Goal: Task Accomplishment & Management: Manage account settings

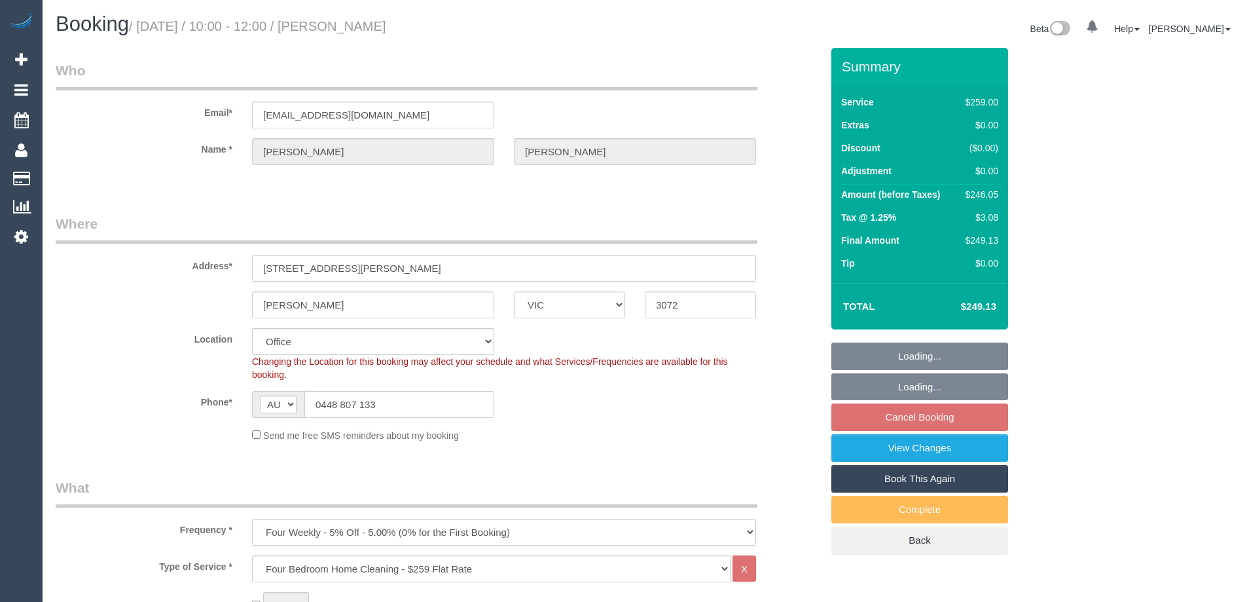
select select "VIC"
select select "string:stripe-pm_1RNXsh2GScqysDRVo9JHNWVy"
select select "number:27"
select select "number:14"
select select "number:19"
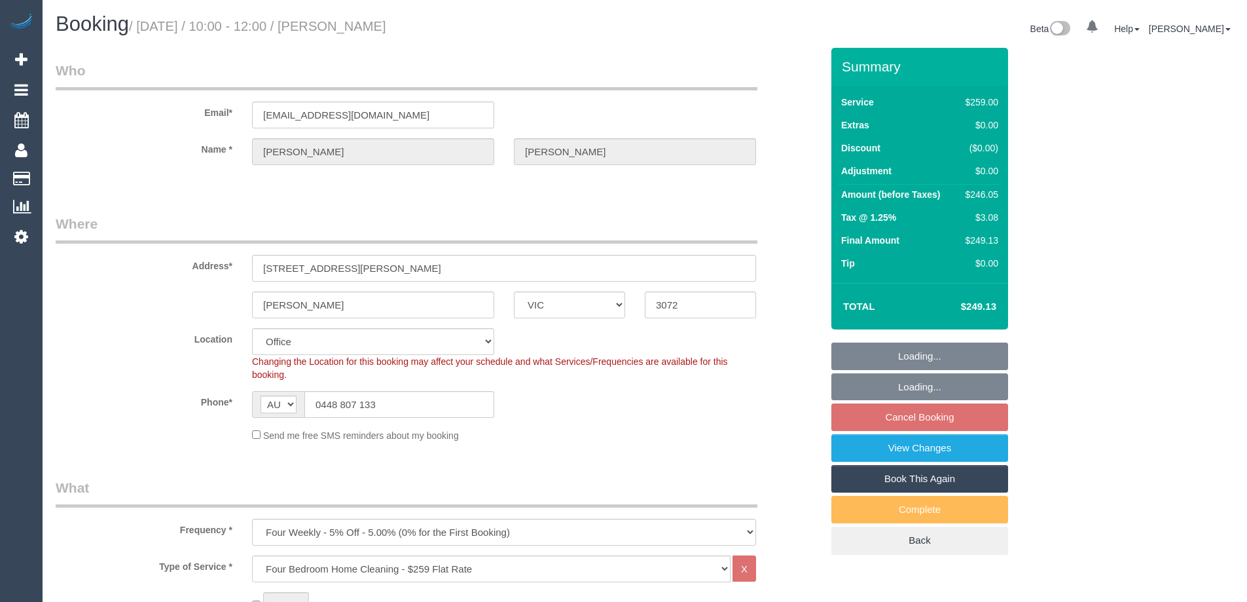
select select "number:22"
select select "number:34"
select select "number:13"
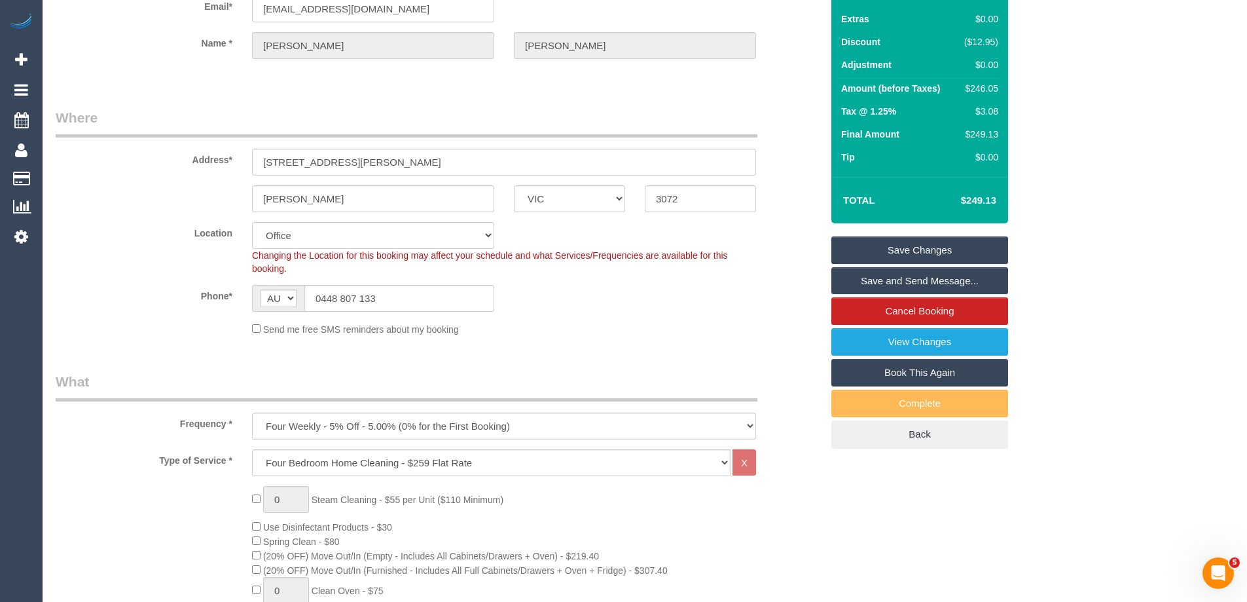
scroll to position [262, 0]
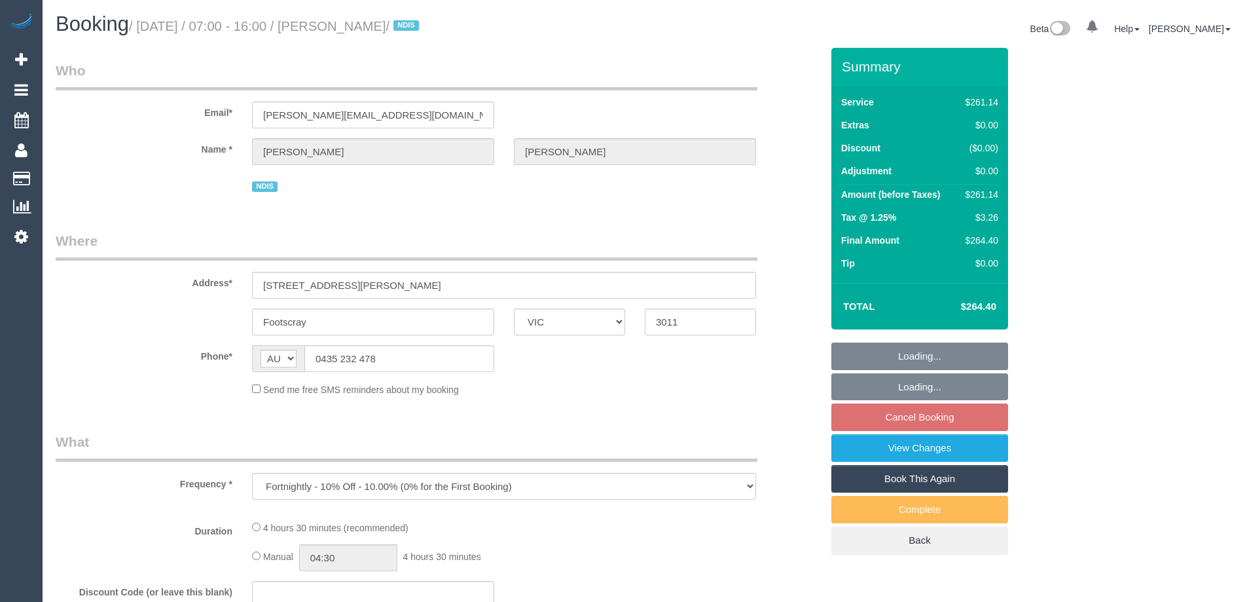
select select "VIC"
select select "number:28"
select select "number:14"
select select "number:18"
select select "number:24"
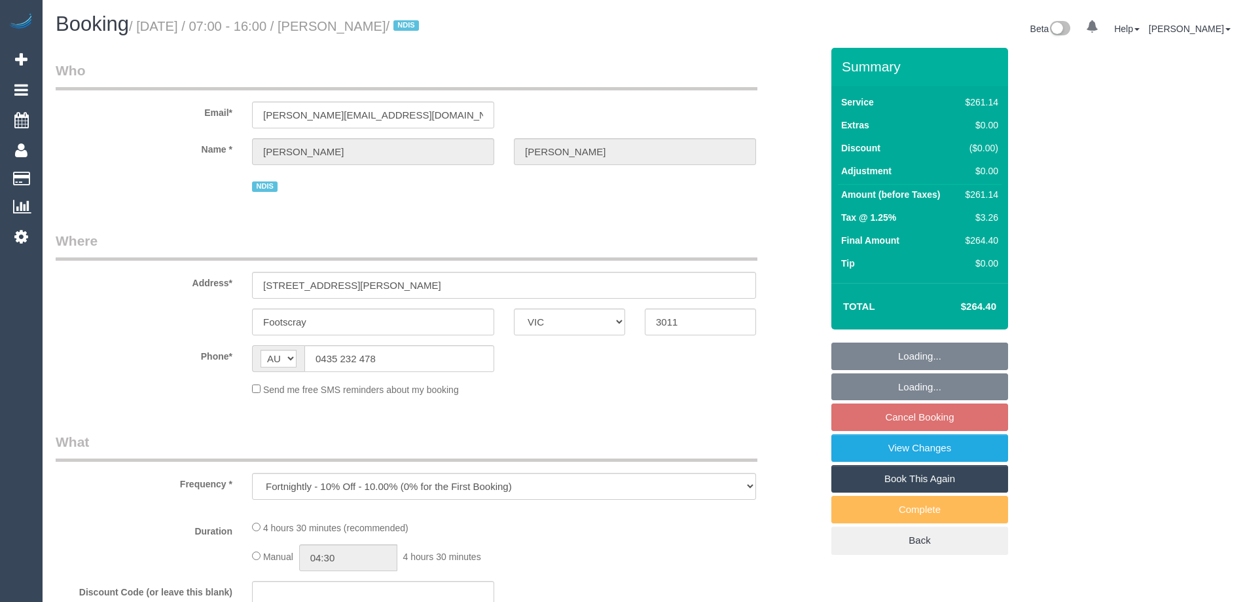
select select "number:34"
select select "number:26"
select select "270"
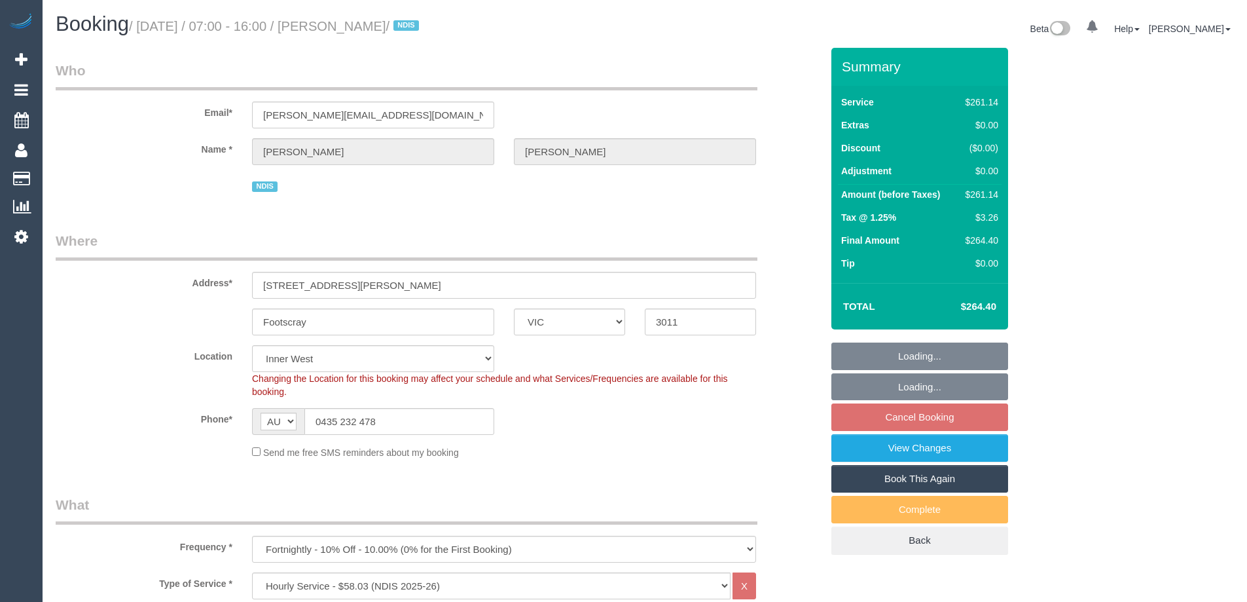
select select "object:1466"
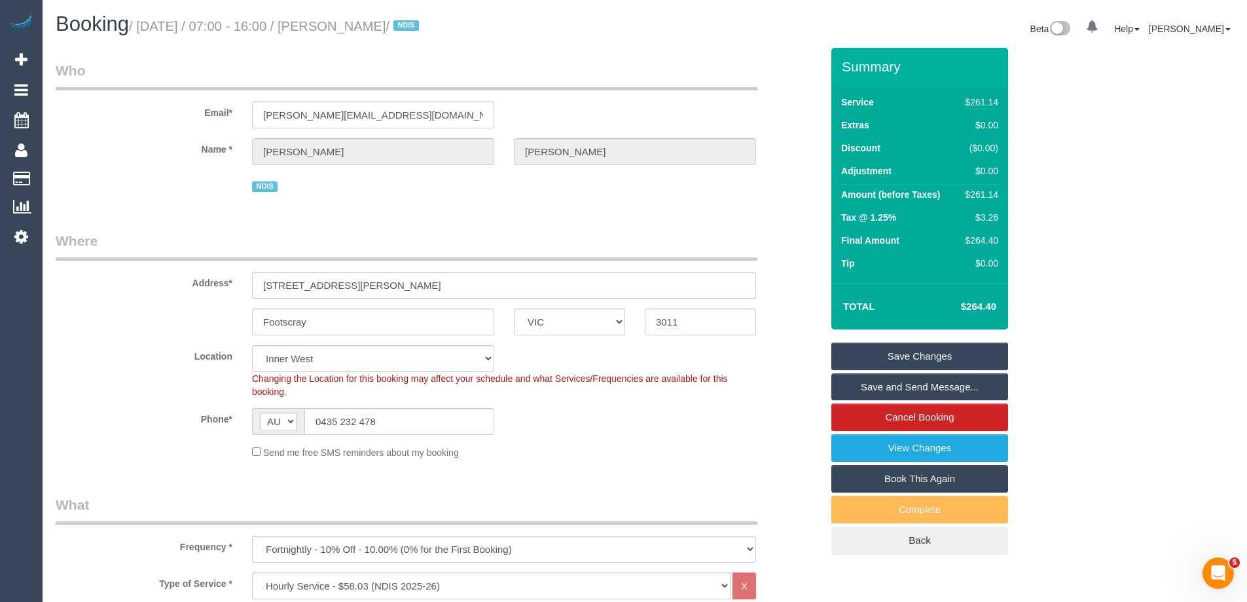
drag, startPoint x: 433, startPoint y: 26, endPoint x: 346, endPoint y: 26, distance: 87.7
click at [346, 26] on small "/ October 06, 2025 / 07:00 - 16:00 / Jessica Mckee / NDIS" at bounding box center [276, 26] width 294 height 14
click at [649, 445] on div "Send me free SMS reminders about my booking" at bounding box center [504, 452] width 524 height 14
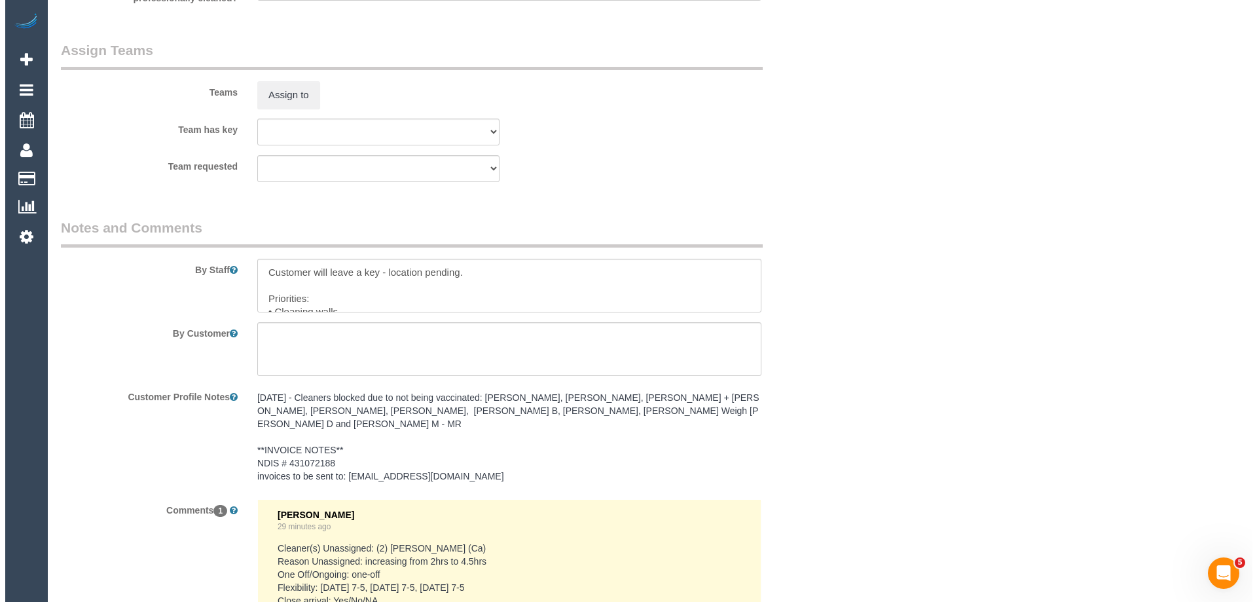
scroll to position [1630, 0]
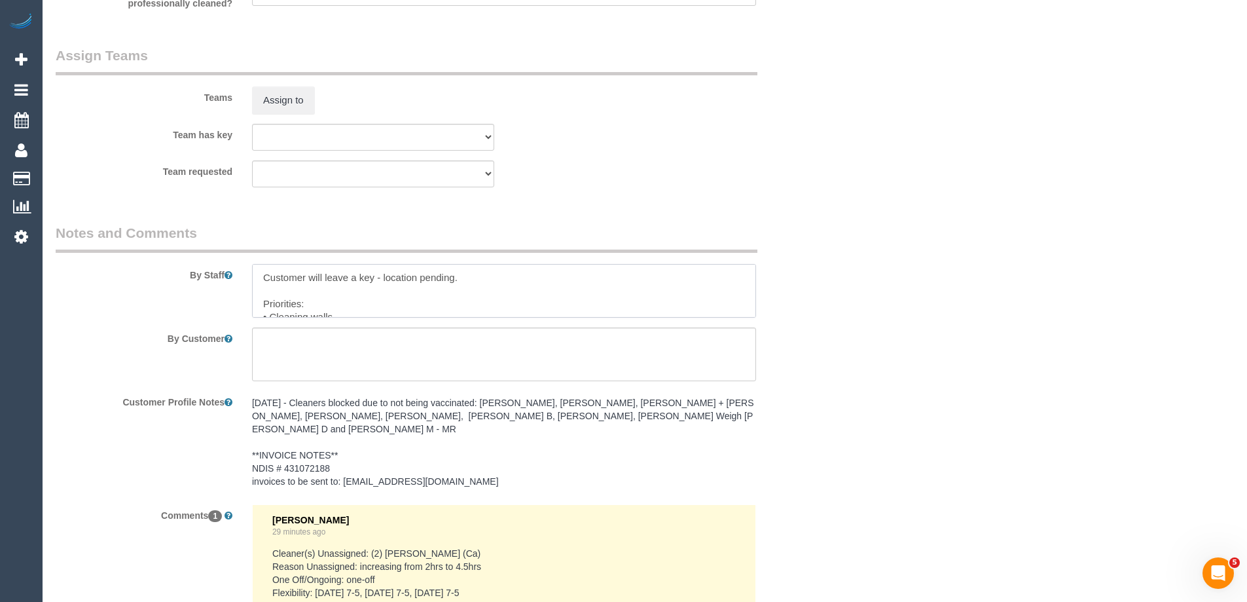
click at [262, 270] on textarea at bounding box center [504, 291] width 504 height 54
type textarea "*cover* Customer will leave a key - location pending. Priorities: • Cleaning wa…"
click at [284, 104] on button "Assign to" at bounding box center [283, 100] width 63 height 28
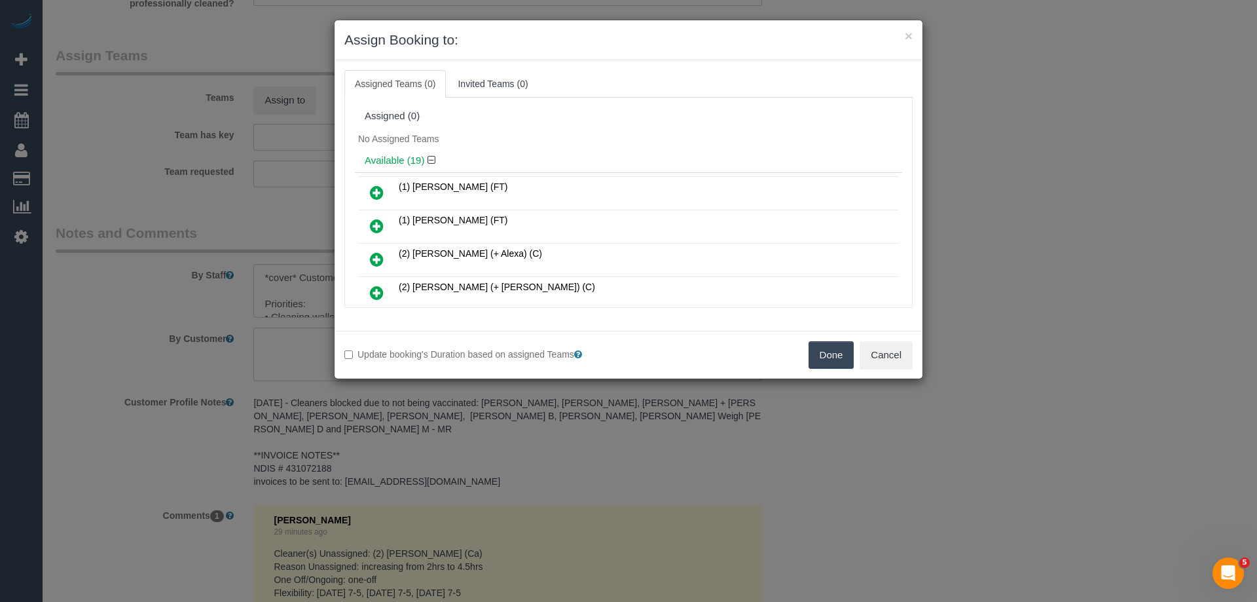
click at [583, 151] on div "Available (19)" at bounding box center [628, 161] width 547 height 24
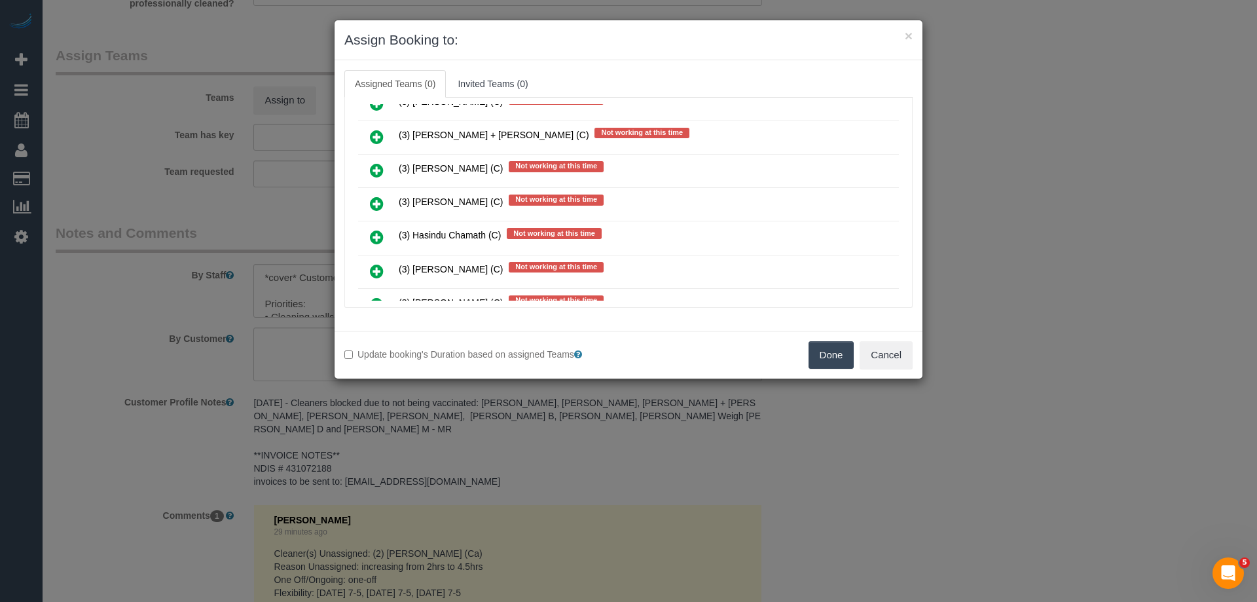
click at [380, 195] on link at bounding box center [376, 204] width 31 height 26
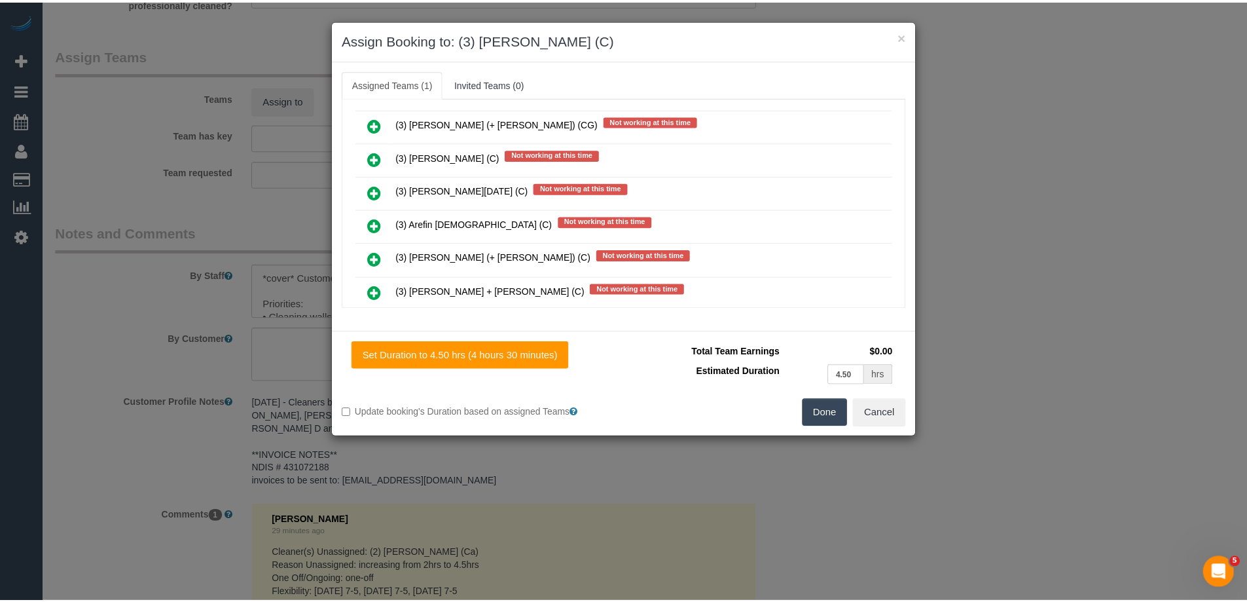
scroll to position [0, 0]
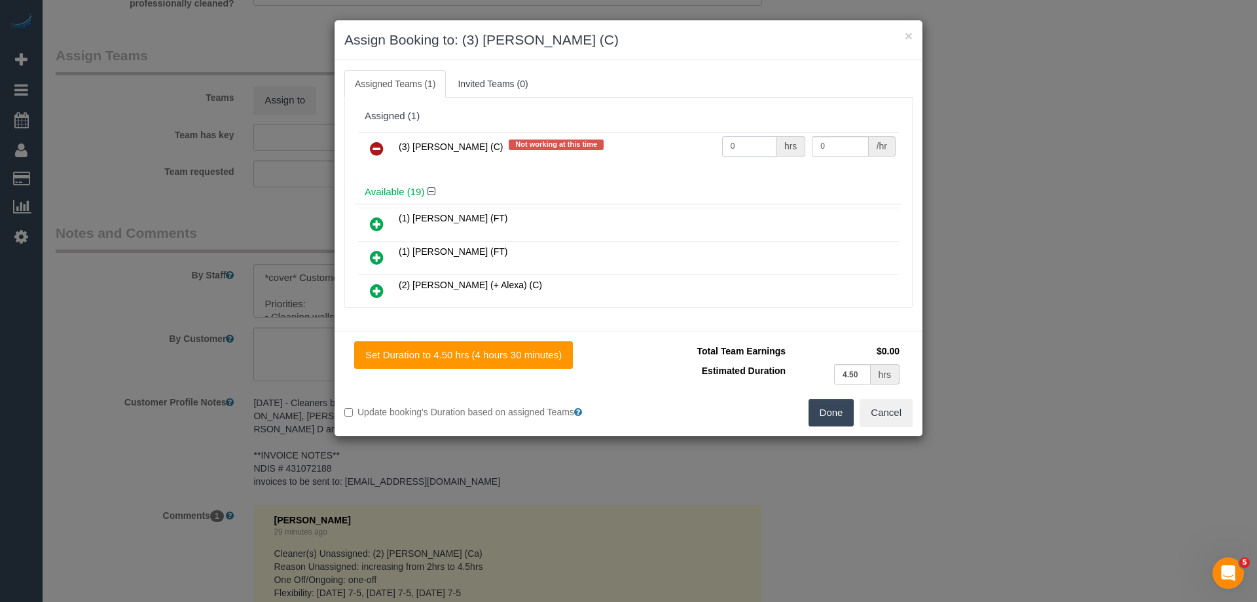
click at [754, 148] on input "0" at bounding box center [749, 146] width 54 height 20
type input "4.5"
click at [831, 143] on input "0" at bounding box center [840, 146] width 56 height 20
type input "35"
click at [838, 414] on button "Done" at bounding box center [832, 413] width 46 height 28
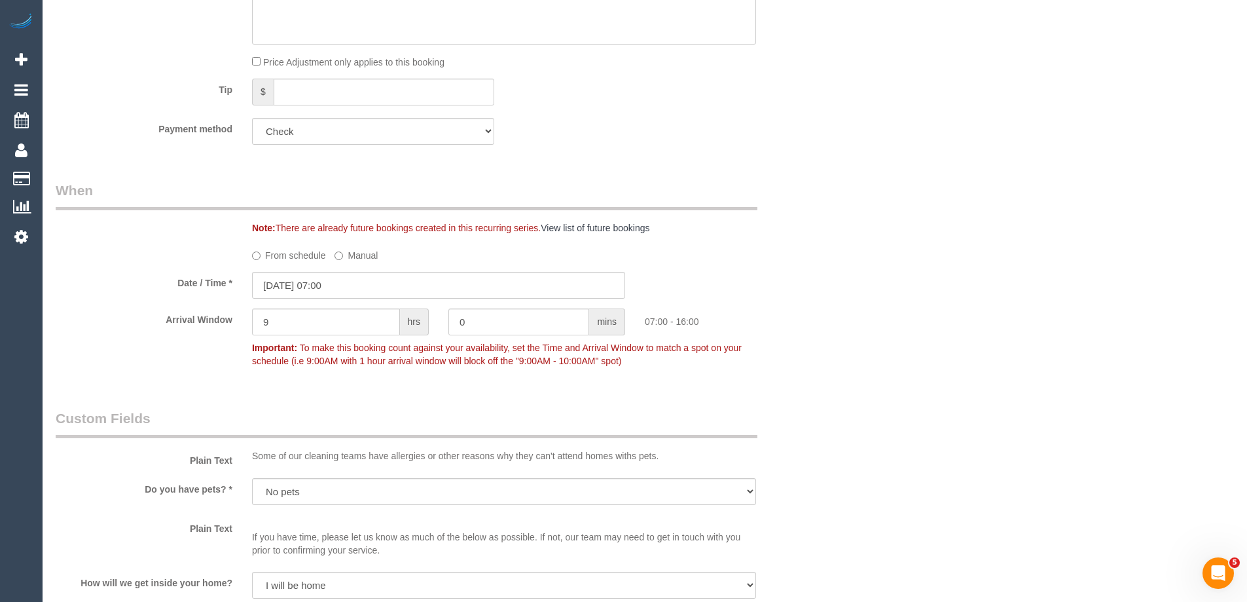
scroll to position [851, 0]
click at [335, 286] on input "06/10/2025 07:00" at bounding box center [438, 286] width 373 height 27
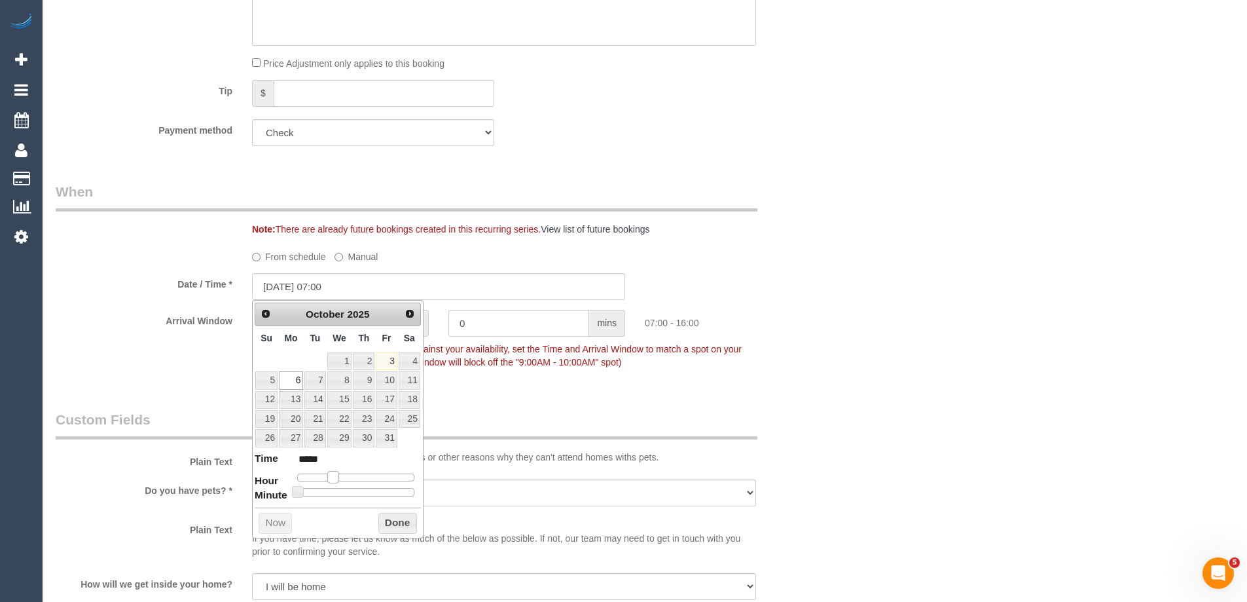
type input "06/10/2025 08:00"
type input "*****"
click at [338, 480] on span at bounding box center [338, 477] width 12 height 12
click at [382, 520] on button "Done" at bounding box center [397, 523] width 39 height 21
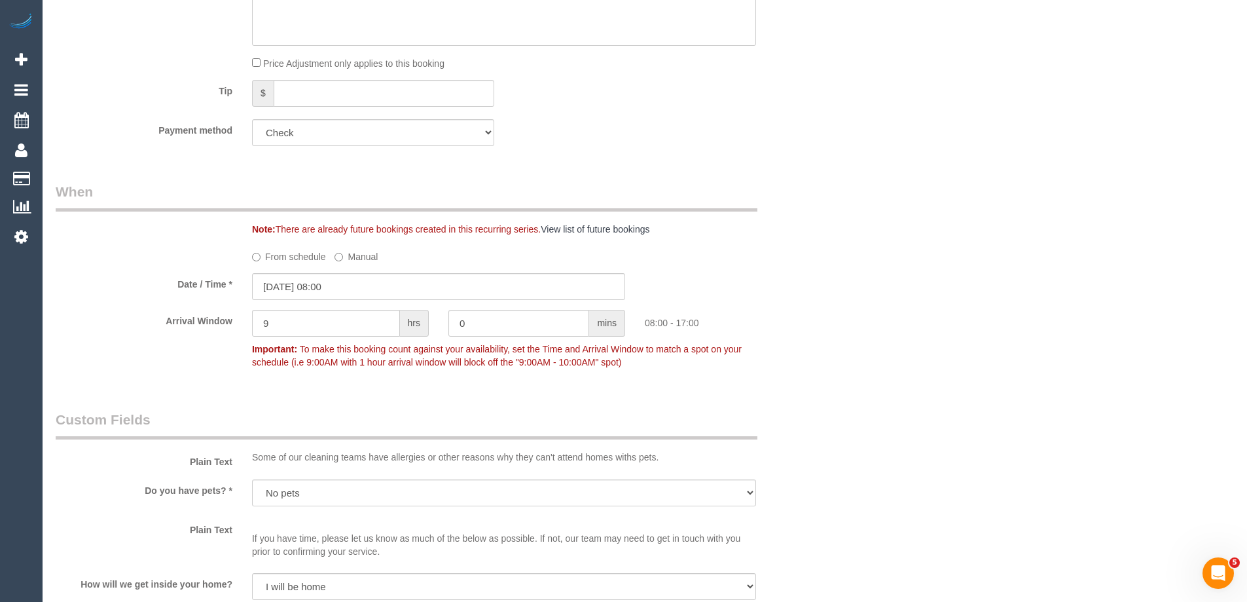
click at [821, 307] on sui-booking-spot "From schedule Manual Date / Time * 06/10/2025 08:00 Arrival Window 9 hrs 0 mins…" at bounding box center [439, 310] width 766 height 129
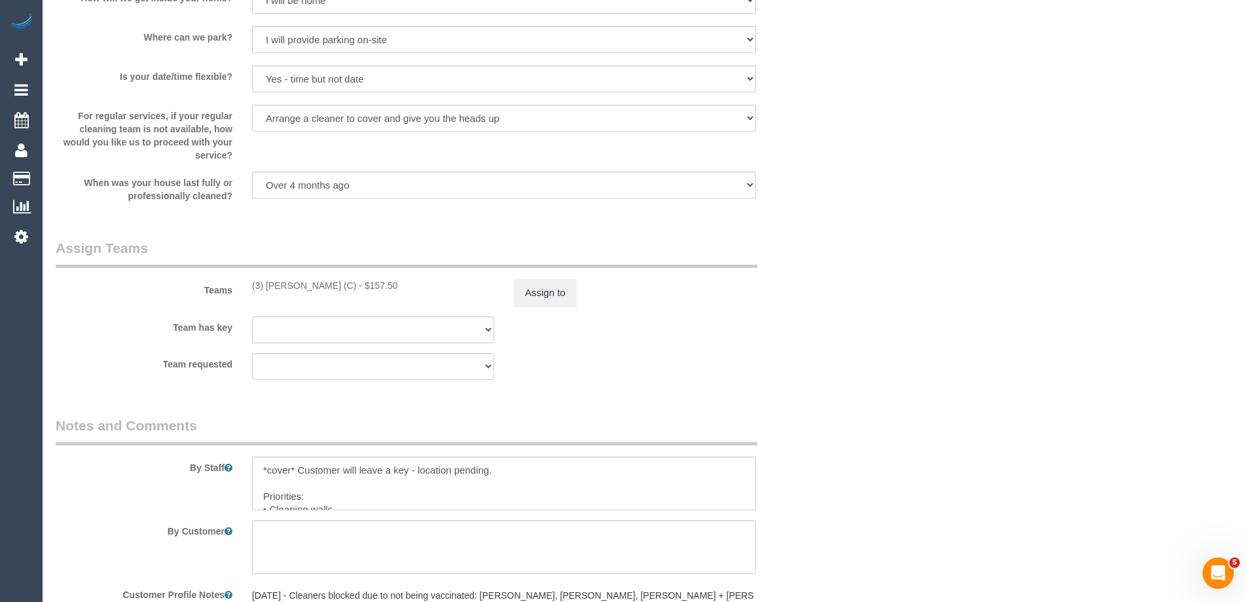
scroll to position [1637, 0]
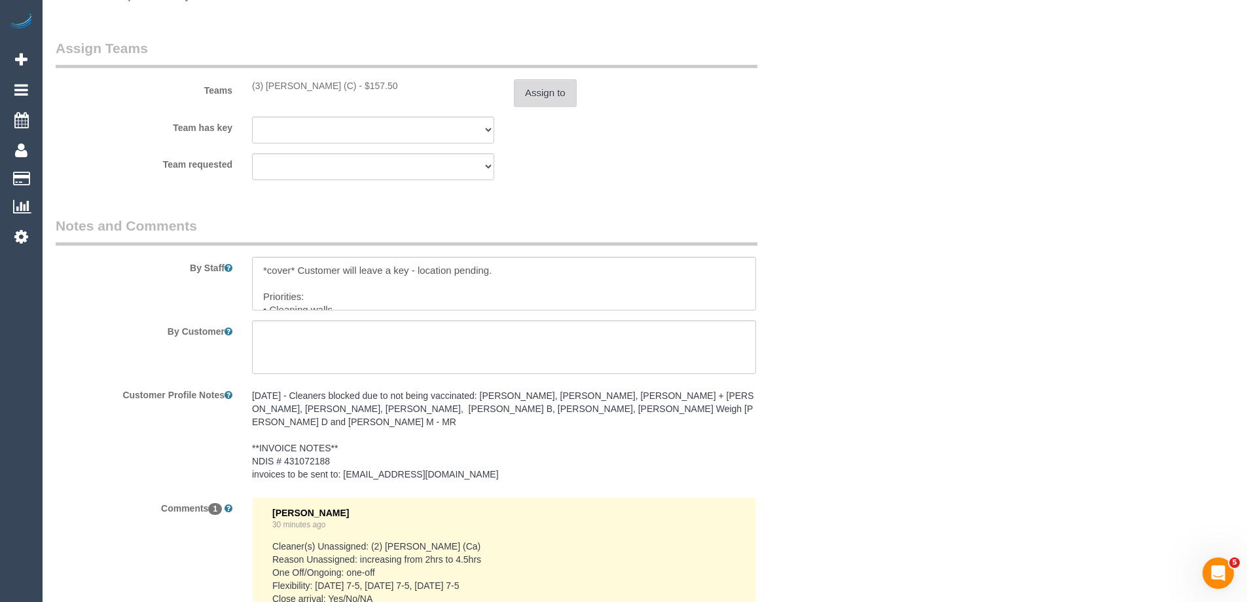
click at [545, 90] on button "Assign to" at bounding box center [545, 93] width 63 height 28
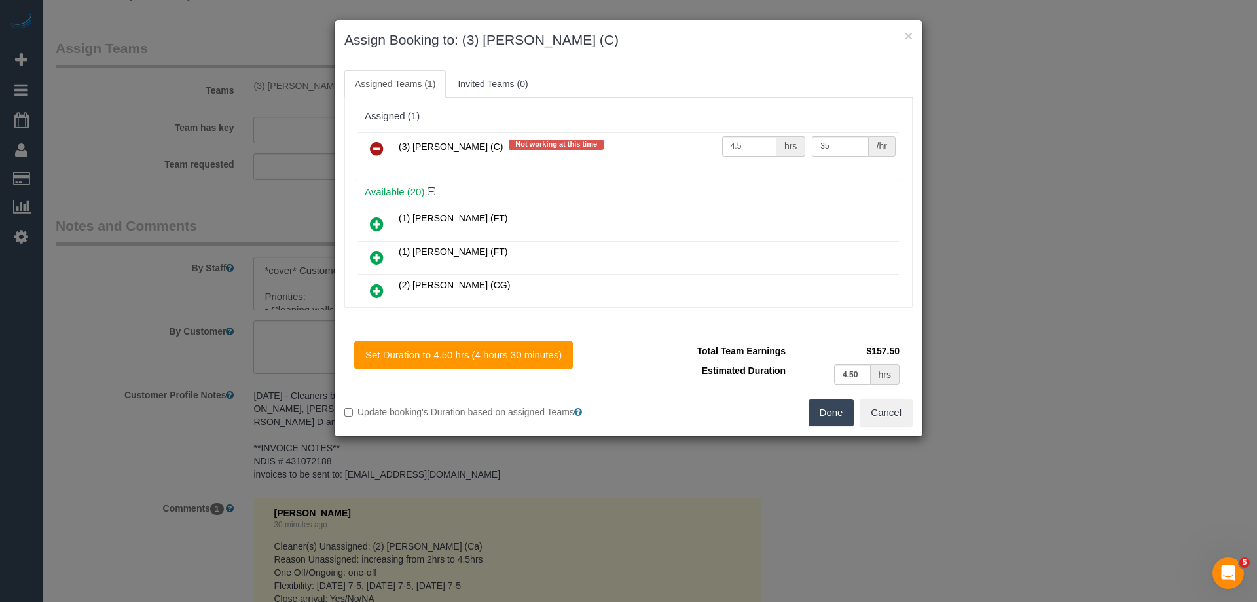
click at [830, 422] on button "Done" at bounding box center [832, 413] width 46 height 28
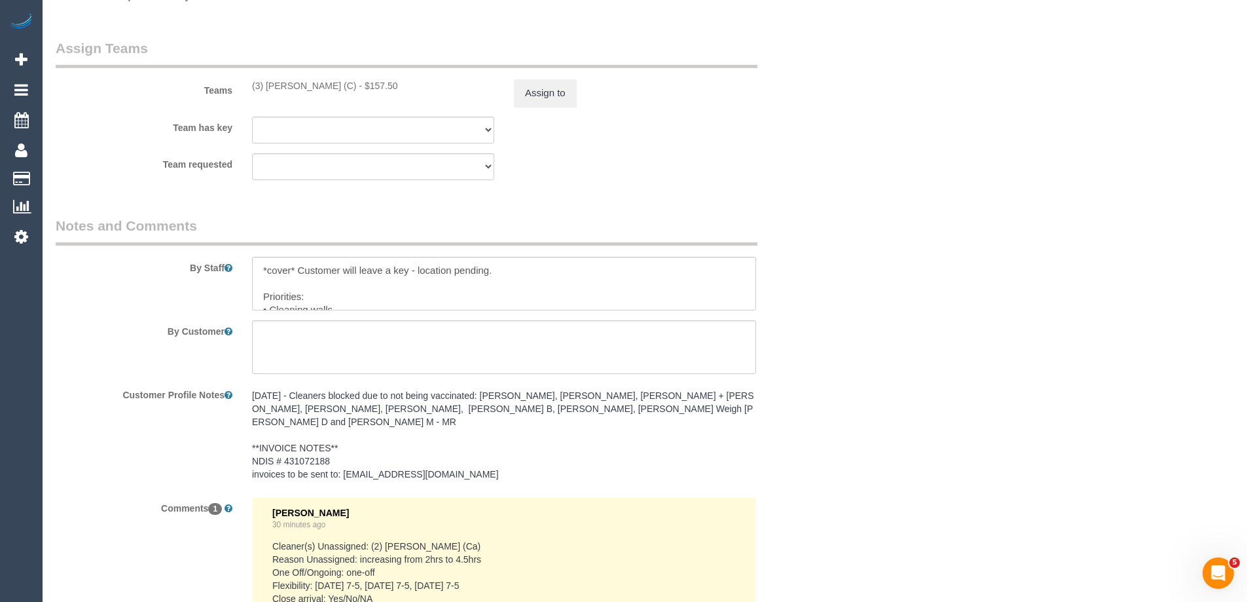
click at [805, 224] on div "By Staff" at bounding box center [439, 263] width 786 height 94
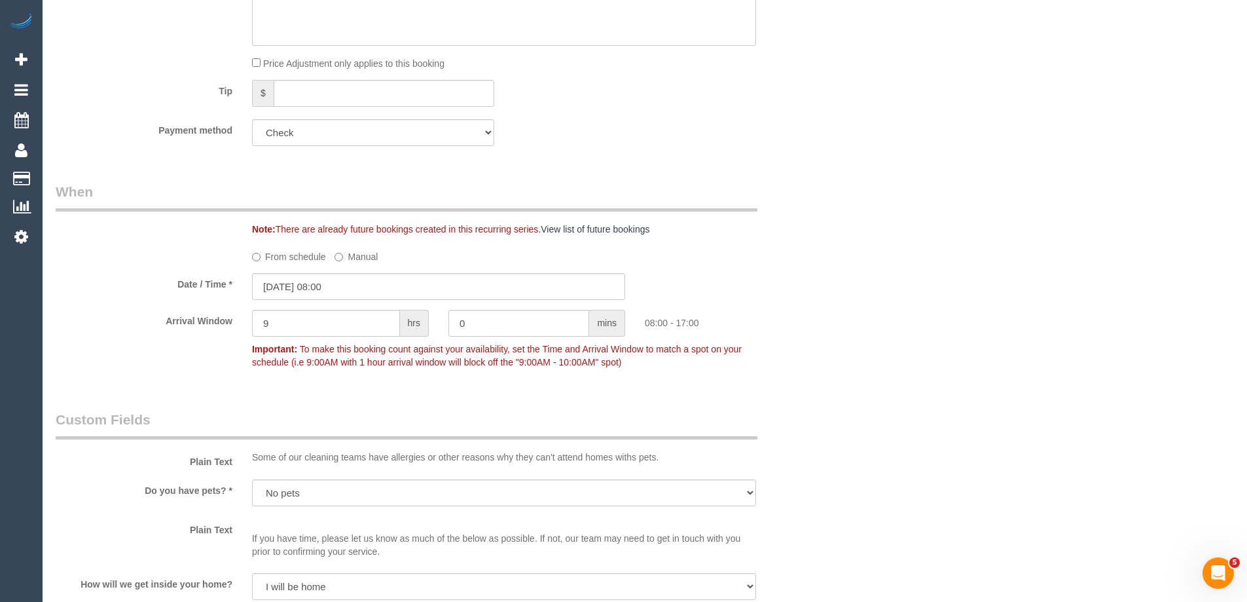
scroll to position [786, 0]
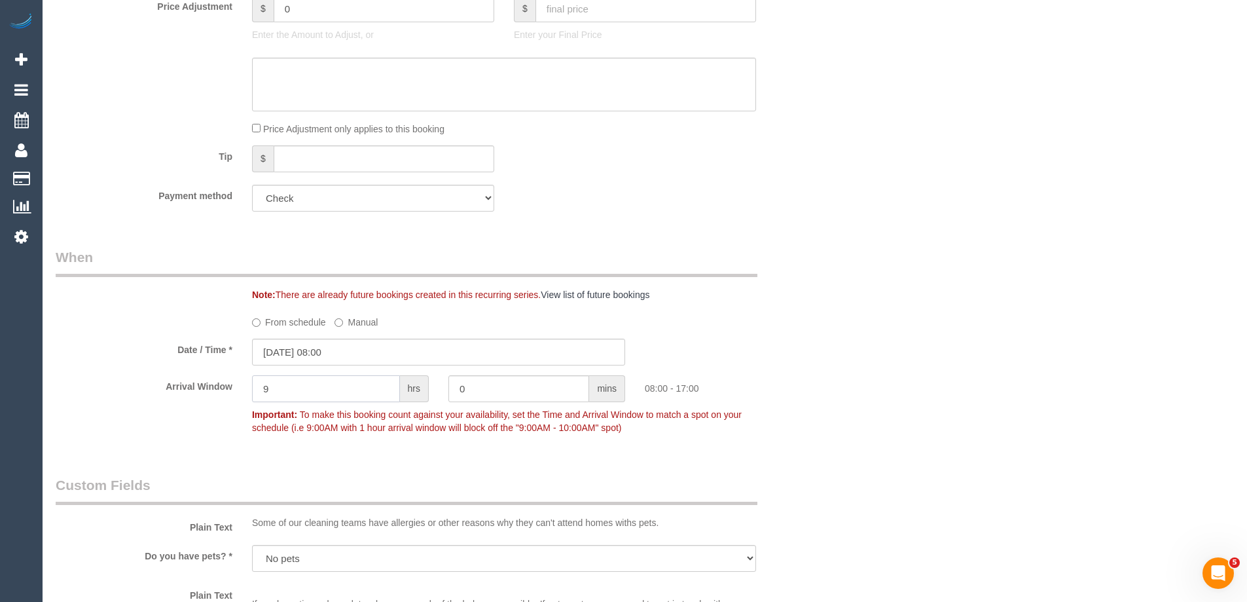
click at [332, 389] on input "9" at bounding box center [326, 388] width 148 height 27
type input "2"
click at [916, 242] on div "Who Email* jessica.mckee92@gmail.com Name * Jessica Mckee NDIS Where Address* 8…" at bounding box center [645, 469] width 1179 height 2414
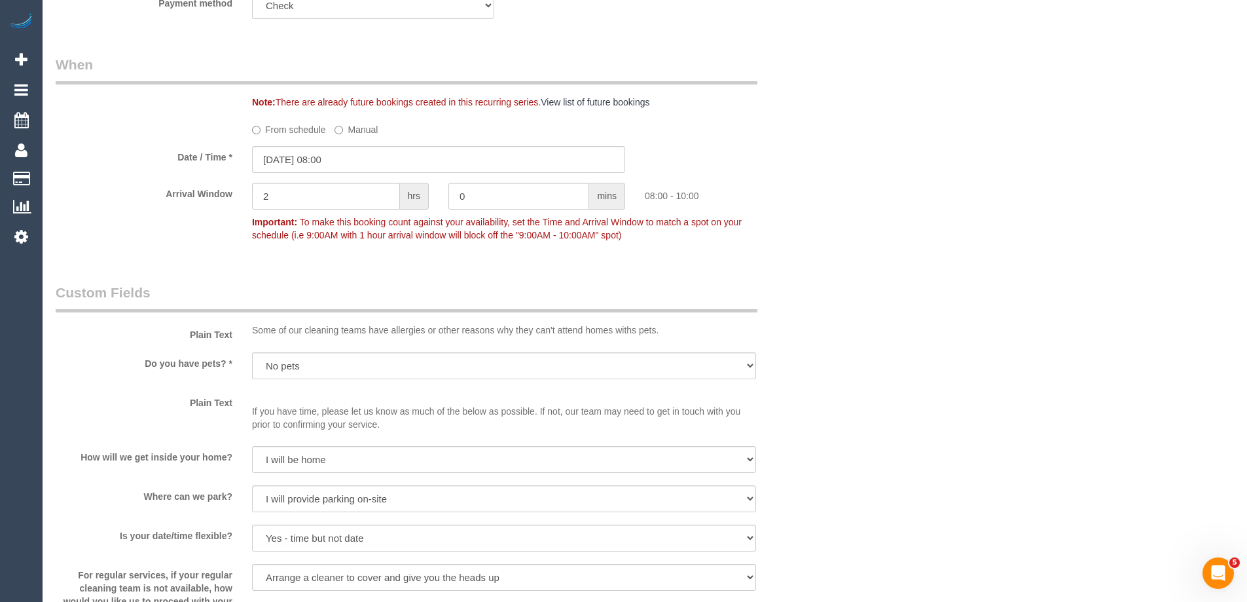
scroll to position [1310, 0]
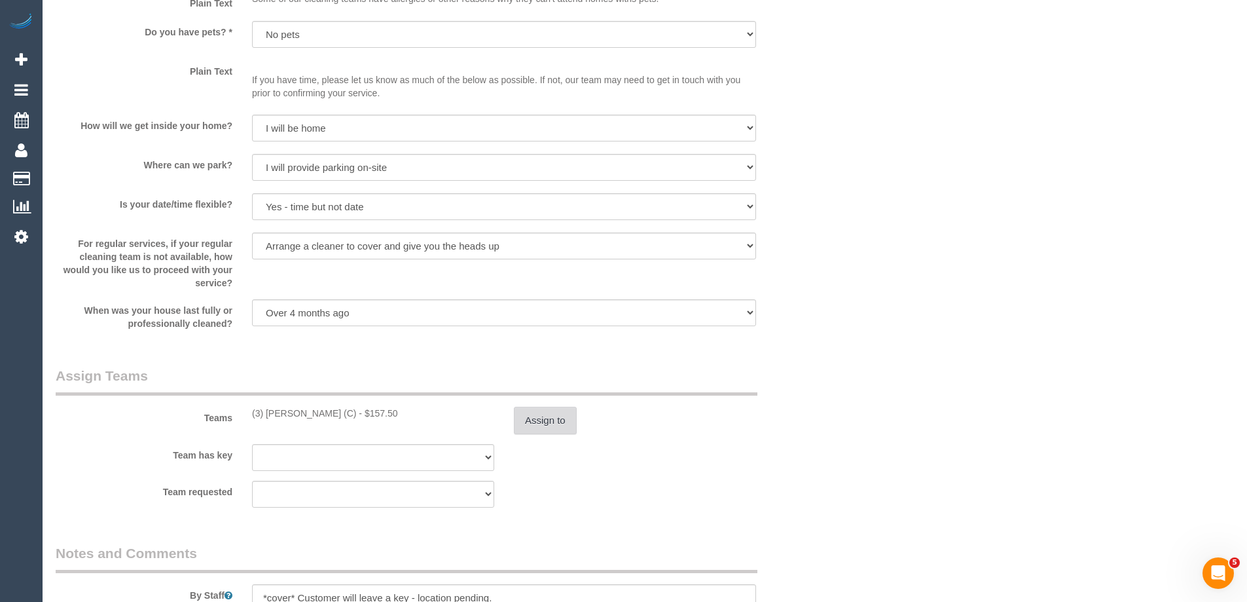
click at [518, 415] on button "Assign to" at bounding box center [545, 421] width 63 height 28
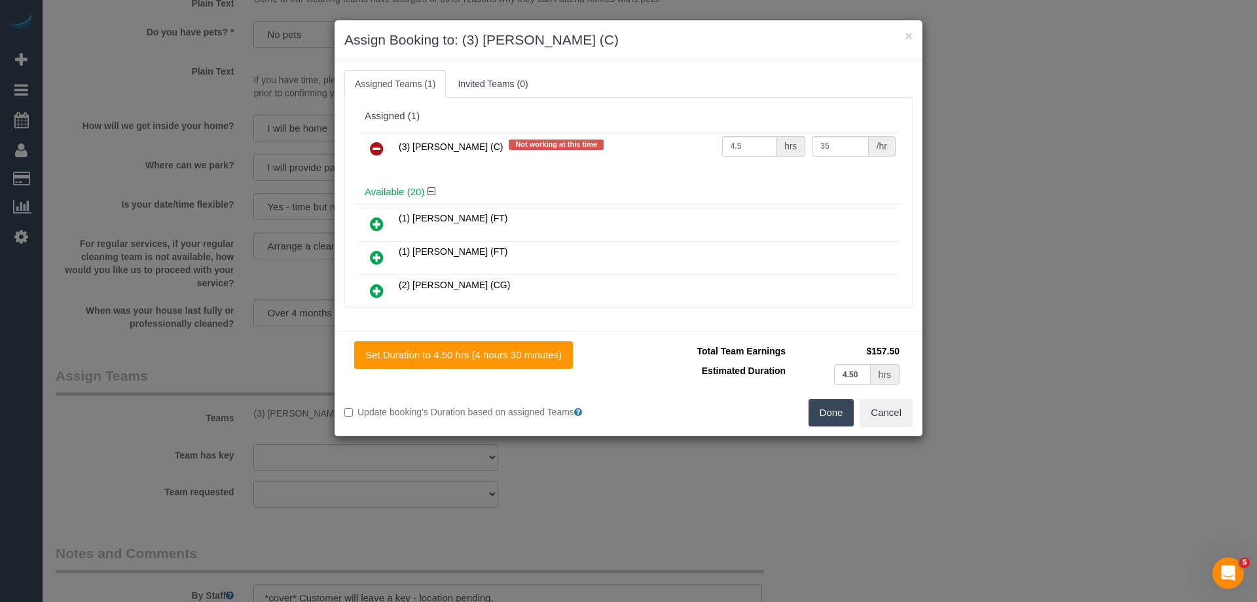
click at [821, 414] on button "Done" at bounding box center [832, 413] width 46 height 28
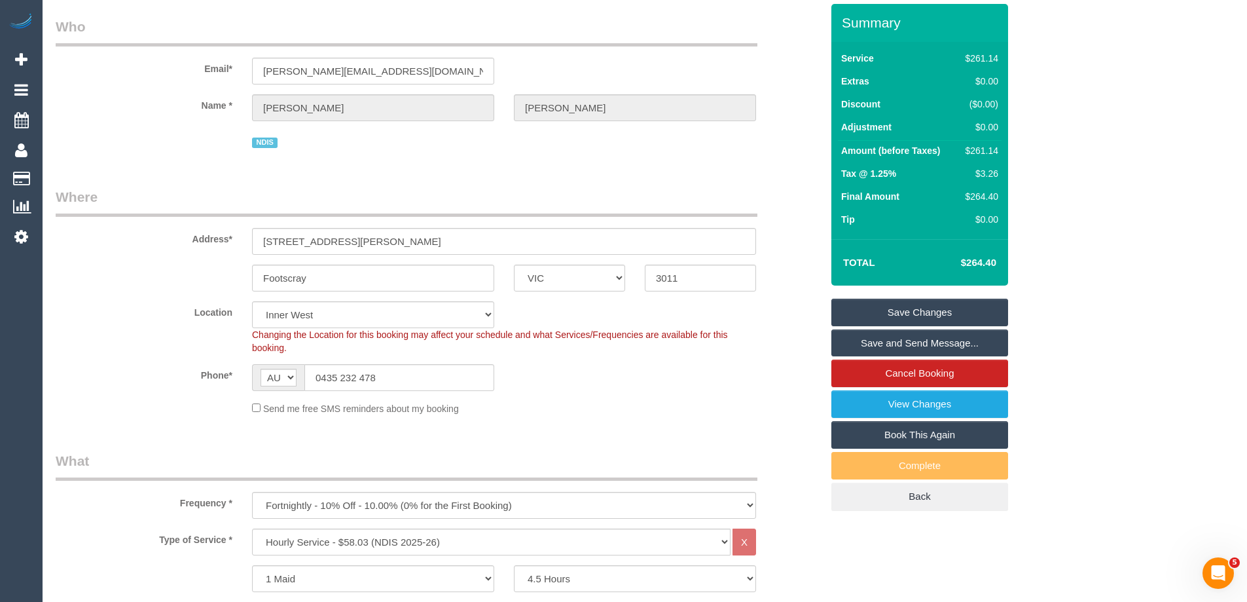
scroll to position [0, 0]
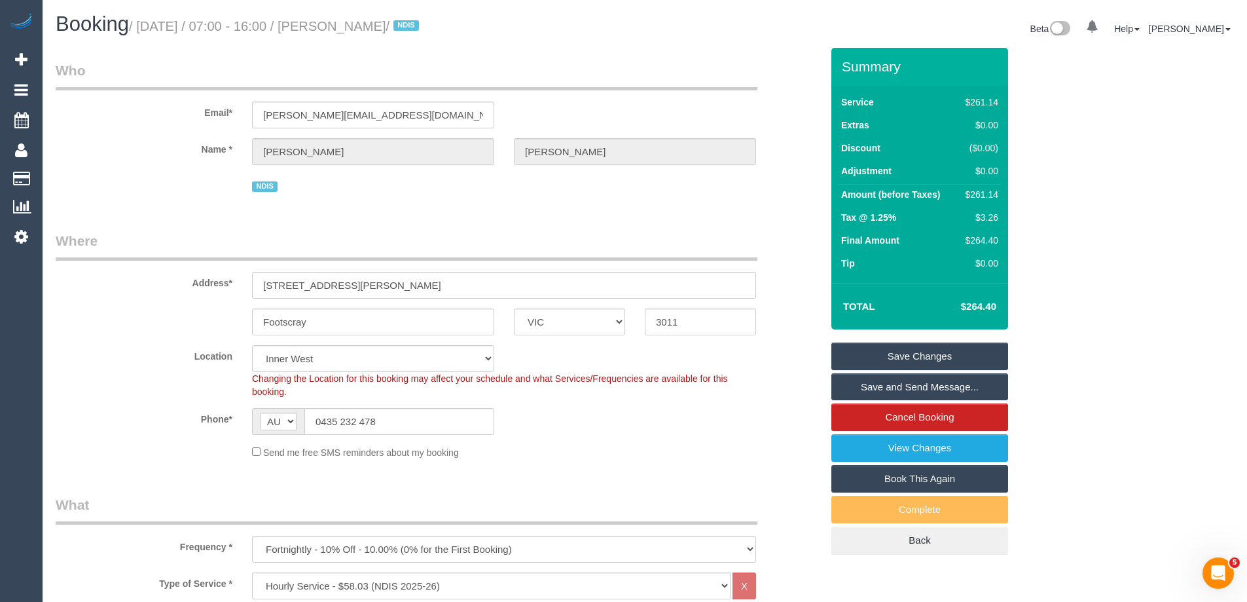
click at [879, 386] on link "Save and Send Message..." at bounding box center [920, 387] width 177 height 28
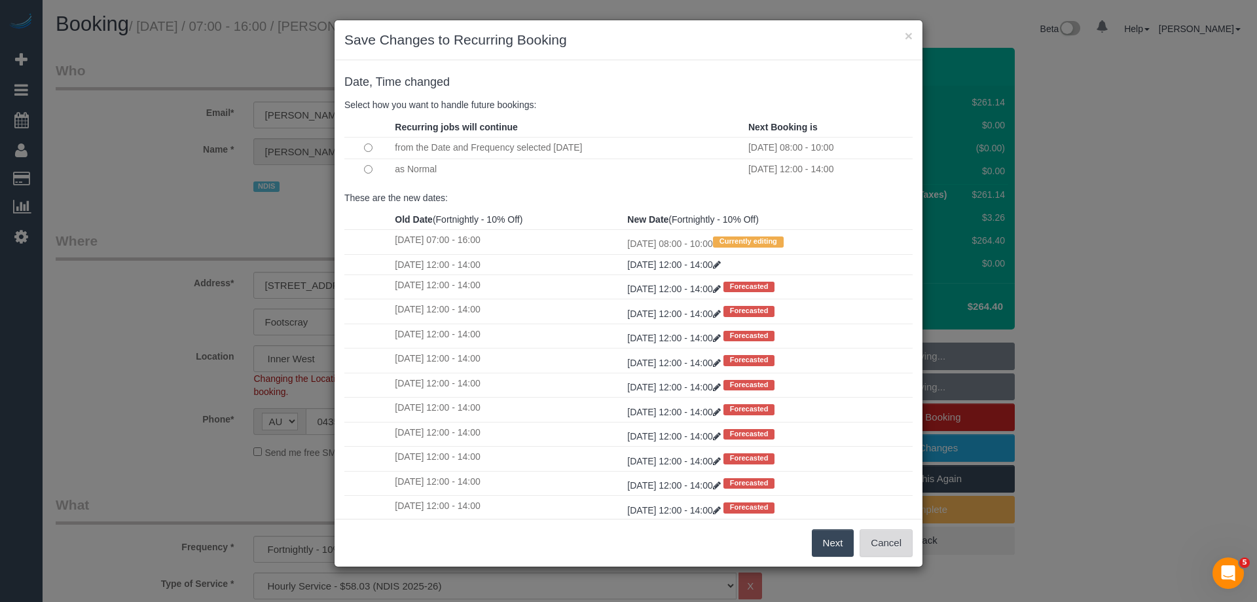
click at [888, 547] on button "Cancel" at bounding box center [886, 543] width 53 height 28
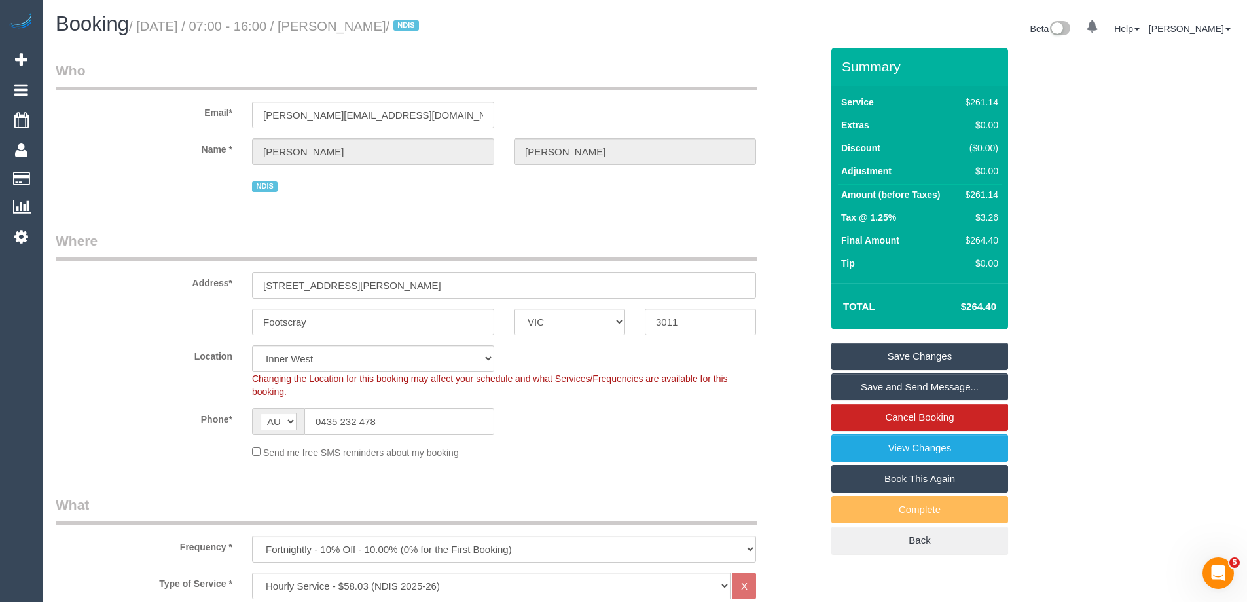
click at [913, 383] on link "Save and Send Message..." at bounding box center [920, 387] width 177 height 28
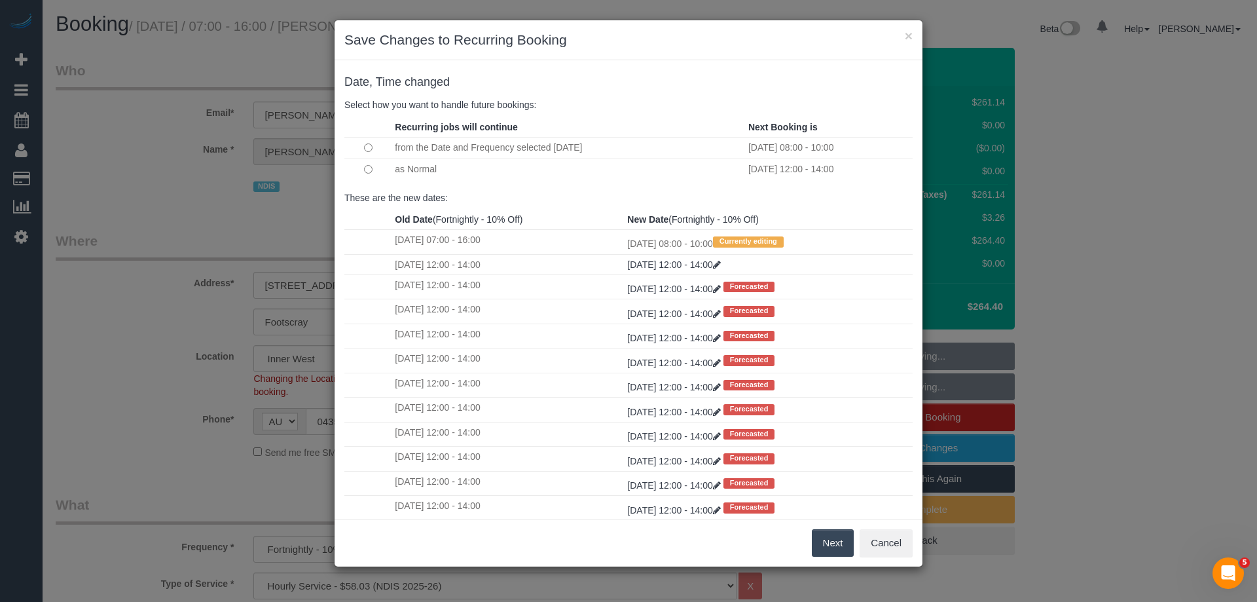
click at [837, 540] on button "Next" at bounding box center [833, 543] width 43 height 28
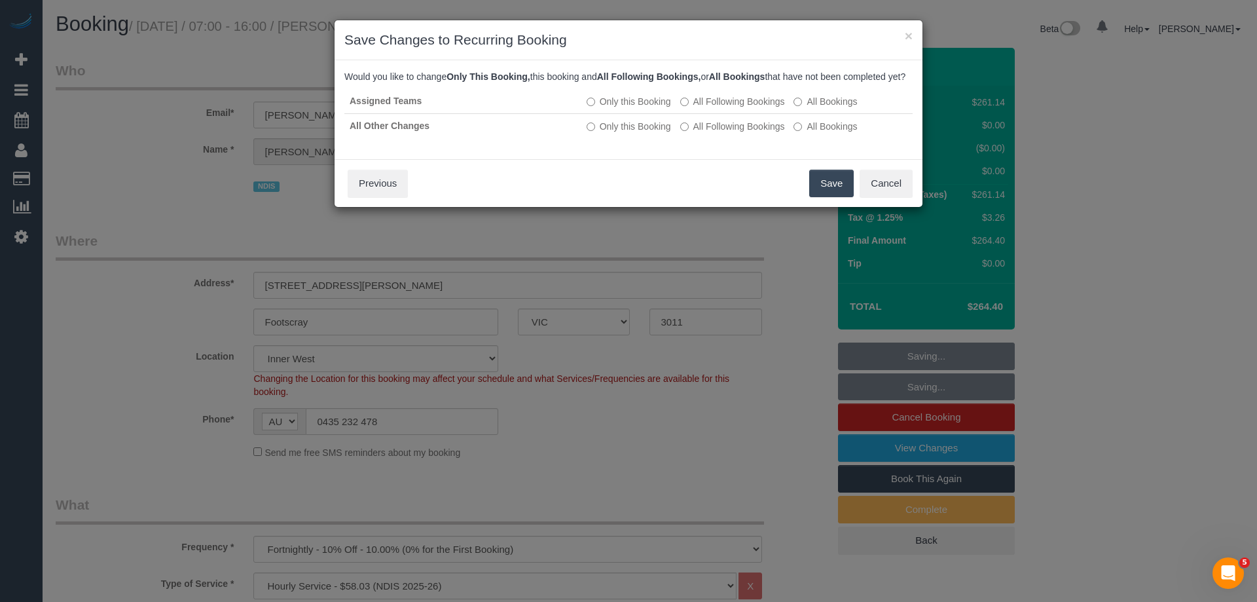
click at [838, 192] on button "Save" at bounding box center [831, 184] width 45 height 28
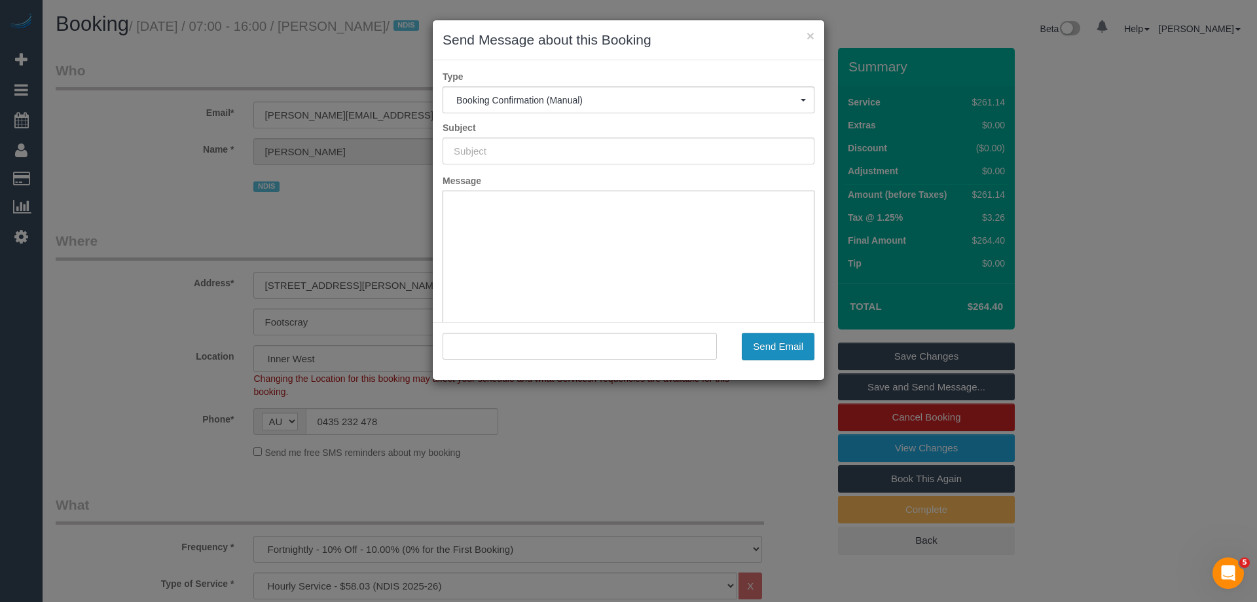
type input "Booking Confirmed"
type input ""Jessica Mckee" <jessica.mckee92@gmail.com>"
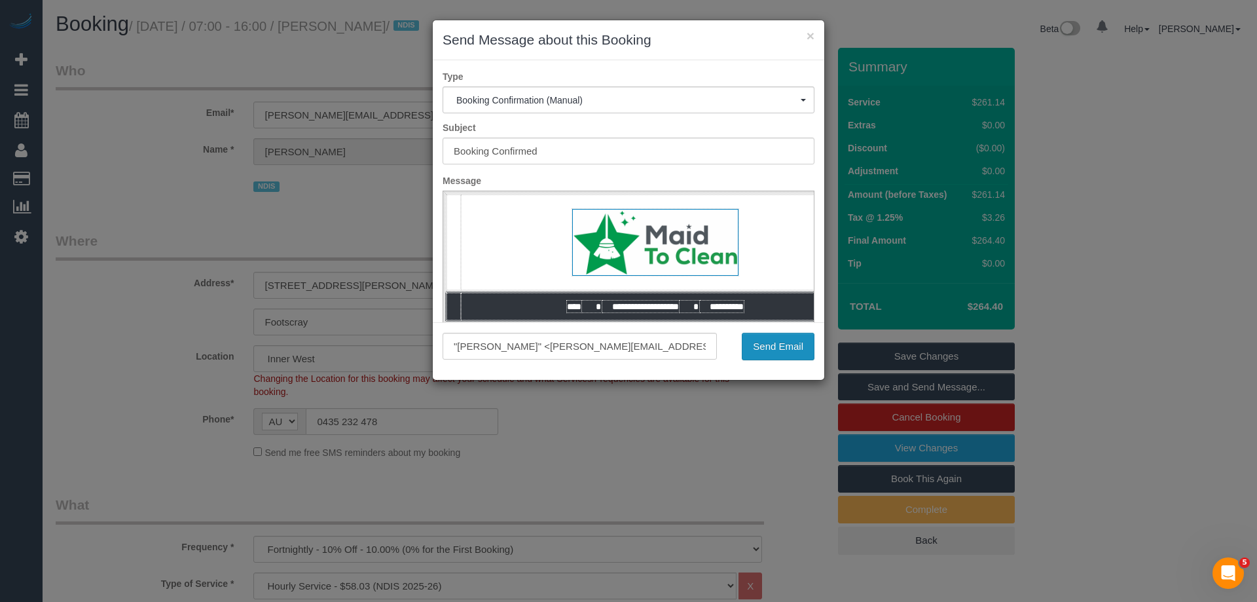
click at [797, 353] on button "Send Email" at bounding box center [778, 347] width 73 height 28
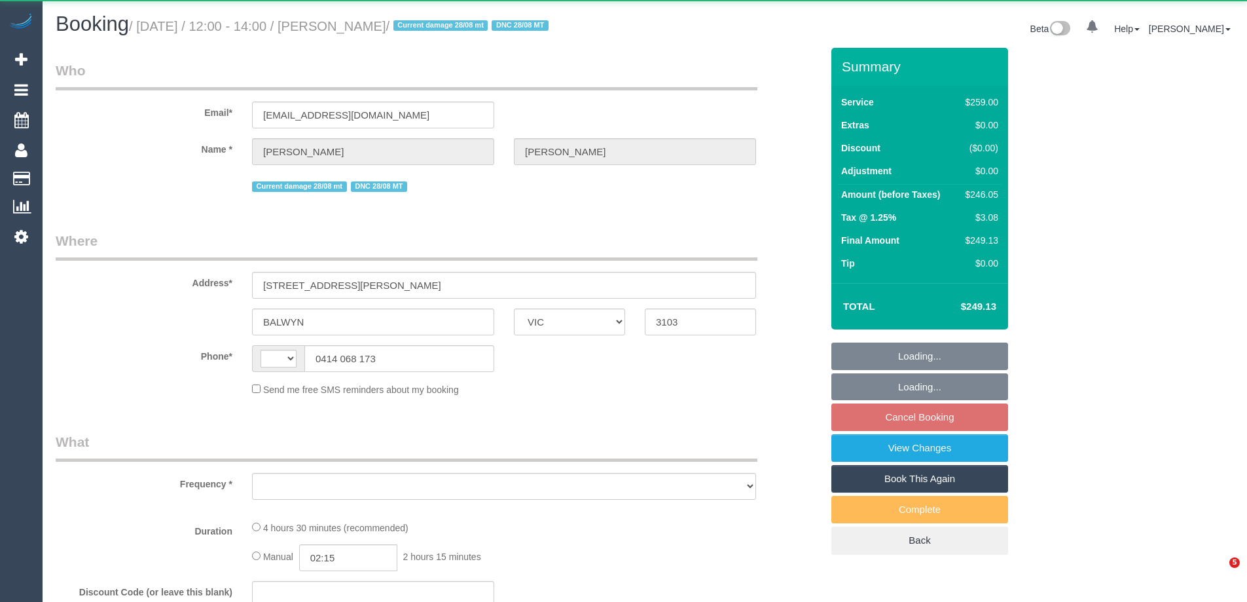
select select "VIC"
select select "string:AU"
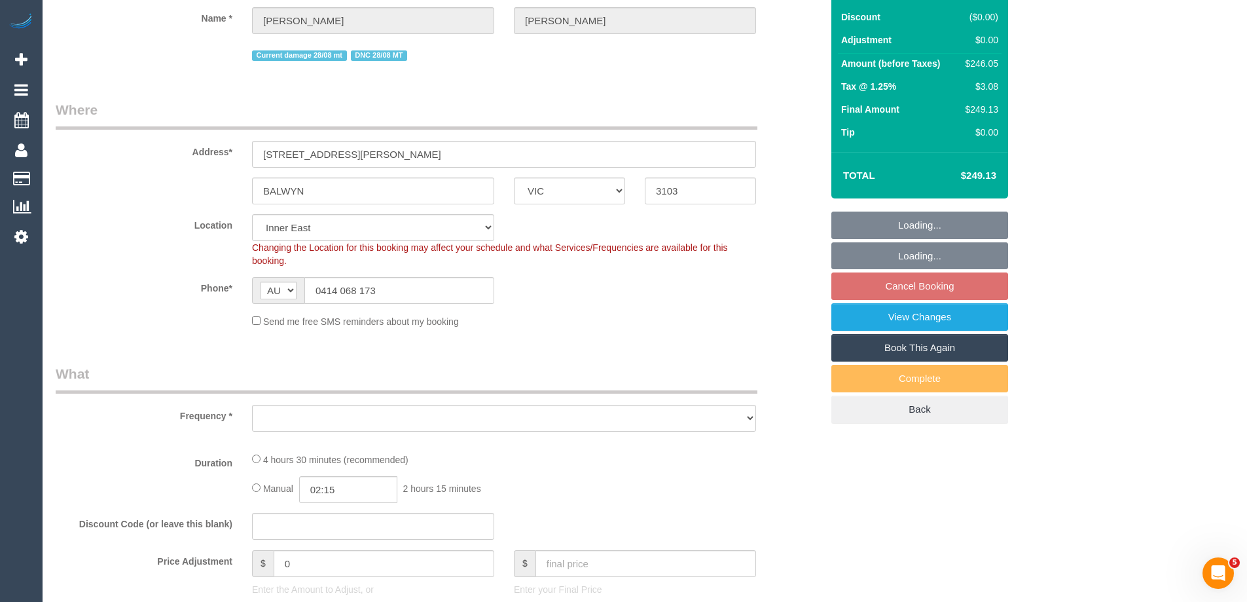
select select "string:stripe-pm_1RIO802GScqysDRVtVtZynzm"
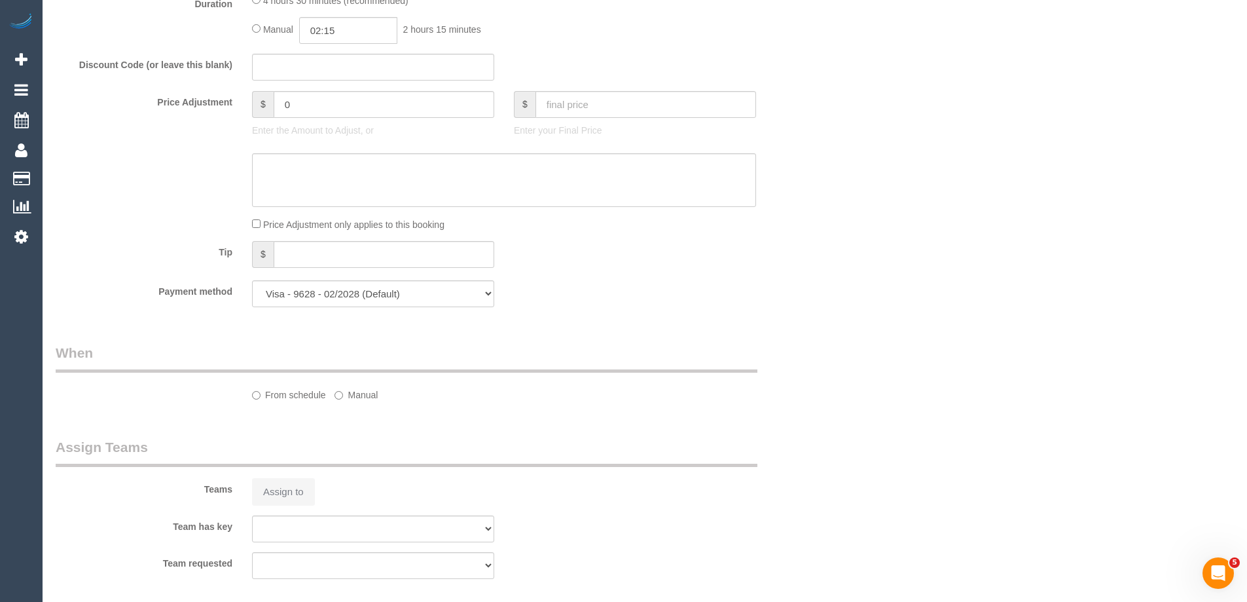
select select "object:674"
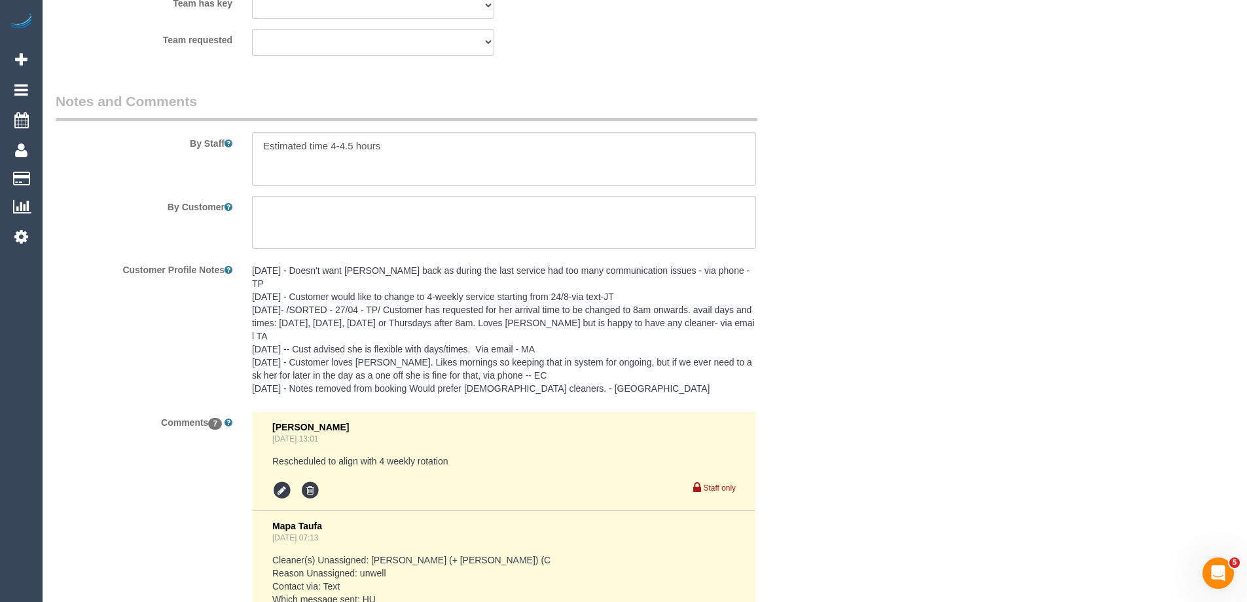
select select "number:28"
select select "number:14"
select select "number:19"
select select "number:22"
select select "number:34"
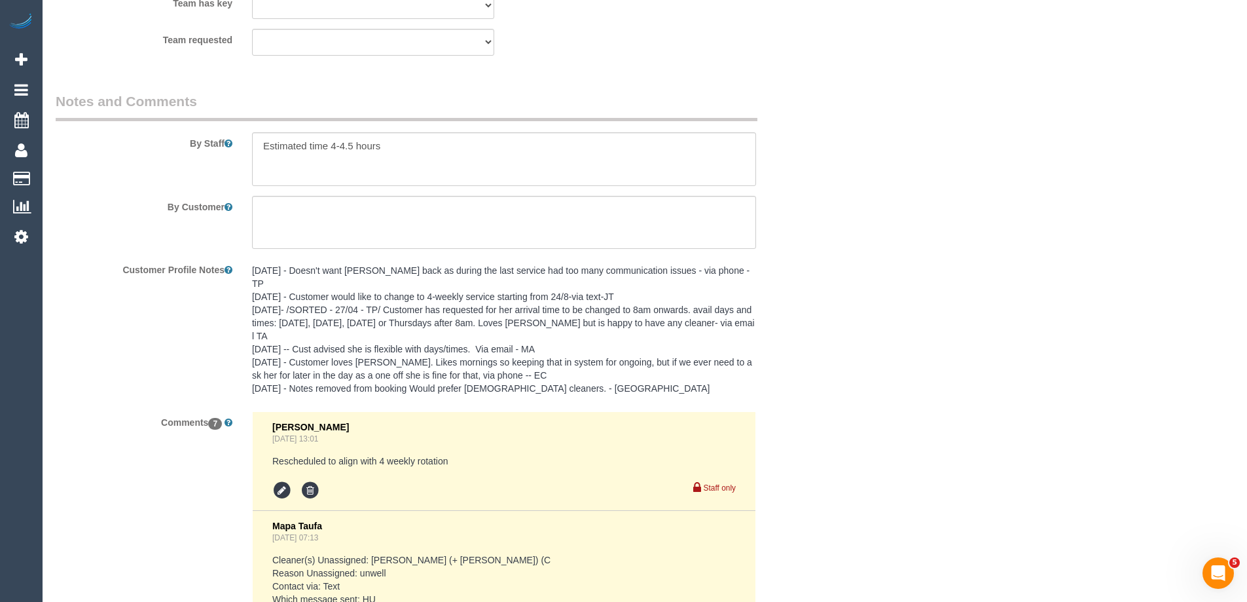
select select "number:12"
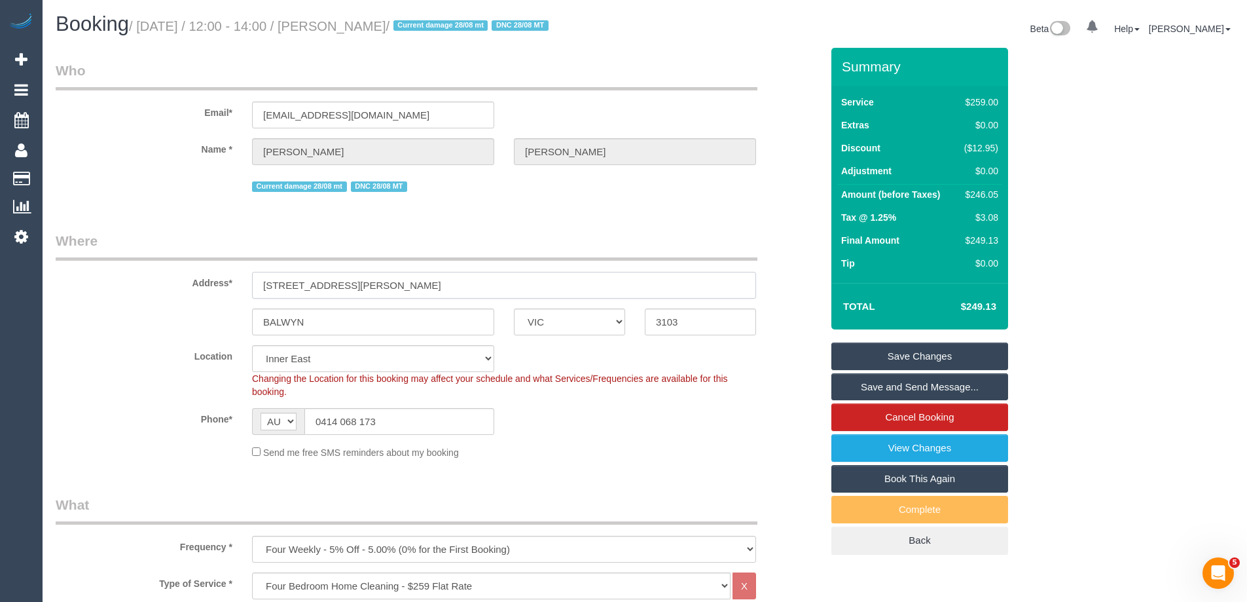
drag, startPoint x: 350, startPoint y: 286, endPoint x: 166, endPoint y: 272, distance: 183.9
click at [166, 272] on div "Address* 2/8 Evelina Street" at bounding box center [439, 264] width 786 height 67
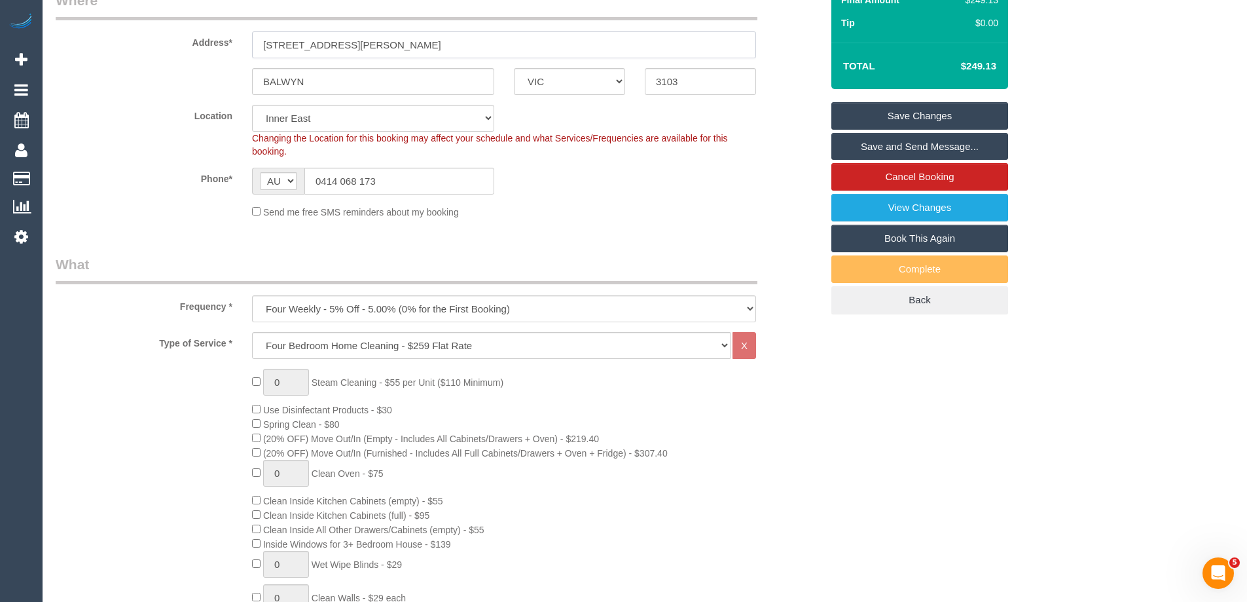
scroll to position [65, 0]
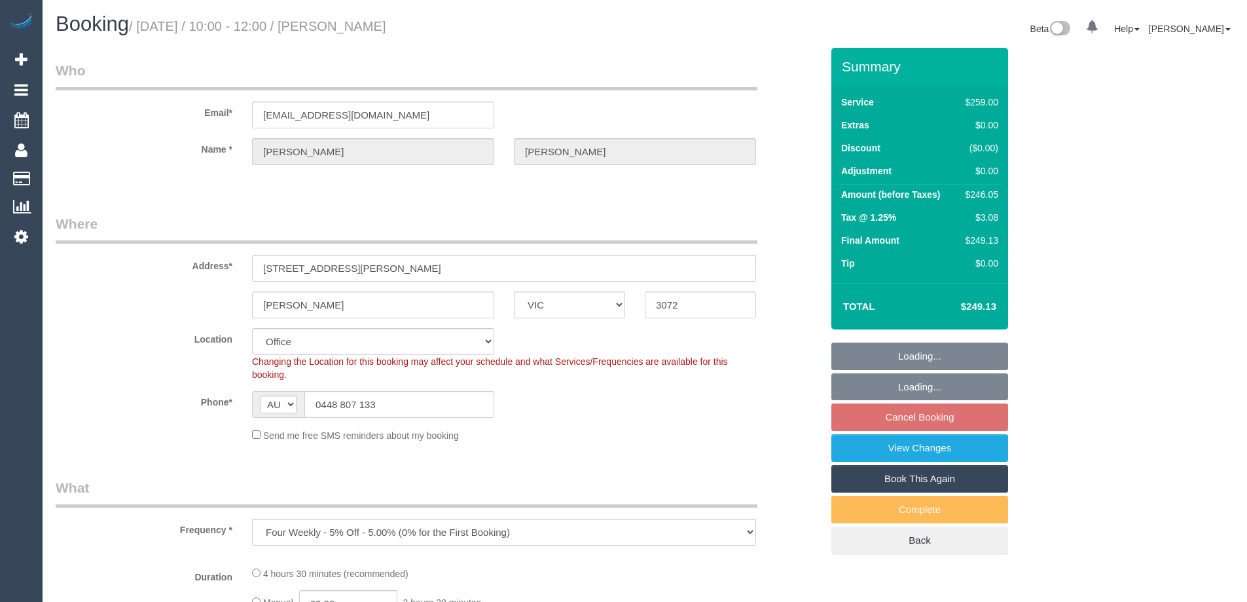
select select "VIC"
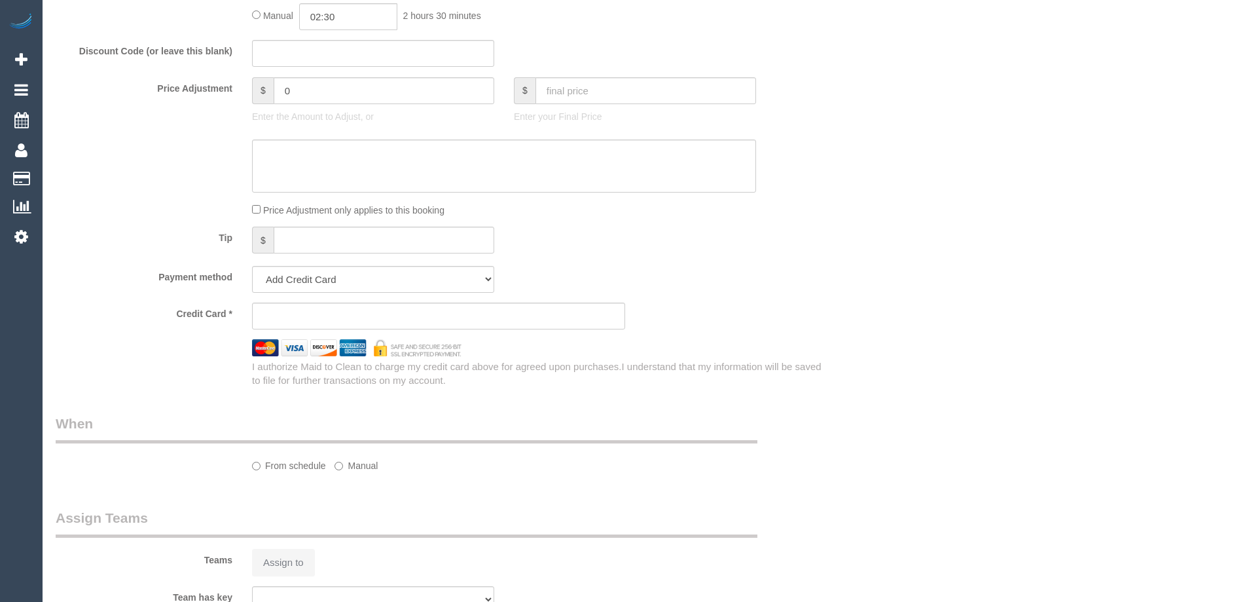
scroll to position [2004, 0]
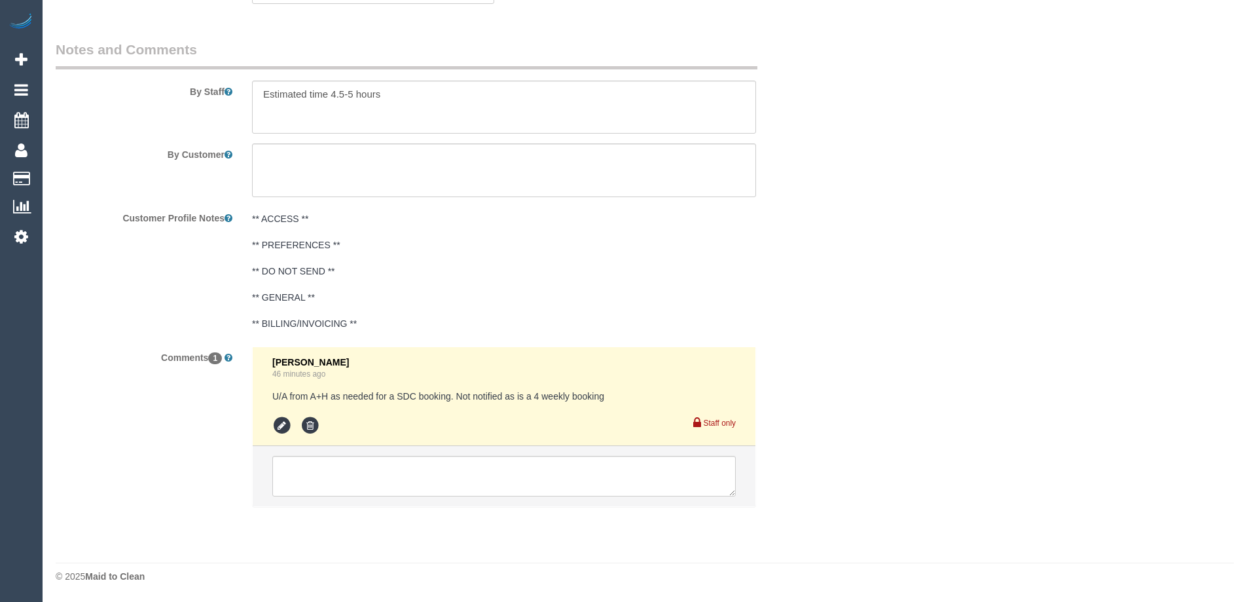
select select "string:stripe-pm_1RNXsh2GScqysDRVo9JHNWVy"
select select "number:27"
select select "number:14"
select select "number:19"
select select "number:22"
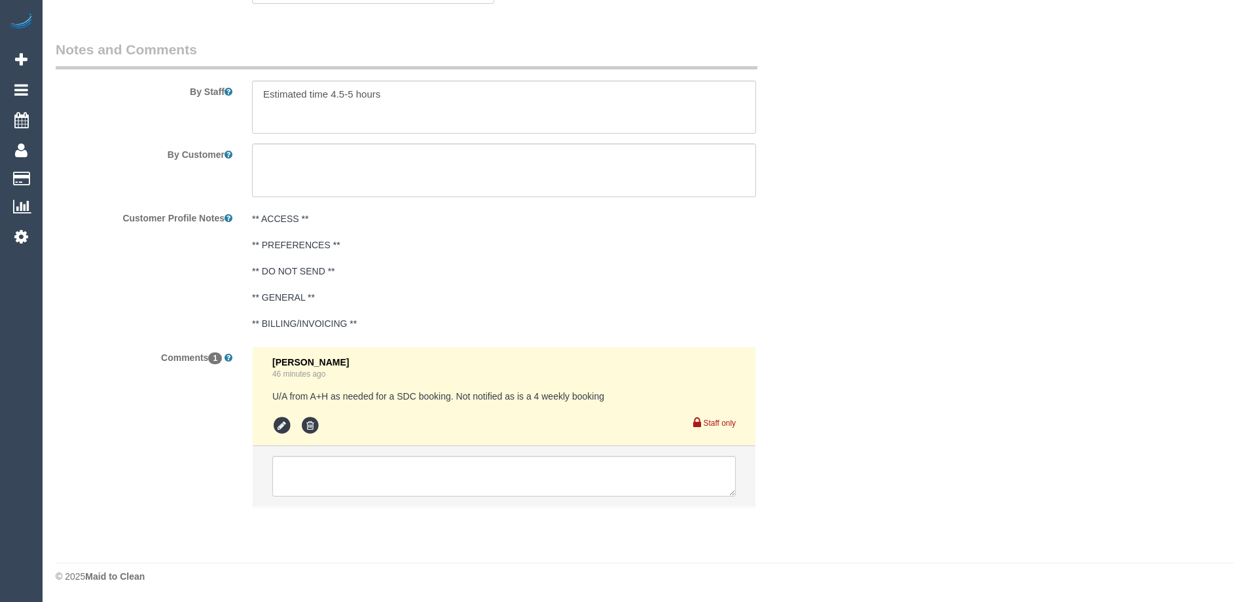
select select "number:34"
select select "number:13"
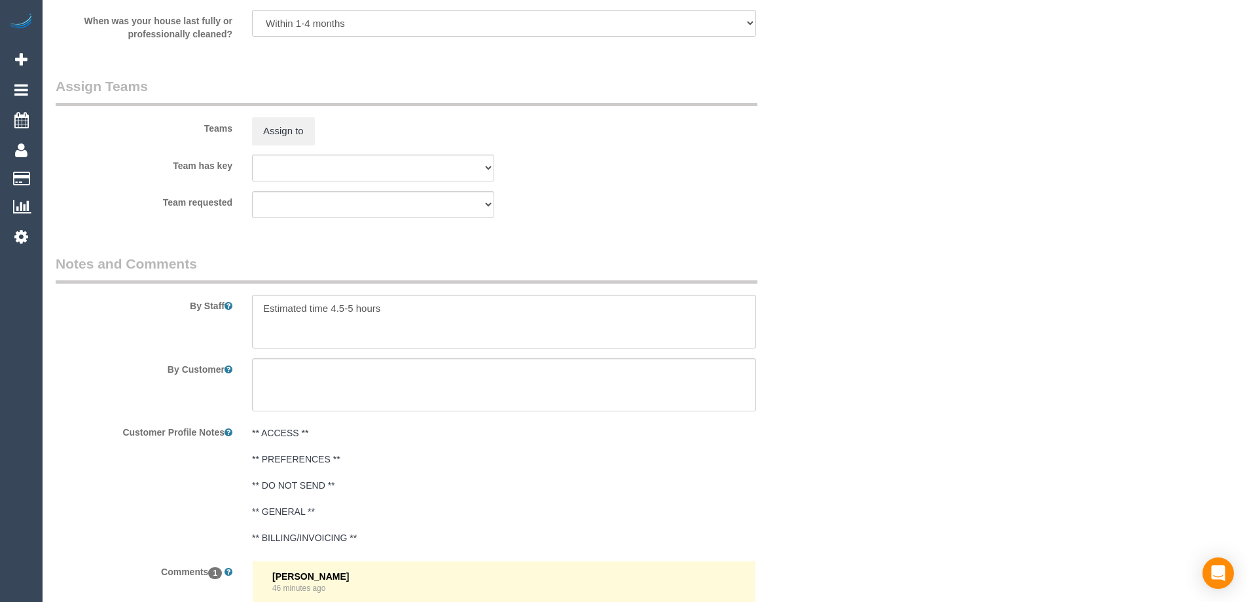
select select "object:2170"
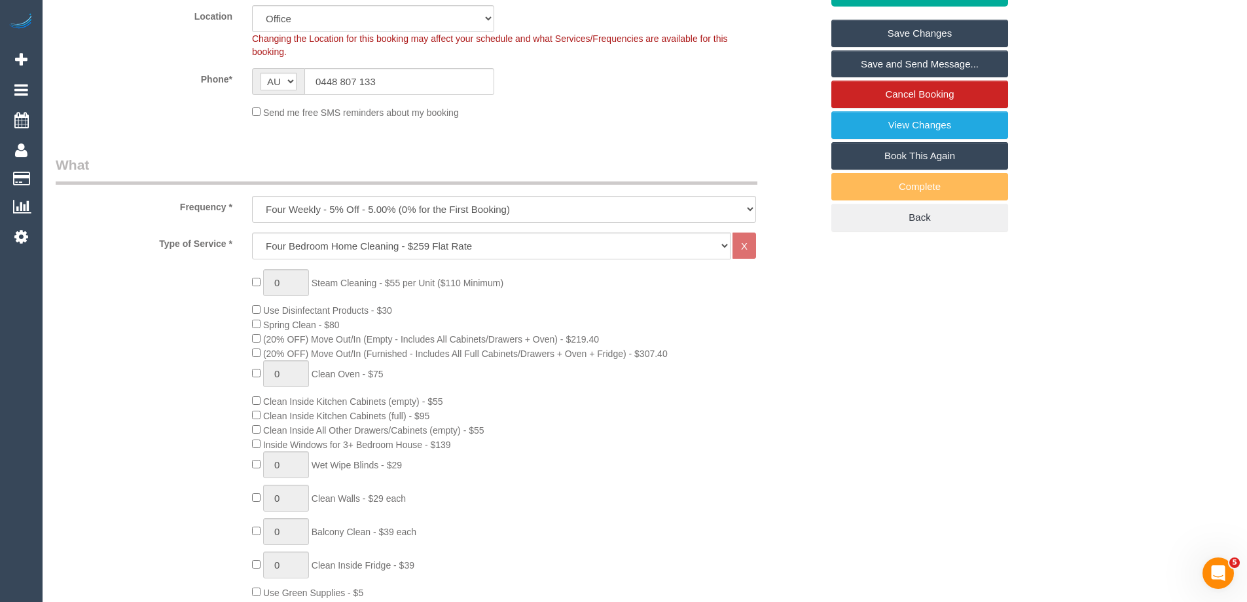
scroll to position [0, 0]
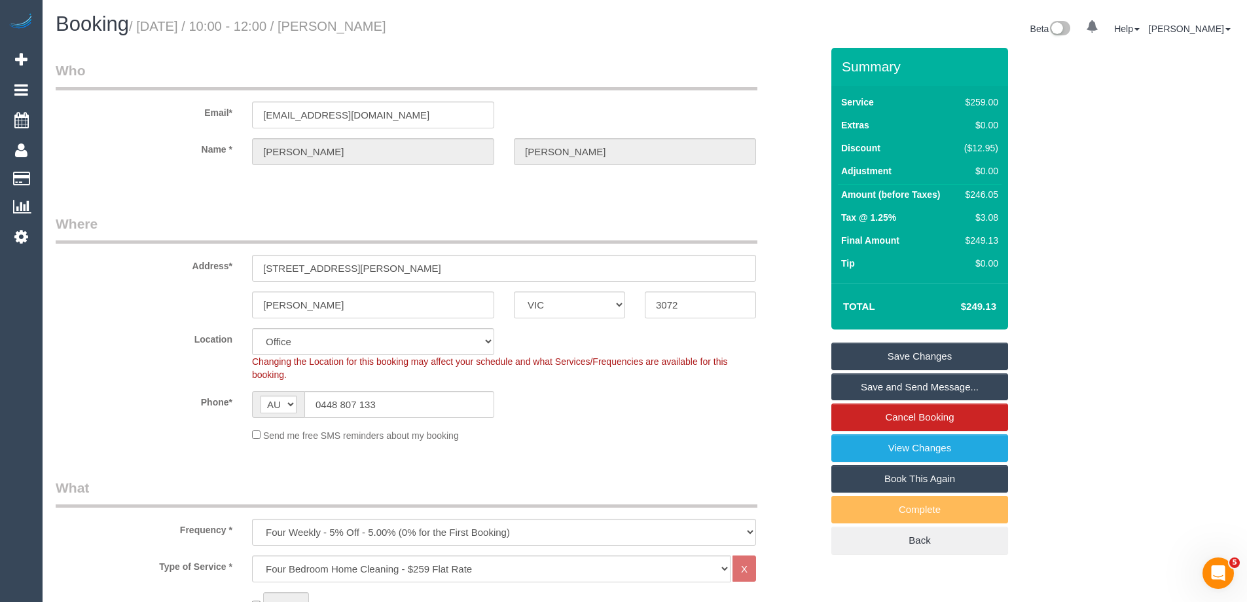
drag, startPoint x: 364, startPoint y: 33, endPoint x: 358, endPoint y: 22, distance: 12.6
click at [346, 27] on h1 "Booking / October 06, 2025 / 10:00 - 12:00 / Blaise Palmer" at bounding box center [346, 24] width 580 height 22
click at [644, 426] on sui-booking-location "Location Office City East (North) East (South) Inner East Inner North (East) In…" at bounding box center [439, 385] width 766 height 114
click at [984, 196] on div "$246.05" at bounding box center [978, 194] width 39 height 13
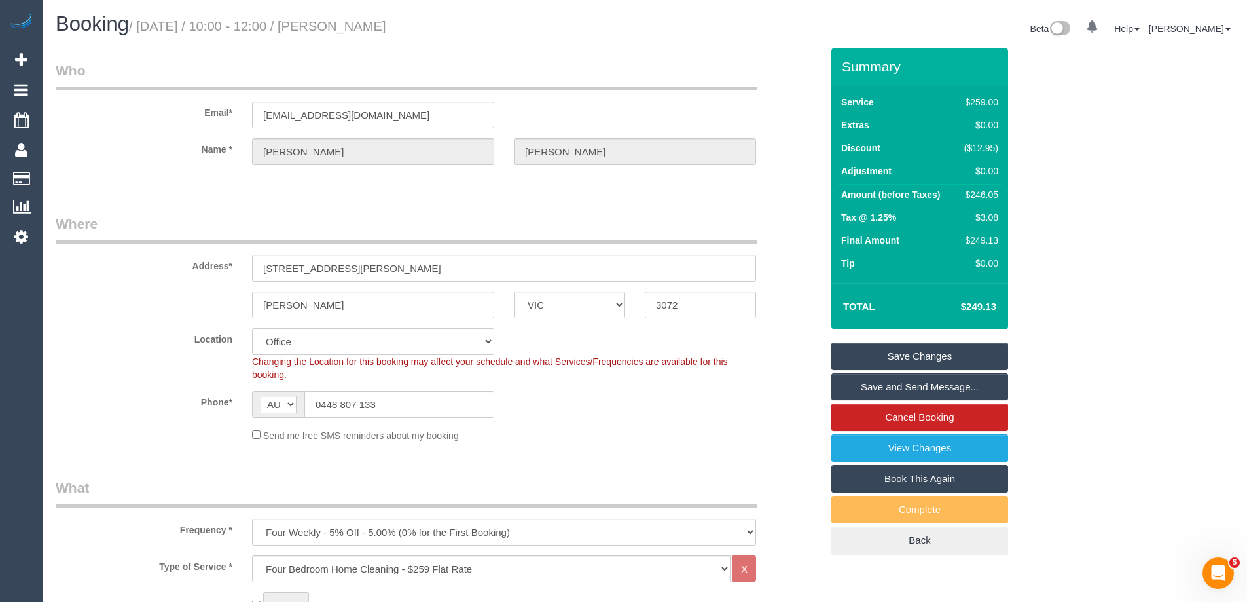
copy div "246.05"
click at [1061, 197] on div "Summary Service $259.00 Extras $0.00 Discount ($12.95) Adjustment $0.00 Amount …" at bounding box center [969, 314] width 295 height 533
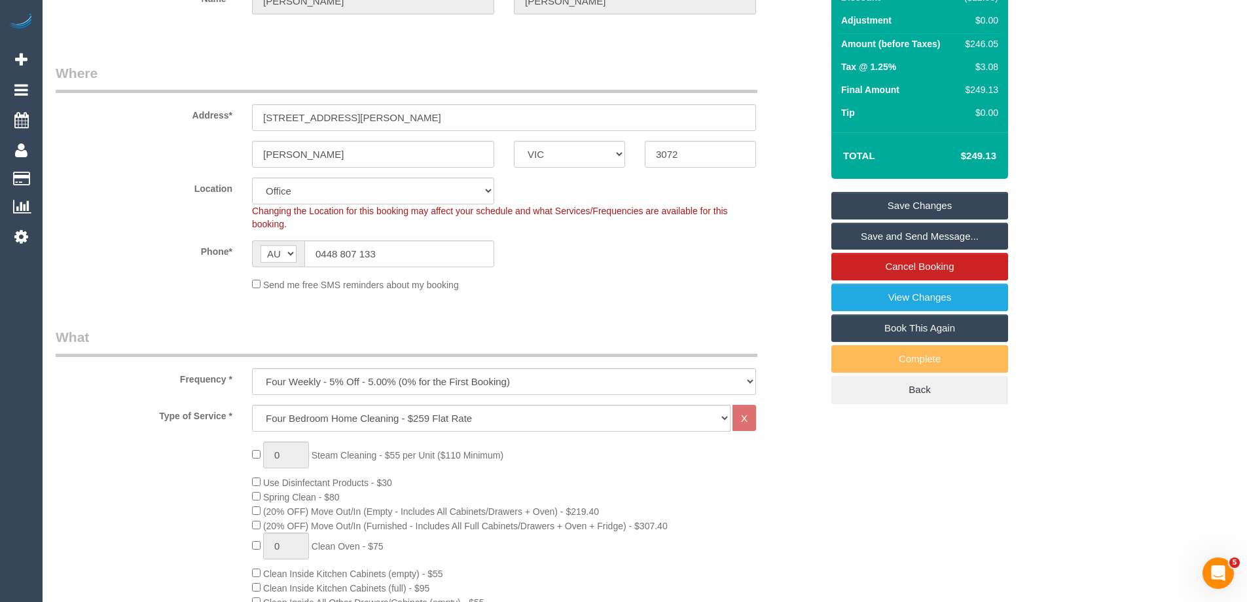
scroll to position [196, 0]
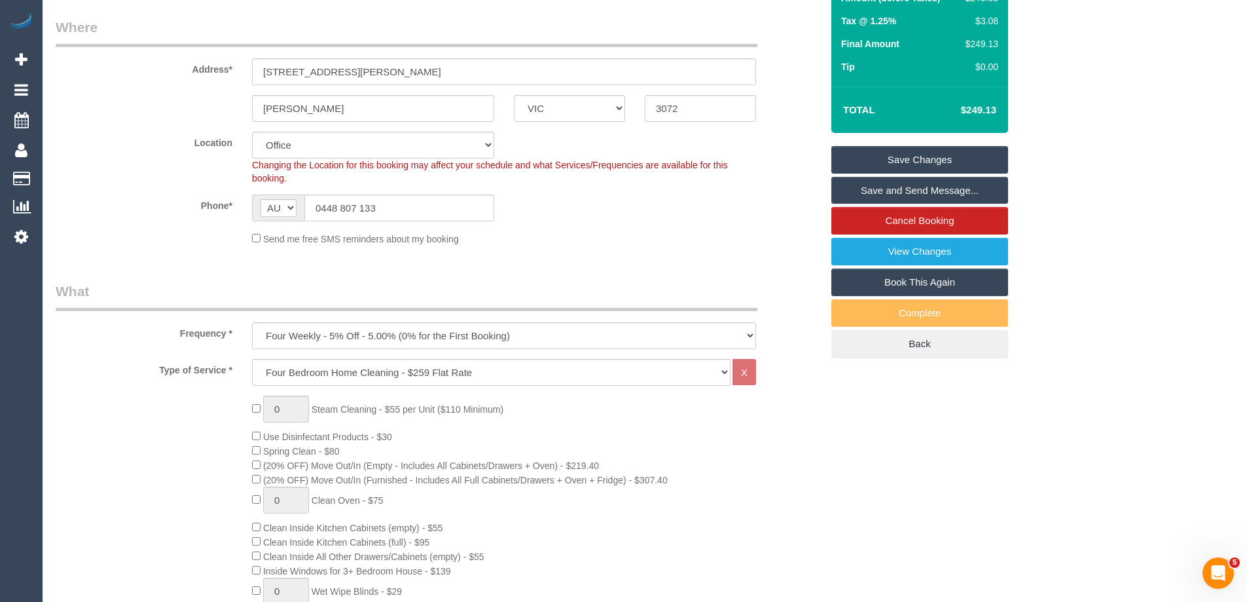
drag, startPoint x: 680, startPoint y: 274, endPoint x: 726, endPoint y: 267, distance: 46.4
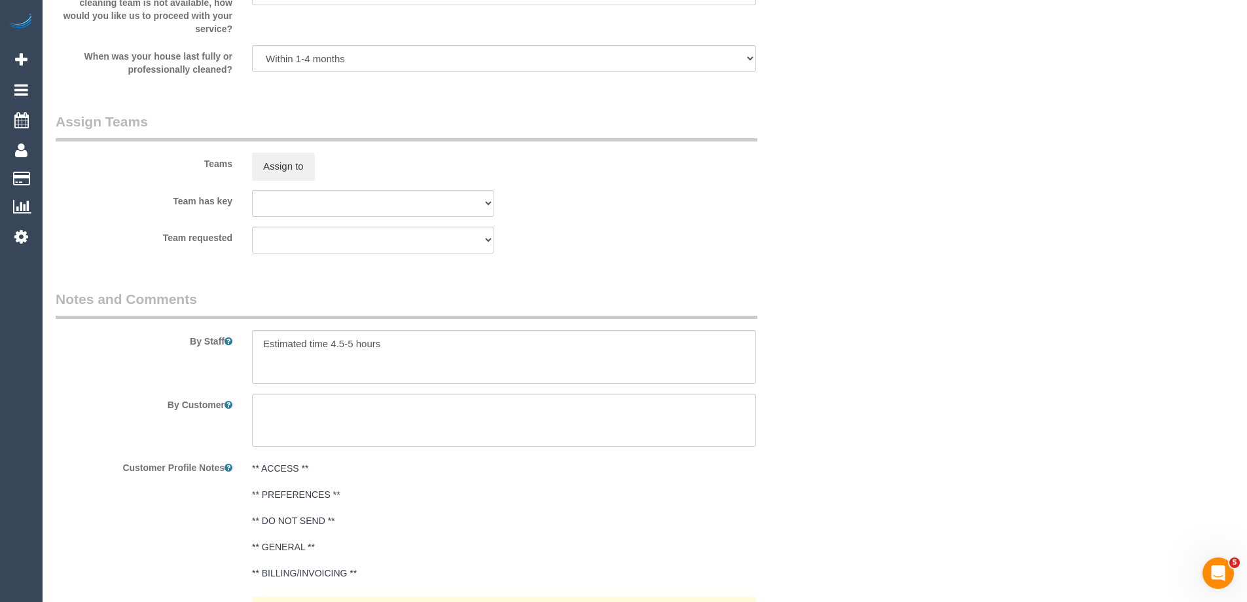
scroll to position [2161, 0]
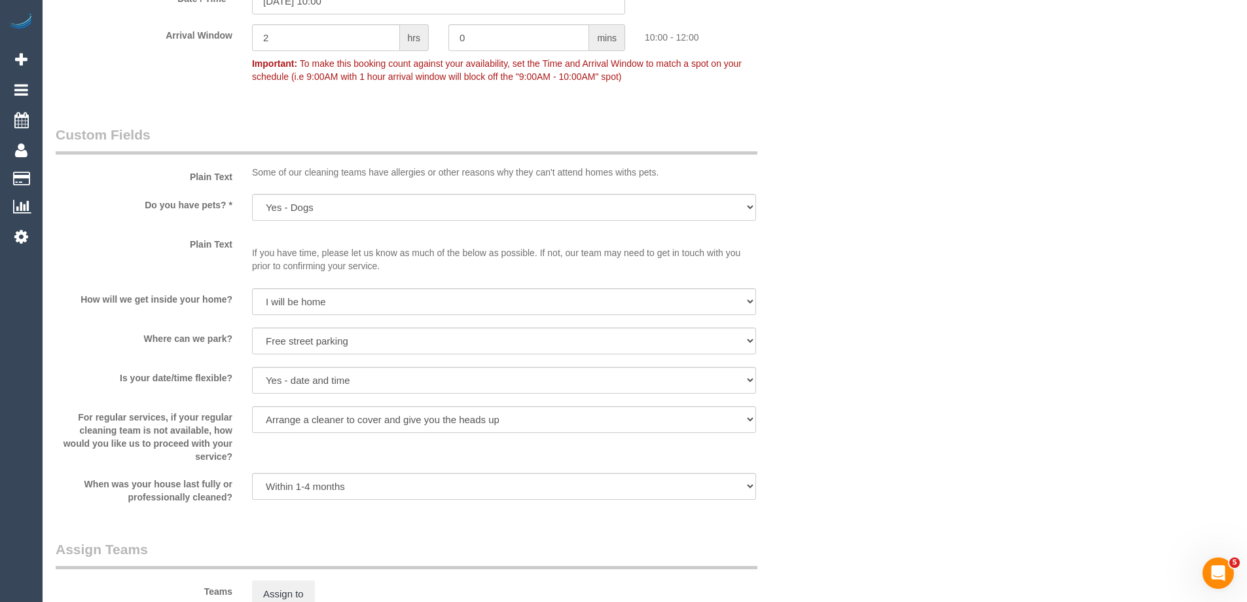
scroll to position [1375, 0]
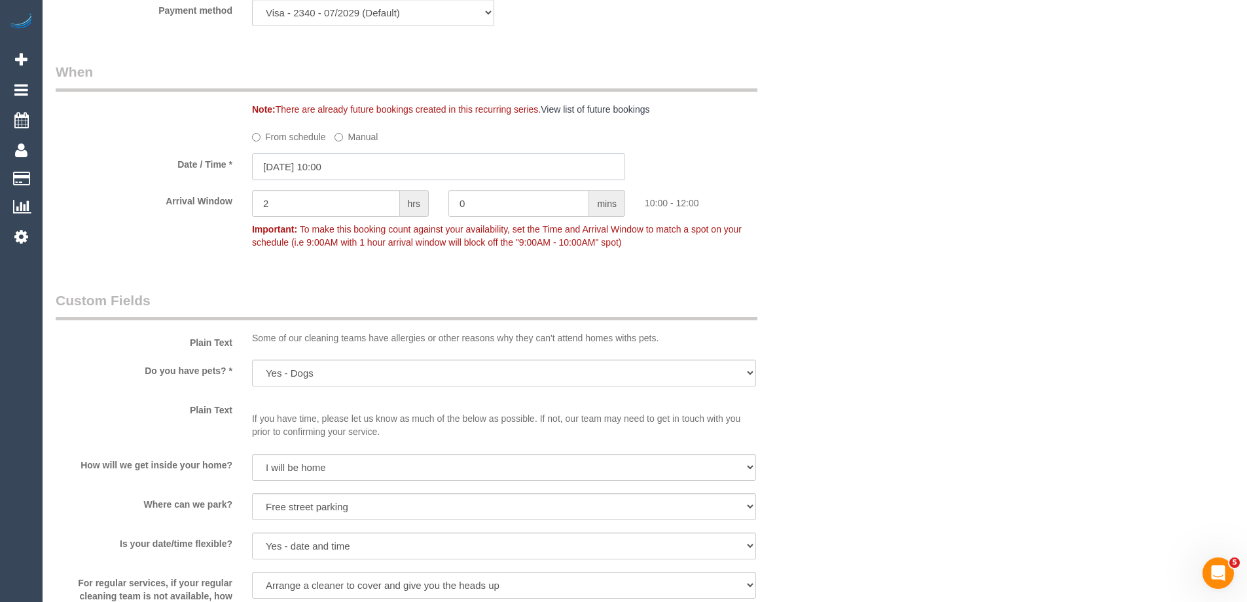
click at [327, 166] on input "[DATE] 10:00" at bounding box center [438, 166] width 373 height 27
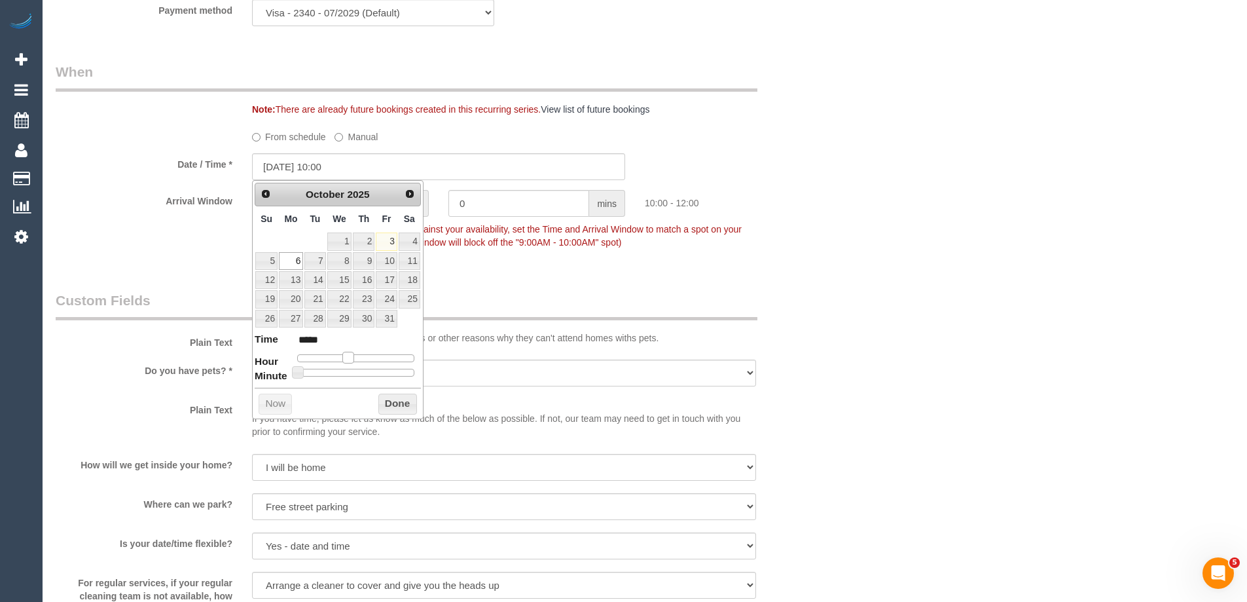
type input "06/10/2025 09:00"
type input "*****"
type input "06/10/2025 08:00"
type input "*****"
drag, startPoint x: 352, startPoint y: 359, endPoint x: 344, endPoint y: 363, distance: 8.8
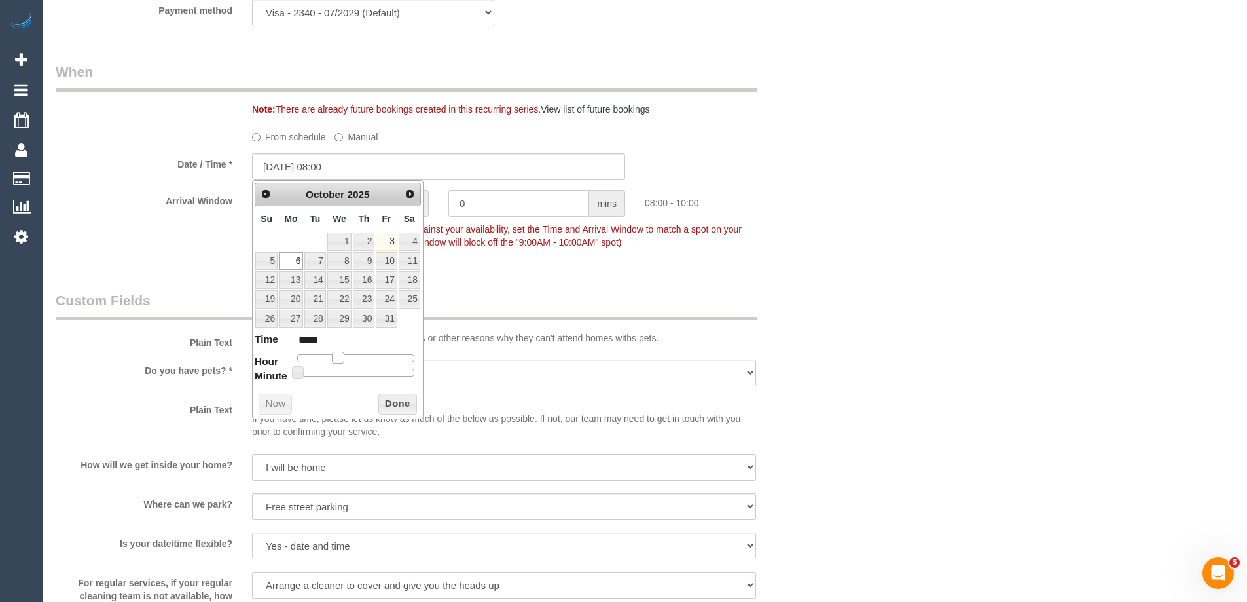
click at [344, 363] on dl "Time ***** Hour Minute Second Millisecond Microsecond Time Zone ***** ***** ***…" at bounding box center [338, 354] width 166 height 45
click at [386, 405] on button "Done" at bounding box center [397, 404] width 39 height 21
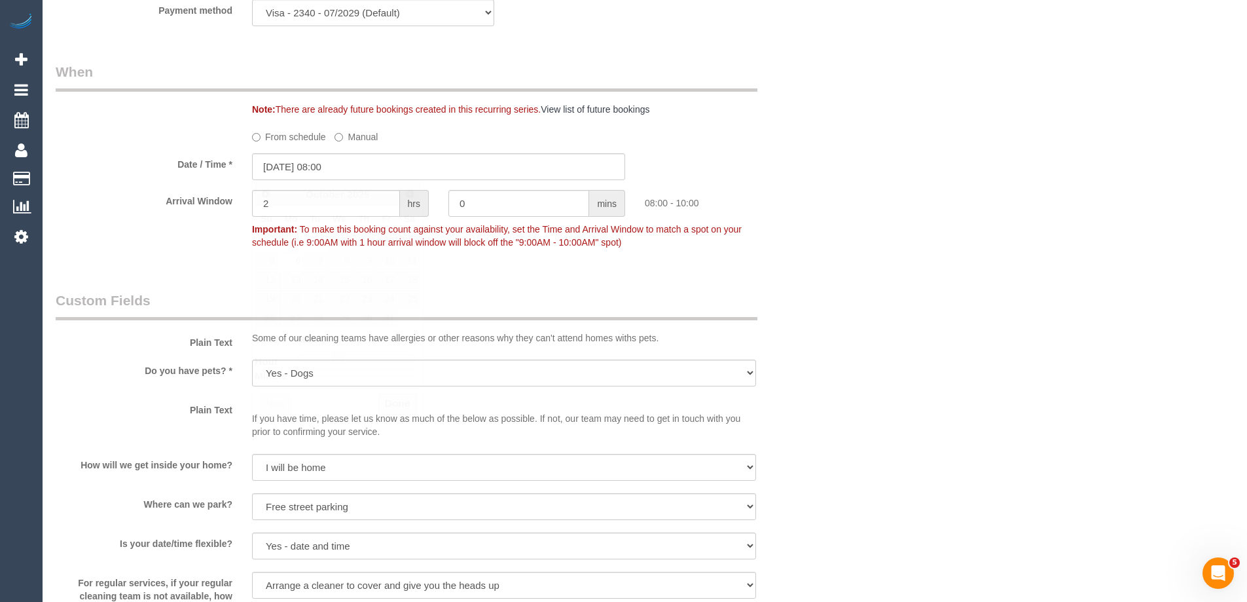
click at [888, 270] on div "Who Email* blaisepalmer@gmail.com Name * Blaise Palmer Where Address* 38 Wilcox…" at bounding box center [645, 36] width 1179 height 2726
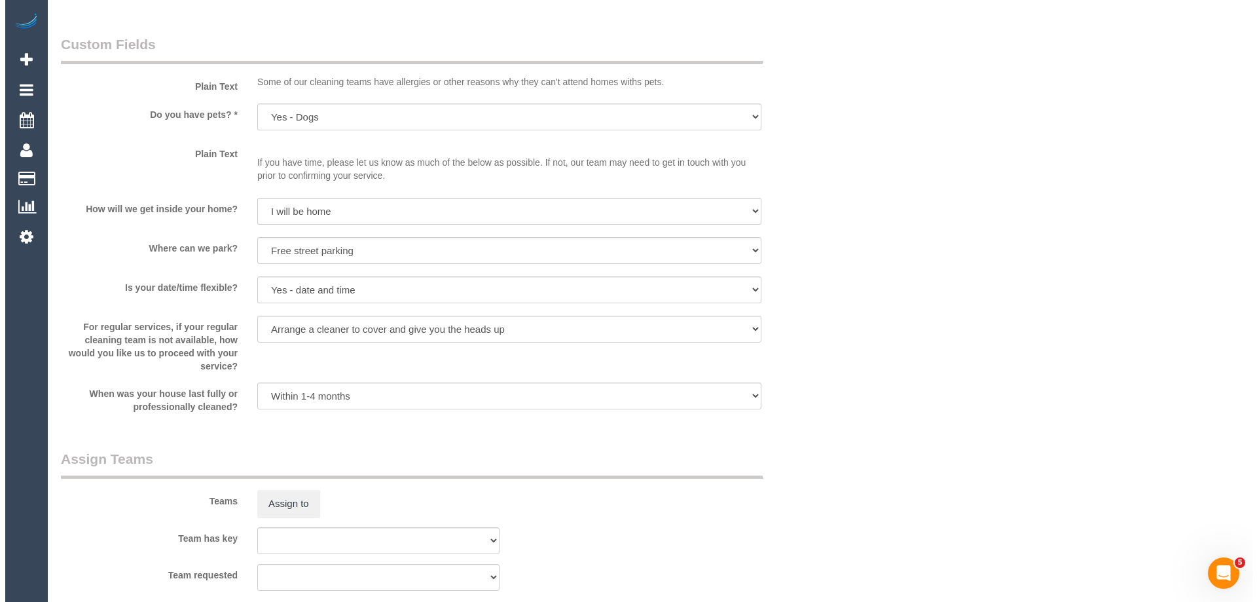
scroll to position [1834, 0]
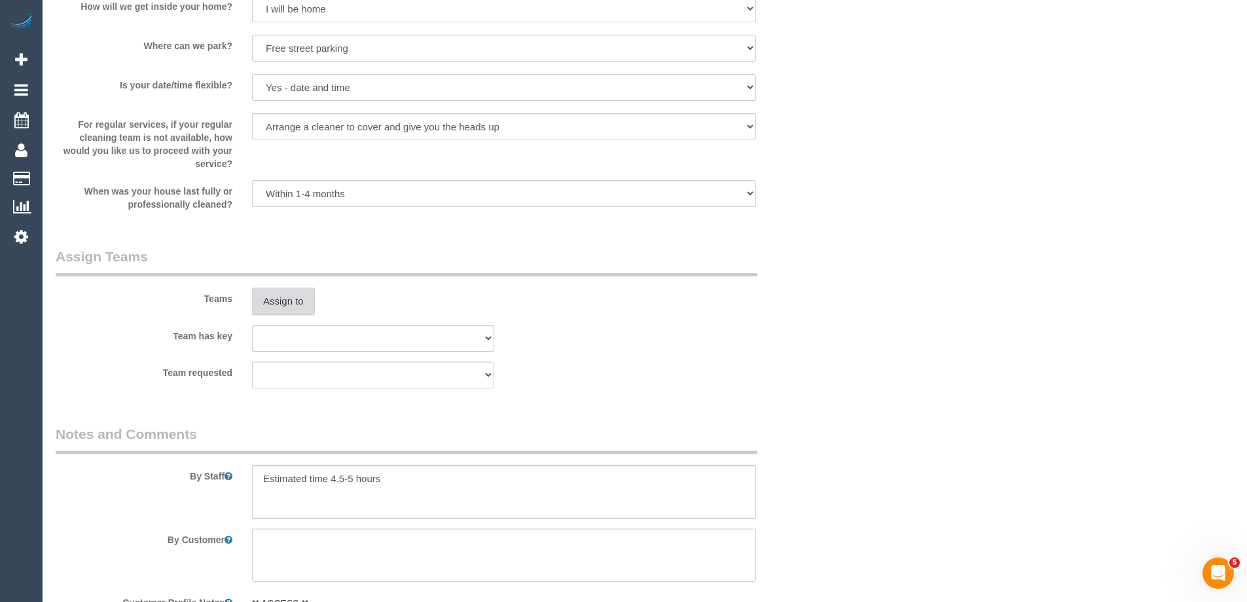
click at [305, 306] on button "Assign to" at bounding box center [283, 301] width 63 height 28
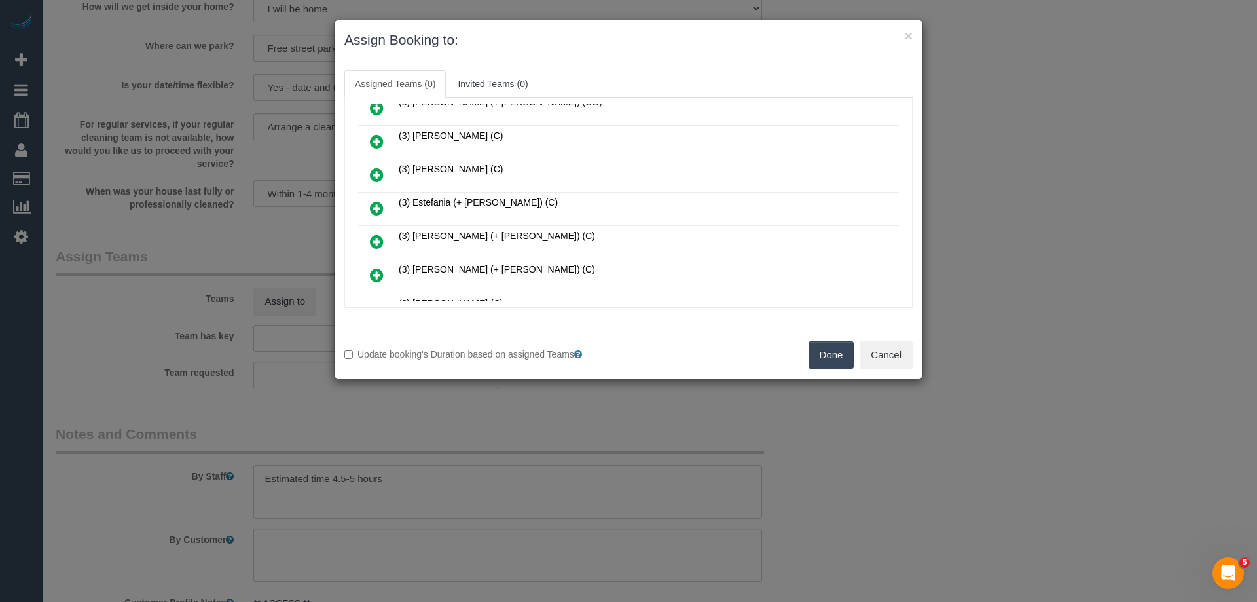
scroll to position [262, 0]
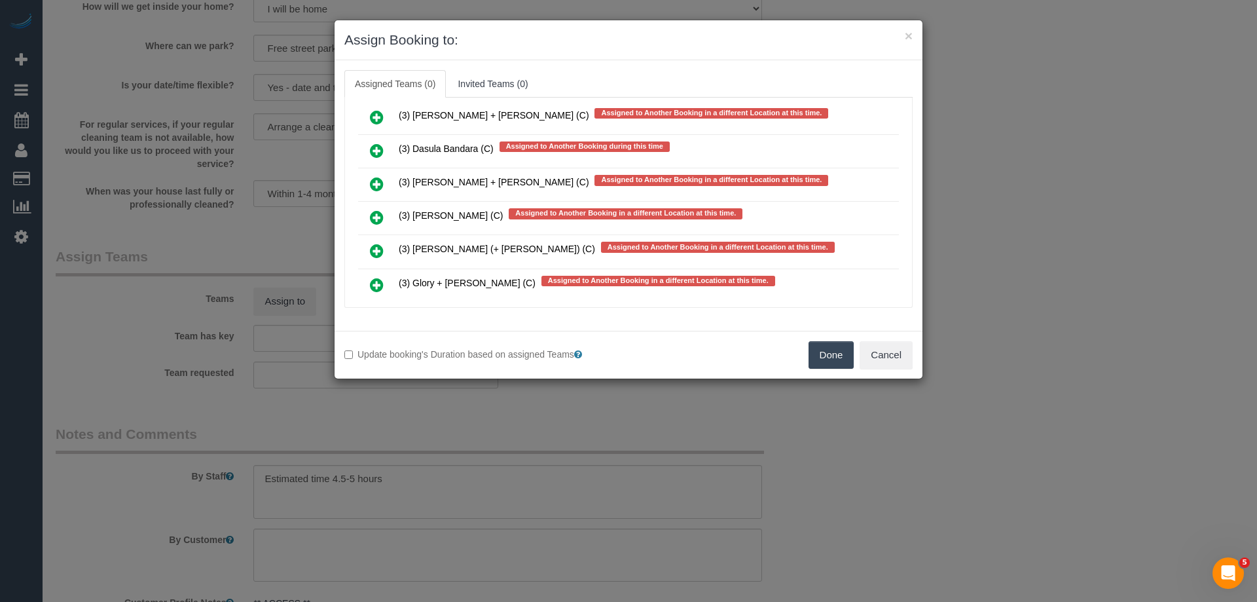
click at [374, 185] on icon at bounding box center [377, 184] width 14 height 16
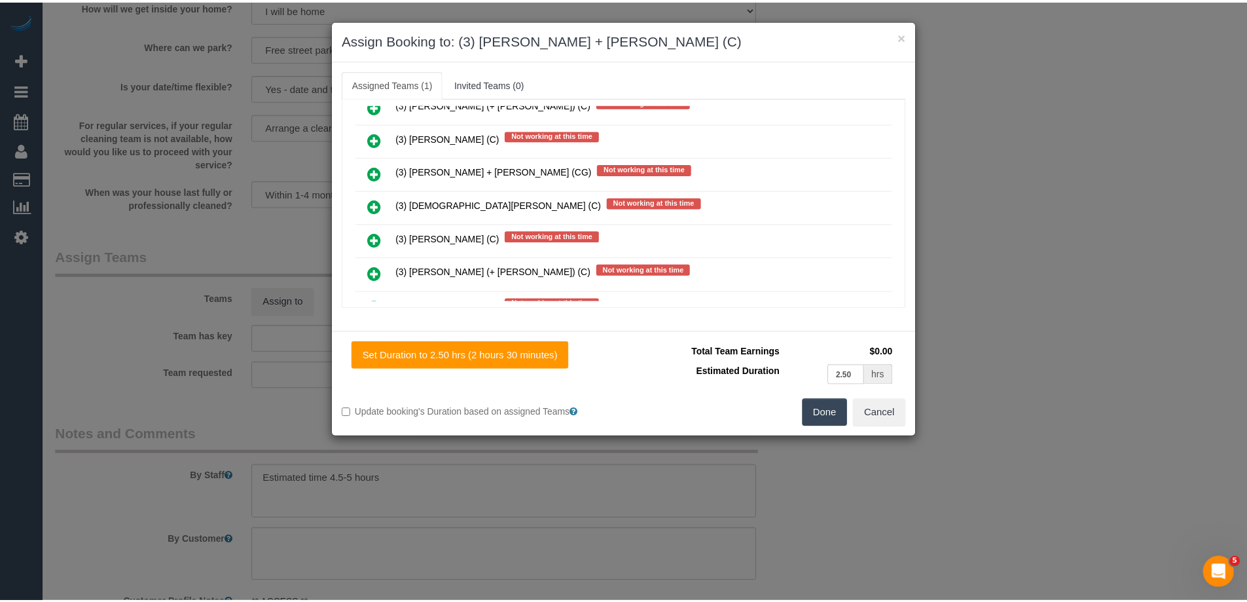
scroll to position [0, 0]
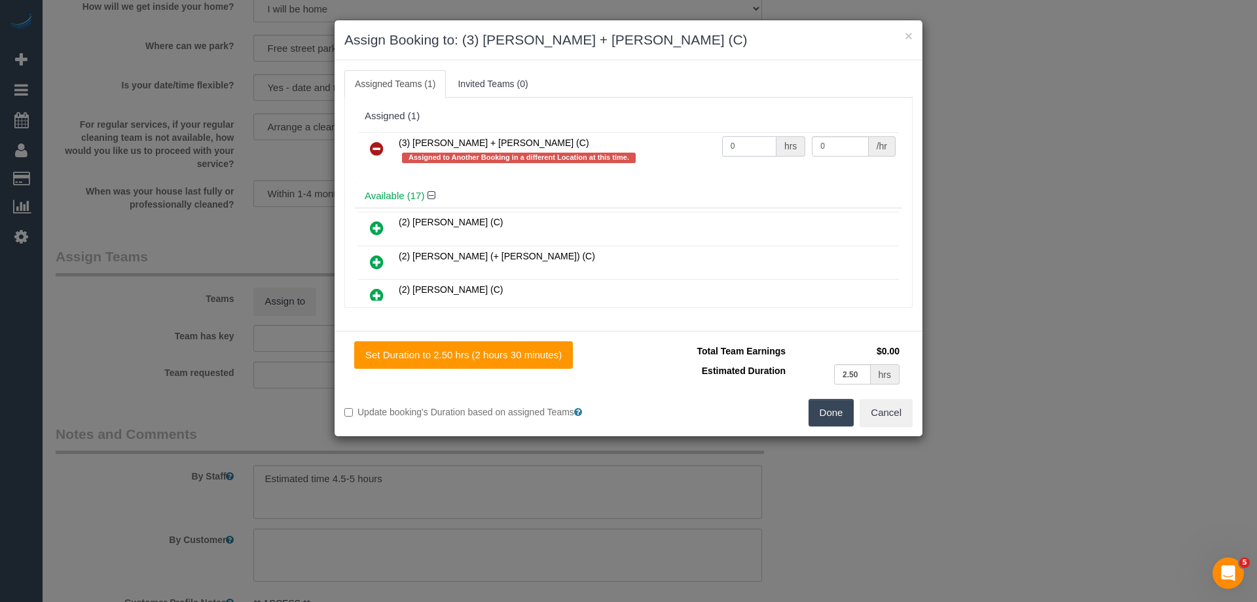
click at [750, 144] on input "0" at bounding box center [749, 146] width 54 height 20
type input "1"
click at [852, 143] on input "0" at bounding box center [840, 146] width 56 height 20
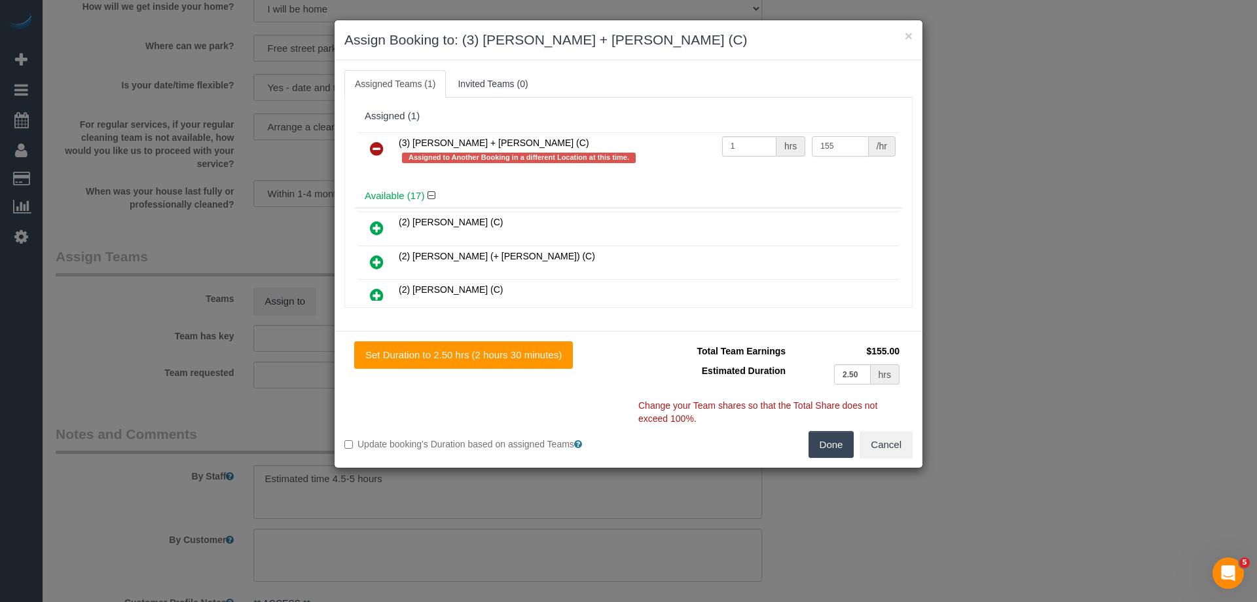
type input "155"
click at [820, 444] on button "Done" at bounding box center [832, 445] width 46 height 28
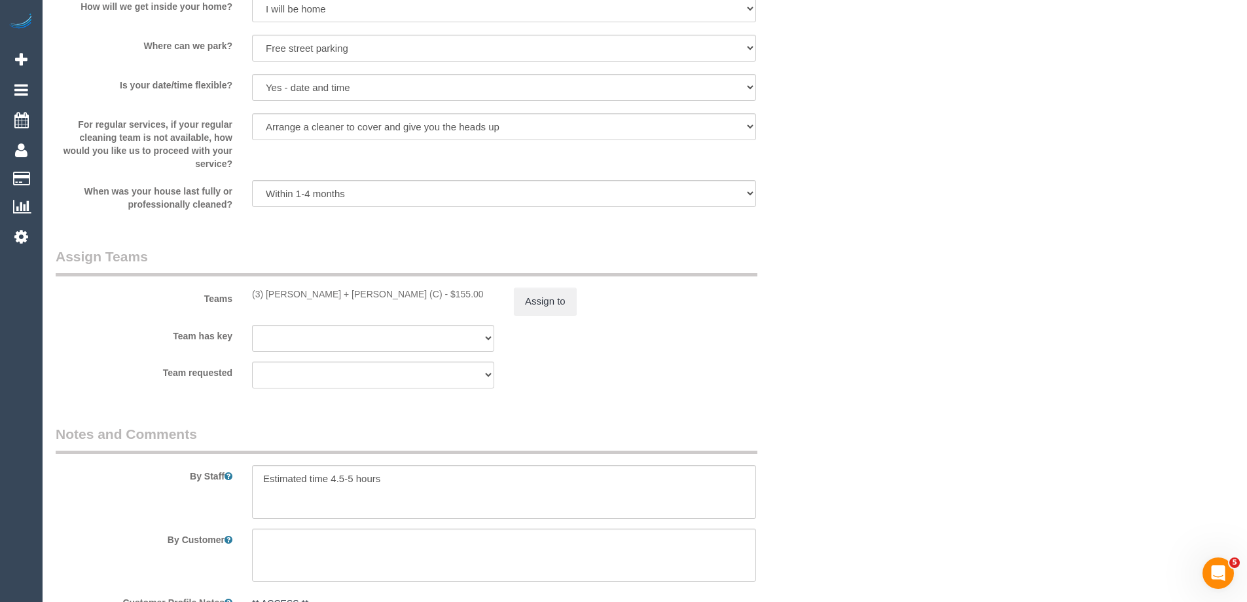
click at [886, 418] on div "× Assign Booking to: (3) Denis + Kaira (C) Assigned Teams (1) Invited Teams (0)…" at bounding box center [623, 301] width 1247 height 602
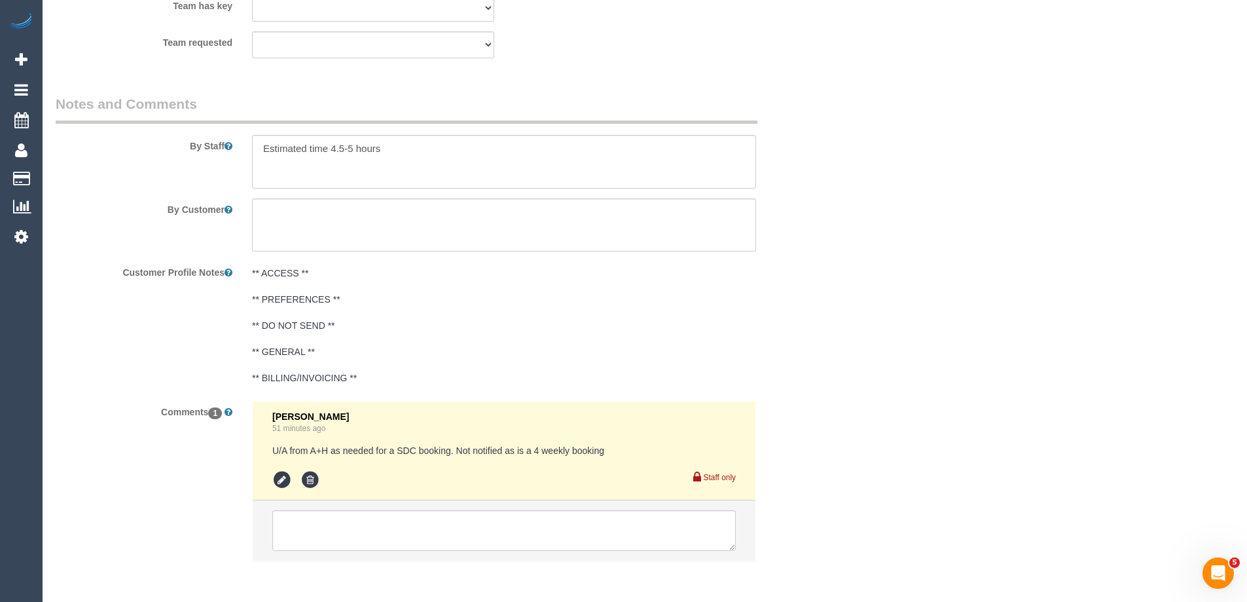
scroll to position [2218, 0]
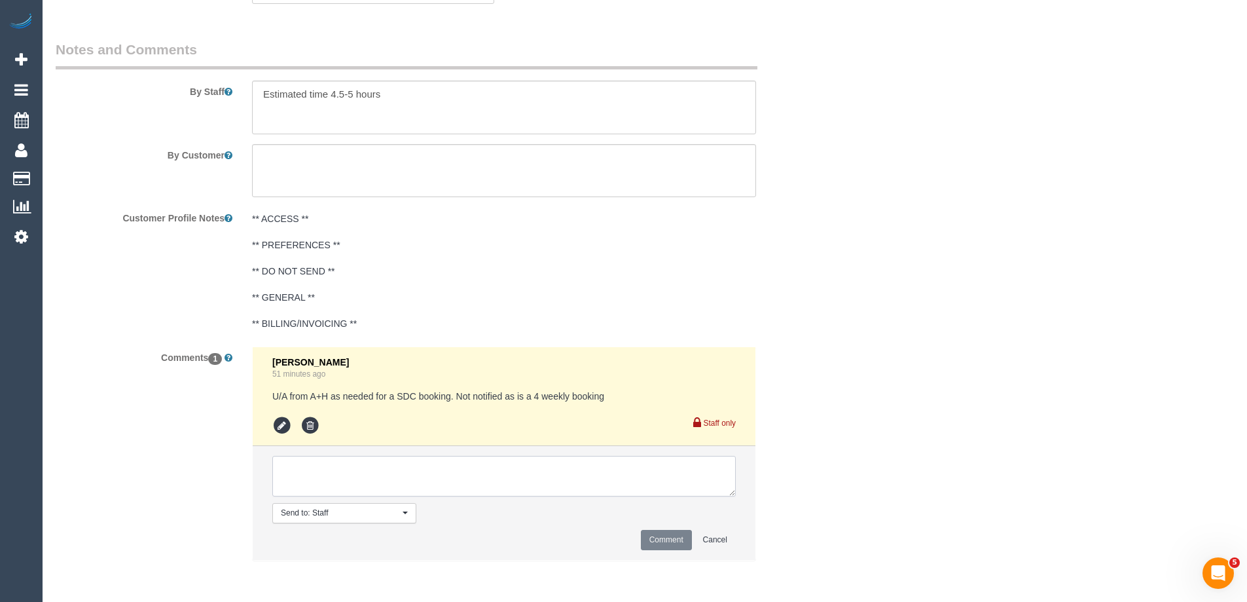
click at [493, 483] on textarea at bounding box center [504, 476] width 464 height 41
type textarea "Assigned pending 8-10am AW - emailed"
click at [682, 540] on button "Comment" at bounding box center [666, 540] width 51 height 20
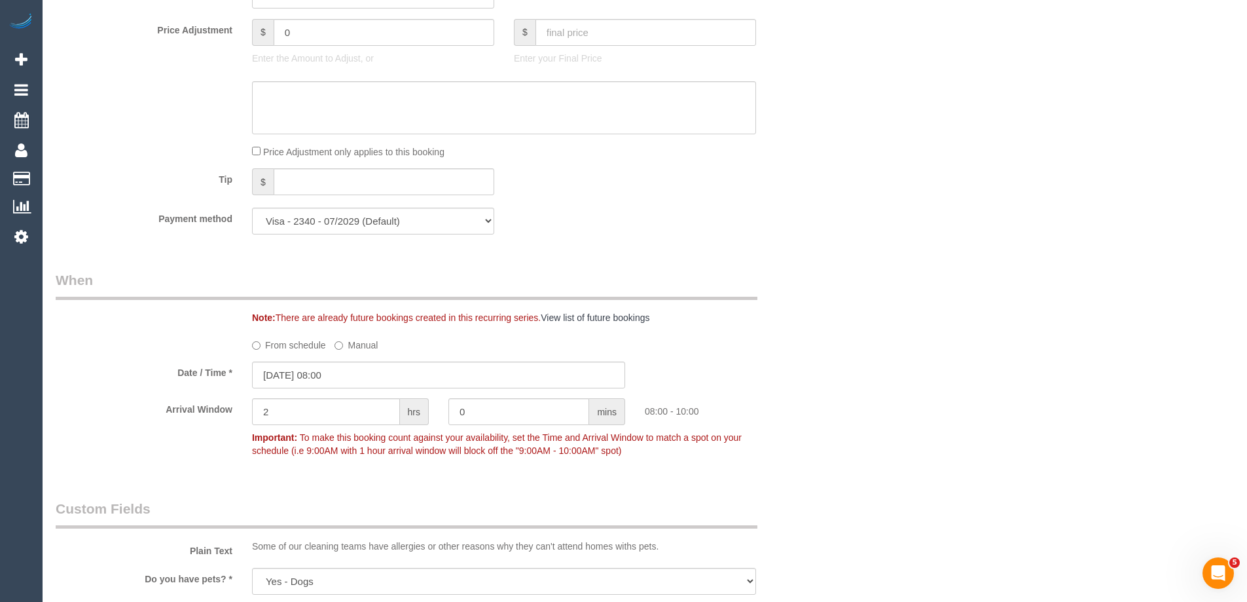
scroll to position [1375, 0]
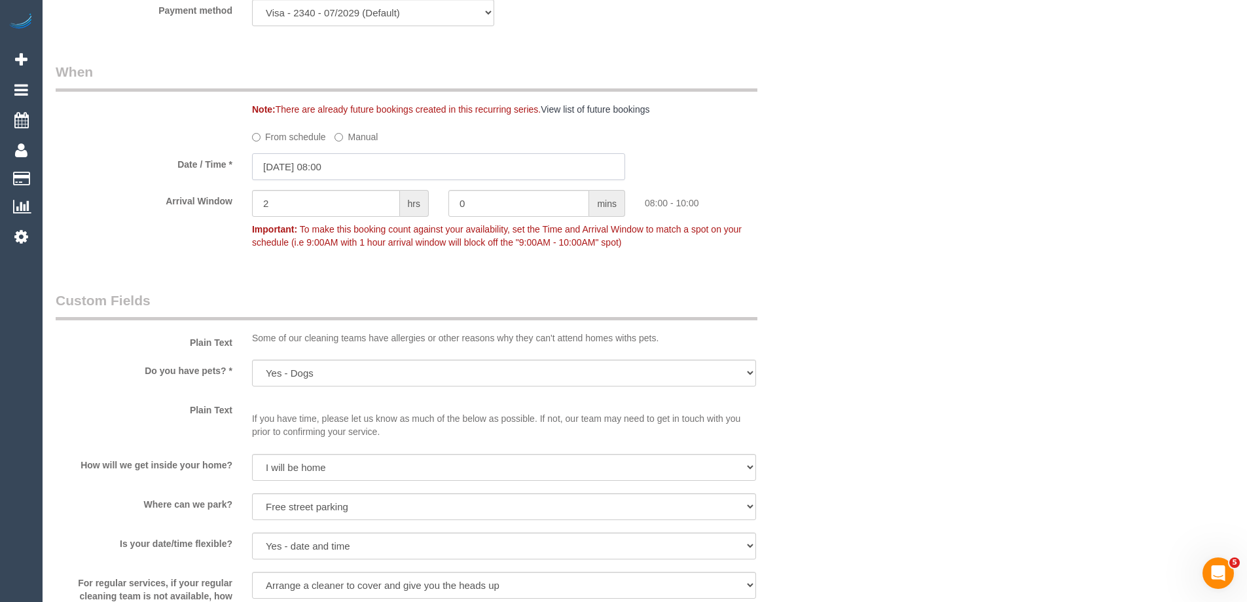
click at [346, 169] on input "06/10/2025 08:00" at bounding box center [438, 166] width 373 height 27
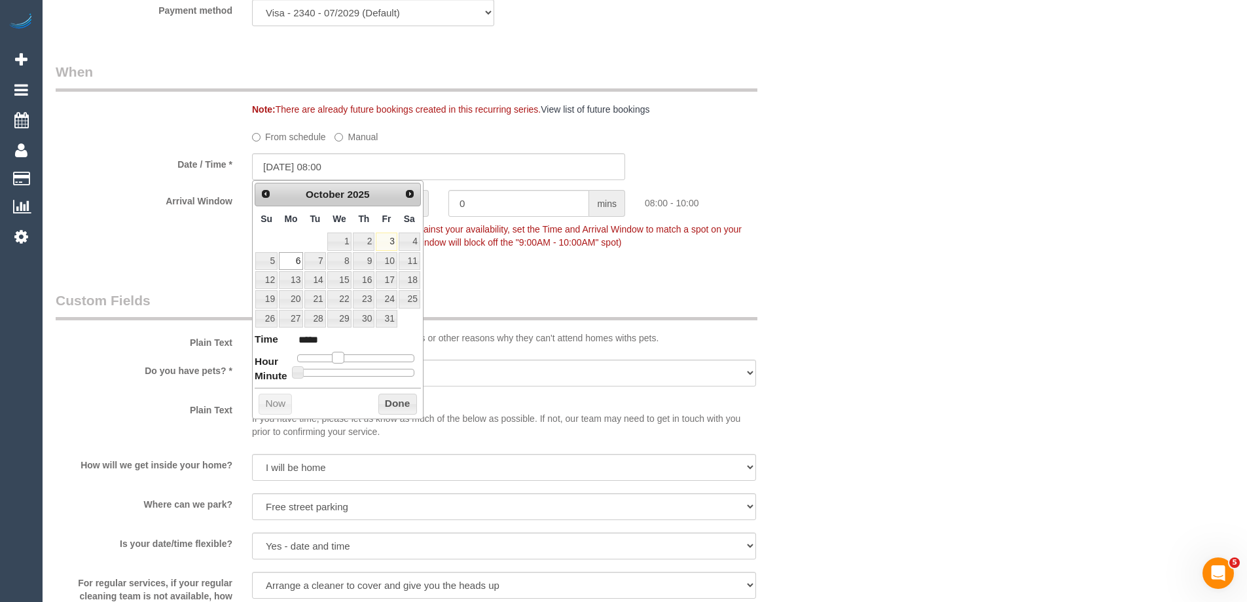
type input "06/10/2025 07:00"
type input "*****"
click at [333, 363] on span at bounding box center [333, 358] width 12 height 12
click at [386, 397] on button "Done" at bounding box center [397, 404] width 39 height 21
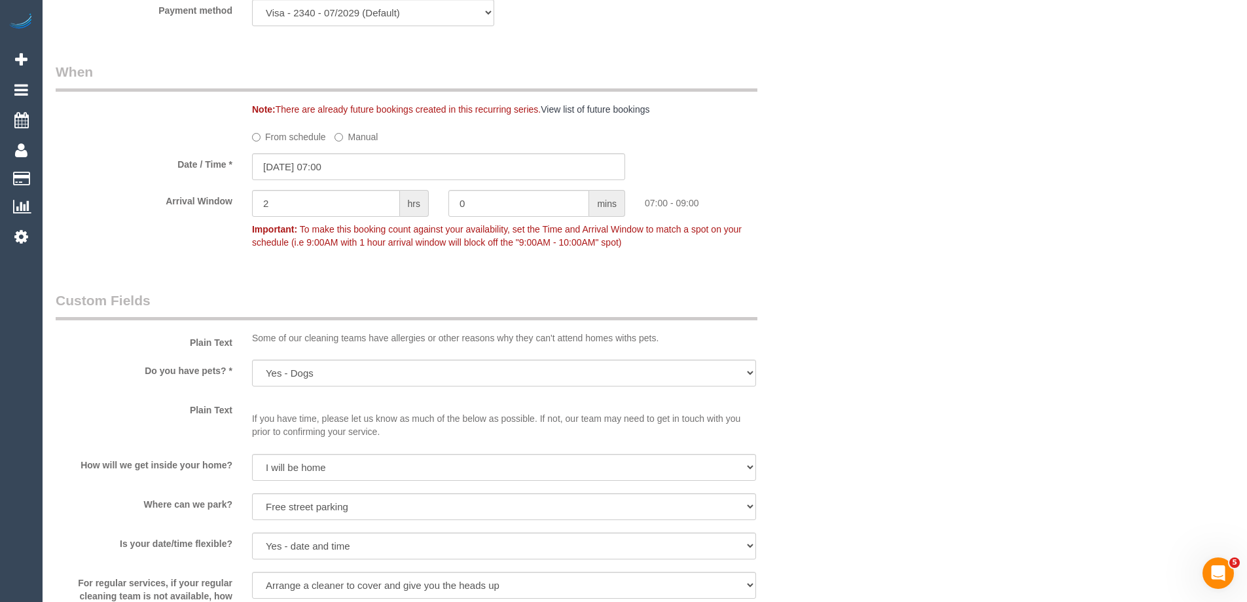
click at [870, 235] on div "Who Email* blaisepalmer@gmail.com Name * Blaise Palmer Where Address* 38 Wilcox…" at bounding box center [645, 85] width 1179 height 2825
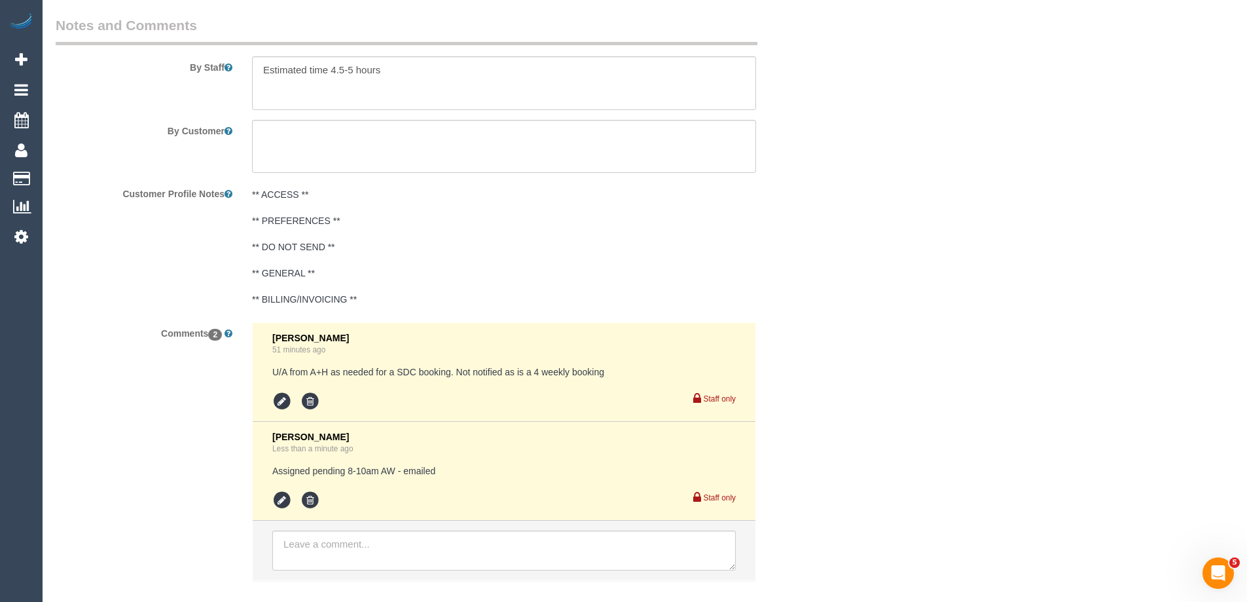
scroll to position [2316, 0]
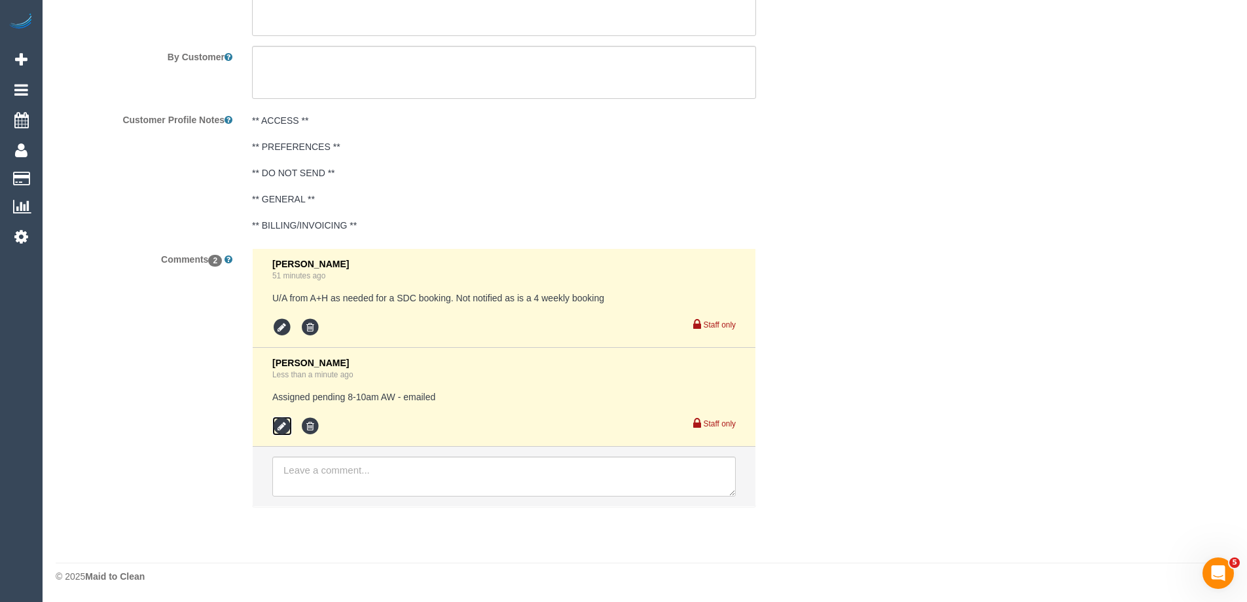
click at [282, 427] on icon at bounding box center [282, 426] width 20 height 20
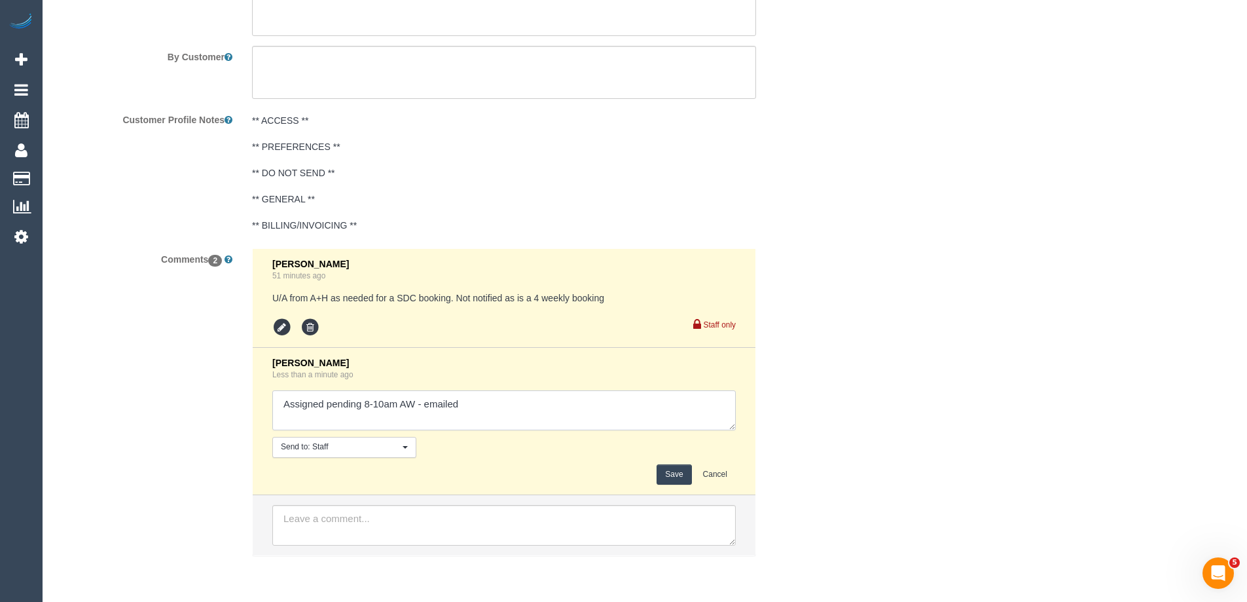
drag, startPoint x: 384, startPoint y: 402, endPoint x: 366, endPoint y: 402, distance: 18.3
click at [366, 402] on textarea at bounding box center [504, 410] width 464 height 41
type textarea "Assigned pending 7-9am AW - emailed"
click at [672, 475] on button "Save" at bounding box center [674, 474] width 35 height 20
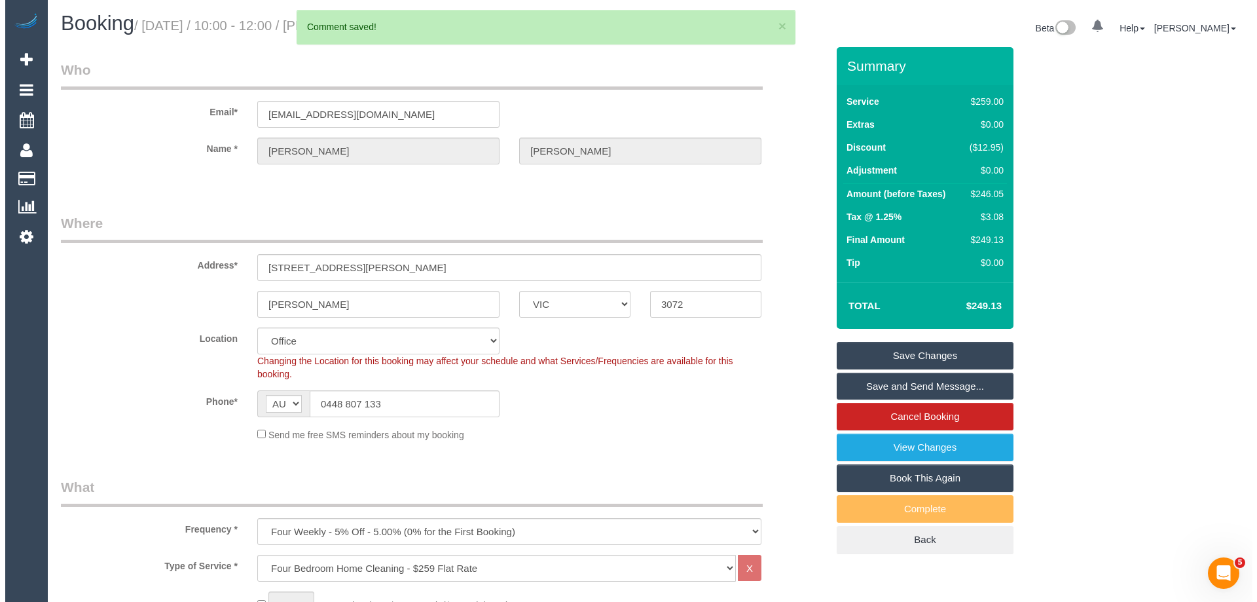
scroll to position [0, 0]
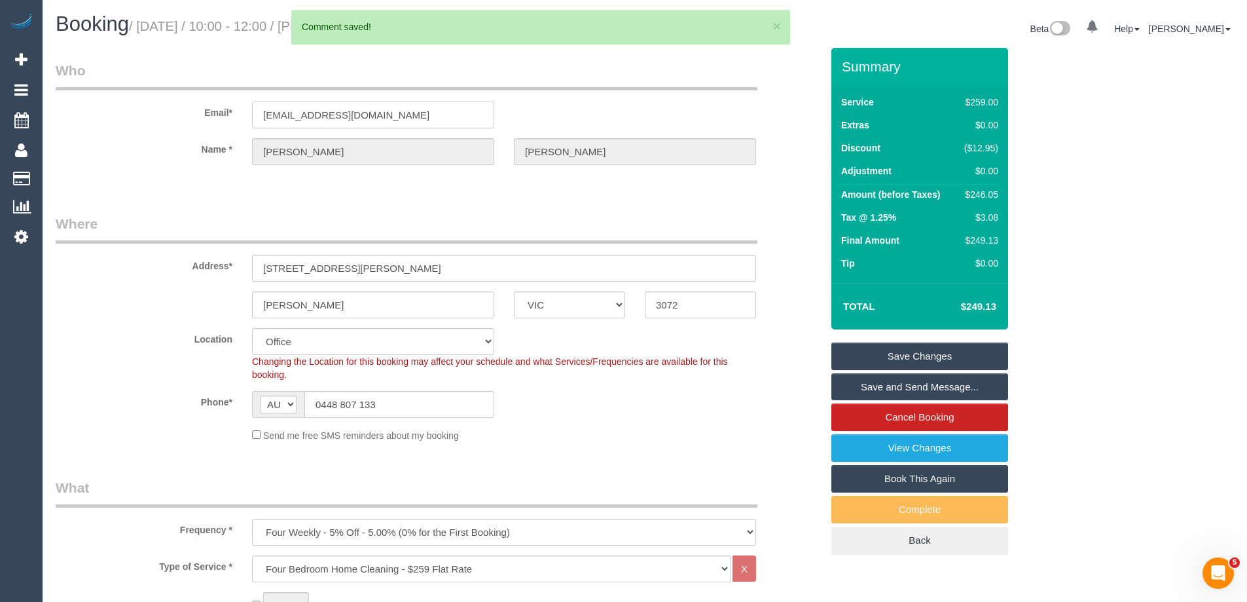
click at [335, 115] on input "[EMAIL_ADDRESS][DOMAIN_NAME]" at bounding box center [373, 114] width 242 height 27
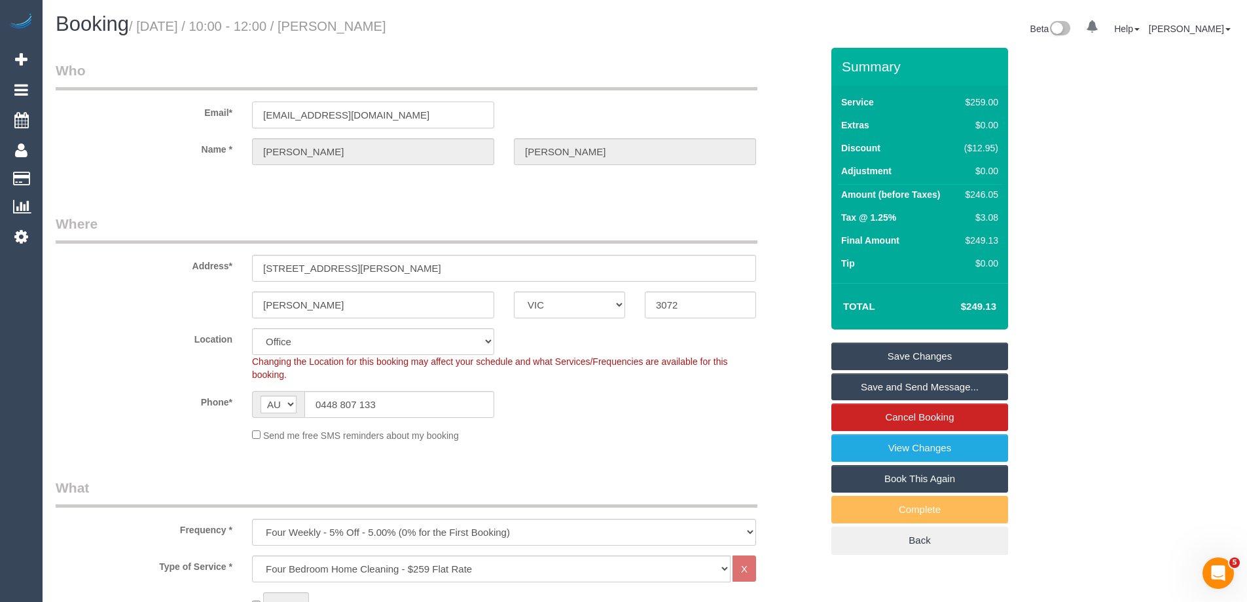
click at [335, 115] on input "[EMAIL_ADDRESS][DOMAIN_NAME]" at bounding box center [373, 114] width 242 height 27
click at [899, 358] on link "Save Changes" at bounding box center [920, 356] width 177 height 28
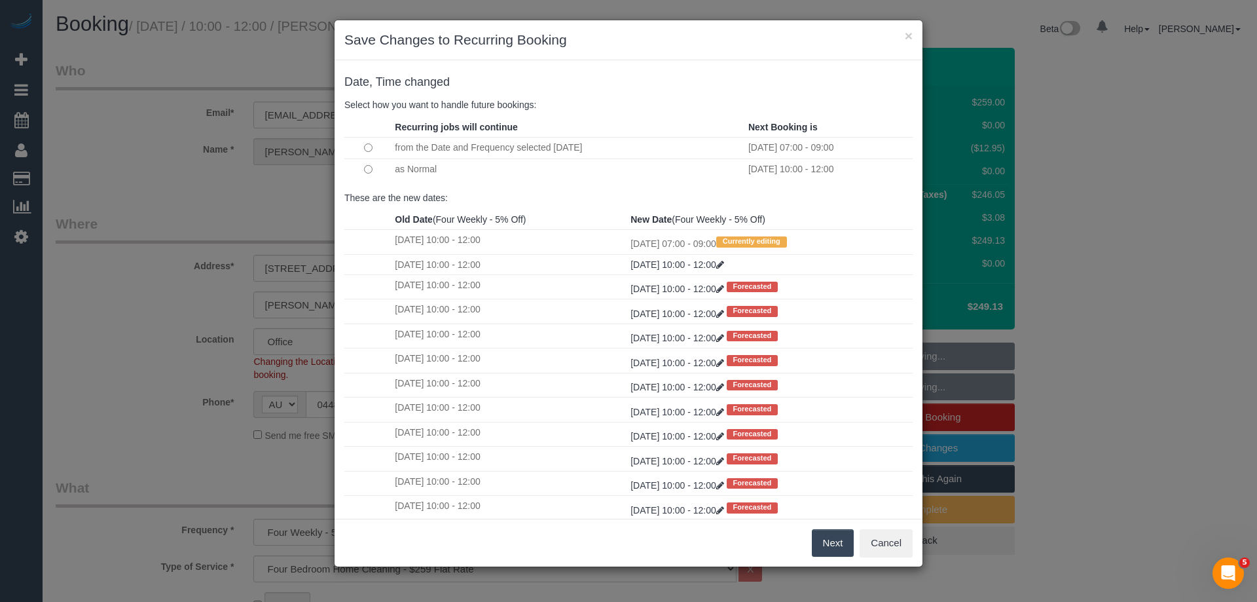
click at [823, 538] on button "Next" at bounding box center [833, 543] width 43 height 28
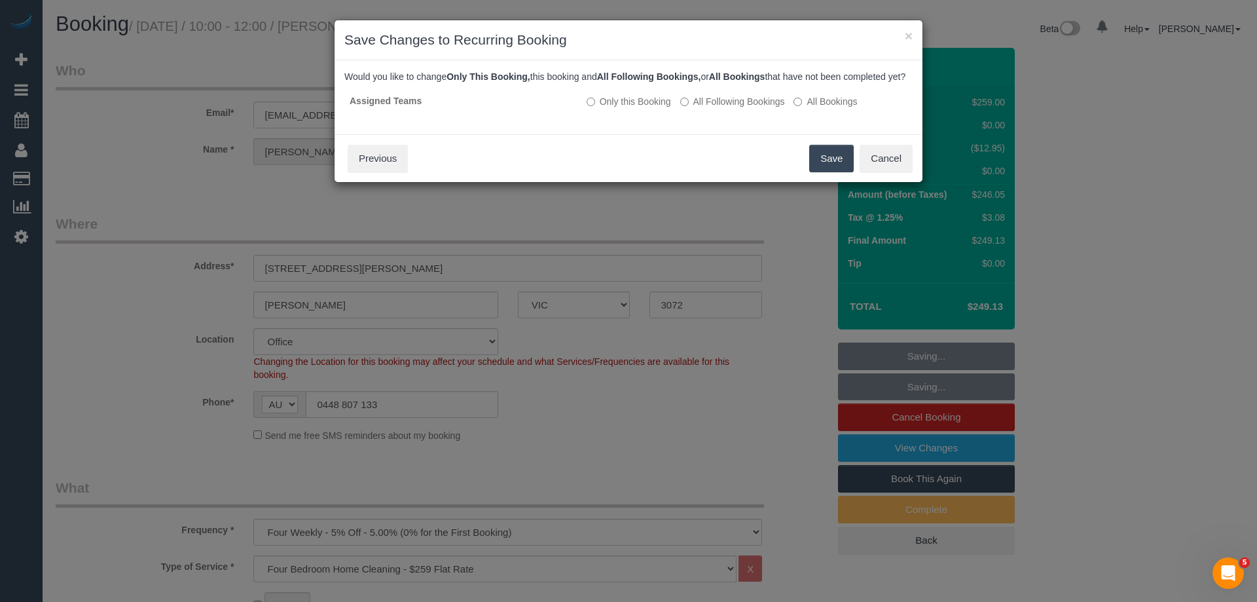
click at [820, 167] on button "Save" at bounding box center [831, 159] width 45 height 28
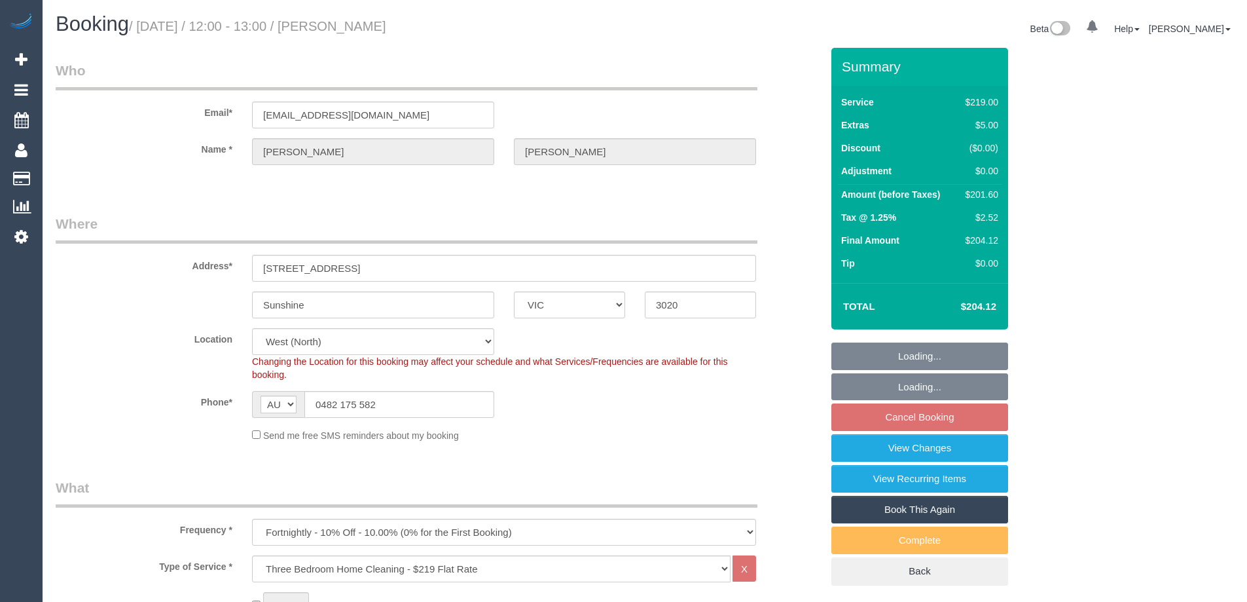
select select "VIC"
select select "number:28"
select select "number:14"
select select "number:19"
select select "number:24"
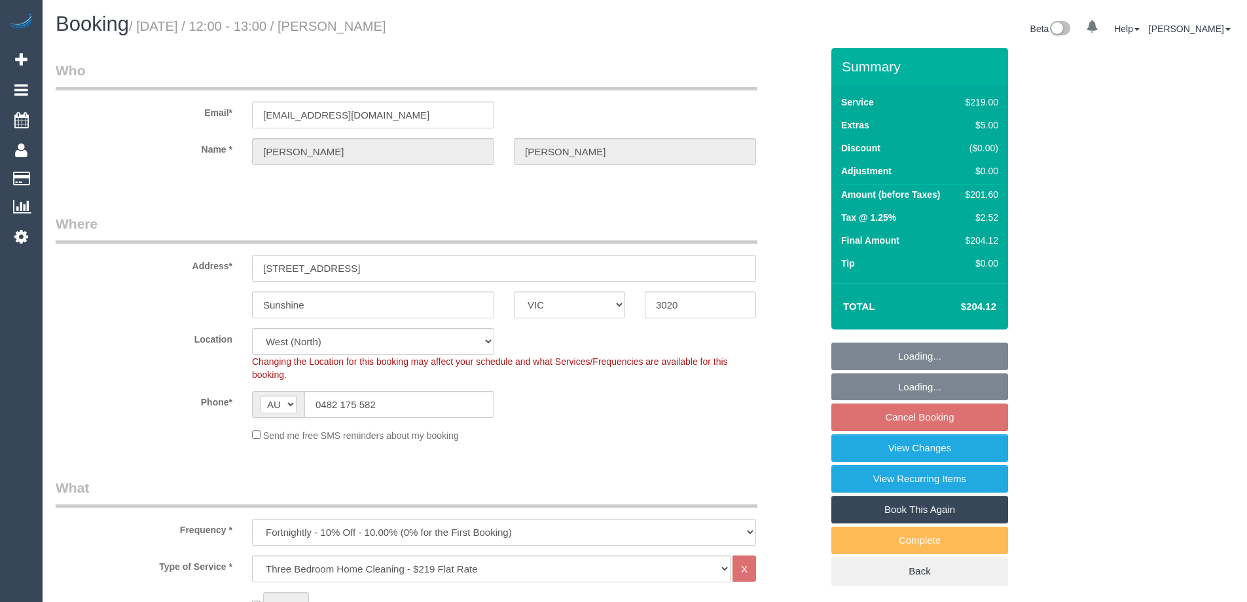
select select "number:35"
select select "number:12"
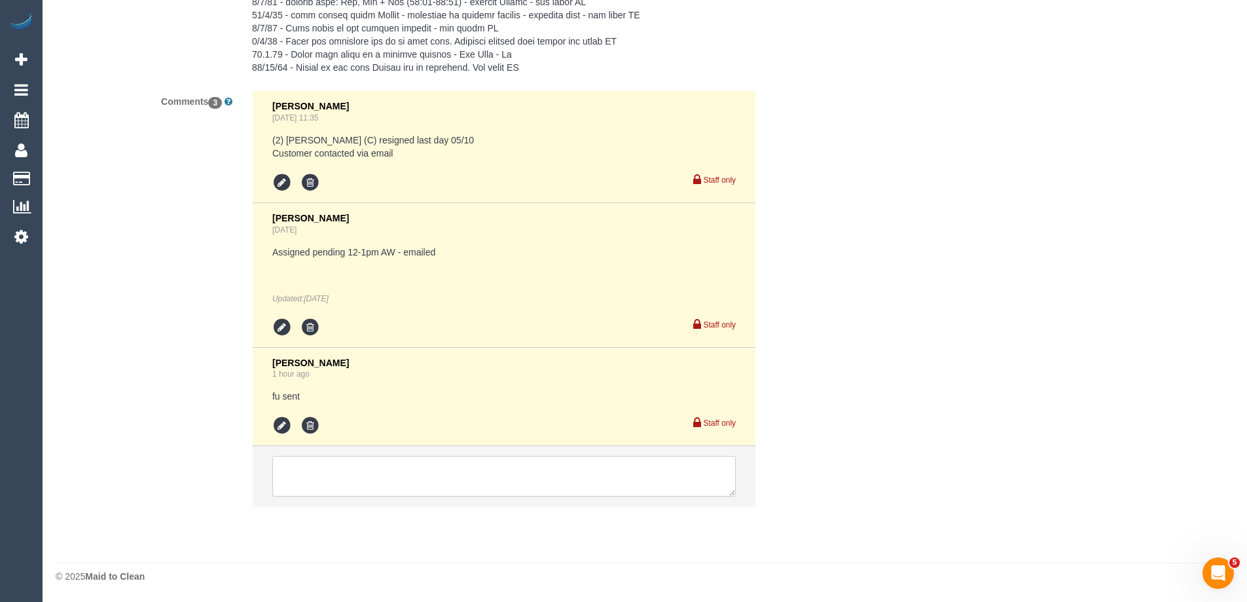
click at [361, 481] on textarea at bounding box center [504, 476] width 464 height 41
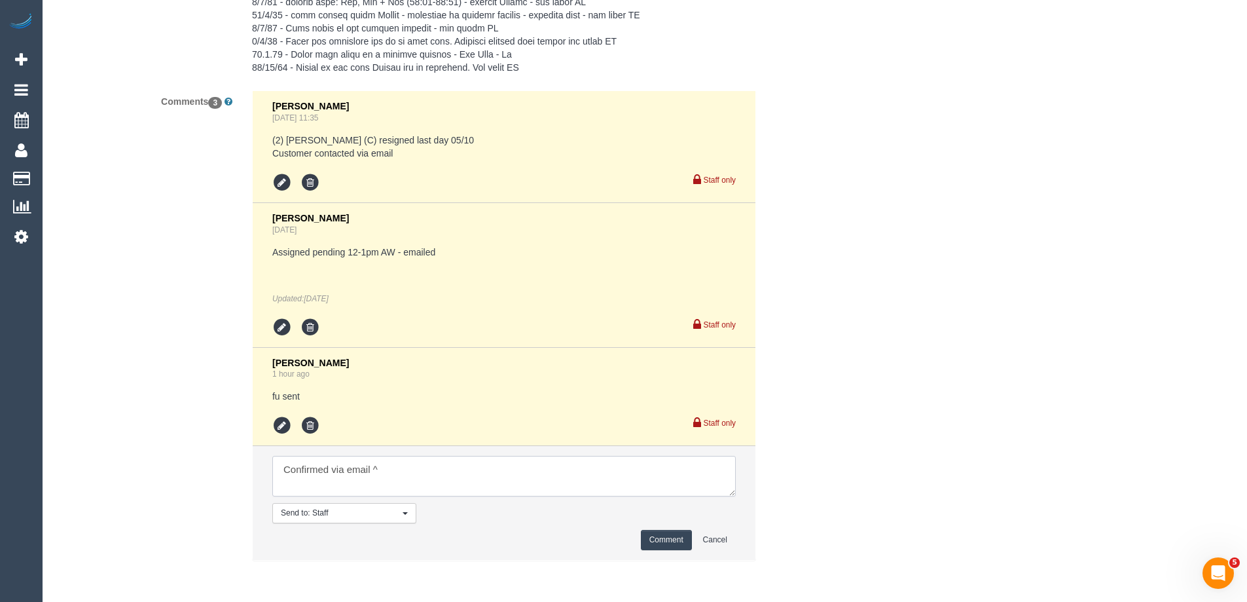
type textarea "Confirmed via email ^"
click at [654, 538] on button "Comment" at bounding box center [666, 540] width 51 height 20
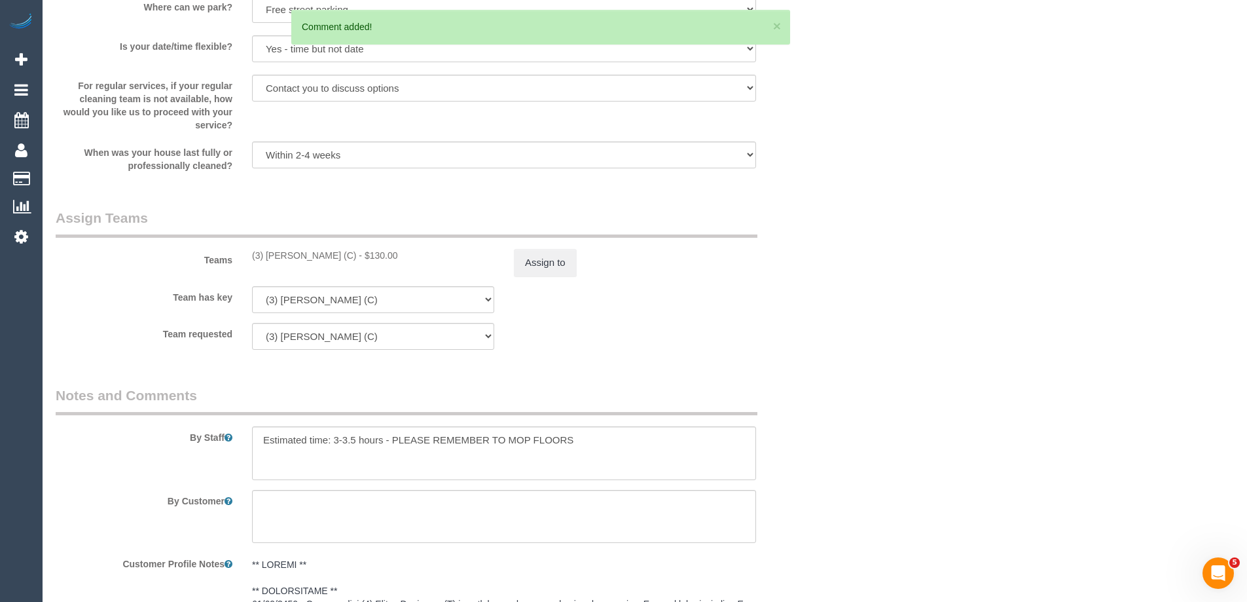
scroll to position [1665, 0]
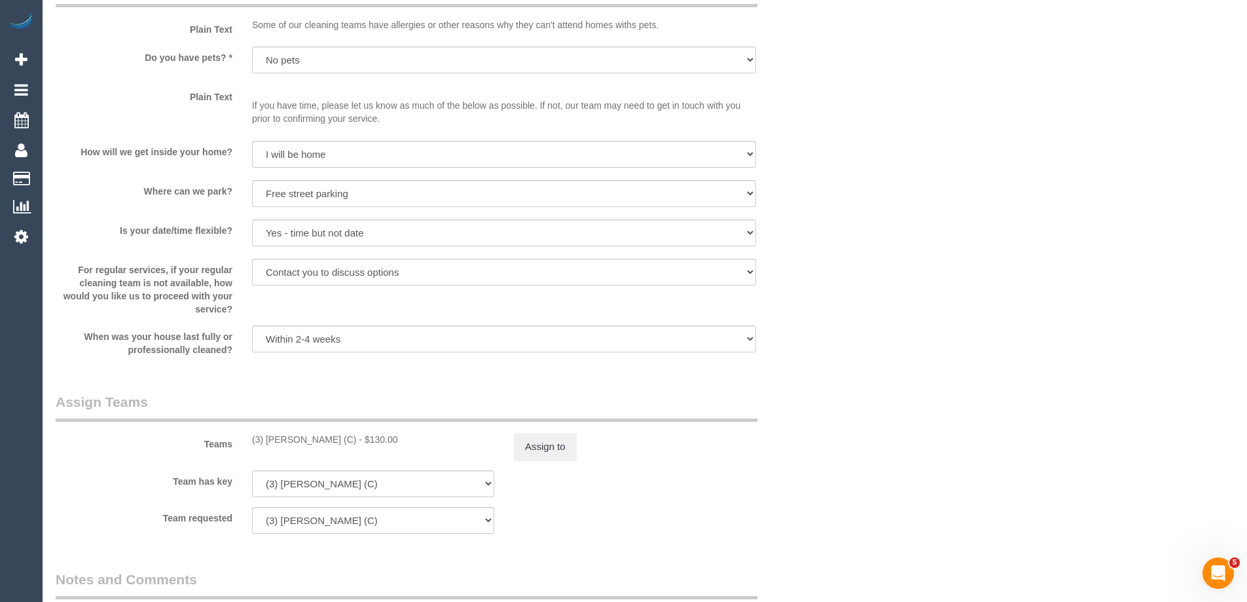
click at [908, 172] on div "Who Email* hollymatthews17@gmail.com Name * Holly Matthews Where Address* 8 Ser…" at bounding box center [645, 10] width 1179 height 3254
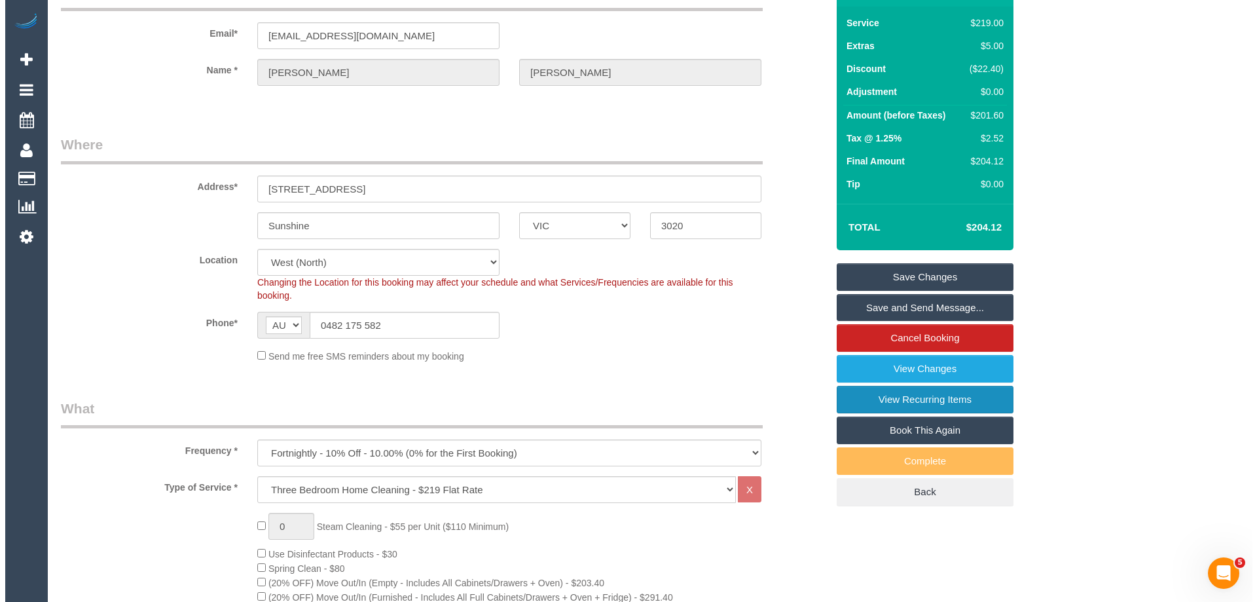
scroll to position [0, 0]
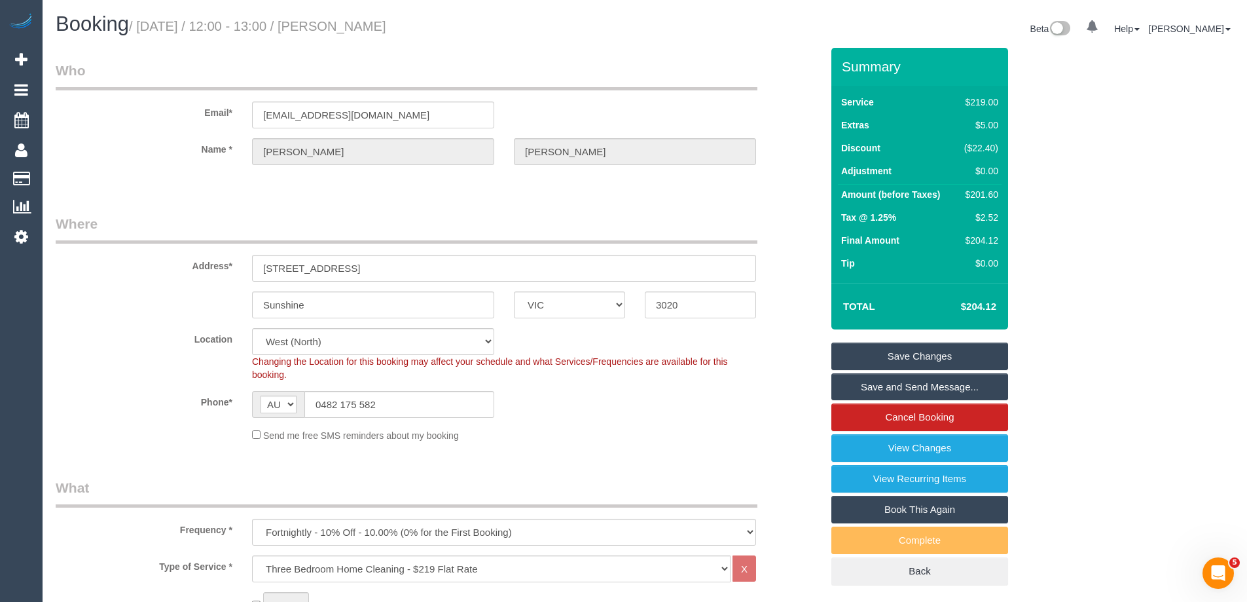
click at [804, 155] on div "Name * Holly Matthews" at bounding box center [439, 151] width 786 height 27
click at [891, 388] on link "Save and Send Message..." at bounding box center [920, 387] width 177 height 28
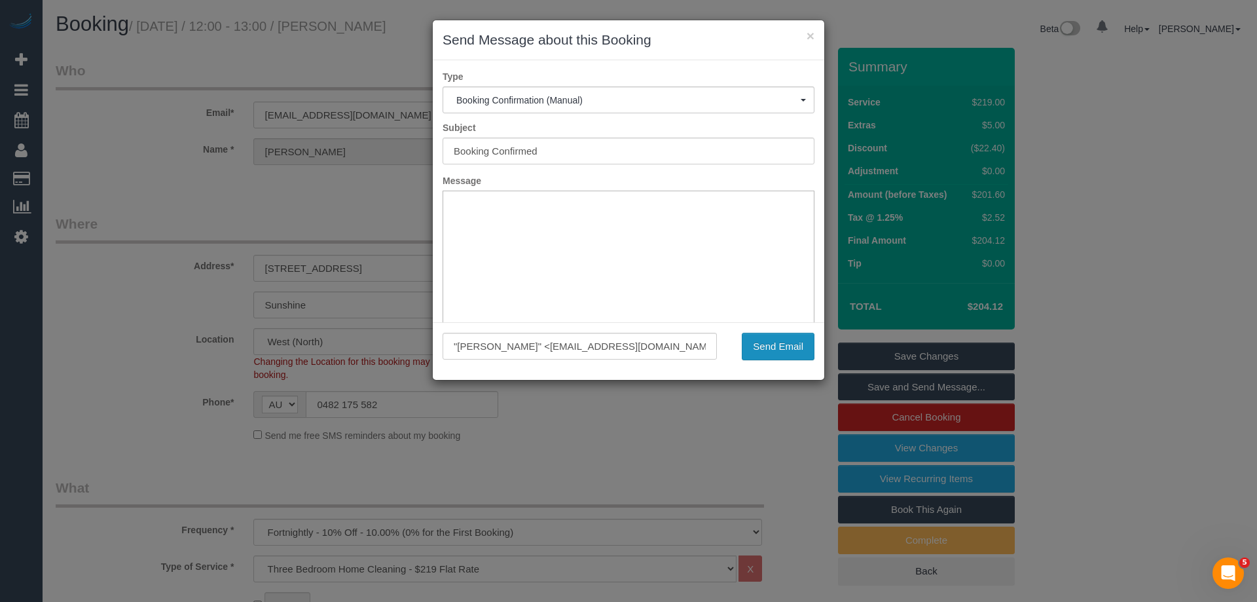
click at [768, 350] on button "Send Email" at bounding box center [778, 347] width 73 height 28
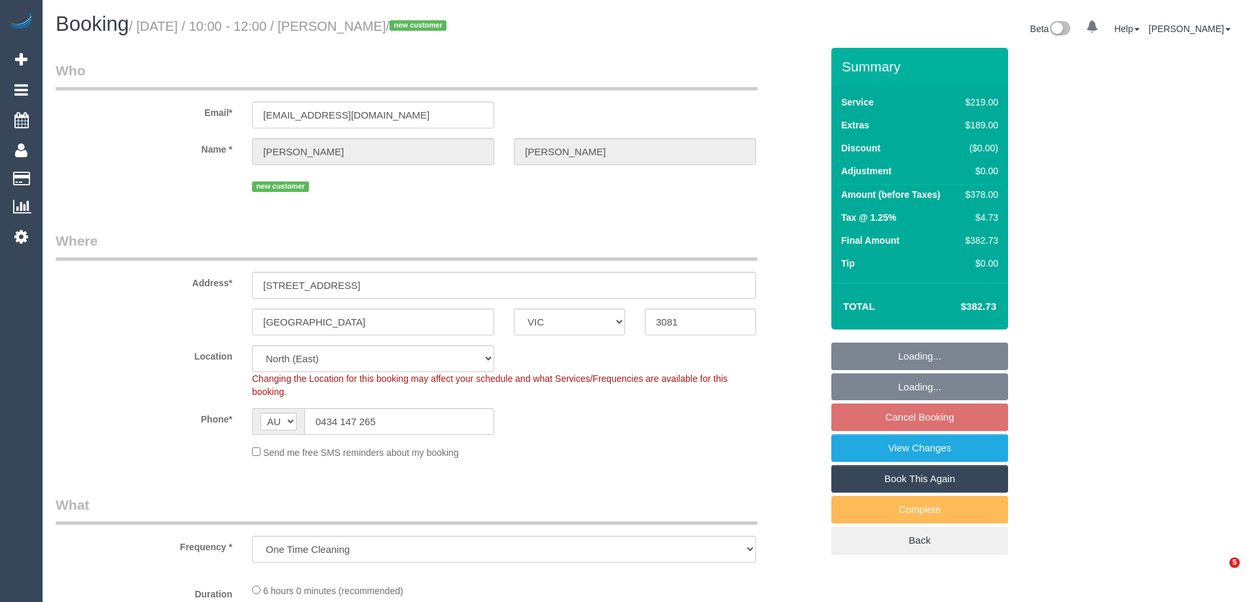
select select "VIC"
select select "object:694"
select select "string:stripe-pm_1SAMhT2GScqysDRV6HgcvJaR"
select select "number:28"
select select "number:14"
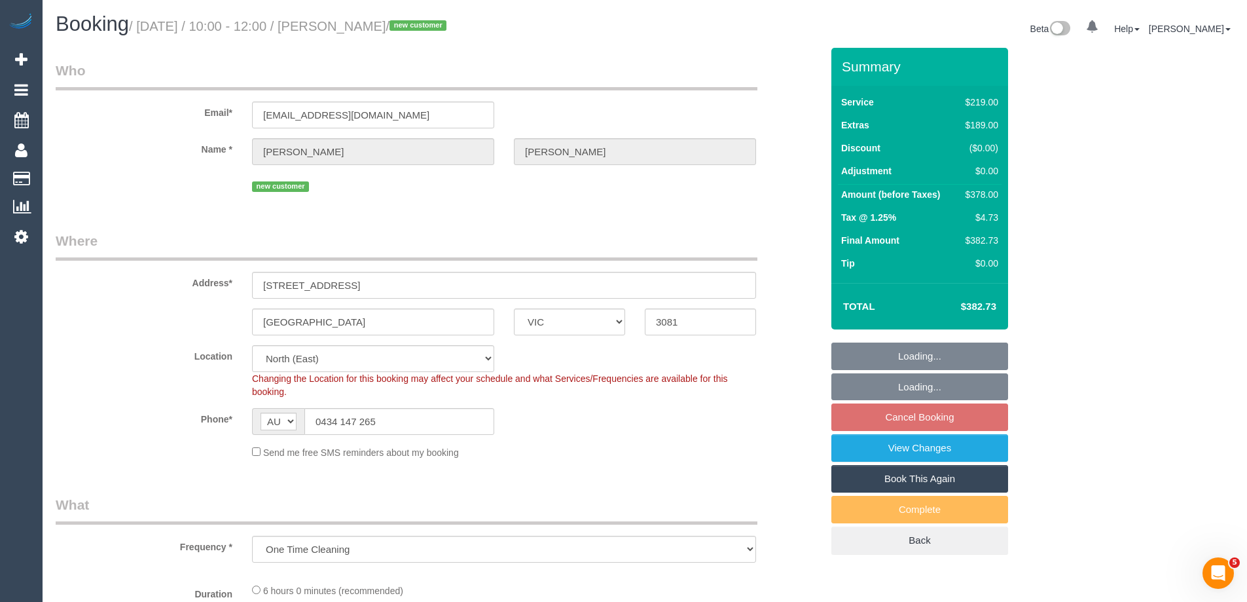
select select "number:18"
select select "number:22"
select select "number:34"
select select "number:26"
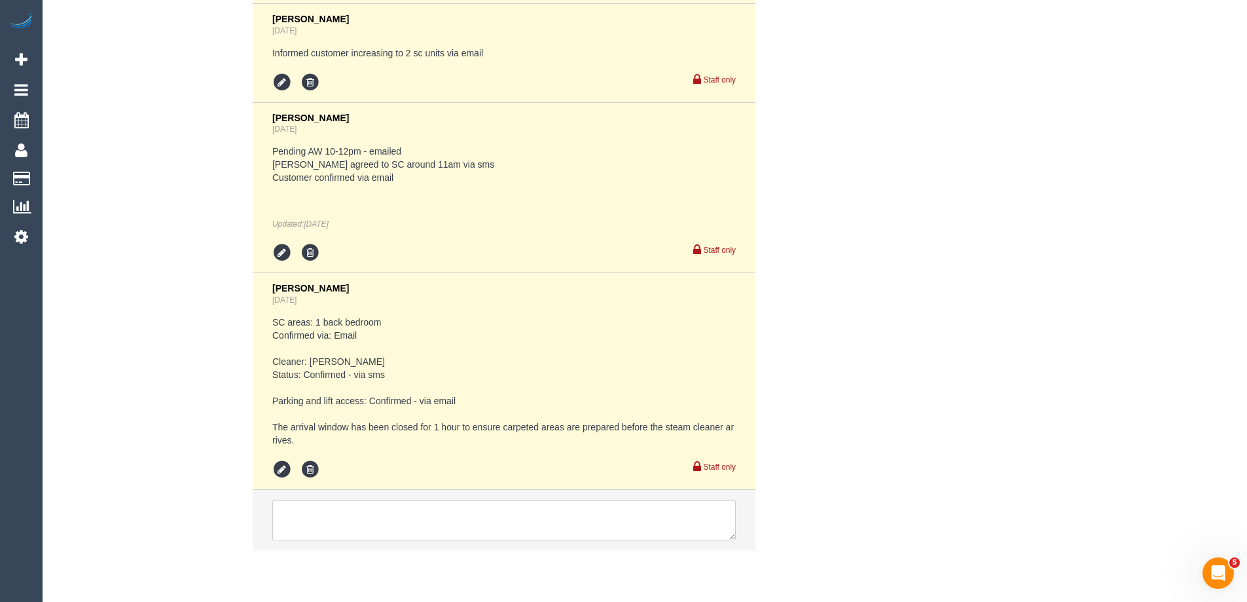
scroll to position [2685, 0]
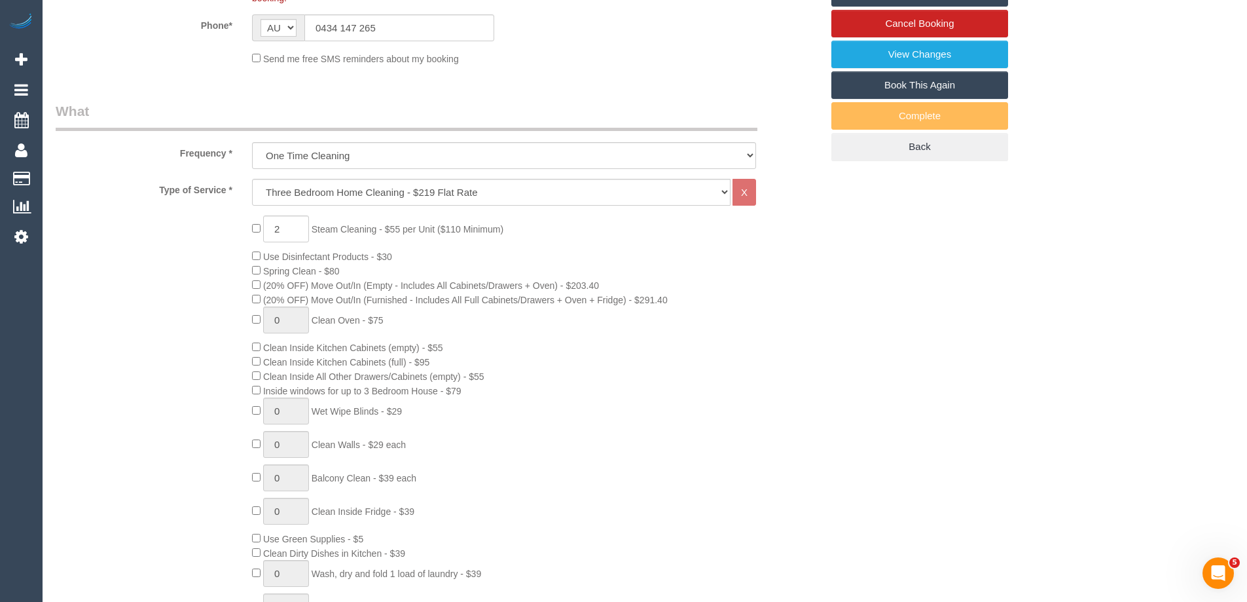
scroll to position [66, 0]
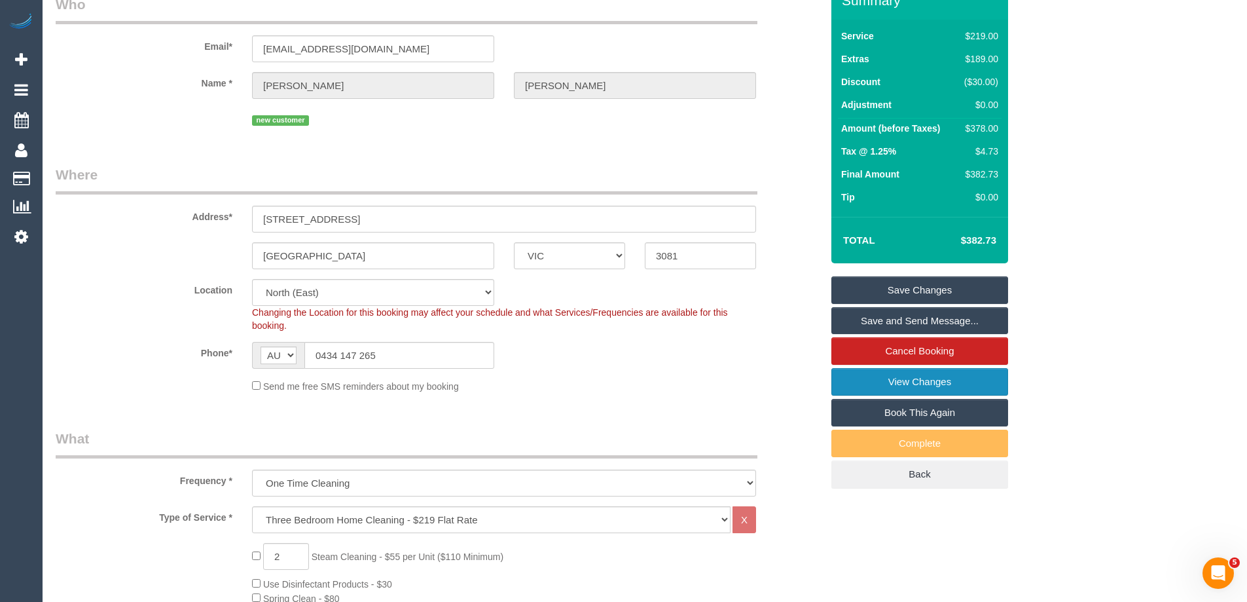
click at [934, 380] on link "View Changes" at bounding box center [920, 382] width 177 height 28
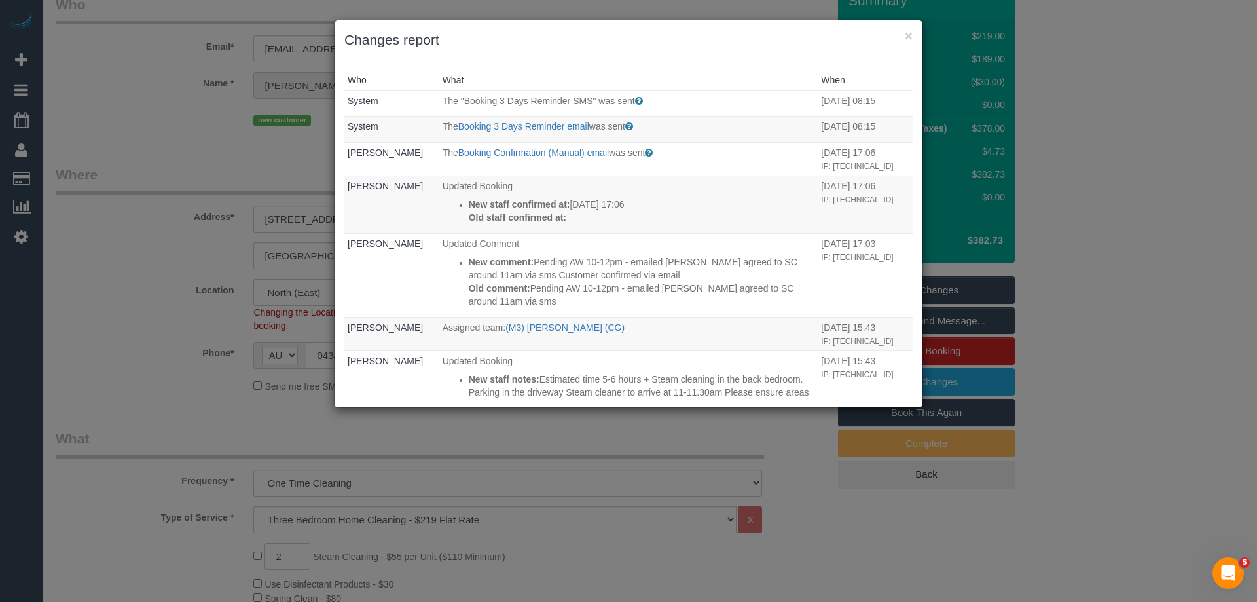
click at [702, 33] on h3 "Changes report" at bounding box center [628, 40] width 568 height 20
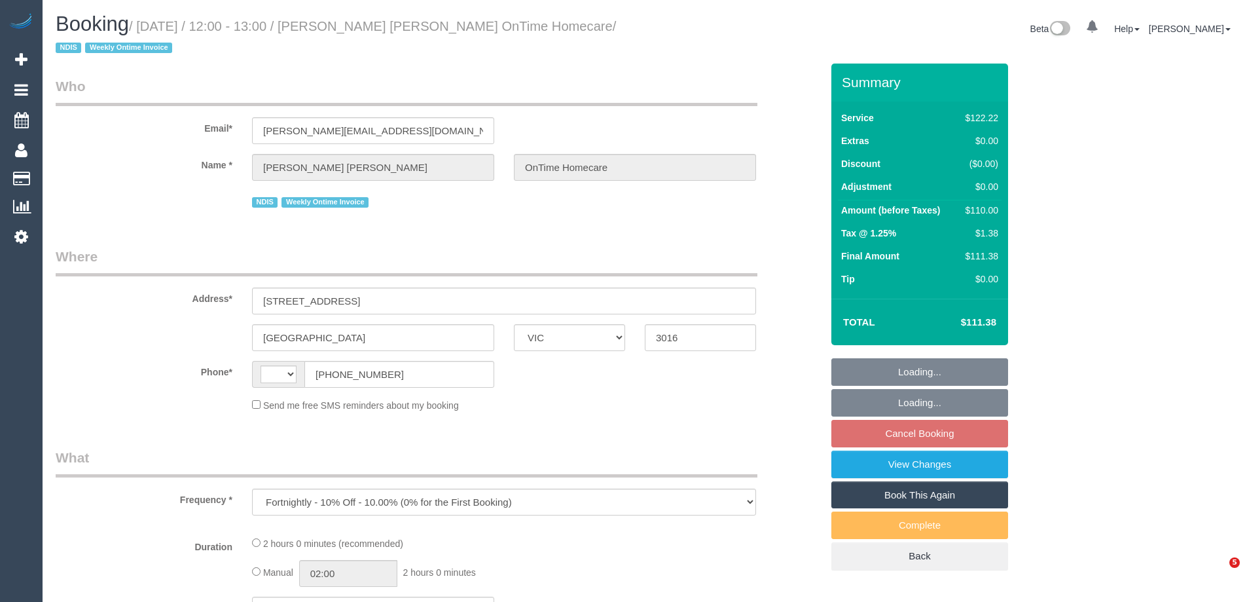
select select "VIC"
select select "number:28"
select select "number:14"
select select "number:19"
select select "number:22"
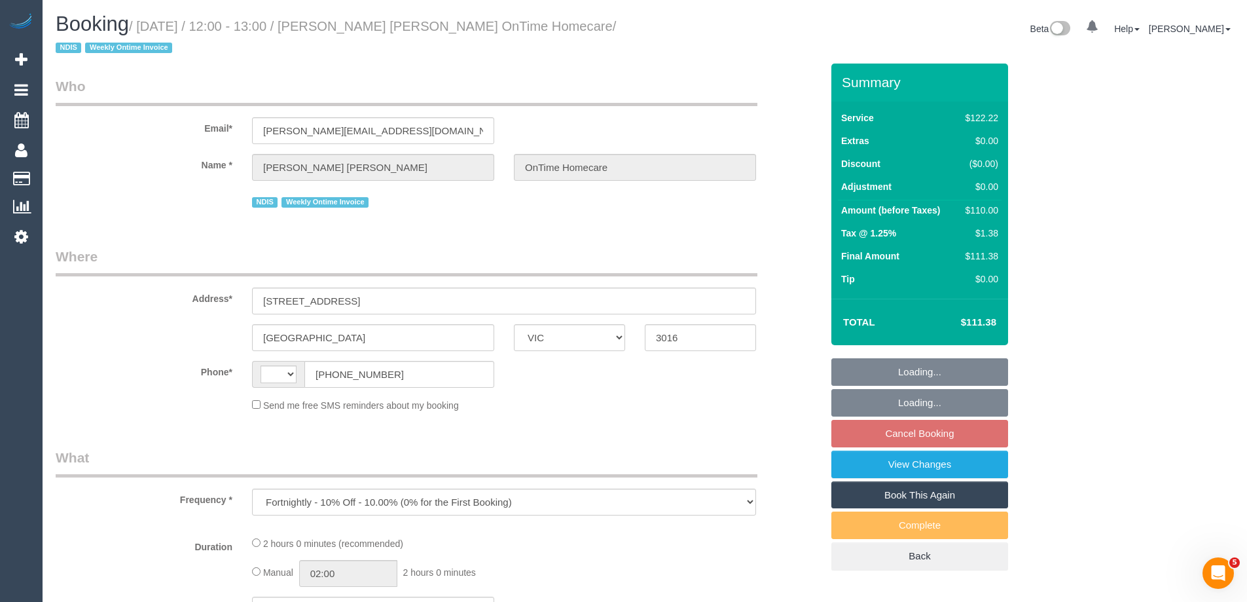
select select "number:35"
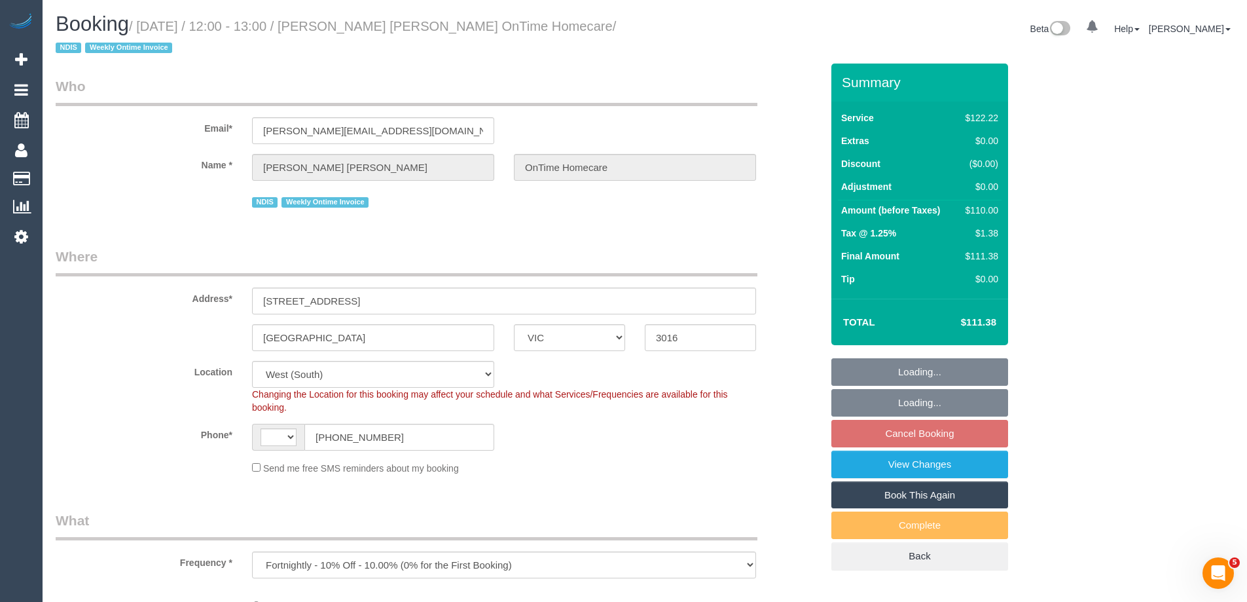
select select "object:470"
select select "string:AU"
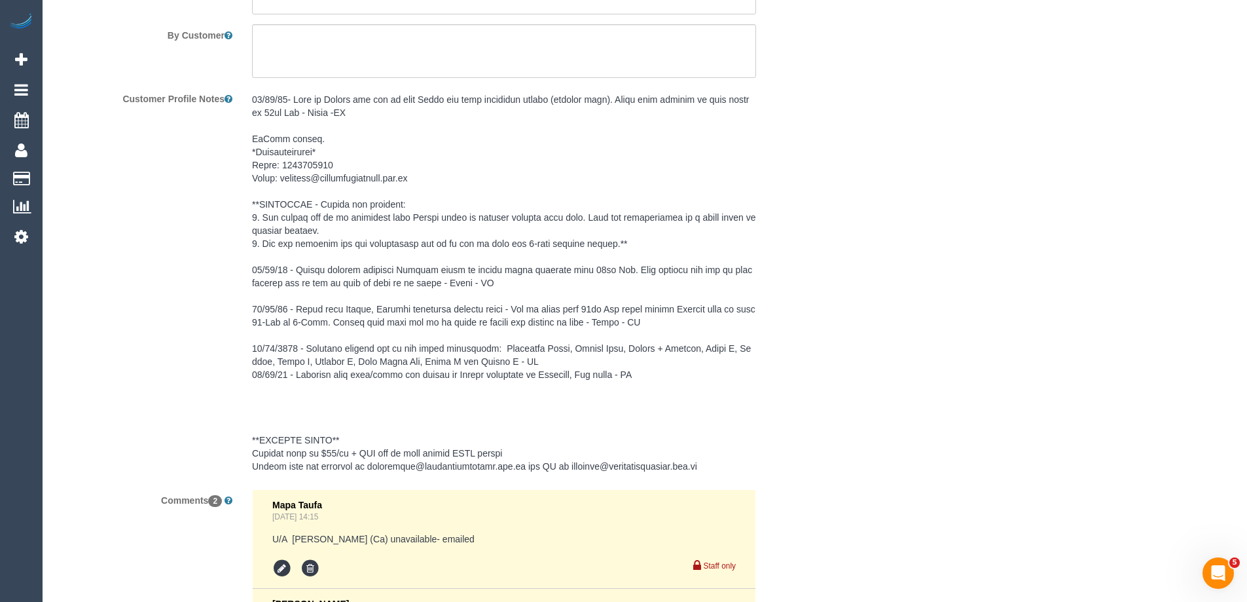
scroll to position [2161, 0]
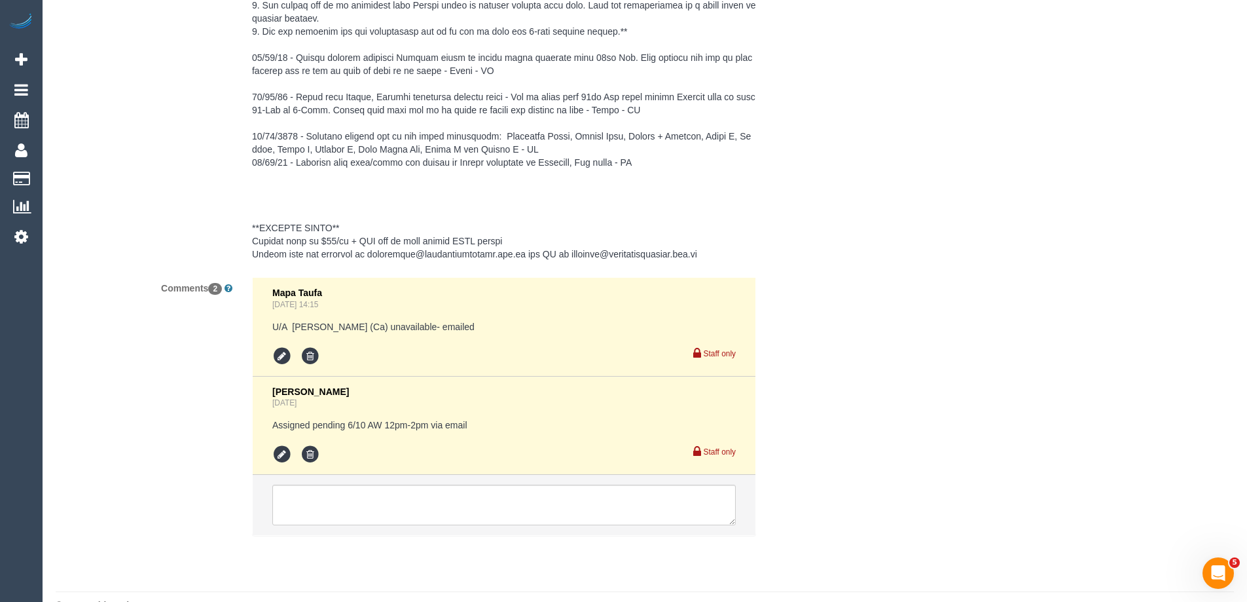
click at [550, 253] on pre at bounding box center [504, 71] width 504 height 380
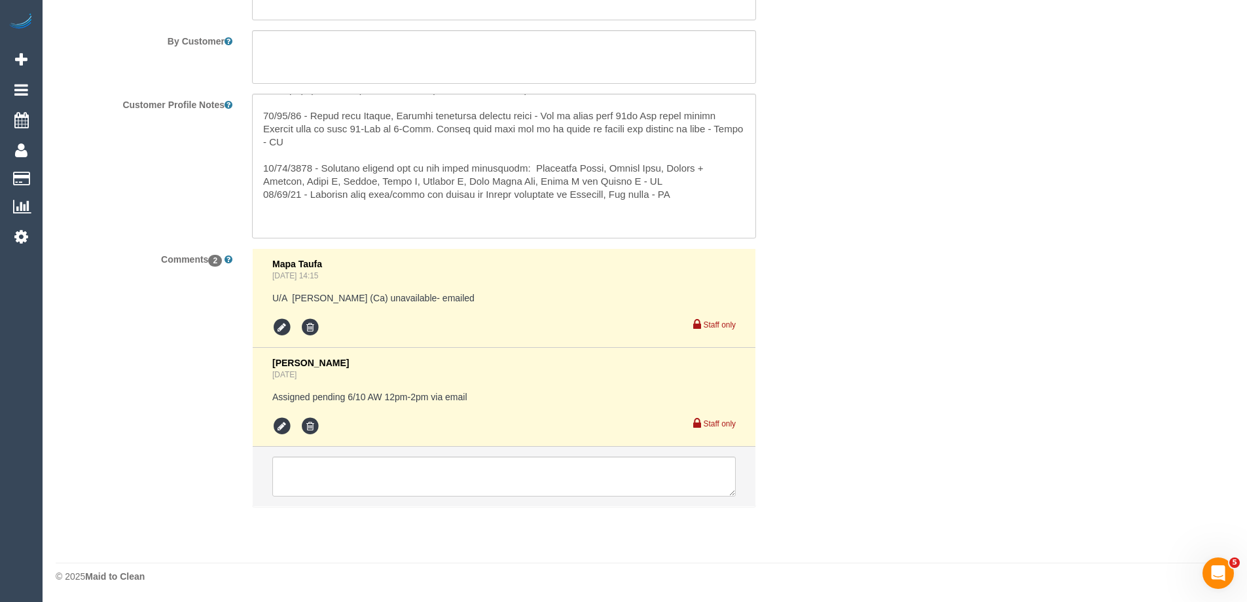
scroll to position [274, 0]
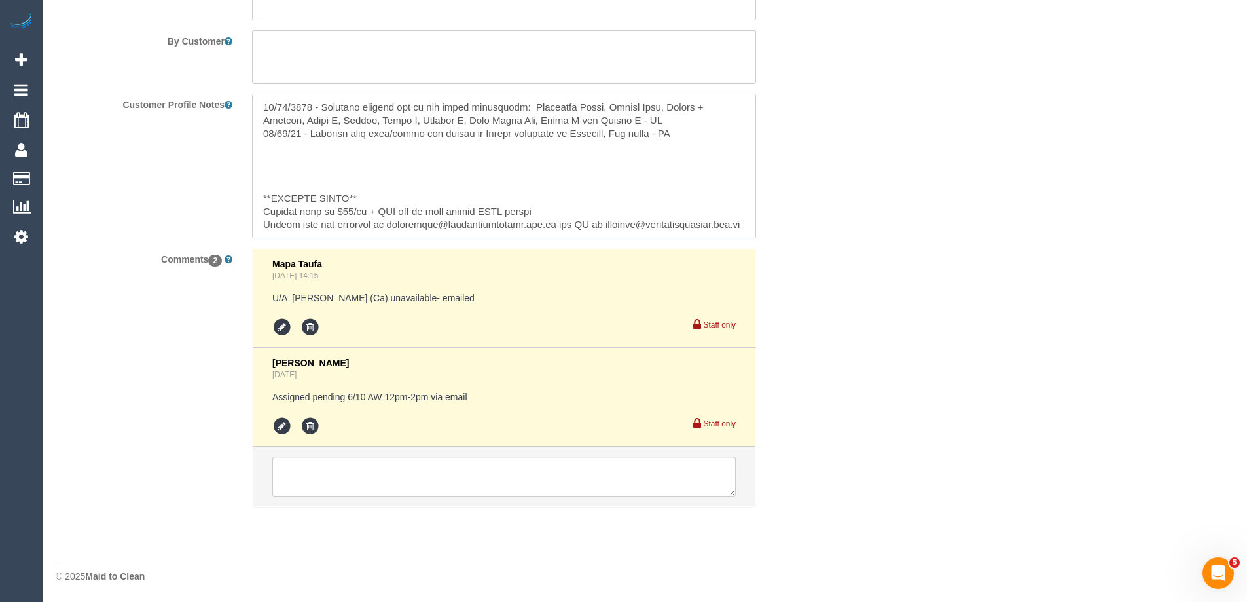
drag, startPoint x: 443, startPoint y: 227, endPoint x: 262, endPoint y: 223, distance: 181.4
click at [262, 223] on textarea at bounding box center [504, 166] width 504 height 145
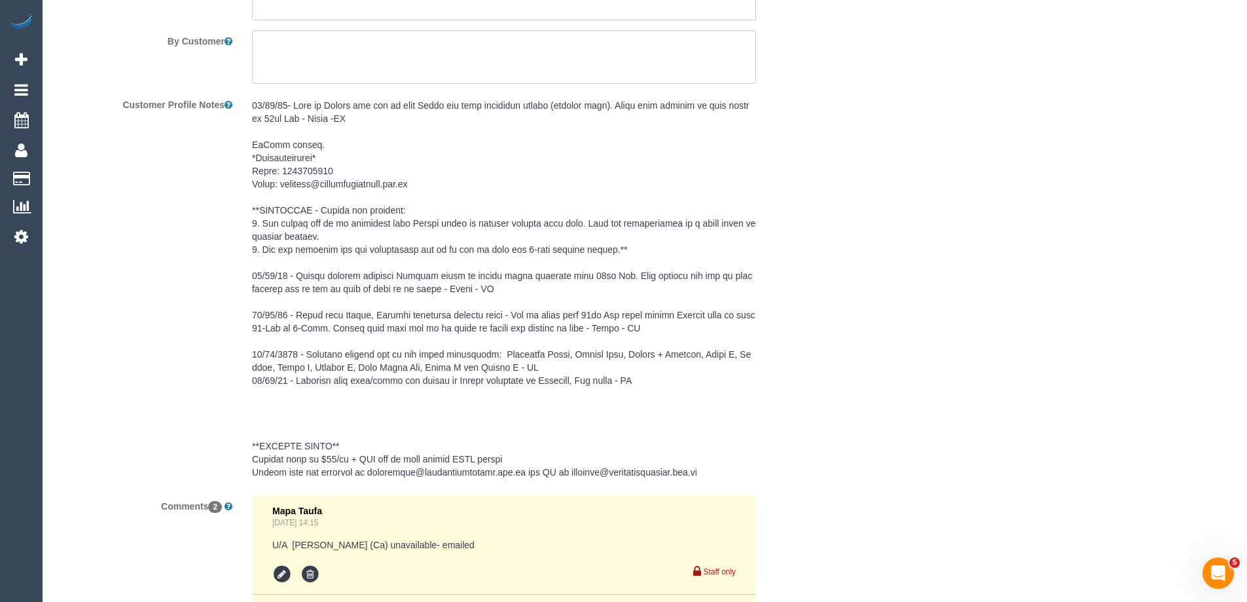
drag, startPoint x: 290, startPoint y: 221, endPoint x: 1058, endPoint y: 179, distance: 769.2
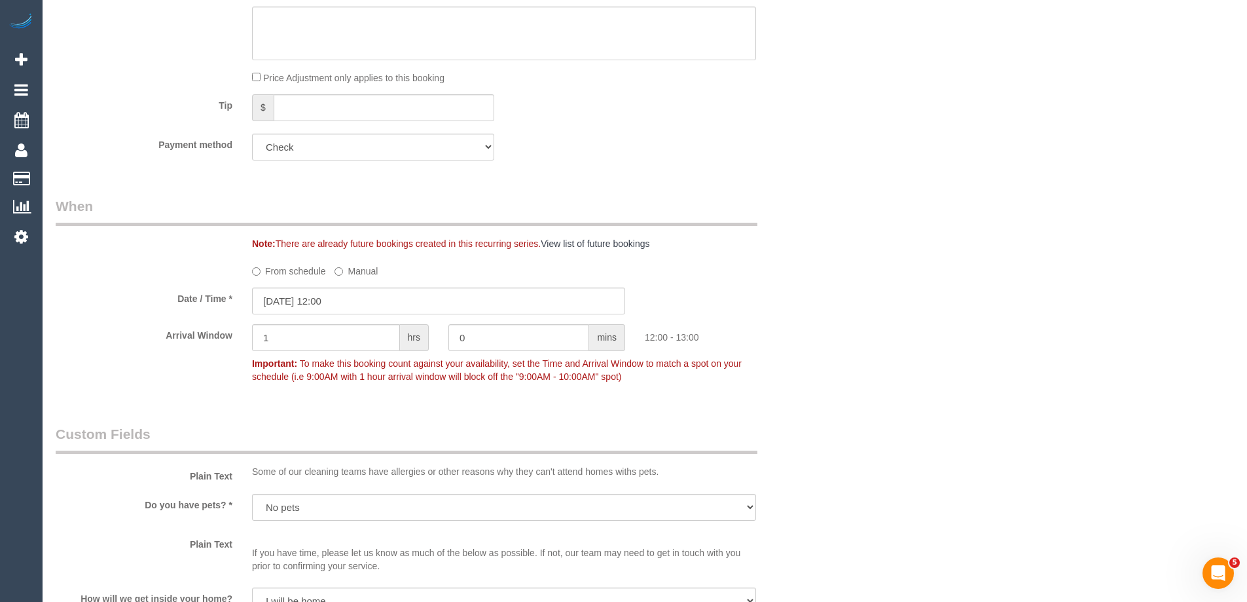
scroll to position [0, 0]
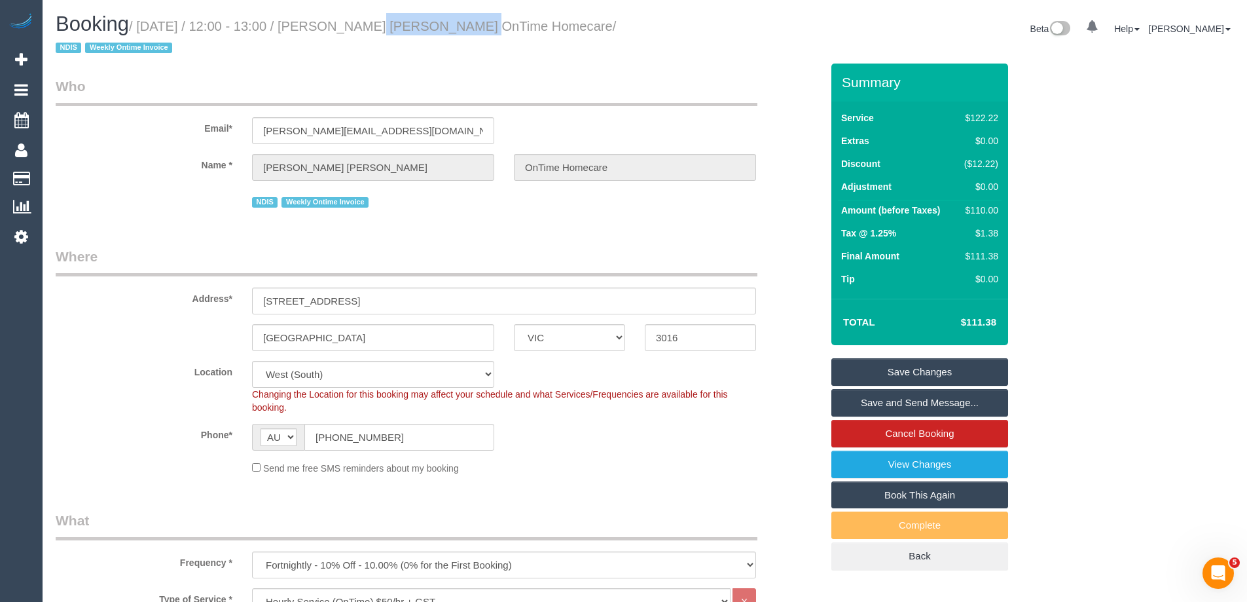
drag, startPoint x: 443, startPoint y: 26, endPoint x: 341, endPoint y: 26, distance: 102.2
click at [341, 26] on small "/ October 06, 2025 / 12:00 - 13:00 / Douglas Graeme Bews OnTime Homecare / NDIS…" at bounding box center [336, 37] width 561 height 37
copy small "Douglas Graeme"
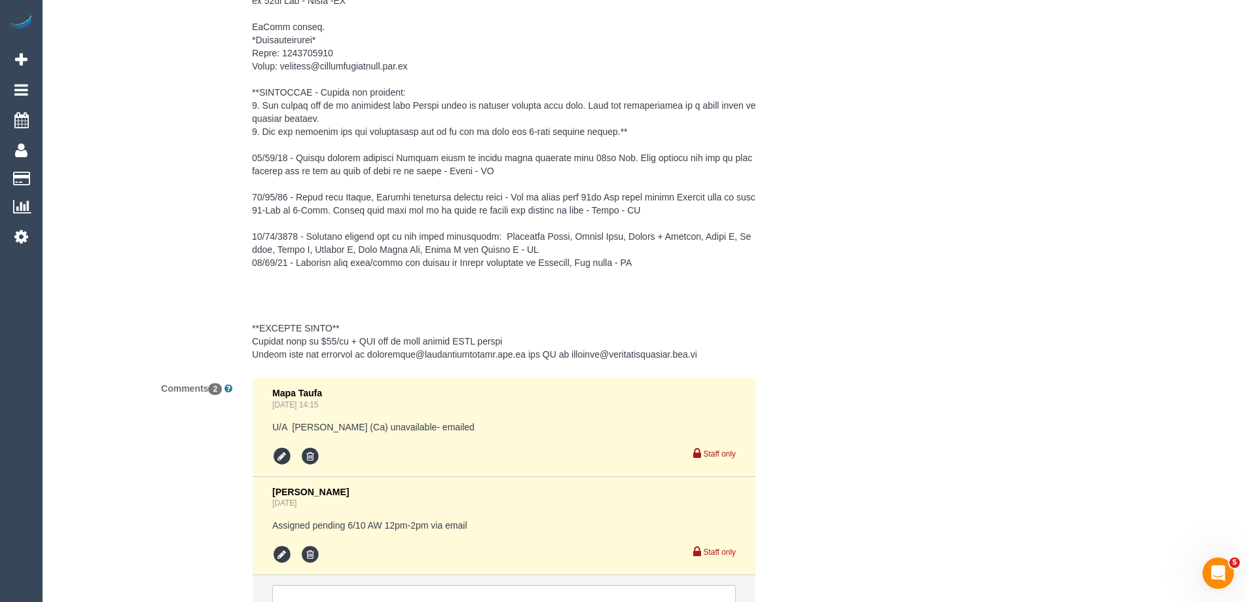
scroll to position [2190, 0]
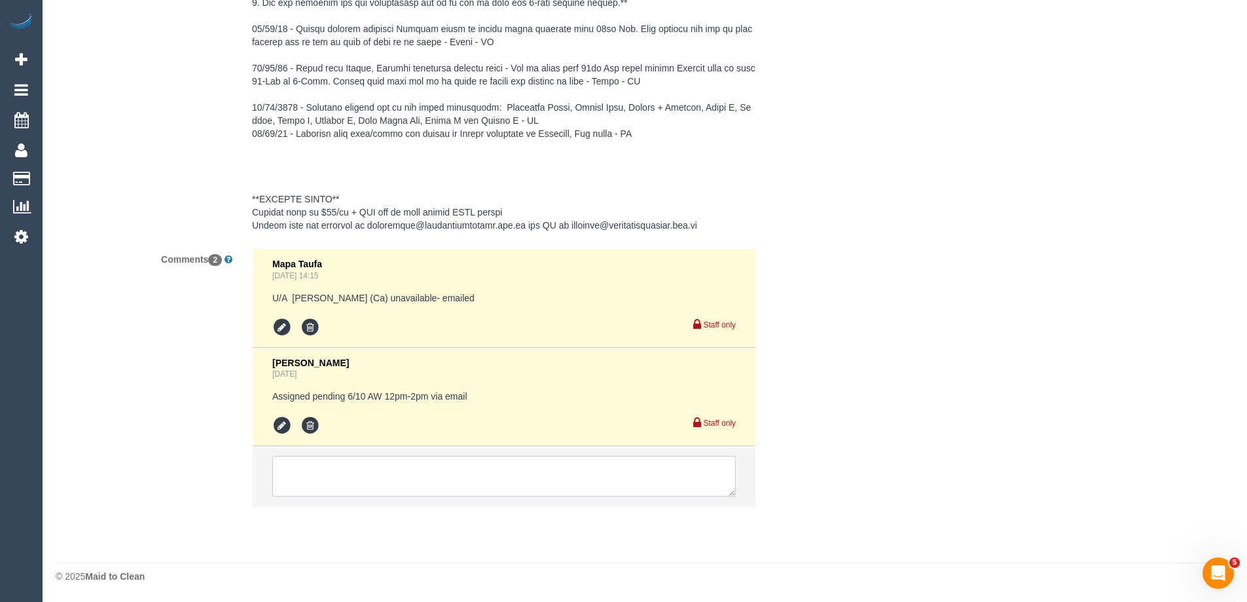
click at [358, 468] on textarea at bounding box center [504, 476] width 464 height 41
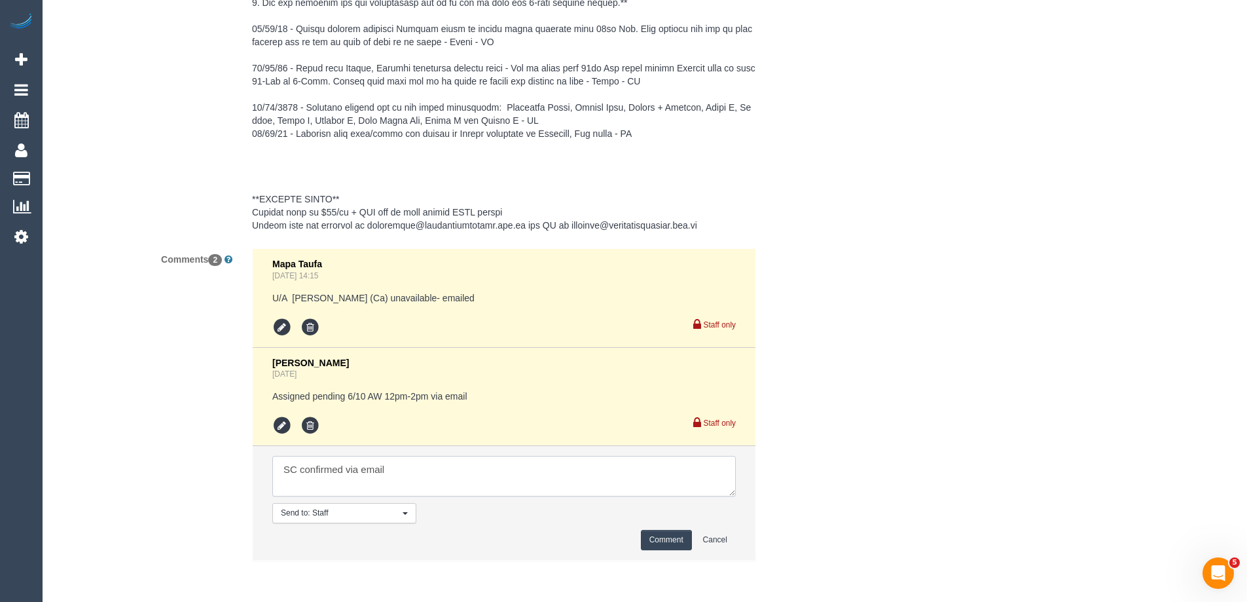
click at [434, 471] on textarea at bounding box center [504, 476] width 464 height 41
paste textarea "cnv_1fijtmqg"
type textarea "SC confirmed via email cnv_1fijtmqg"
click at [661, 539] on button "Comment" at bounding box center [666, 540] width 51 height 20
drag, startPoint x: 877, startPoint y: 435, endPoint x: 542, endPoint y: 341, distance: 348.7
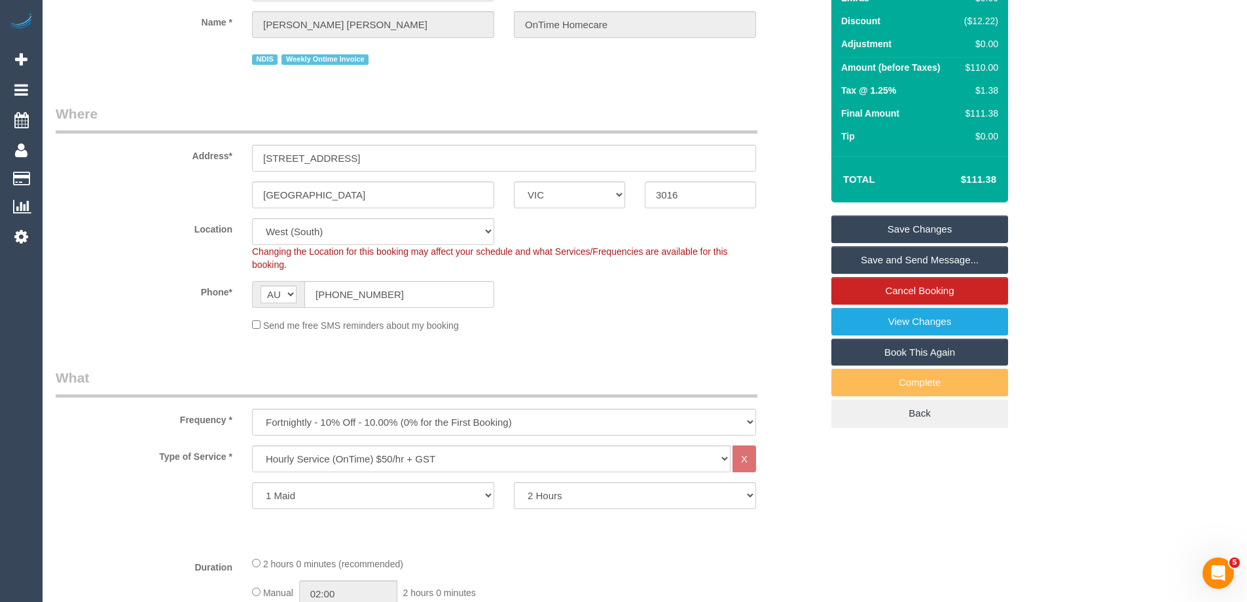
scroll to position [94, 0]
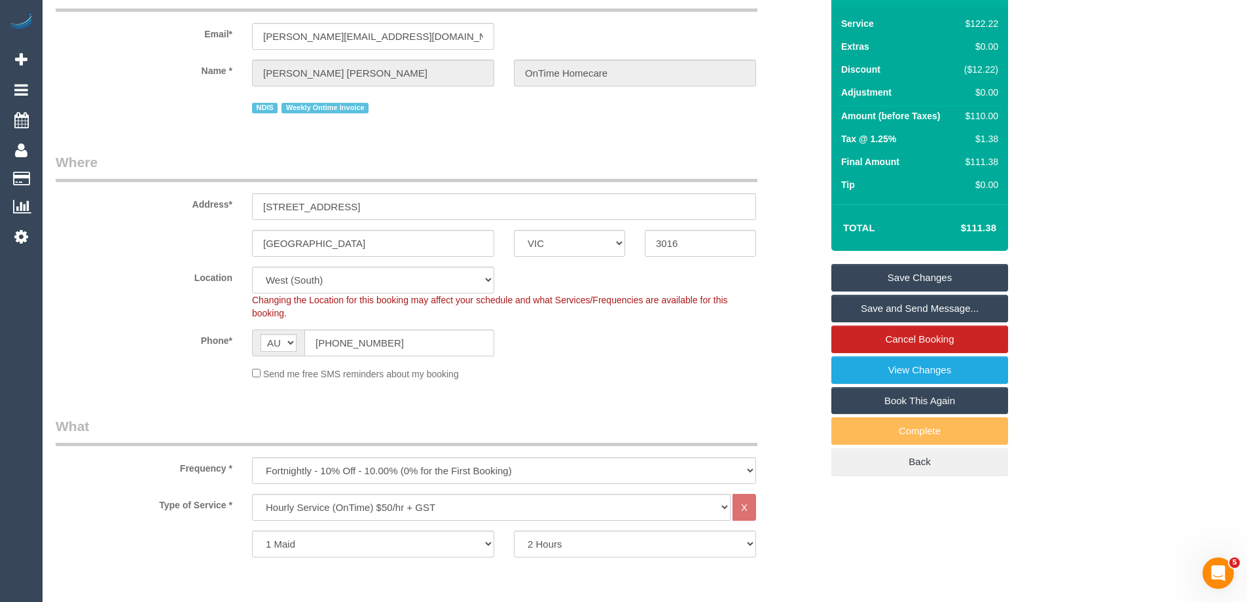
click at [958, 274] on link "Save Changes" at bounding box center [920, 278] width 177 height 28
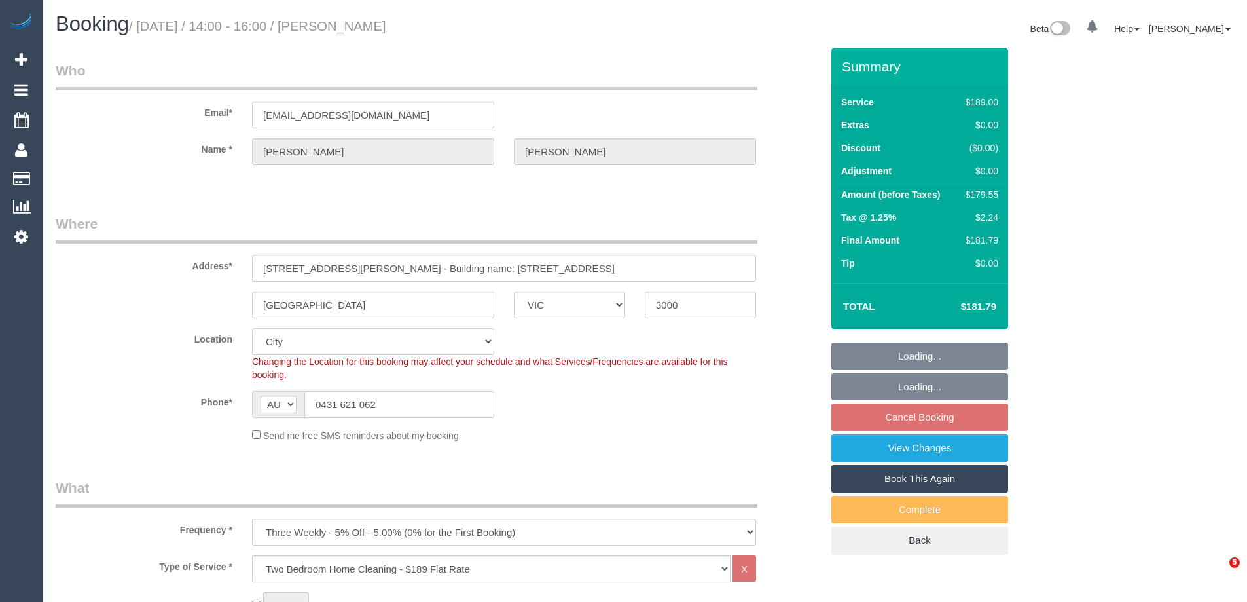
select select "VIC"
select select "string:stripe-pm_1R4UuA2GScqysDRV5eIcah3m"
select select "number:28"
select select "number:14"
select select "number:20"
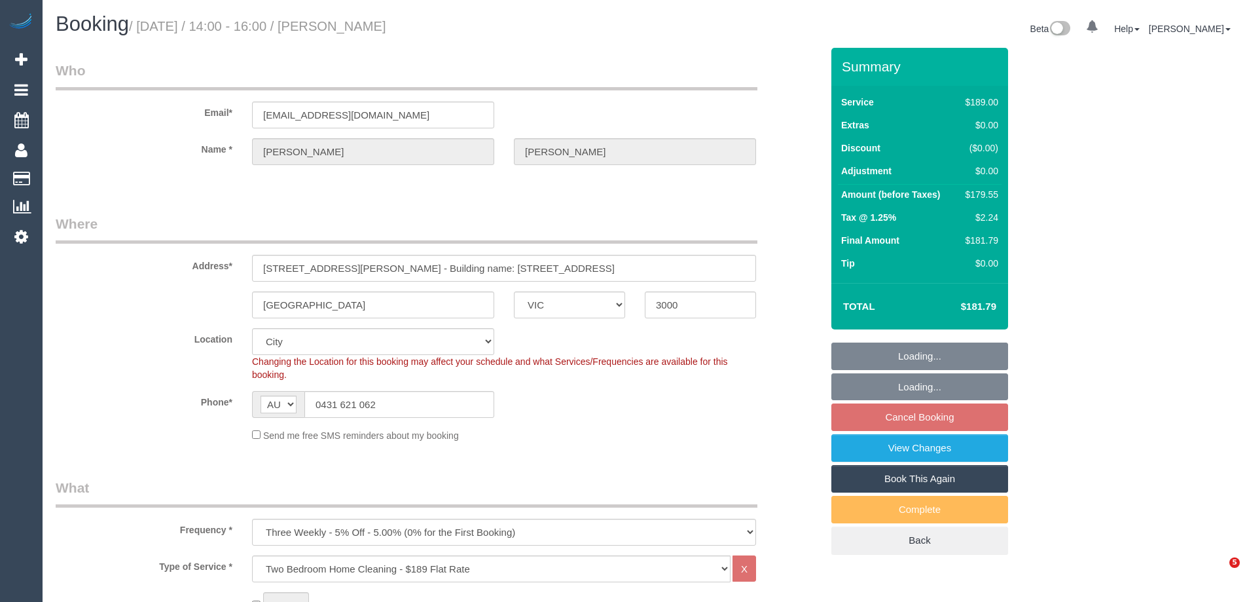
select select "number:22"
select select "number:33"
select select "number:26"
select select "object:1215"
select select "spot5"
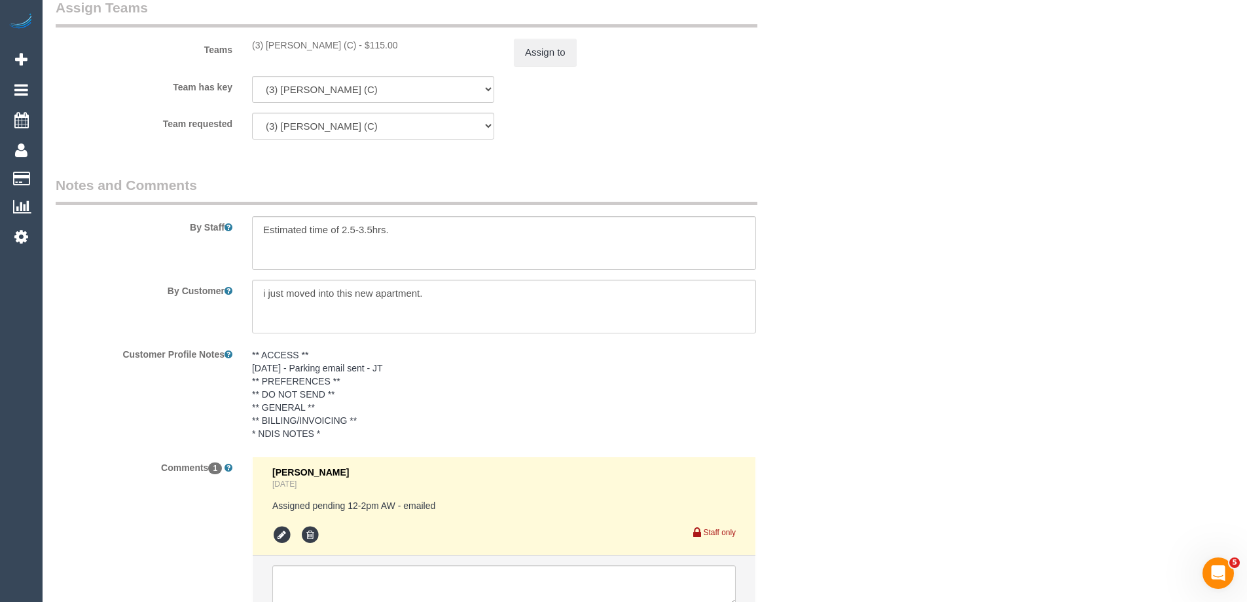
scroll to position [2120, 0]
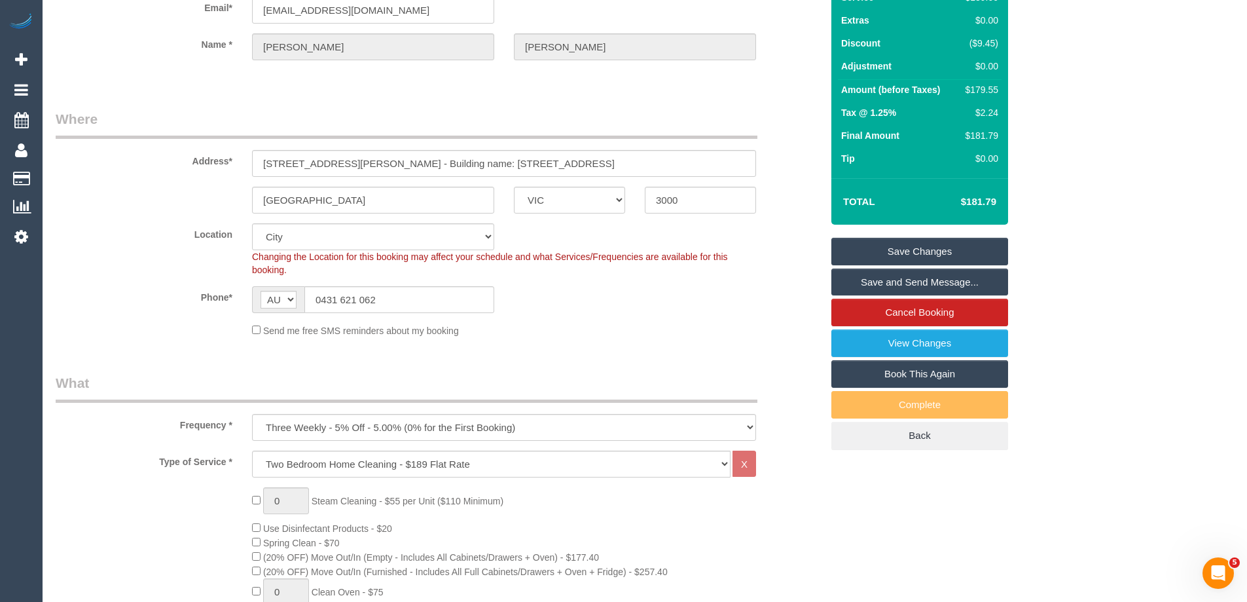
scroll to position [0, 0]
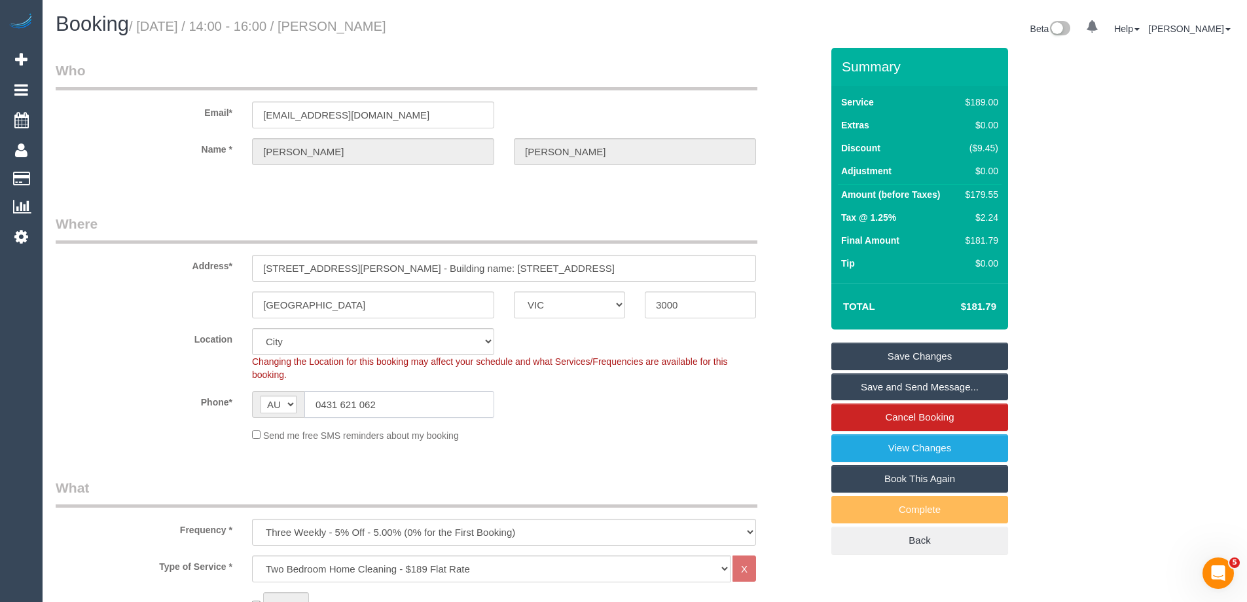
drag, startPoint x: 397, startPoint y: 405, endPoint x: 197, endPoint y: 386, distance: 200.6
click at [197, 386] on sui-booking-location "Location [GEOGRAPHIC_DATA] (North) East (South) [GEOGRAPHIC_DATA] (East) [GEOGR…" at bounding box center [439, 385] width 766 height 114
click at [927, 444] on link "View Changes" at bounding box center [920, 448] width 177 height 28
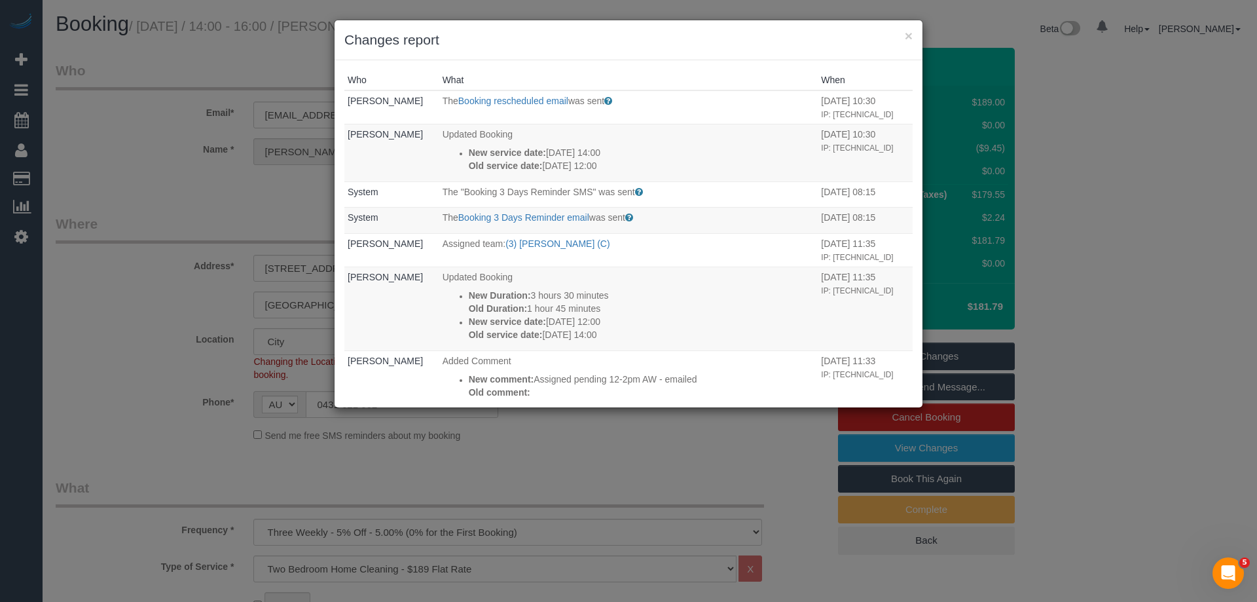
click at [656, 46] on h3 "Changes report" at bounding box center [628, 40] width 568 height 20
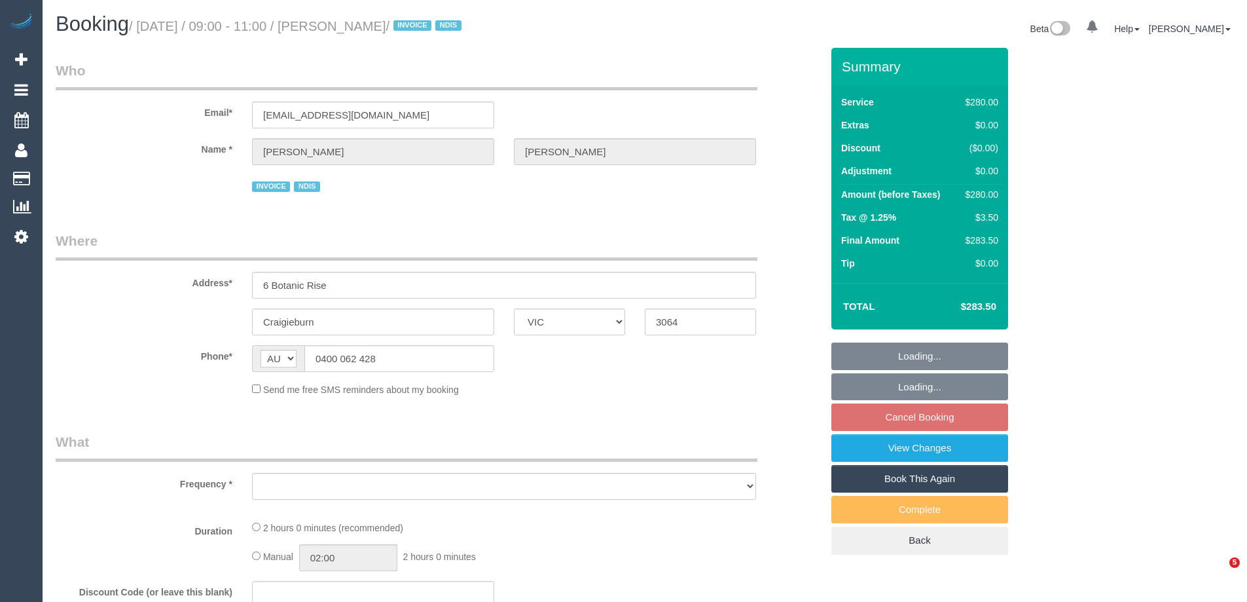
select select "VIC"
select select "string:stripe-pm_1SChSq2GScqysDRVsfFy7L7c"
select select "2"
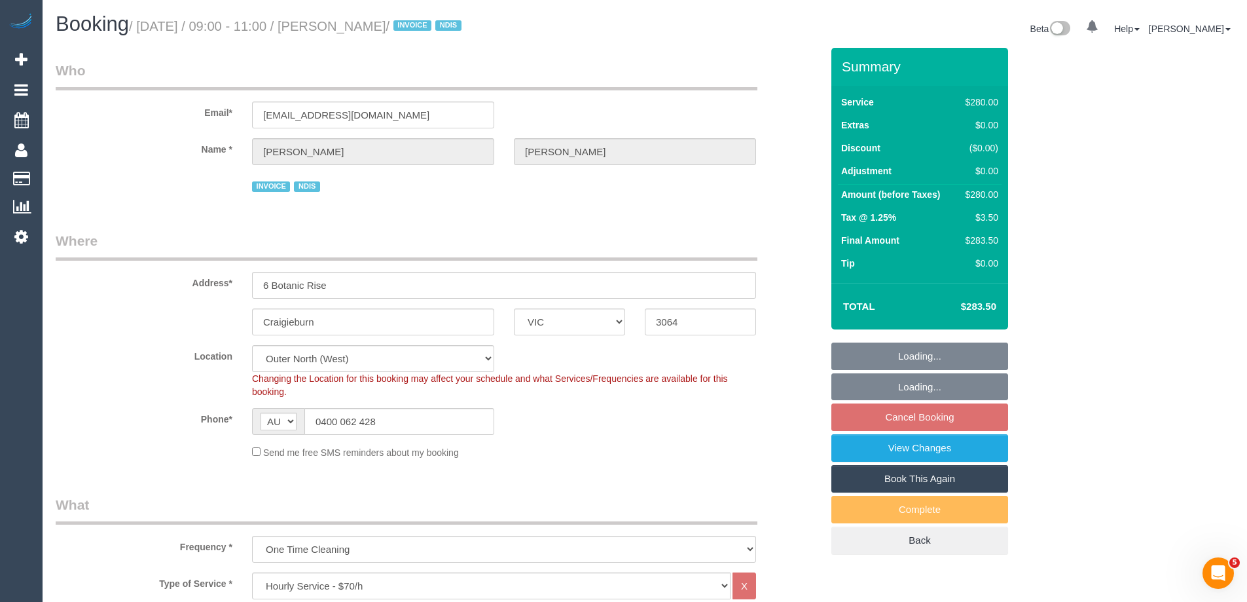
select select "object:891"
select select "number:27"
select select "number:14"
select select "number:19"
select select "number:25"
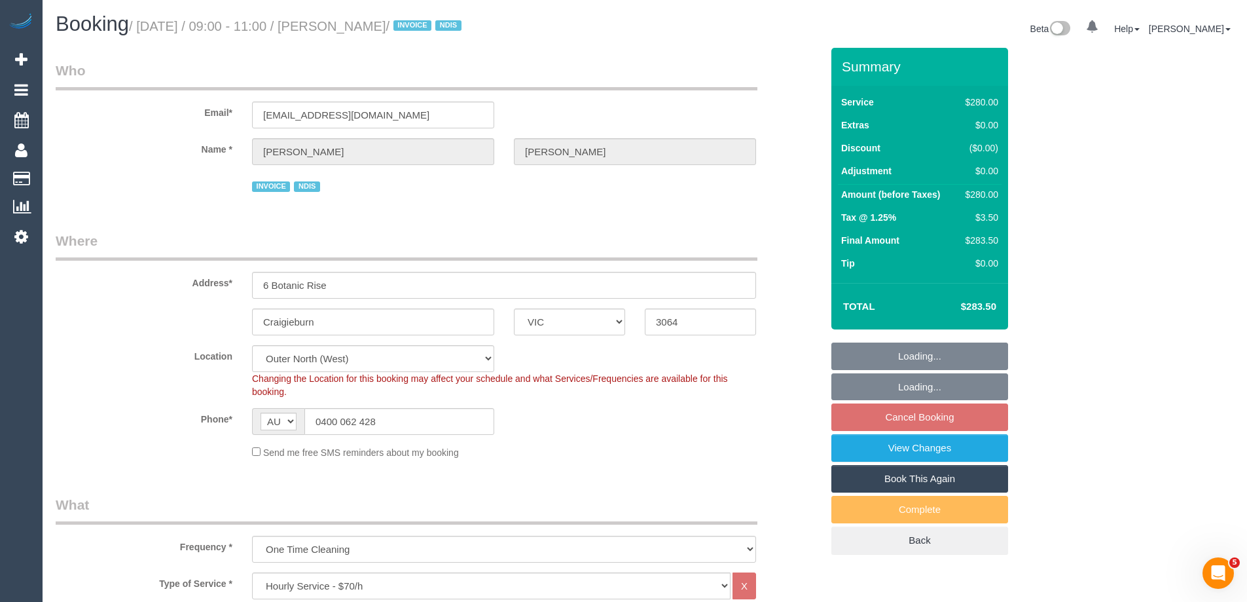
select select "number:26"
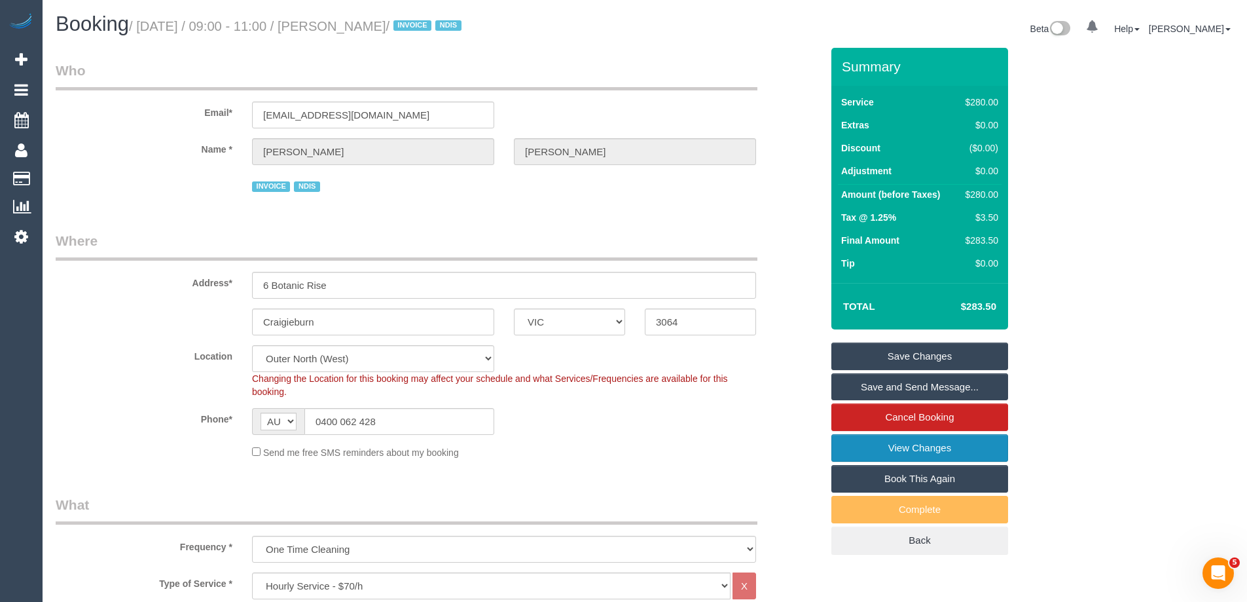
click at [934, 446] on link "View Changes" at bounding box center [920, 448] width 177 height 28
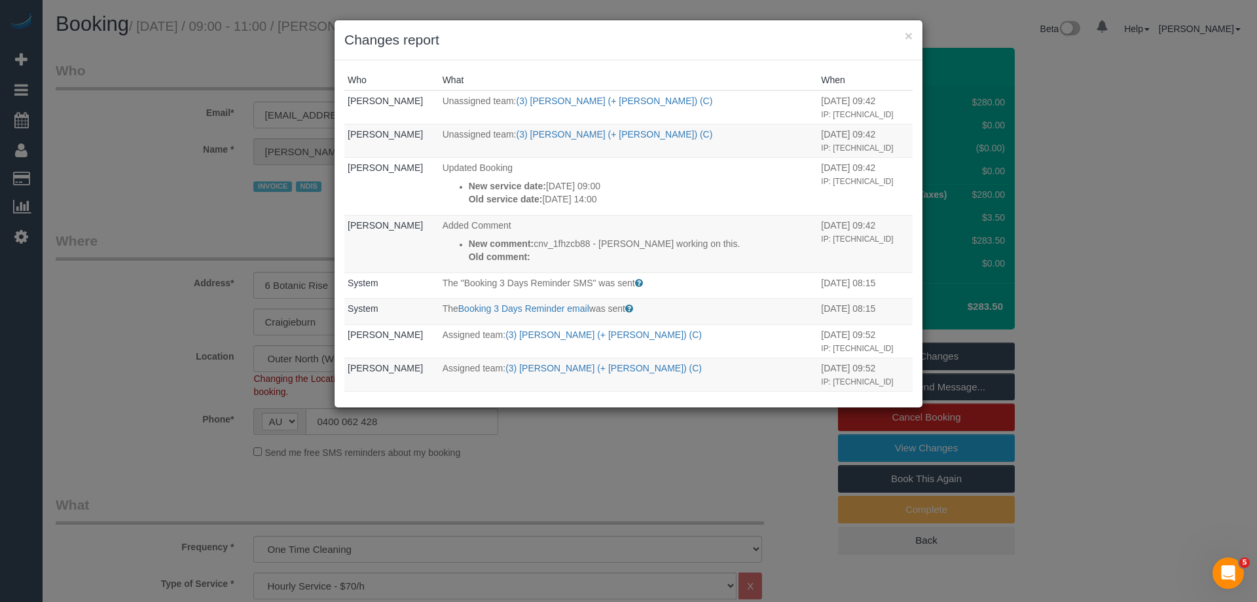
click at [654, 51] on div "× Changes report" at bounding box center [629, 40] width 588 height 40
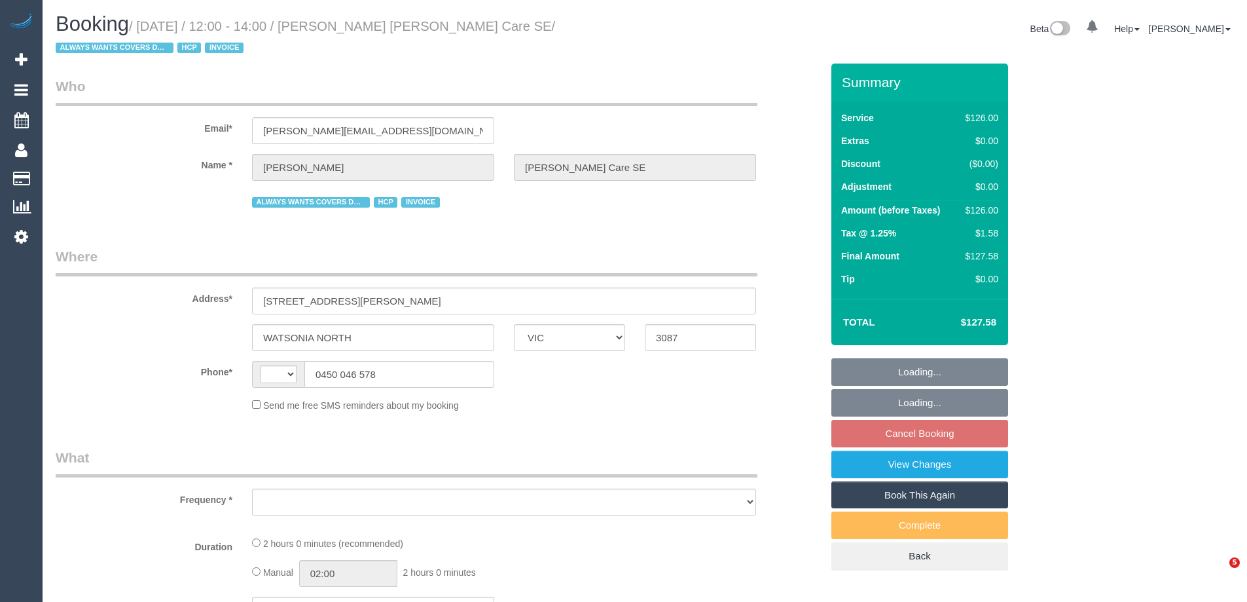
select select "VIC"
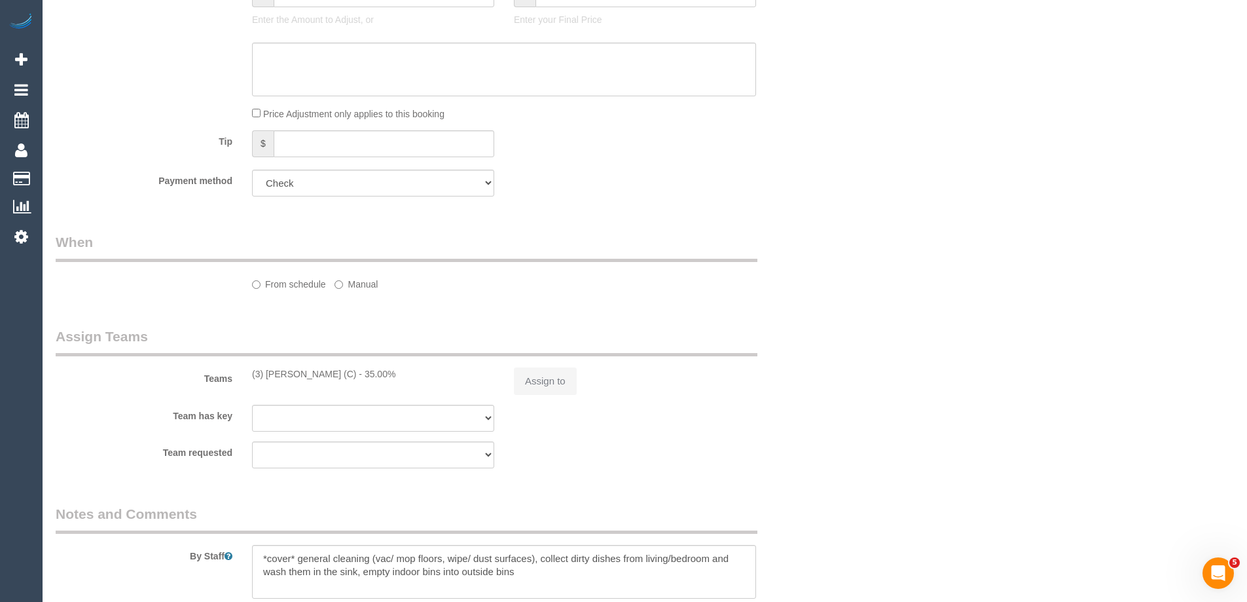
select select "string:AU"
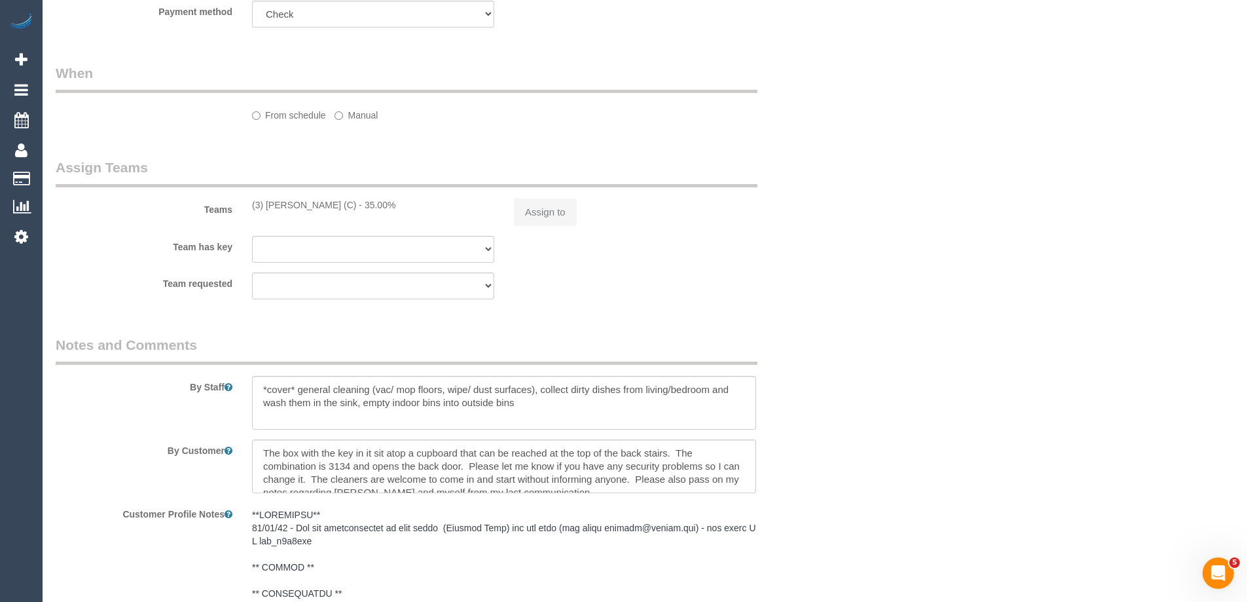
select select "object:599"
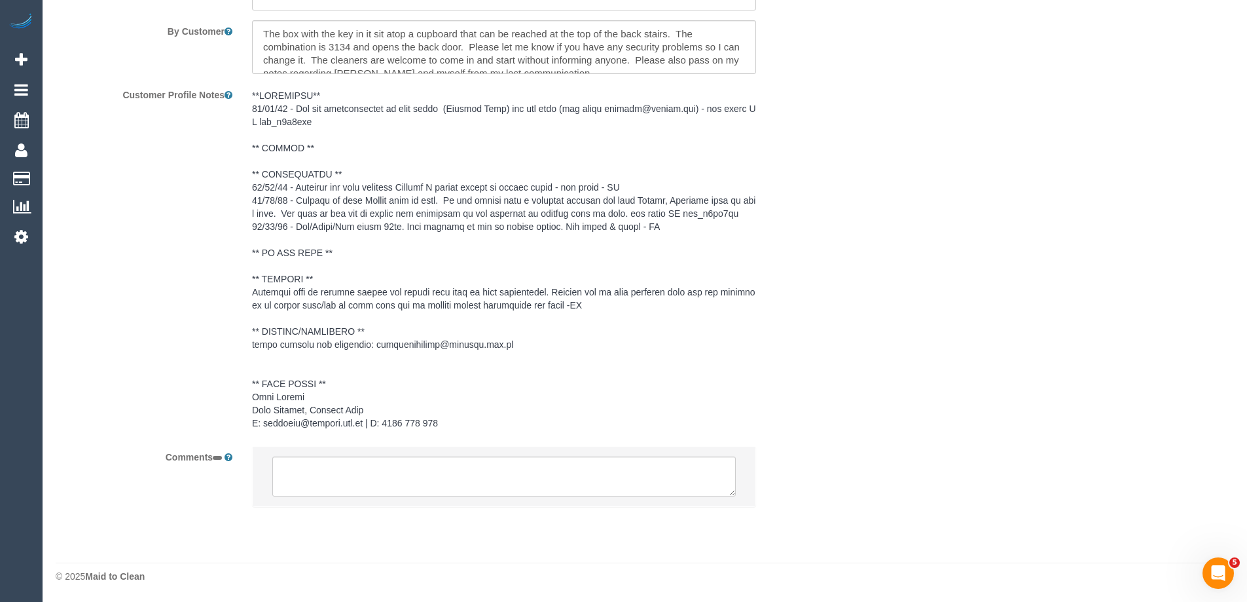
select select "120"
select select "number:28"
select select "number:14"
select select "number:19"
select select "number:36"
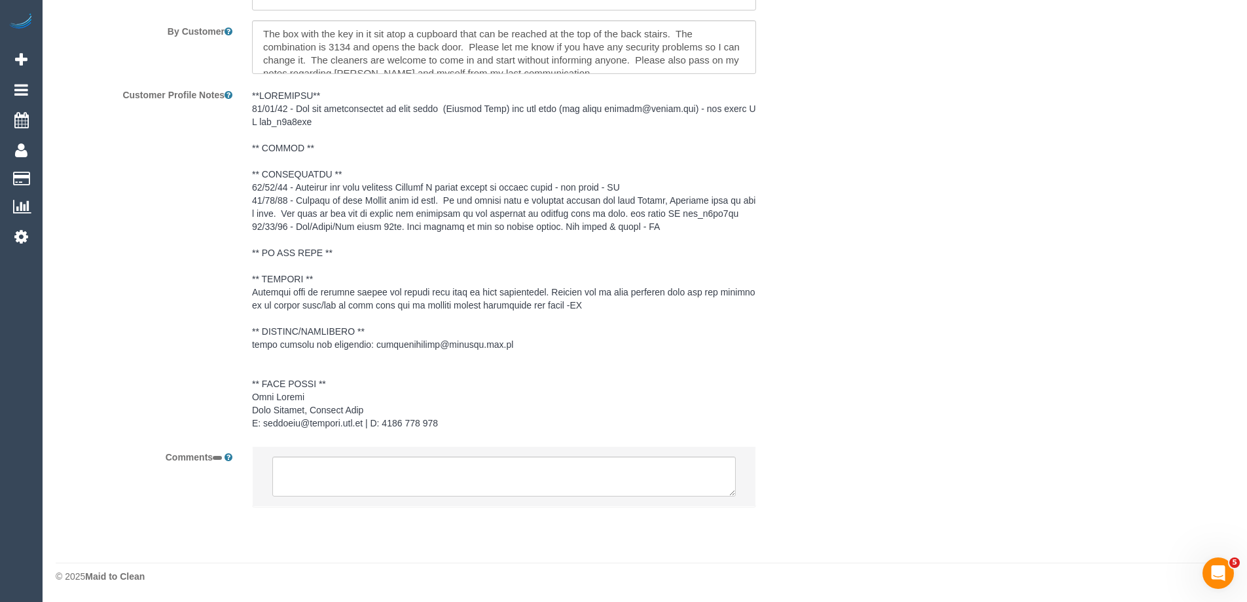
select select "number:34"
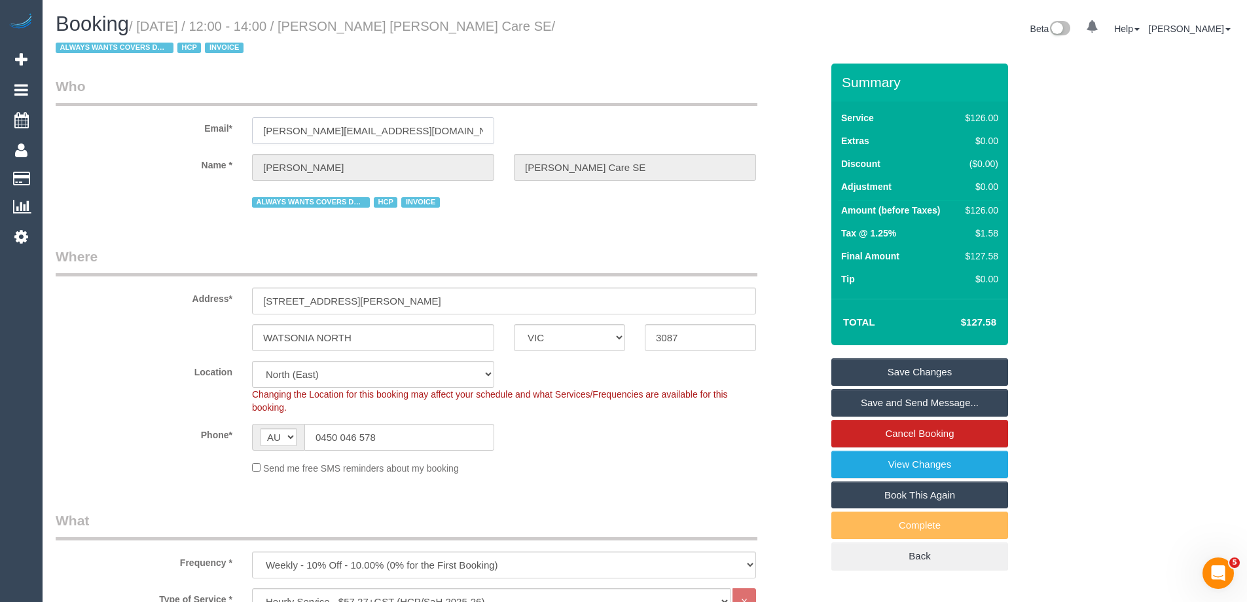
click at [313, 138] on input "bernard@wakido.com" at bounding box center [373, 130] width 242 height 27
click at [314, 137] on input "bernard@wakido.com" at bounding box center [373, 130] width 242 height 27
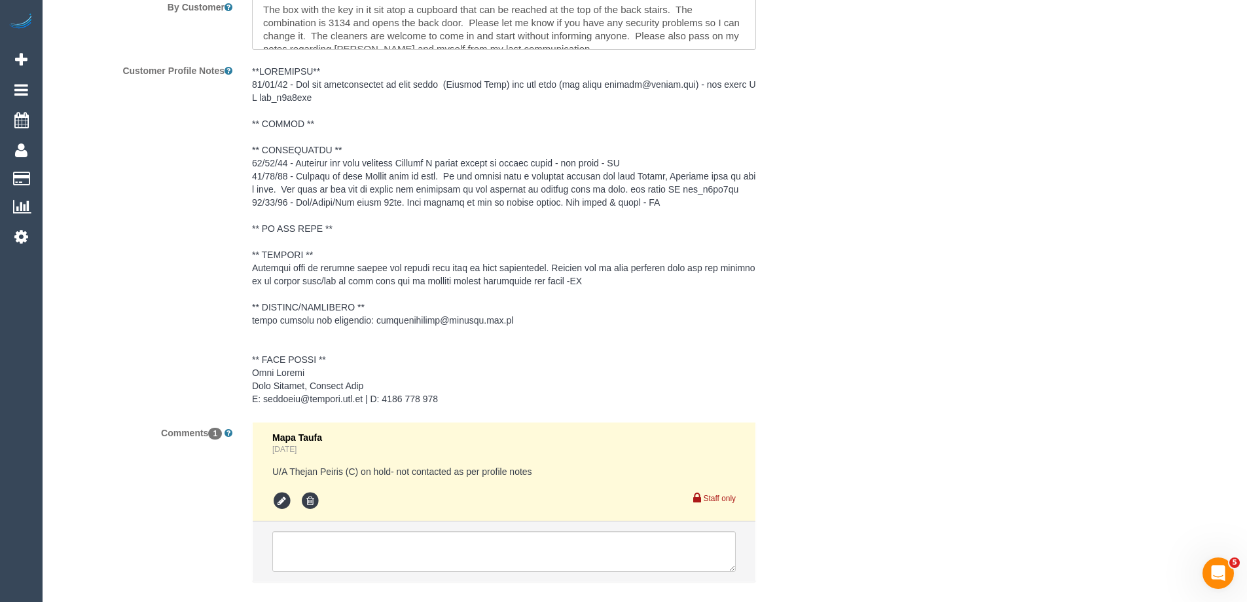
scroll to position [2052, 0]
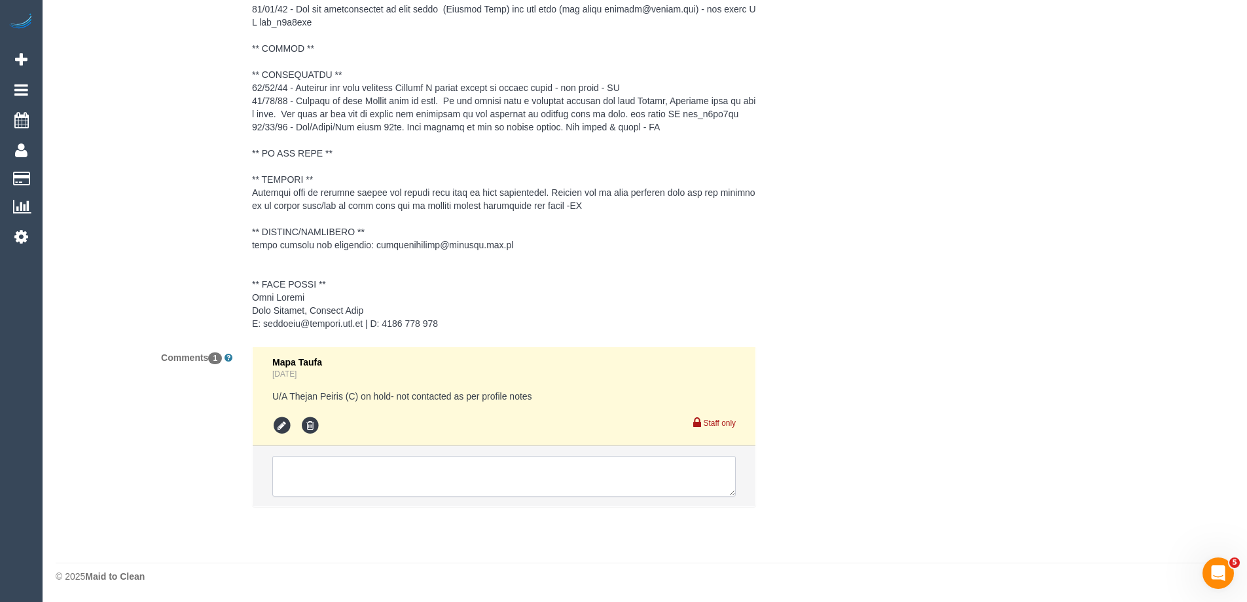
click at [346, 479] on textarea at bounding box center [504, 476] width 464 height 41
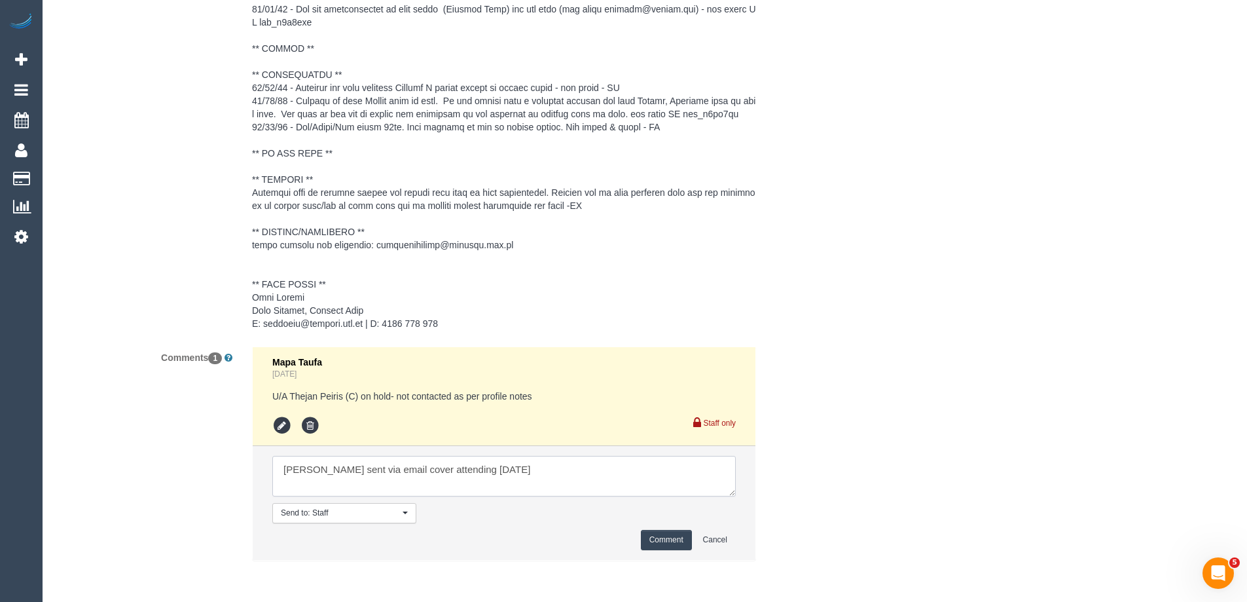
type textarea "Hu sent via email cover attending Mon 6/10"
click at [665, 542] on button "Comment" at bounding box center [666, 540] width 51 height 20
click at [810, 464] on div "Comments 1 Mapa Taufa 3 days ago U/A Thejan Peiris (C) on hold- not contacted a…" at bounding box center [439, 459] width 786 height 227
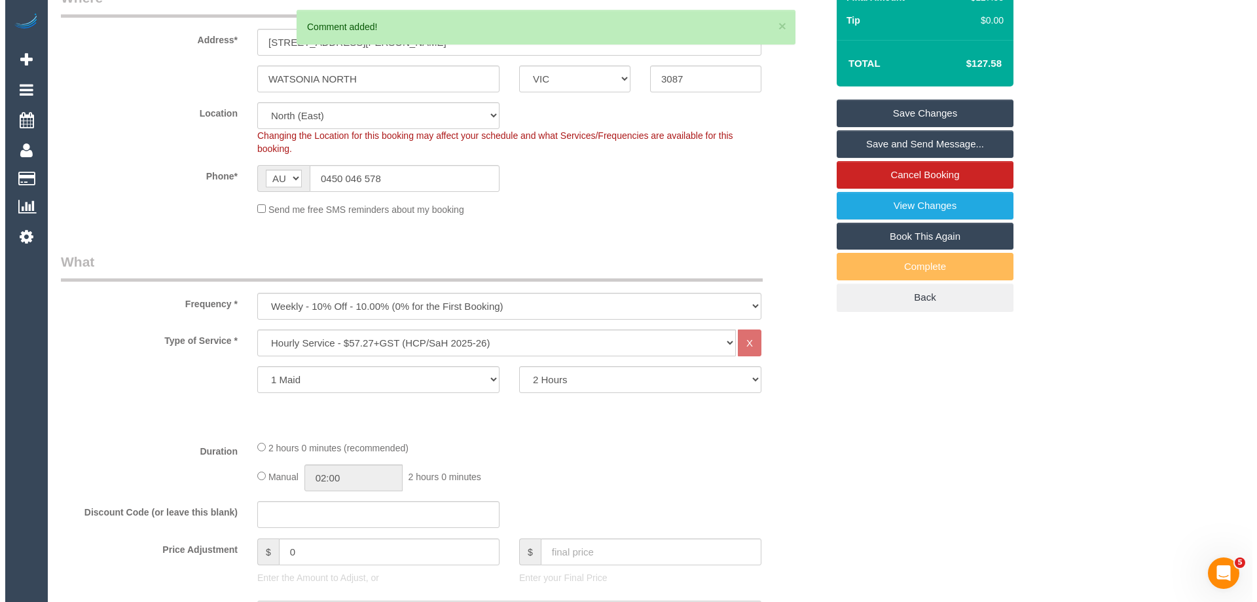
scroll to position [0, 0]
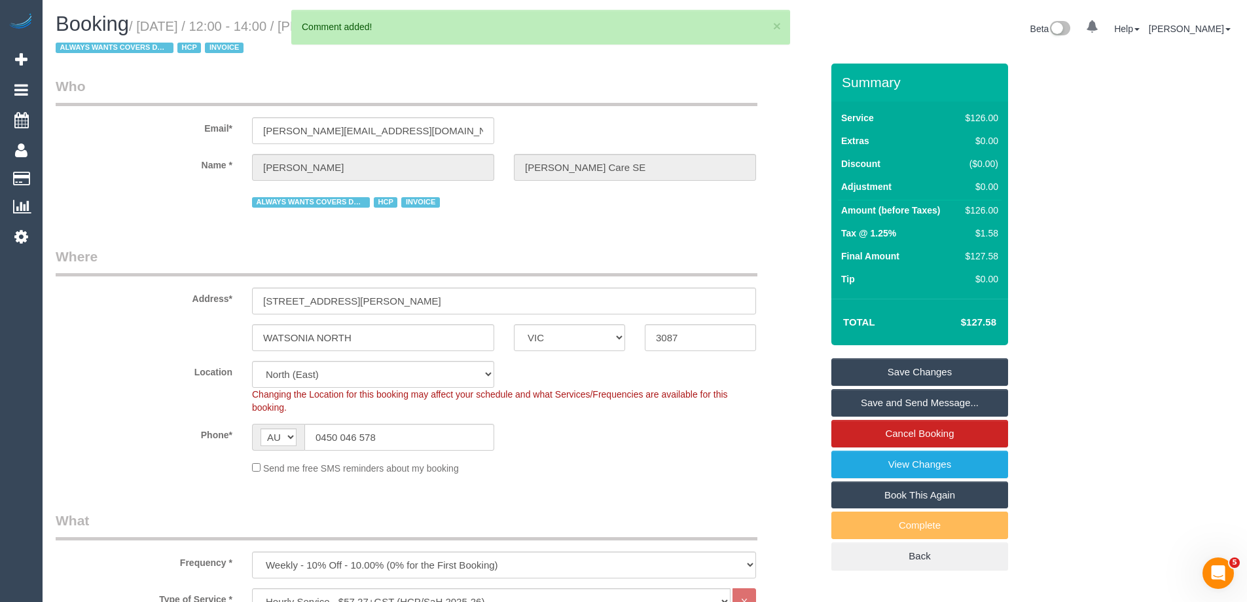
click at [868, 405] on link "Save and Send Message..." at bounding box center [920, 403] width 177 height 28
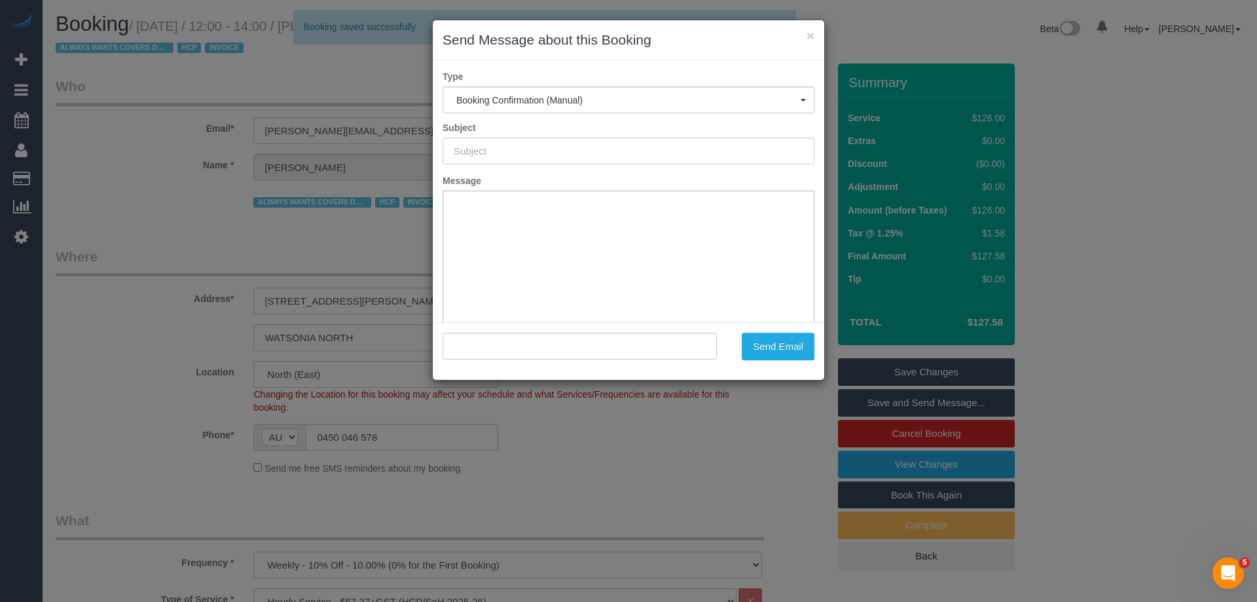
type input "Booking Confirmed"
type input ""Bernard Jensen Hammond Care SE" <bernard@wakido.com>"
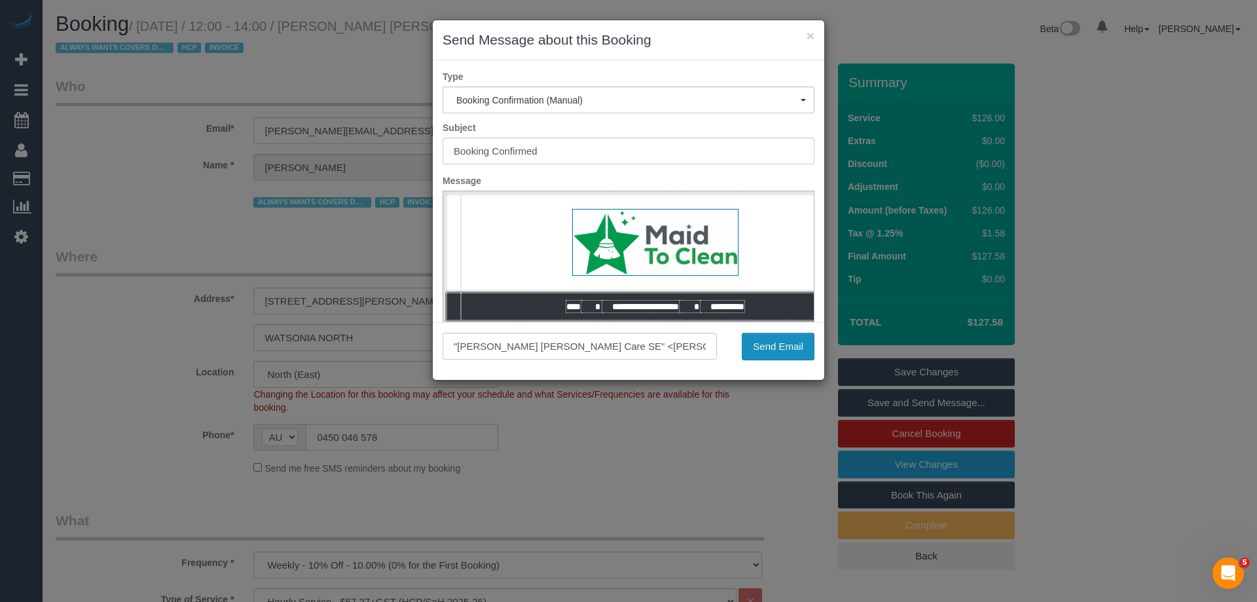
click at [788, 348] on button "Send Email" at bounding box center [778, 347] width 73 height 28
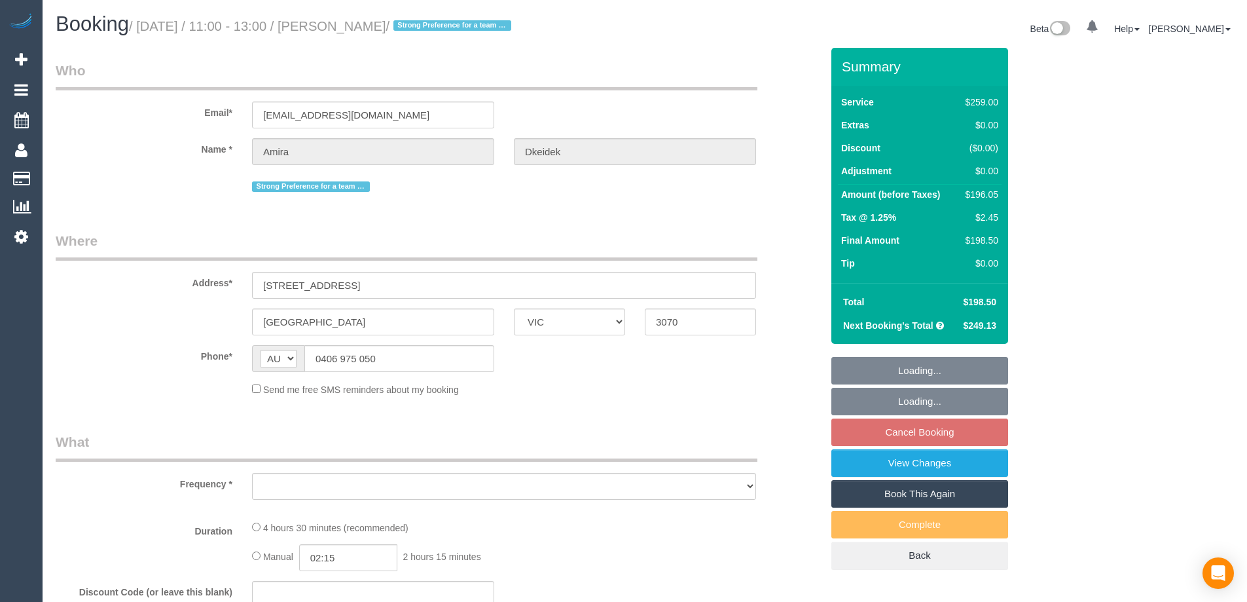
select select "VIC"
select select "string:stripe-pm_1JsQaj2GScqysDRVT6pX7zL7"
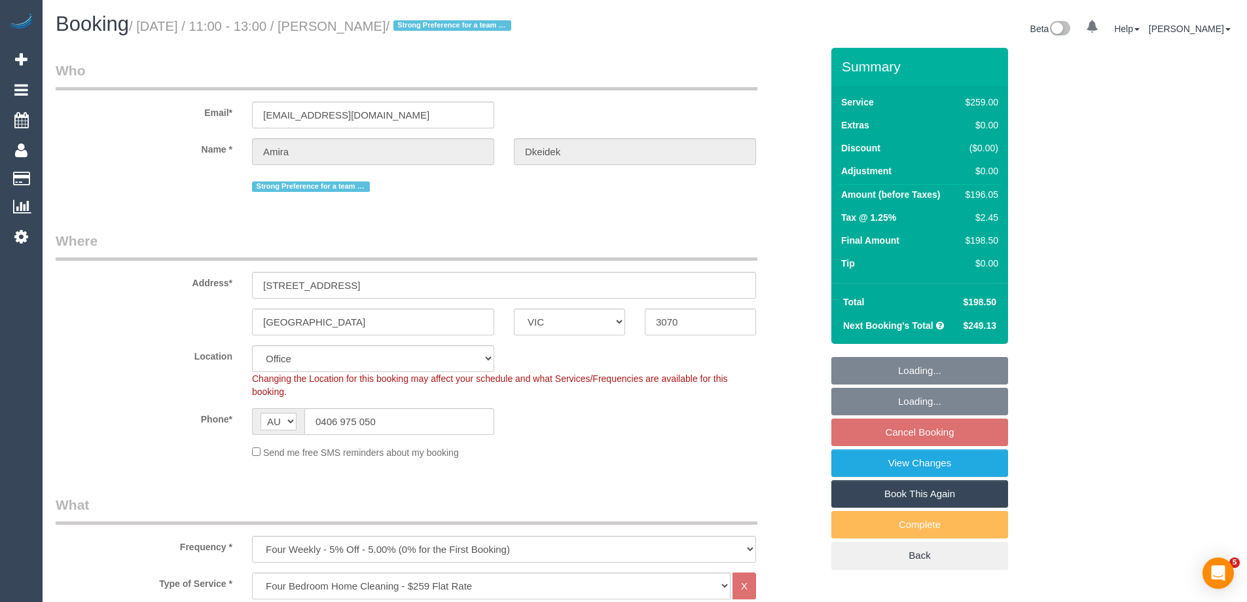
select select "object:693"
select select "number:28"
select select "number:14"
select select "number:18"
select select "number:23"
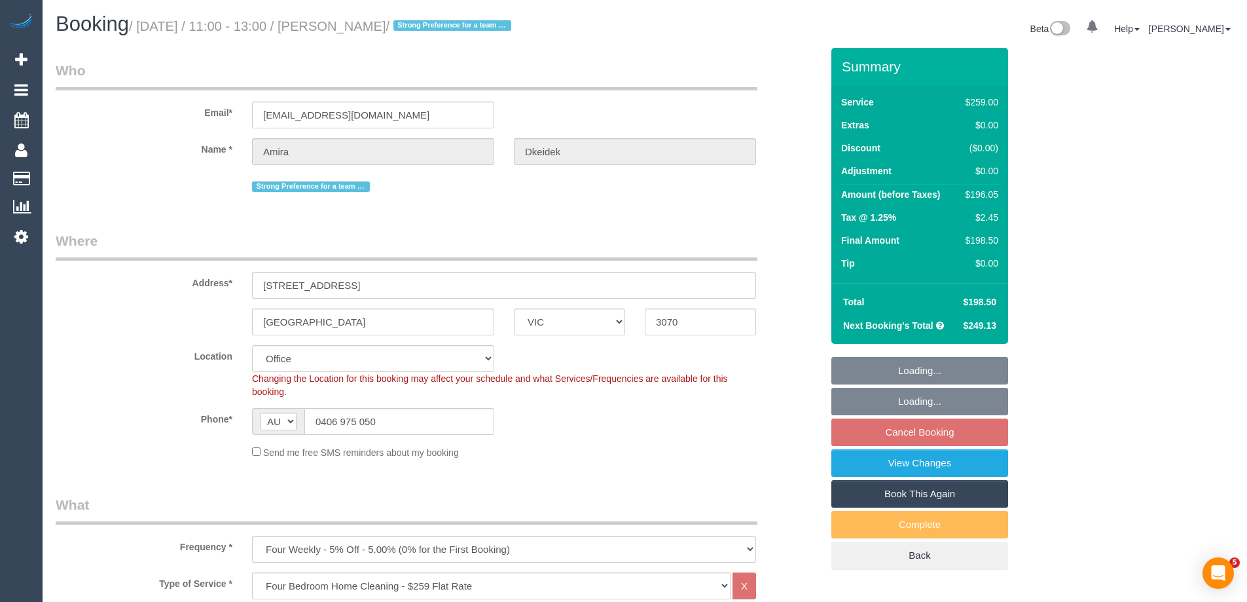
select select "number:13"
select select "object:2226"
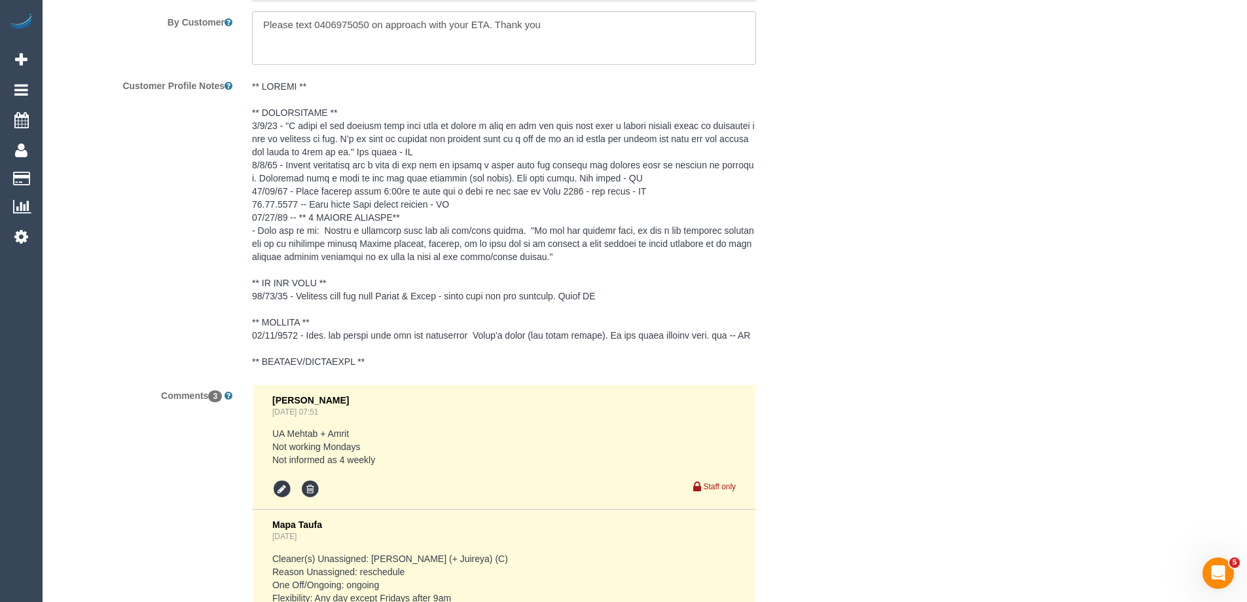
scroll to position [2685, 0]
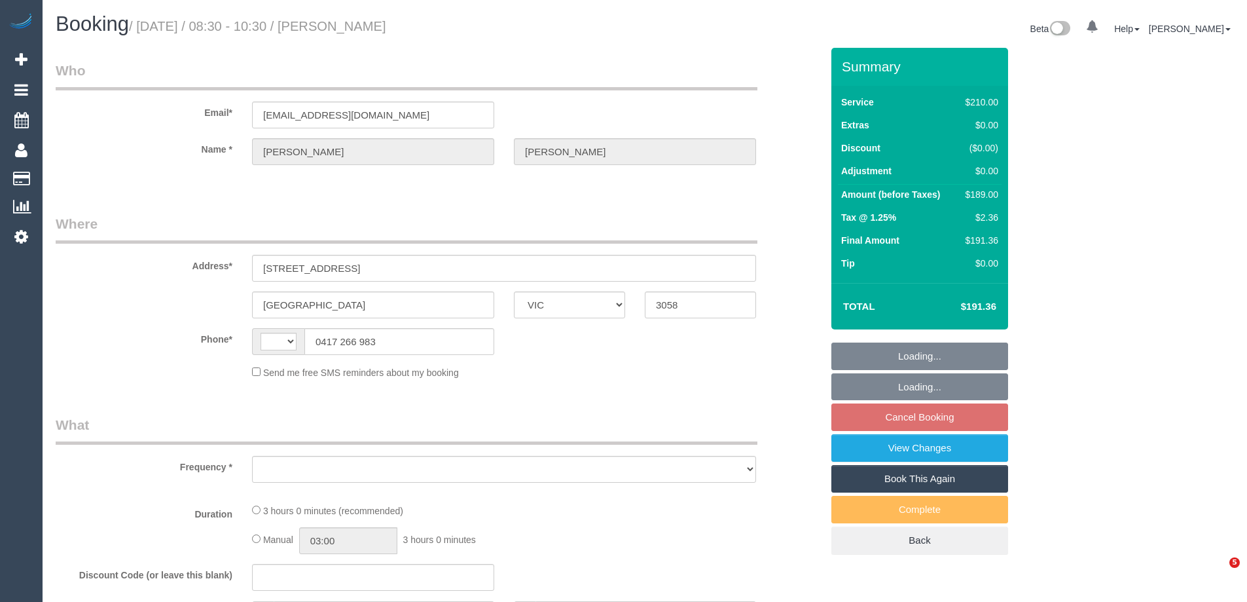
select select "VIC"
select select "object:338"
select select "string:stripe-pm_1NkIra2GScqysDRVTPnKb81r"
select select "number:28"
select select "number:17"
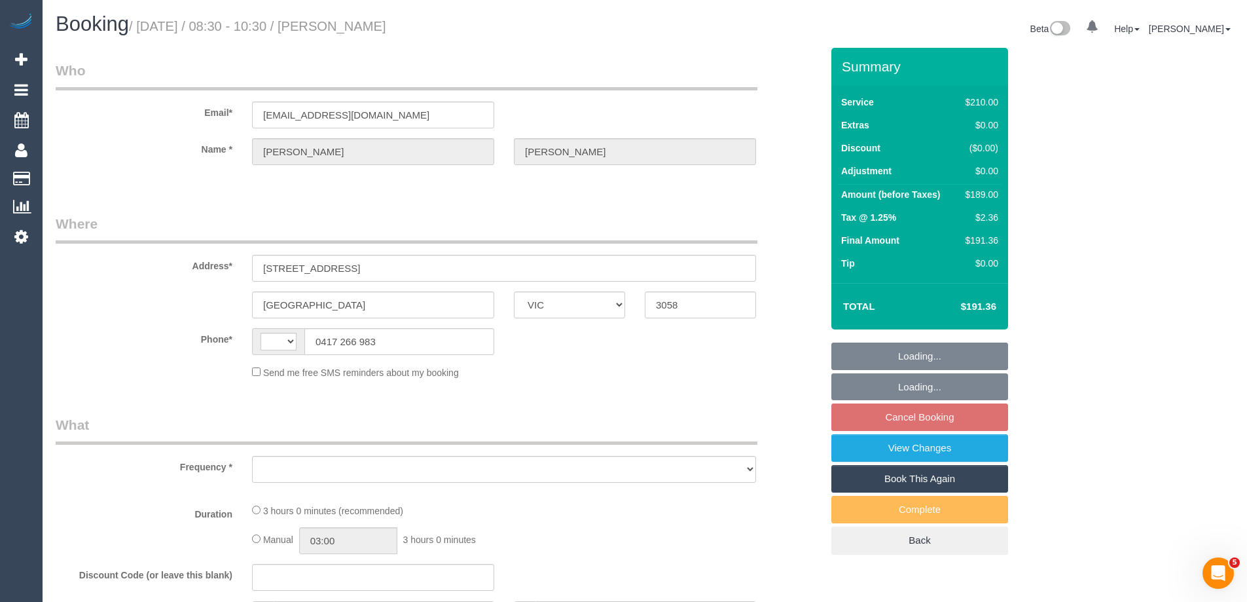
select select "number:19"
select select "number:36"
select select "number:35"
select select "string:AU"
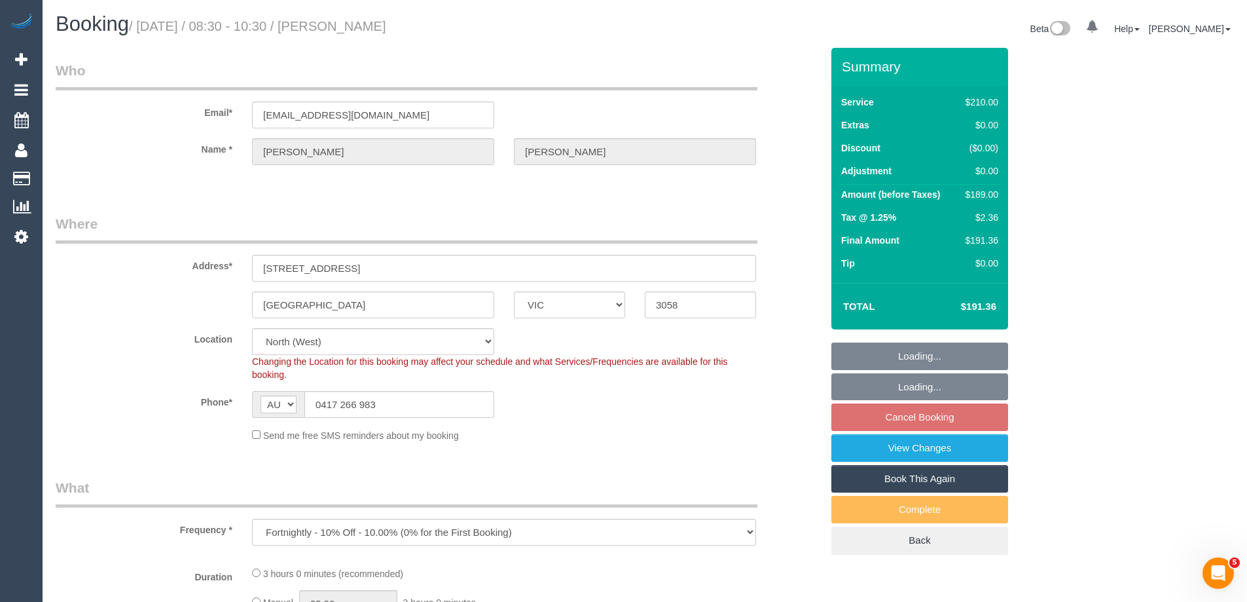
select select "180"
select select "object:1640"
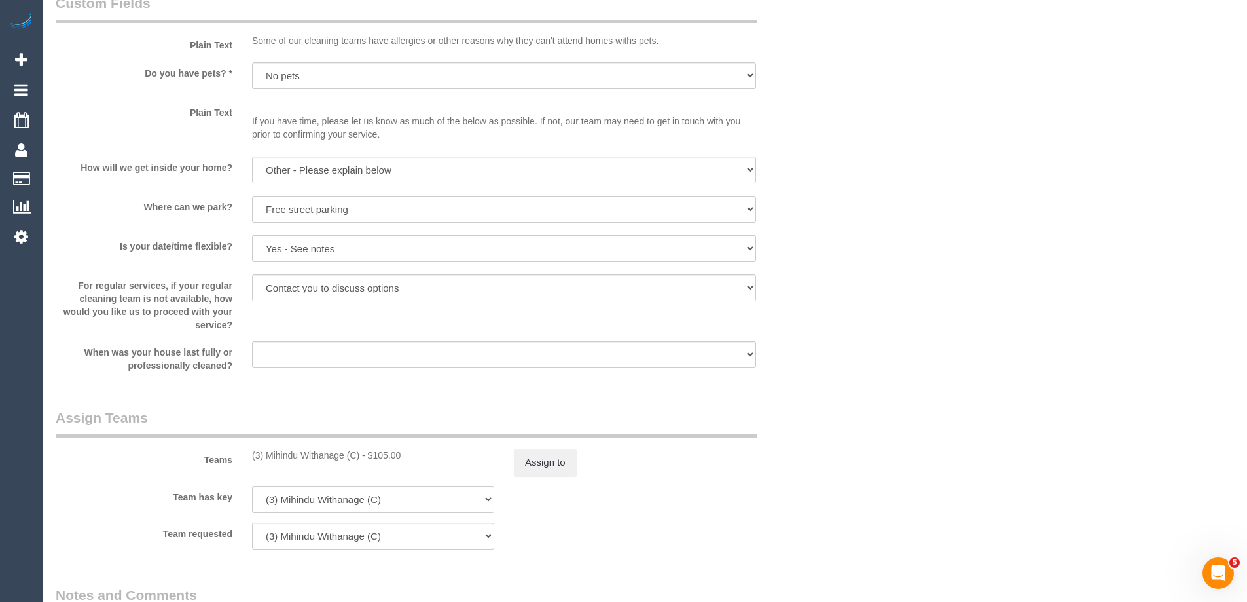
scroll to position [2292, 0]
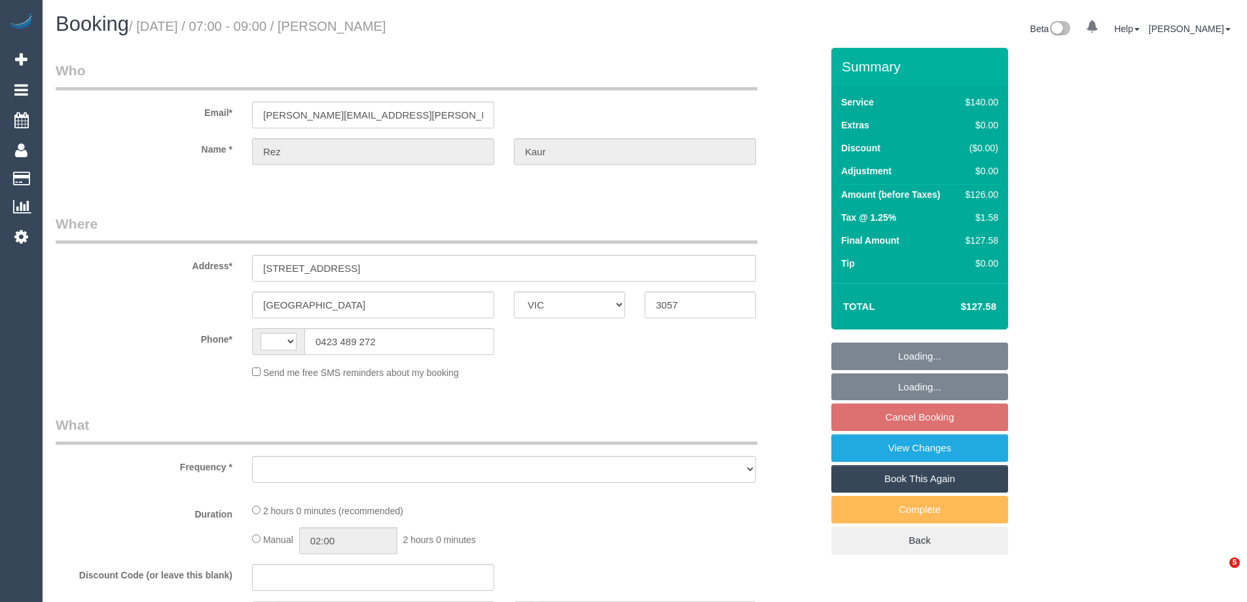
select select "VIC"
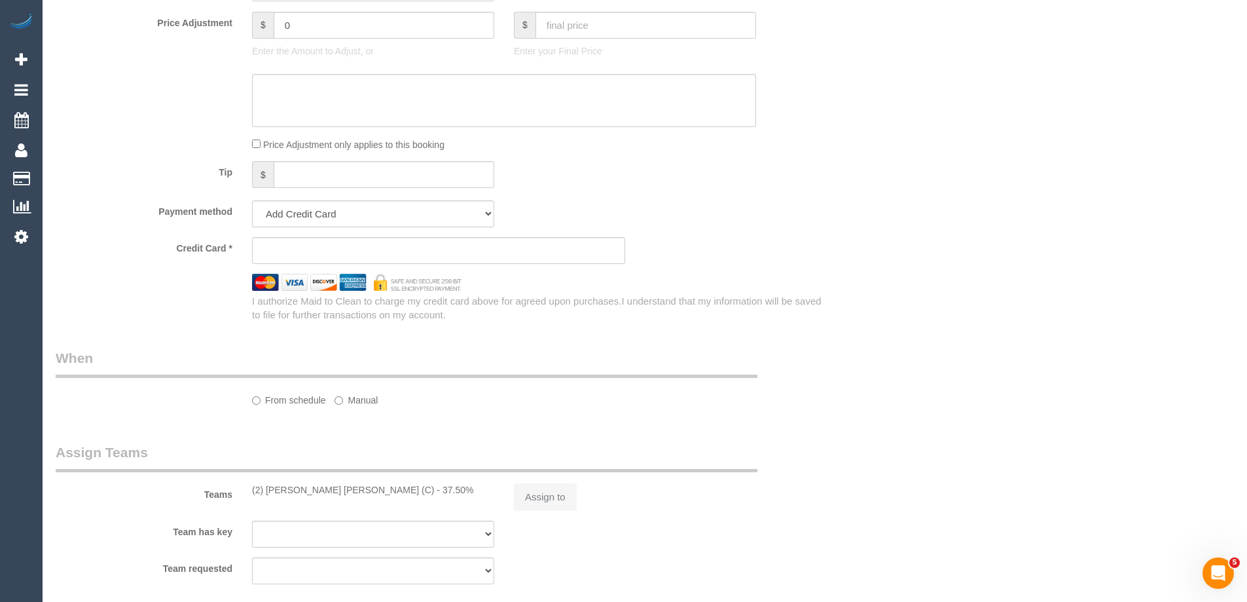
select select "string:AU"
select select "string:stripe-pm_1OCGZW2GScqysDRV6QN54hgo"
select select "number:27"
select select "number:14"
select select "number:19"
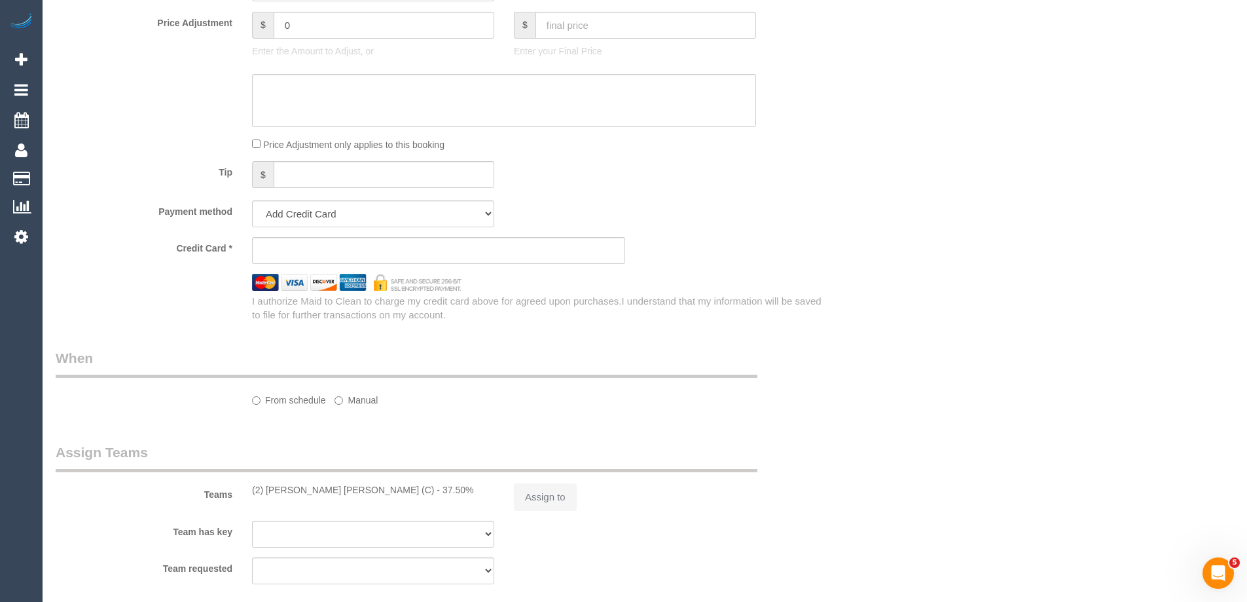
select select "number:36"
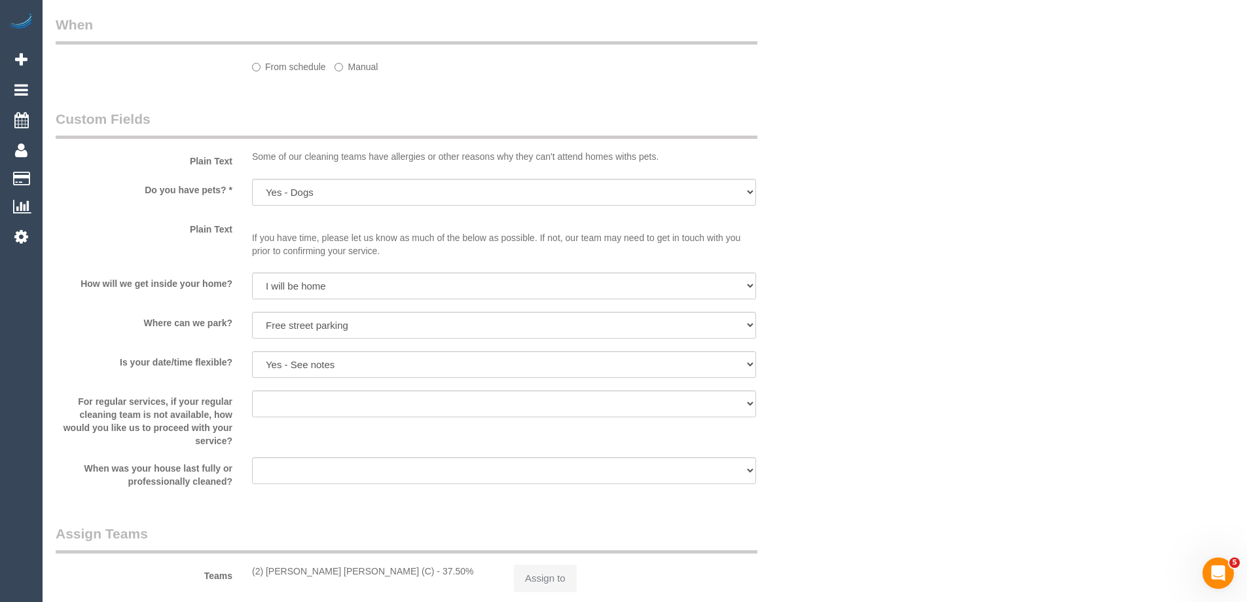
scroll to position [1136, 0]
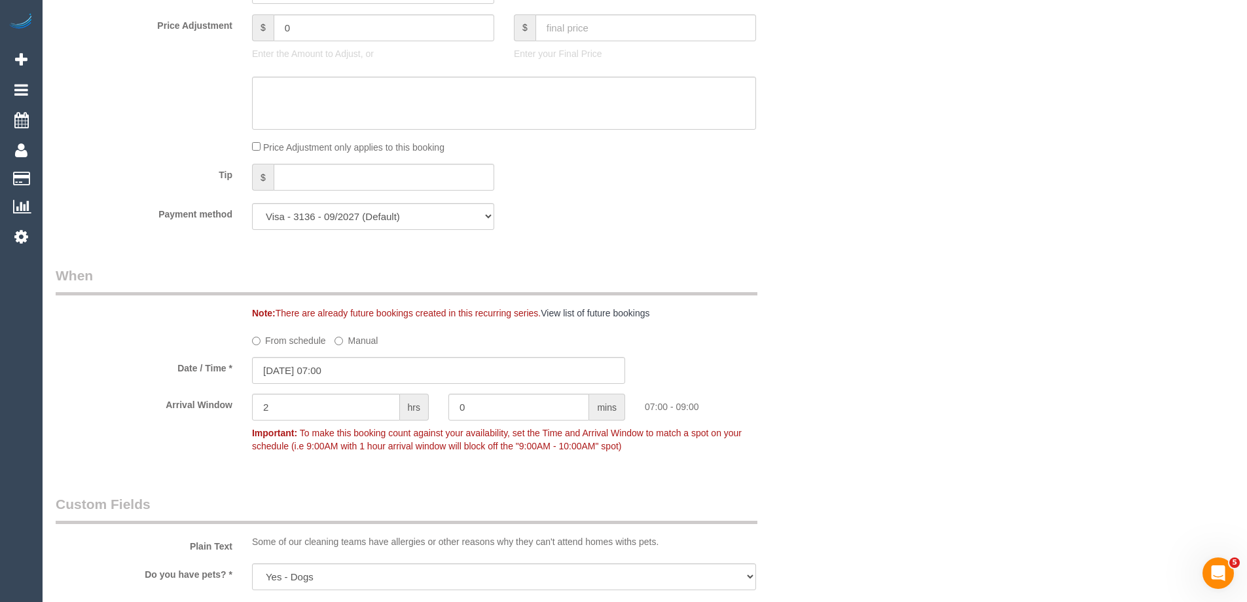
select select "object:2233"
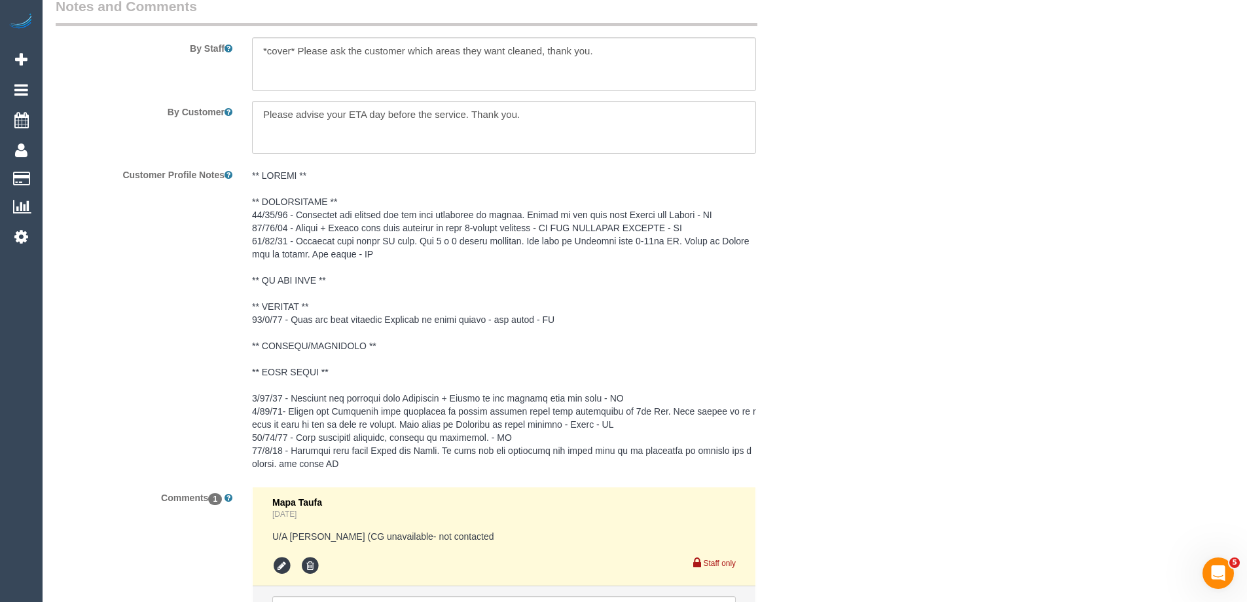
scroll to position [2038, 0]
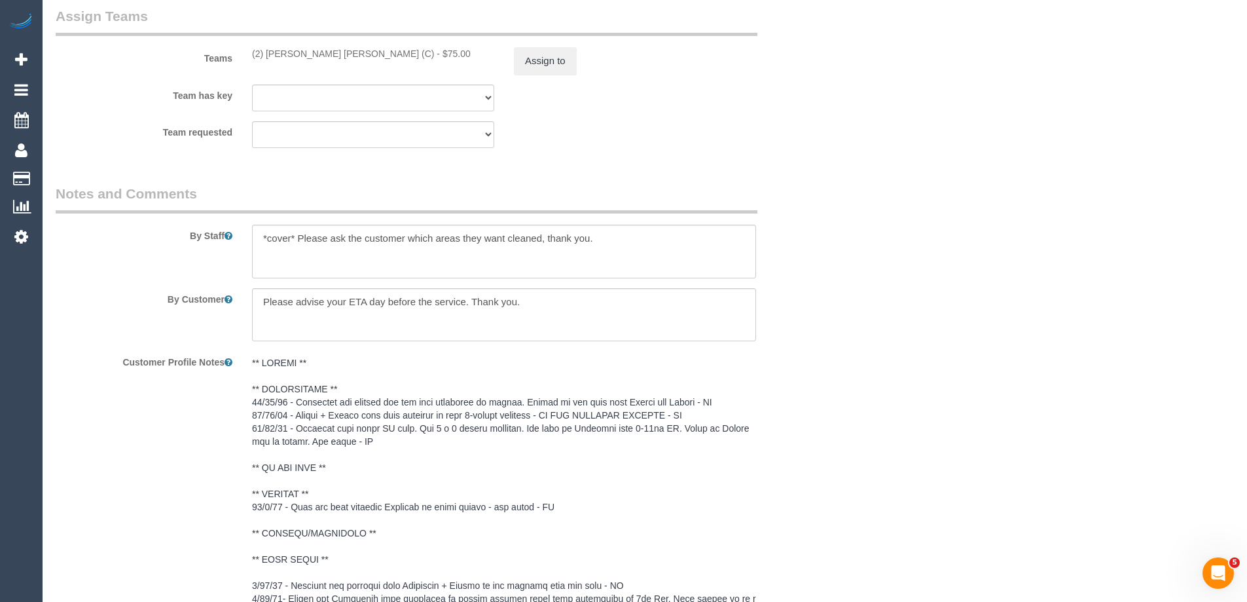
click at [292, 465] on pre at bounding box center [504, 506] width 504 height 301
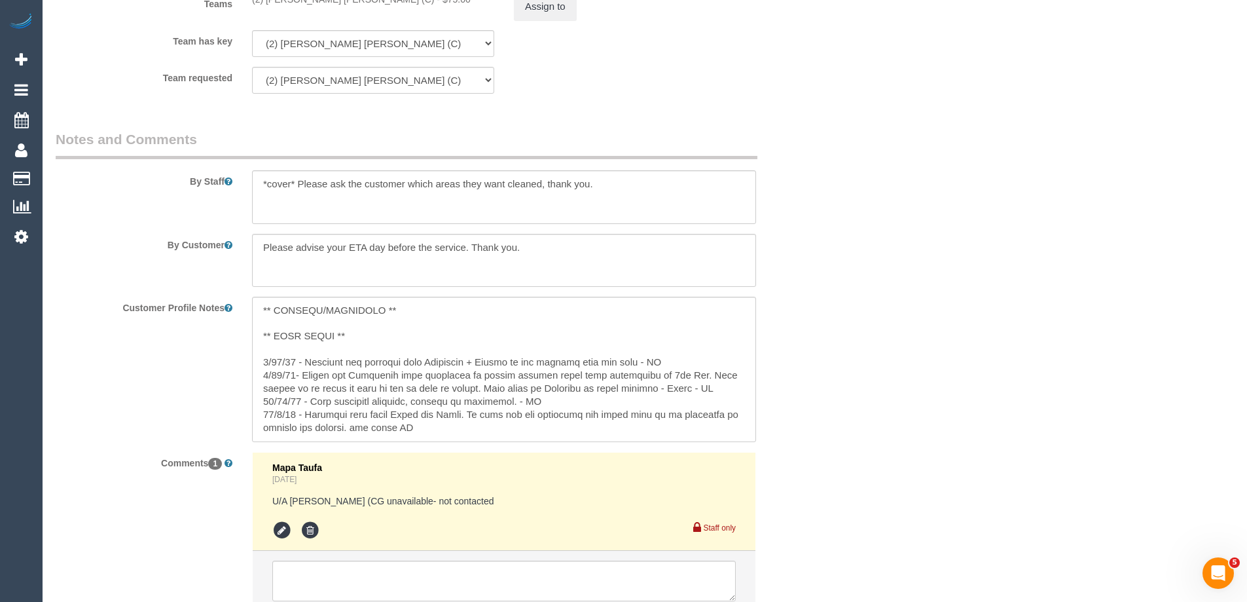
scroll to position [2198, 0]
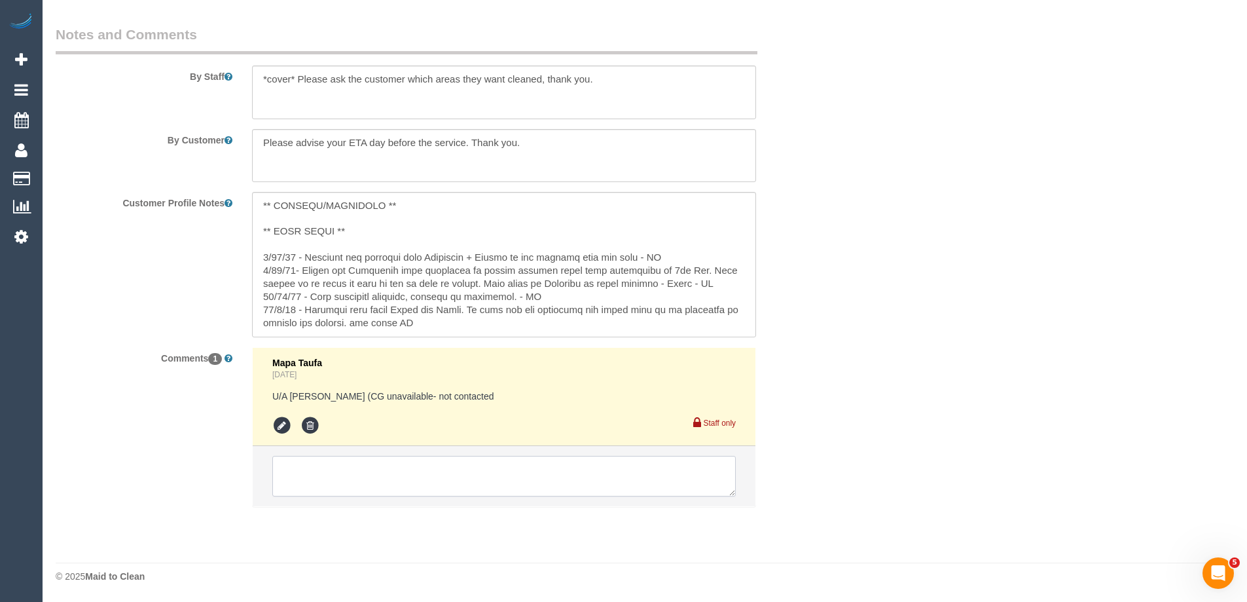
click at [347, 462] on textarea at bounding box center [504, 476] width 464 height 41
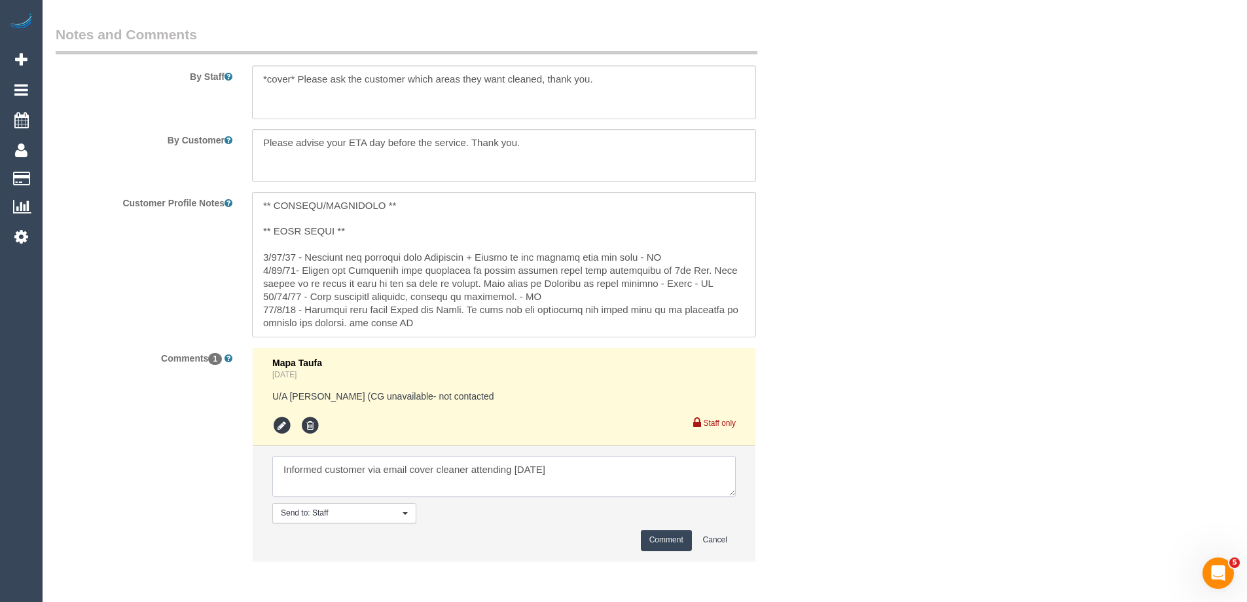
type textarea "Informed customer via email cover cleaner attending [DATE]"
click at [678, 541] on button "Comment" at bounding box center [666, 540] width 51 height 20
drag, startPoint x: 947, startPoint y: 405, endPoint x: 953, endPoint y: 397, distance: 10.2
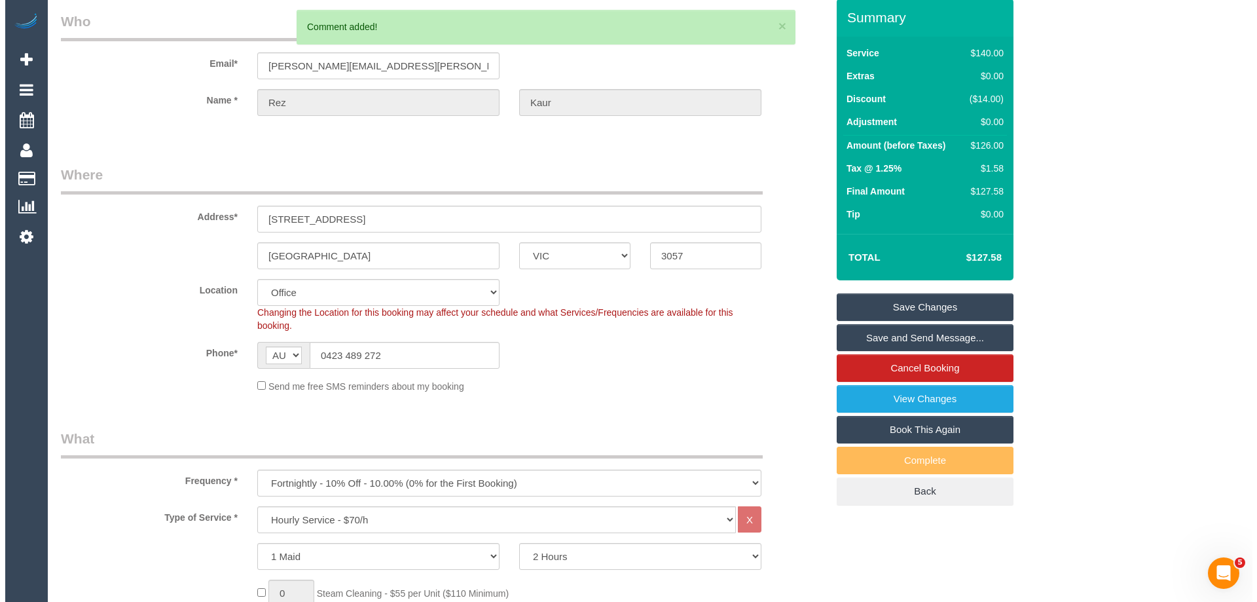
scroll to position [0, 0]
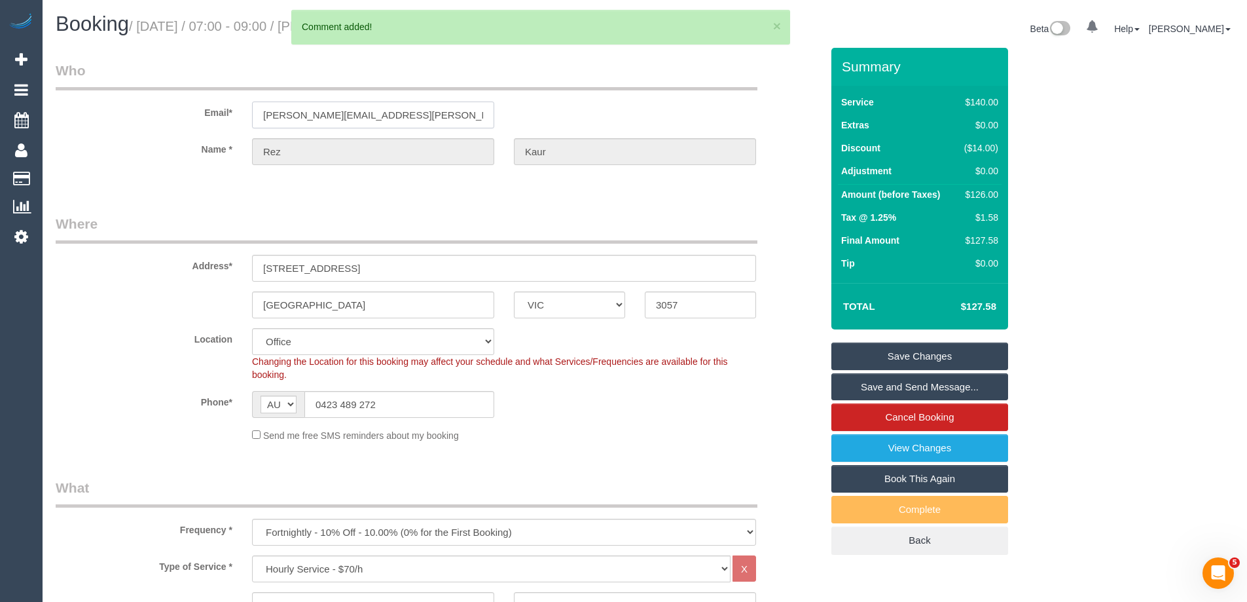
click at [312, 112] on input "gulrez.kaur@gmail.com" at bounding box center [373, 114] width 242 height 27
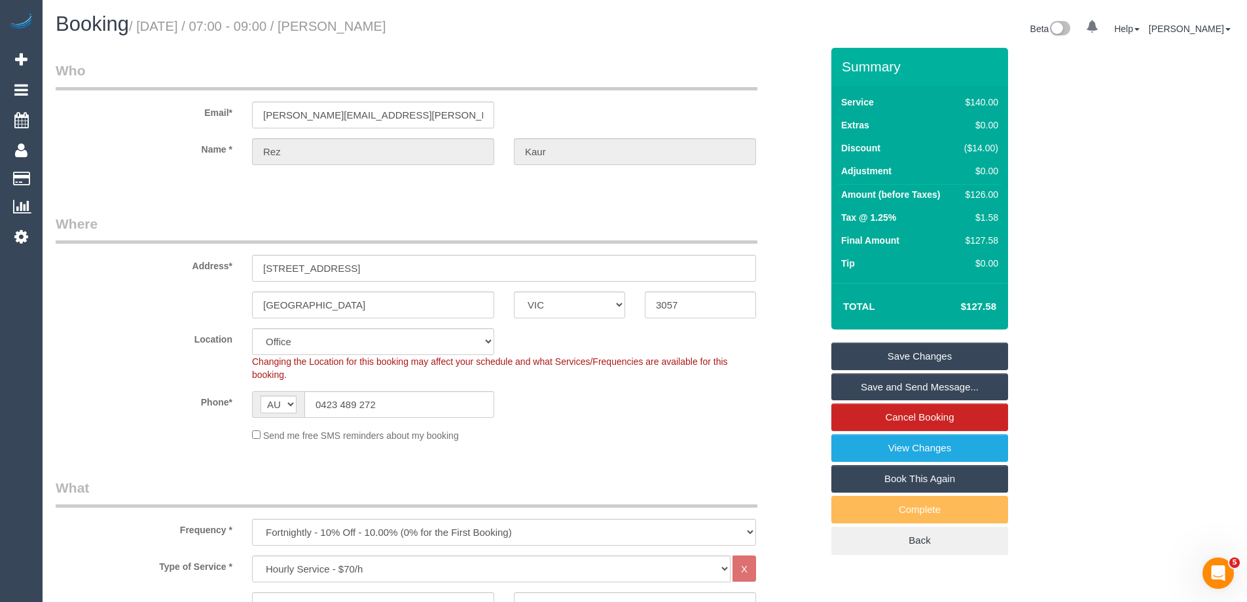
click at [948, 390] on link "Save and Send Message..." at bounding box center [920, 387] width 177 height 28
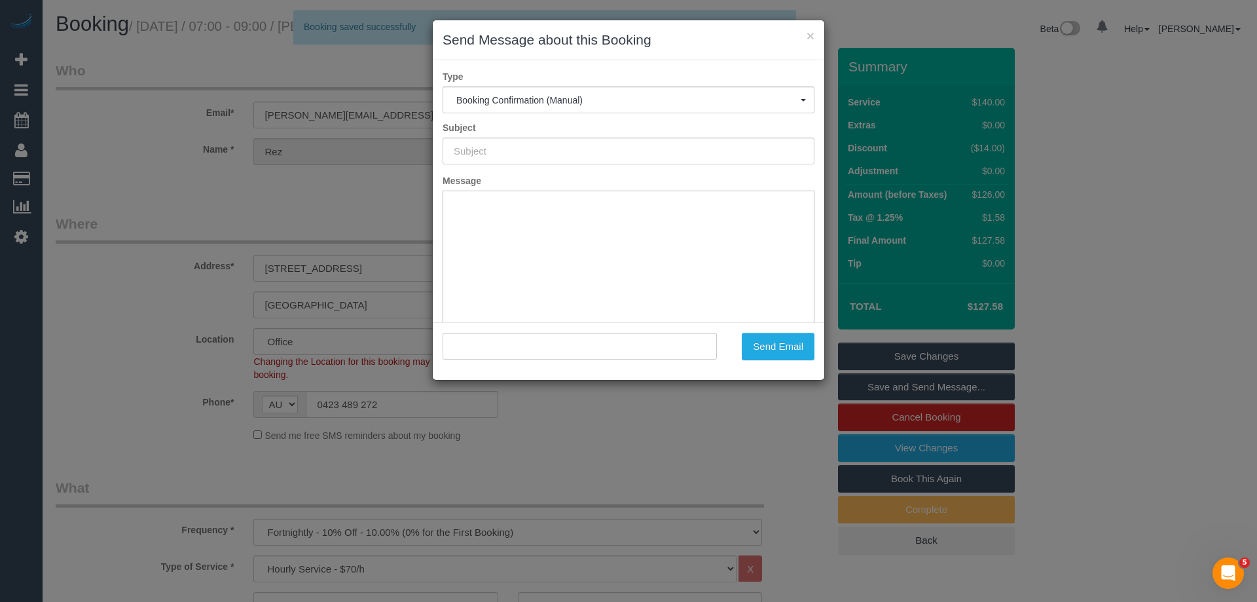
type input "Booking Confirmed"
type input ""Rez Kaur" <gulrez.kaur@gmail.com>"
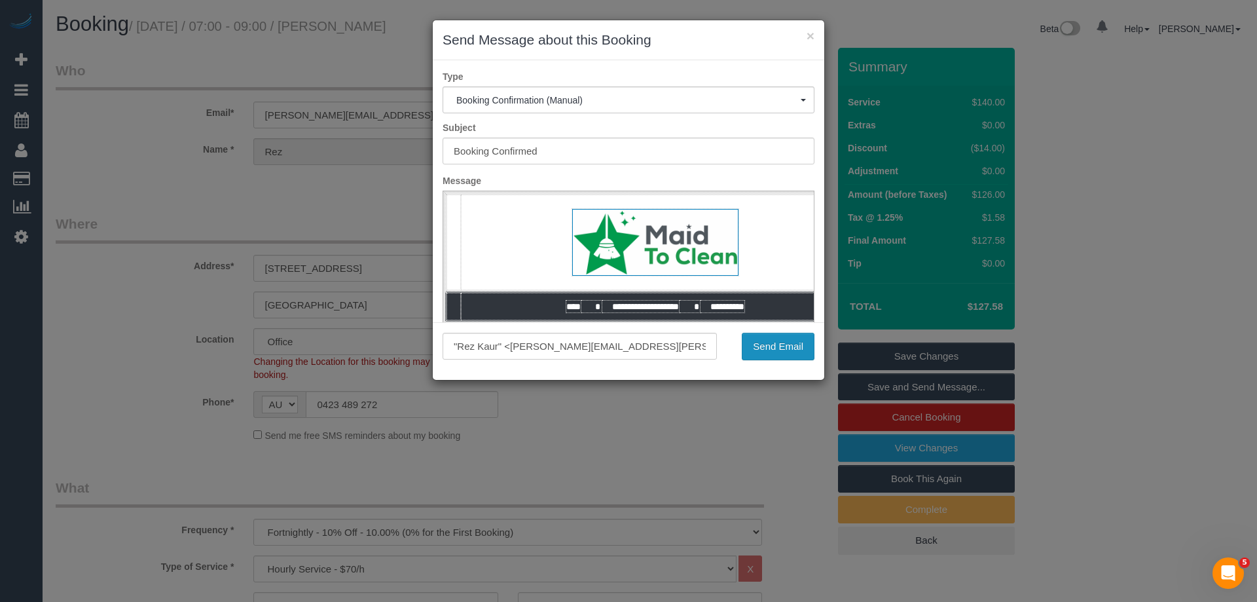
click at [785, 349] on button "Send Email" at bounding box center [778, 347] width 73 height 28
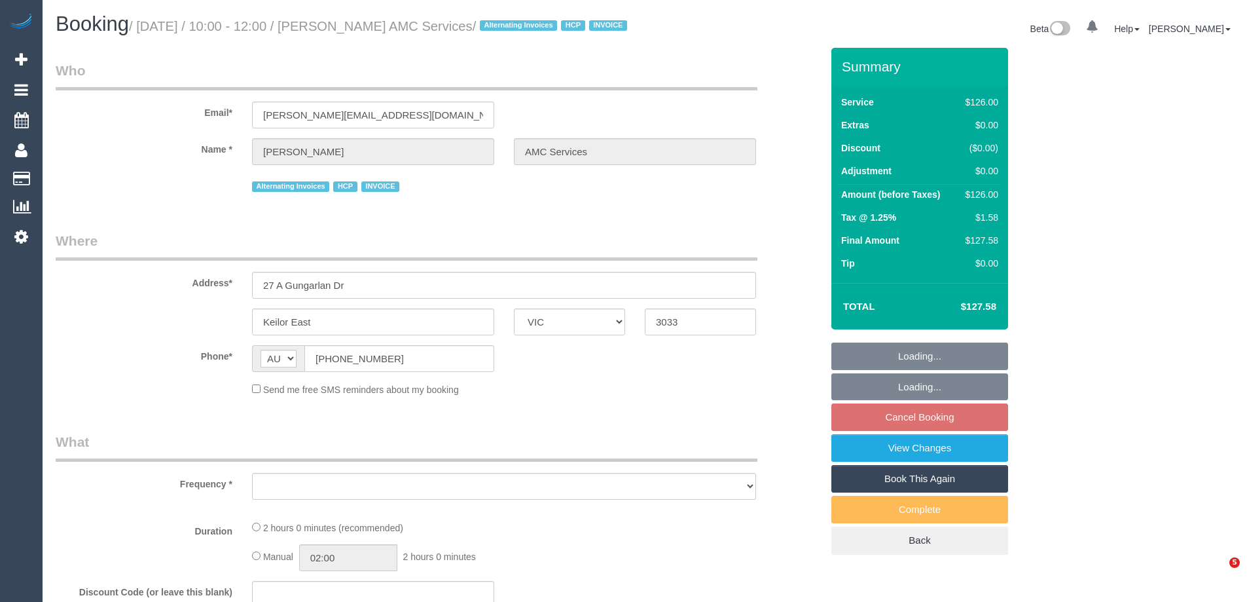
select select "VIC"
select select "object:568"
select select "120"
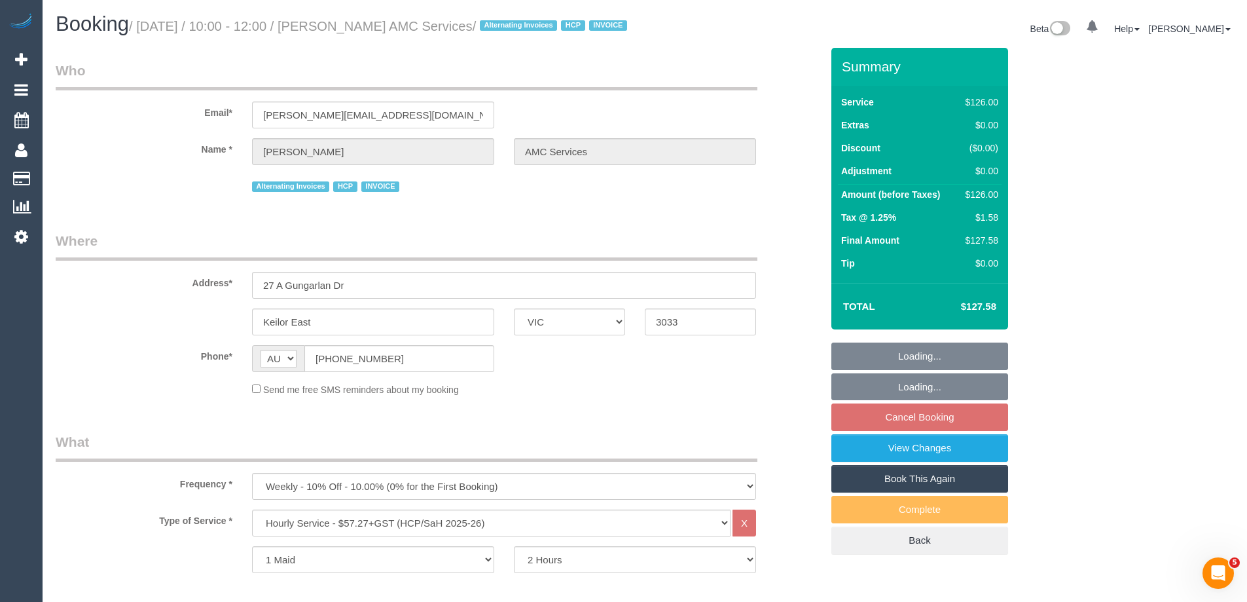
select select "number:28"
select select "number:14"
select select "number:19"
select select "number:24"
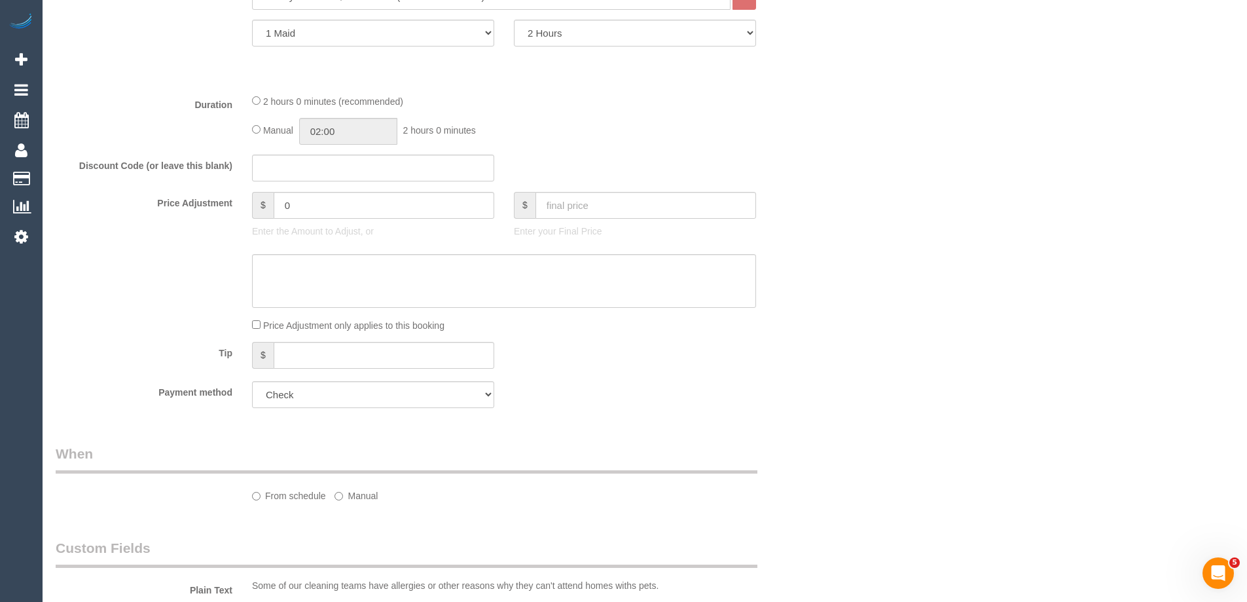
select select "object:784"
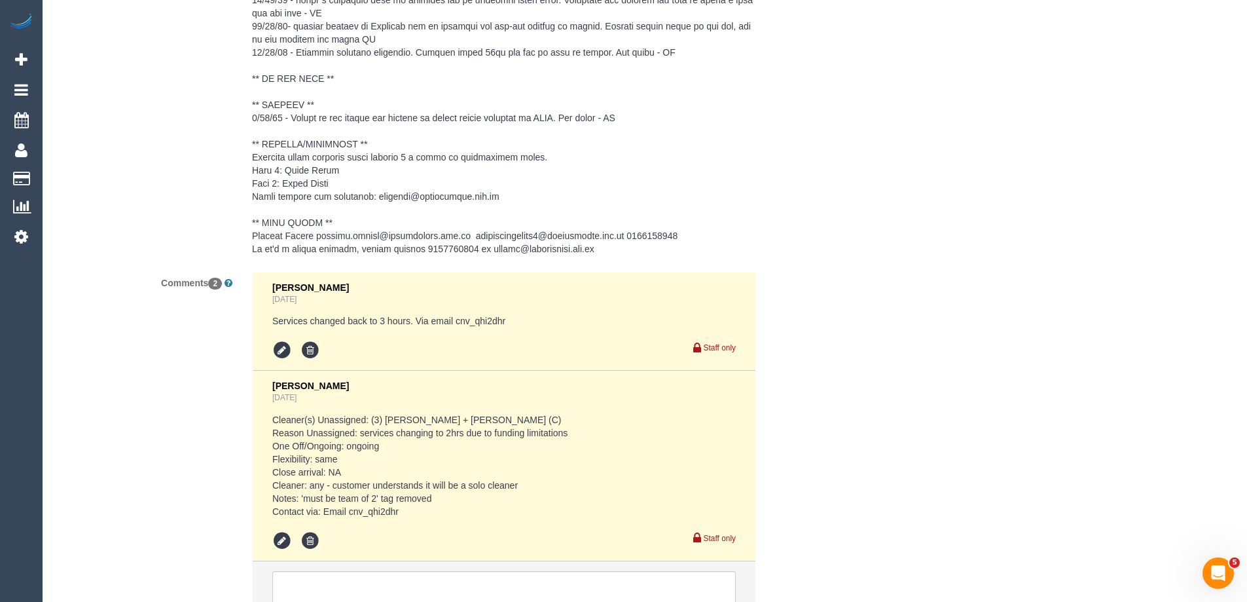
scroll to position [2219, 0]
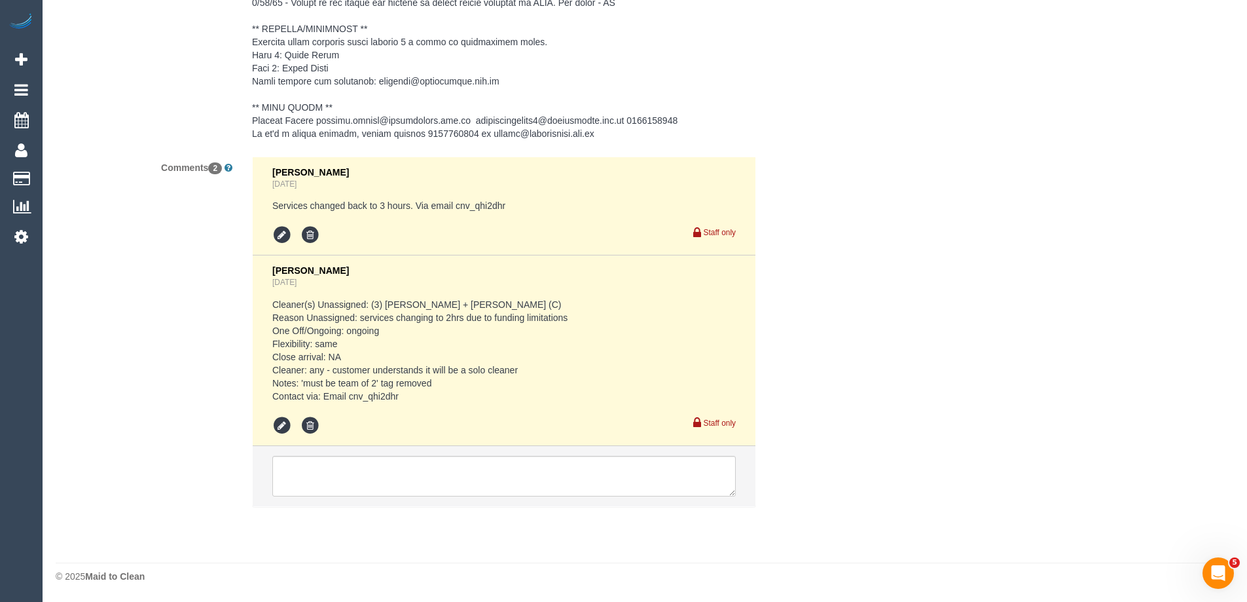
click at [198, 388] on div "Comments 2 [PERSON_NAME] [DATE] Services changed back to 3 hours. Via email cnv…" at bounding box center [439, 338] width 786 height 363
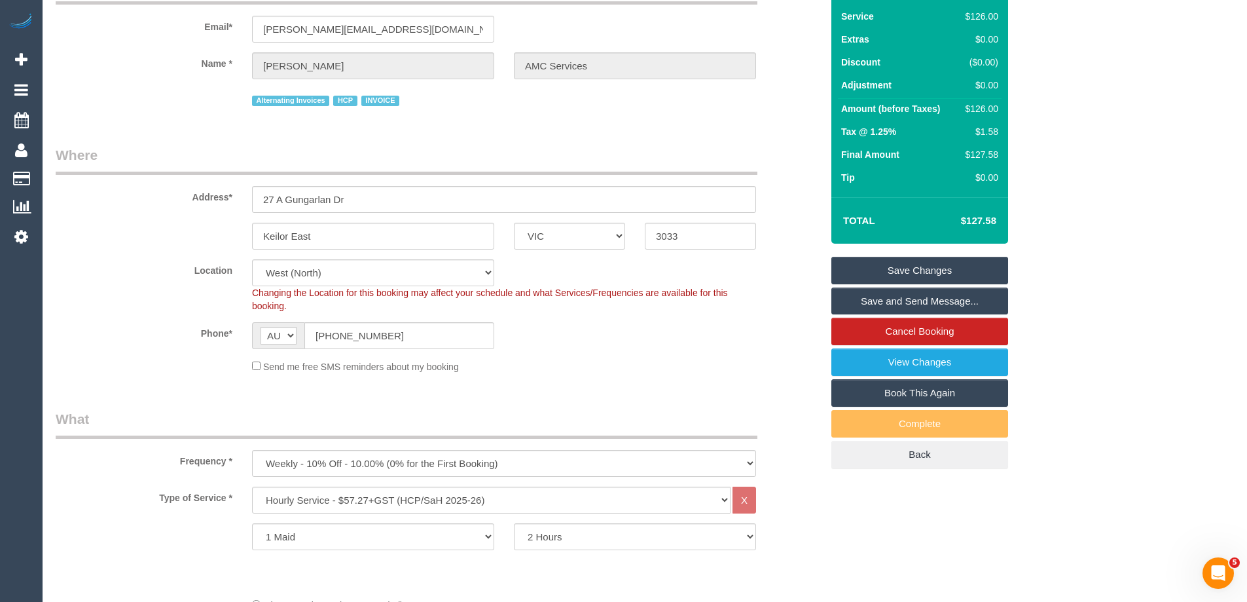
scroll to position [0, 0]
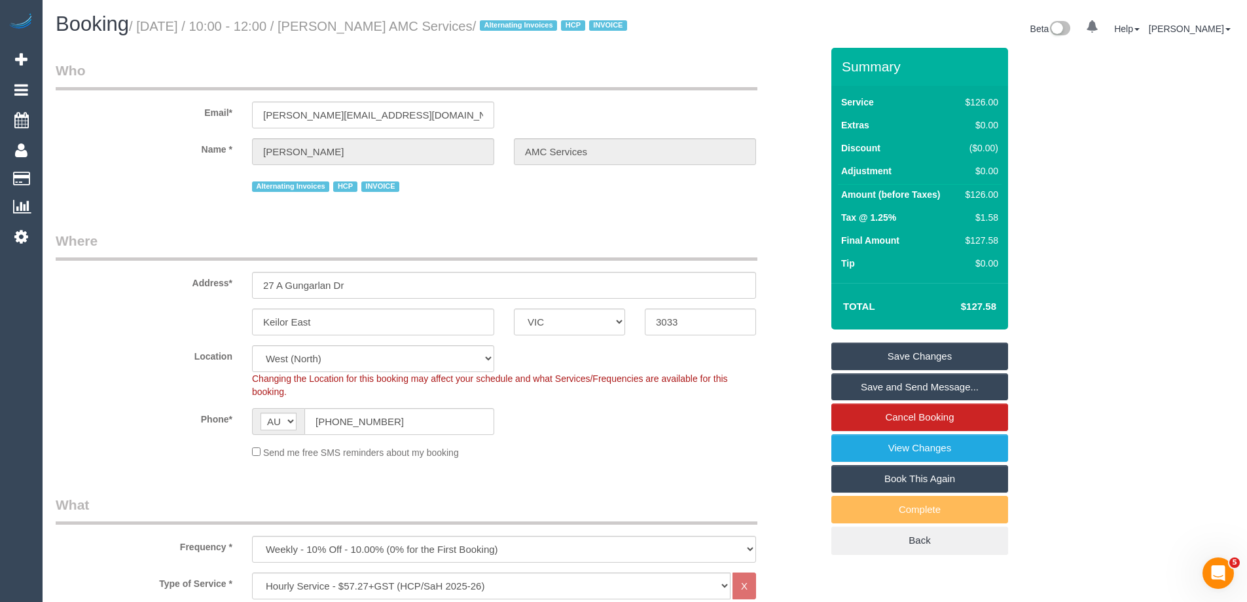
drag, startPoint x: 501, startPoint y: 29, endPoint x: 346, endPoint y: 28, distance: 155.2
click at [346, 28] on small "/ October 06, 2025 / 10:00 - 12:00 / Anwar Rafla AMC Services / Alternating Inv…" at bounding box center [380, 26] width 502 height 14
copy small "Anwar Rafla AMC Services"
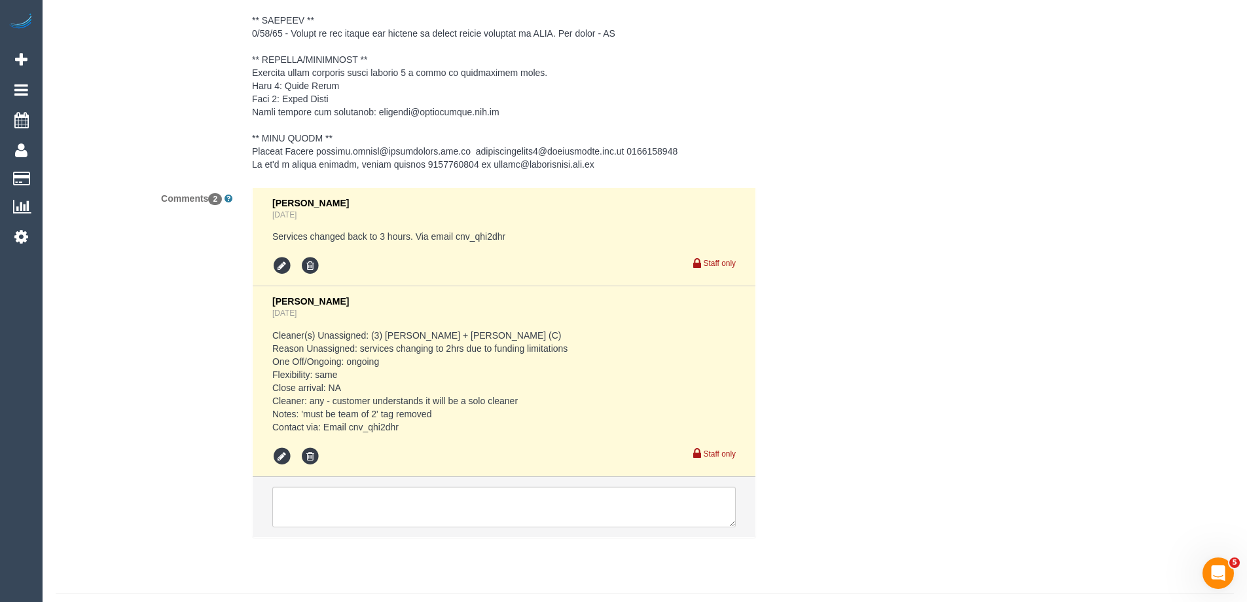
scroll to position [2154, 0]
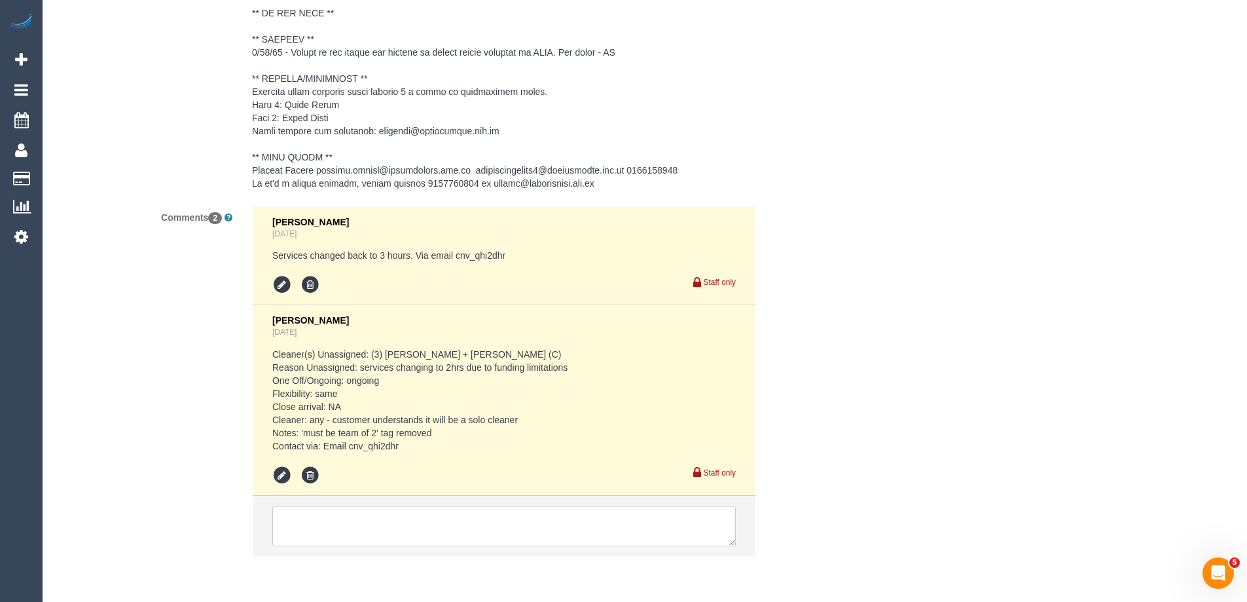
click at [530, 183] on pre at bounding box center [504, 19] width 504 height 341
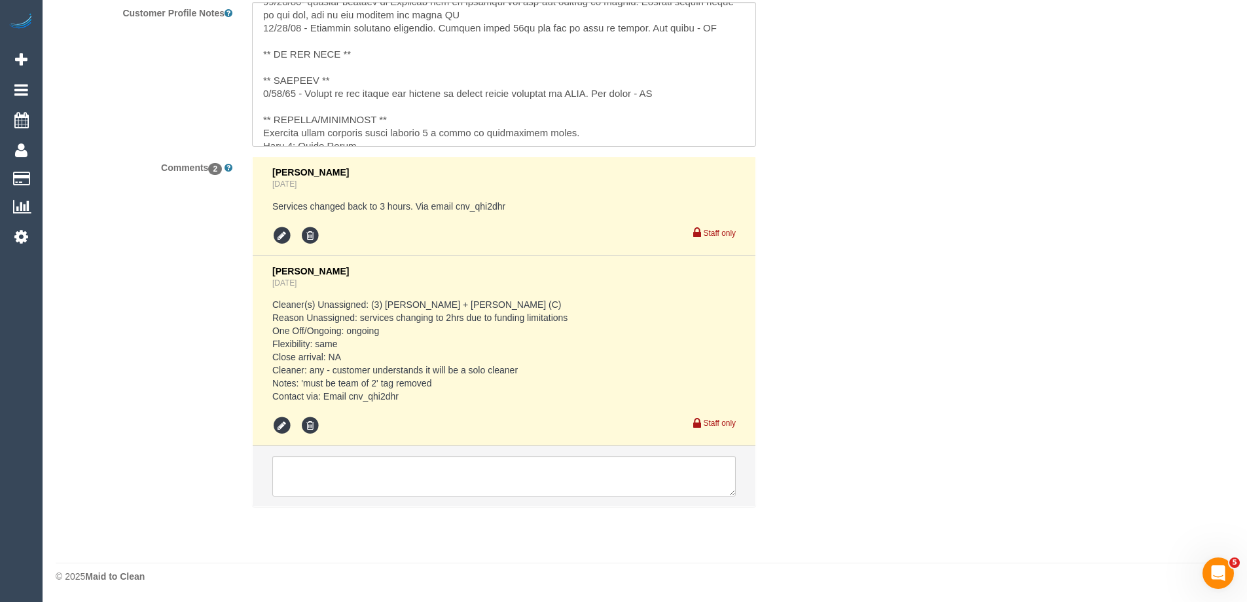
scroll to position [209, 0]
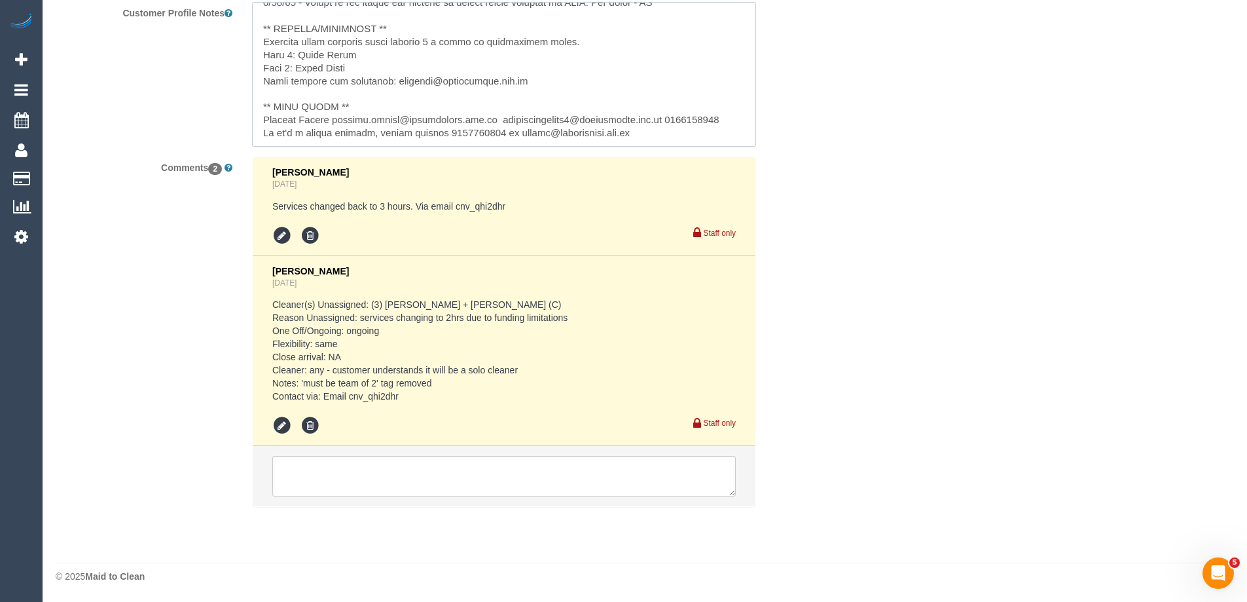
click at [466, 120] on textarea at bounding box center [504, 74] width 504 height 145
drag, startPoint x: 500, startPoint y: 123, endPoint x: 339, endPoint y: 120, distance: 161.1
click at [339, 120] on textarea at bounding box center [504, 74] width 504 height 145
click at [382, 487] on ul "Eleni Diacos 2 days ago Services changed back to 3 hours. Via email cnv_qhi2dhr…" at bounding box center [504, 331] width 503 height 349
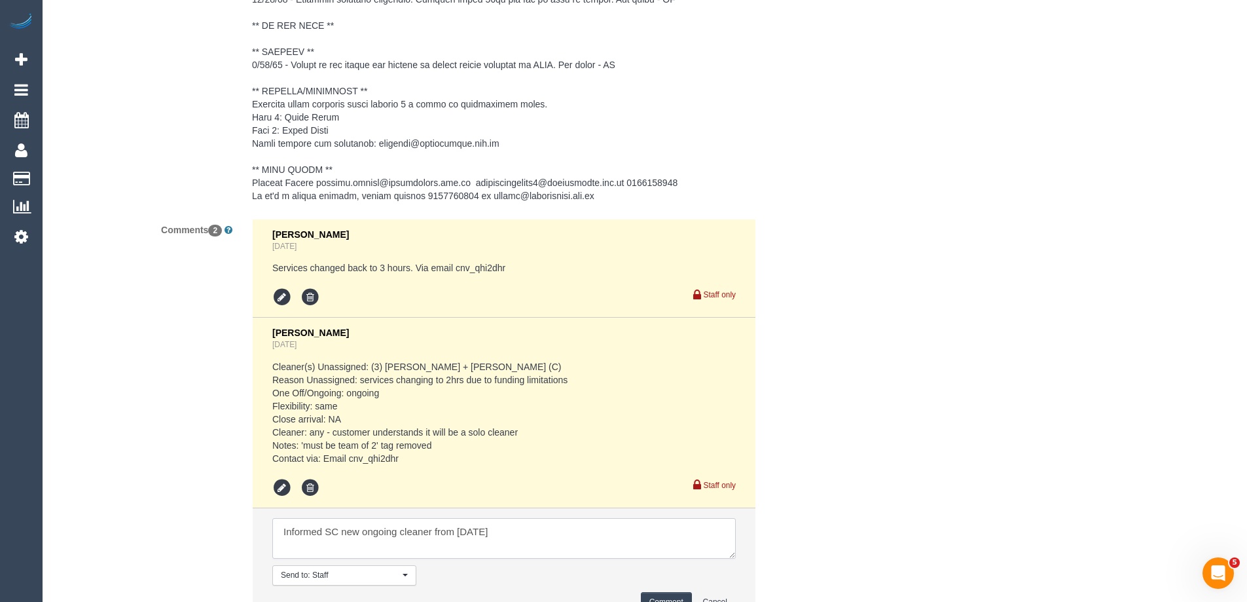
scroll to position [2224, 0]
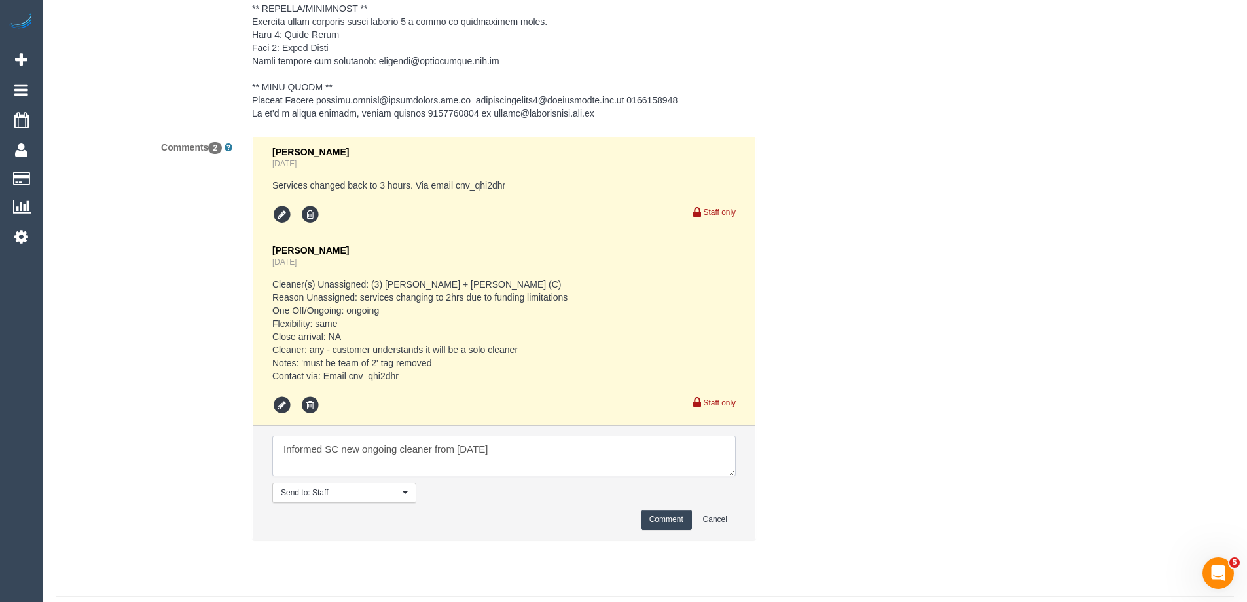
type textarea "Informed SC new ongoing cleaner from Monday 6/10"
click at [650, 530] on button "Comment" at bounding box center [666, 519] width 51 height 20
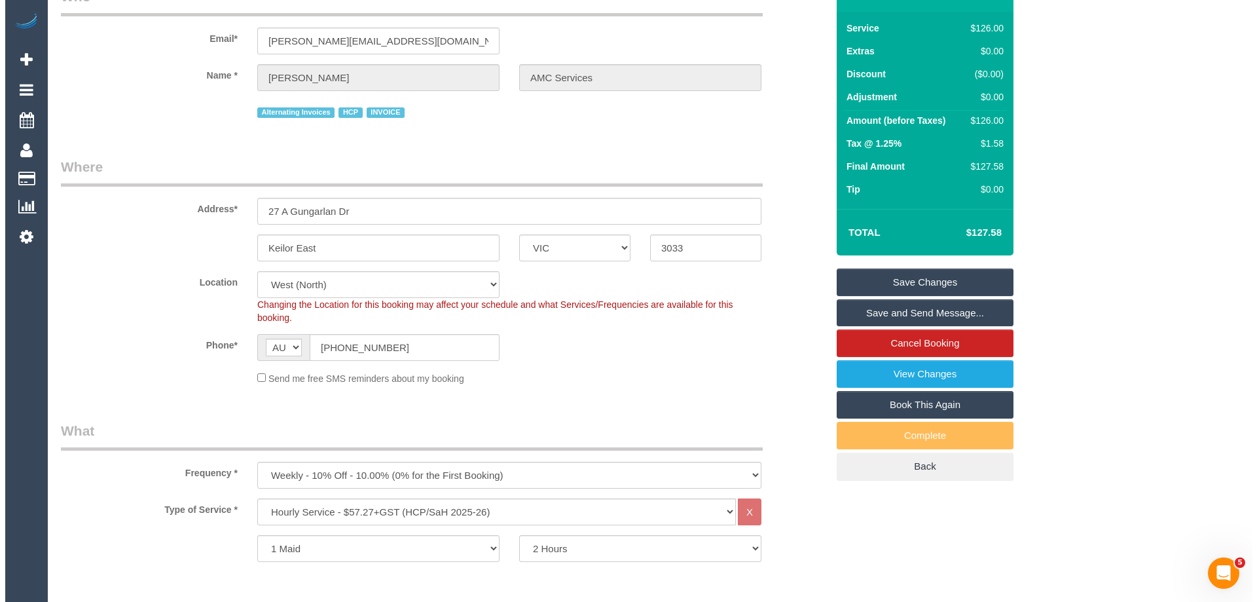
scroll to position [0, 0]
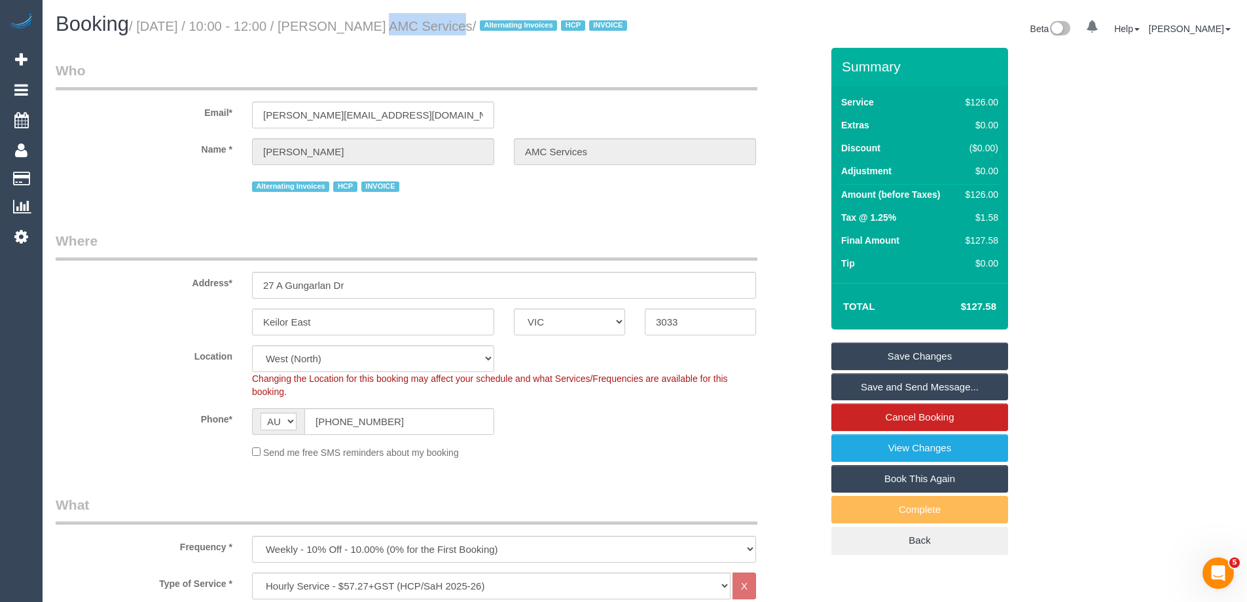
drag, startPoint x: 415, startPoint y: 24, endPoint x: 343, endPoint y: 28, distance: 71.5
click at [343, 28] on small "/ October 06, 2025 / 10:00 - 12:00 / Anwar Rafla AMC Services / Alternating Inv…" at bounding box center [380, 26] width 502 height 14
copy small "Anwar Rafla"
click at [914, 401] on link "Save and Send Message..." at bounding box center [920, 387] width 177 height 28
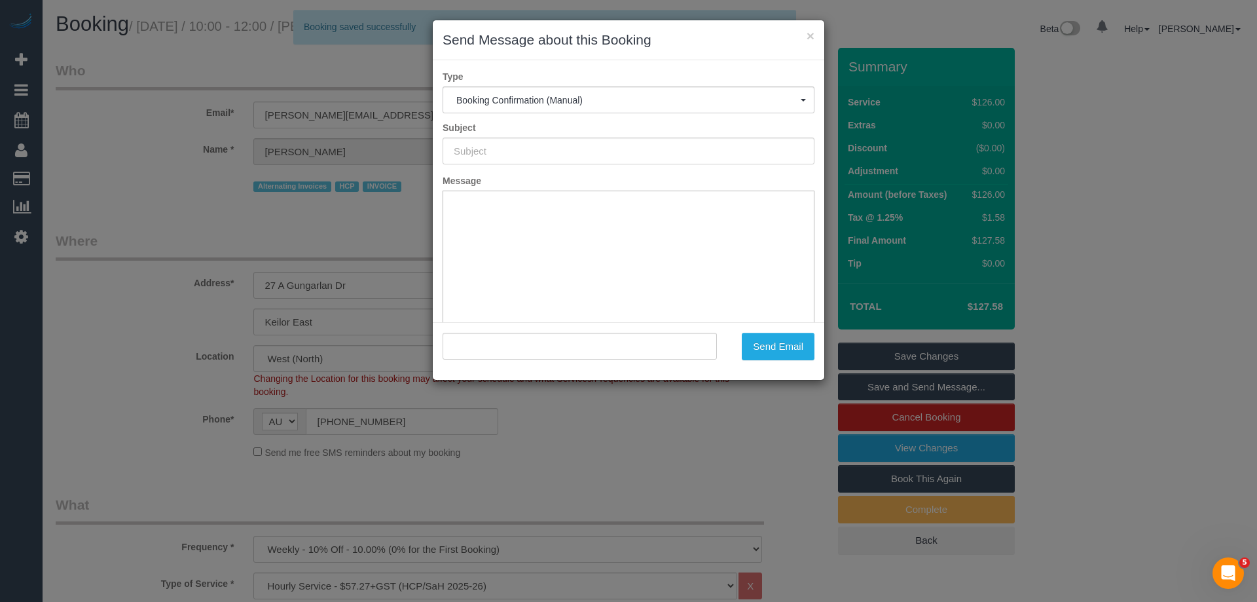
type input "Booking Confirmed"
type input ""Anwar Rafla AMC Services" <anwar.amcservices@fake.com>"
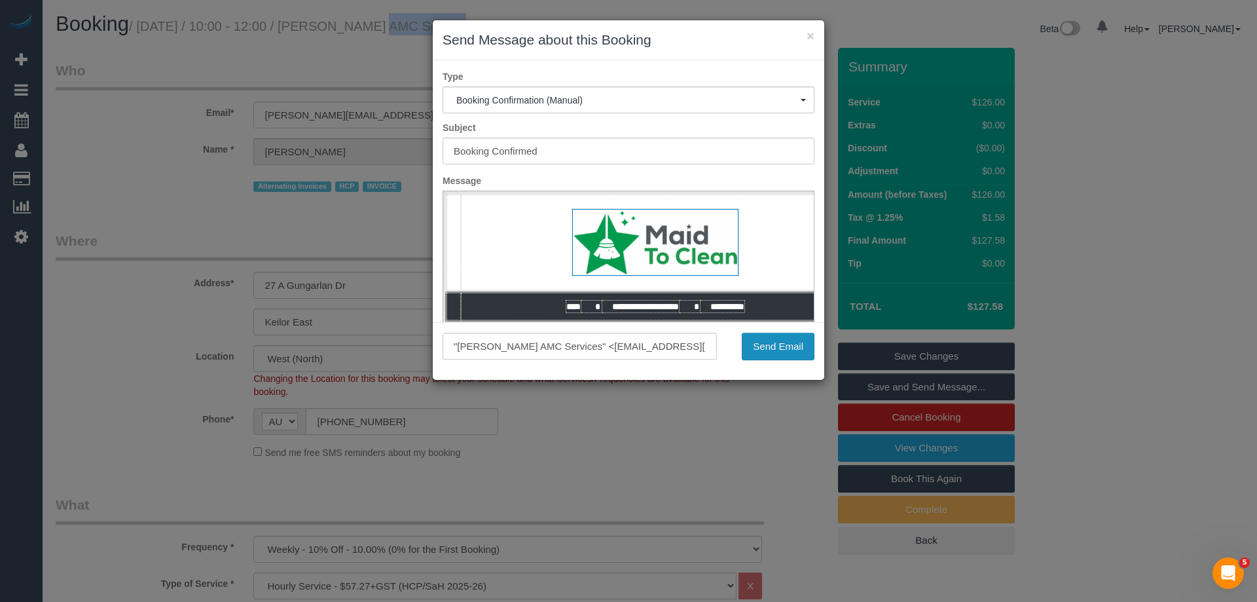
click at [781, 344] on button "Send Email" at bounding box center [778, 347] width 73 height 28
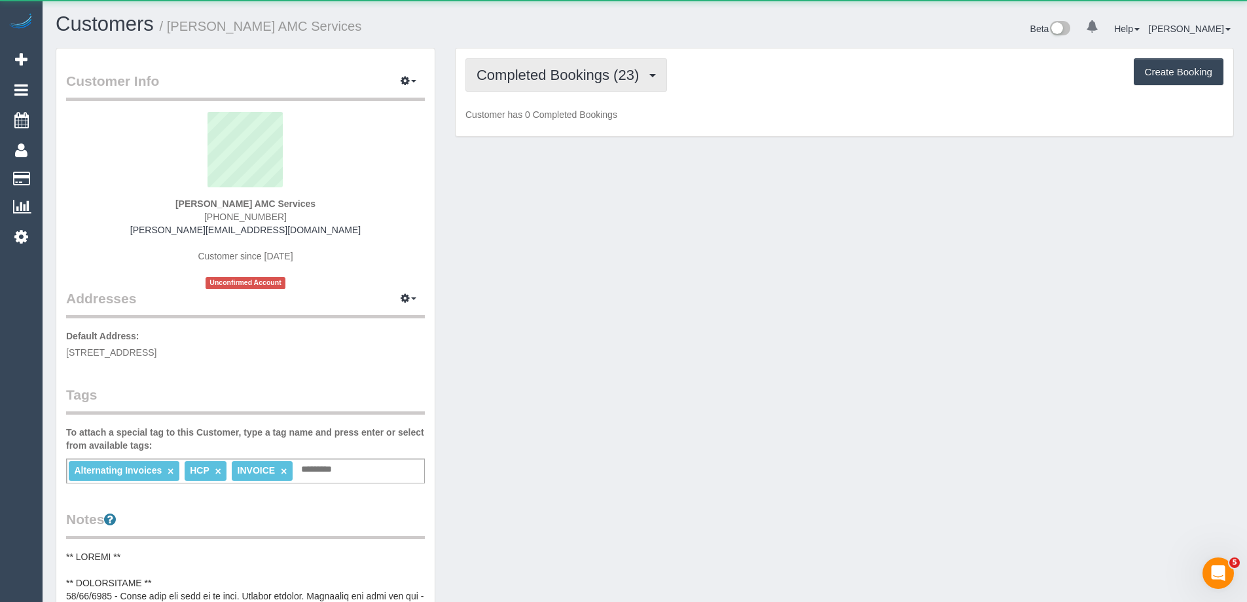
click at [528, 73] on span "Completed Bookings (23)" at bounding box center [561, 75] width 169 height 16
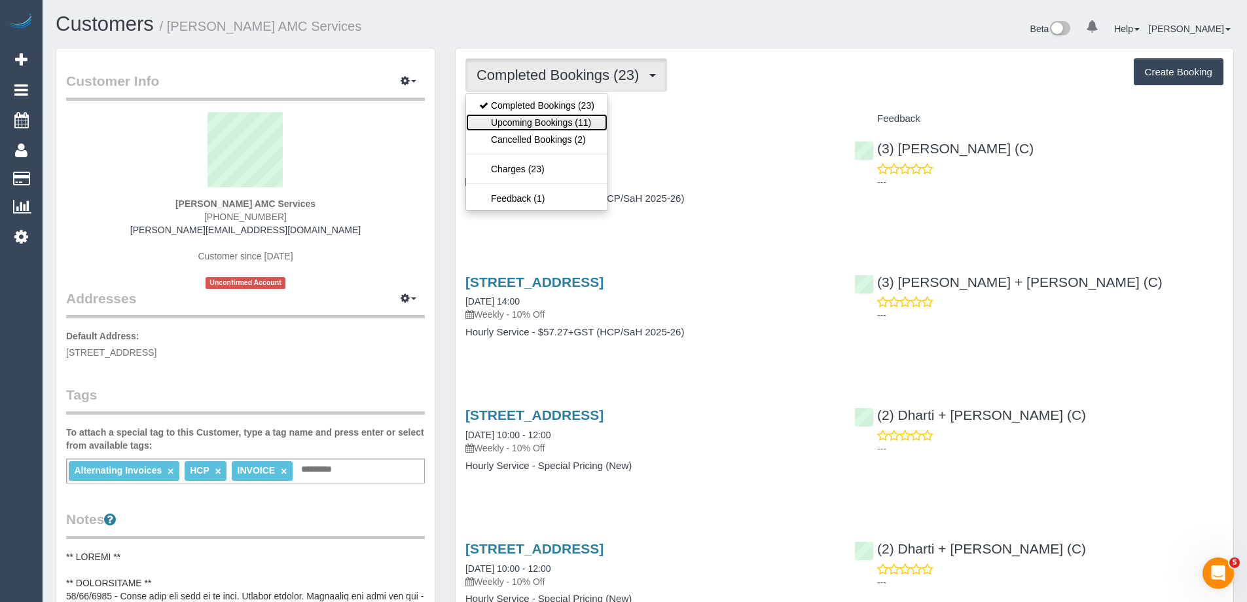
click at [523, 121] on link "Upcoming Bookings (11)" at bounding box center [536, 122] width 141 height 17
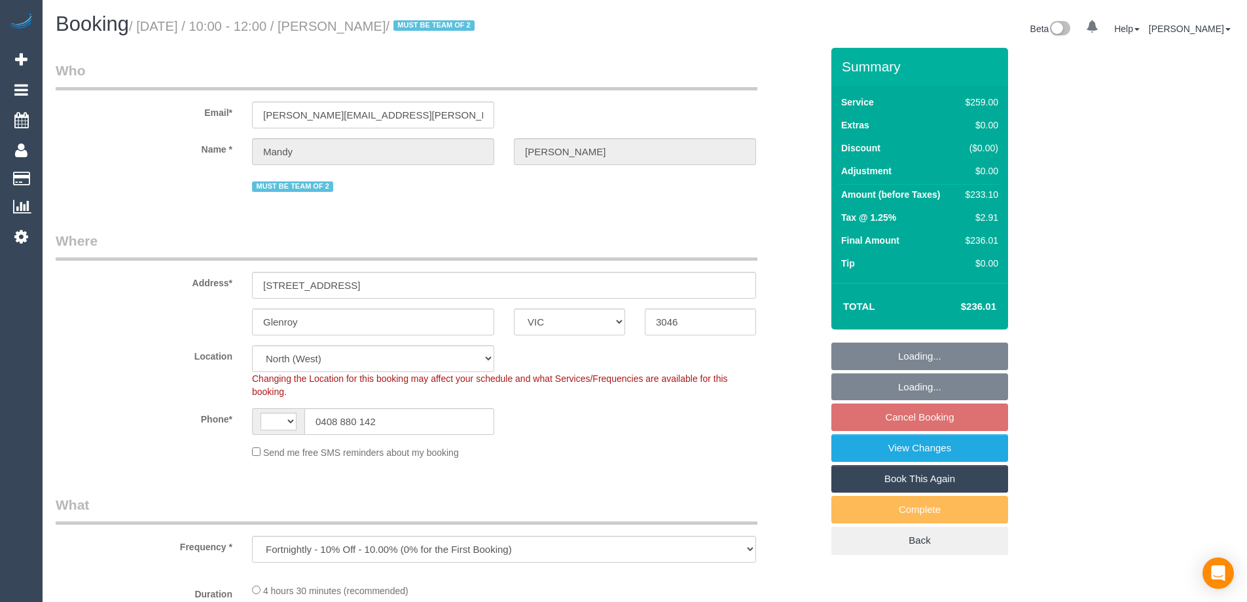
select select "VIC"
select select "string:AU"
select select "string:stripe-pm_1RsBHc2GScqysDRVWNAQP5JR"
select select "number:28"
select select "number:14"
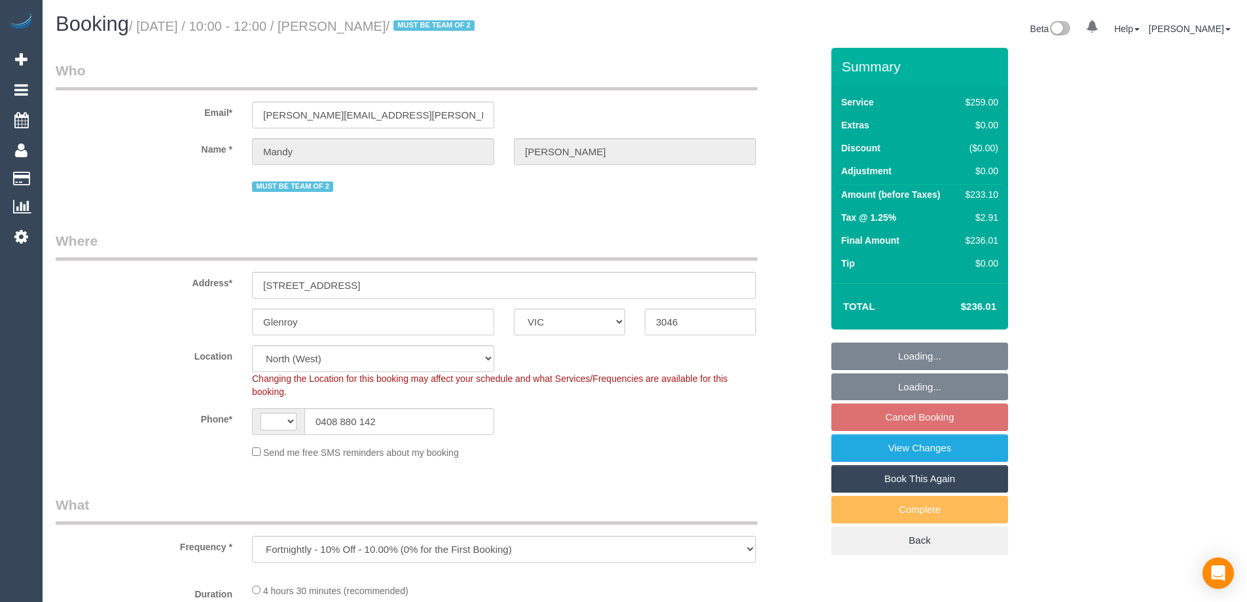
select select "number:19"
select select "number:23"
select select "number:34"
select select "number:11"
select select "object:801"
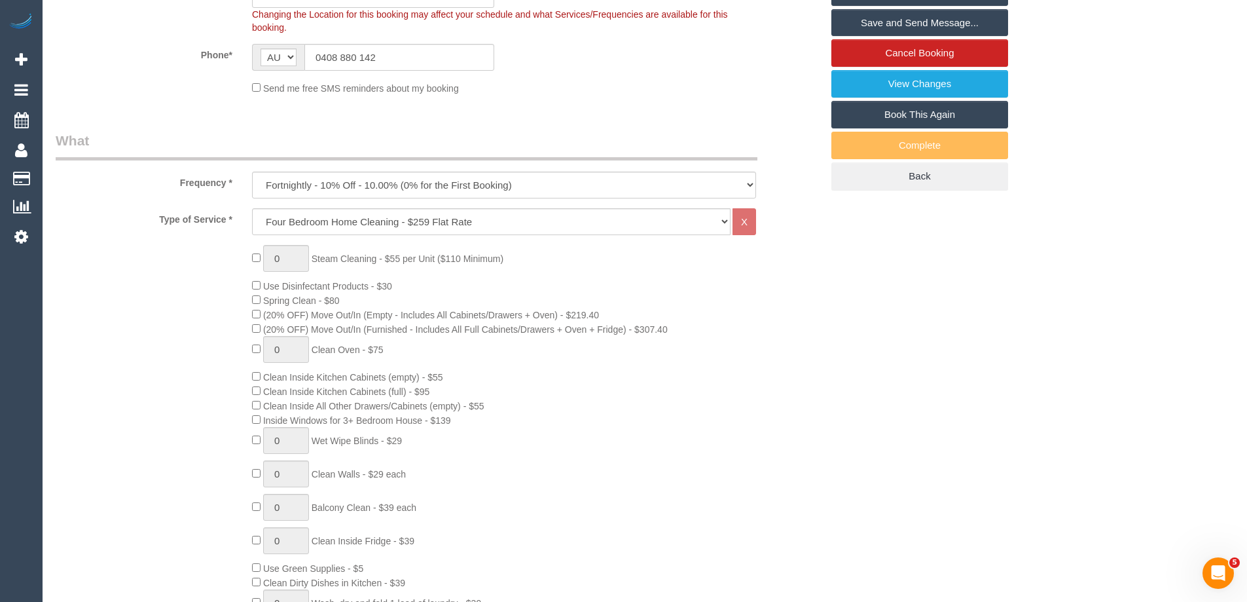
scroll to position [143, 0]
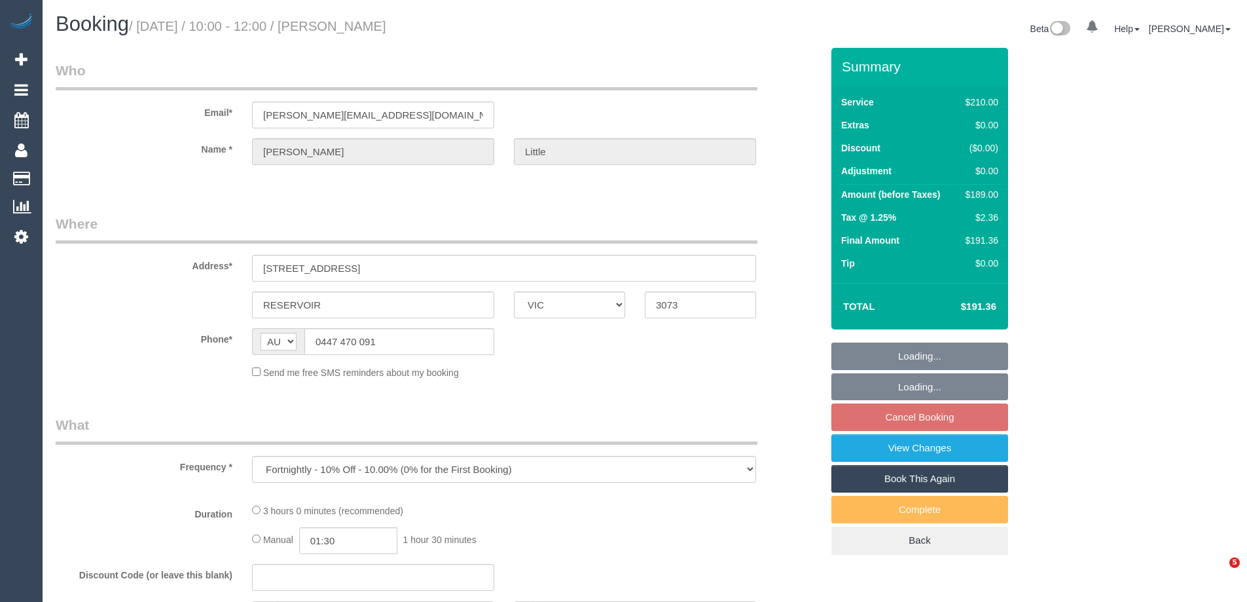
select select "VIC"
select select "string:stripe-pm_1RPLu02GScqysDRVMhku15Po"
select select "number:27"
select select "number:14"
select select "number:19"
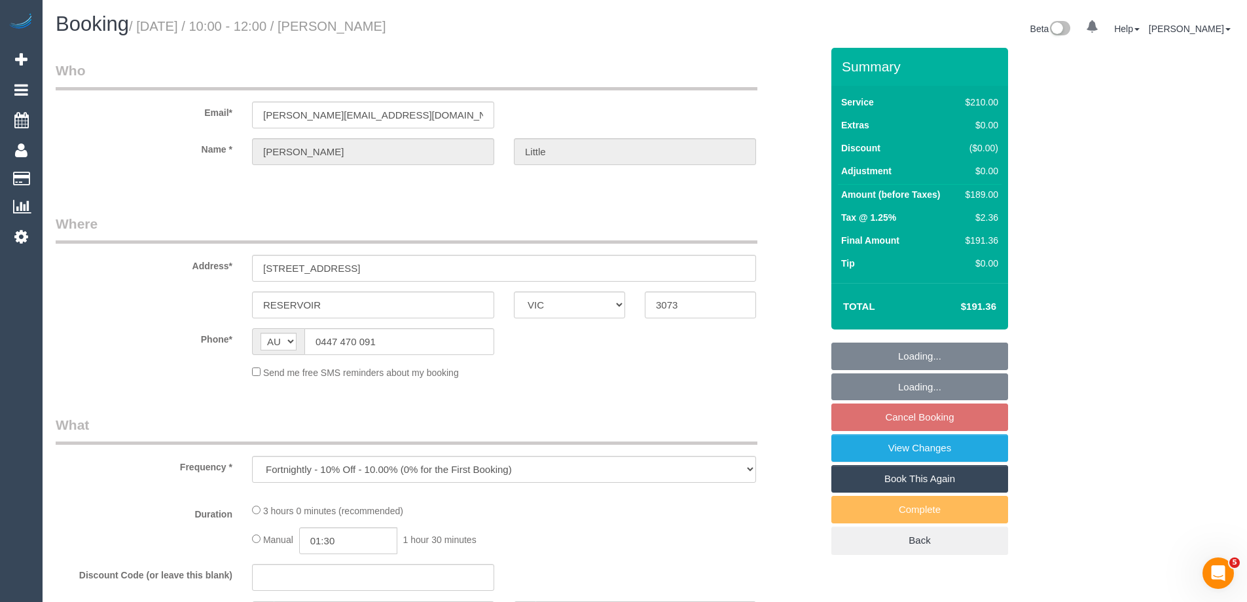
select select "number:36"
select select "number:34"
select select "number:26"
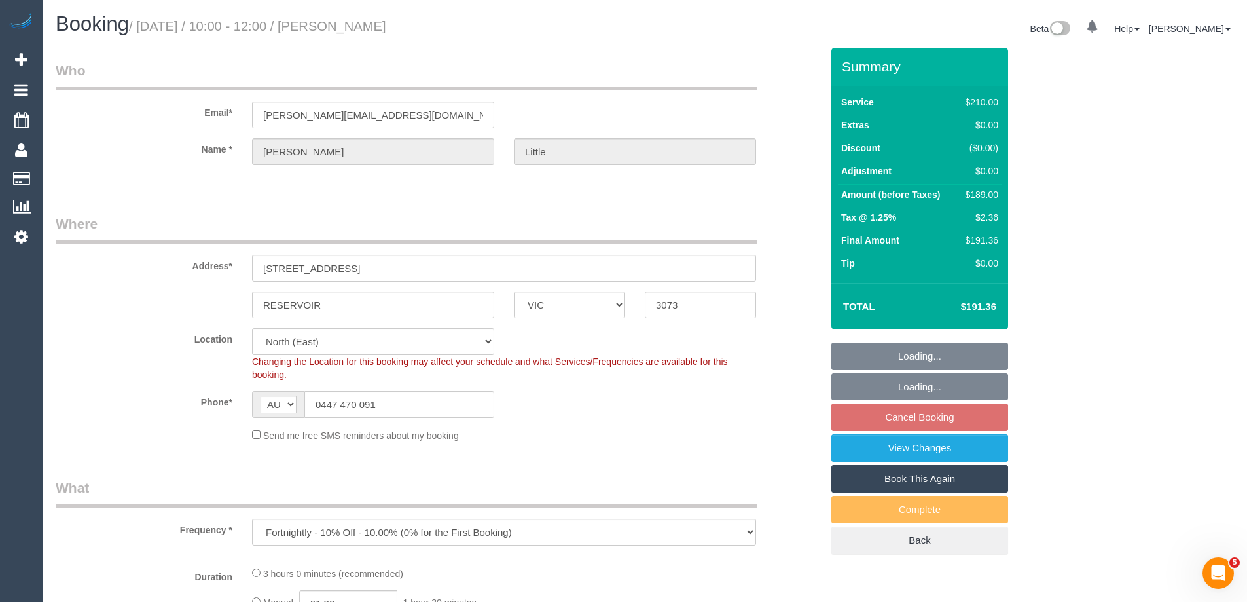
select select "180"
select select "object:1495"
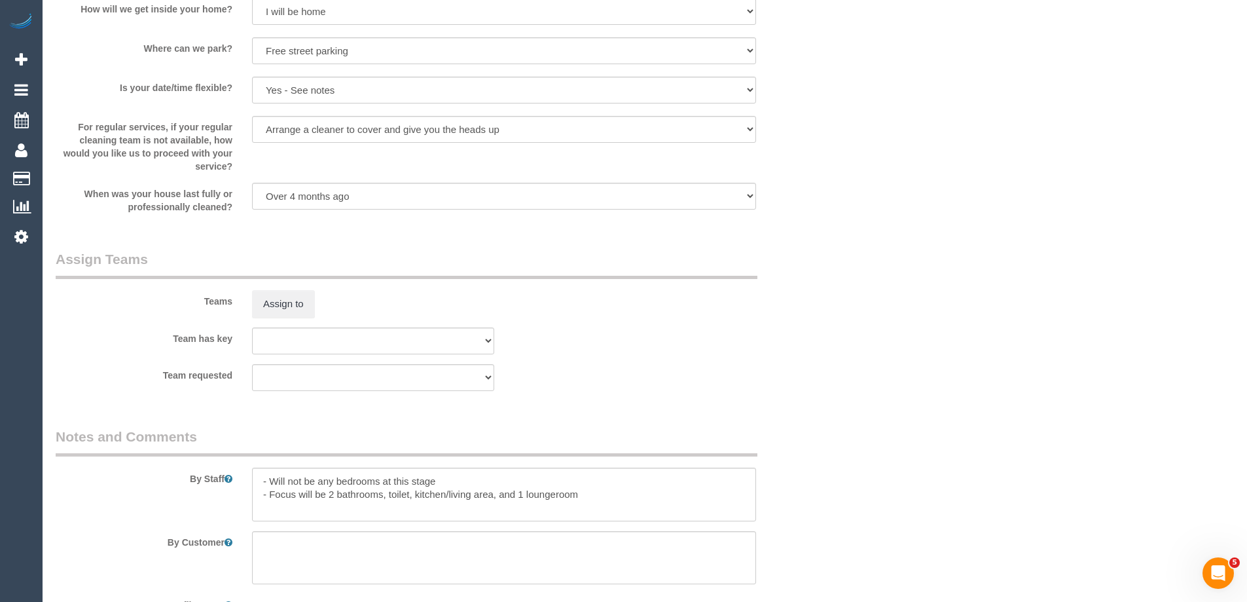
scroll to position [1754, 0]
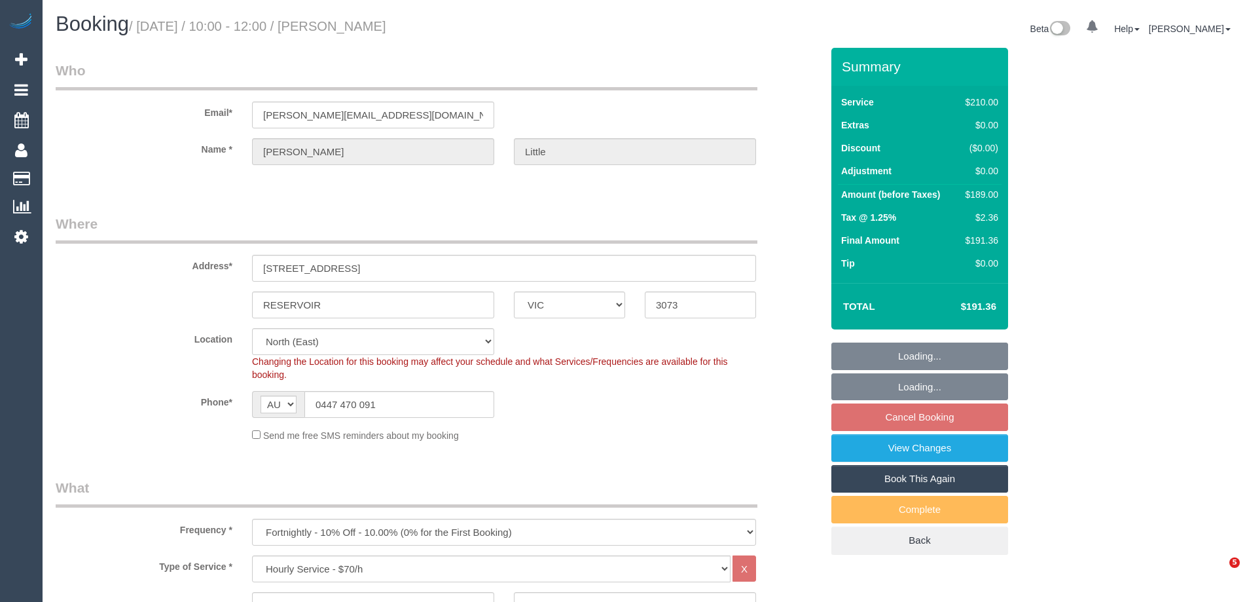
select select "VIC"
select select "180"
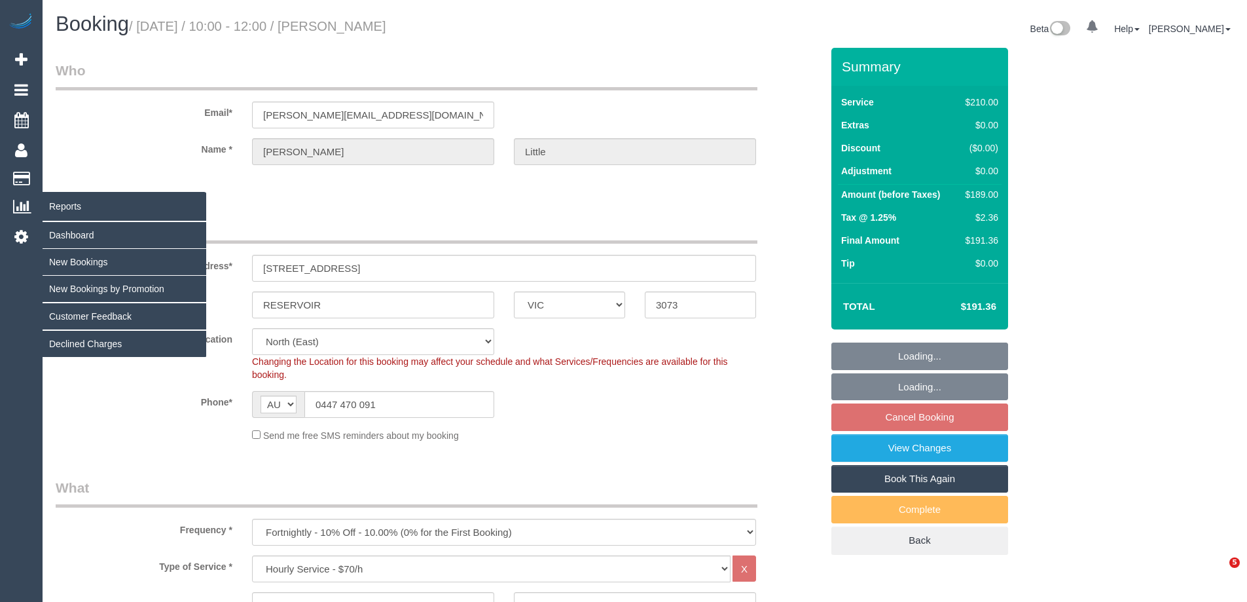
select select "object:874"
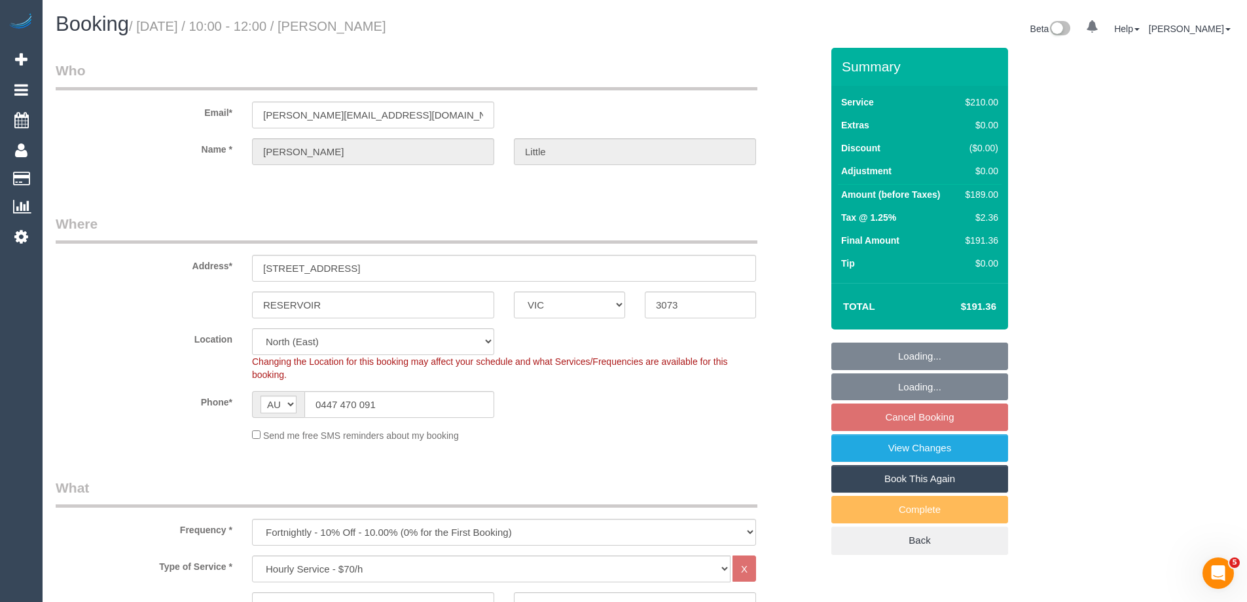
select select "number:27"
select select "number:14"
select select "number:19"
select select "number:36"
select select "number:34"
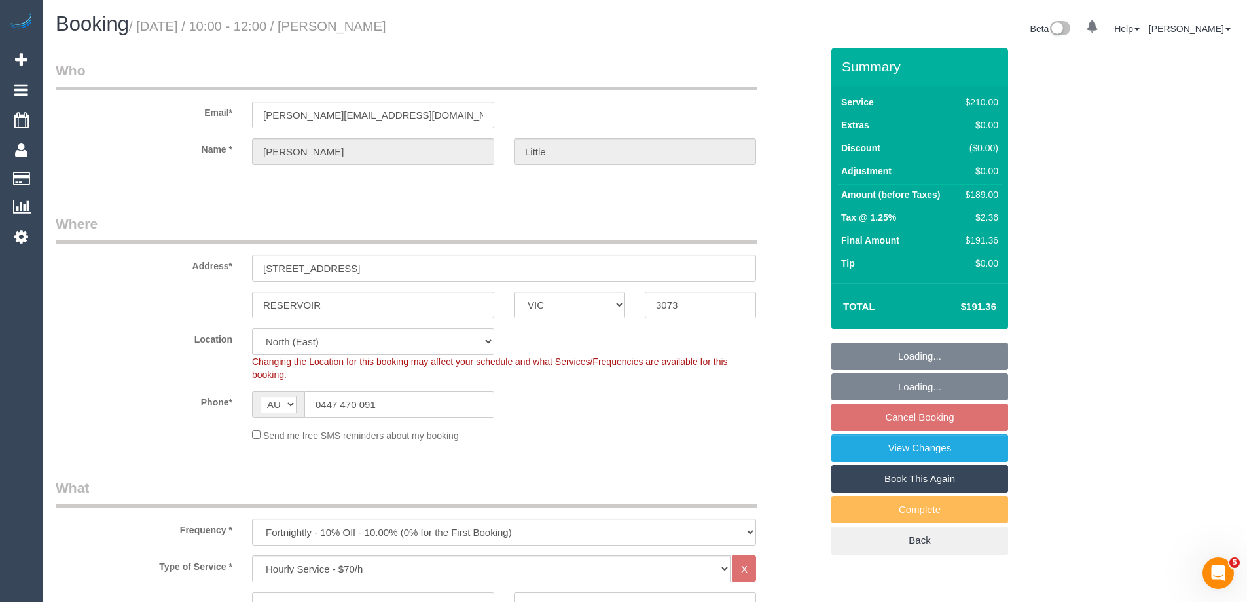
select select "number:26"
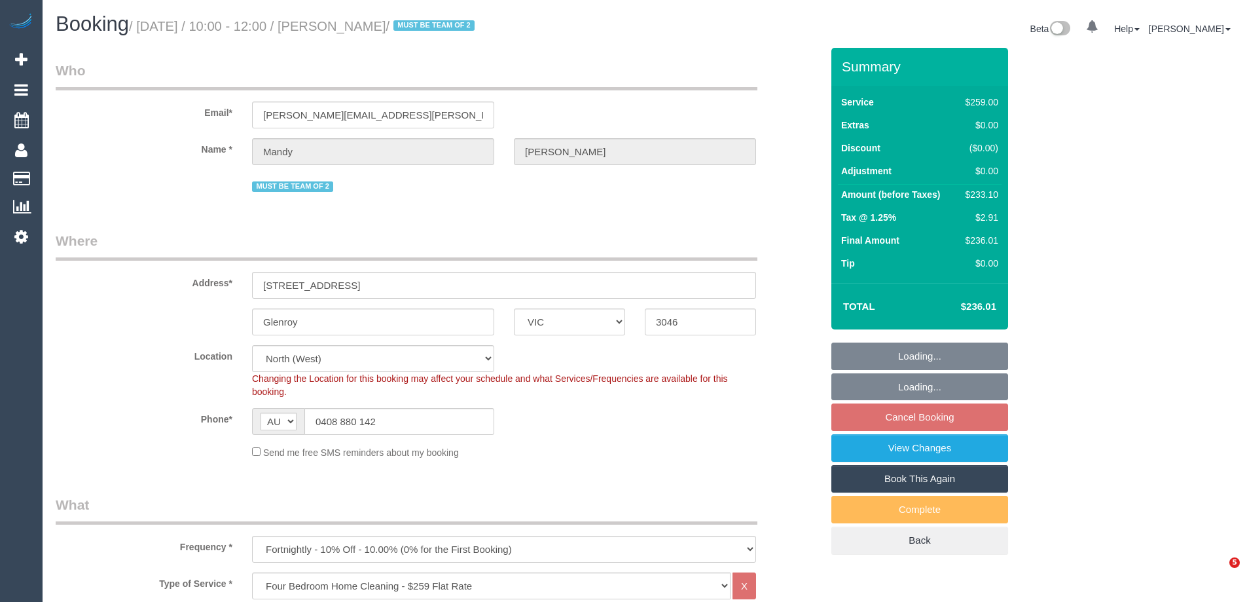
select select "VIC"
select select "object:815"
select select "number:28"
select select "number:14"
select select "number:19"
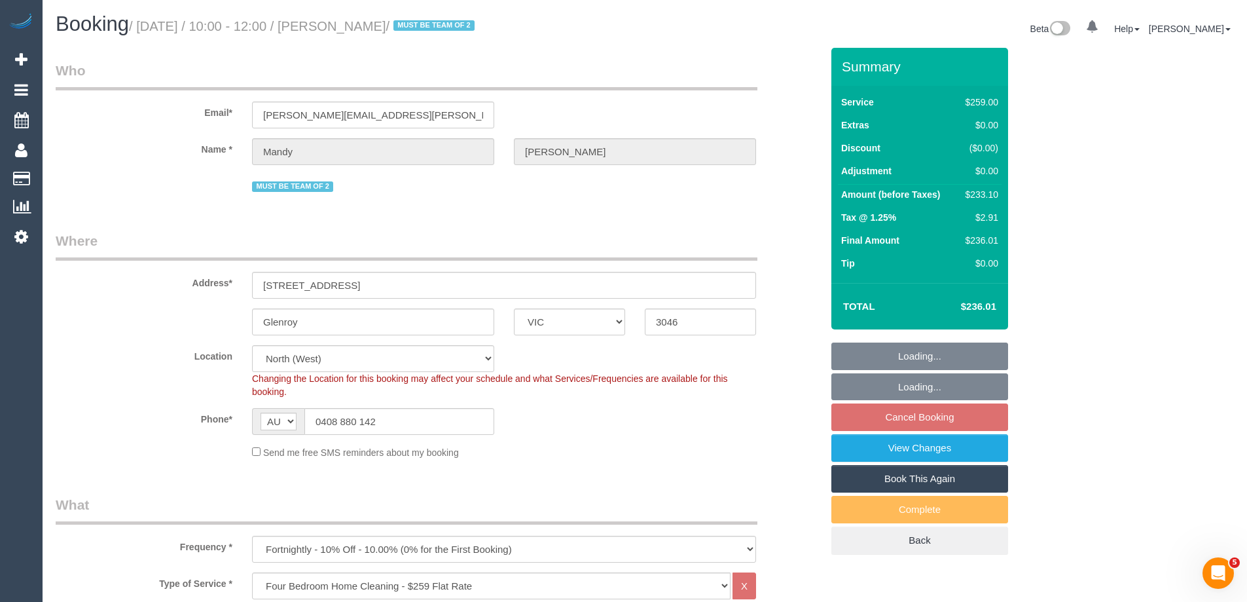
select select "number:23"
select select "number:34"
select select "number:11"
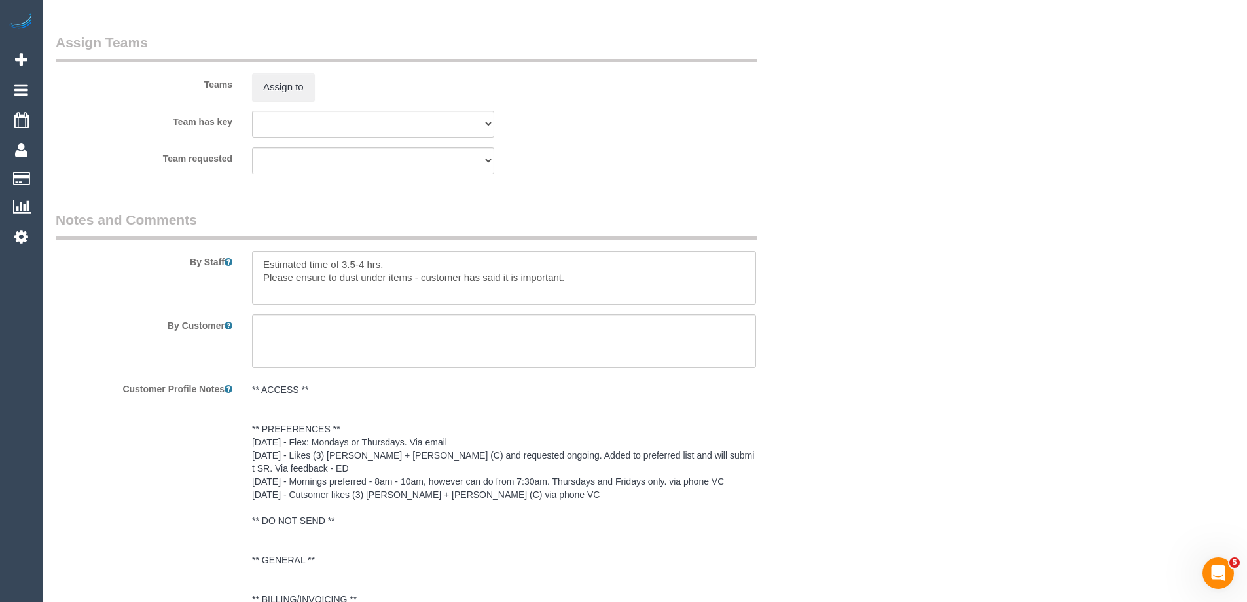
scroll to position [2369, 0]
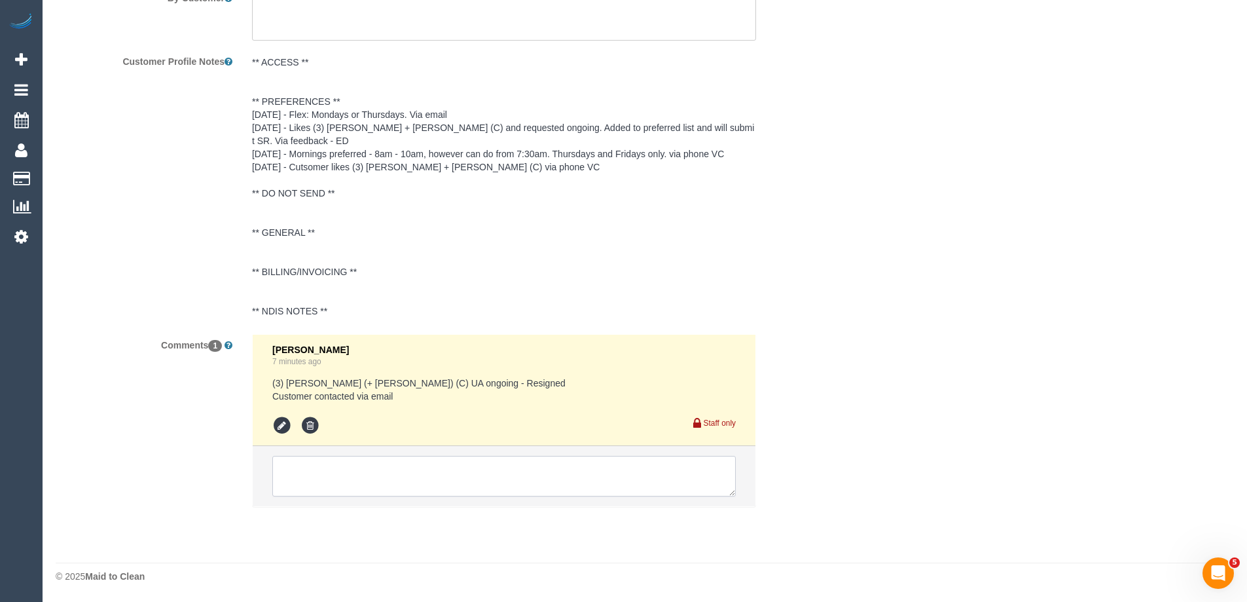
click at [403, 479] on textarea at bounding box center [504, 476] width 464 height 41
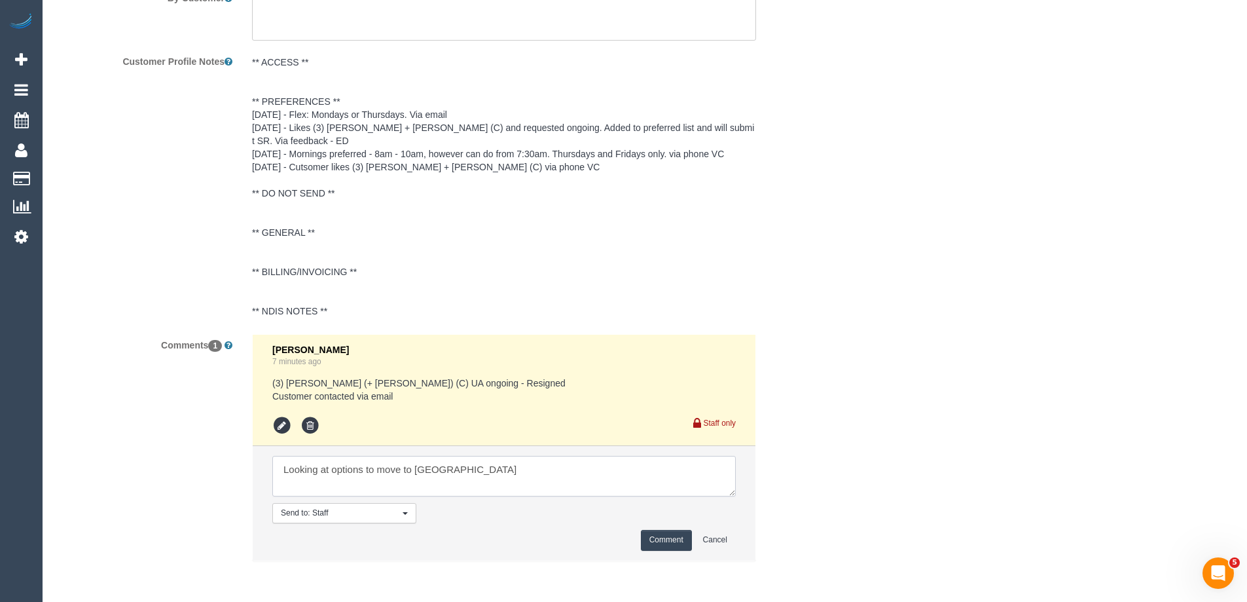
type textarea "Looking at options to move to Tues"
click at [671, 542] on button "Comment" at bounding box center [666, 540] width 51 height 20
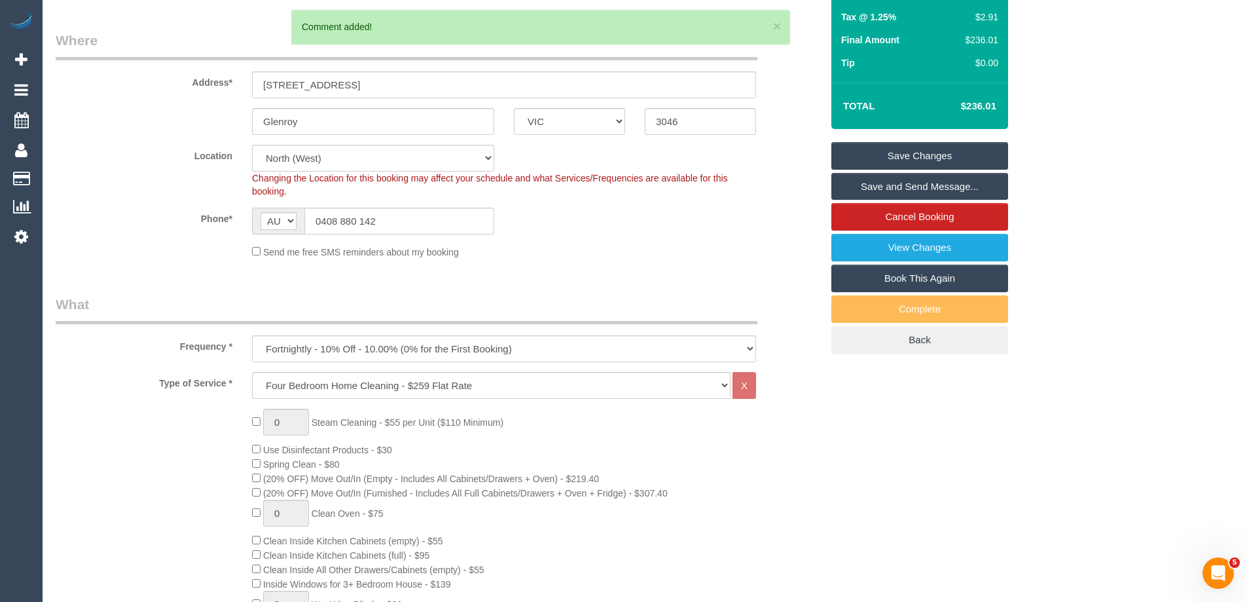
scroll to position [143, 0]
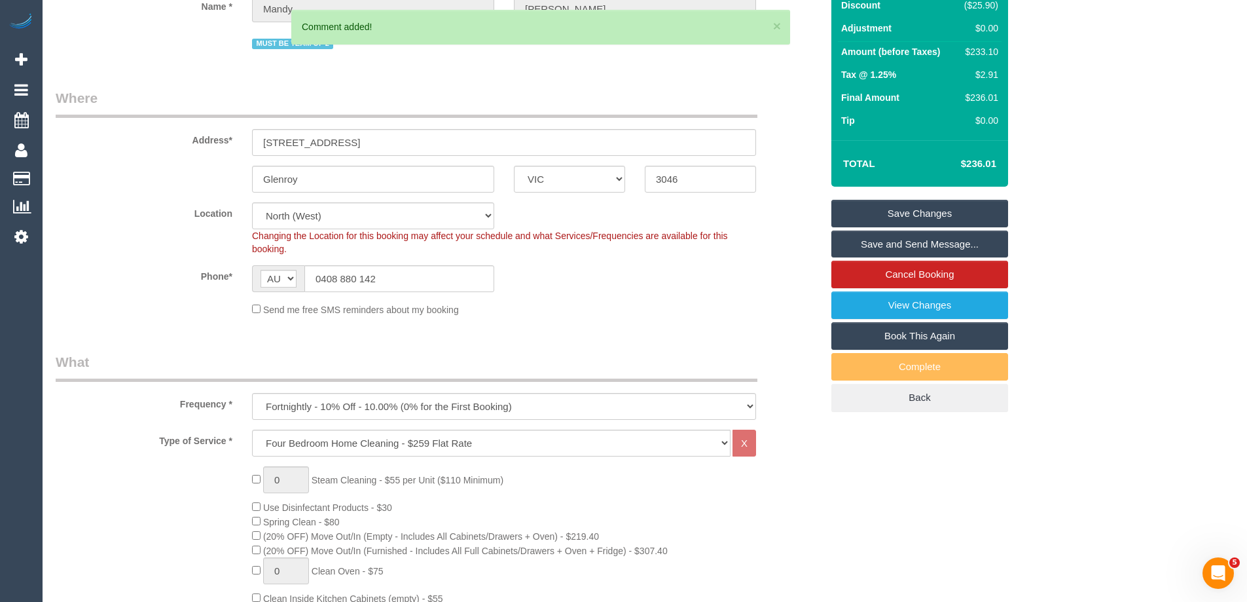
click at [942, 210] on link "Save Changes" at bounding box center [920, 214] width 177 height 28
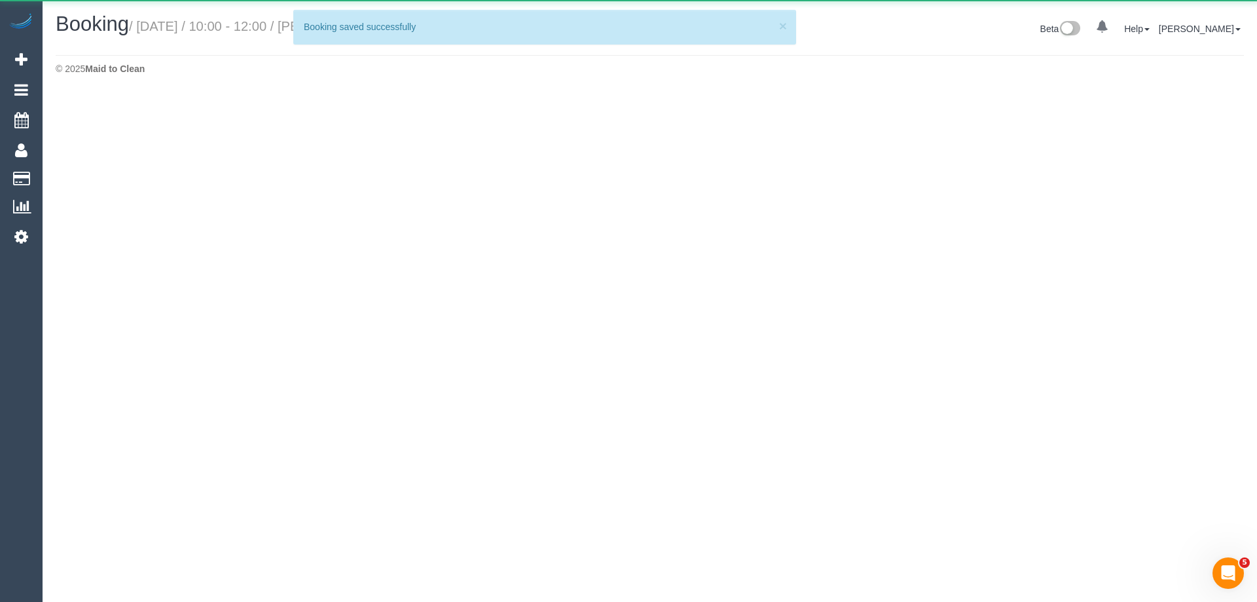
select select "VIC"
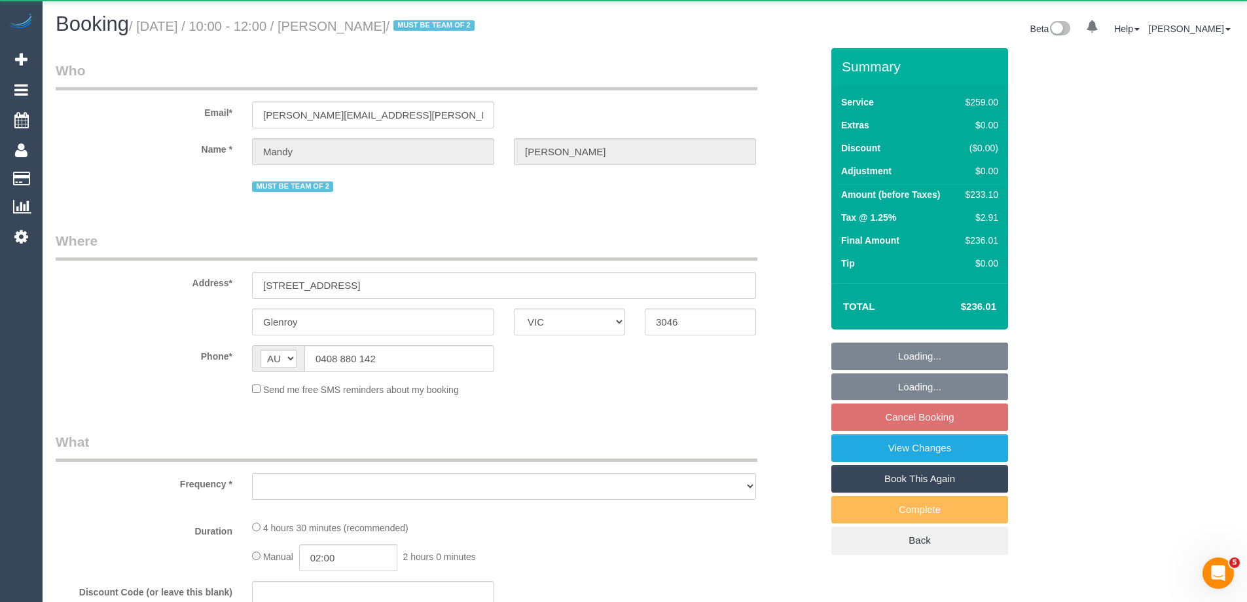
select select "object:2849"
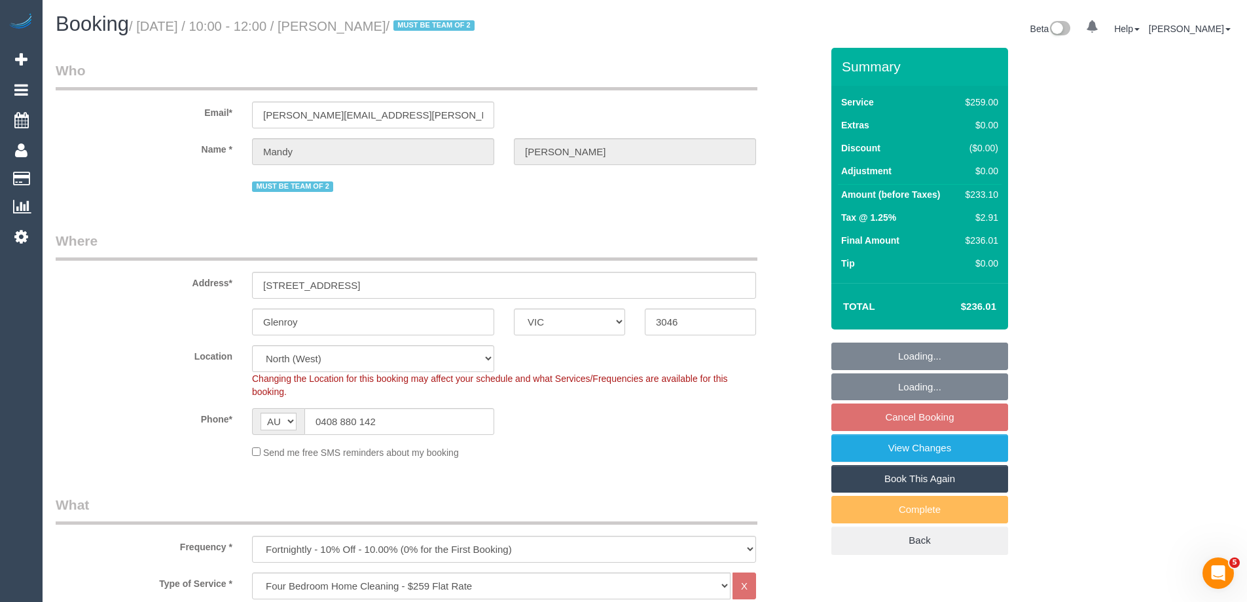
select select "string:stripe-pm_1RsBHc2GScqysDRVWNAQP5JR"
select select "number:28"
select select "number:14"
select select "number:19"
select select "number:23"
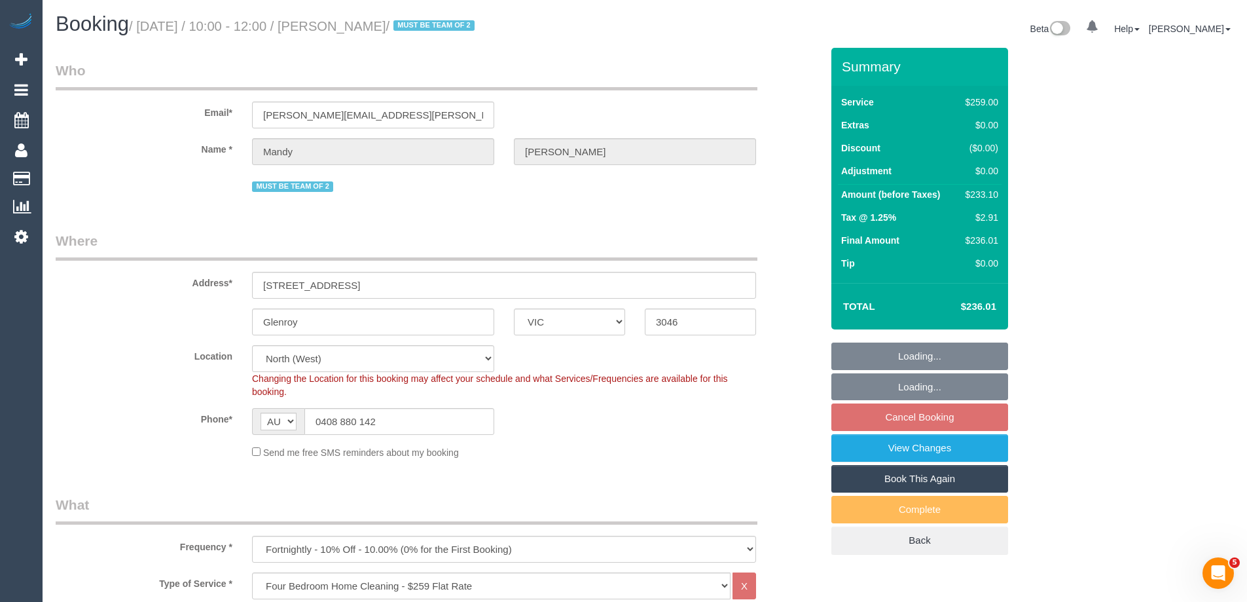
select select "number:34"
select select "number:11"
select select "object:3752"
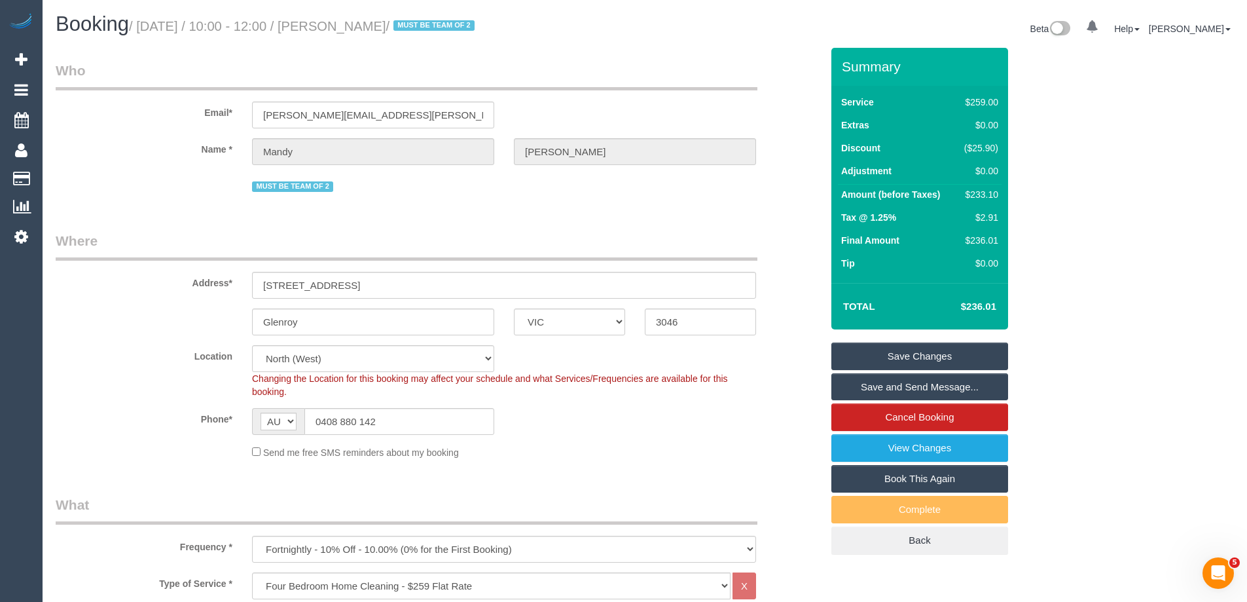
drag, startPoint x: 432, startPoint y: 30, endPoint x: 347, endPoint y: 31, distance: 84.5
click at [347, 31] on small "/ October 06, 2025 / 10:00 - 12:00 / Mandy McNally / MUST BE TEAM OF 2" at bounding box center [304, 26] width 350 height 14
copy small "Mandy McNally"
click at [640, 403] on sui-booking-location "Location Office City East (North) East (South) Inner East Inner North (East) In…" at bounding box center [439, 402] width 766 height 114
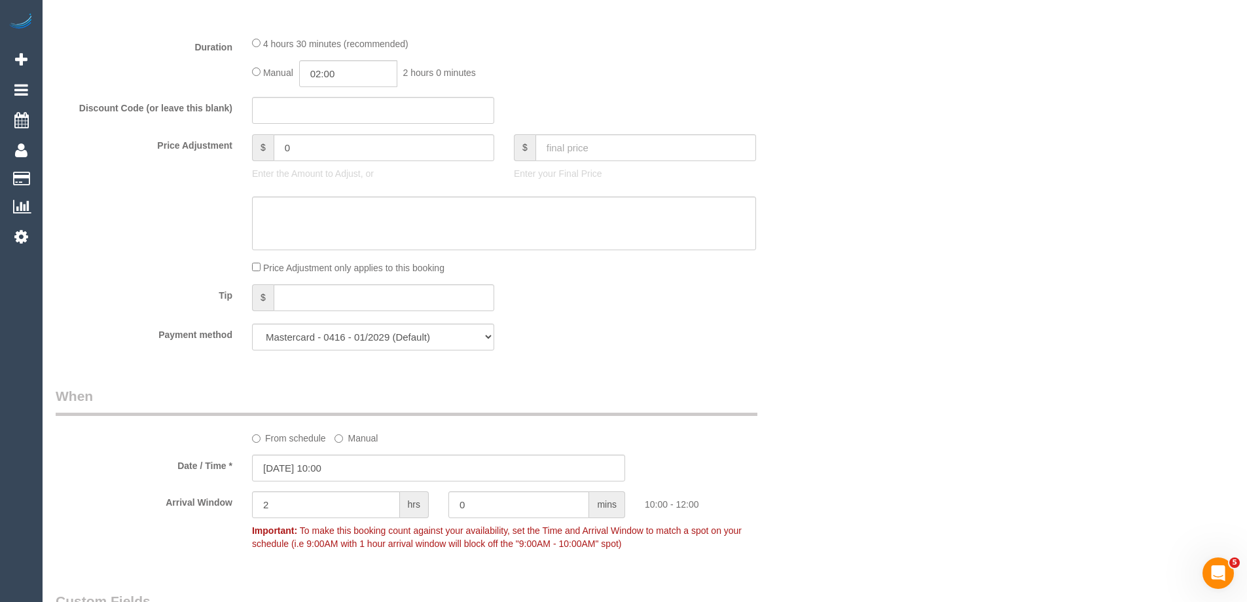
scroll to position [1244, 0]
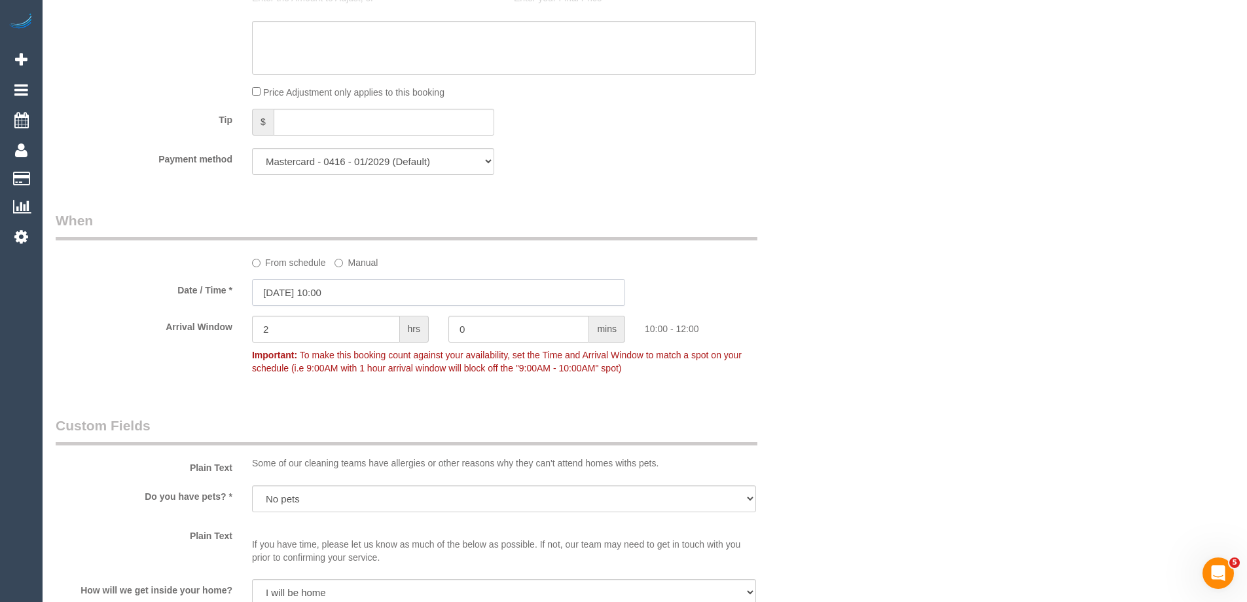
click at [338, 299] on input "06/10/2025 10:00" at bounding box center [438, 292] width 373 height 27
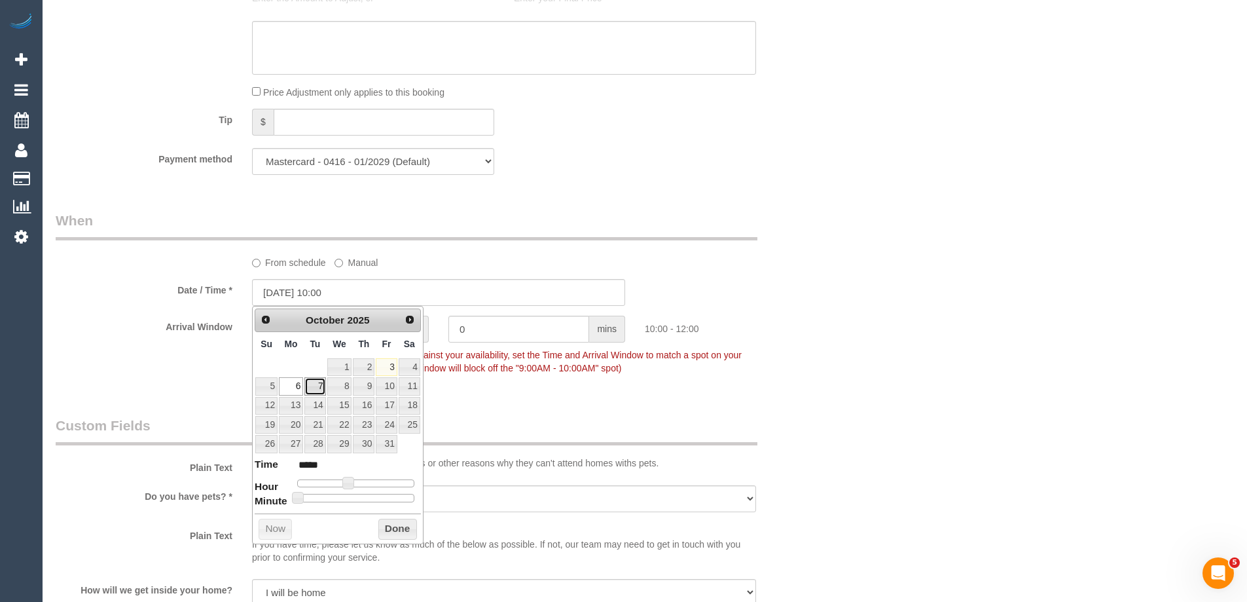
click at [322, 385] on link "7" at bounding box center [314, 386] width 21 height 18
type input "07/10/2025 10:00"
click at [392, 528] on button "Done" at bounding box center [397, 529] width 39 height 21
click at [914, 306] on div "Who Email* mandy.mcnally@cba.com.au Name * Mandy McNally MUST BE TEAM OF 2 Wher…" at bounding box center [645, 292] width 1179 height 2976
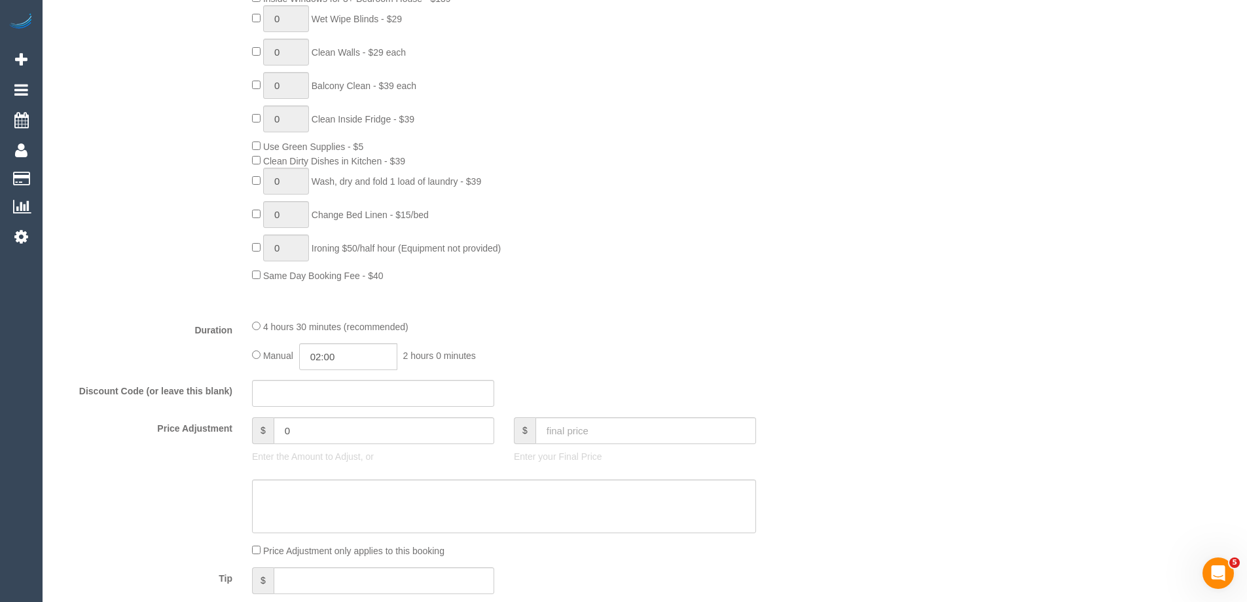
scroll to position [0, 0]
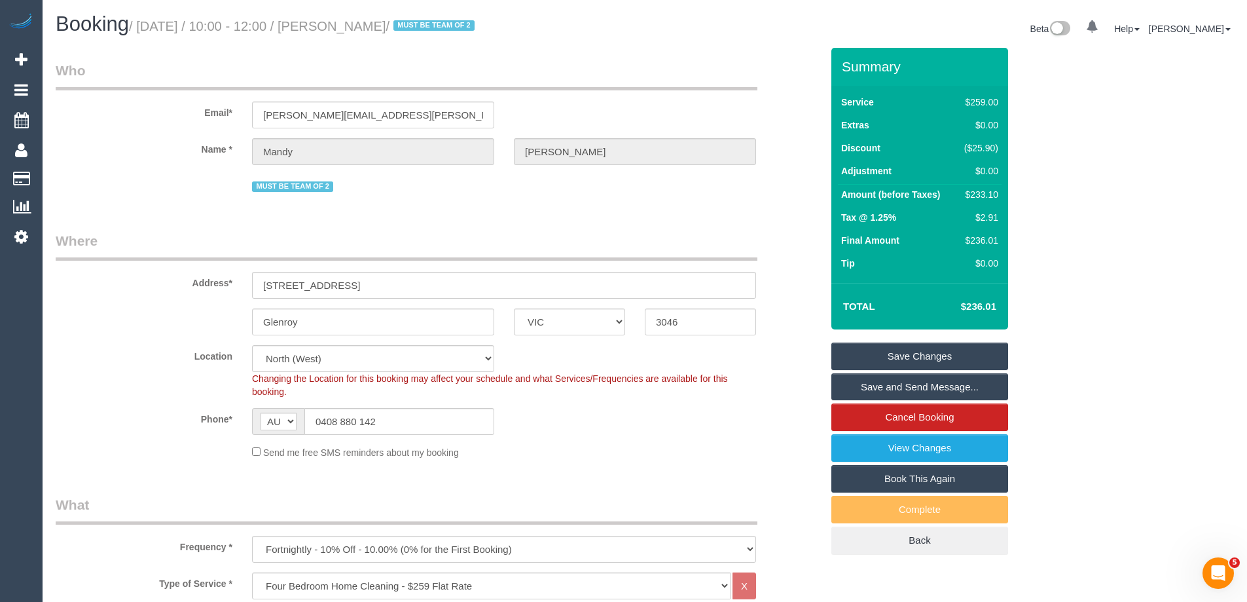
click at [981, 190] on div "$233.10" at bounding box center [978, 194] width 39 height 13
copy div "233.10"
click at [1042, 196] on div "Summary Service $259.00 Extras $0.00 Discount ($25.90) Adjustment $0.00 Amount …" at bounding box center [969, 314] width 295 height 533
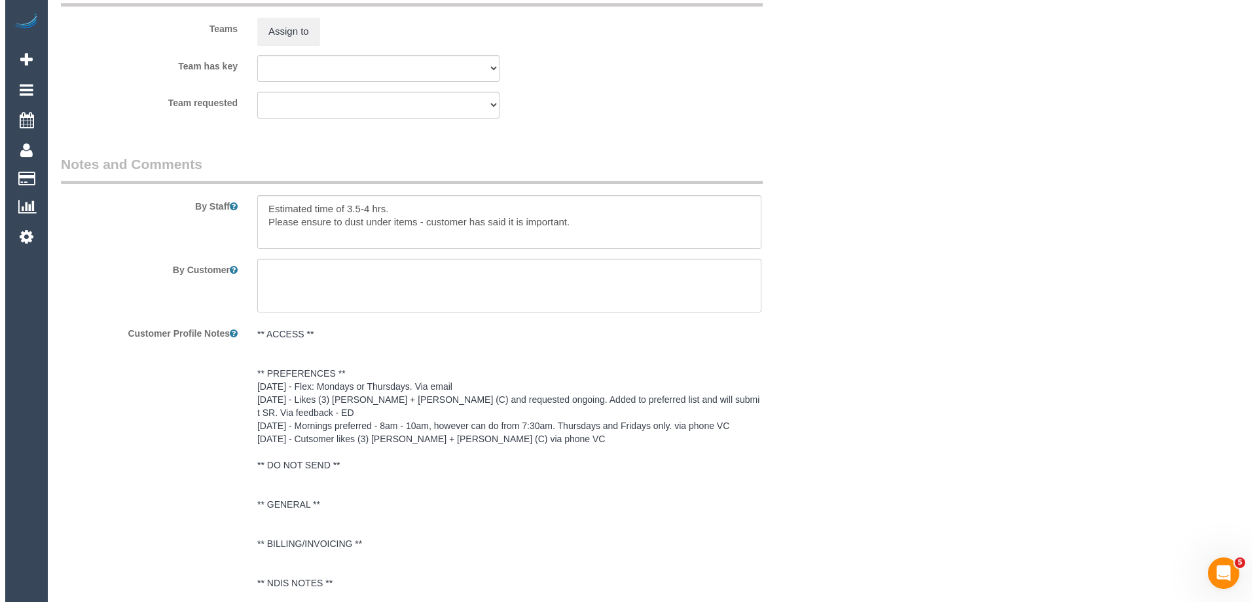
scroll to position [1834, 0]
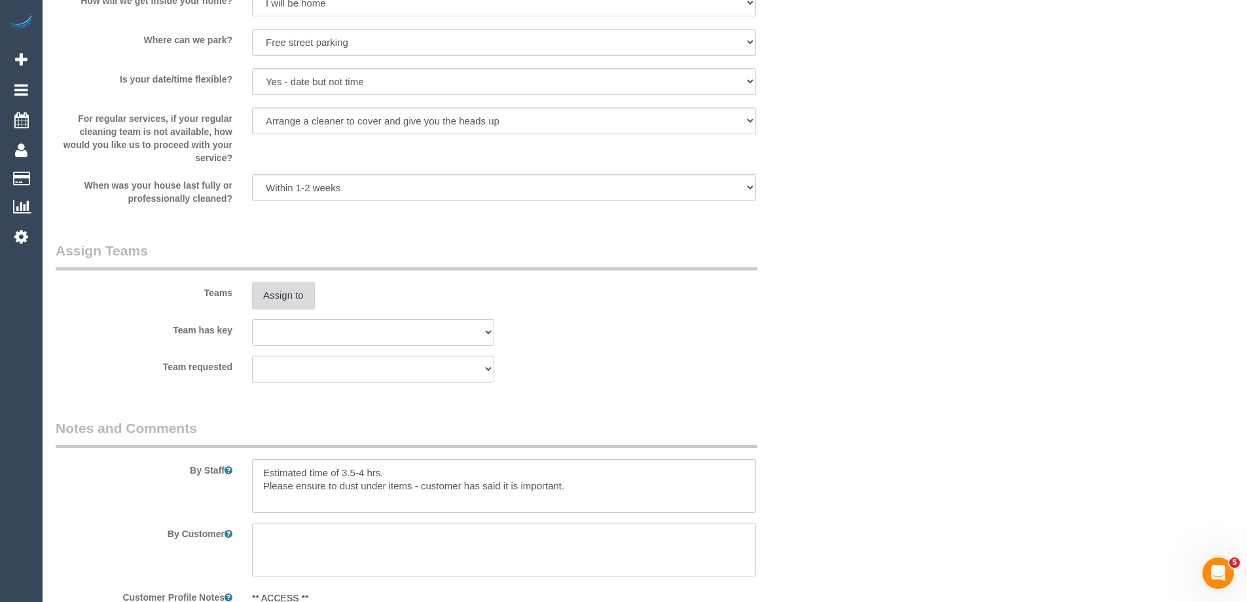
click at [277, 288] on button "Assign to" at bounding box center [283, 296] width 63 height 28
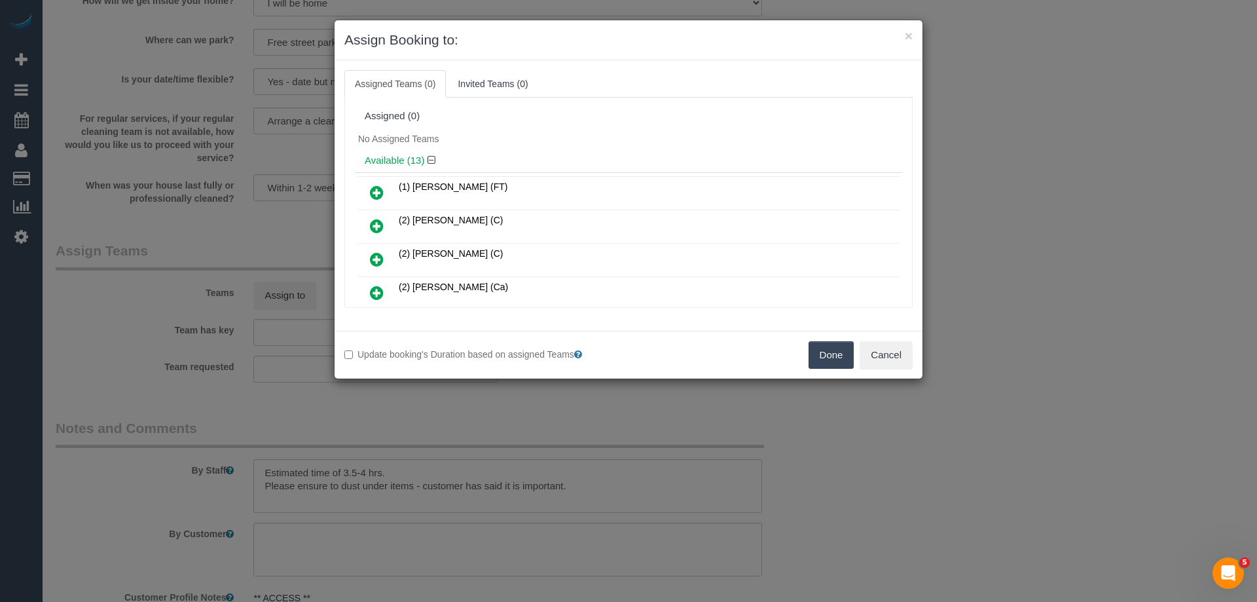
click at [606, 122] on div "Assigned (0)" at bounding box center [628, 116] width 547 height 25
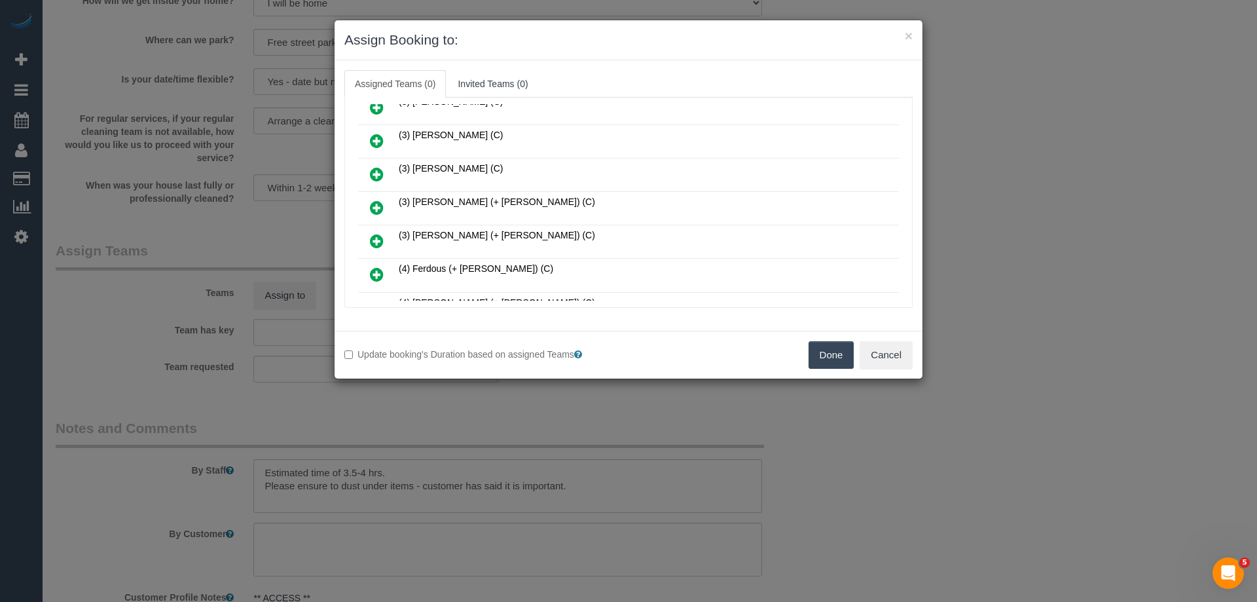
click at [364, 202] on link at bounding box center [376, 208] width 31 height 26
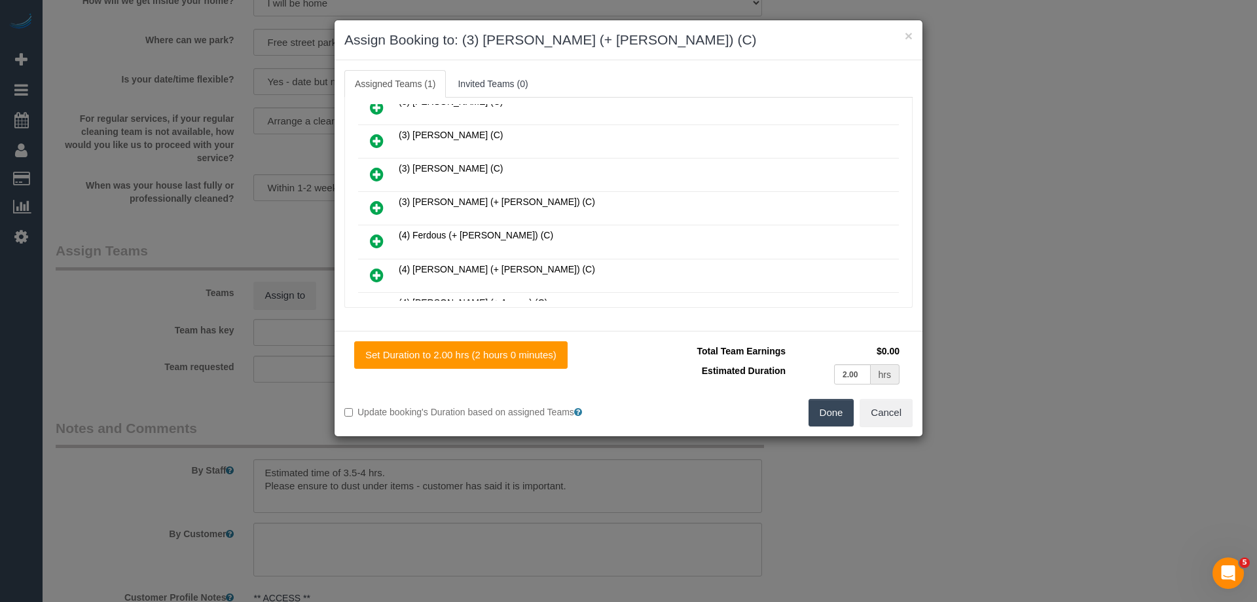
click at [377, 213] on icon at bounding box center [377, 208] width 14 height 16
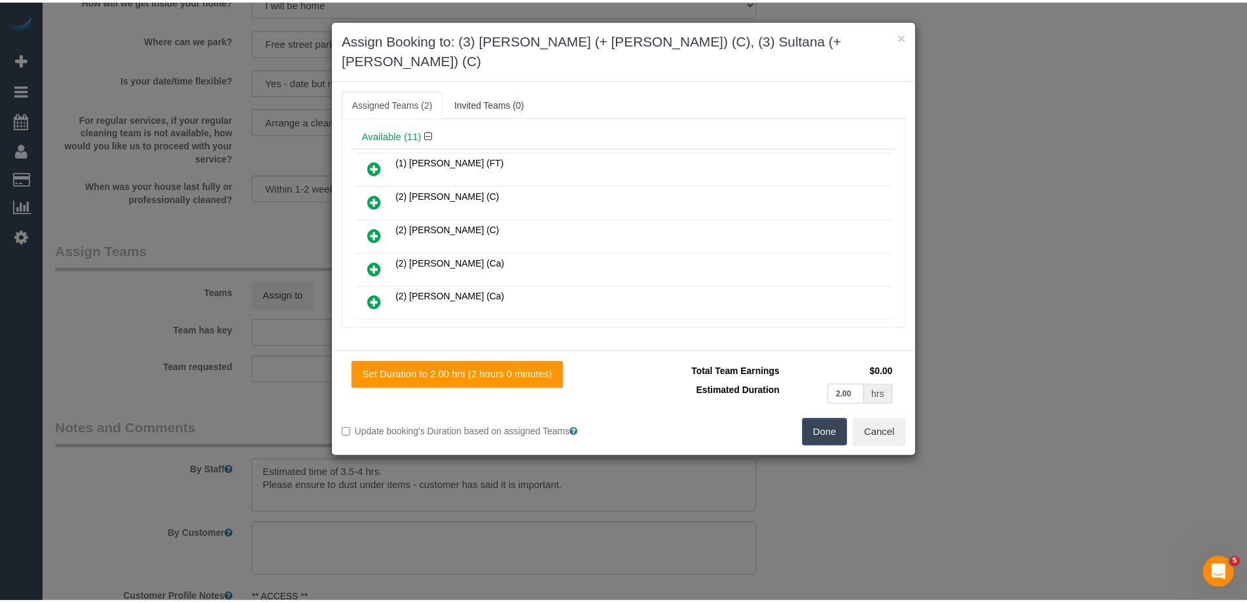
scroll to position [0, 0]
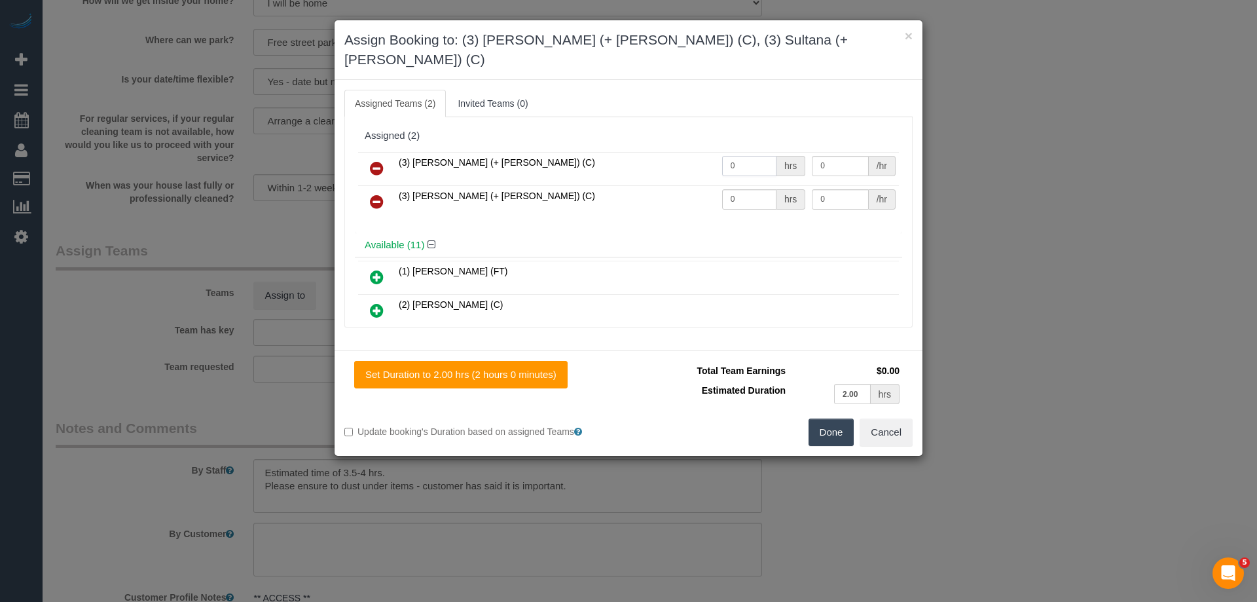
click at [758, 156] on input "0" at bounding box center [749, 166] width 54 height 20
type input "1"
click at [744, 189] on input "0" at bounding box center [749, 199] width 54 height 20
type input "1"
click at [849, 156] on input "0" at bounding box center [840, 166] width 56 height 20
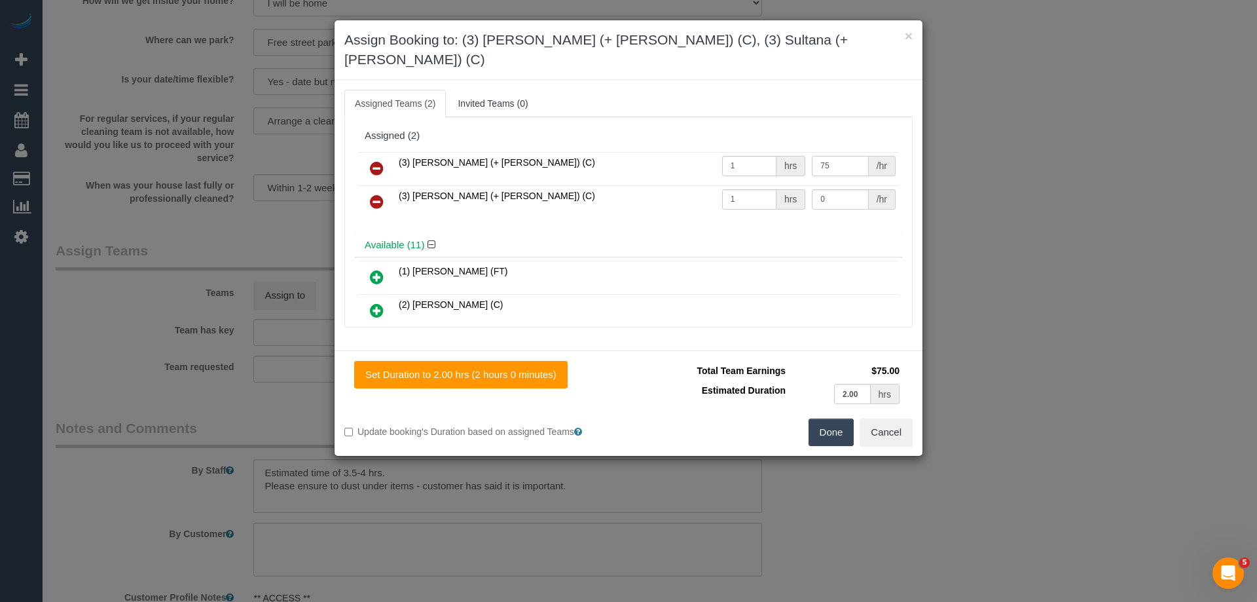
type input "75"
click at [841, 189] on input "0" at bounding box center [840, 199] width 56 height 20
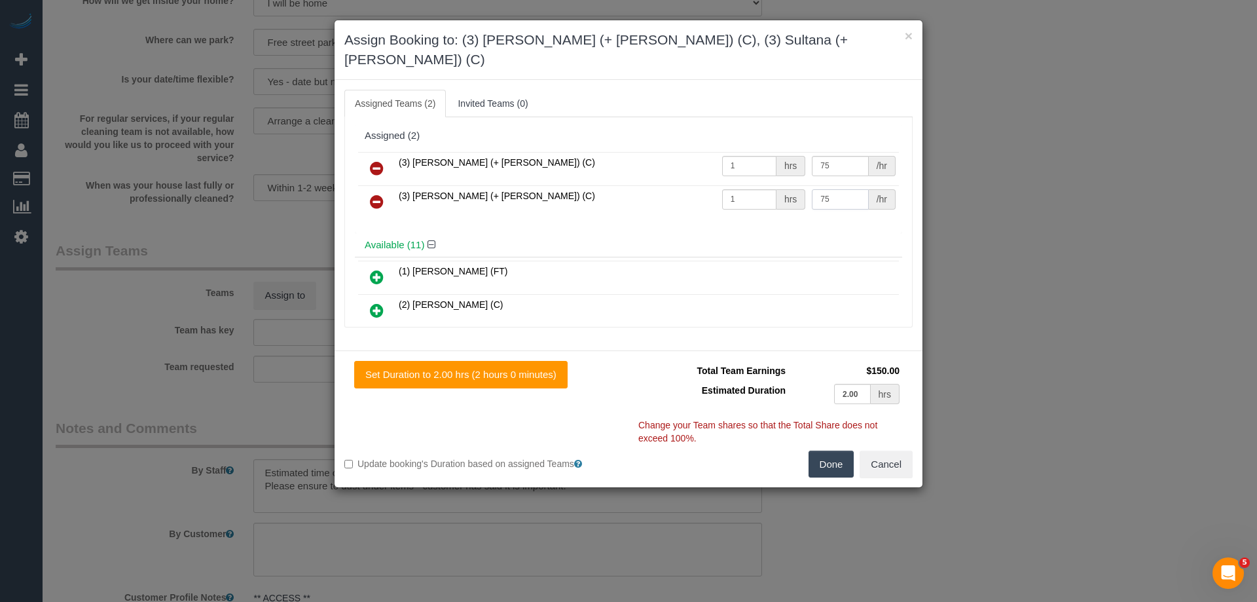
type input "75"
click at [834, 451] on button "Done" at bounding box center [832, 465] width 46 height 28
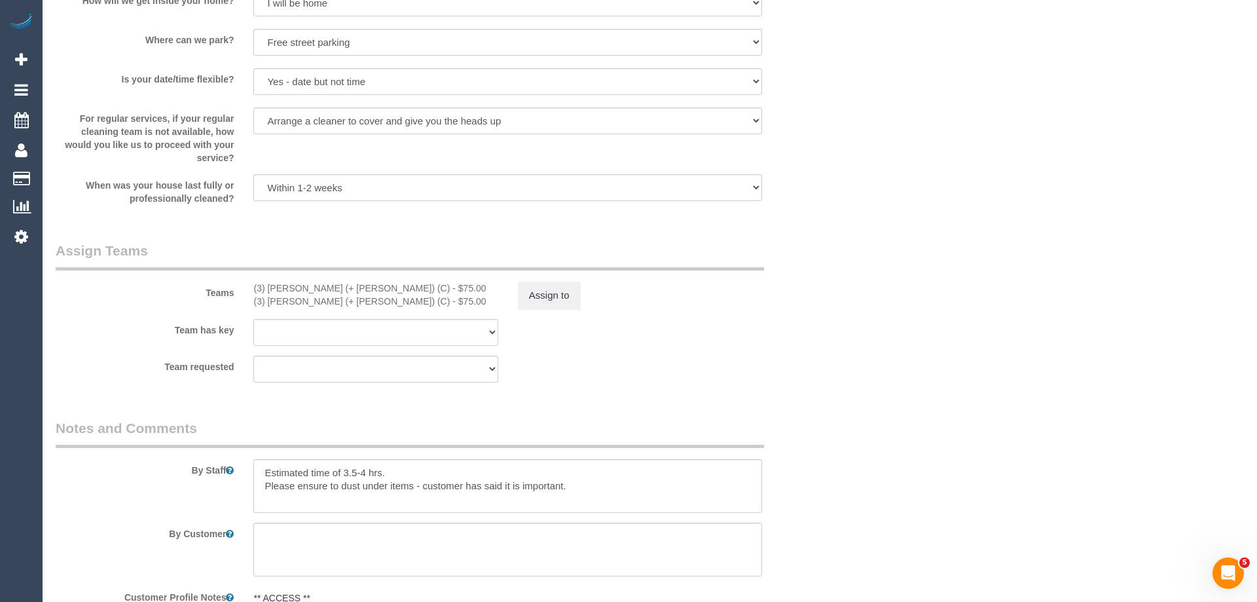
click at [834, 449] on div "× Assign Booking to: (3) Sabbir (+ Sultana) (C), (3) Sultana (+ Sabbir) (C) Ass…" at bounding box center [628, 301] width 1257 height 602
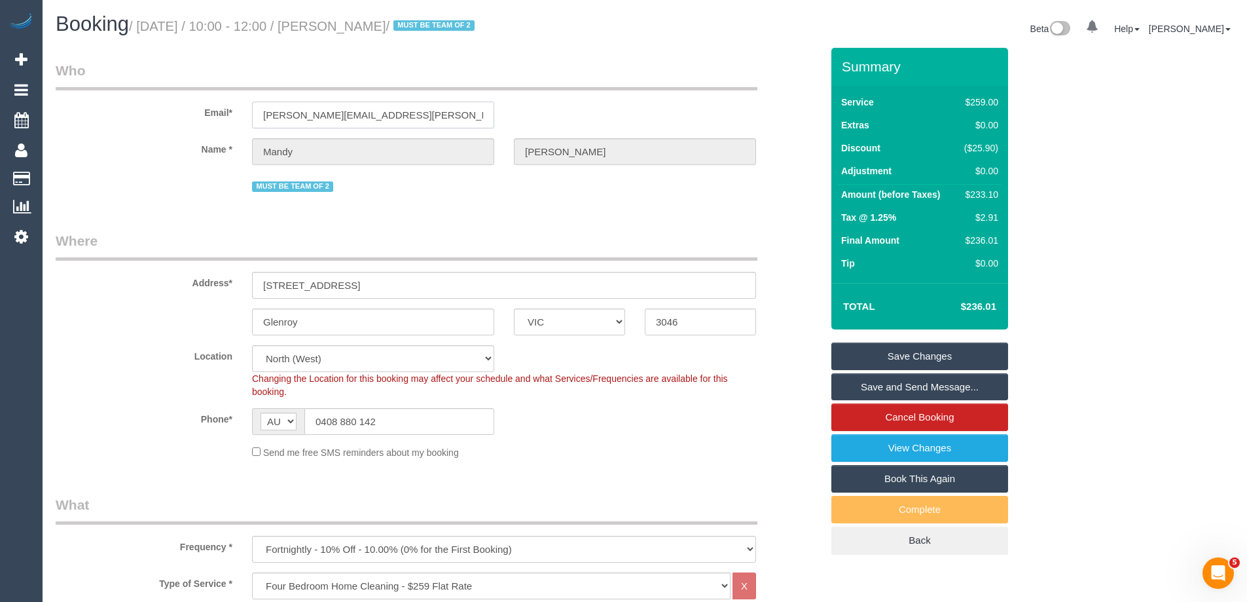
click at [330, 113] on input "mandy.mcnally@cba.com.au" at bounding box center [373, 114] width 242 height 27
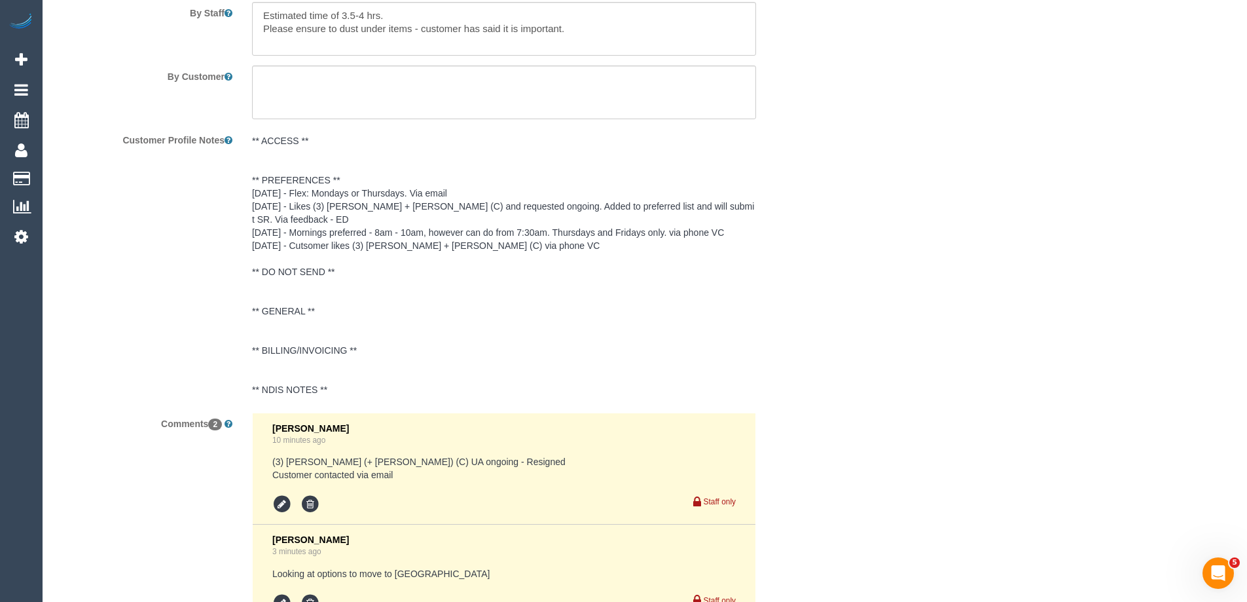
scroll to position [2468, 0]
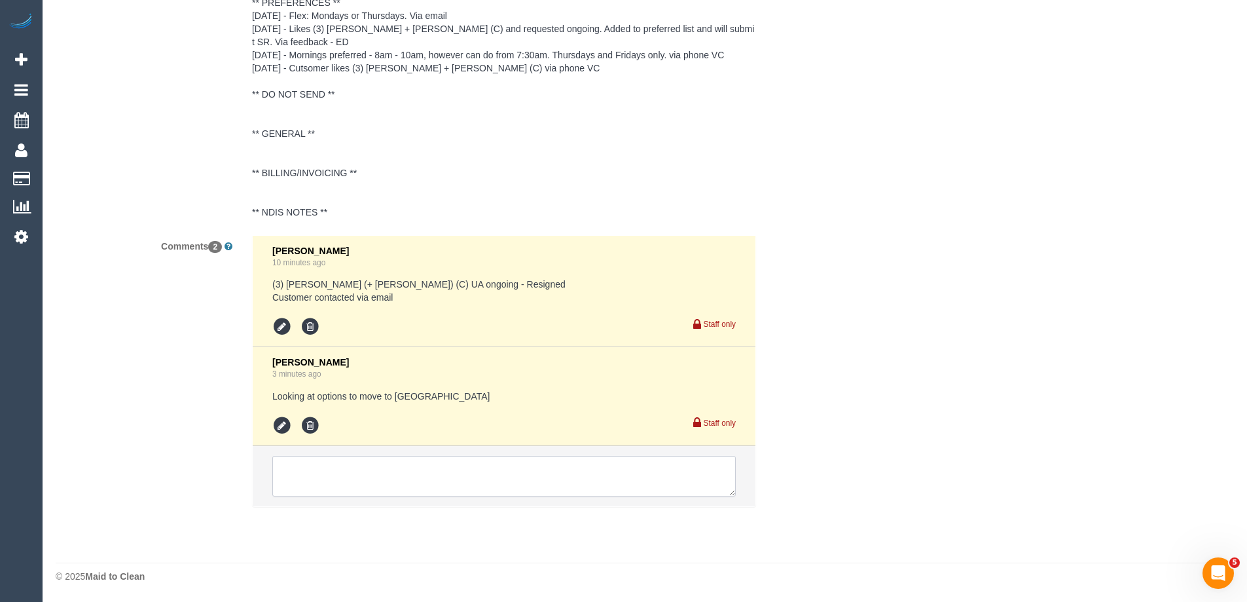
click at [350, 492] on textarea at bounding box center [504, 476] width 464 height 41
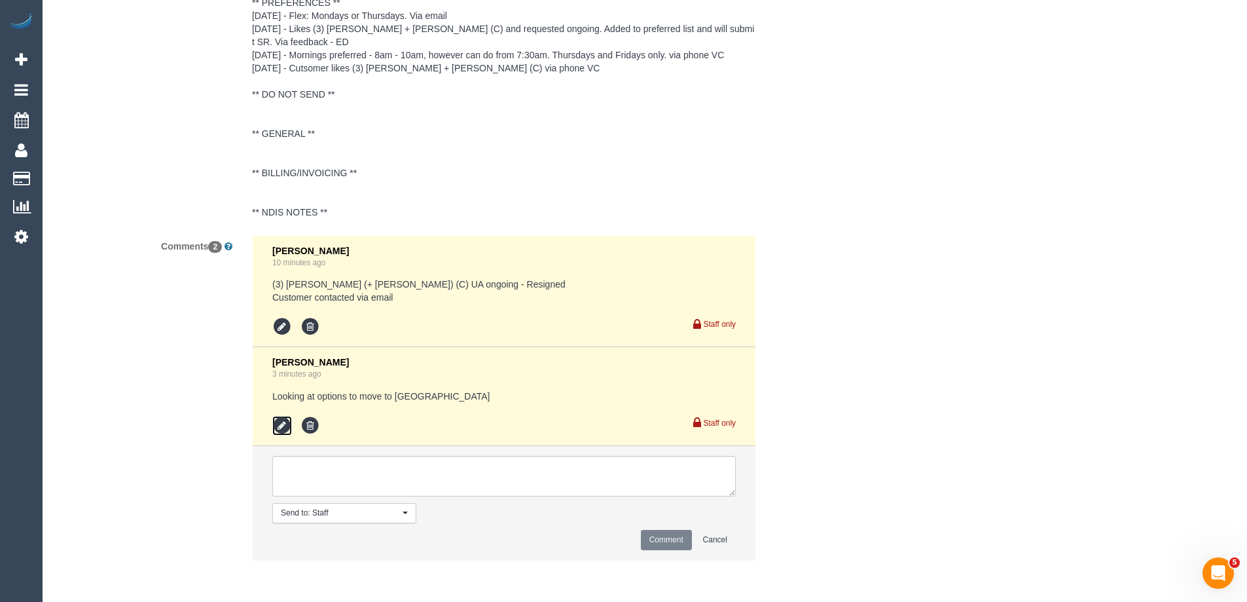
click at [279, 422] on icon at bounding box center [282, 426] width 20 height 20
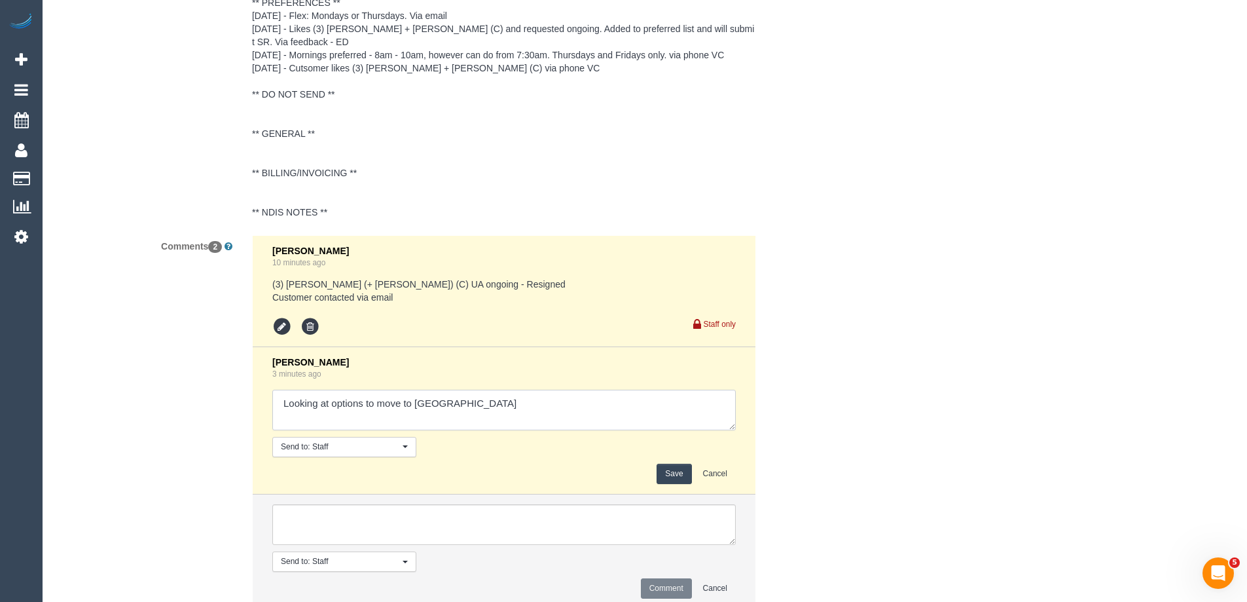
click at [418, 415] on textarea at bounding box center [504, 410] width 464 height 41
drag, startPoint x: 425, startPoint y: 412, endPoint x: 63, endPoint y: 424, distance: 362.3
click at [122, 415] on div "Comments 2 Chellsea Espinosa 10 minutes ago (3) Anna (+ Dan) (C) UA ongoing - R…" at bounding box center [439, 429] width 786 height 388
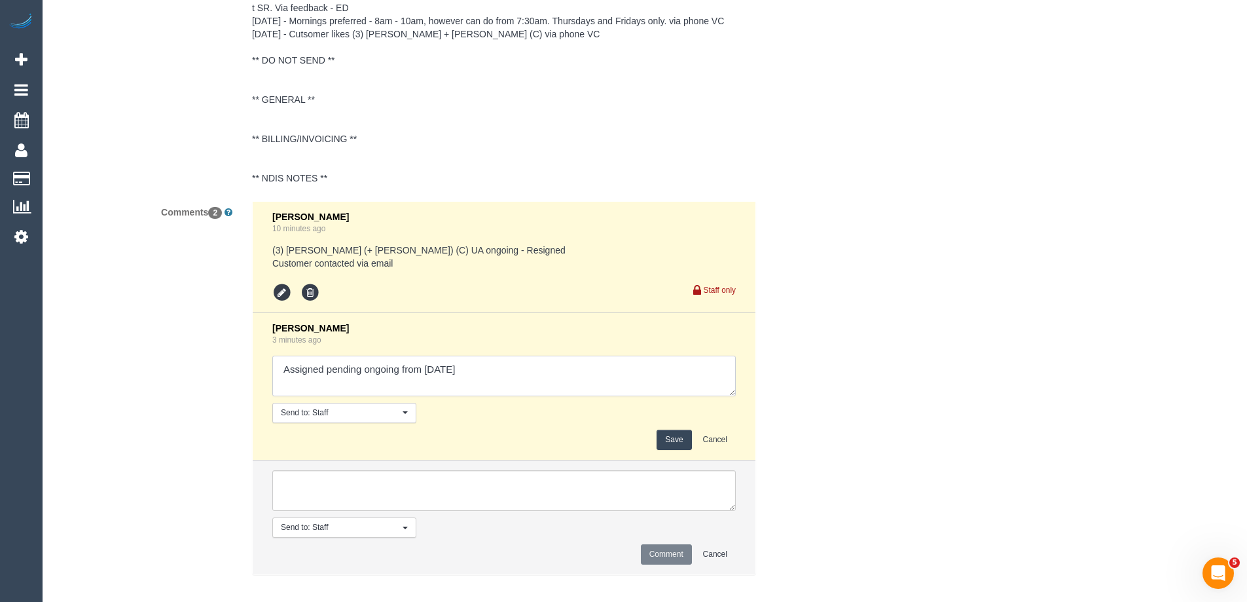
scroll to position [2570, 0]
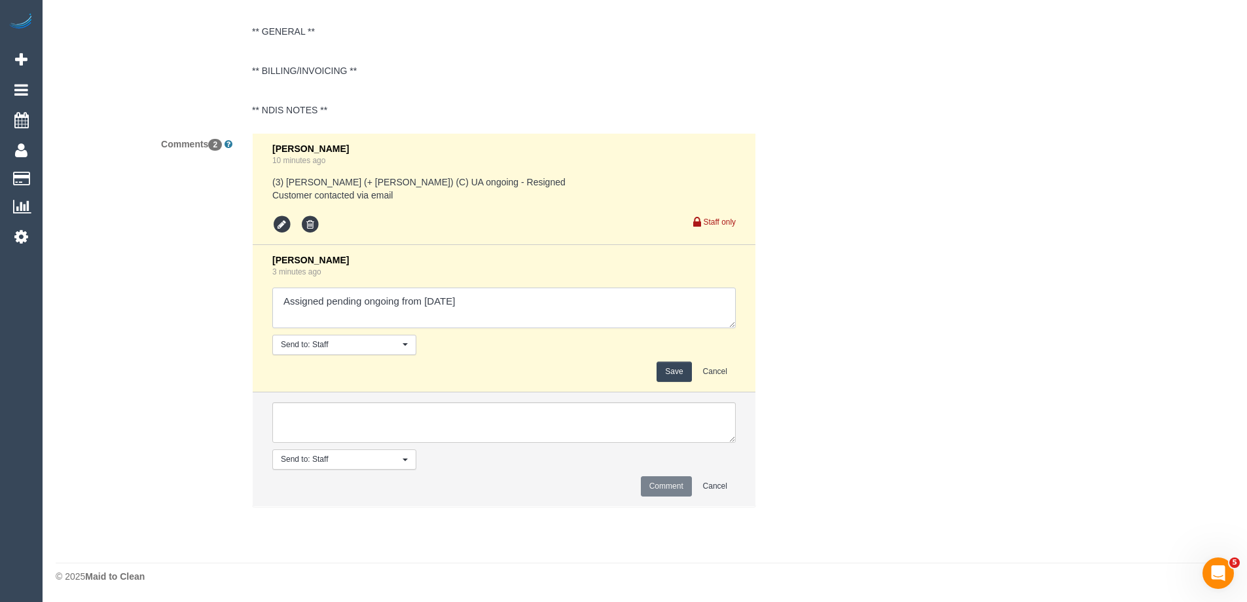
click at [552, 304] on textarea at bounding box center [504, 307] width 464 height 41
type textarea "Assigned pending ongoing from Tues 7/10 10-12pm - emailed"
click at [671, 375] on button "Save" at bounding box center [674, 371] width 35 height 20
click at [830, 314] on div "Comments 2 Chellsea Espinosa 10 minutes ago (3) Anna (+ Dan) (C) UA ongoing - R…" at bounding box center [439, 327] width 786 height 388
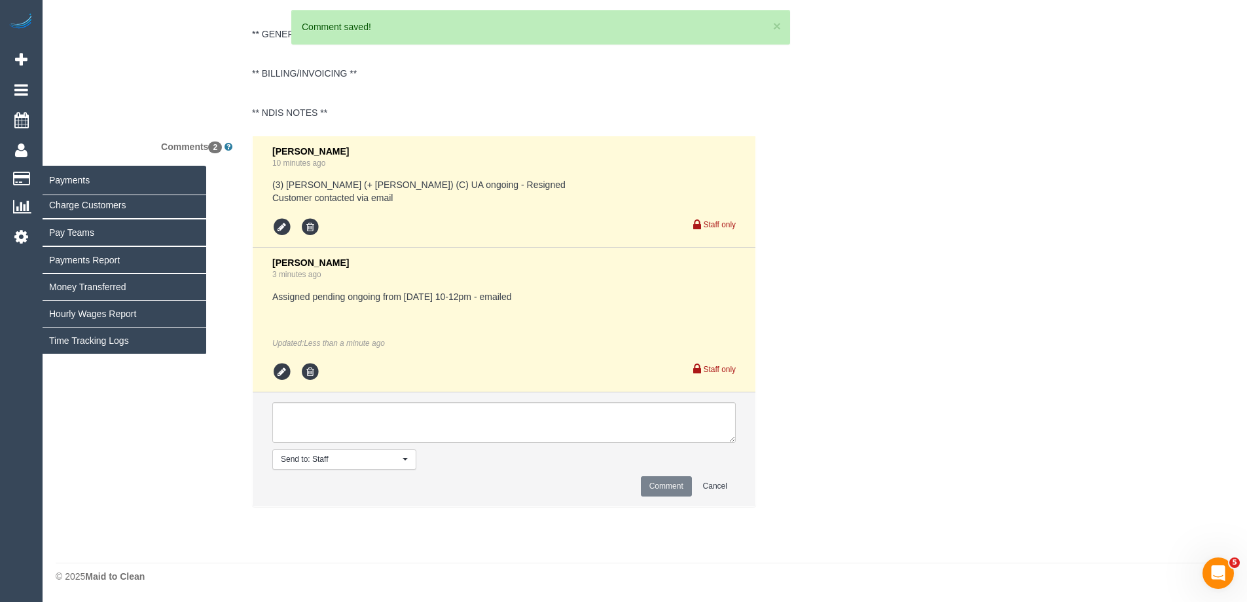
scroll to position [2568, 0]
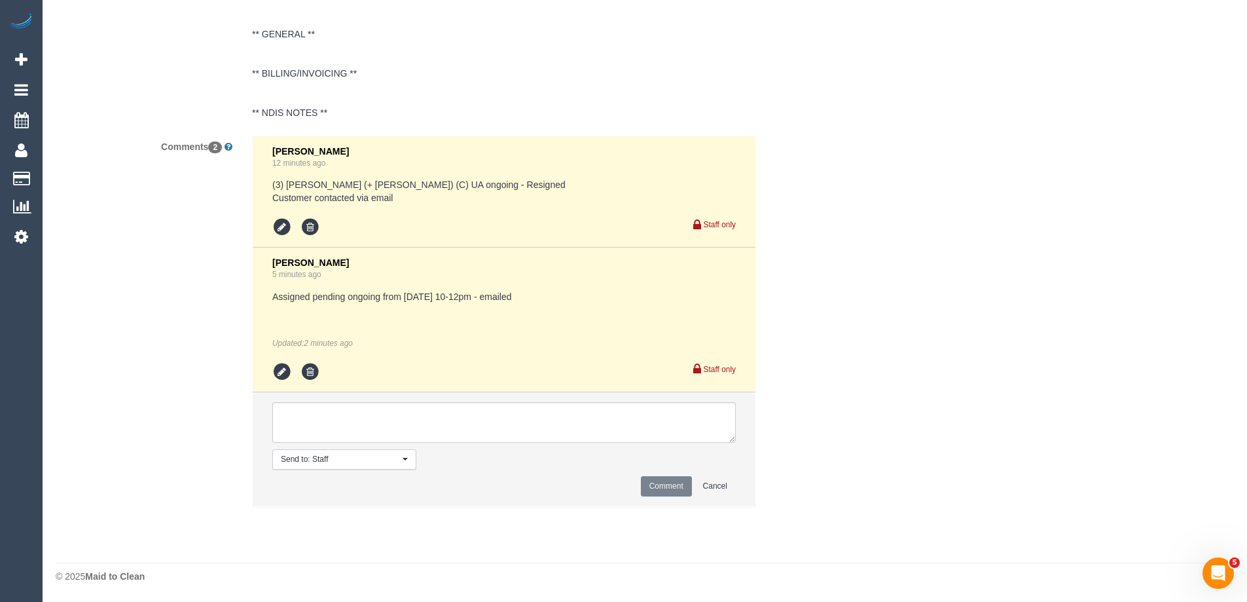
drag, startPoint x: 956, startPoint y: 360, endPoint x: 956, endPoint y: 333, distance: 27.5
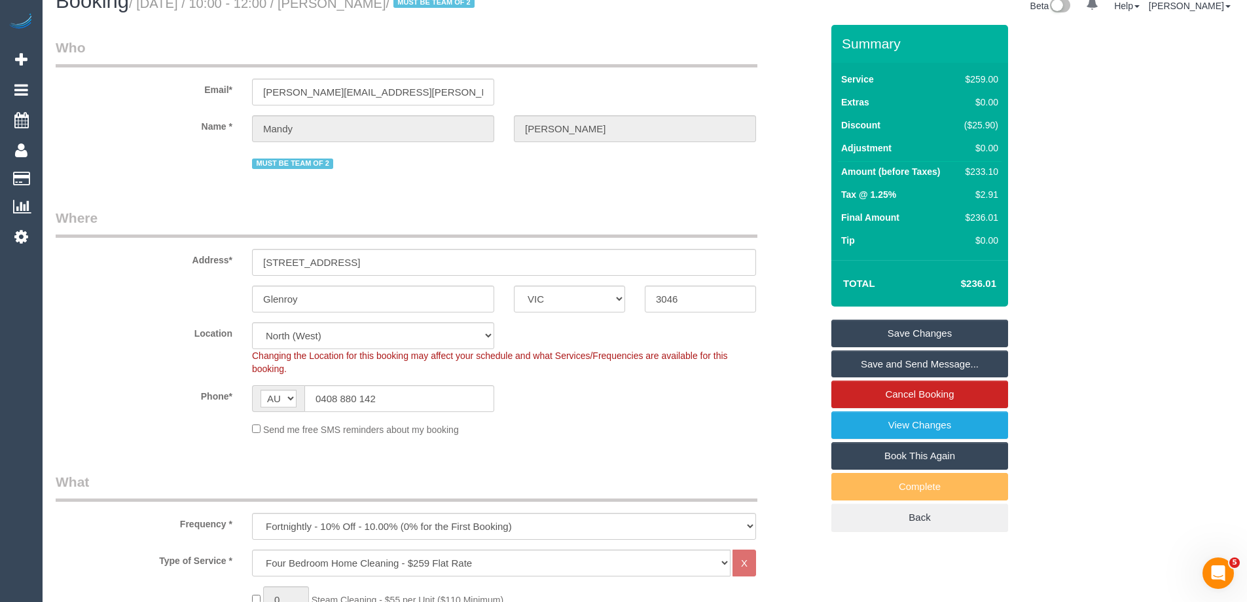
scroll to position [0, 0]
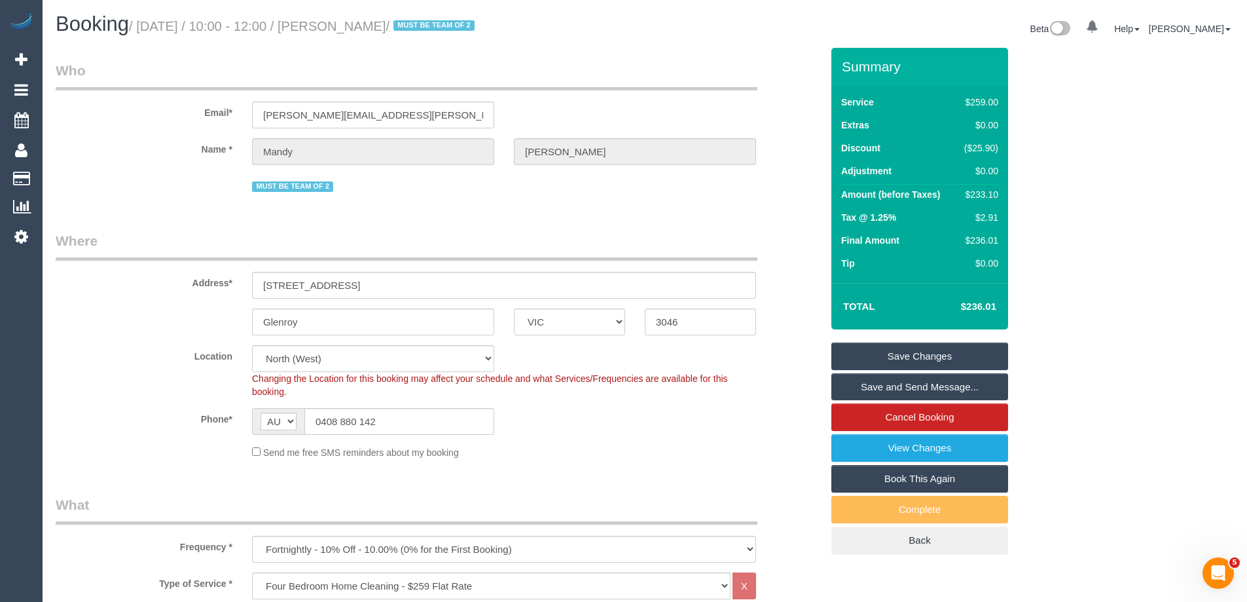
click at [927, 348] on link "Save Changes" at bounding box center [920, 356] width 177 height 28
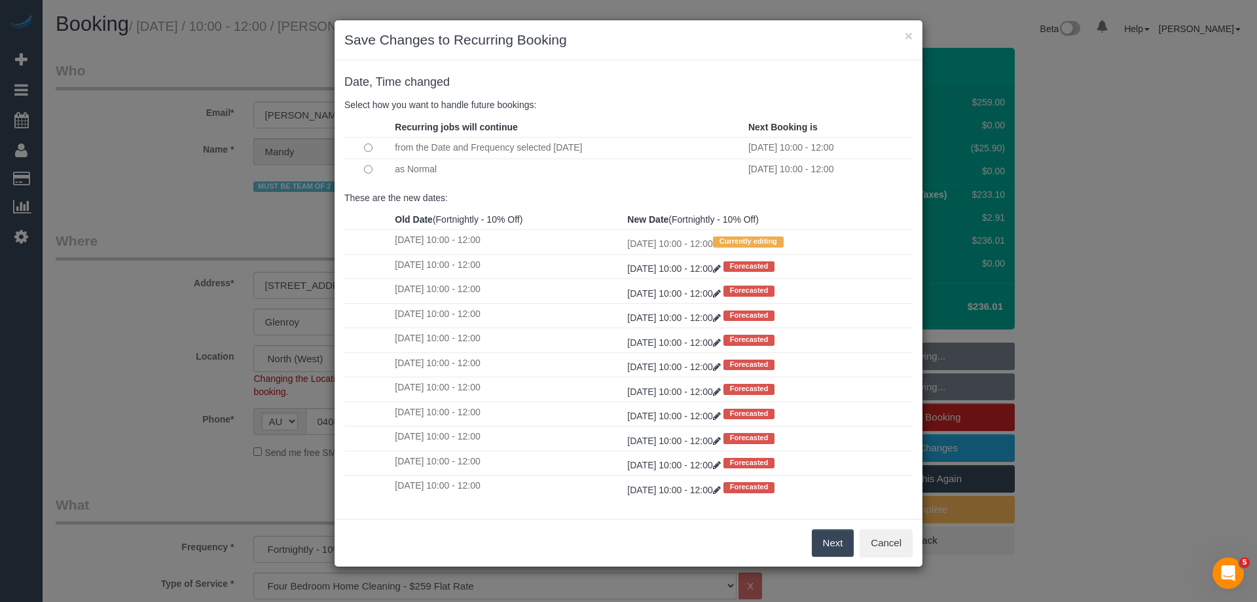
click at [828, 544] on button "Next" at bounding box center [833, 543] width 43 height 28
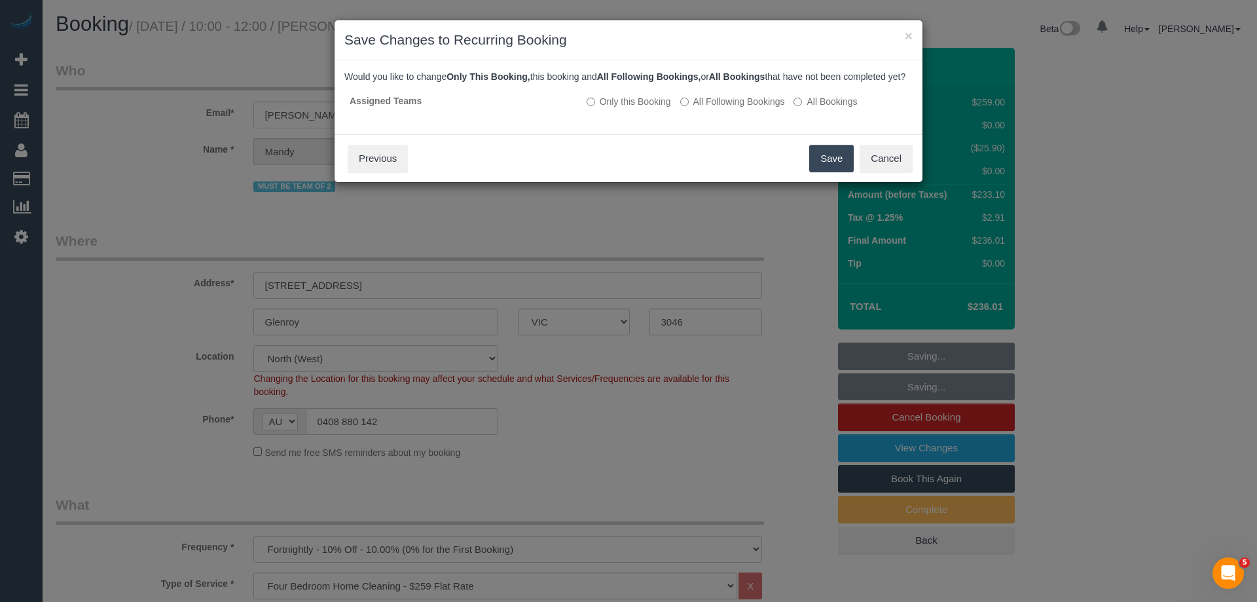
click at [836, 172] on button "Save" at bounding box center [831, 159] width 45 height 28
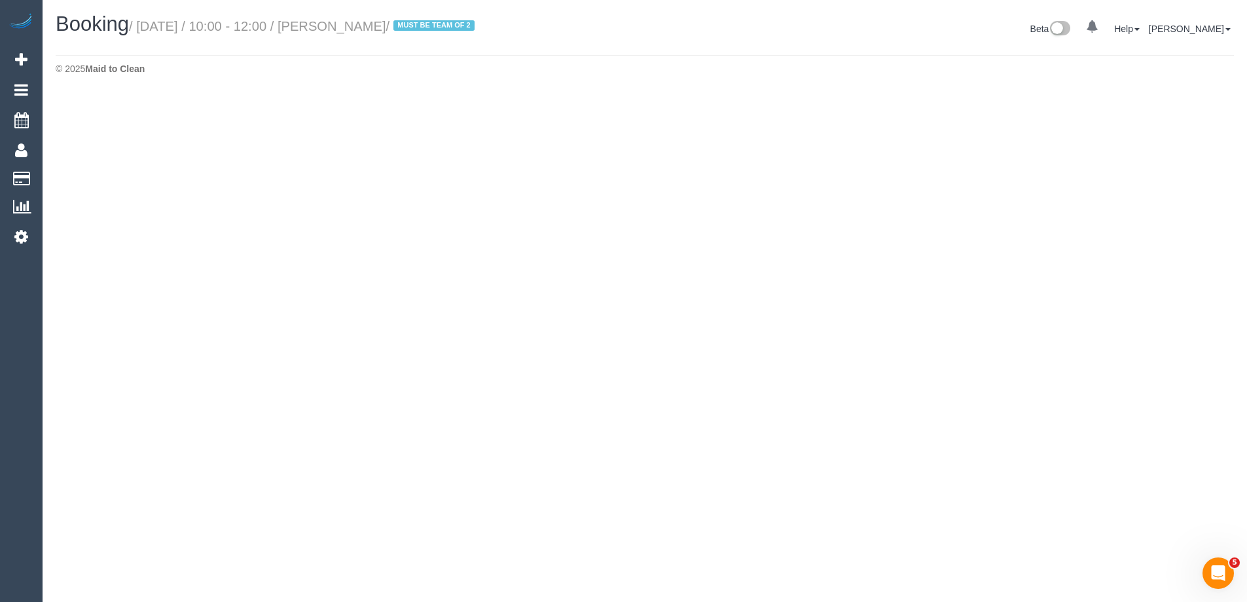
select select "VIC"
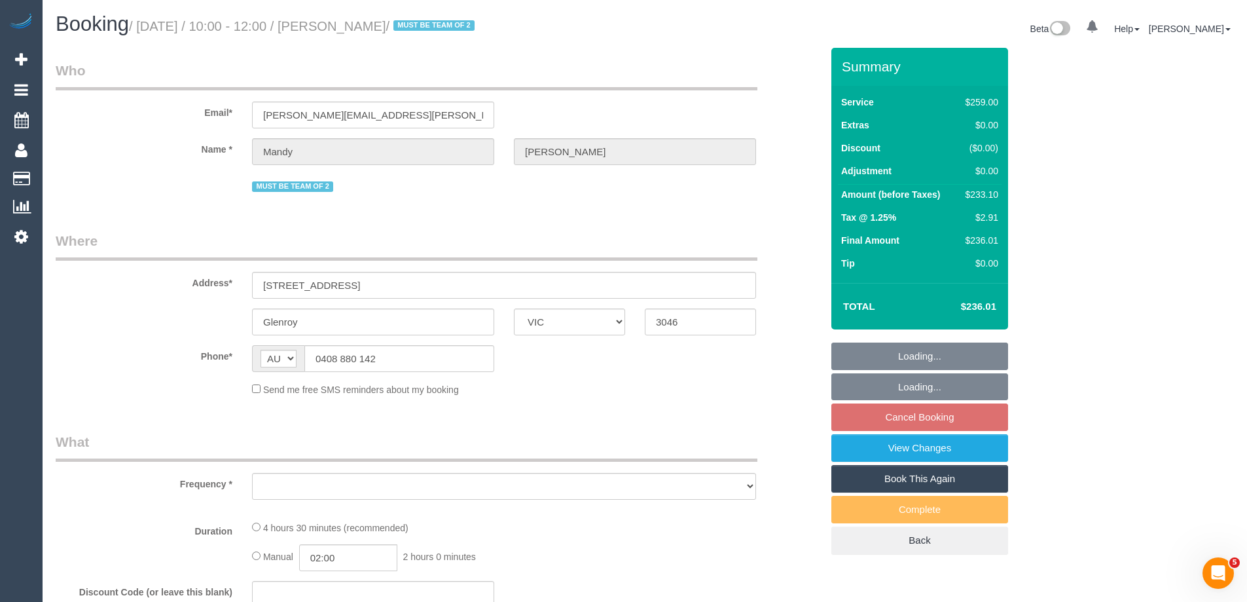
select select "object:8752"
select select "string:stripe-pm_1RsBHc2GScqysDRVWNAQP5JR"
select select "number:28"
select select "number:14"
select select "number:19"
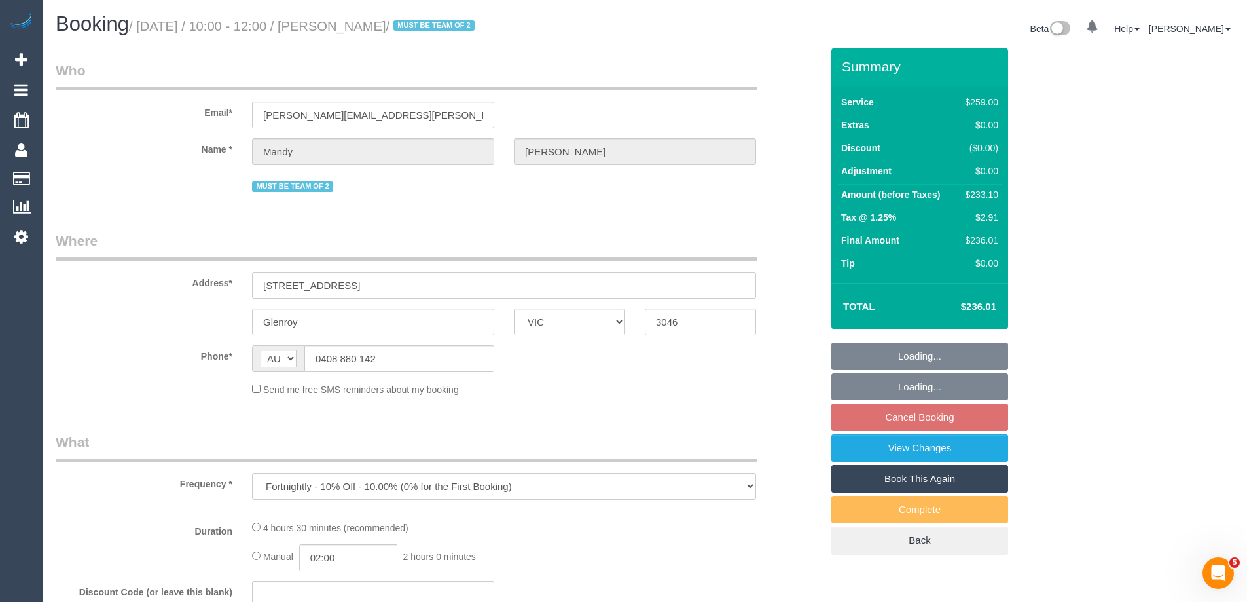
select select "number:23"
select select "number:34"
select select "number:11"
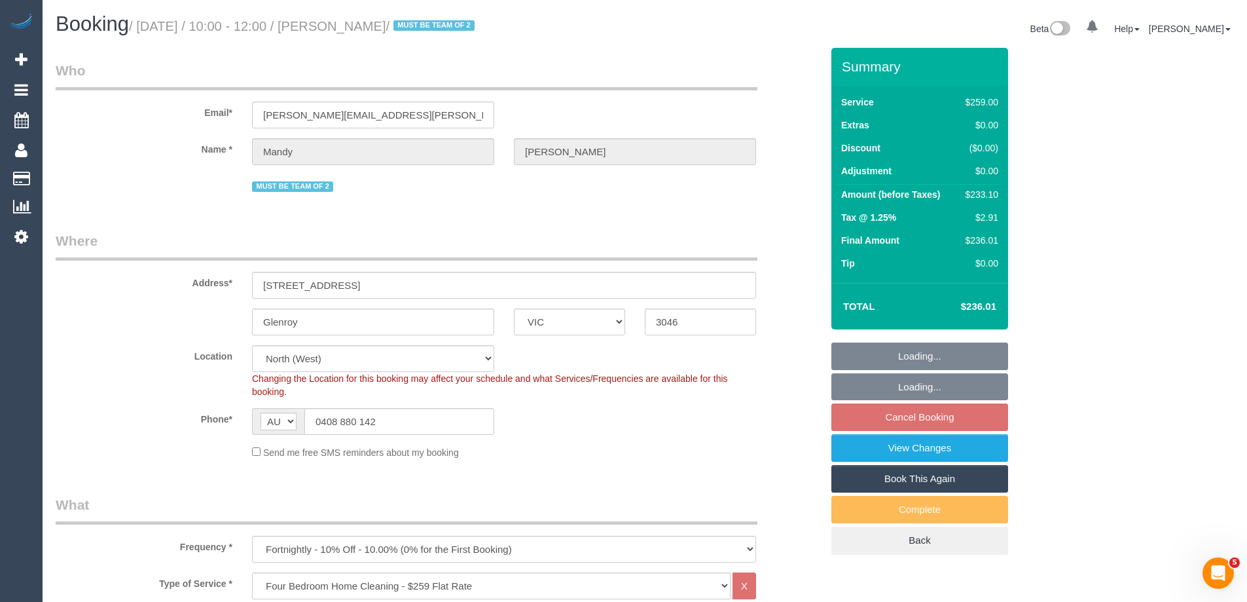
select select "object:9741"
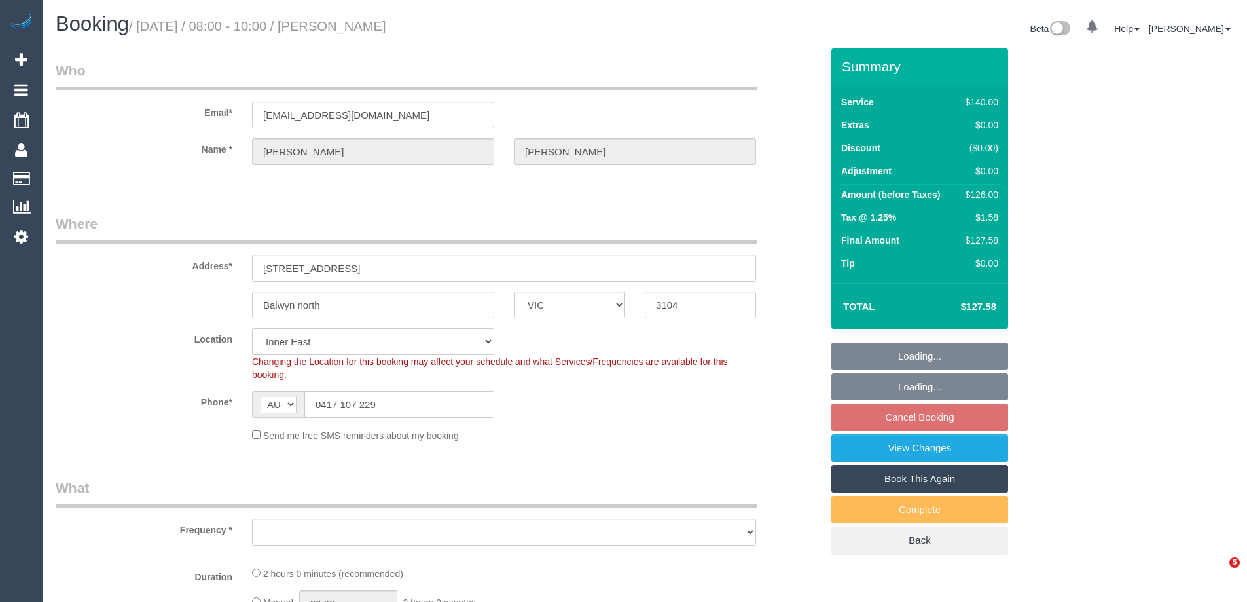
select select "VIC"
select select "string:stripe-pm_1R34VN2GScqysDRVoISr927C"
select select "number:27"
select select "number:14"
select select "number:18"
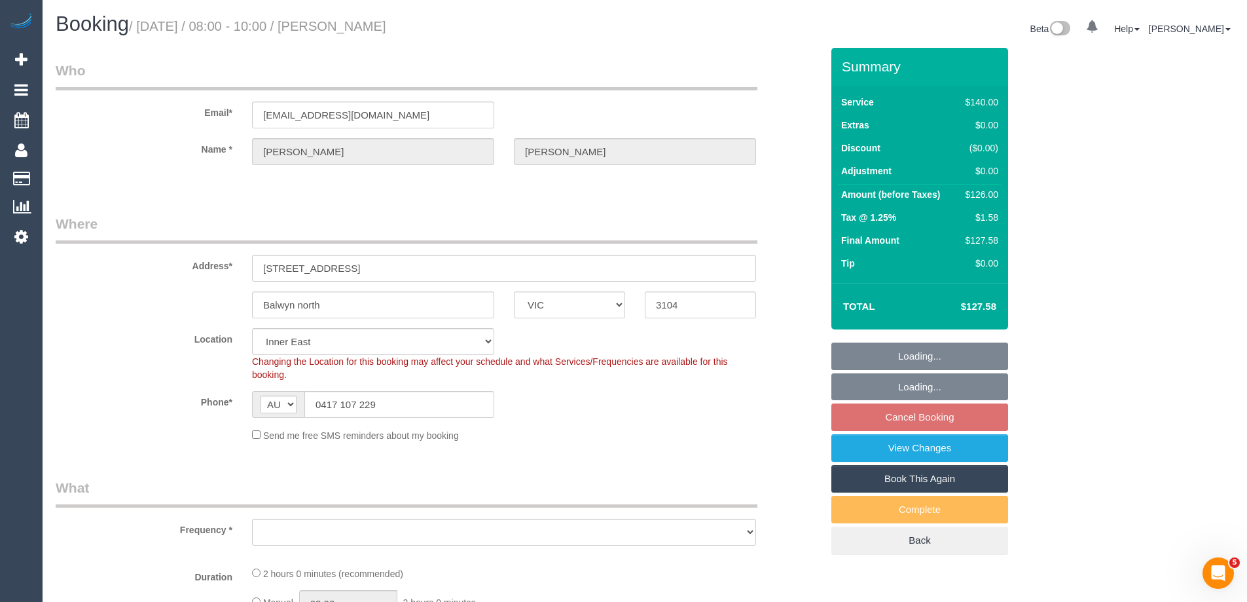
select select "number:36"
select select "number:34"
select select "number:11"
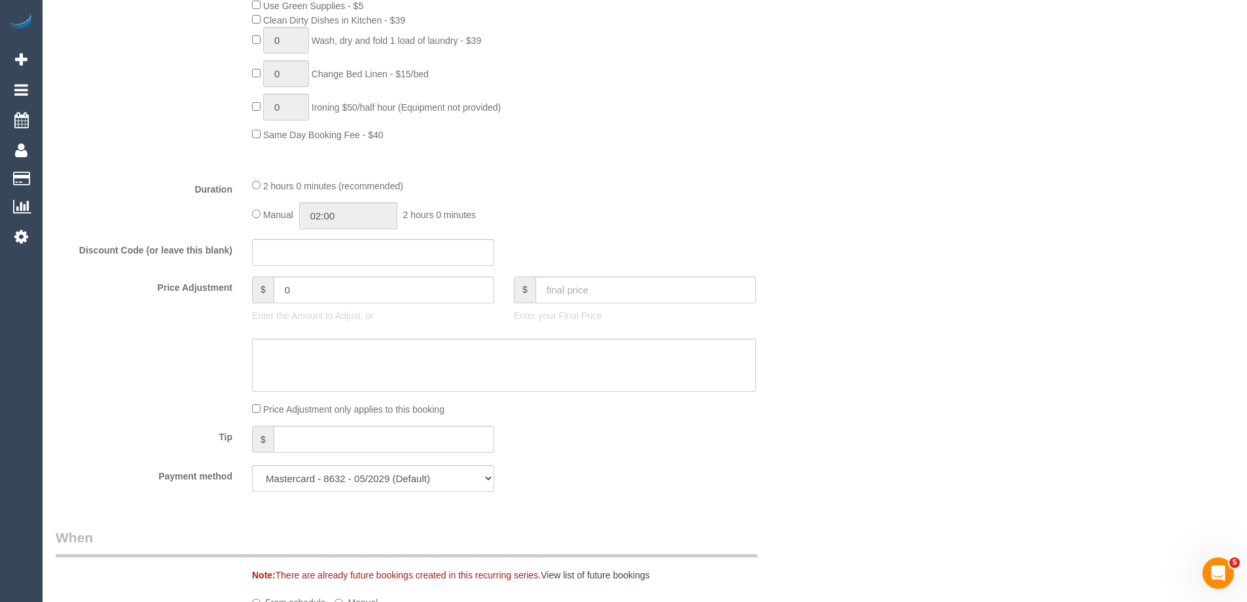
select select "object:1525"
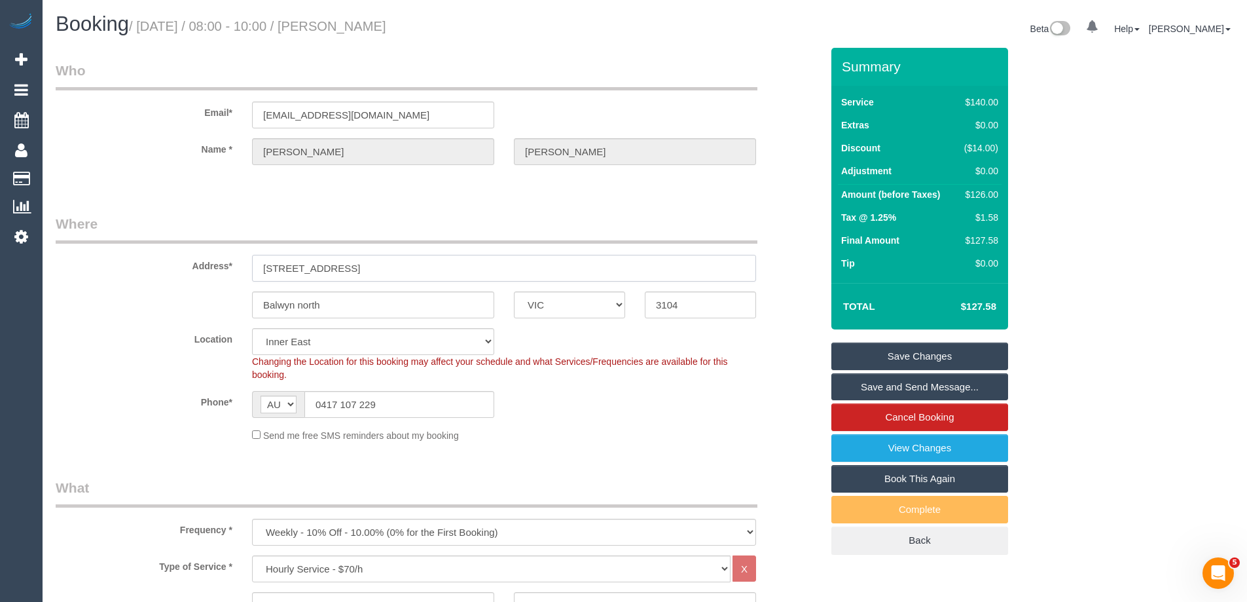
drag, startPoint x: 360, startPoint y: 272, endPoint x: 230, endPoint y: 269, distance: 130.4
click at [229, 270] on div "Address* [STREET_ADDRESS]" at bounding box center [439, 247] width 786 height 67
click at [664, 413] on div "Phone* AF AL DZ AD AO AI AQ AG AR AM AW AU AT AZ BS BH BD BB BY BE BZ BJ BM BT …" at bounding box center [439, 404] width 786 height 27
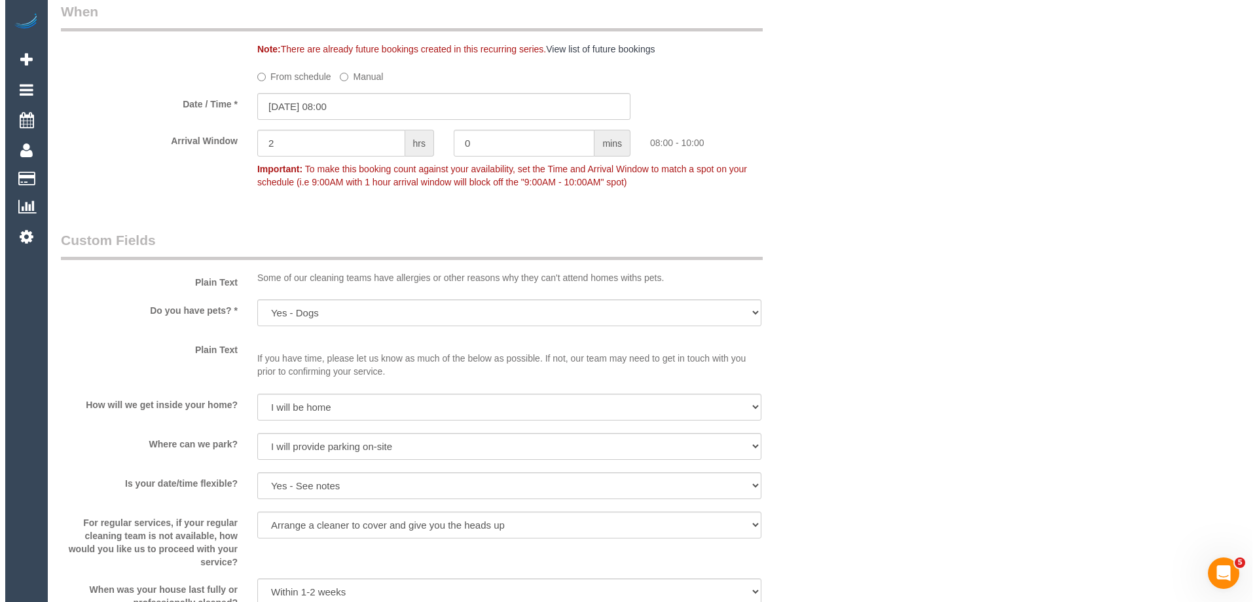
scroll to position [1637, 0]
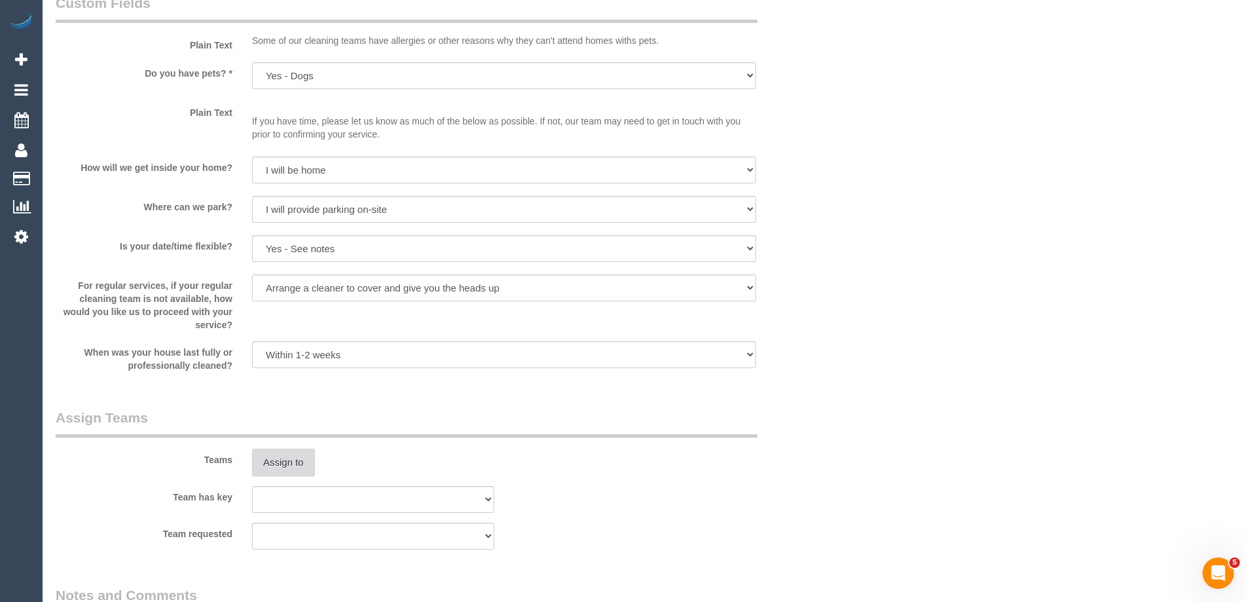
click at [294, 468] on button "Assign to" at bounding box center [283, 463] width 63 height 28
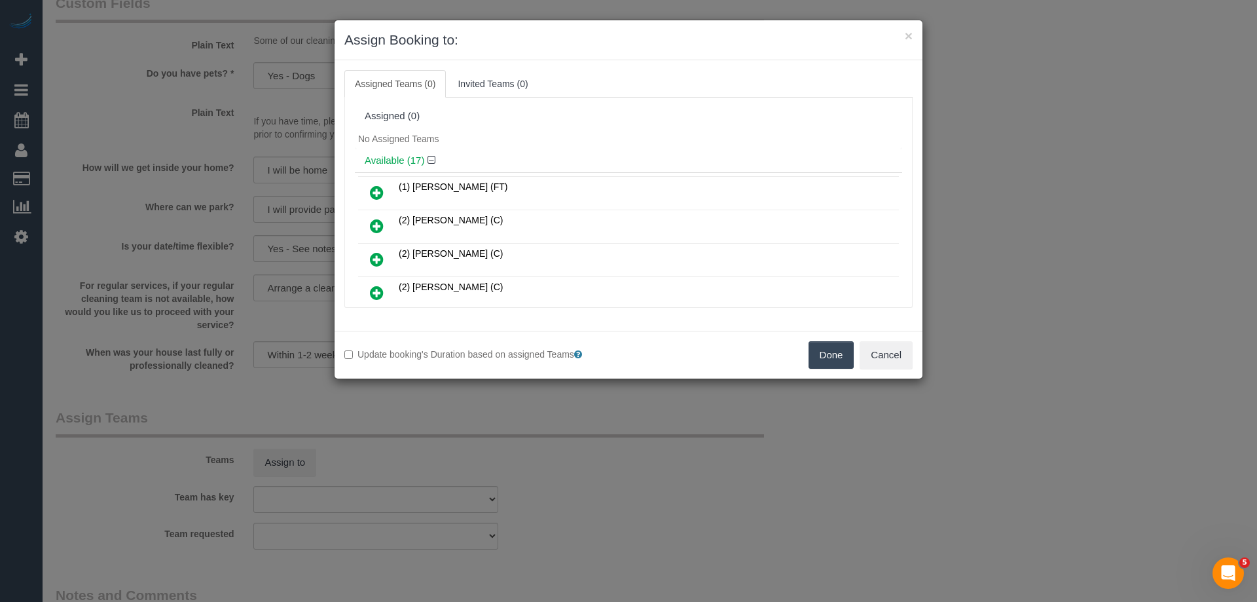
click at [626, 153] on div "Available (17)" at bounding box center [628, 161] width 547 height 24
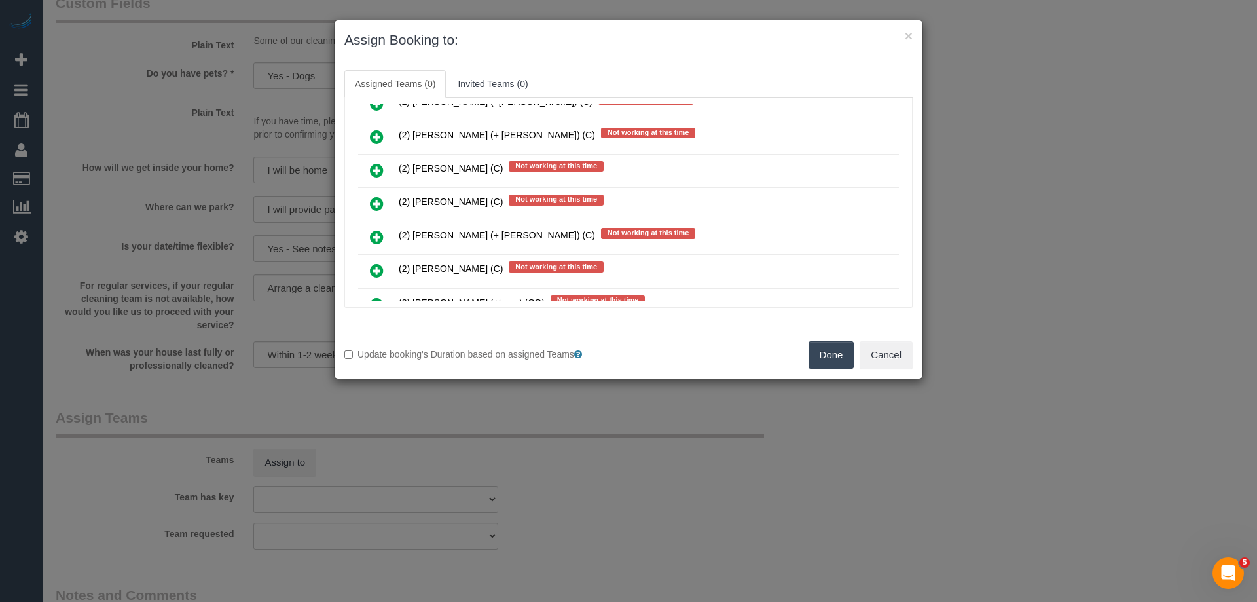
scroll to position [1822, 0]
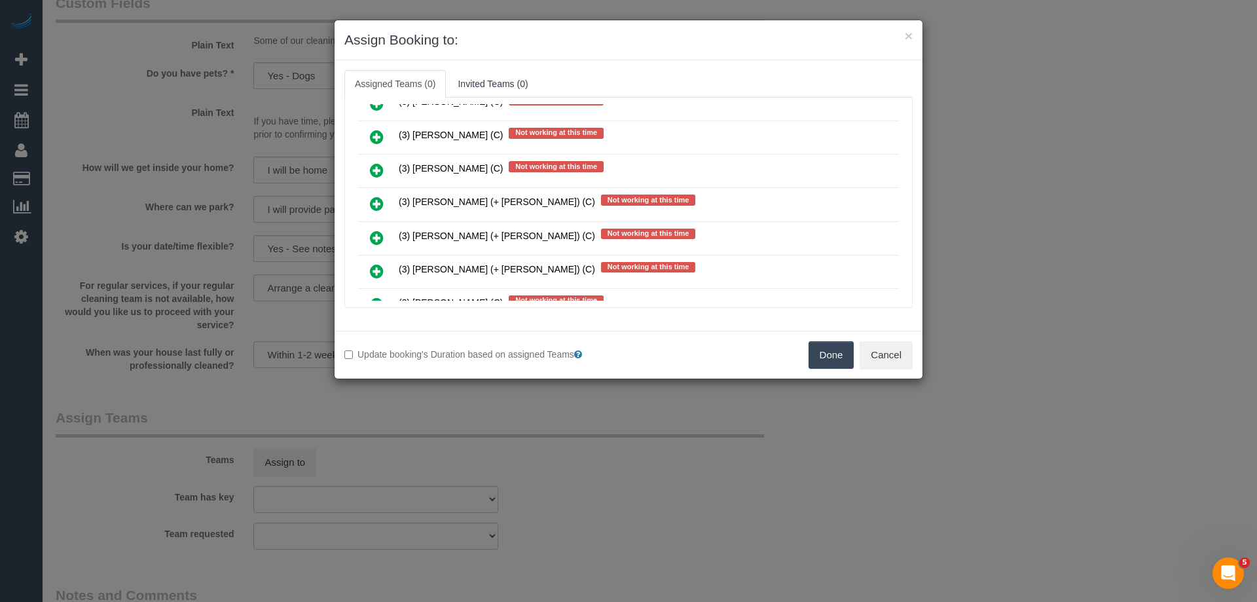
click at [373, 201] on icon at bounding box center [377, 204] width 14 height 16
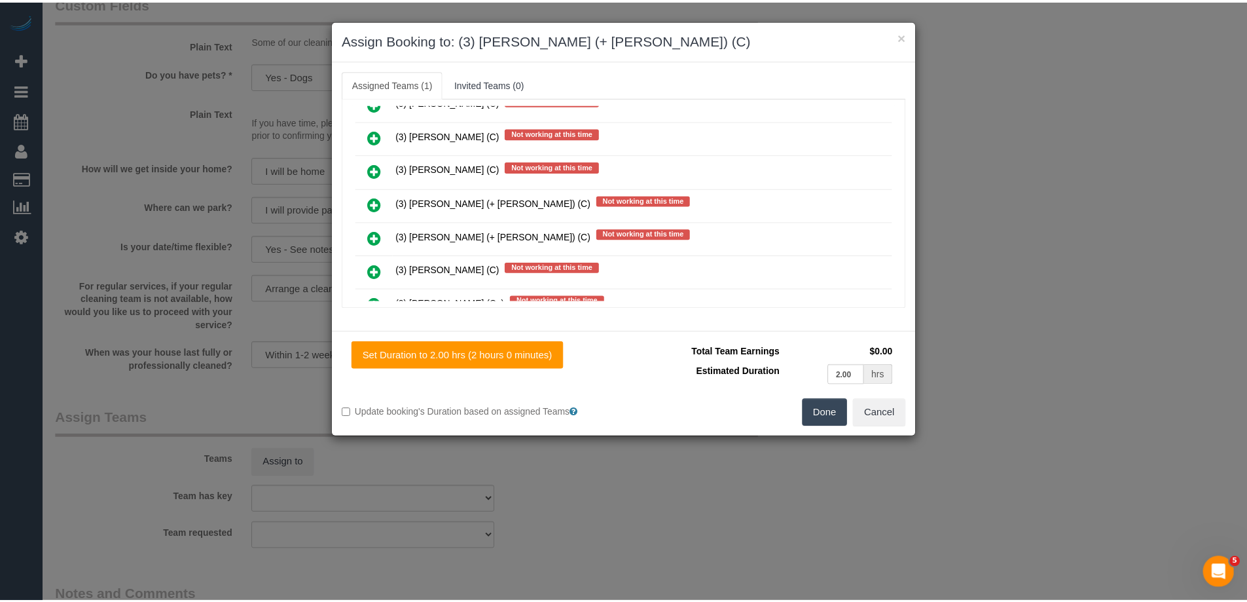
scroll to position [0, 0]
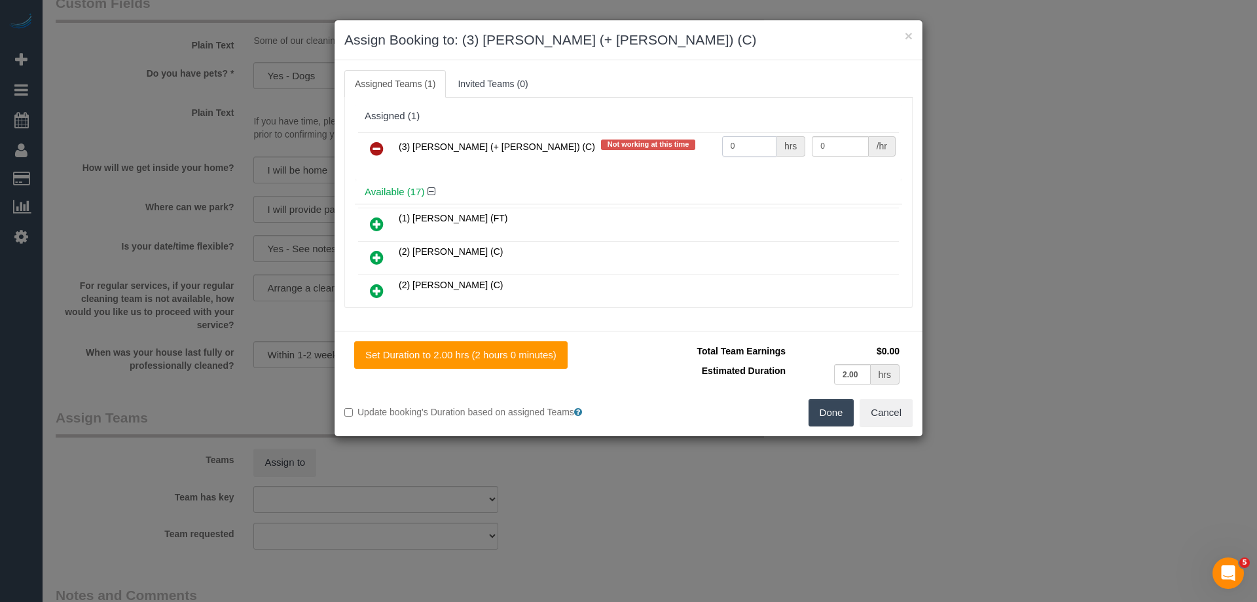
click at [749, 142] on input "0" at bounding box center [749, 146] width 54 height 20
type input "2"
click at [850, 149] on input "0" at bounding box center [840, 146] width 56 height 20
type input "35"
click at [826, 401] on button "Done" at bounding box center [832, 413] width 46 height 28
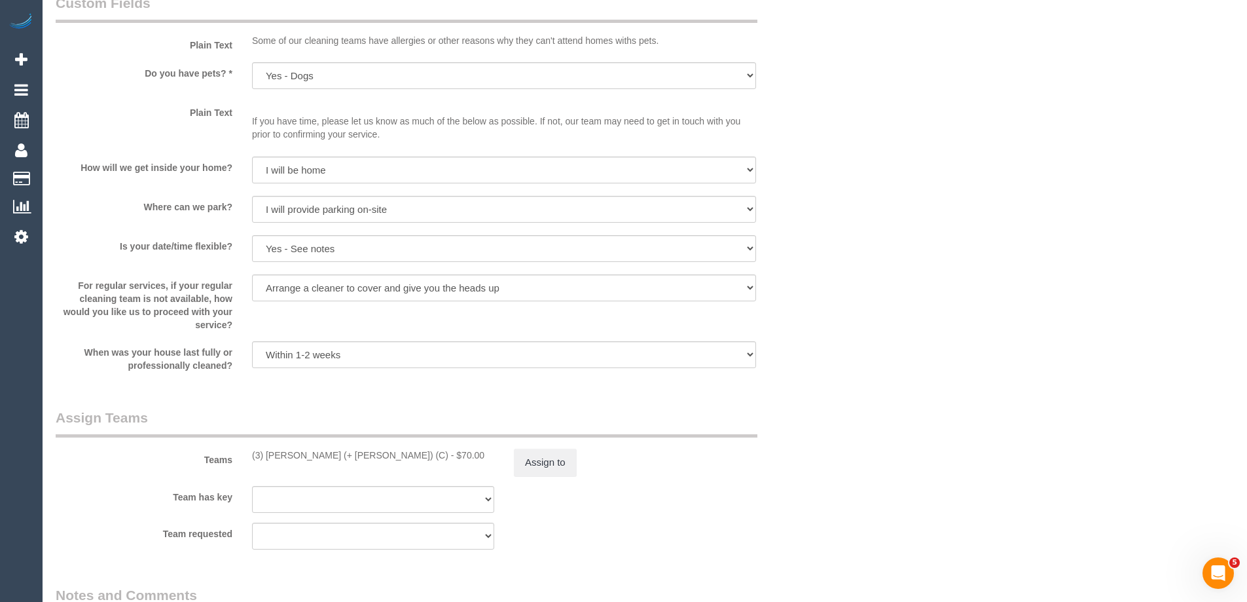
click at [825, 406] on div "× Assign Booking to: (3) Farhan (+ Intisar) (C) Assigned Teams (1) Invited Team…" at bounding box center [623, 301] width 1247 height 602
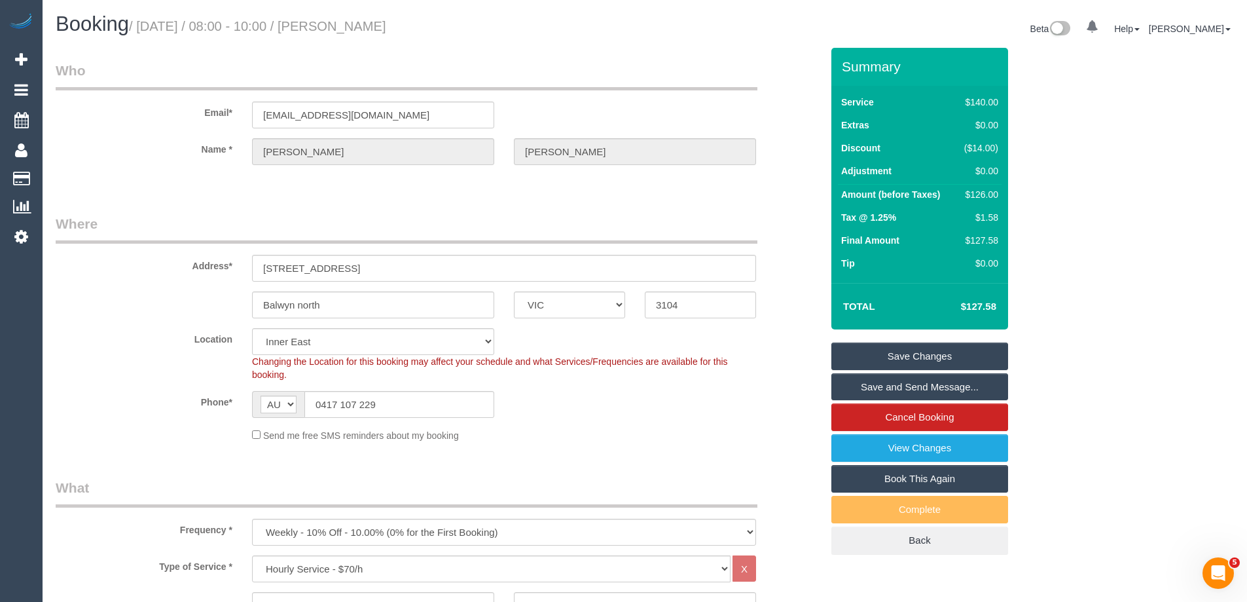
click at [642, 432] on div "Send me free SMS reminders about my booking" at bounding box center [504, 435] width 524 height 14
click at [519, 217] on legend "Where" at bounding box center [407, 228] width 702 height 29
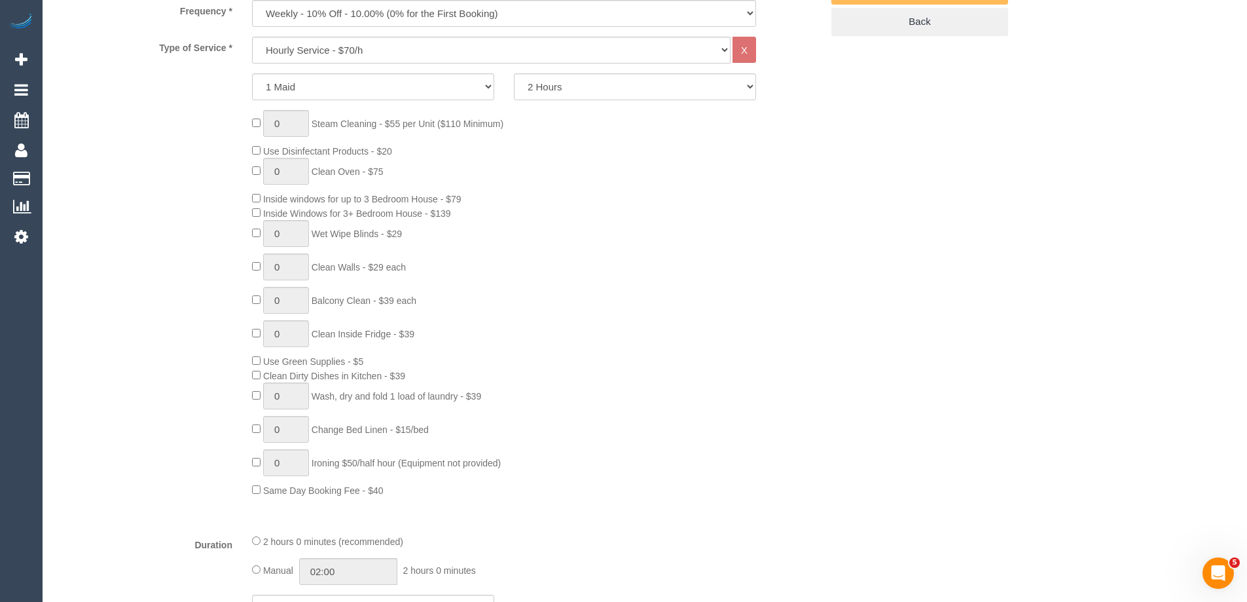
scroll to position [524, 0]
click at [758, 406] on div "0 Steam Cleaning - $55 per Unit ($110 Minimum) Use Disinfectant Products - $20 …" at bounding box center [536, 298] width 589 height 387
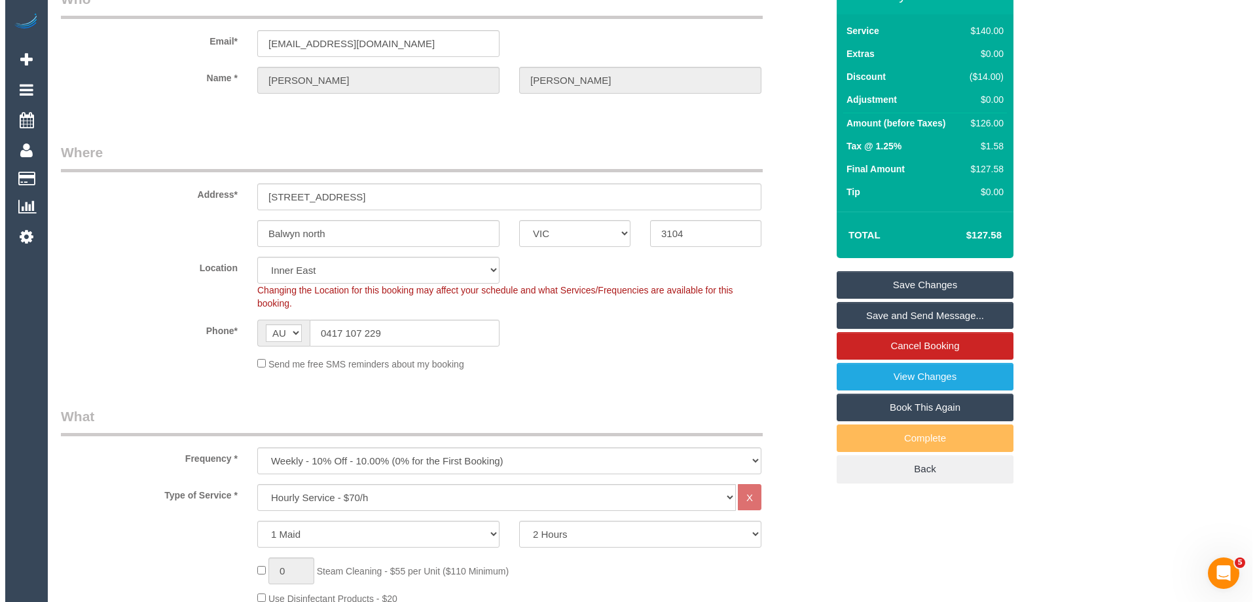
scroll to position [65, 0]
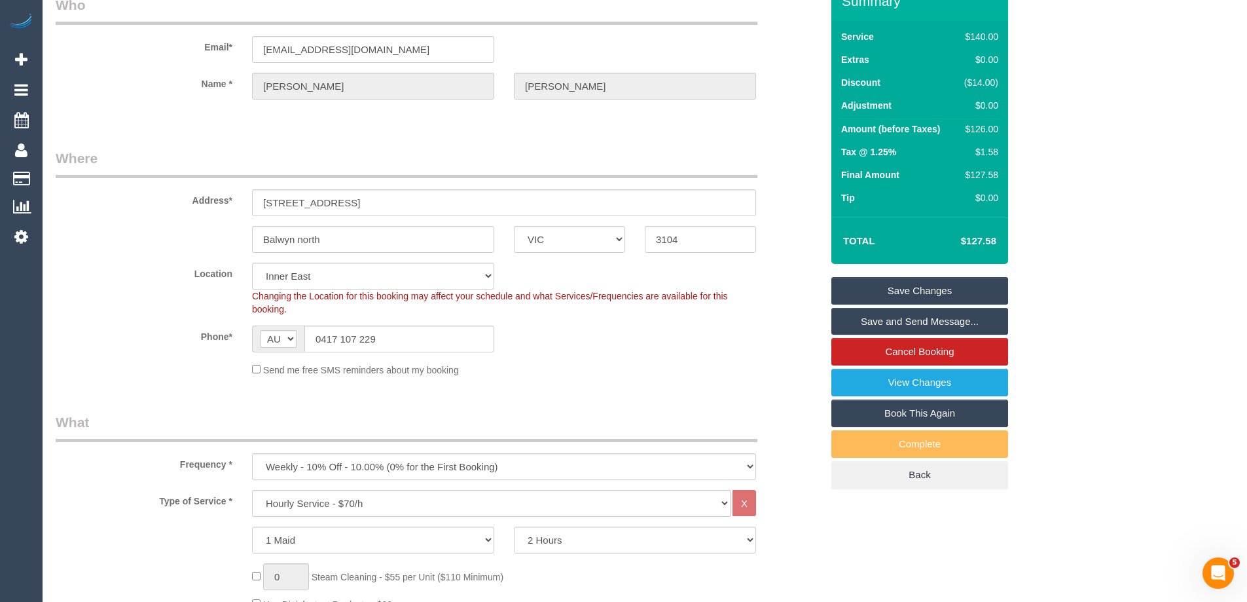
click at [915, 320] on link "Save and Send Message..." at bounding box center [920, 322] width 177 height 28
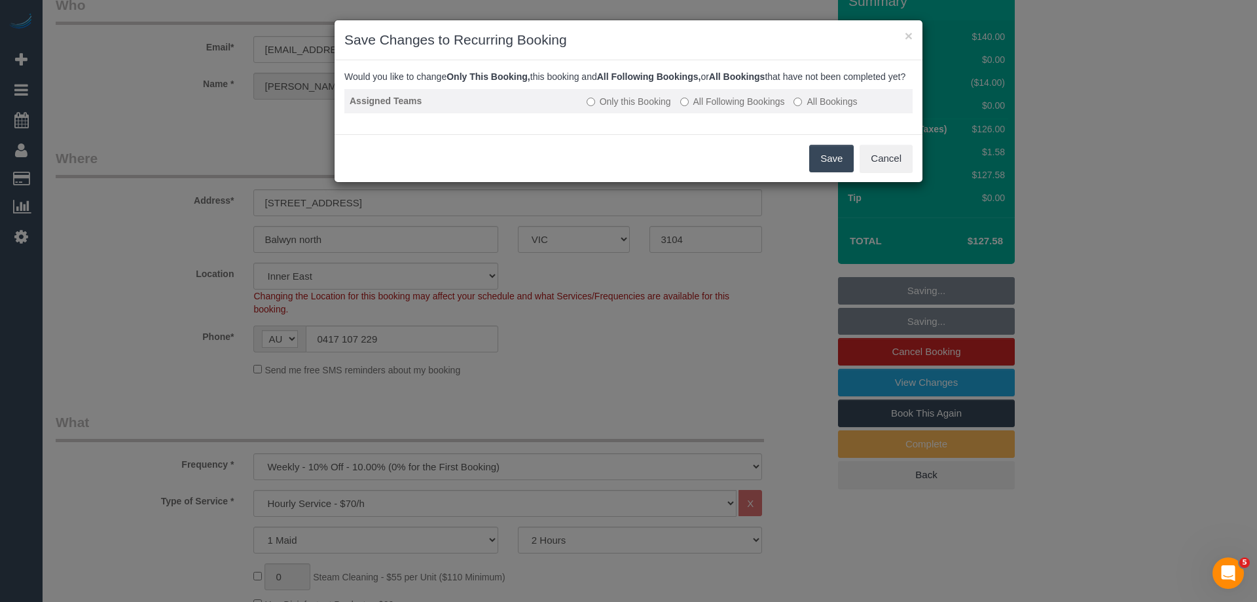
click at [753, 108] on label "All Following Bookings" at bounding box center [732, 101] width 105 height 13
click at [837, 172] on button "Save" at bounding box center [831, 159] width 45 height 28
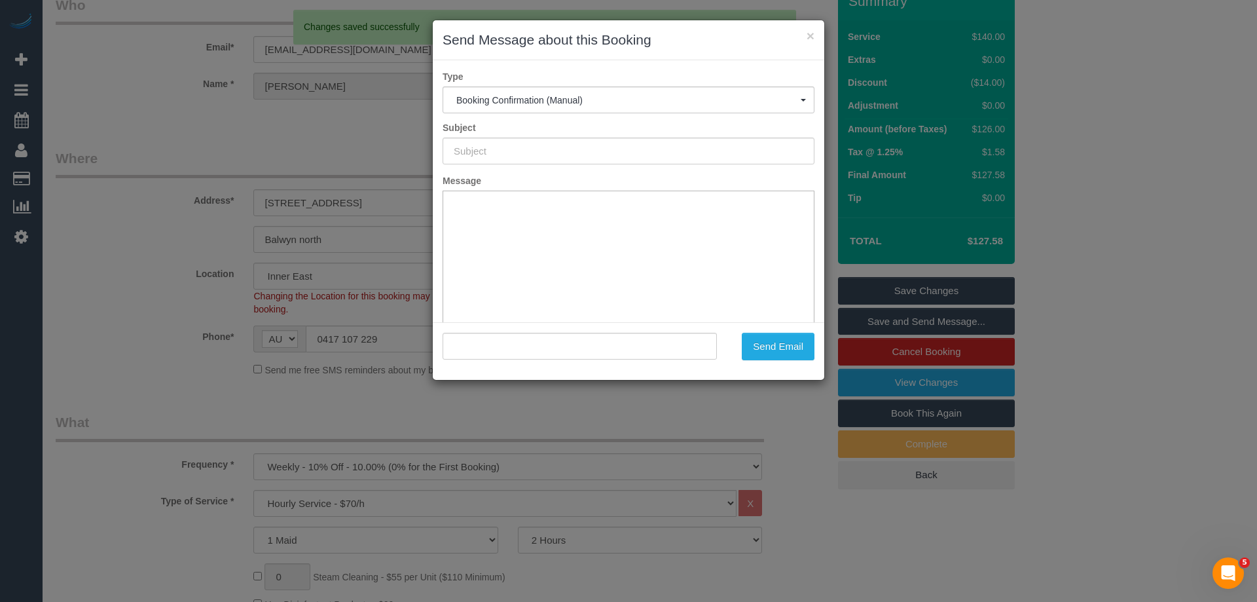
type input "Booking Confirmed"
type input ""Emma Johnson" <hillemma517@gmail.com>"
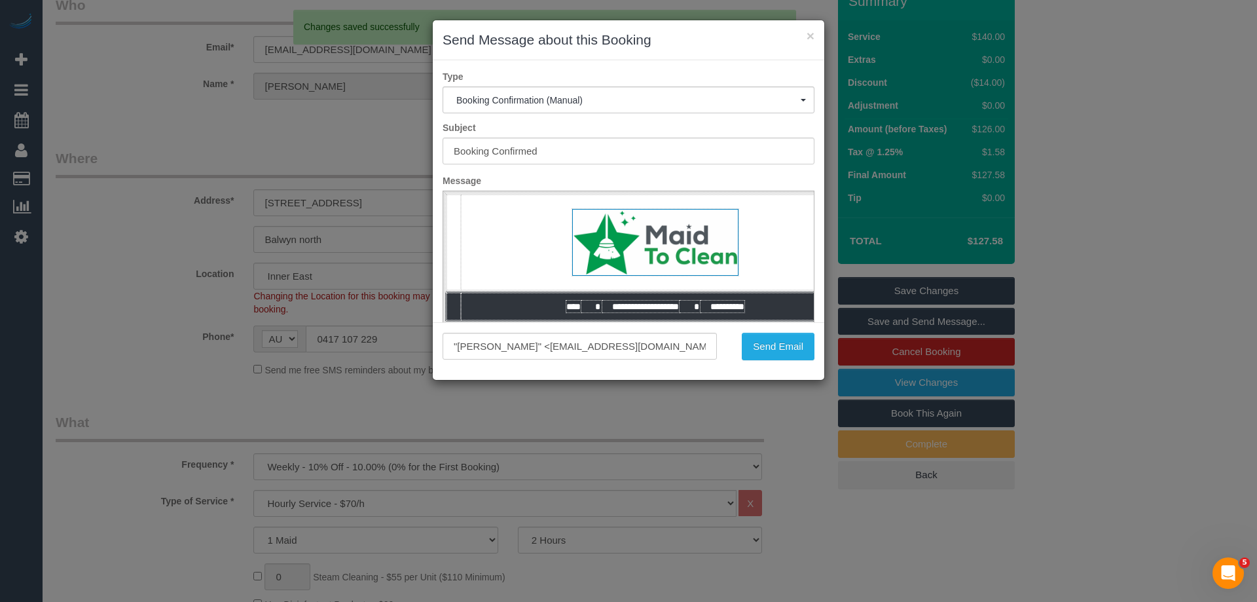
scroll to position [0, 0]
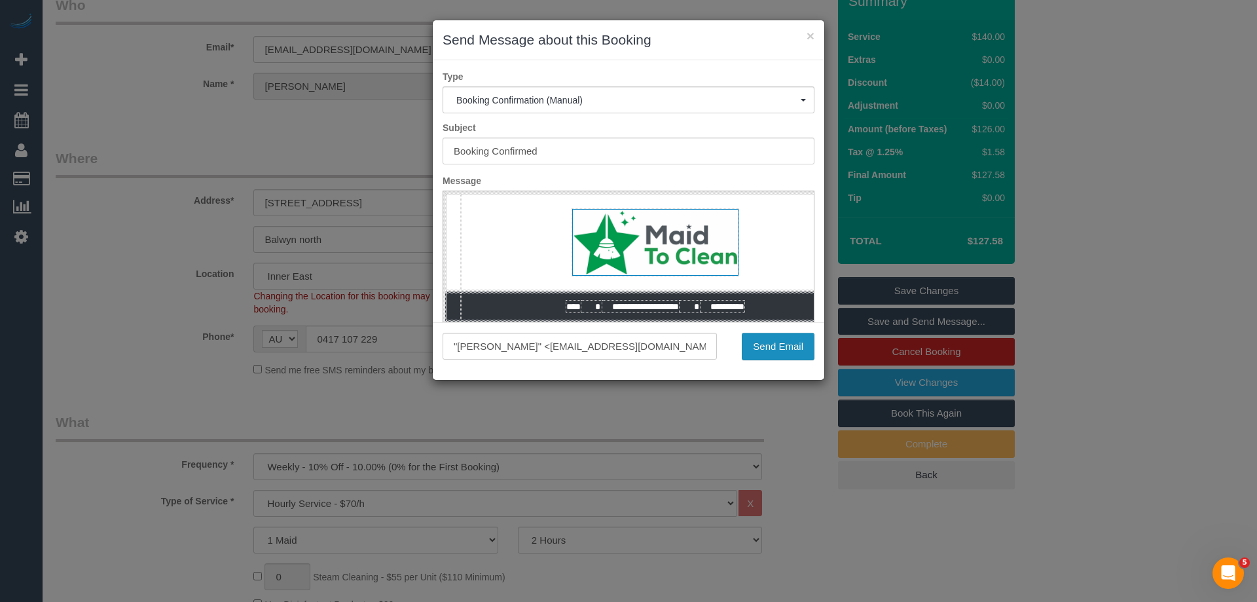
click at [778, 348] on button "Send Email" at bounding box center [778, 347] width 73 height 28
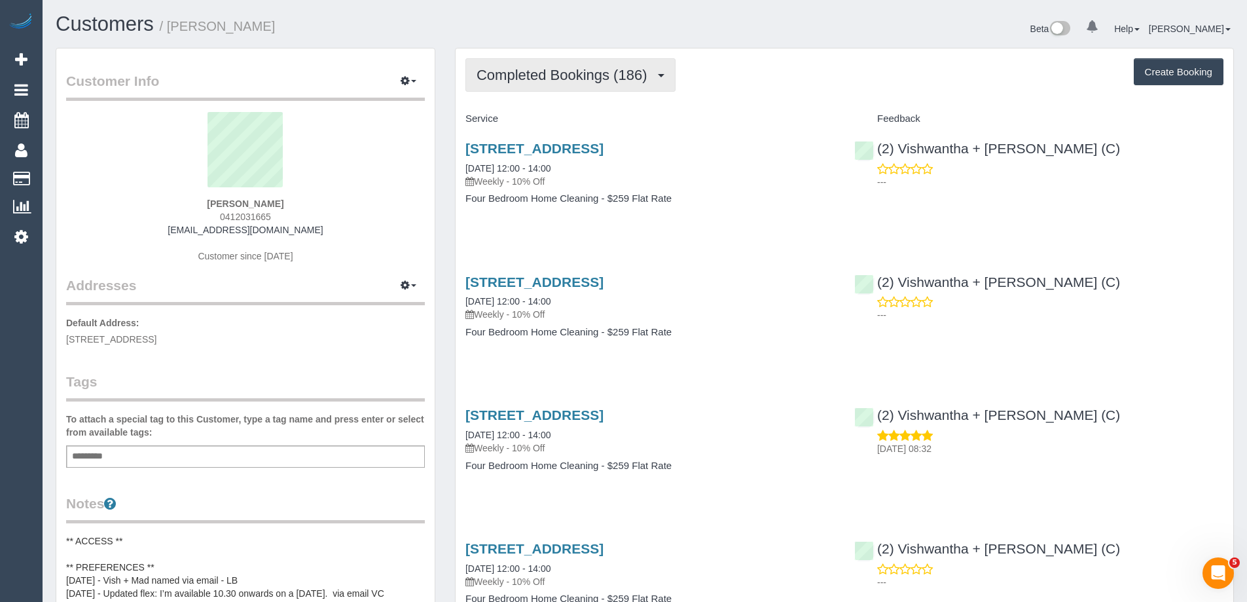
click at [600, 76] on span "Completed Bookings (186)" at bounding box center [565, 75] width 177 height 16
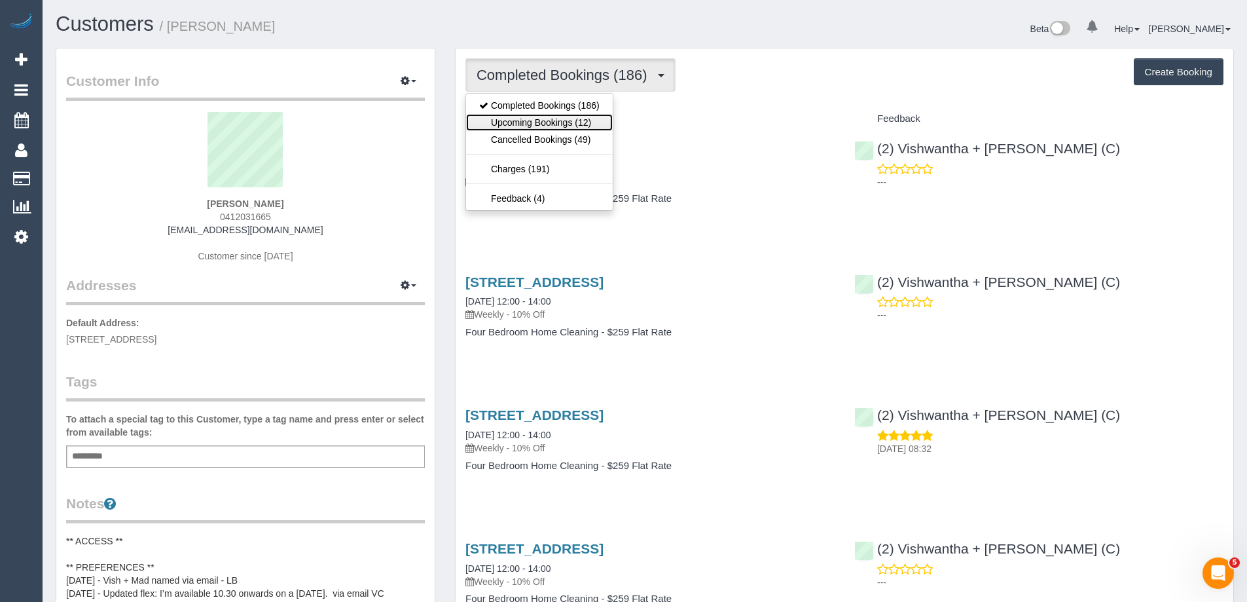
click at [538, 127] on link "Upcoming Bookings (12)" at bounding box center [539, 122] width 147 height 17
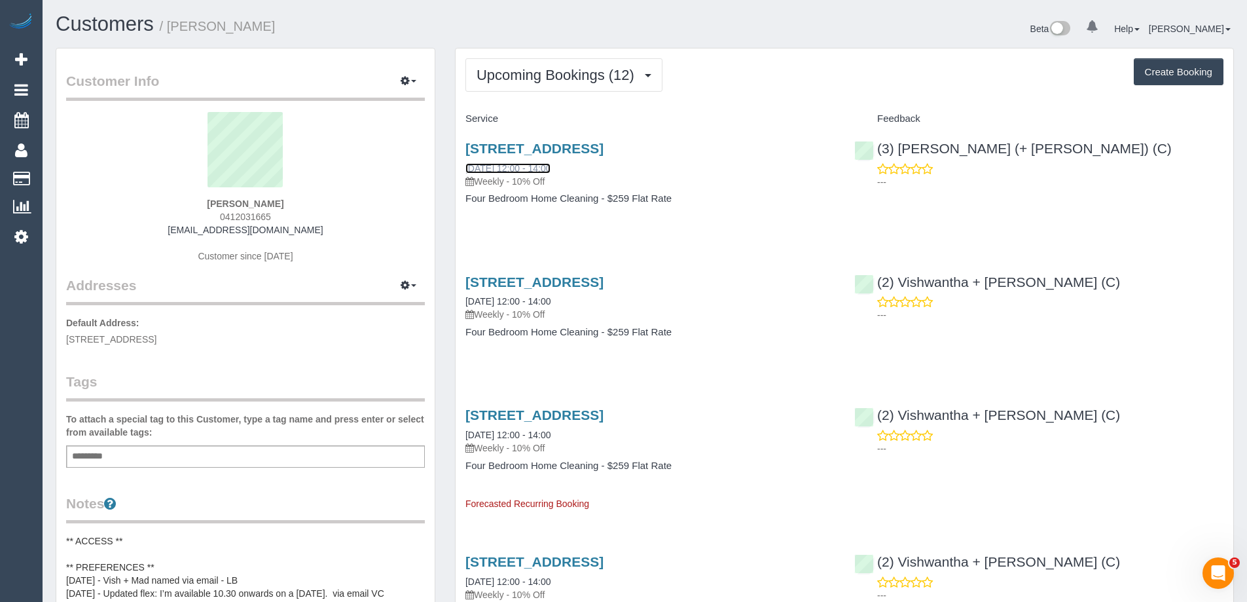
click at [519, 169] on link "[DATE] 12:00 - 14:00" at bounding box center [508, 168] width 85 height 10
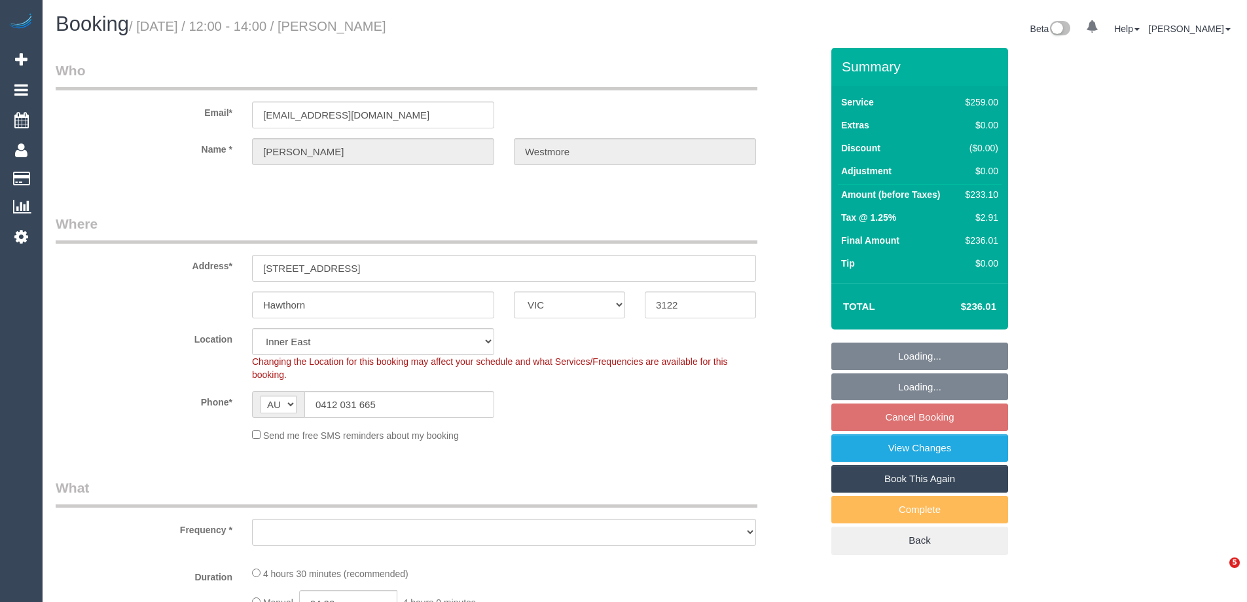
select select "VIC"
select select "string:stripe-pm_1QHaWF2GScqysDRVr54Yyz38"
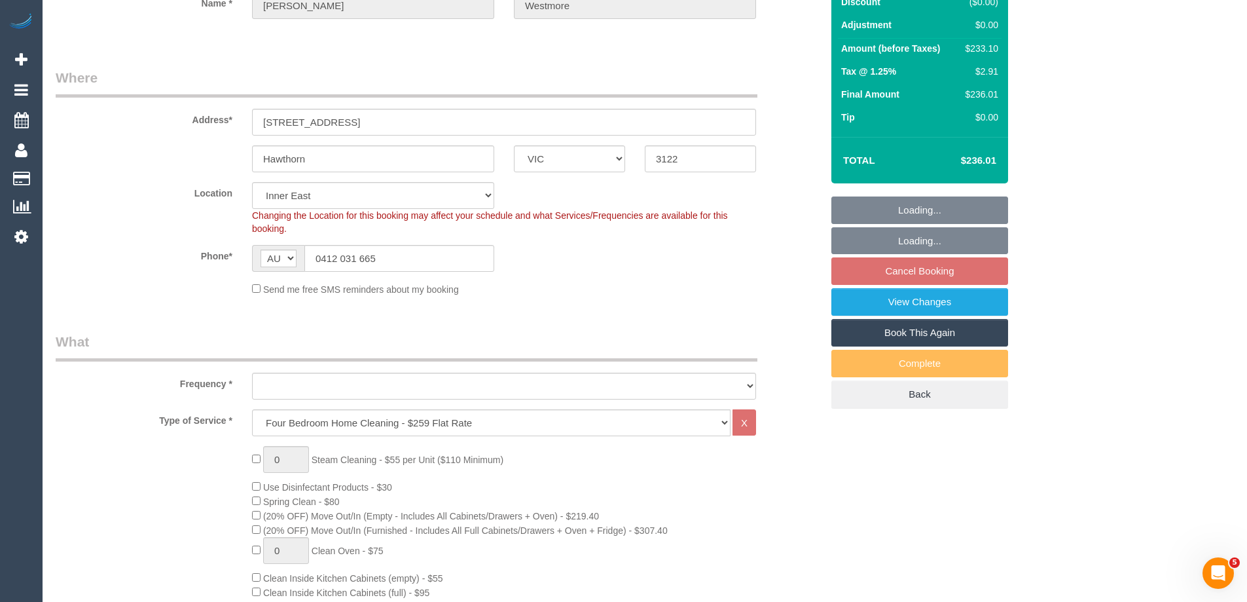
select select "object:647"
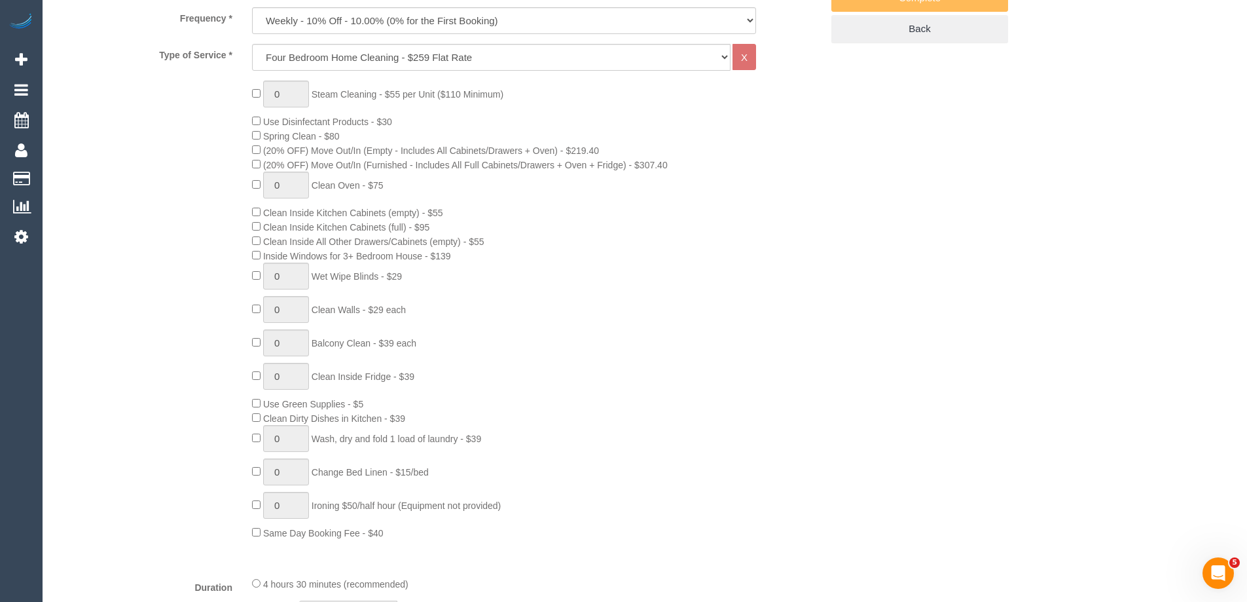
select select "number:27"
select select "number:14"
select select "number:19"
select select "number:22"
select select "number:33"
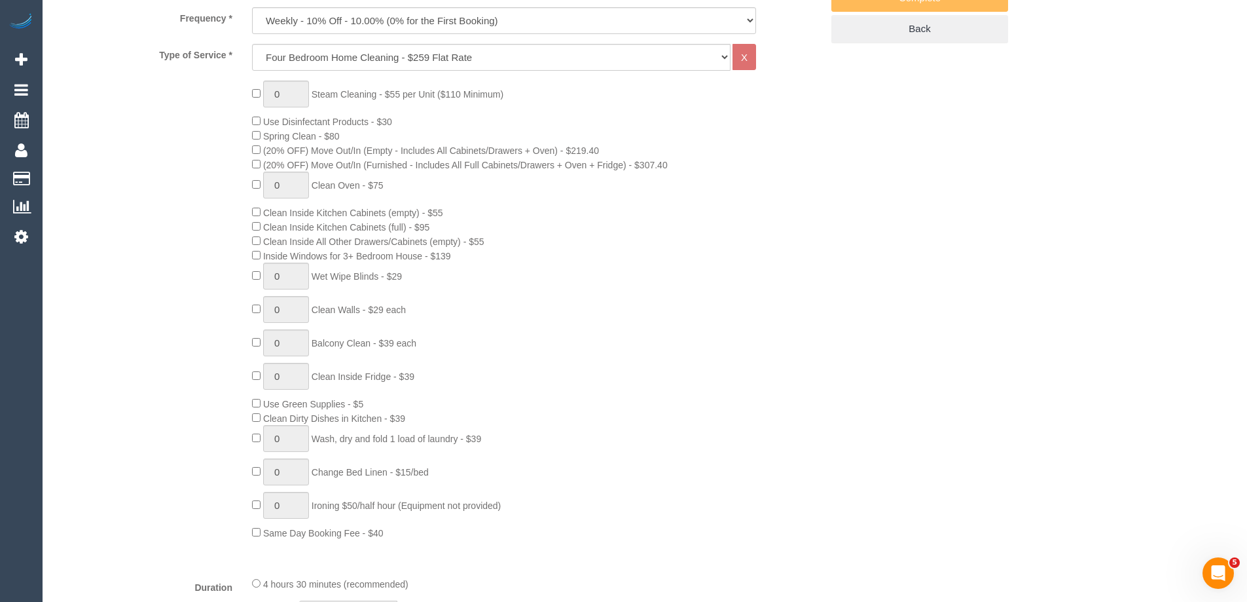
select select "number:11"
select select "object:1450"
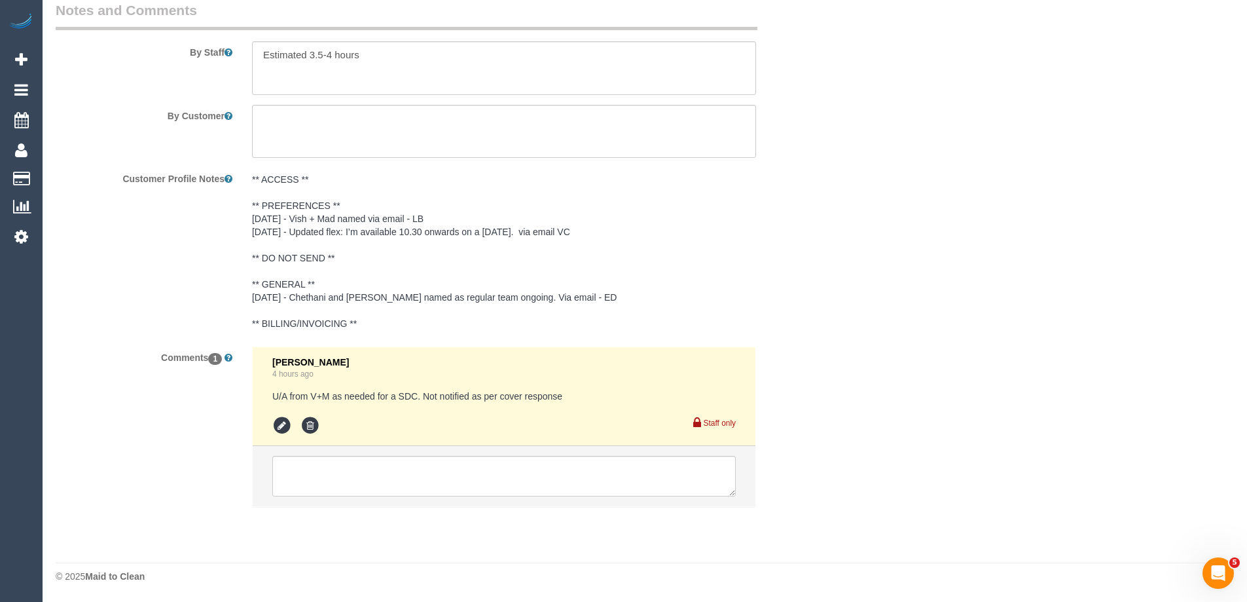
scroll to position [1799, 0]
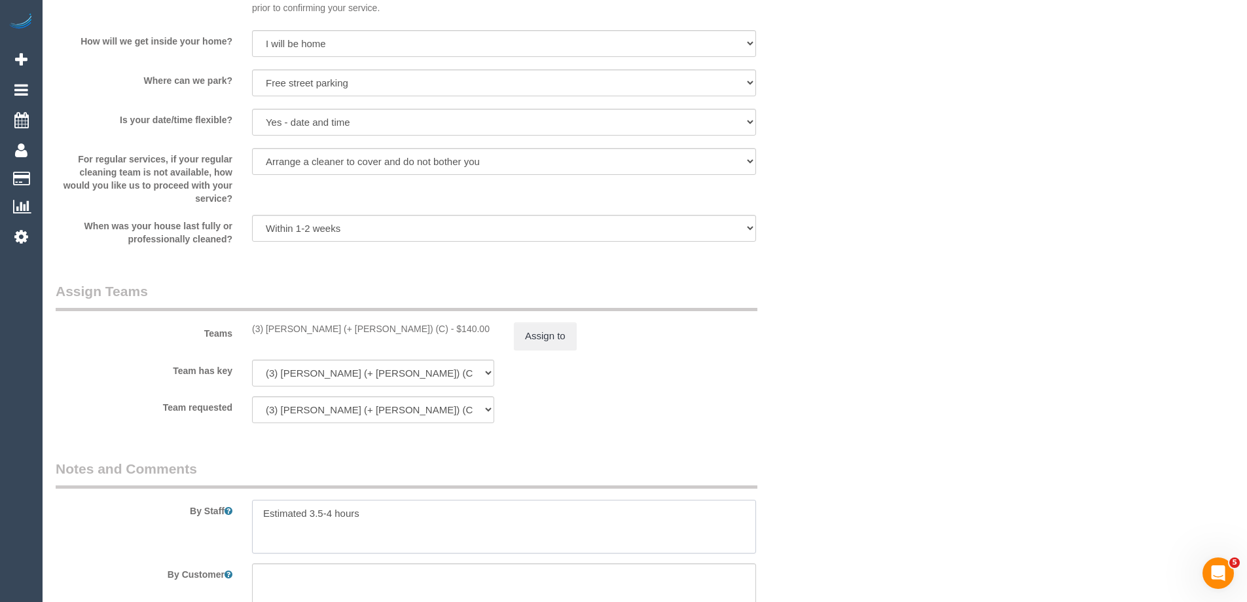
click at [263, 522] on textarea at bounding box center [504, 527] width 504 height 54
type textarea "*cover* Estimated 3.5-4 hours"
drag, startPoint x: 769, startPoint y: 447, endPoint x: 778, endPoint y: 445, distance: 9.5
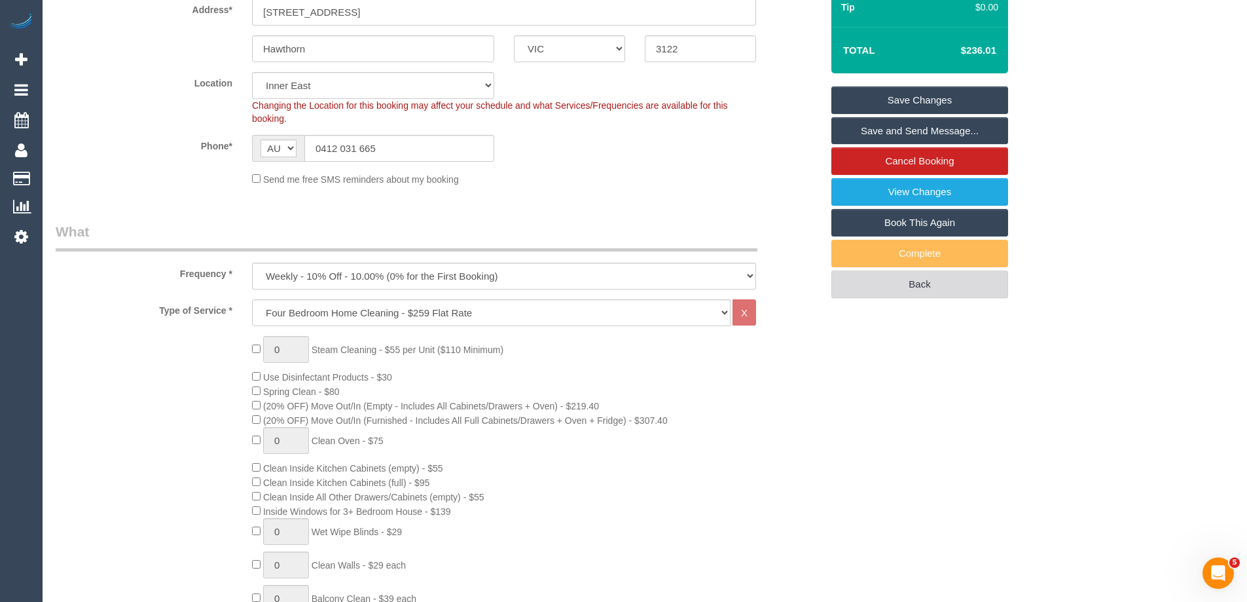
scroll to position [227, 0]
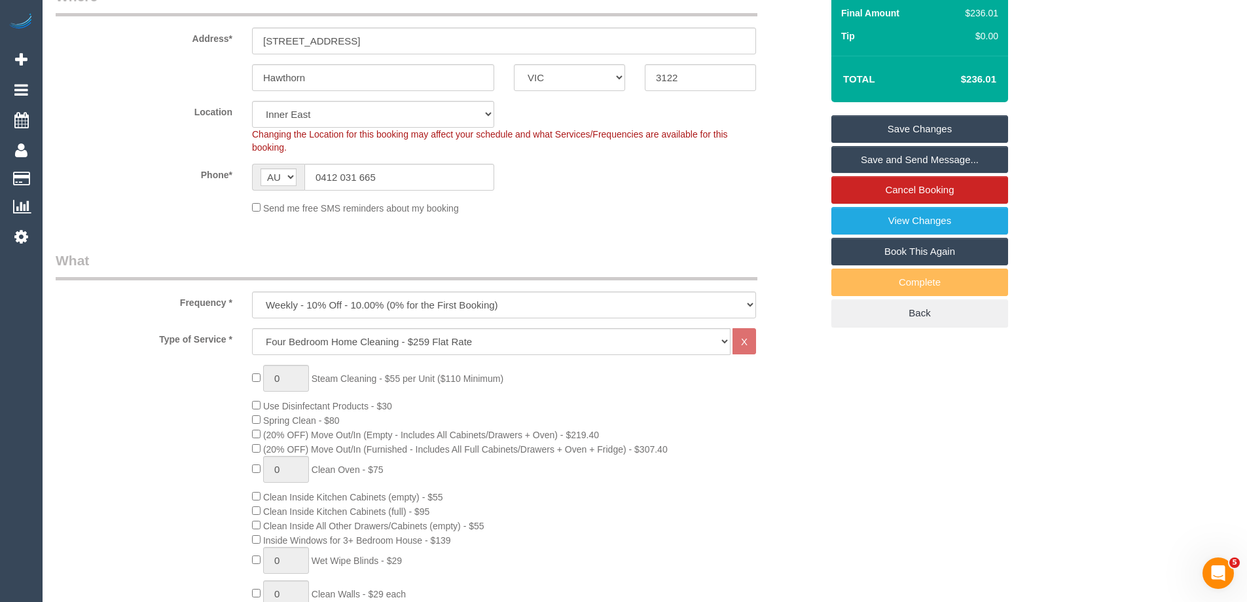
click at [932, 128] on link "Save Changes" at bounding box center [920, 129] width 177 height 28
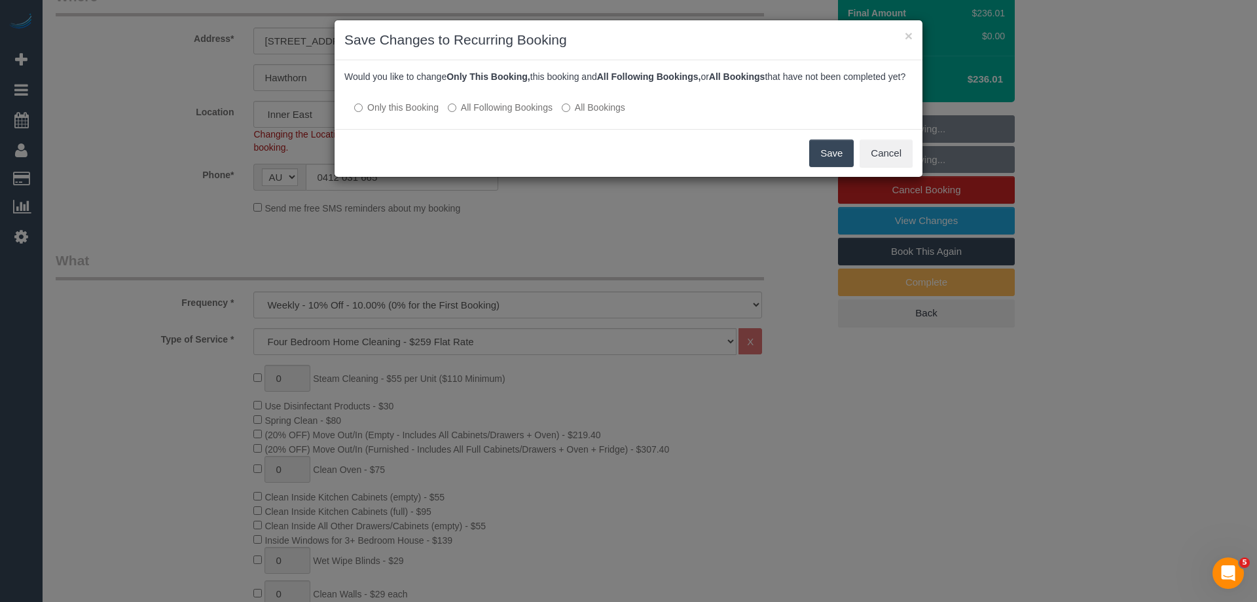
click at [830, 167] on button "Save" at bounding box center [831, 153] width 45 height 28
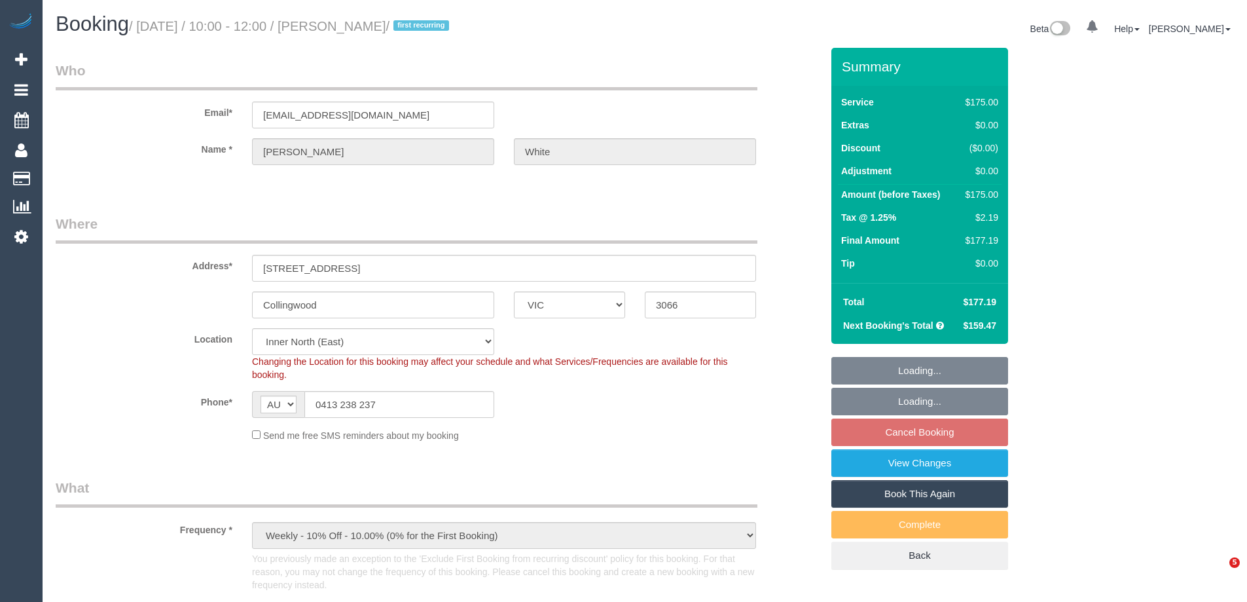
select select "VIC"
select select "150"
select select "number:28"
select select "number:16"
select select "number:19"
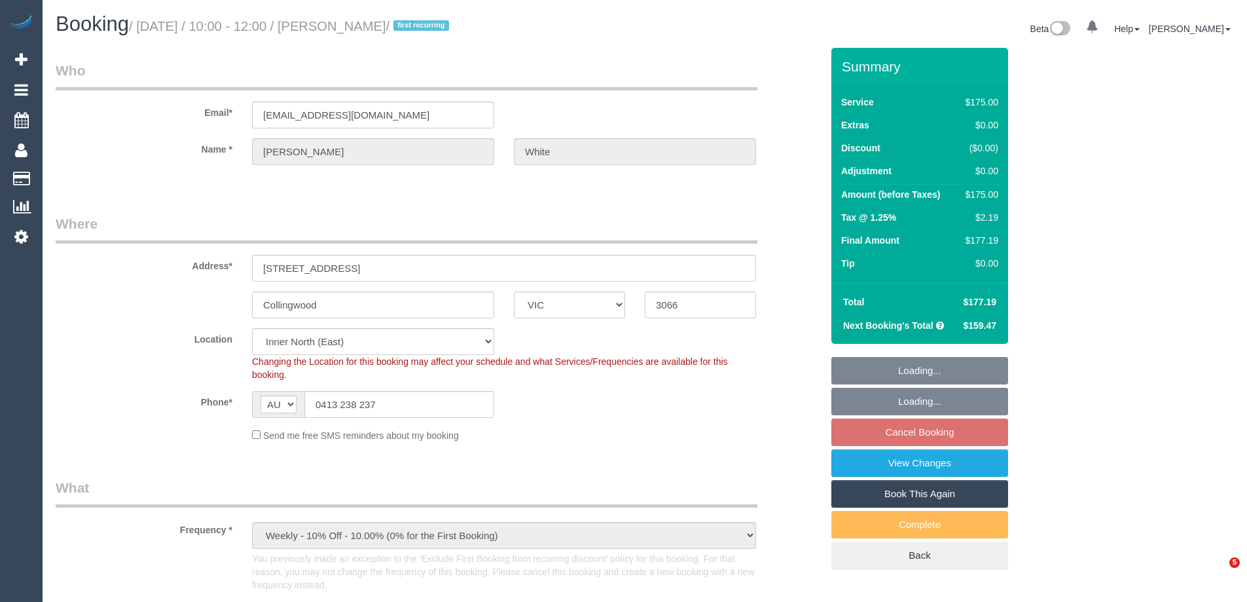
select select "number:22"
select select "number:33"
select select "number:26"
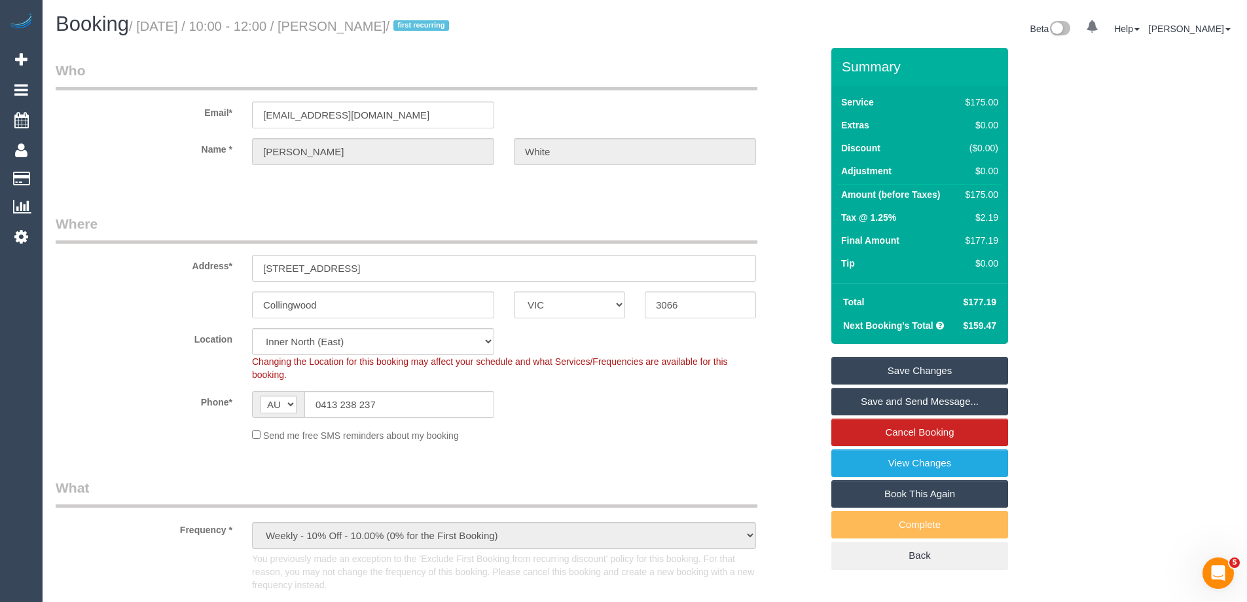
drag, startPoint x: 439, startPoint y: 28, endPoint x: 346, endPoint y: 33, distance: 92.4
click at [346, 33] on small "/ [DATE] / 10:00 - 12:00 / [PERSON_NAME] / first recurring" at bounding box center [291, 26] width 324 height 14
click at [642, 404] on div "Phone* AF AL DZ AD AO AI AQ AG AR AM AW AU AT AZ BS BH BD BB BY BE BZ BJ BM BT …" at bounding box center [439, 404] width 786 height 27
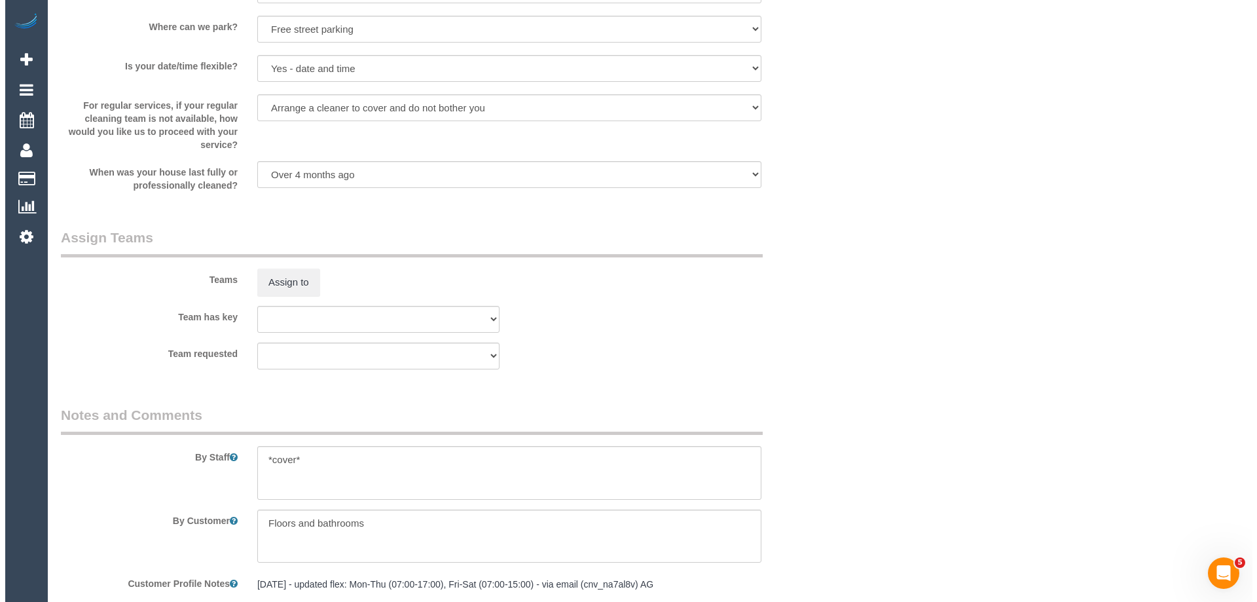
scroll to position [1780, 0]
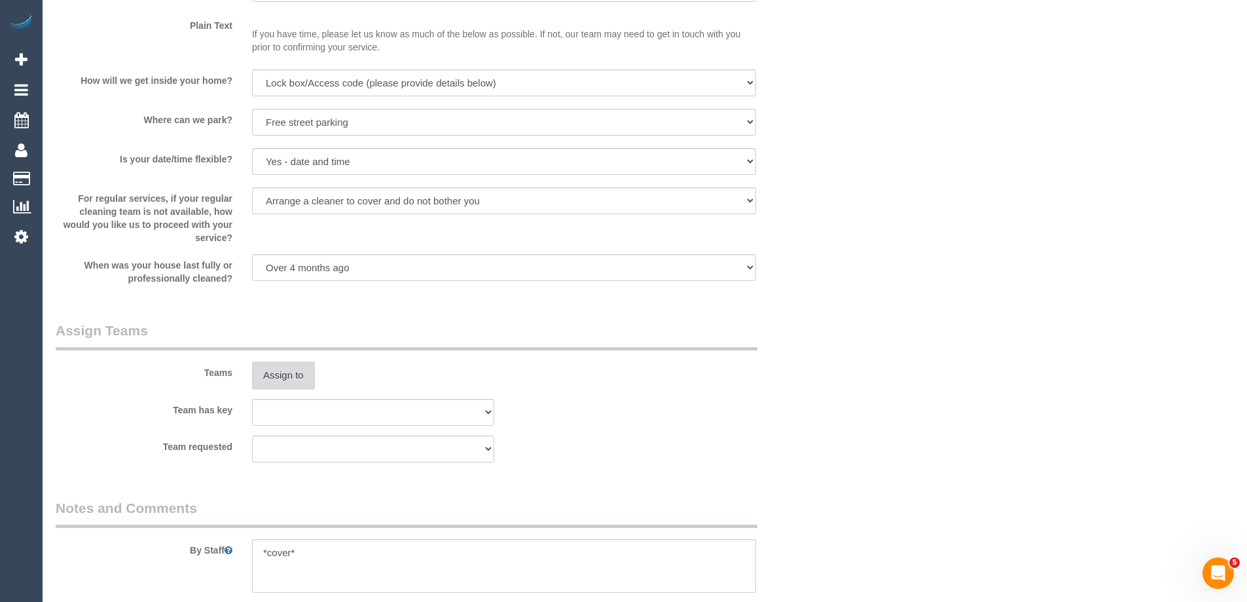
click at [280, 371] on button "Assign to" at bounding box center [283, 375] width 63 height 28
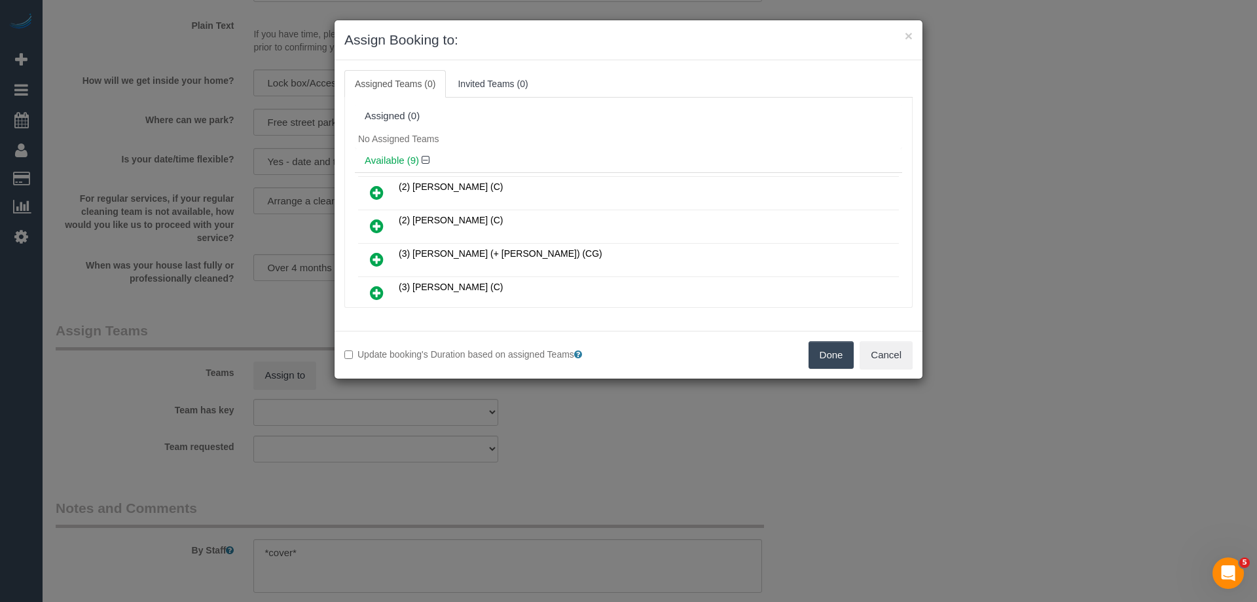
click at [557, 143] on div "No Assigned Teams" at bounding box center [628, 139] width 547 height 20
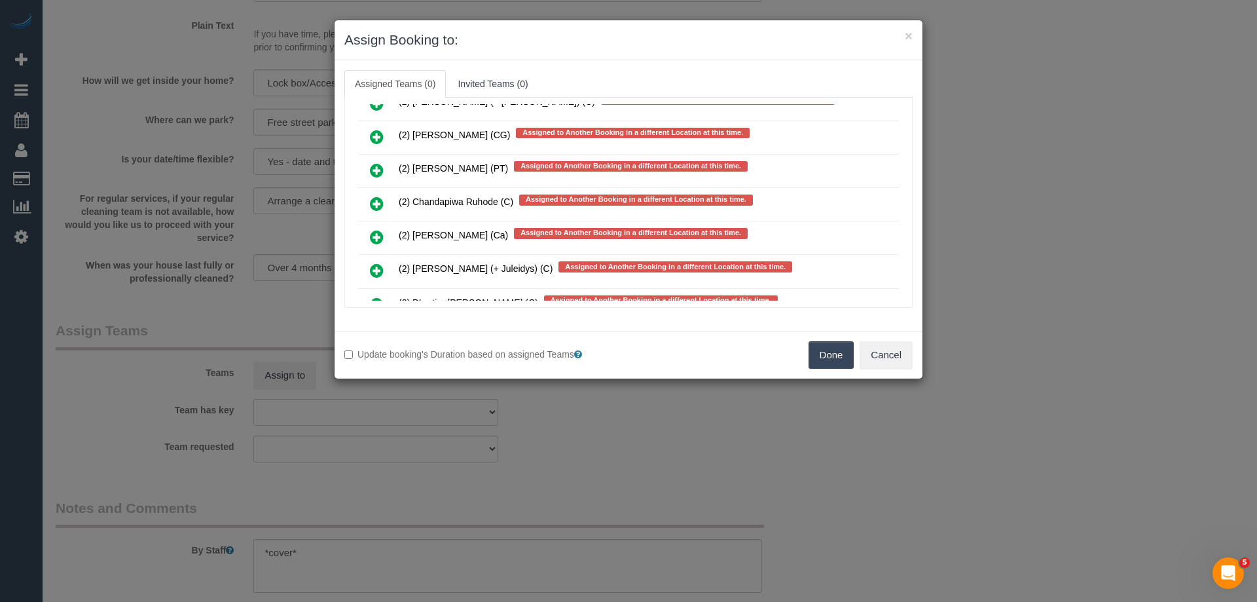
scroll to position [4355, 0]
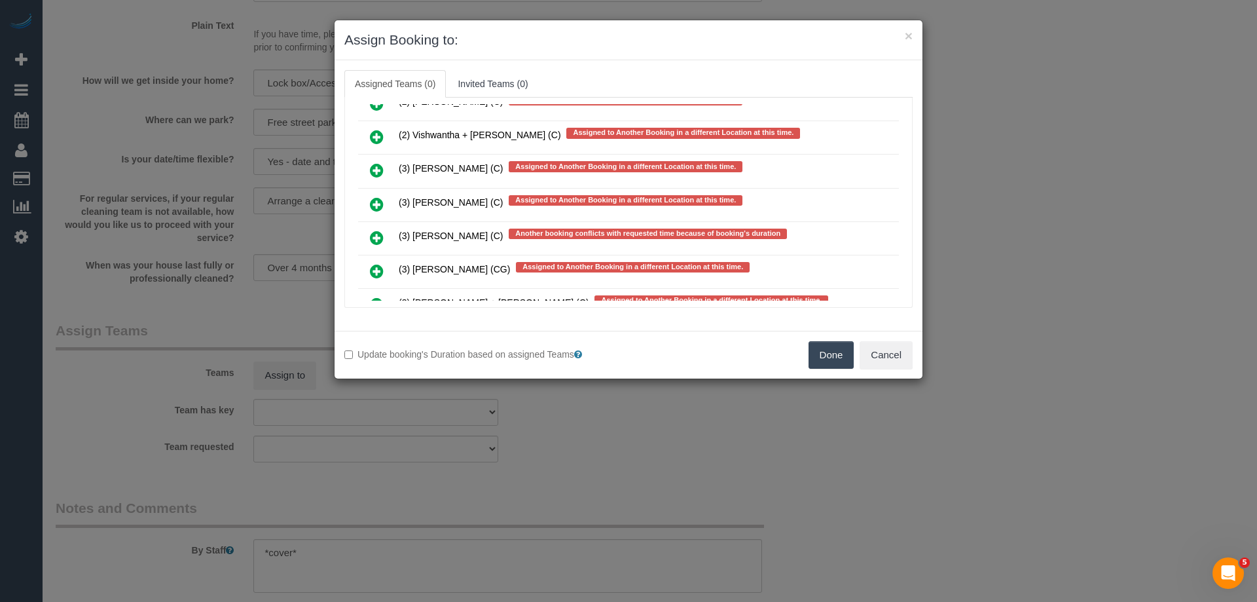
click at [375, 240] on icon at bounding box center [377, 238] width 14 height 16
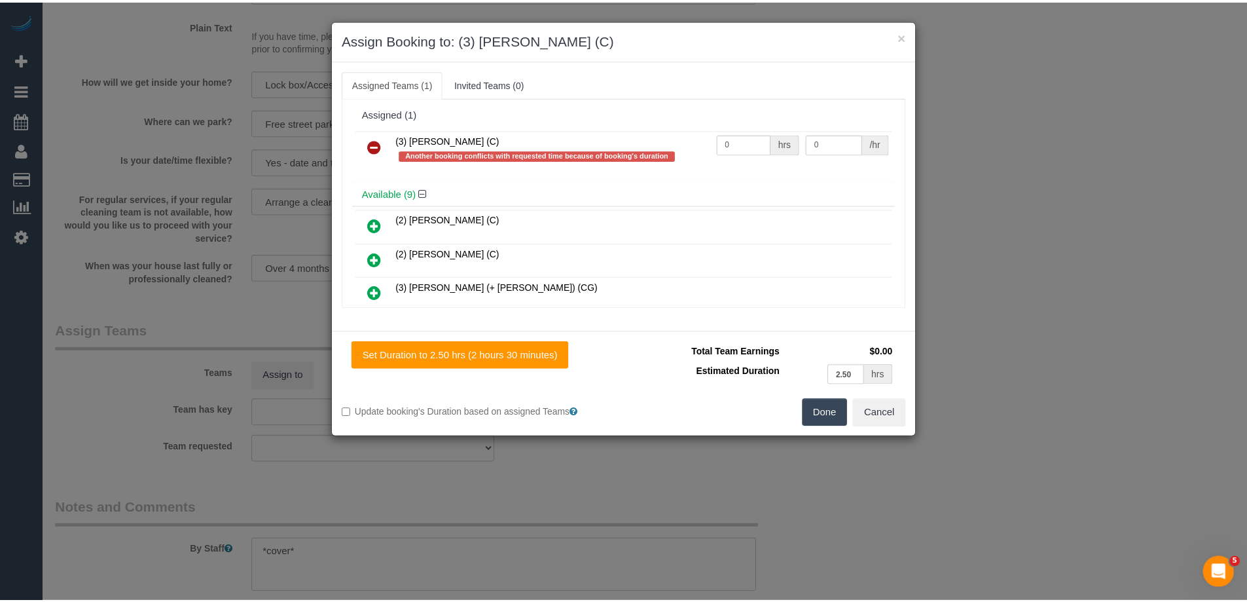
scroll to position [0, 0]
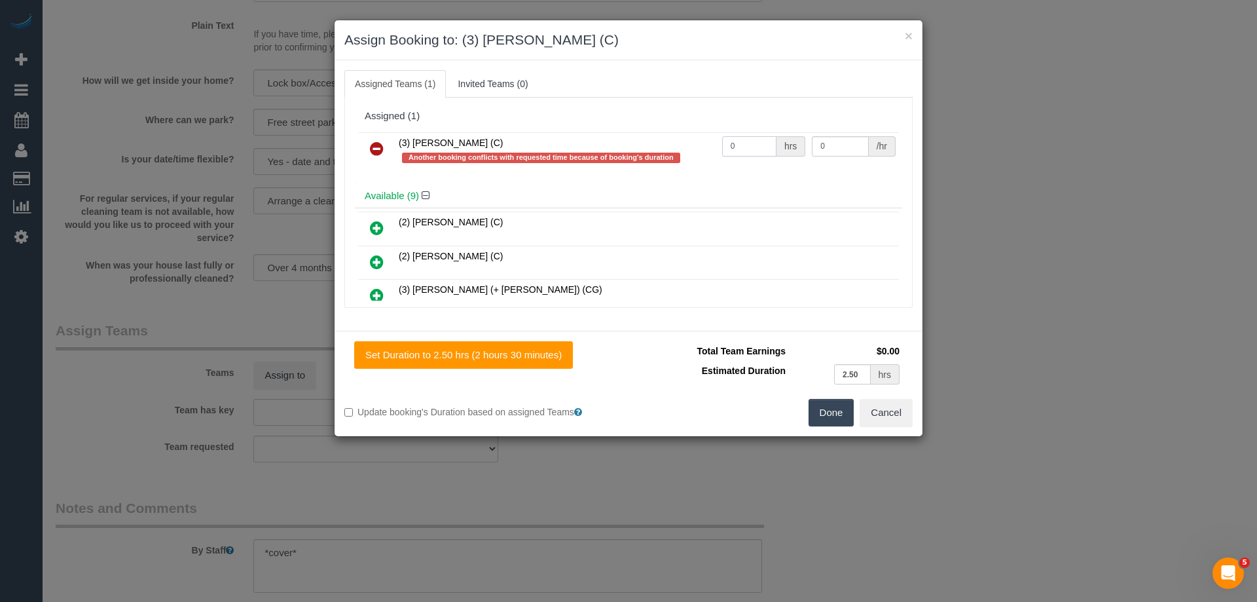
click at [746, 149] on input "0" at bounding box center [749, 146] width 54 height 20
type input "2.5"
click at [847, 138] on input "0" at bounding box center [840, 146] width 56 height 20
type input "35"
click at [838, 425] on button "Done" at bounding box center [832, 413] width 46 height 28
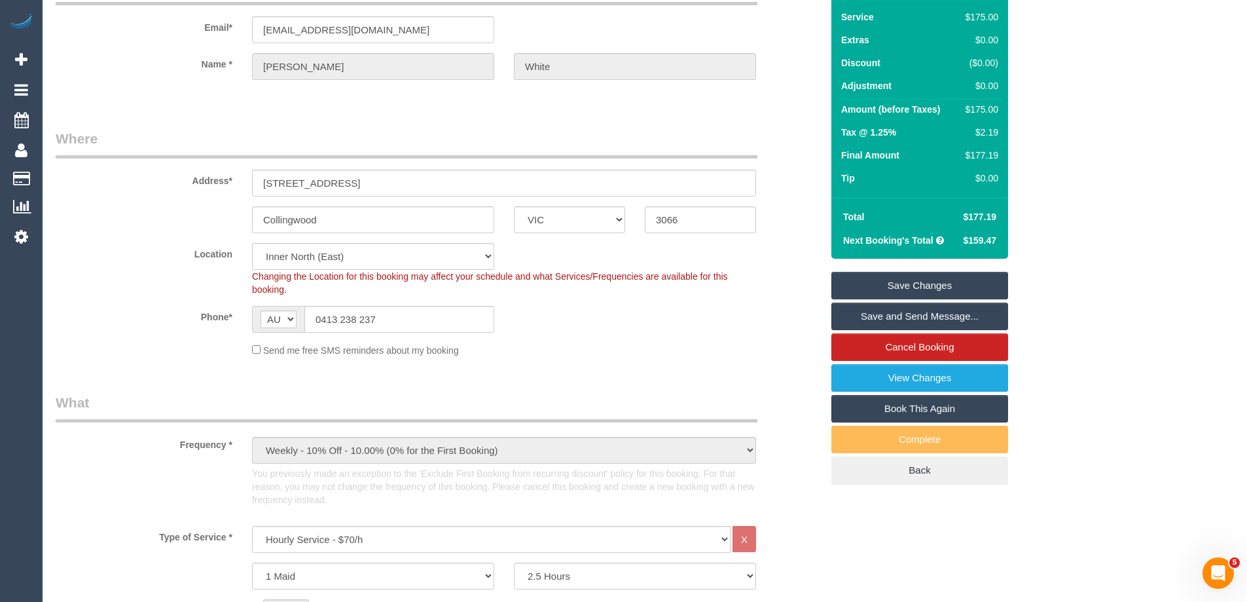
scroll to position [12, 0]
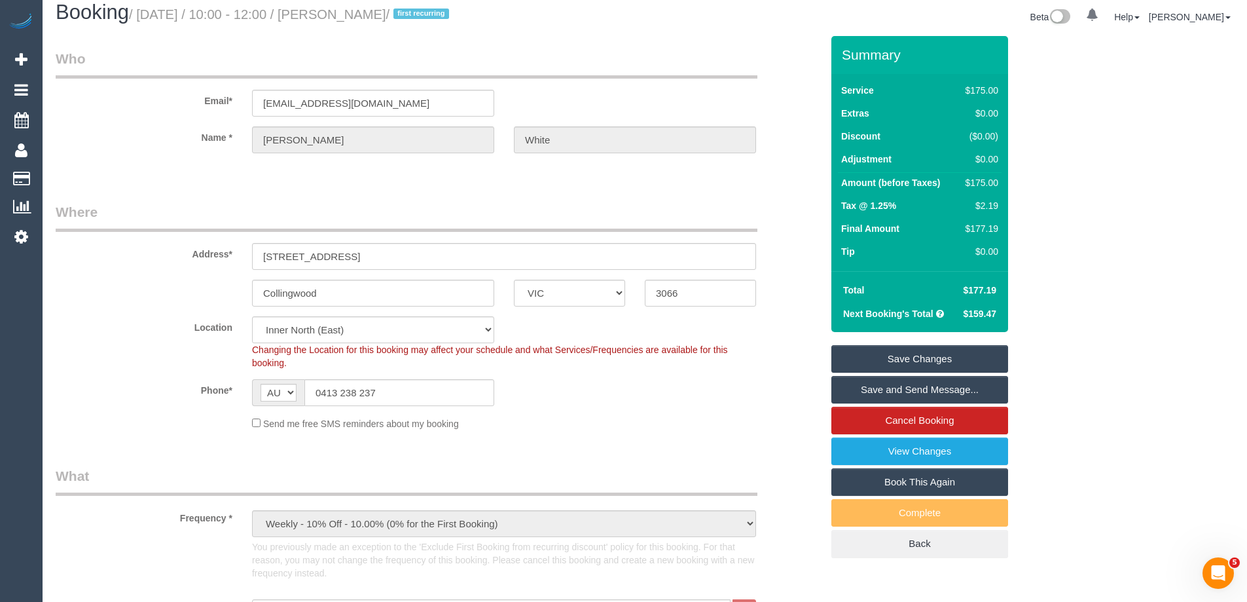
click at [932, 355] on link "Save Changes" at bounding box center [920, 359] width 177 height 28
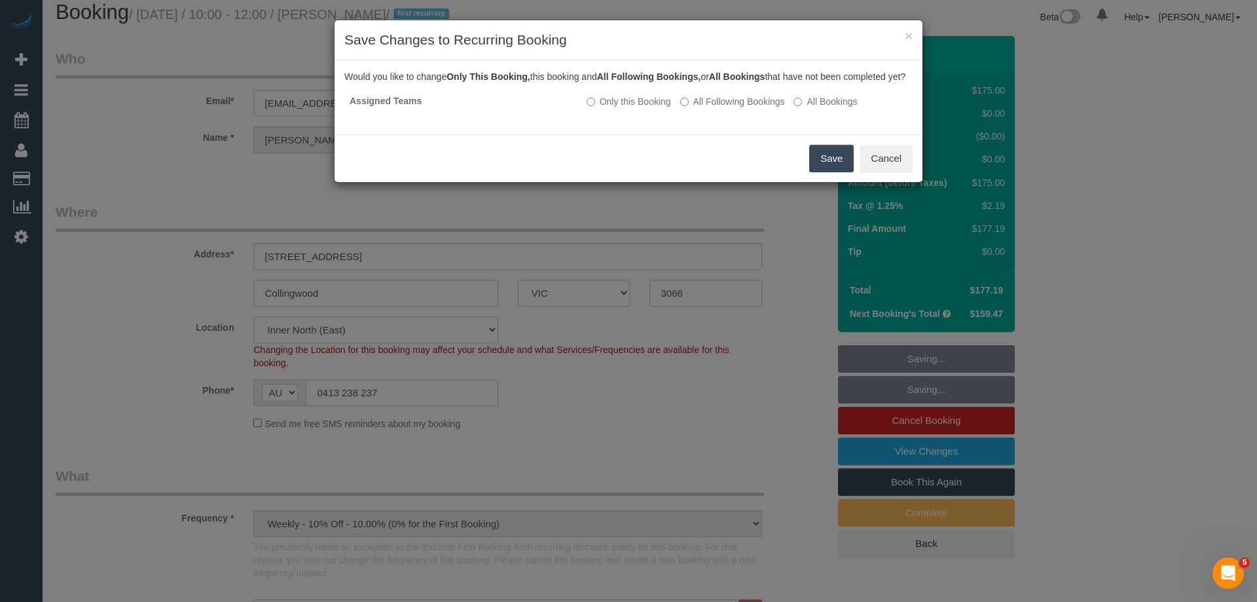
click at [831, 172] on button "Save" at bounding box center [831, 159] width 45 height 28
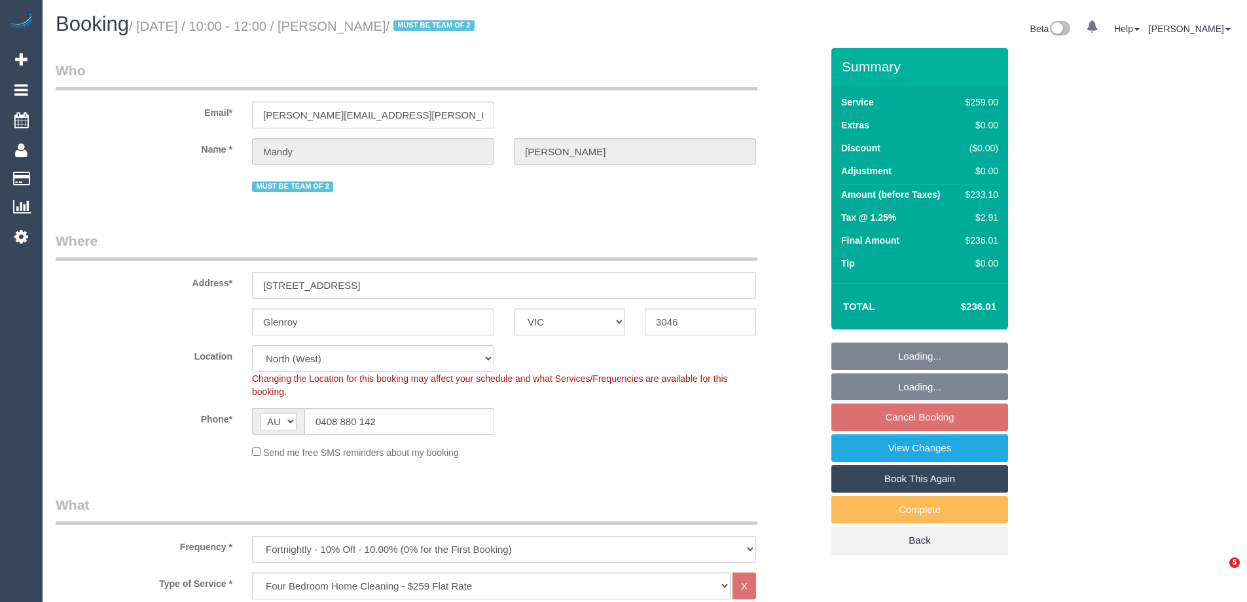
select select "VIC"
select select "number:28"
select select "number:14"
select select "number:19"
select select "number:23"
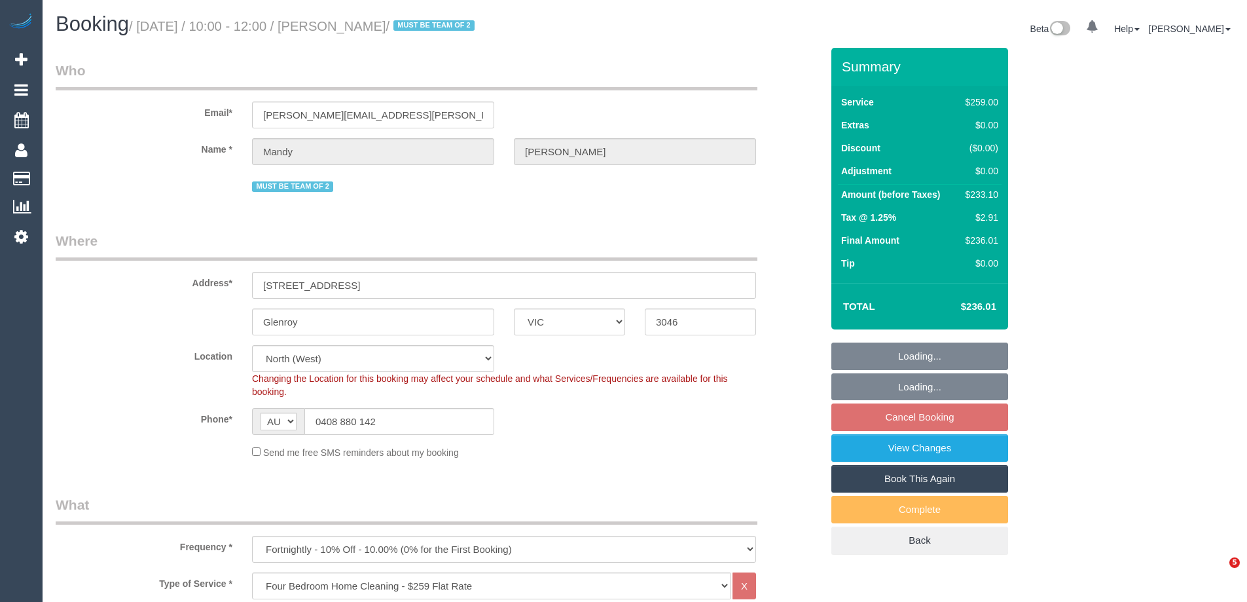
select select "number:34"
select select "number:11"
select select "object:832"
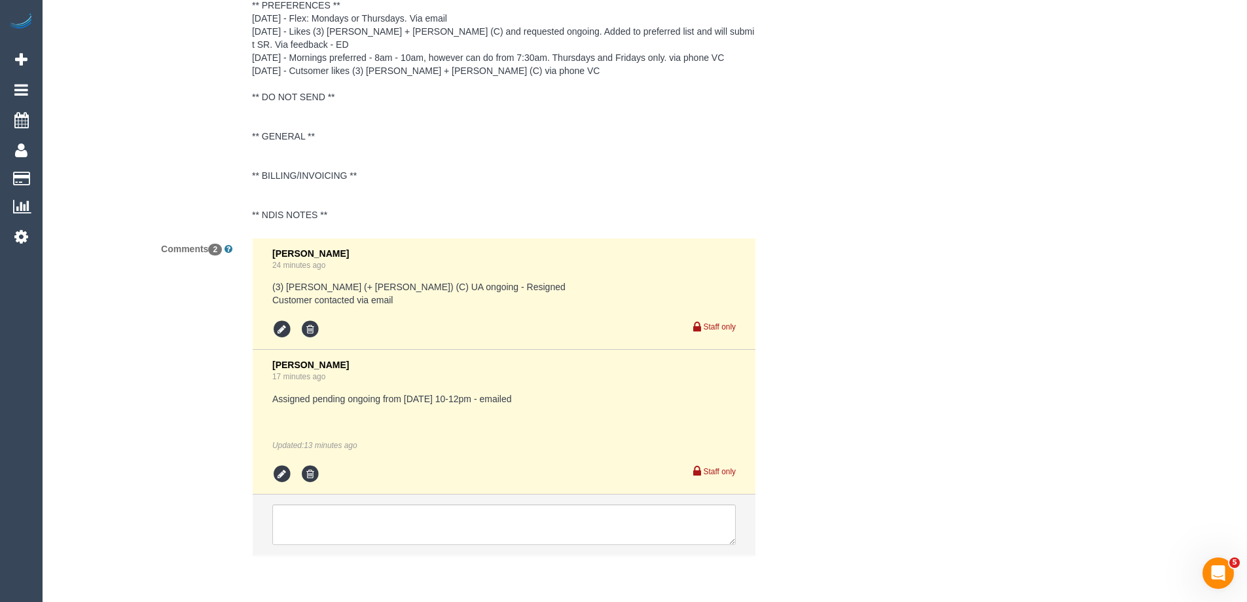
scroll to position [2537, 0]
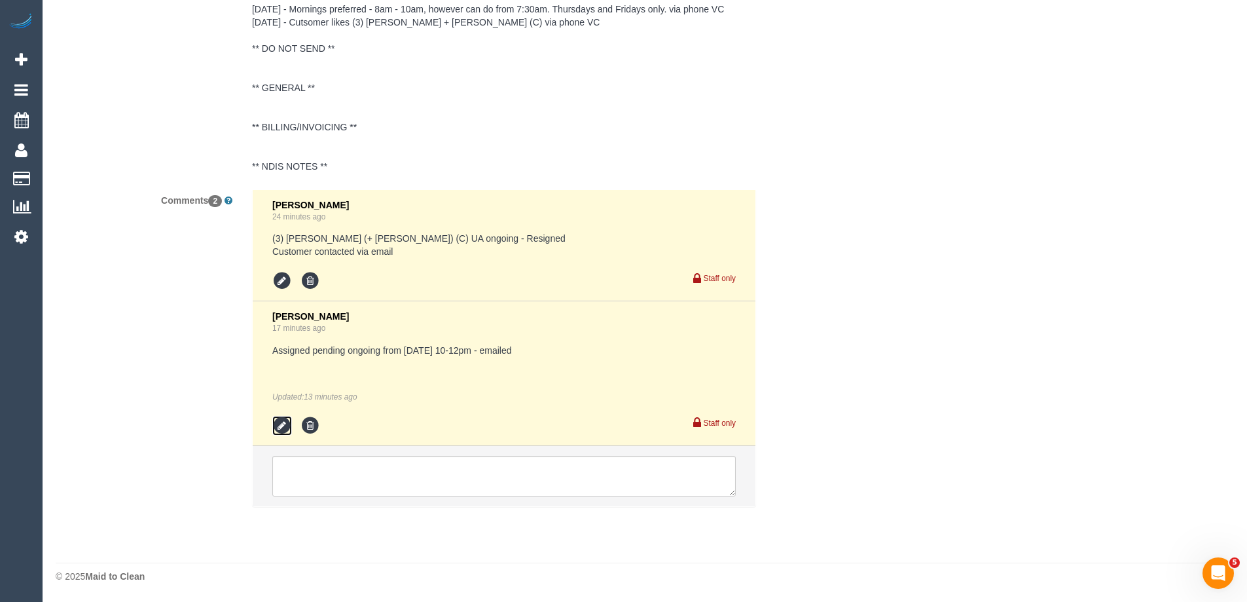
click at [279, 424] on icon at bounding box center [282, 426] width 20 height 20
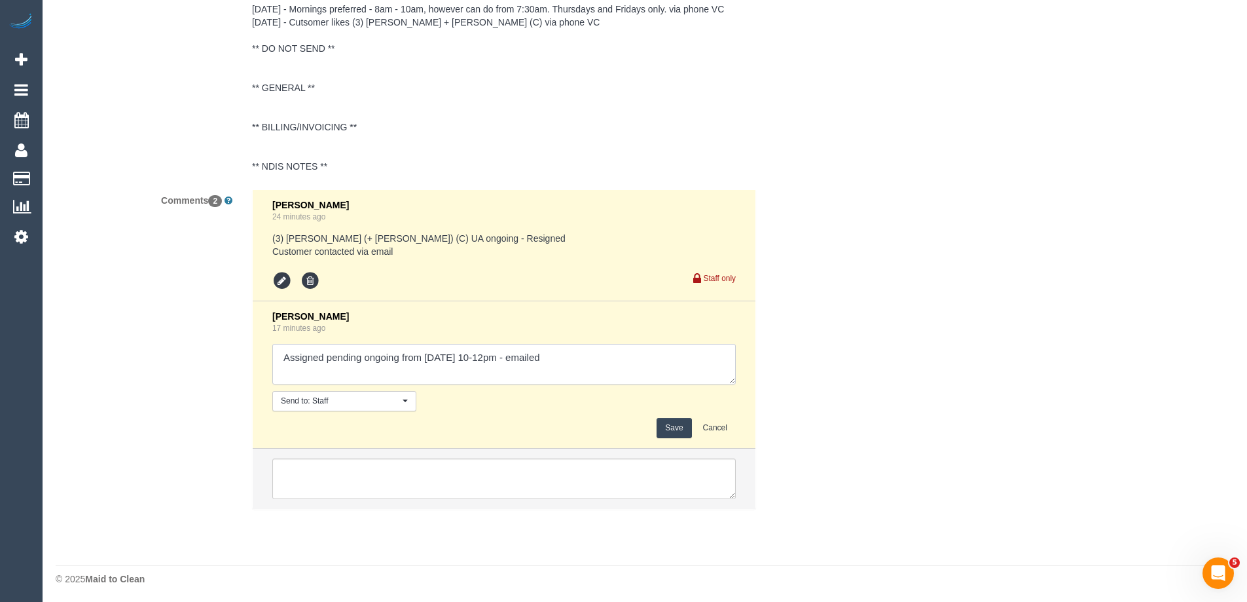
click at [605, 384] on textarea at bounding box center [504, 364] width 464 height 41
click at [618, 364] on textarea at bounding box center [504, 364] width 464 height 41
click at [578, 374] on textarea at bounding box center [504, 364] width 464 height 41
click at [621, 371] on textarea at bounding box center [504, 364] width 464 height 41
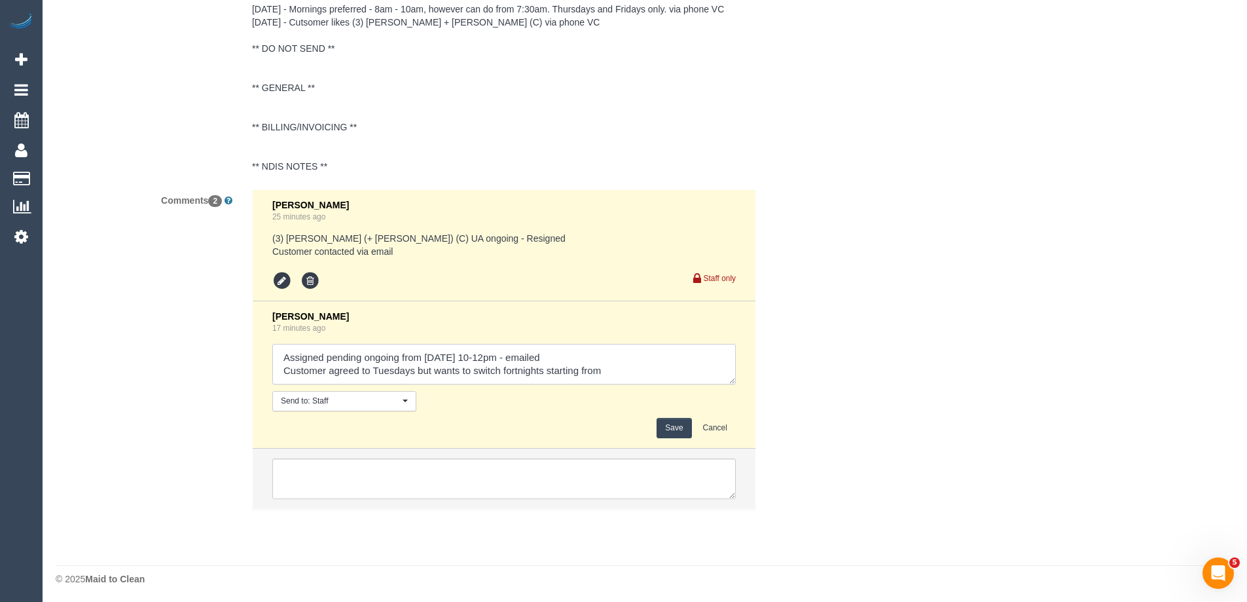
click at [633, 373] on textarea at bounding box center [504, 364] width 464 height 41
drag, startPoint x: 634, startPoint y: 373, endPoint x: 361, endPoint y: 370, distance: 273.1
click at [361, 370] on textarea at bounding box center [504, 364] width 464 height 41
type textarea "Assigned pending ongoing from Tues 7/10 10-12pm - emailed Customer agreed"
click at [676, 428] on button "Save" at bounding box center [674, 428] width 35 height 20
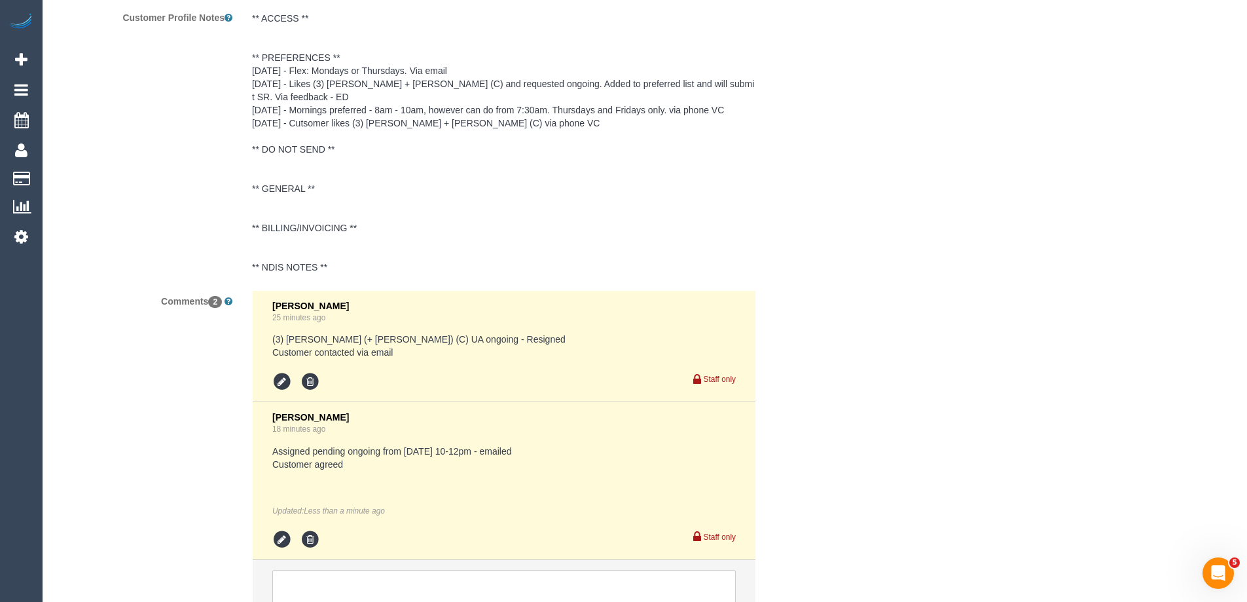
scroll to position [2209, 0]
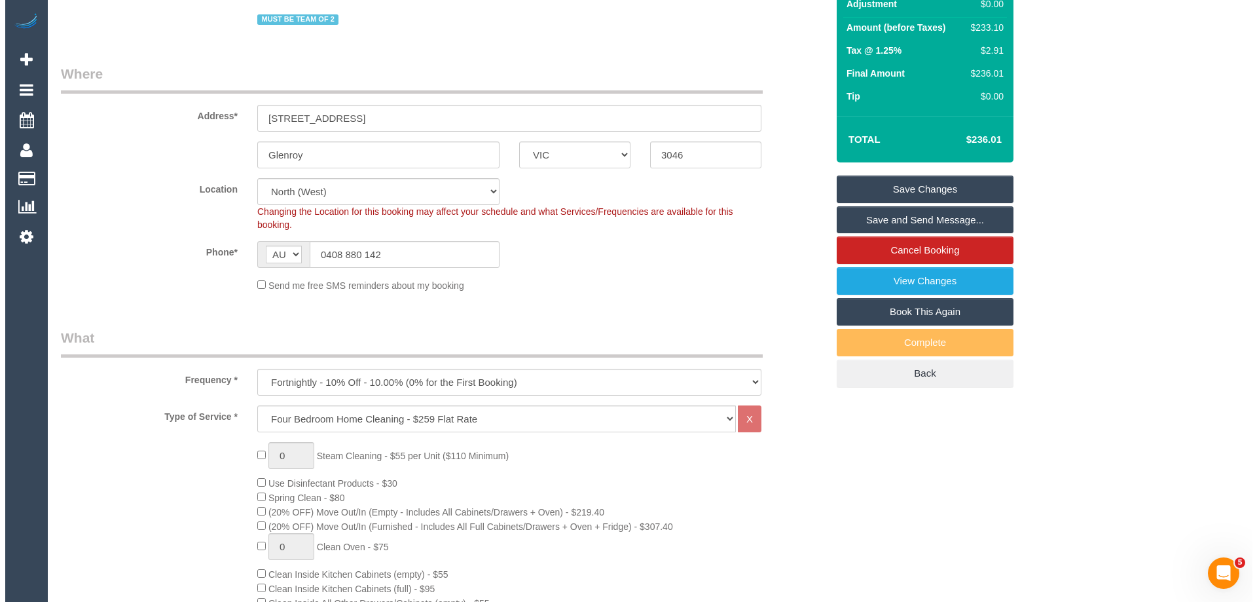
scroll to position [0, 0]
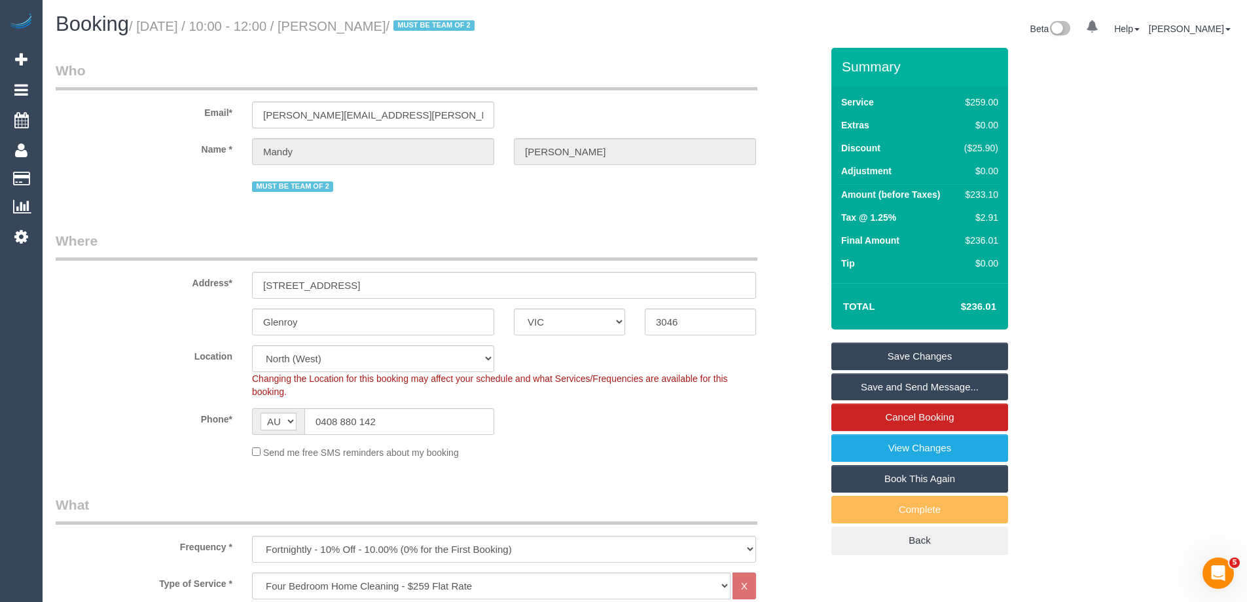
click at [885, 382] on link "Save and Send Message..." at bounding box center [920, 387] width 177 height 28
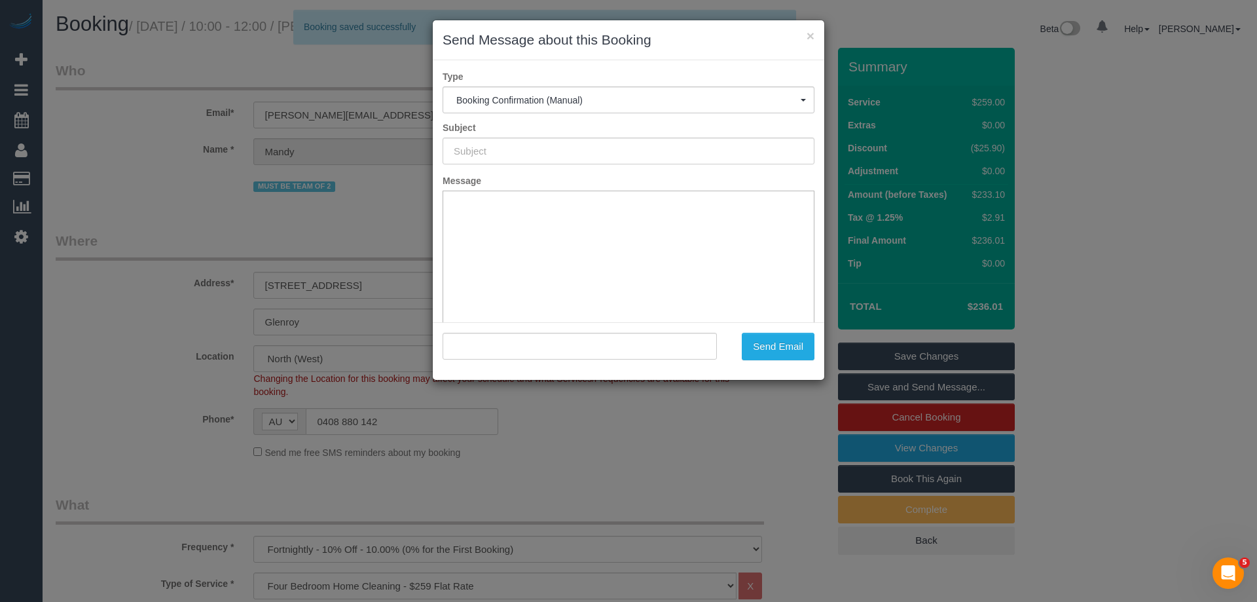
type input "Booking Confirmed"
type input ""Mandy McNally" <mandy.mcnally@cba.com.au>"
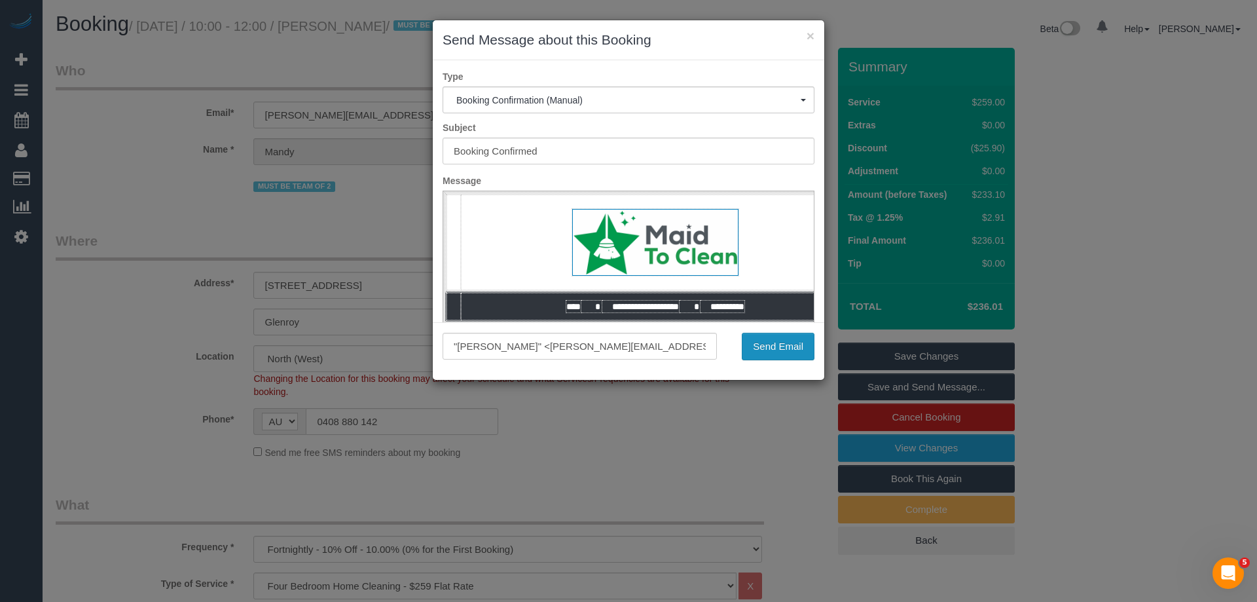
click at [780, 350] on button "Send Email" at bounding box center [778, 347] width 73 height 28
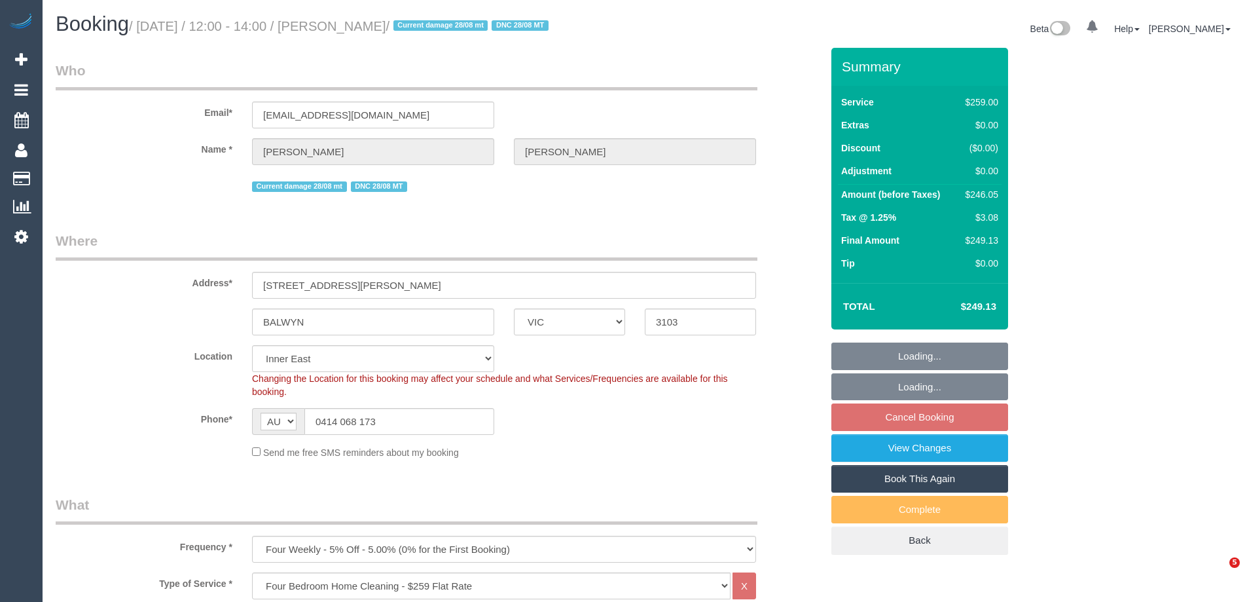
select select "VIC"
select select "string:stripe-pm_1RIO802GScqysDRVtVtZynzm"
select select "number:28"
select select "number:14"
select select "number:19"
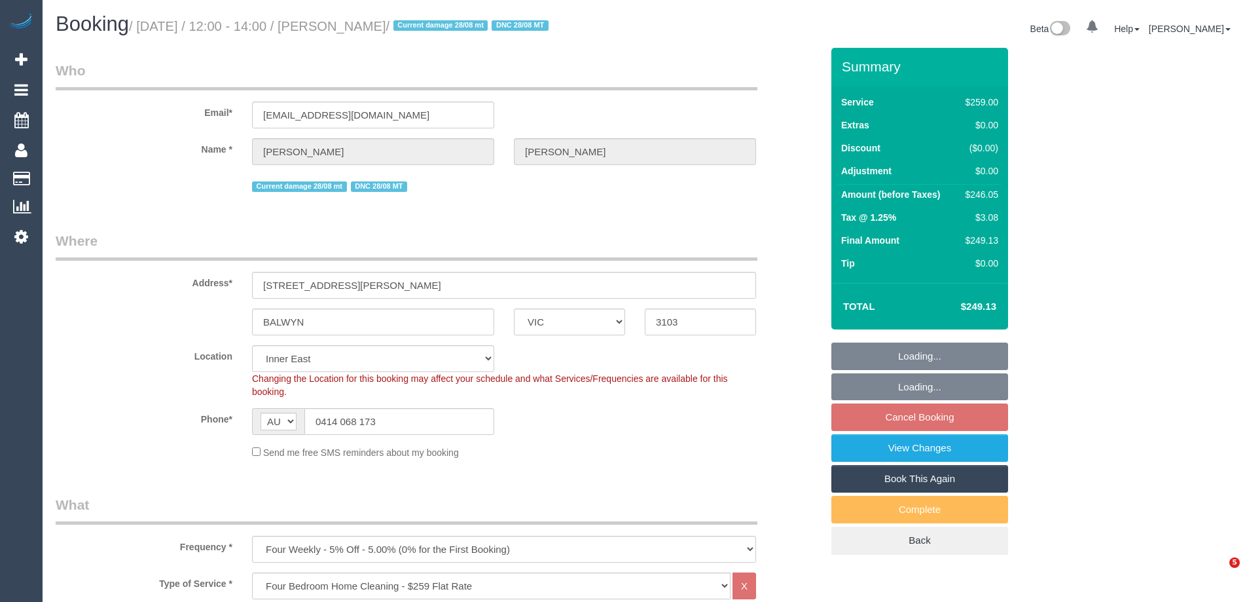
select select "number:22"
select select "number:34"
select select "number:12"
select select "object:916"
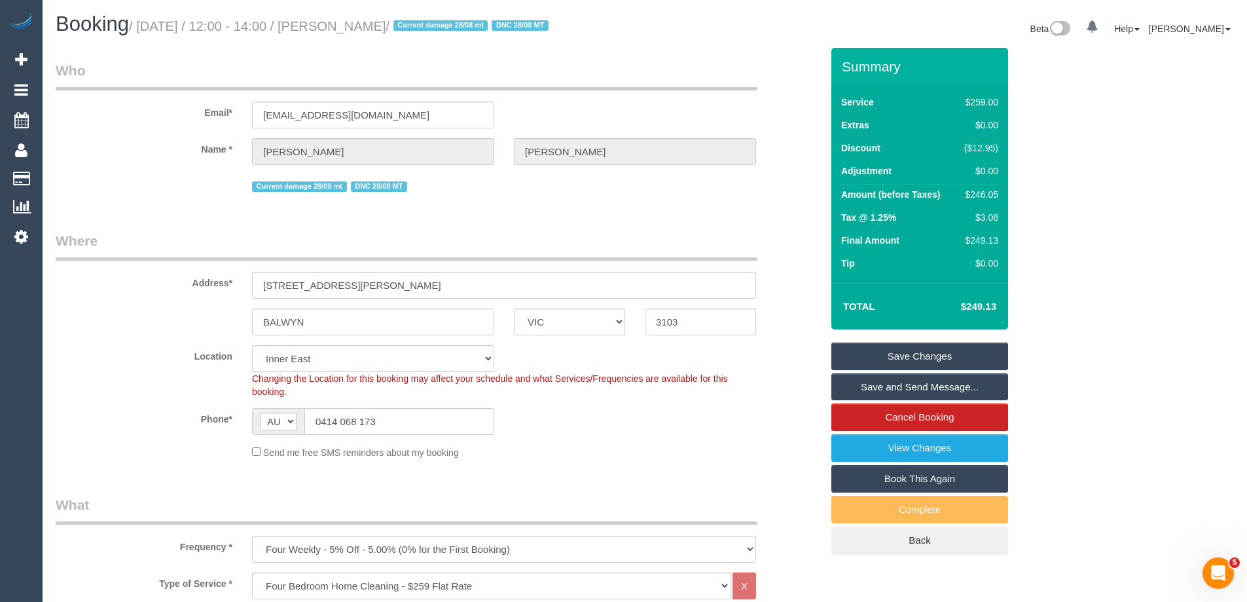
click at [572, 407] on sui-booking-location "Location [GEOGRAPHIC_DATA] (North) East (South) [GEOGRAPHIC_DATA] (East) [GEOGR…" at bounding box center [439, 402] width 766 height 114
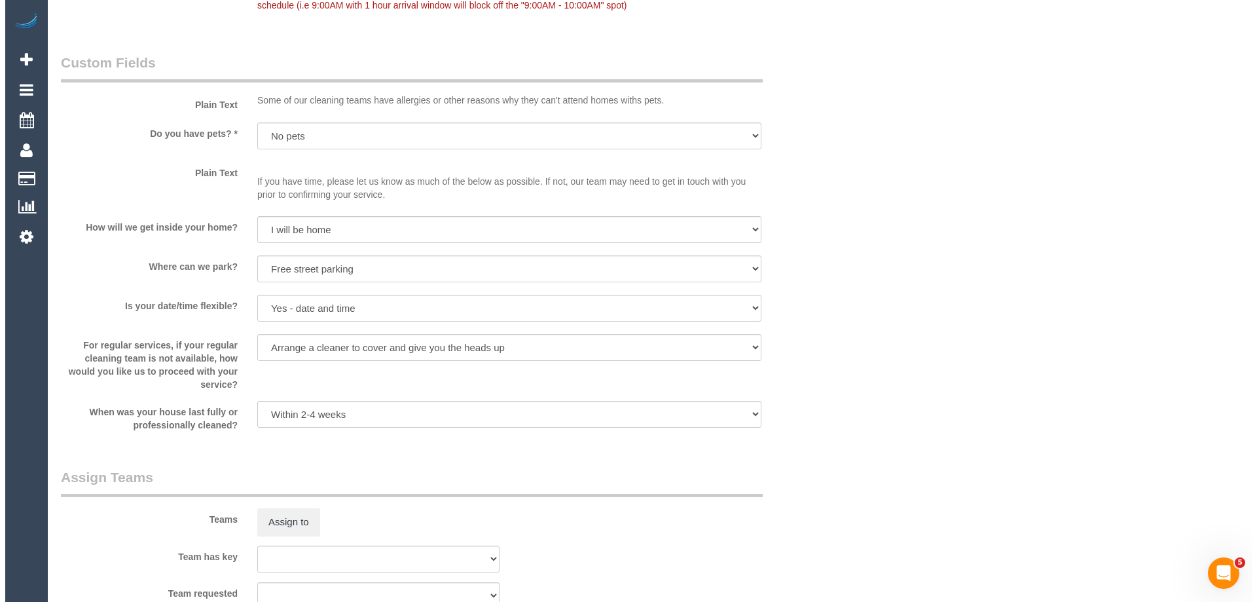
scroll to position [1768, 0]
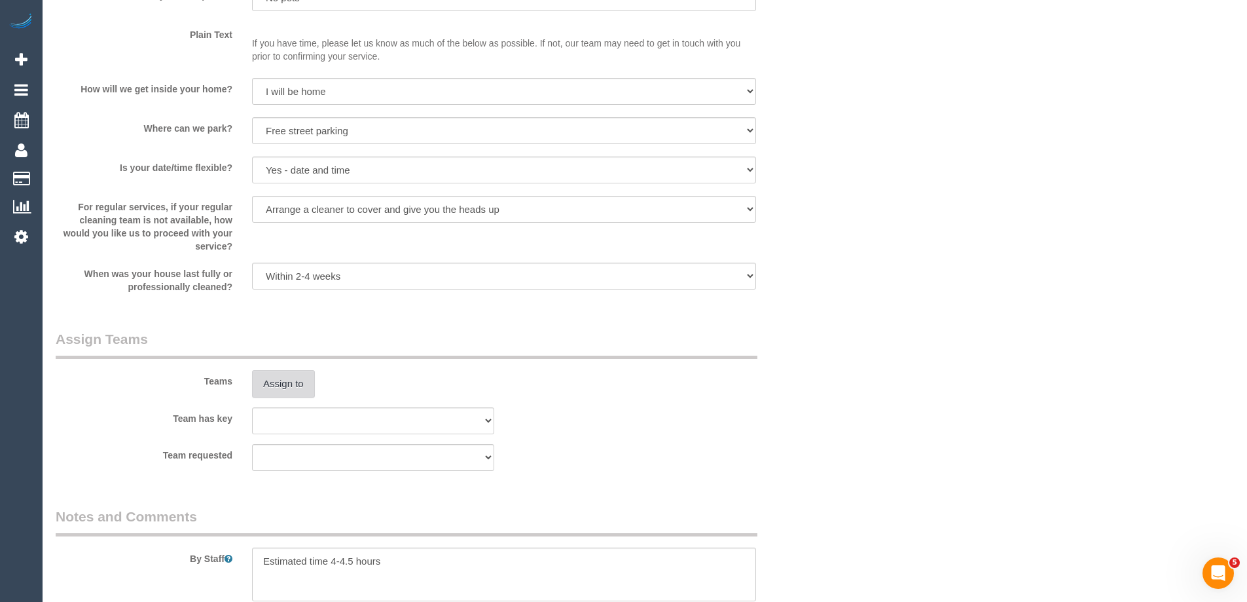
click at [284, 384] on button "Assign to" at bounding box center [283, 384] width 63 height 28
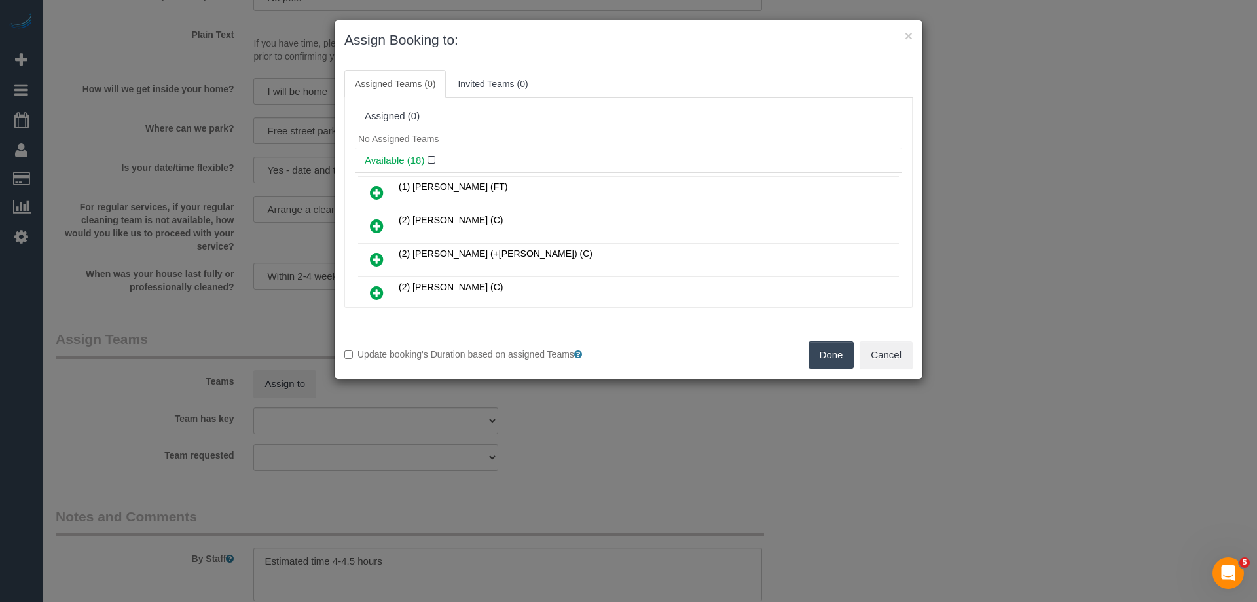
click at [570, 175] on div "(1) [PERSON_NAME] (FT) (2) Dasni Kalupahana (C) (2) [PERSON_NAME] (+[PERSON_NAM…" at bounding box center [628, 483] width 547 height 623
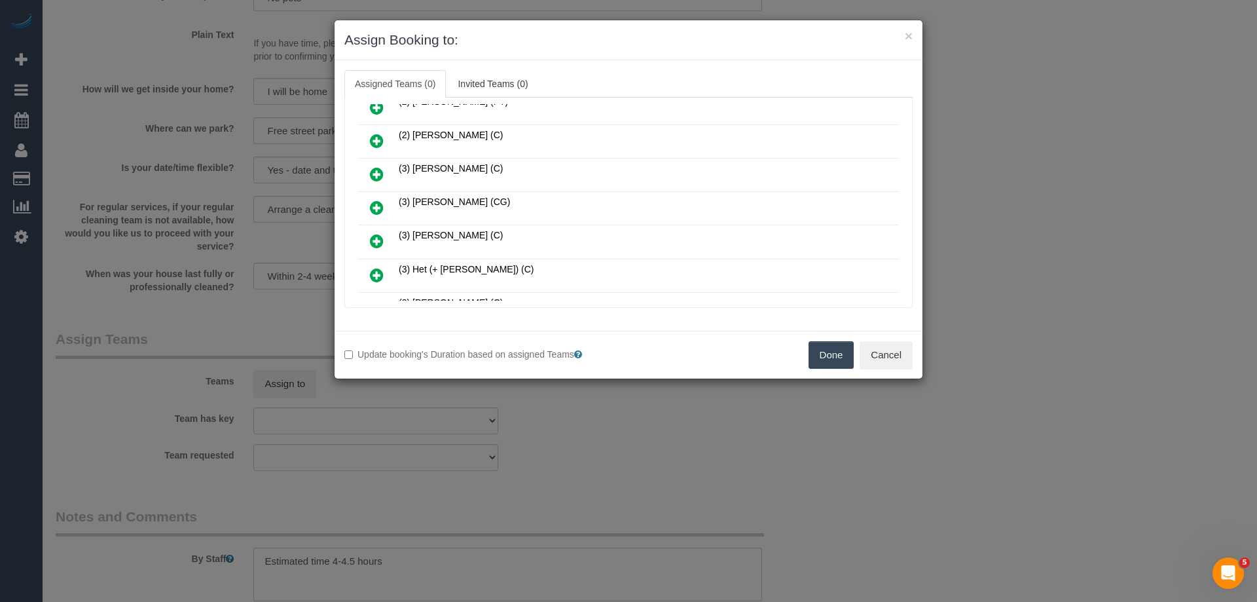
click at [370, 204] on icon at bounding box center [377, 208] width 14 height 16
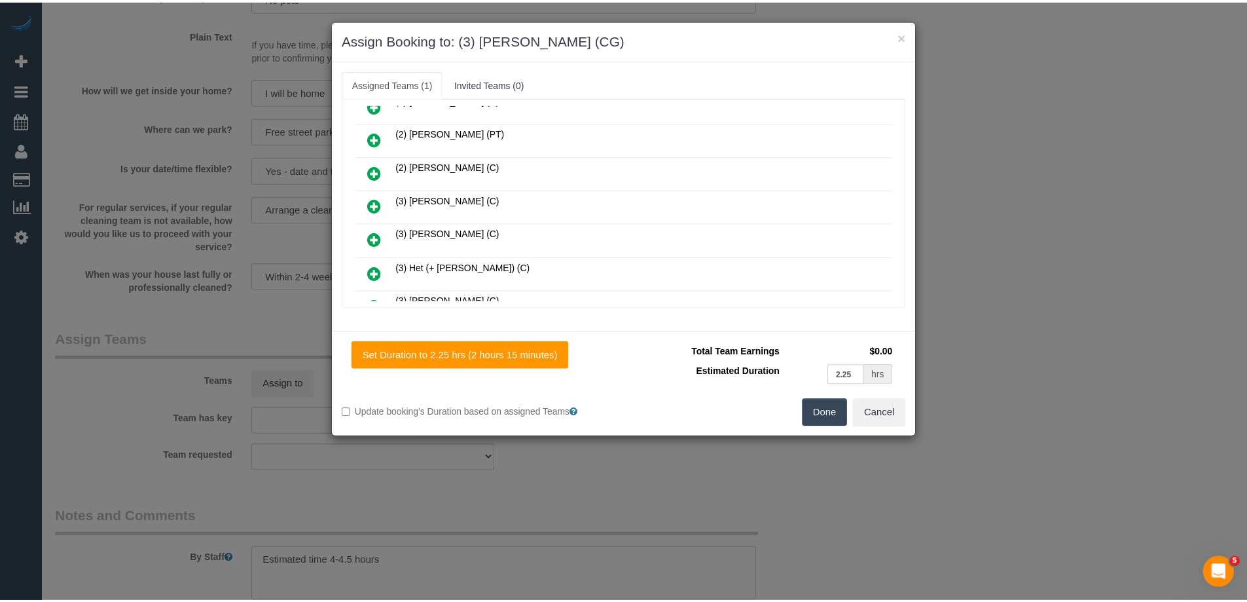
scroll to position [318, 0]
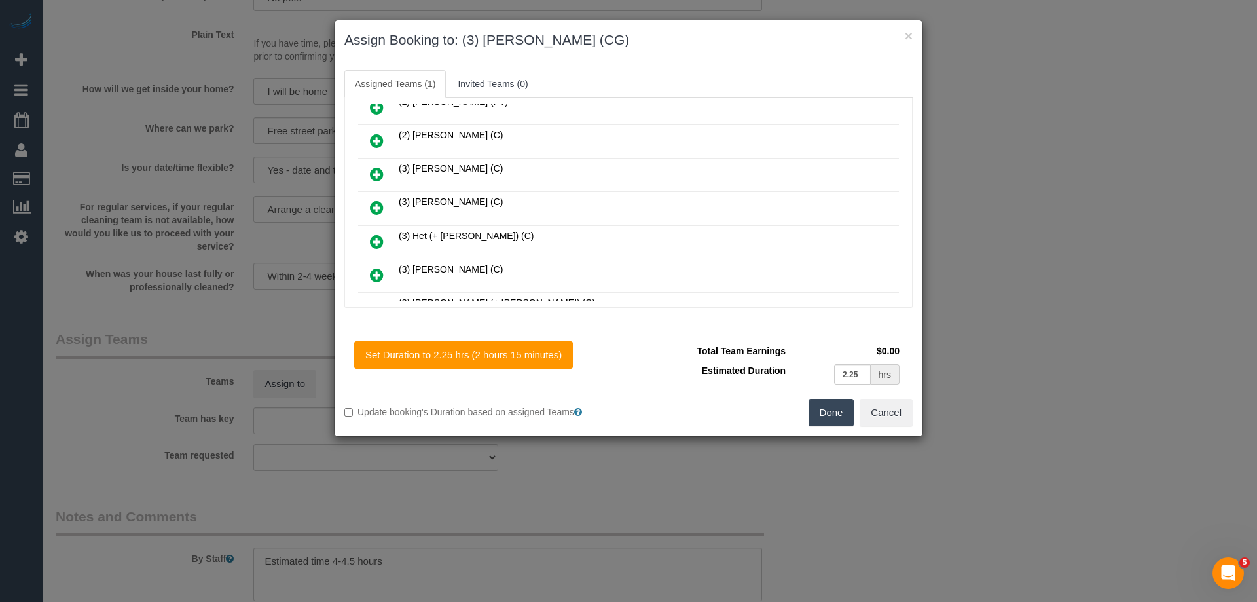
click at [836, 410] on button "Done" at bounding box center [832, 413] width 46 height 28
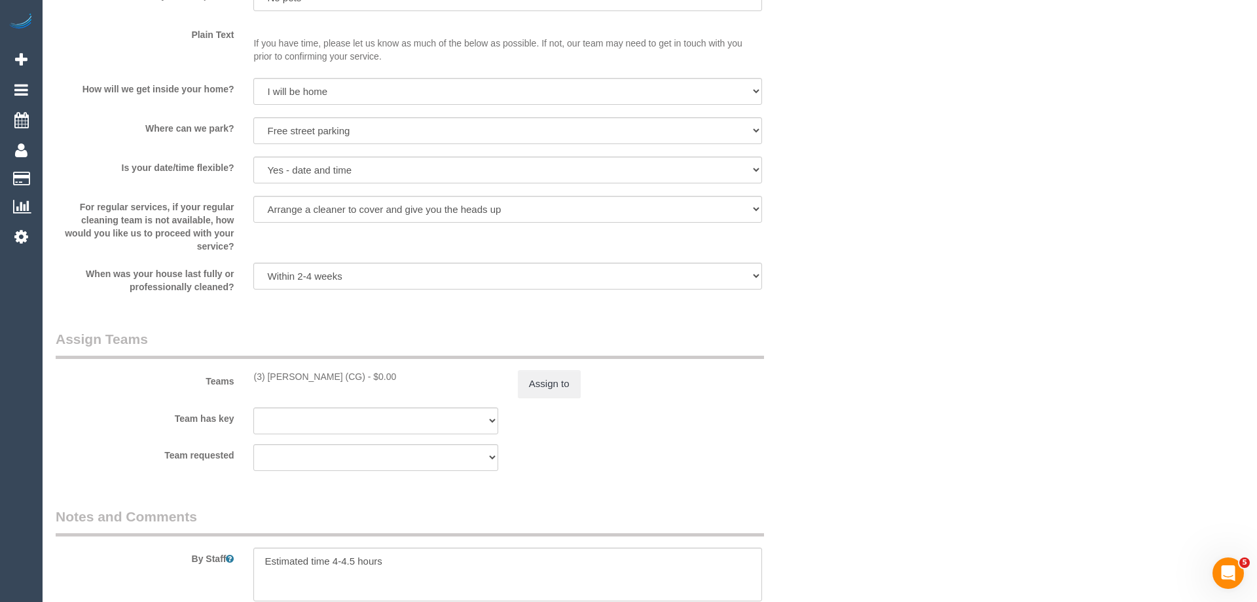
click at [836, 410] on div "× Assign Booking to: (3) Ashish Patel (CG) Assigned Teams (1) Invited Teams (0)…" at bounding box center [628, 301] width 1257 height 602
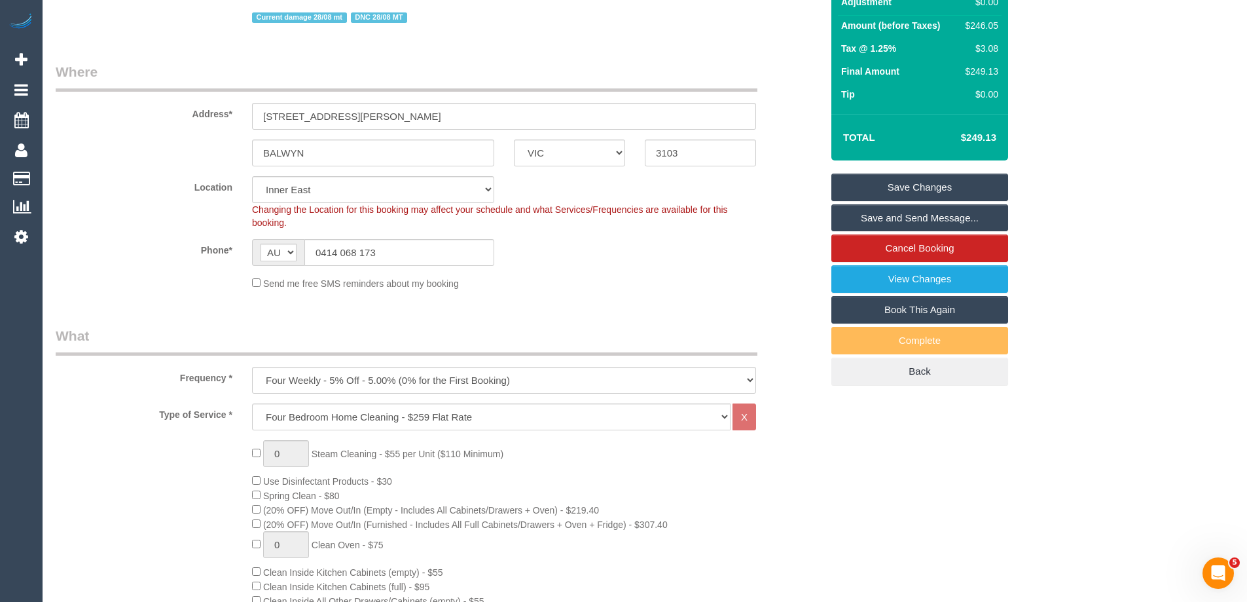
scroll to position [0, 0]
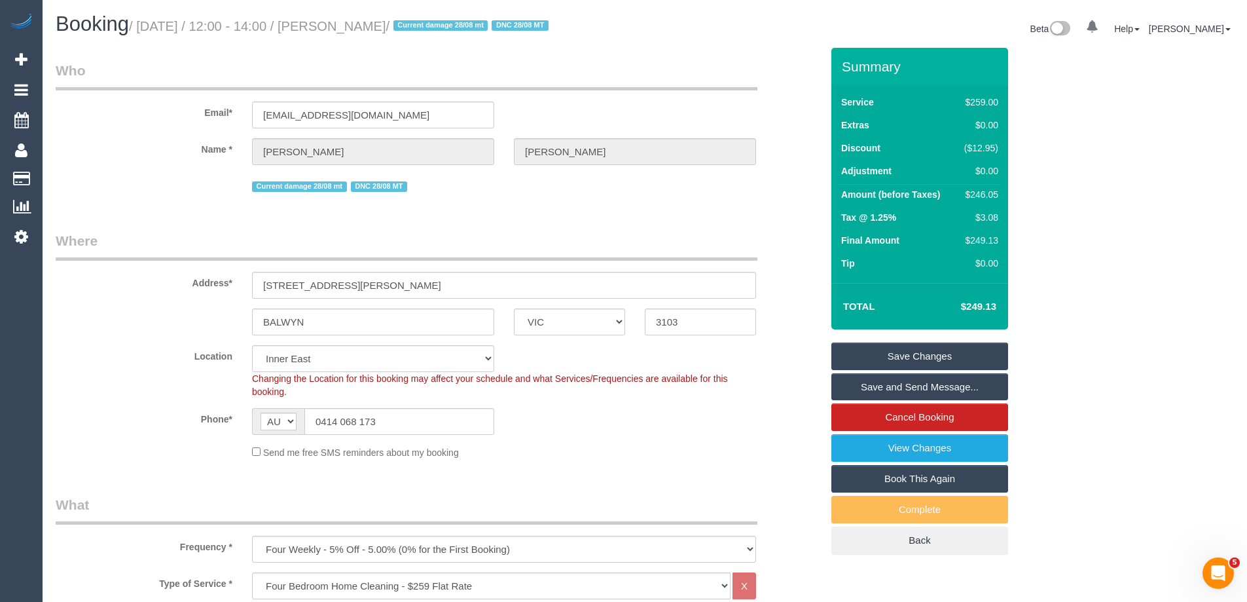
click at [987, 192] on div "$246.05" at bounding box center [978, 194] width 39 height 13
copy div "246.05"
click at [1031, 204] on div "Summary Service $259.00 Extras $0.00 Discount ($12.95) Adjustment $0.00 Amount …" at bounding box center [969, 314] width 295 height 533
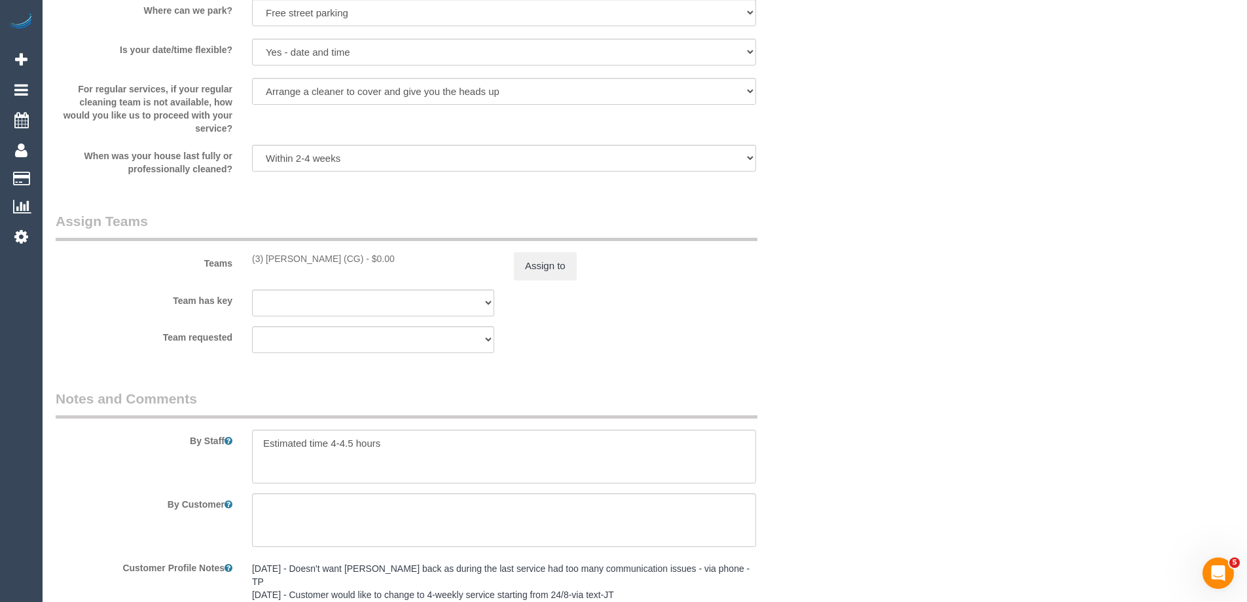
scroll to position [1964, 0]
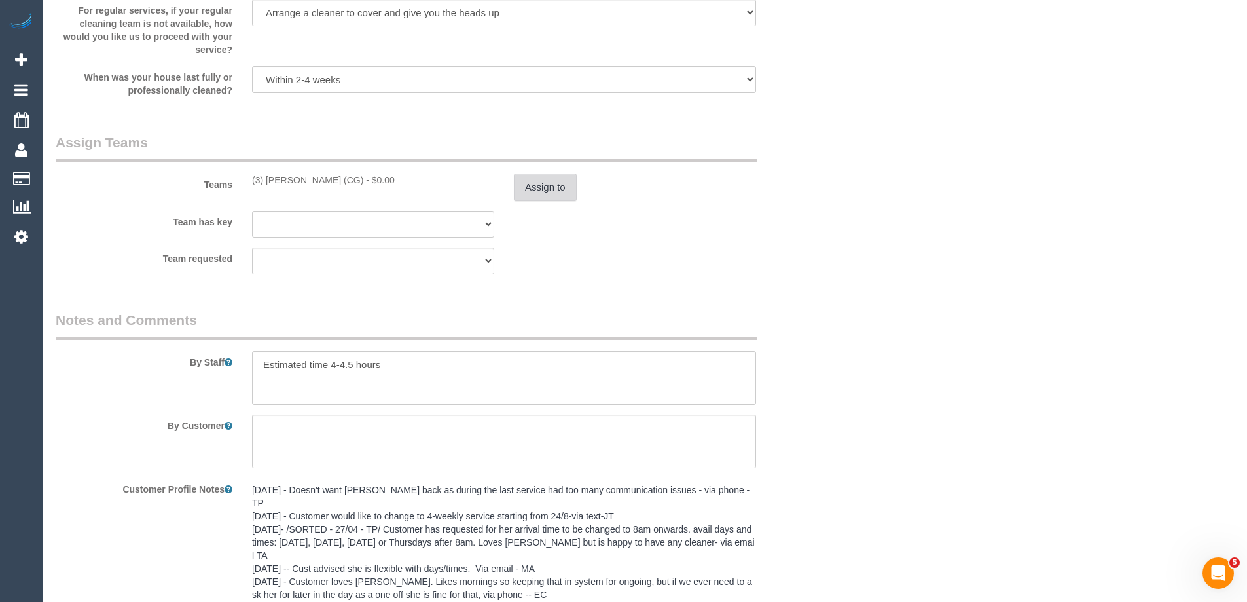
click at [526, 189] on button "Assign to" at bounding box center [545, 188] width 63 height 28
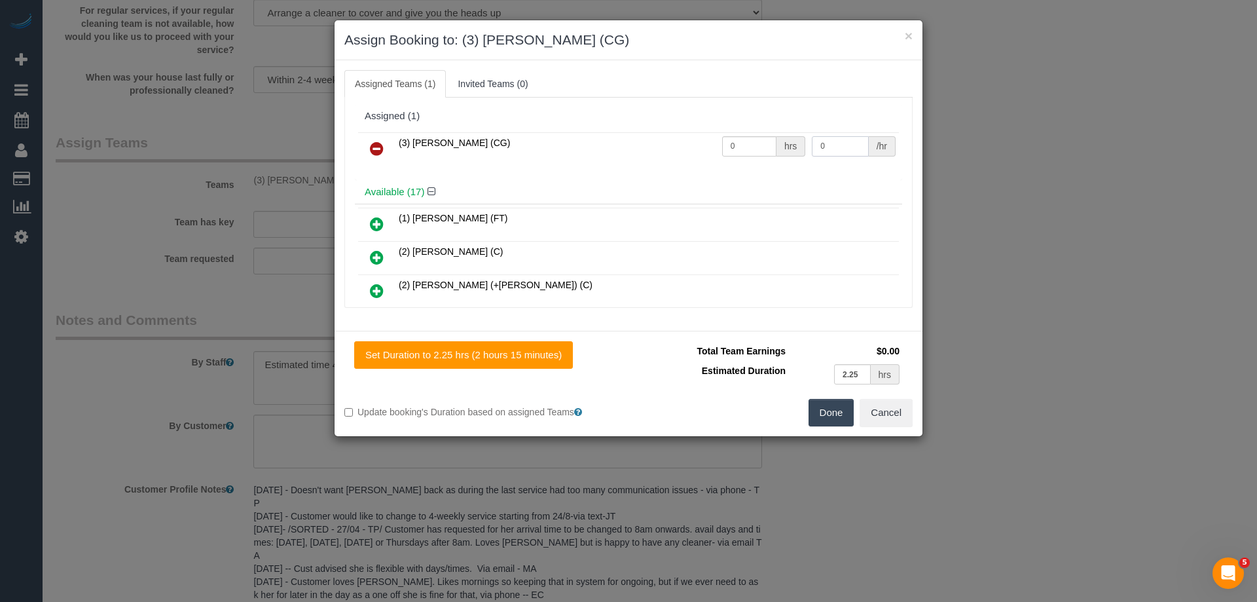
click at [844, 143] on input "0" at bounding box center [840, 146] width 56 height 20
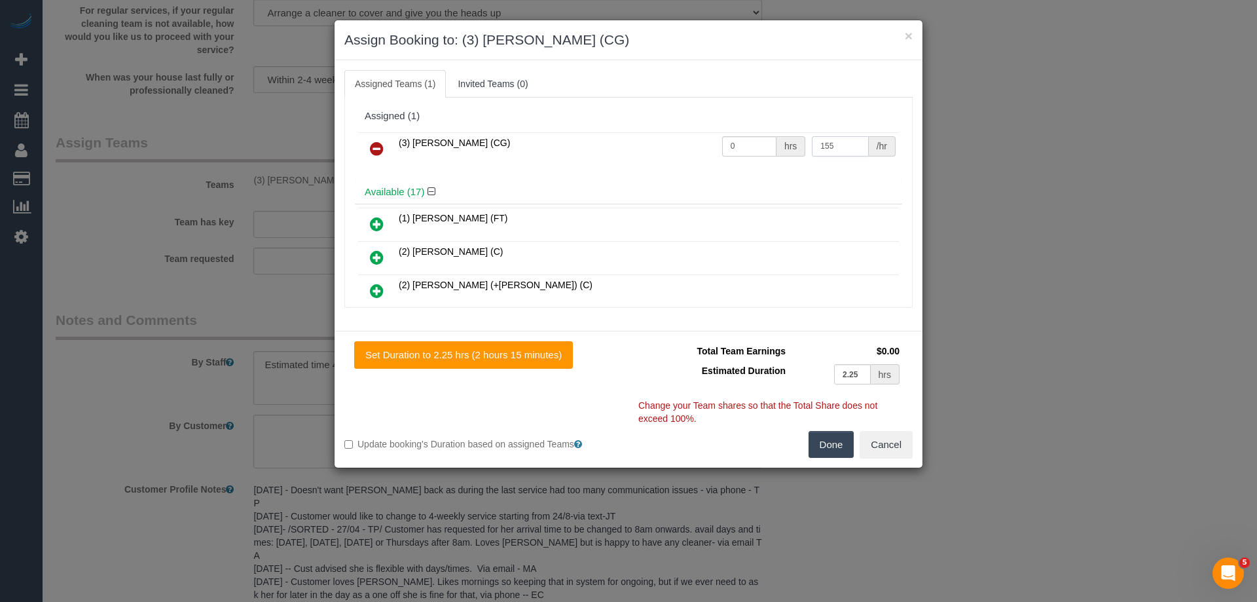
type input "155"
click at [764, 143] on input "0" at bounding box center [749, 146] width 54 height 20
type input "1"
click at [824, 446] on button "Done" at bounding box center [832, 445] width 46 height 28
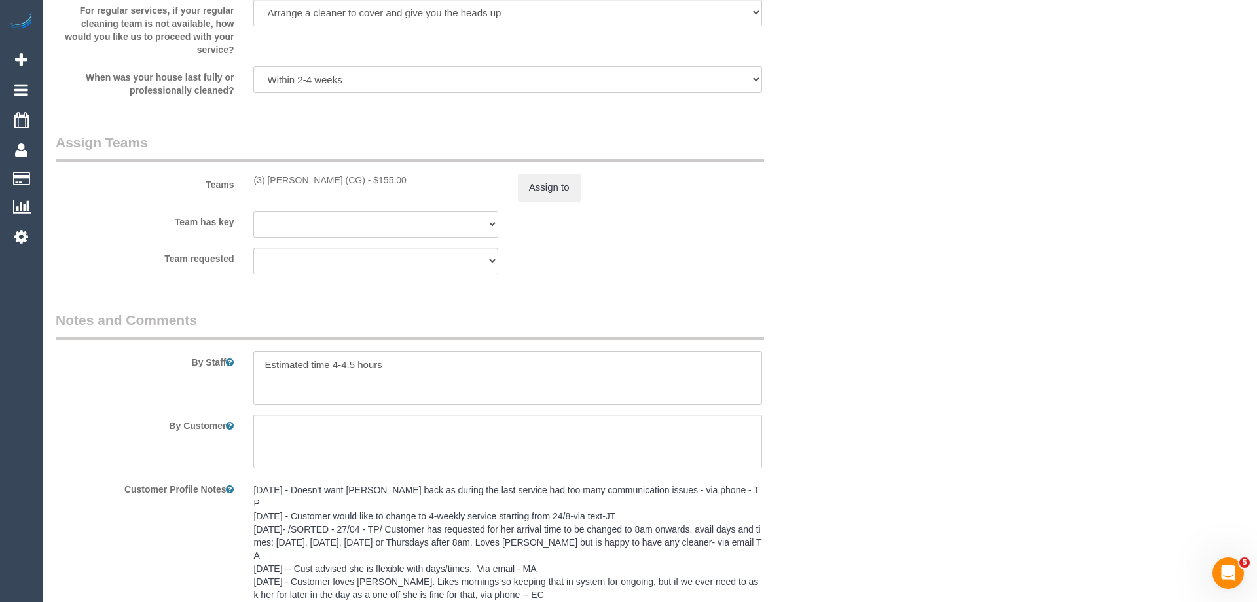
click at [824, 446] on div "× Assign Booking to: (3) Ashish Patel (CG) Assigned Teams (1) Invited Teams (0)…" at bounding box center [628, 301] width 1257 height 602
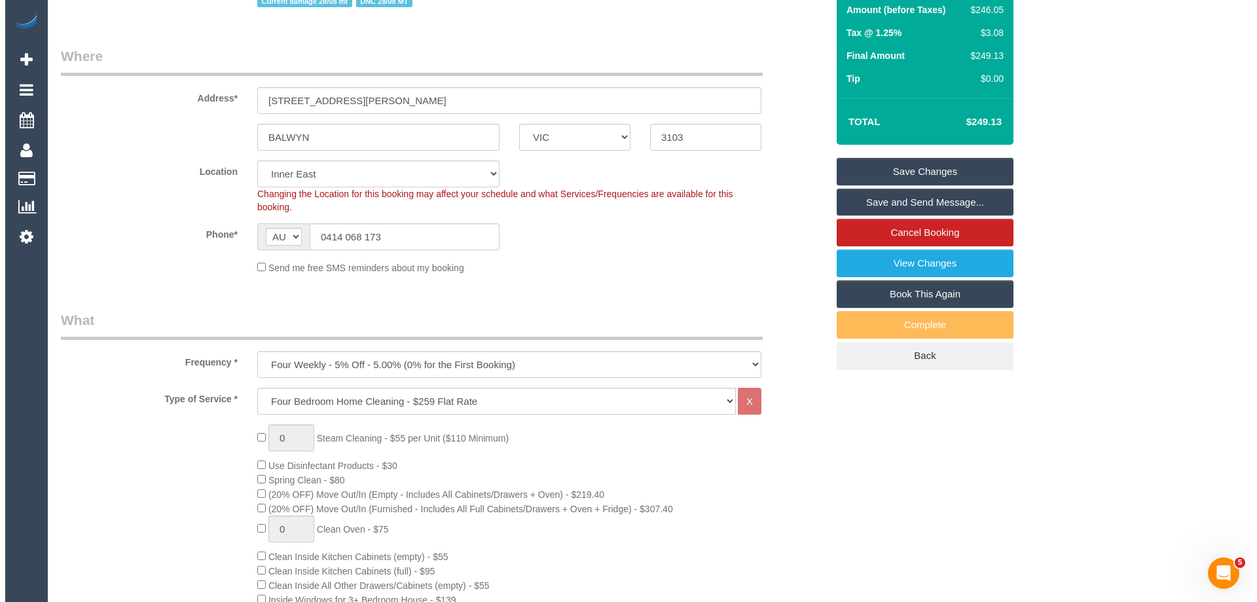
scroll to position [162, 0]
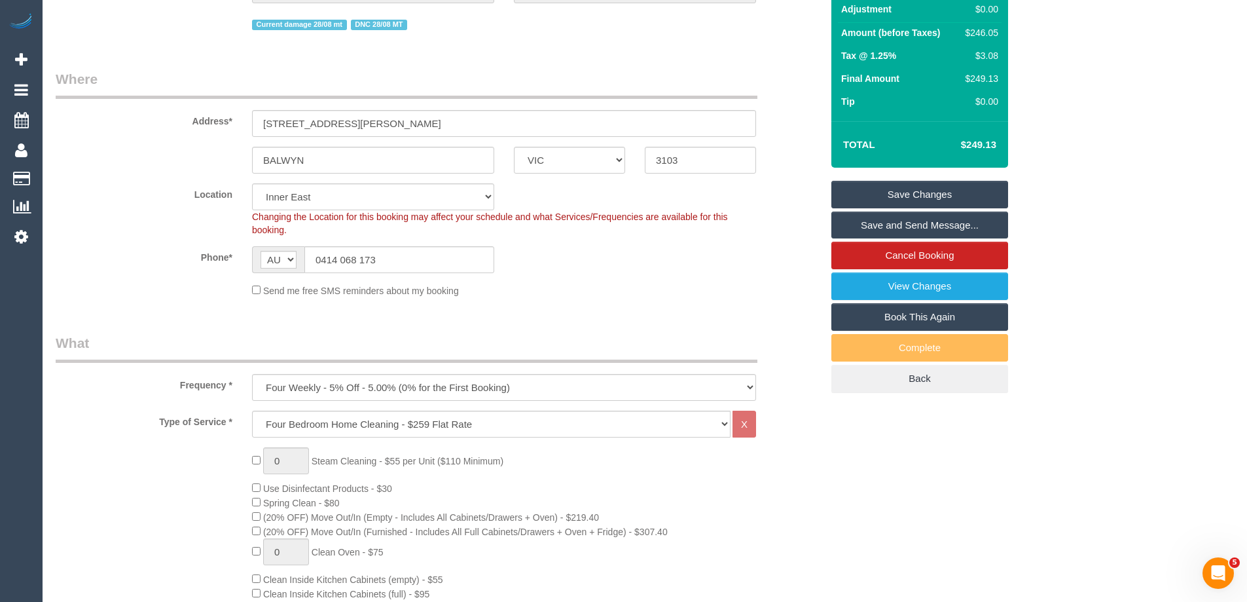
click at [876, 221] on link "Save and Send Message..." at bounding box center [920, 226] width 177 height 28
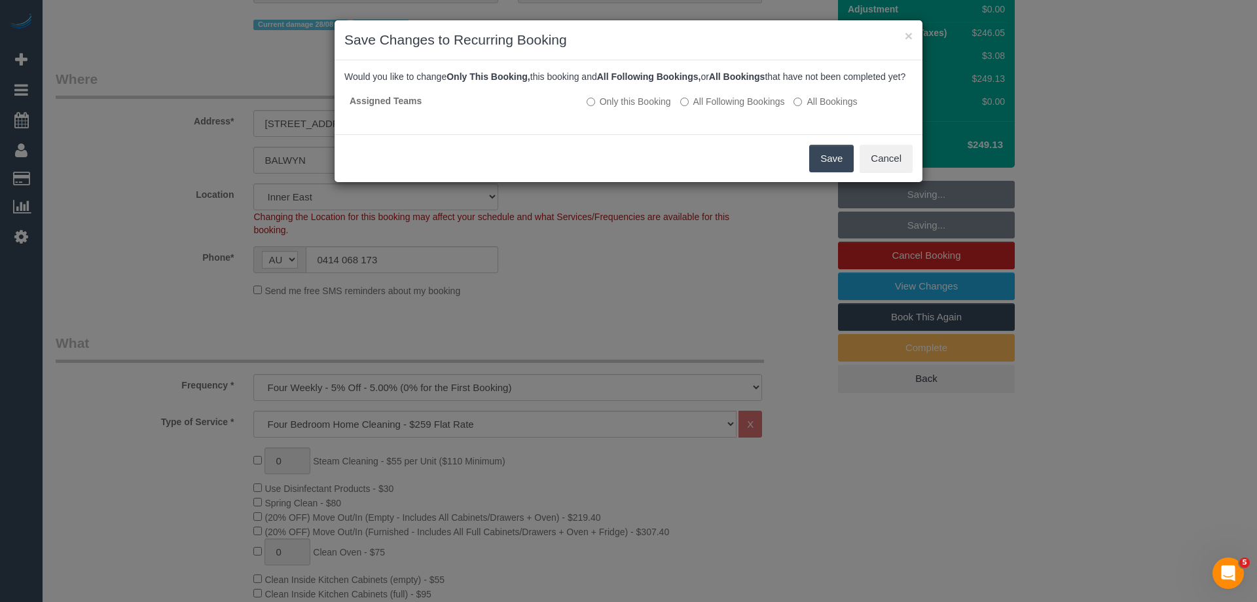
click at [821, 163] on button "Save" at bounding box center [831, 159] width 45 height 28
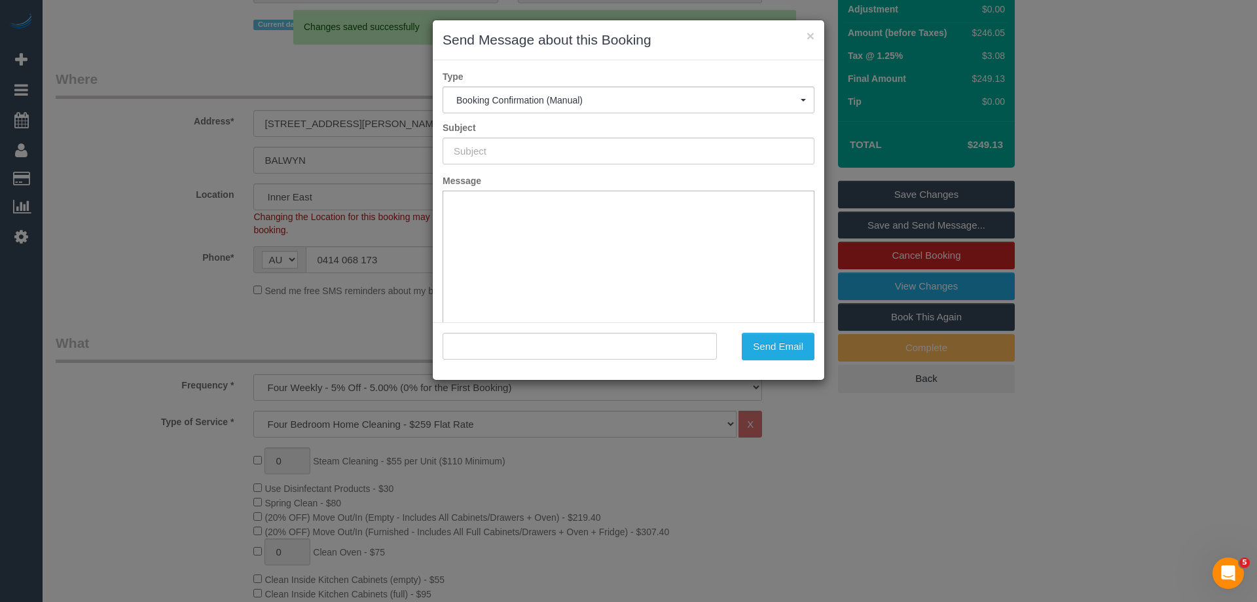
scroll to position [0, 0]
type input "Booking Confirmed"
type input ""Kate Casley" <katejcasley@gmail.com>"
click at [793, 350] on button "Send Email" at bounding box center [778, 347] width 73 height 28
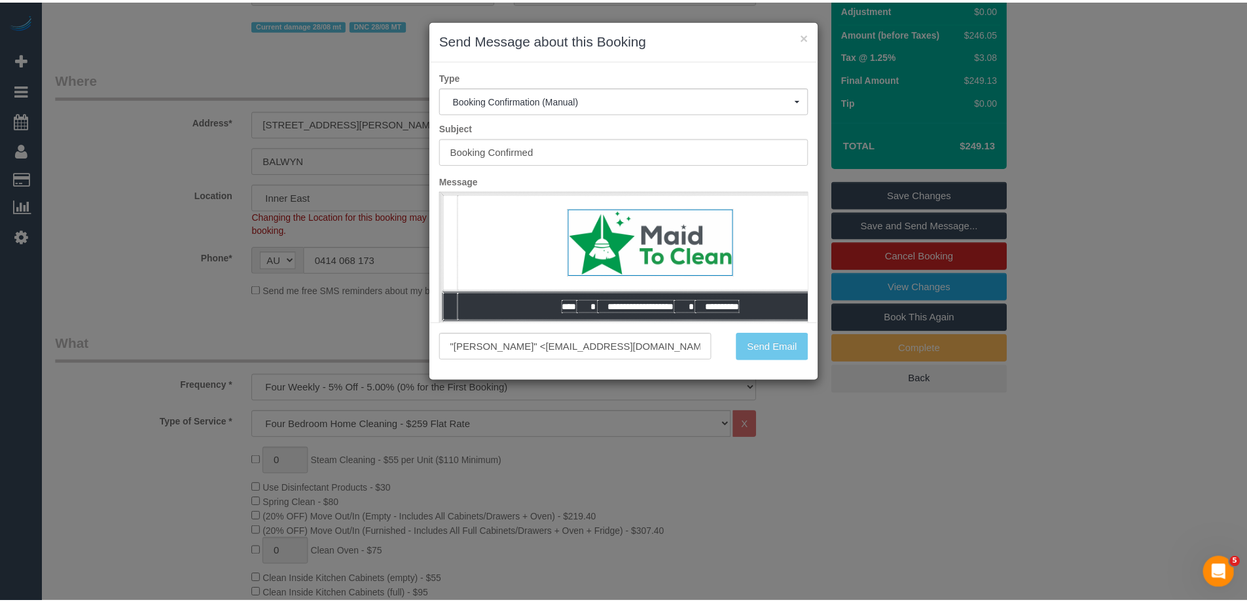
scroll to position [209, 0]
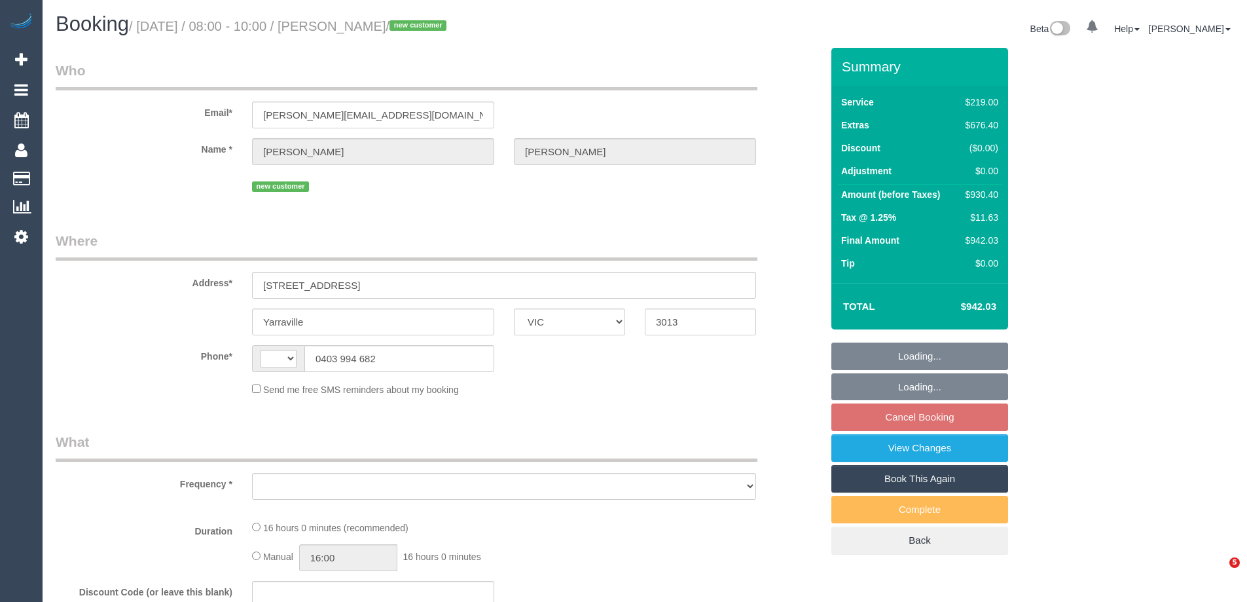
select select "VIC"
select select "string:AU"
select select "string:stripe-pm_1SDJmo2GScqysDRVV8hnrOJh"
select select "number:28"
select select "number:14"
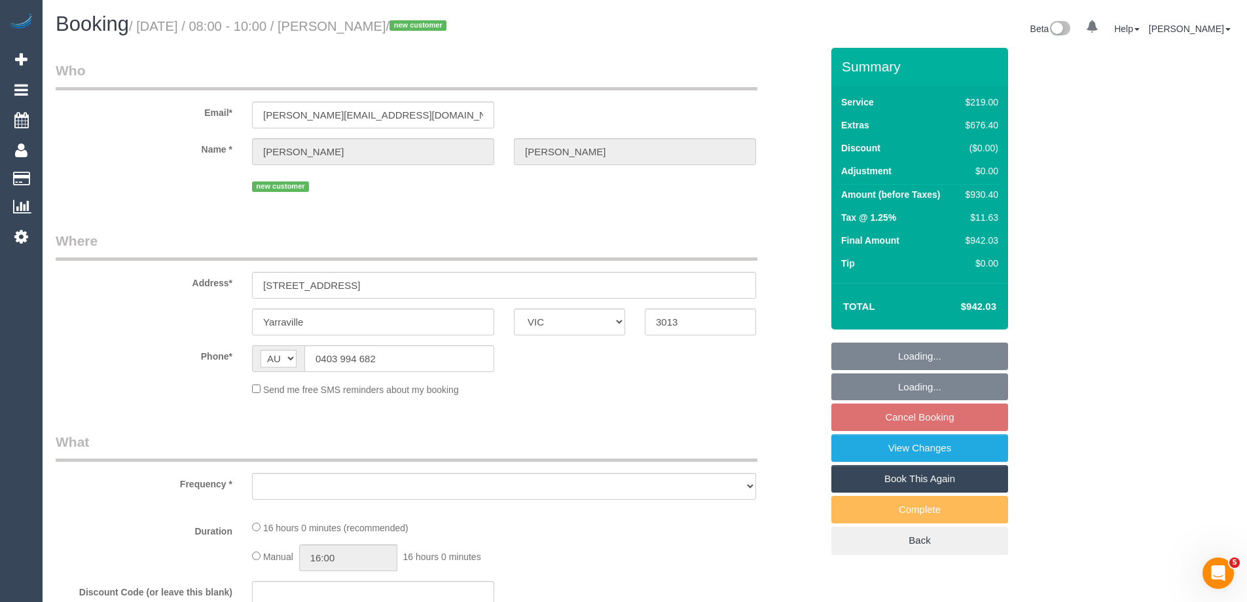
select select "number:18"
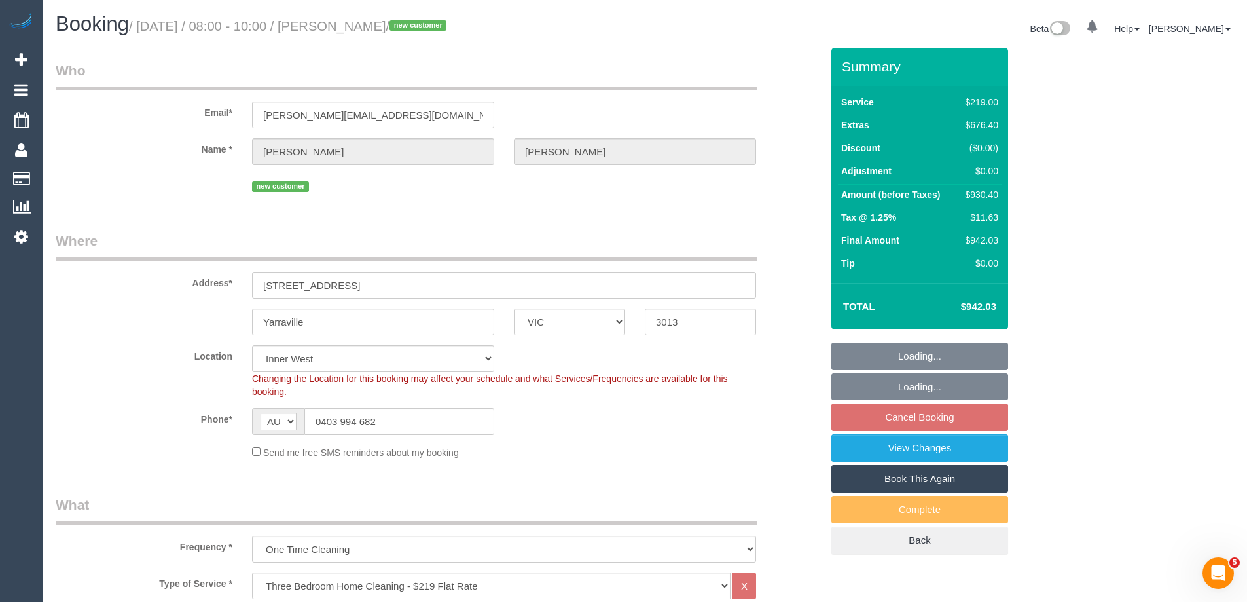
select select "object:1457"
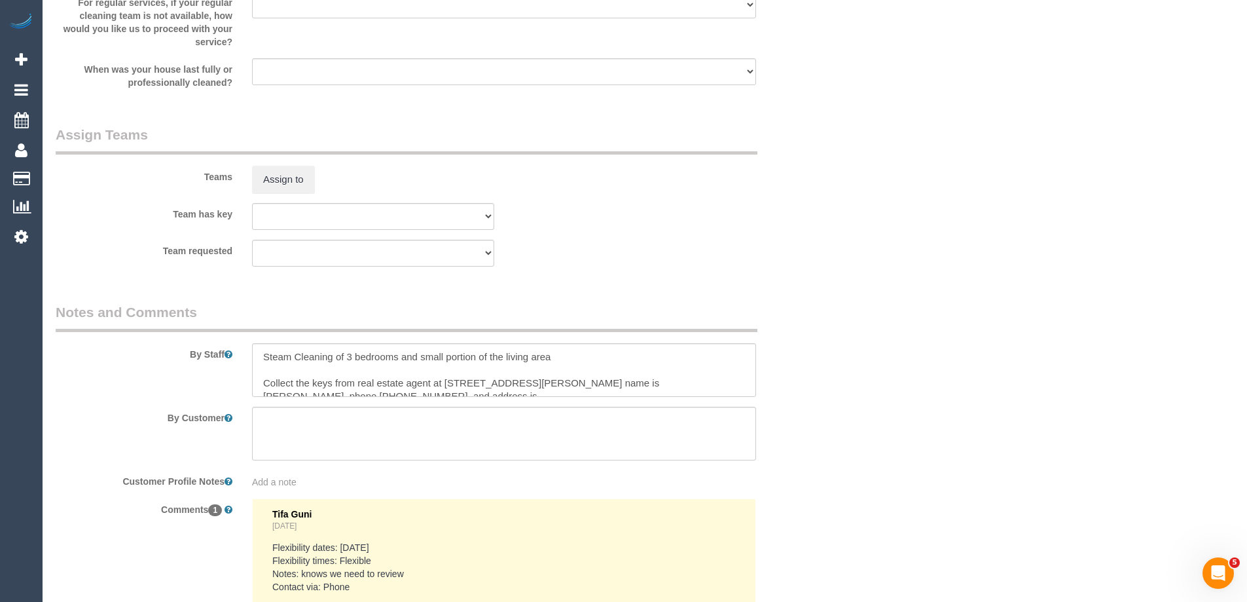
scroll to position [2140, 0]
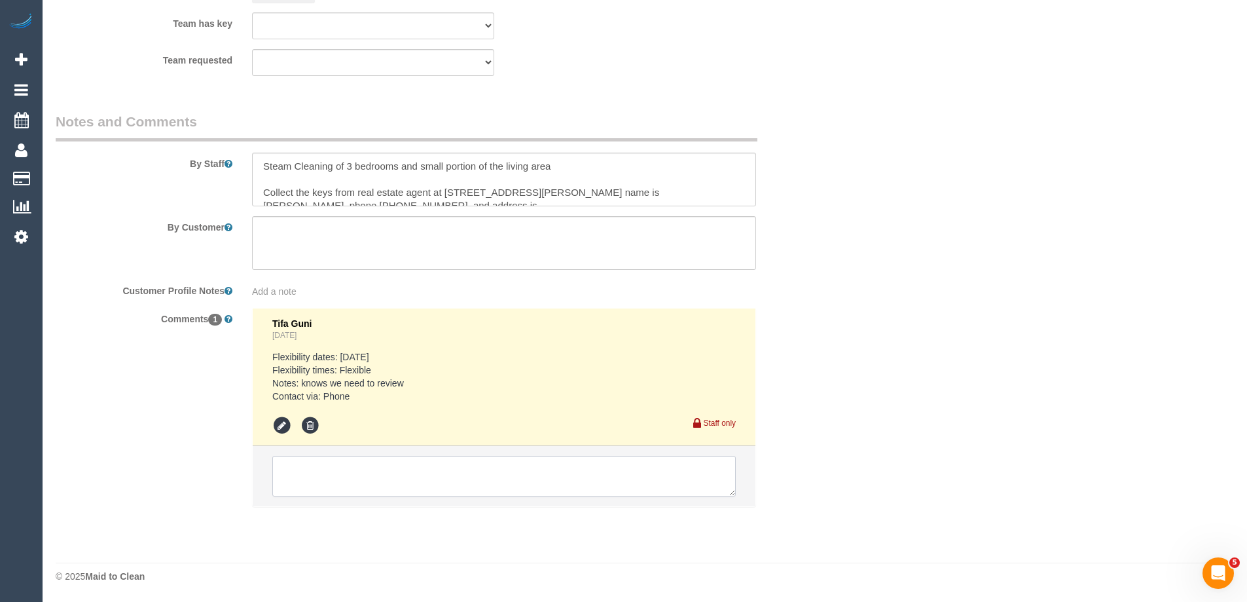
click at [344, 478] on textarea at bounding box center [504, 476] width 464 height 41
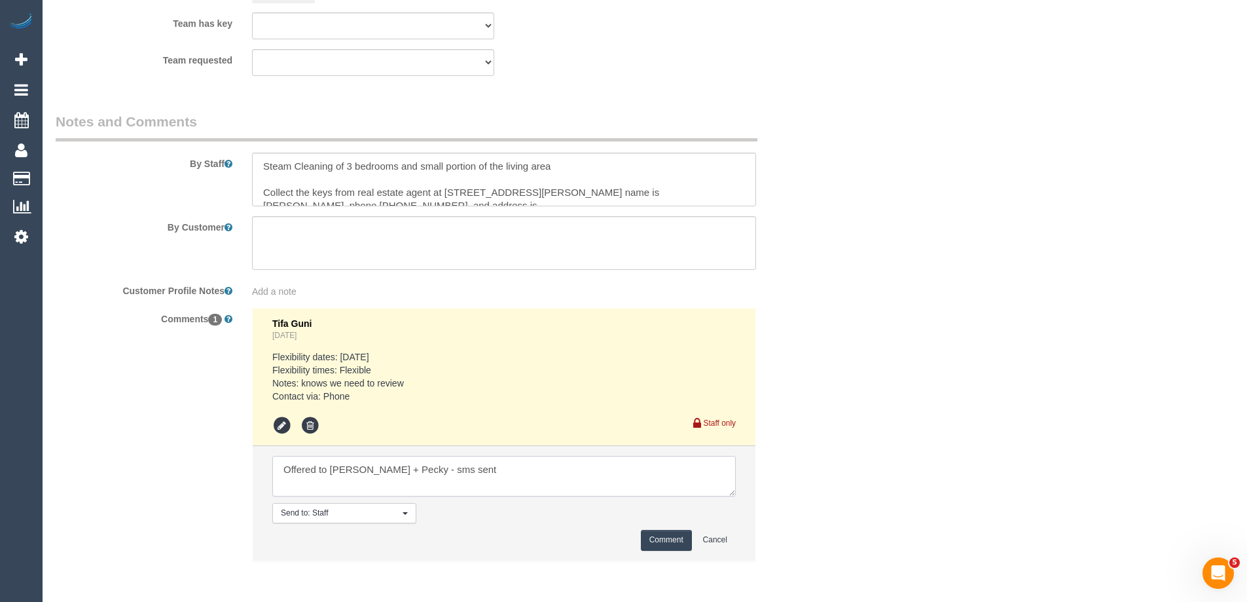
type textarea "Offered to [PERSON_NAME] + Pecky - sms sent"
click at [670, 545] on button "Comment" at bounding box center [666, 540] width 51 height 20
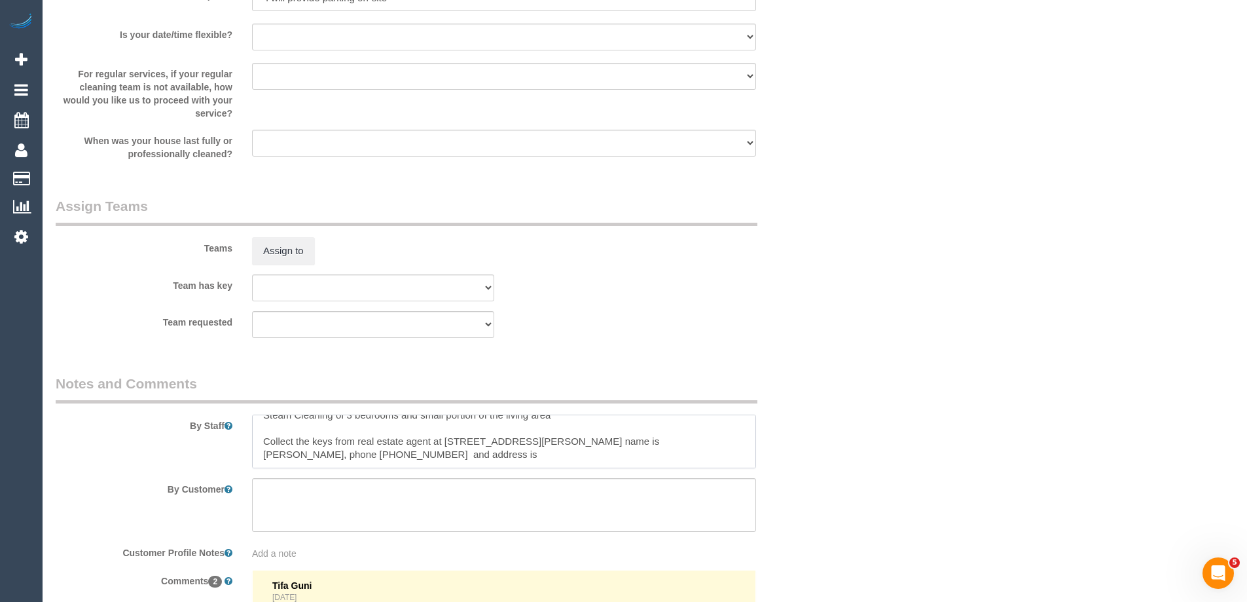
scroll to position [0, 0]
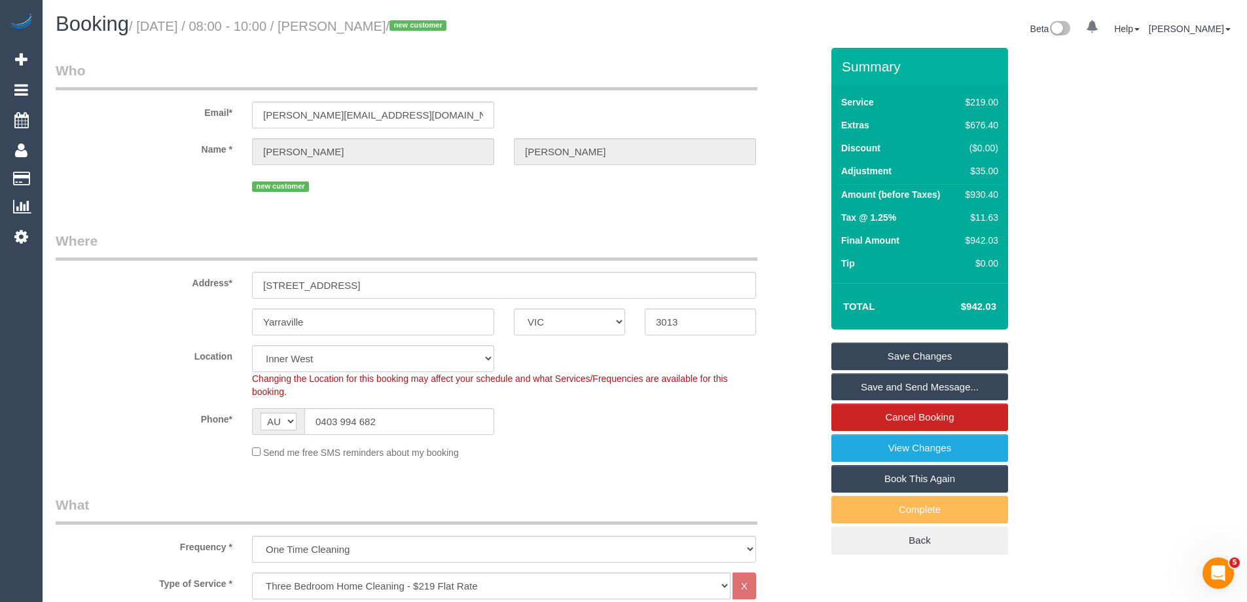
click at [988, 196] on div "$930.40" at bounding box center [980, 194] width 38 height 13
copy tbody "$930.40"
click at [1068, 196] on div "Summary Service $219.00 Extras $676.40 Discount ($0.00) Adjustment $35.00 Amoun…" at bounding box center [969, 314] width 295 height 533
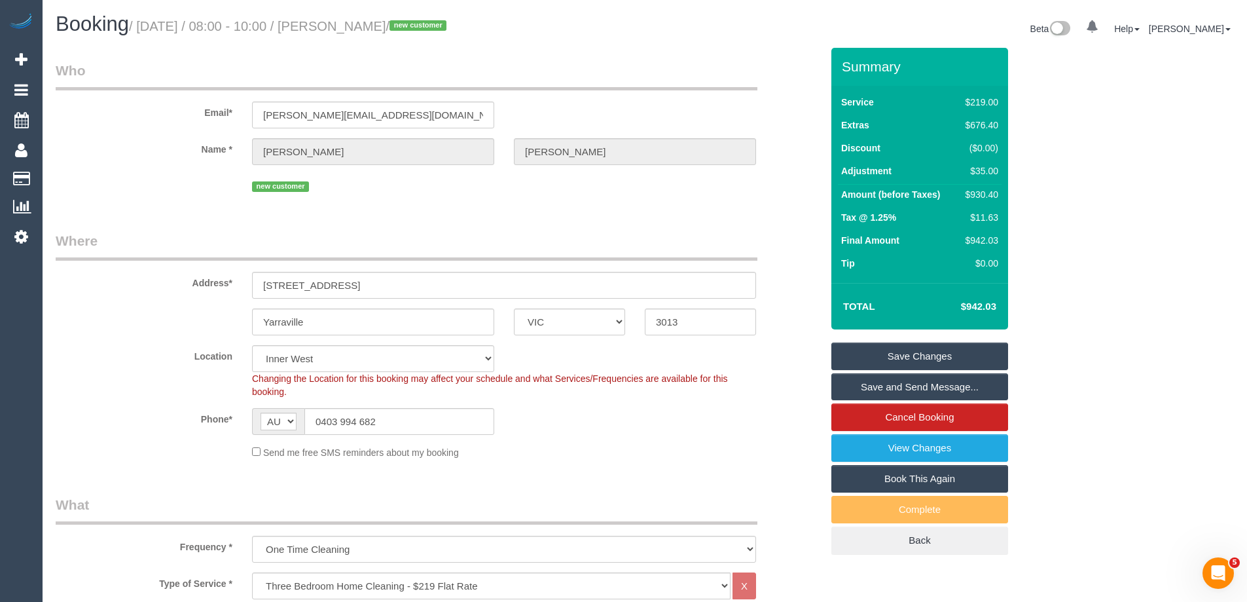
click at [861, 355] on link "Save Changes" at bounding box center [920, 356] width 177 height 28
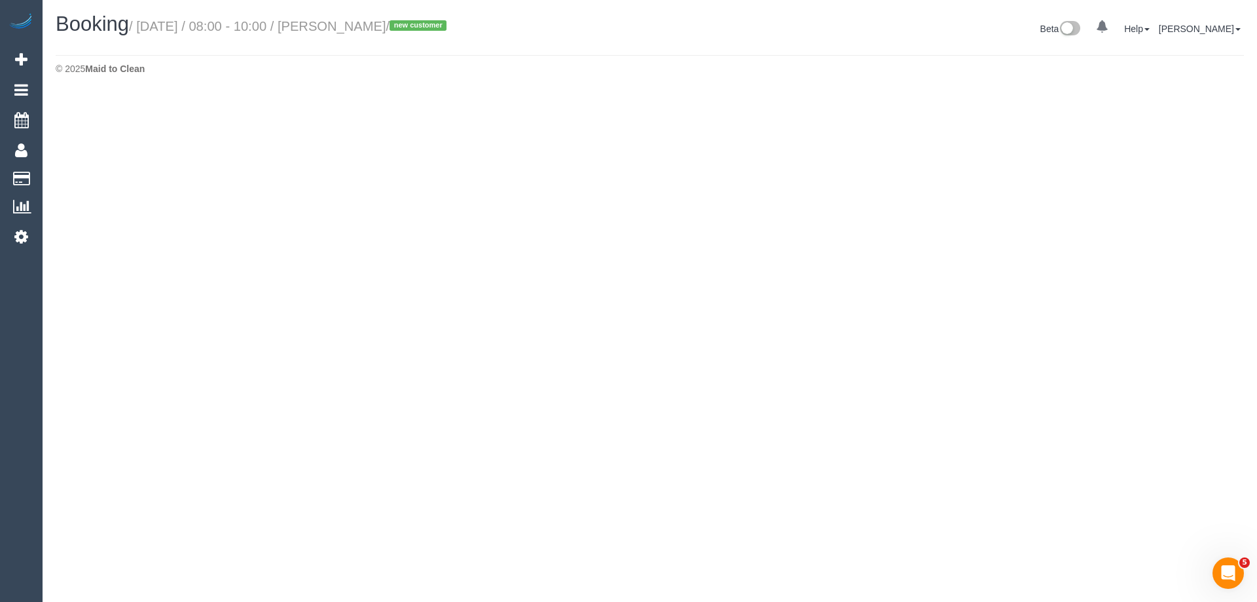
select select "VIC"
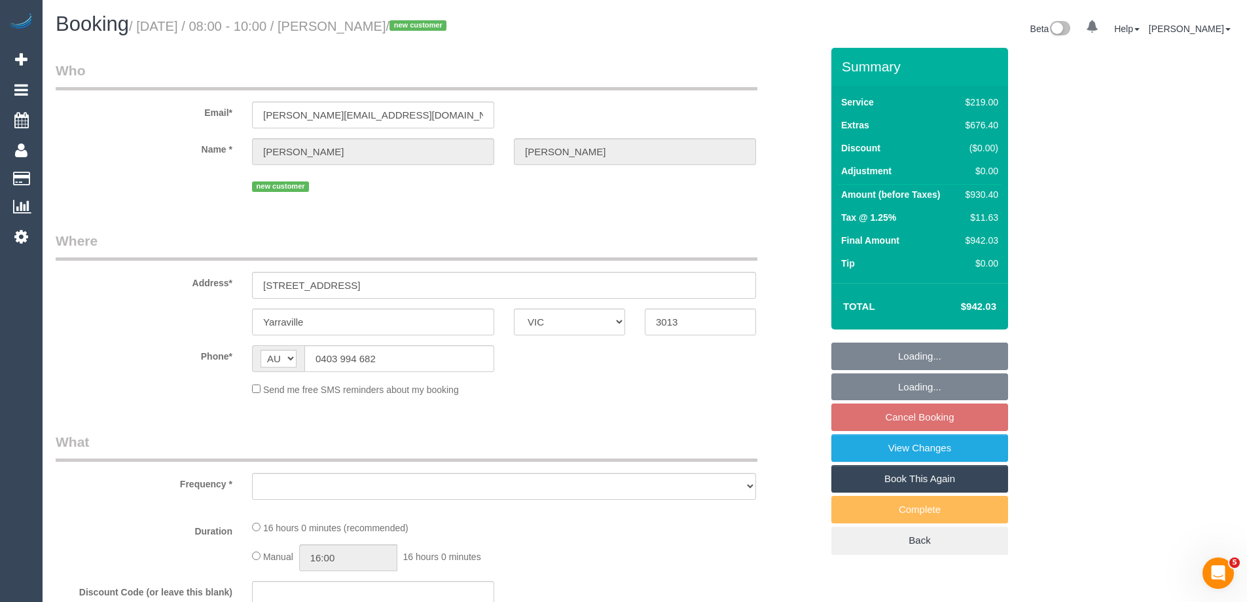
select select "object:2791"
select select "string:stripe-pm_1SDJmo2GScqysDRVV8hnrOJh"
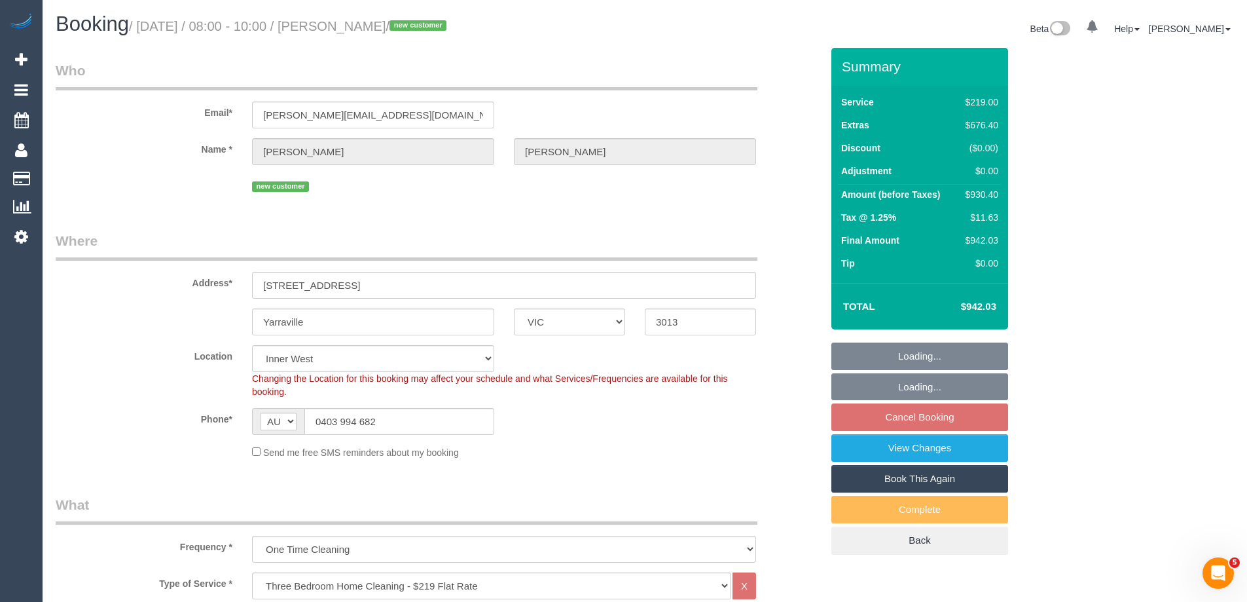
select select "object:3040"
select select "number:28"
select select "number:14"
select select "number:18"
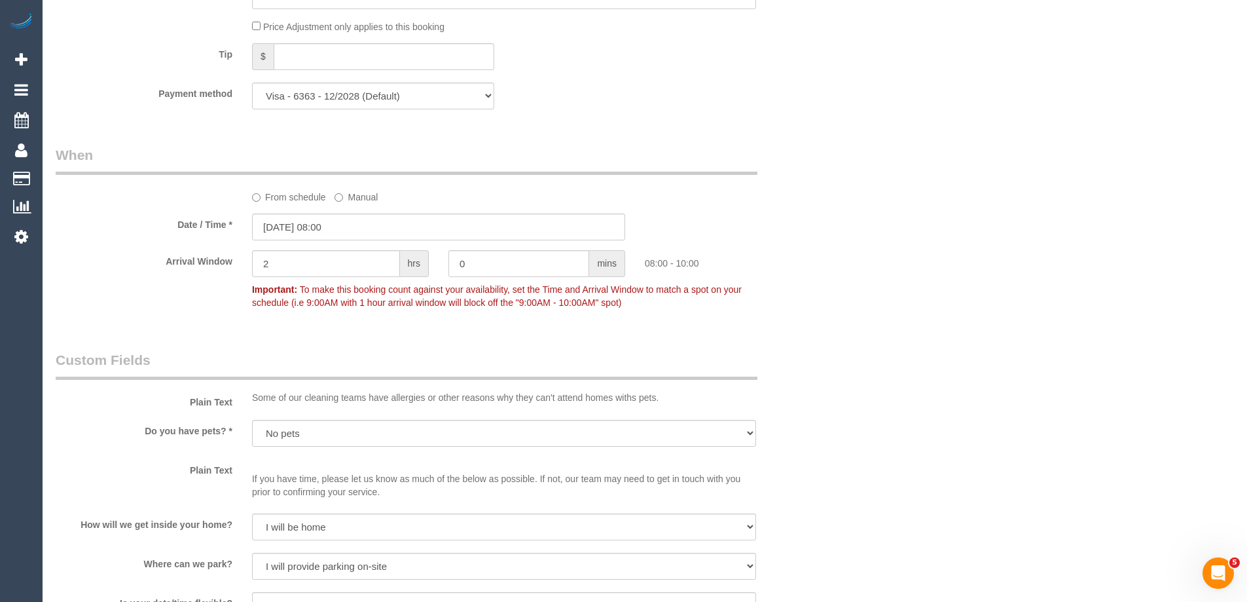
scroll to position [1834, 0]
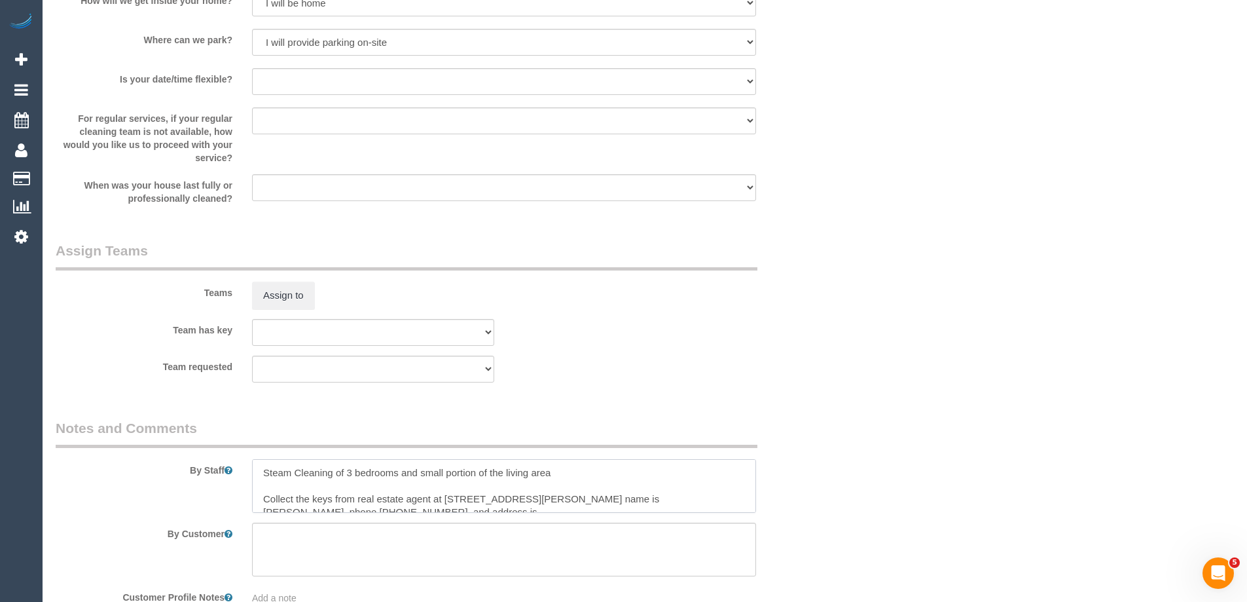
drag, startPoint x: 401, startPoint y: 471, endPoint x: 573, endPoint y: 471, distance: 171.6
click at [530, 473] on textarea at bounding box center [504, 486] width 504 height 54
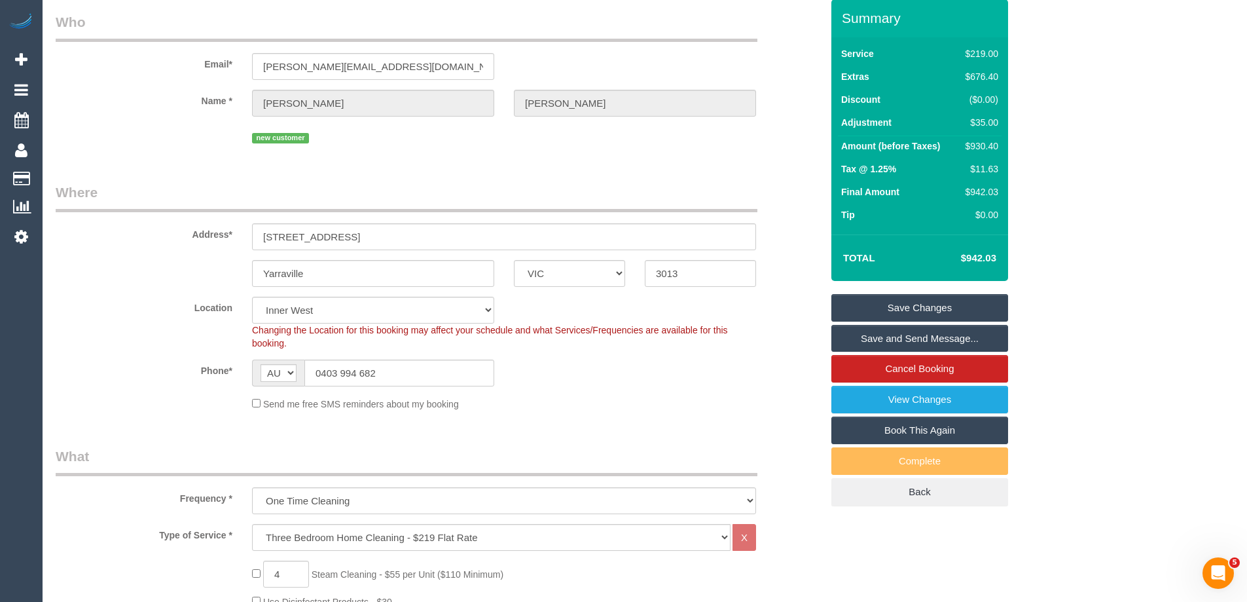
scroll to position [0, 0]
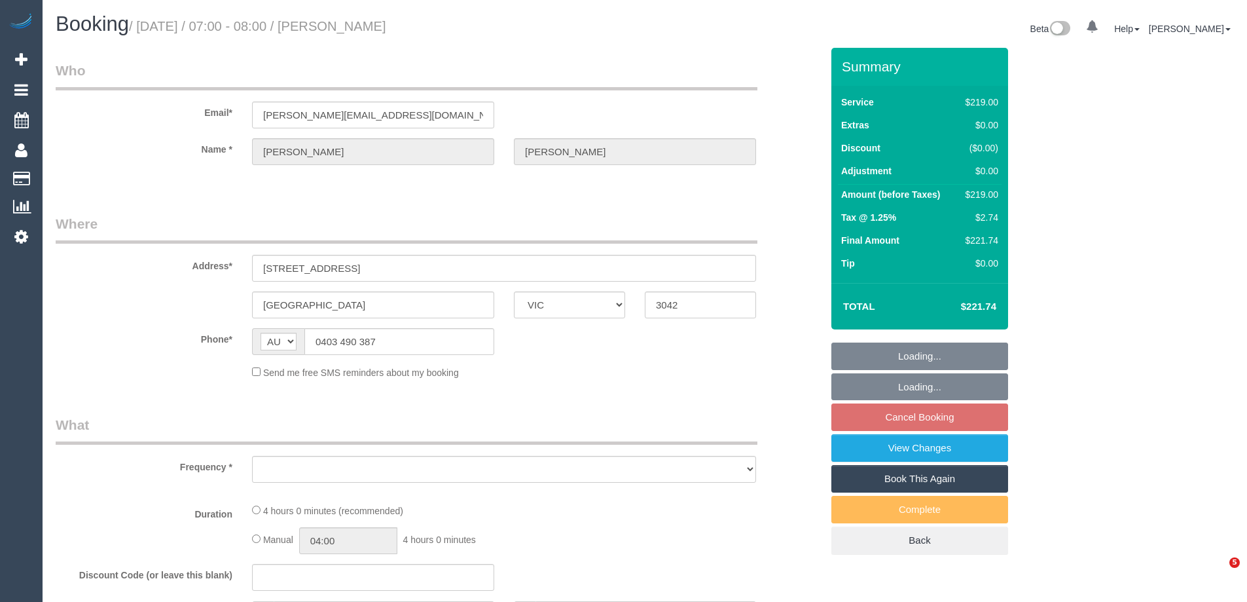
select select "VIC"
select select "object:522"
select select "string:stripe-pm_1RUnbF2GScqysDRVmyPpv7Su"
select select "number:28"
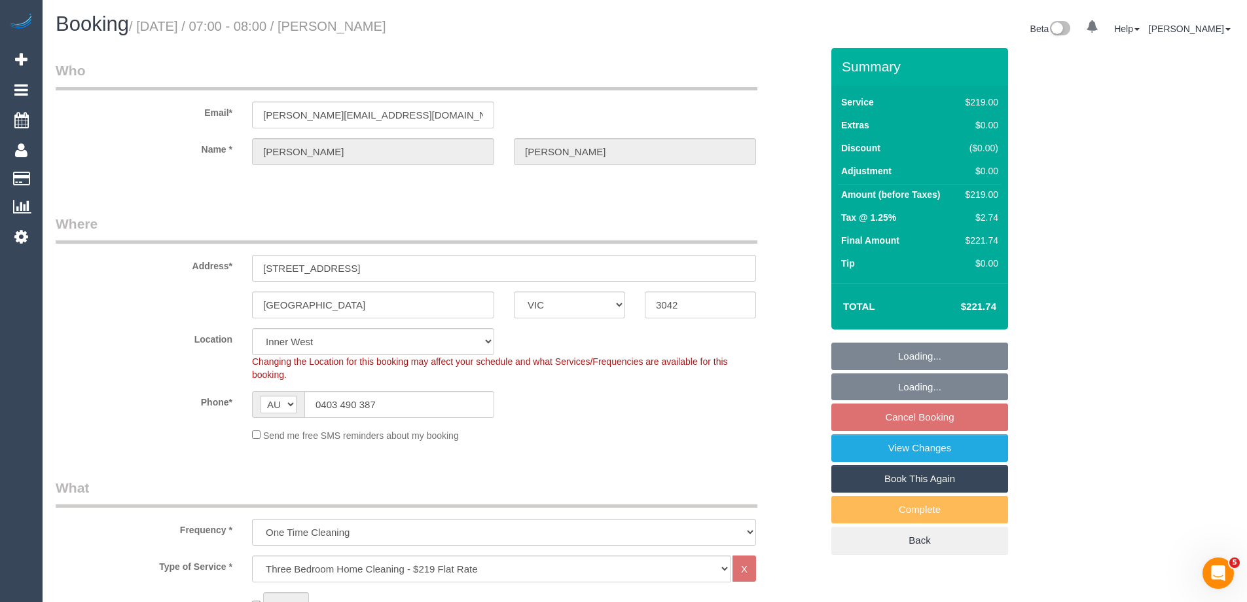
select select "object:1441"
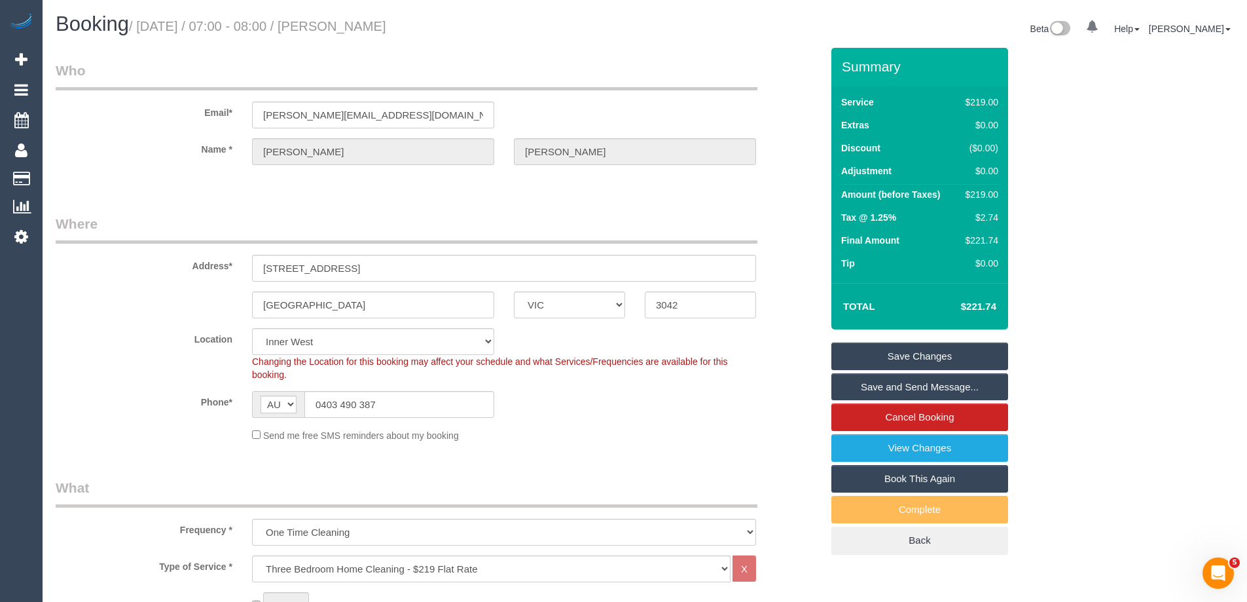
click at [993, 195] on div "$219.00" at bounding box center [980, 194] width 38 height 13
copy div "219.00"
click at [1063, 204] on div "Summary Service $219.00 Extras $0.00 Discount ($0.00) Adjustment $0.00 Amount (…" at bounding box center [969, 314] width 295 height 533
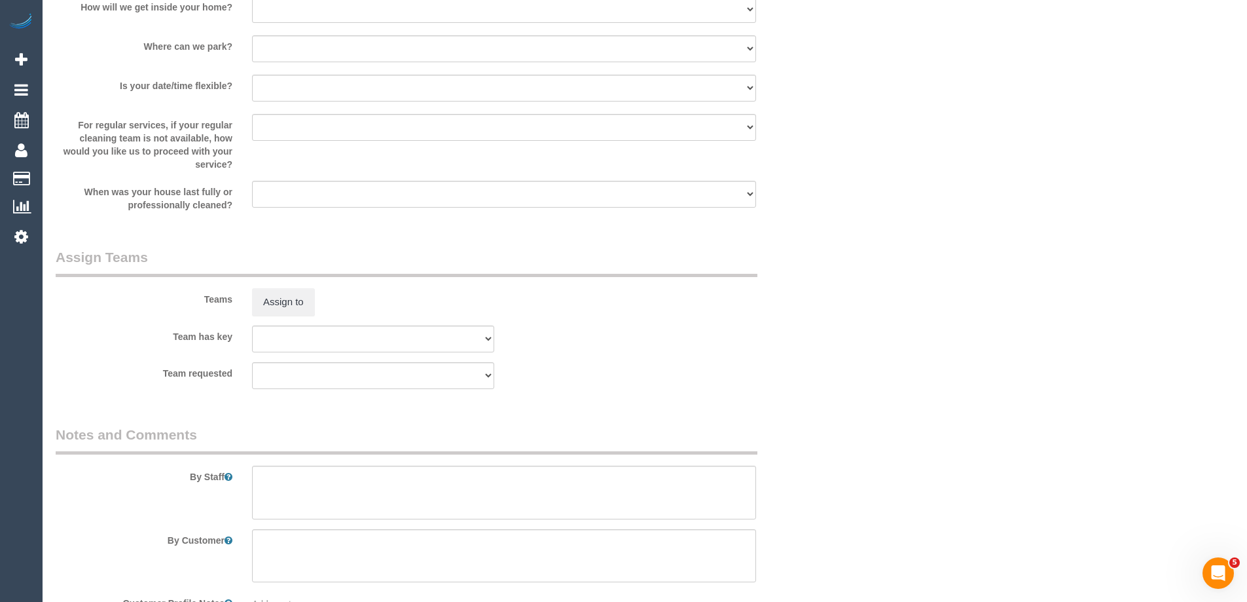
scroll to position [1985, 0]
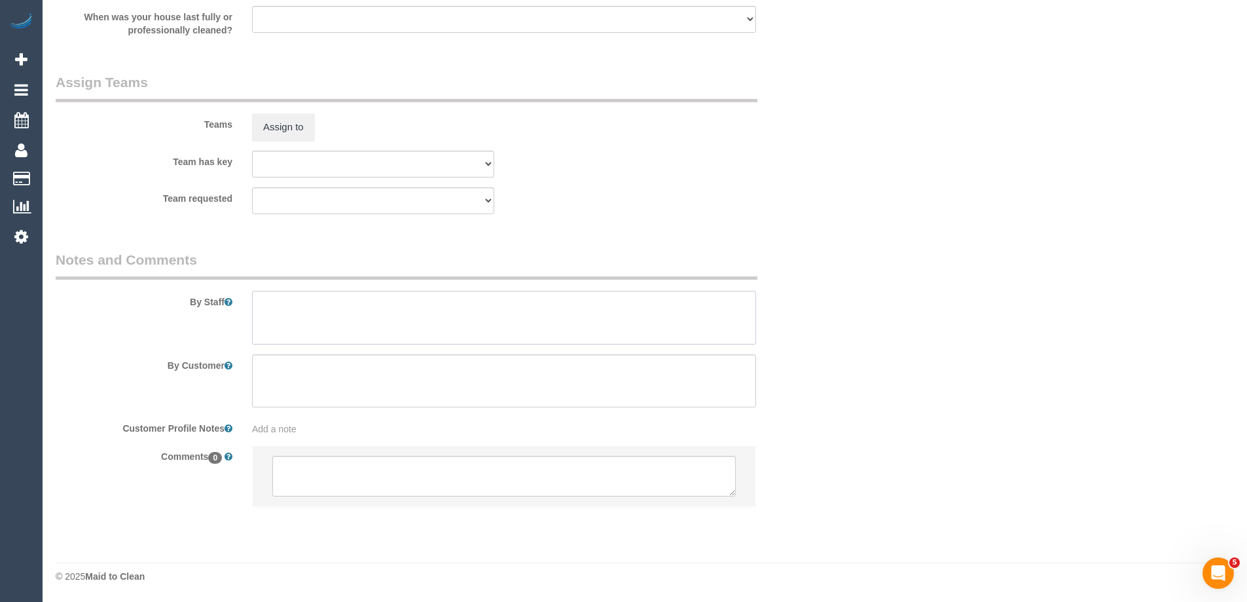
click at [329, 338] on textarea at bounding box center [504, 318] width 504 height 54
click at [329, 306] on textarea at bounding box center [504, 318] width 504 height 54
type textarea "Estimated time 3.5-4 hours"
click at [274, 128] on button "Assign to" at bounding box center [283, 127] width 63 height 28
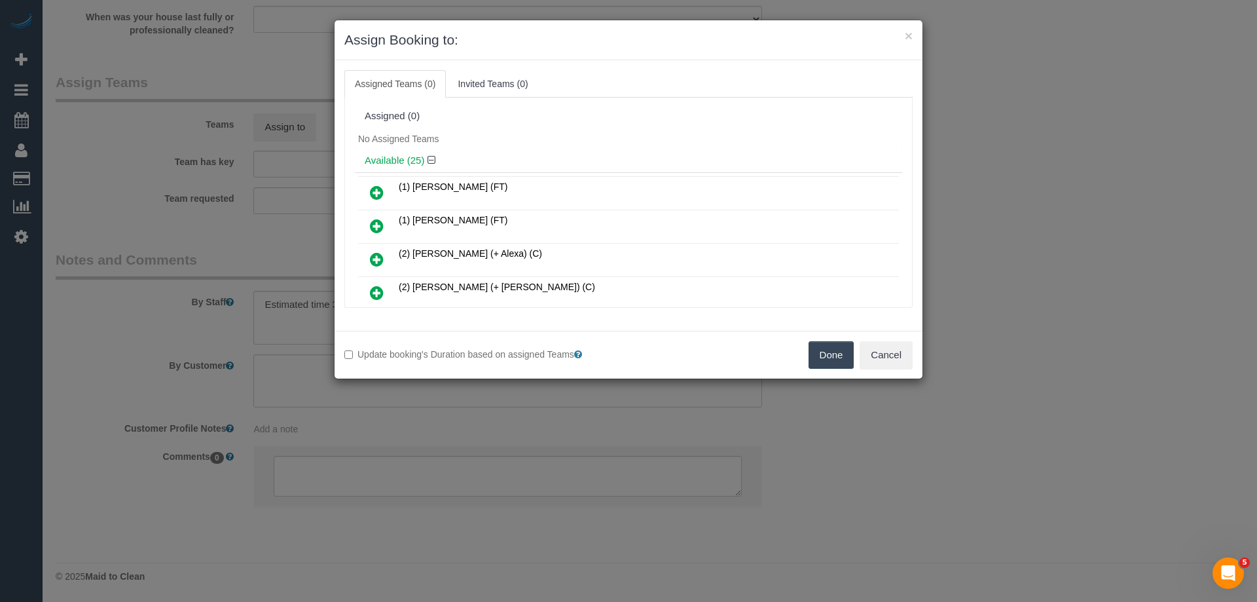
click at [537, 132] on div "No Assigned Teams" at bounding box center [628, 139] width 547 height 20
click at [906, 354] on button "Cancel" at bounding box center [886, 355] width 53 height 28
click at [919, 353] on div "× Assign Booking to: Assigned Teams (0) Invited Teams (0) Assigned (0) No Assig…" at bounding box center [628, 301] width 1257 height 602
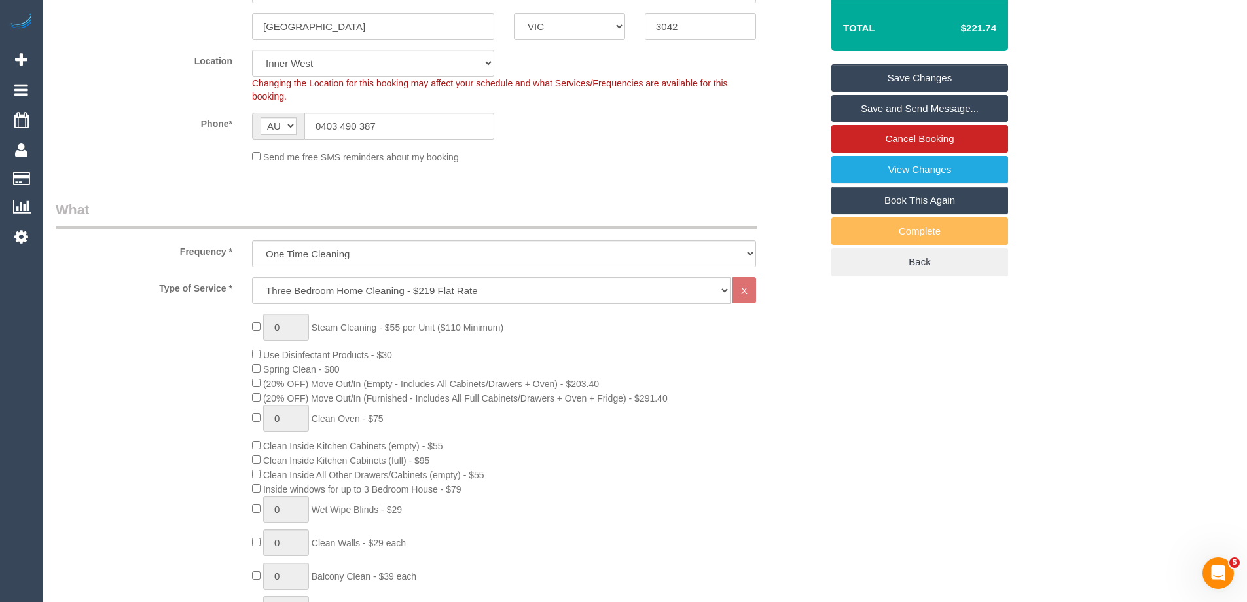
scroll to position [20, 0]
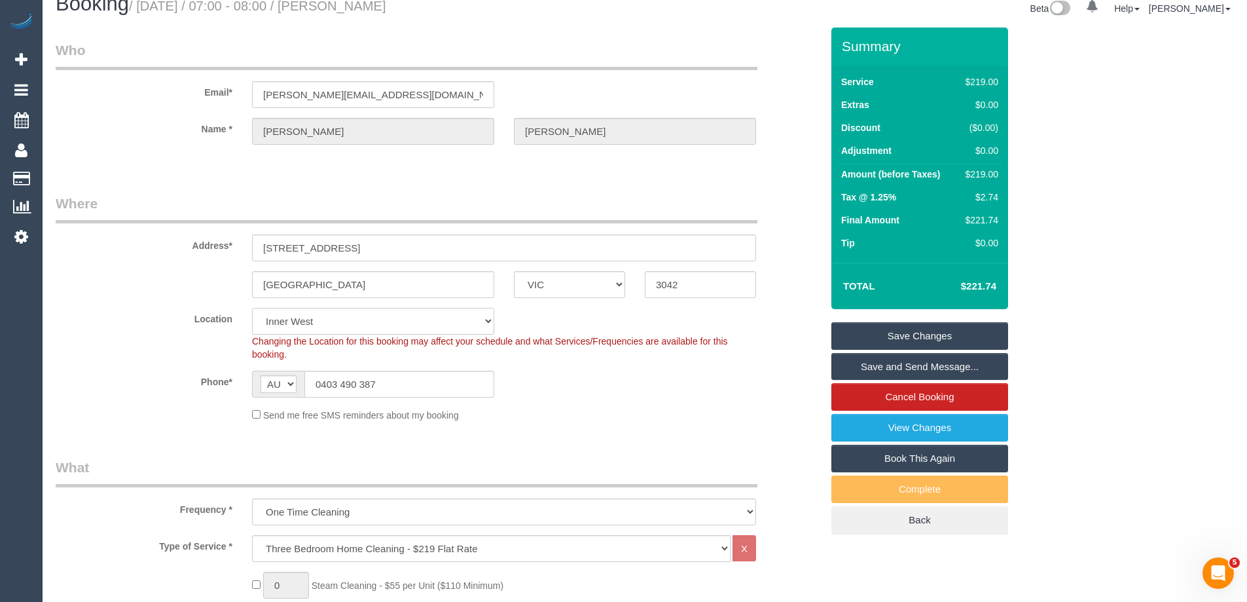
drag, startPoint x: 318, startPoint y: 320, endPoint x: 319, endPoint y: 312, distance: 7.2
click at [318, 320] on select "Office City East (North) East (South) Inner East Inner North (East) Inner North…" at bounding box center [373, 321] width 242 height 27
click at [674, 373] on div "Phone* AF AL DZ AD AO AI AQ AG AR AM AW AU AT AZ BS BH BD BB BY BE BZ BJ BM BT …" at bounding box center [439, 384] width 786 height 27
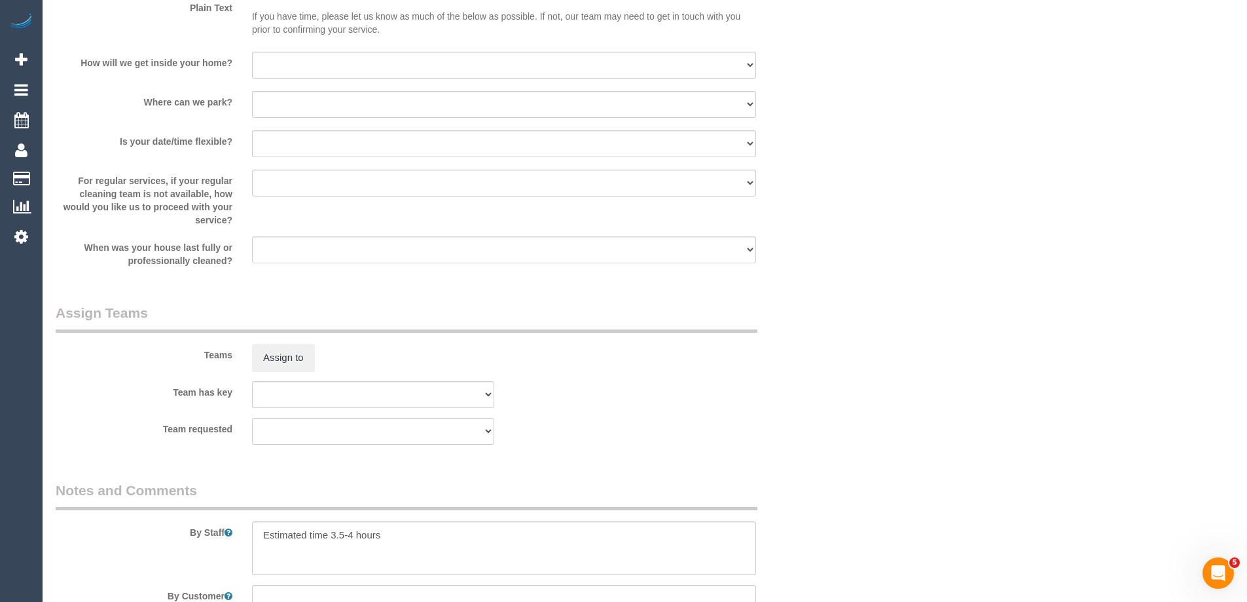
scroll to position [1854, 0]
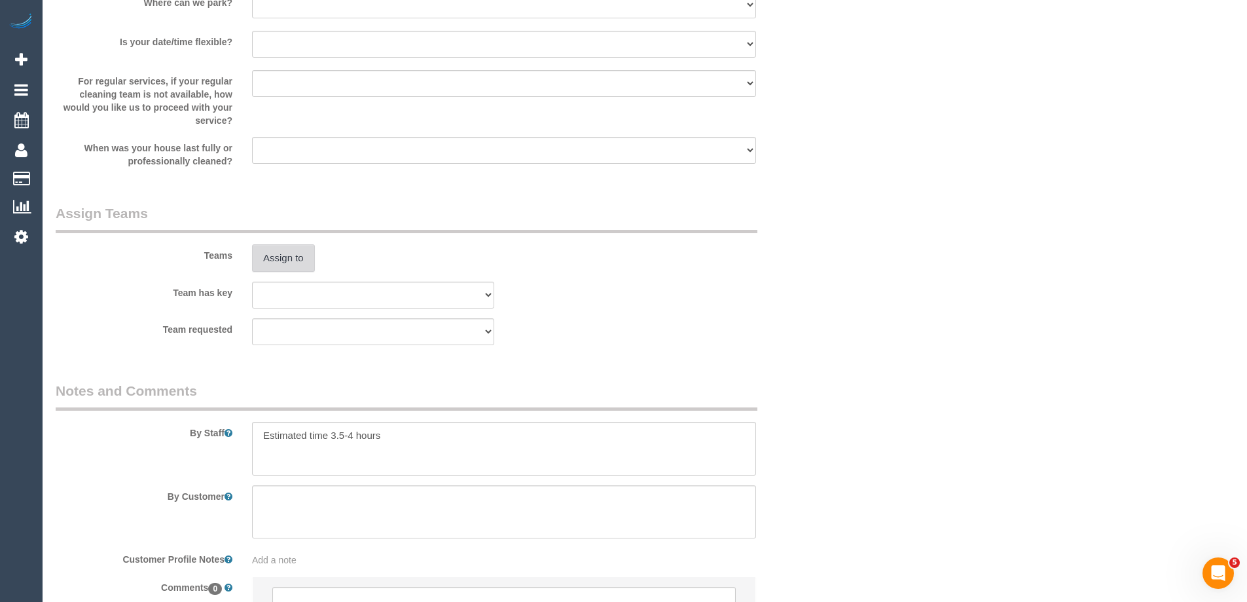
click at [281, 261] on button "Assign to" at bounding box center [283, 258] width 63 height 28
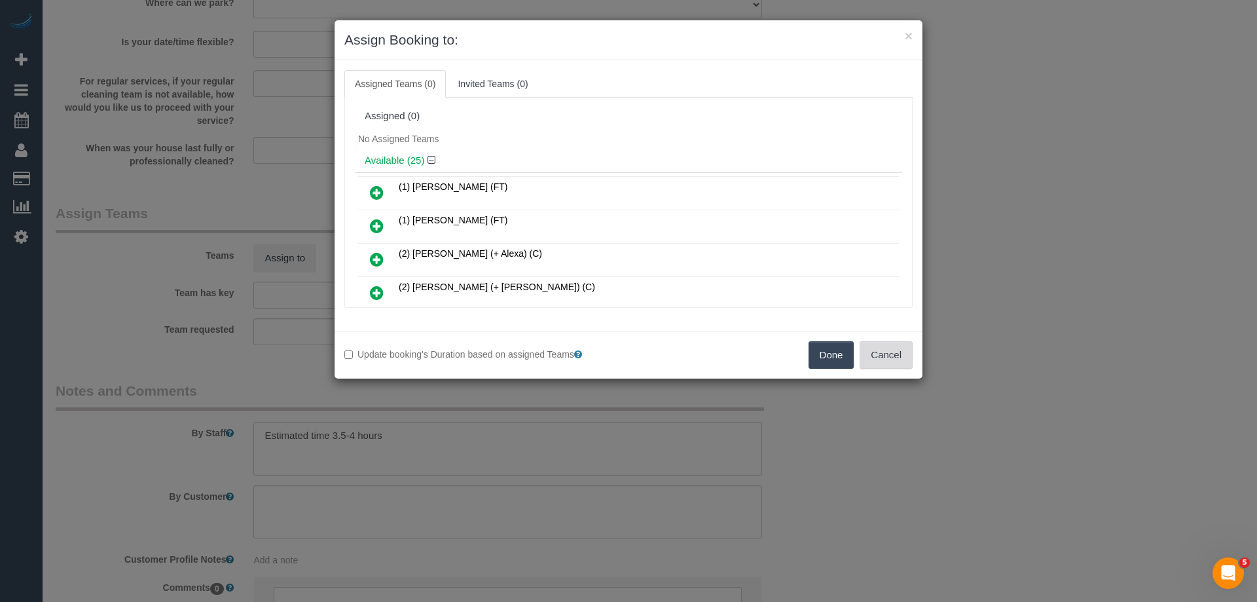
click at [907, 359] on button "Cancel" at bounding box center [886, 355] width 53 height 28
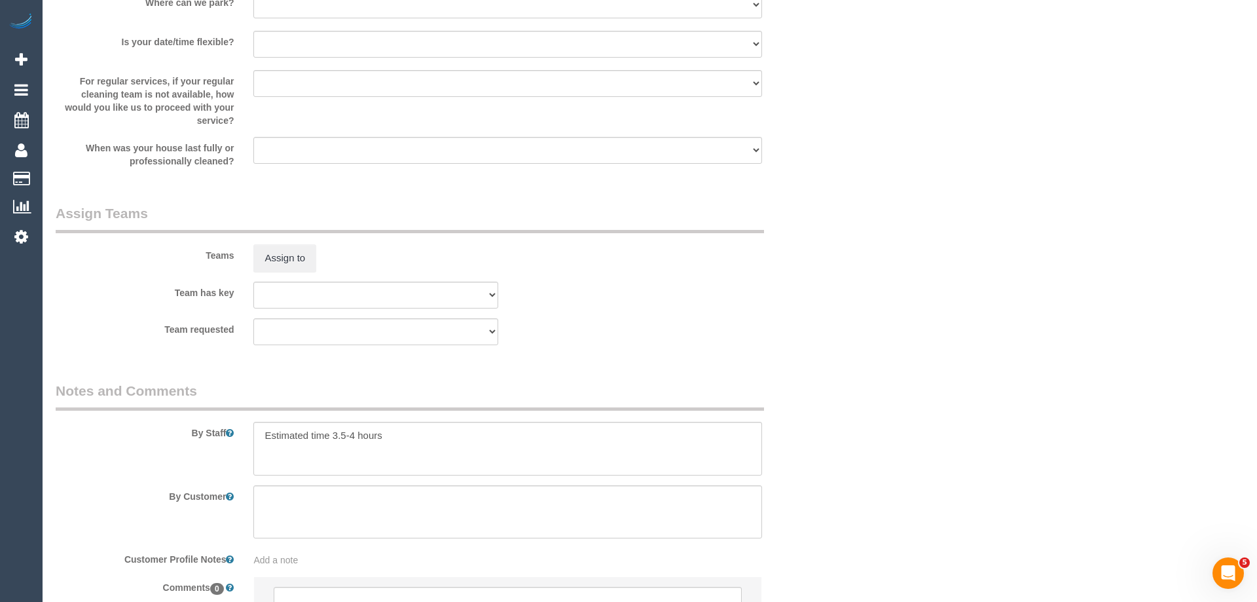
click at [907, 359] on div "× Assign Booking to: Assigned Teams (0) Invited Teams (0) Assigned (0) No Assig…" at bounding box center [628, 301] width 1257 height 602
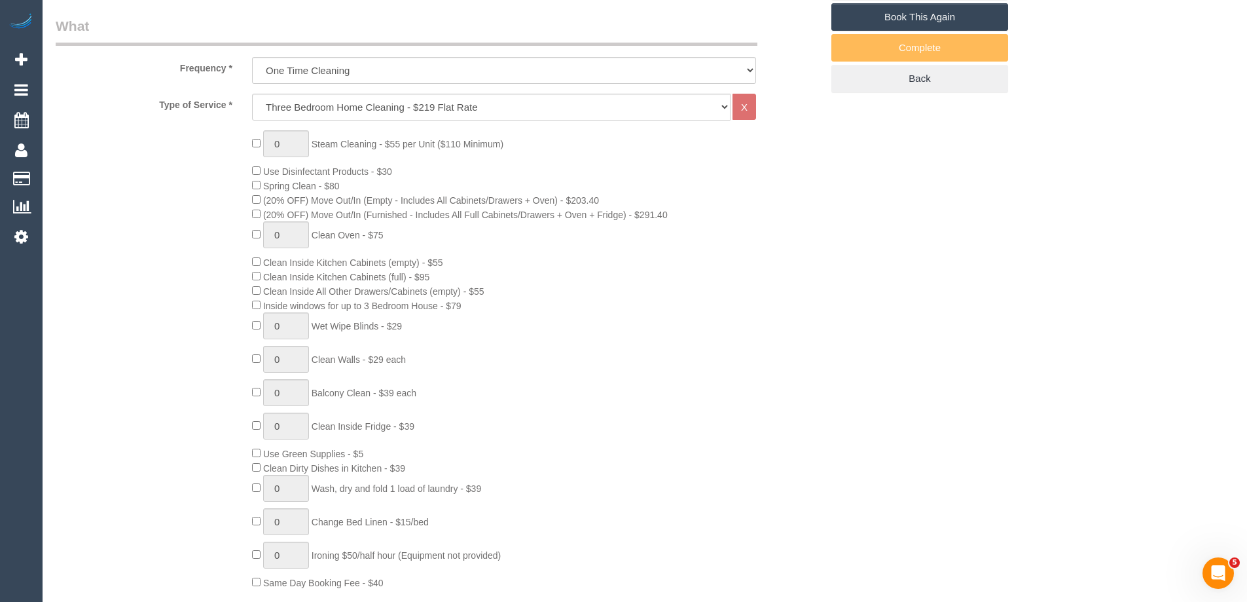
scroll to position [217, 0]
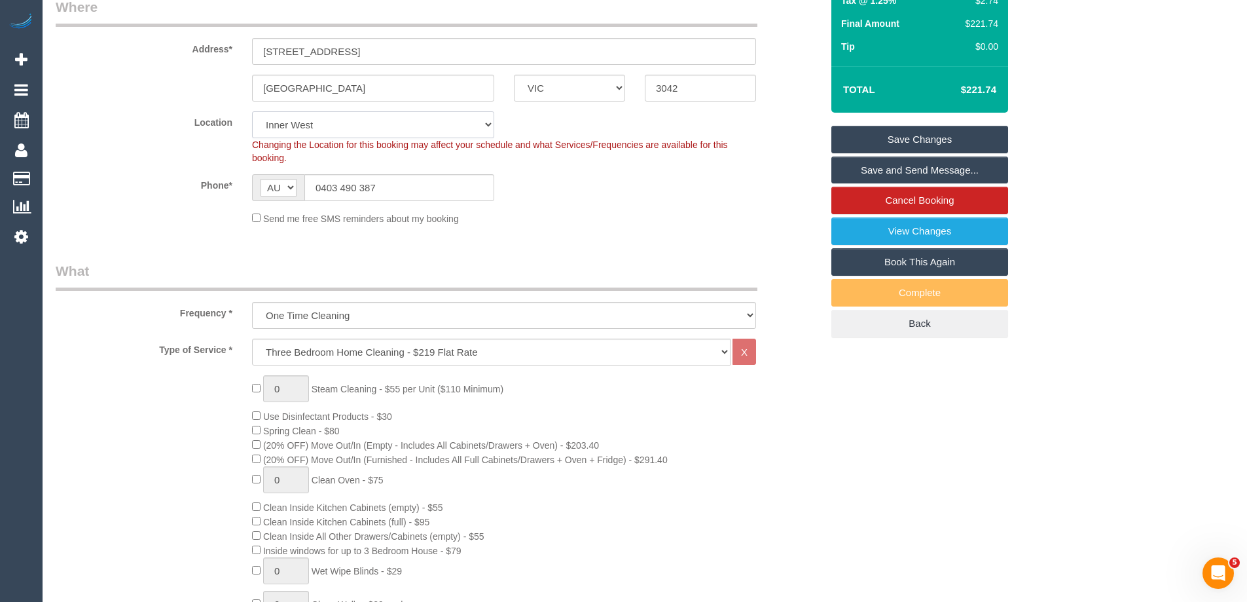
drag, startPoint x: 314, startPoint y: 124, endPoint x: 300, endPoint y: 138, distance: 19.4
click at [314, 124] on select "Office City East (North) East (South) Inner East Inner North (East) Inner North…" at bounding box center [373, 124] width 242 height 27
select select "50"
click at [252, 111] on select "Office City East (North) East (South) Inner East Inner North (East) Inner North…" at bounding box center [373, 124] width 242 height 27
click at [606, 189] on div "Phone* AF AL DZ AD AO AI AQ AG AR AM AW AU AT AZ BS BH BD BB BY BE BZ BJ BM BT …" at bounding box center [439, 187] width 786 height 27
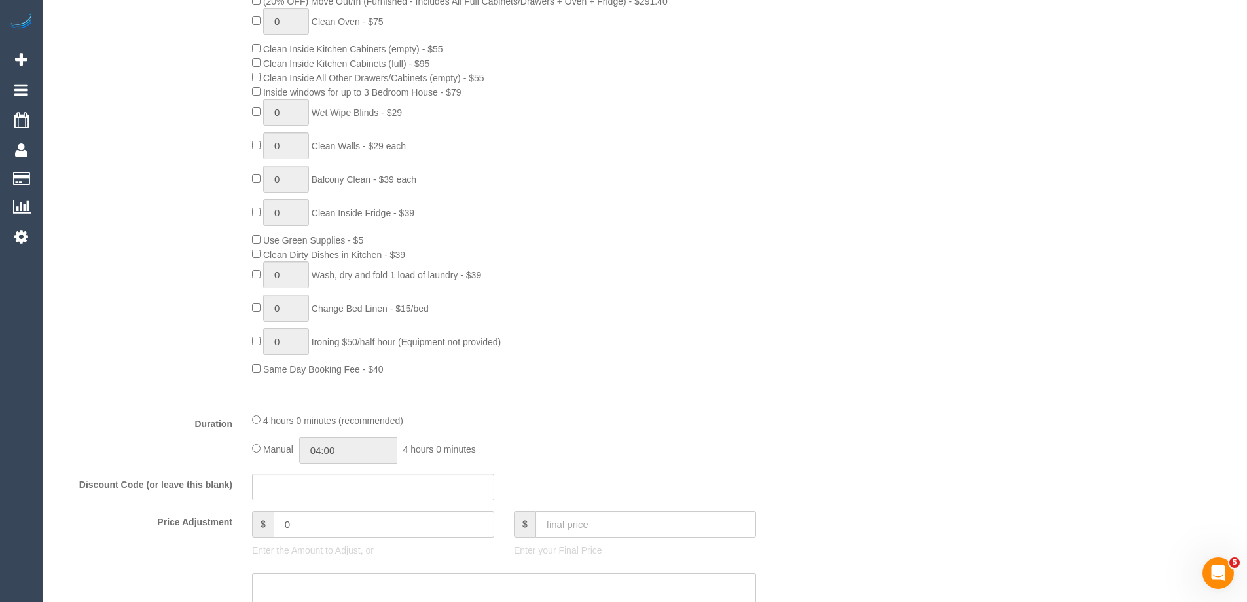
select select "object:6683"
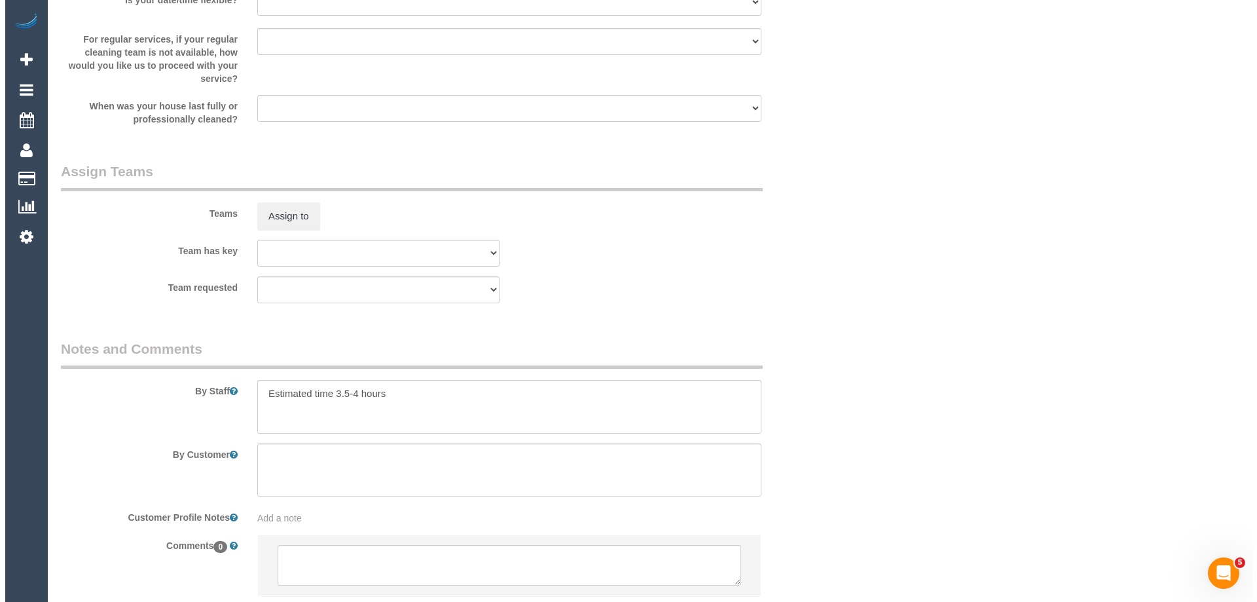
scroll to position [1985, 0]
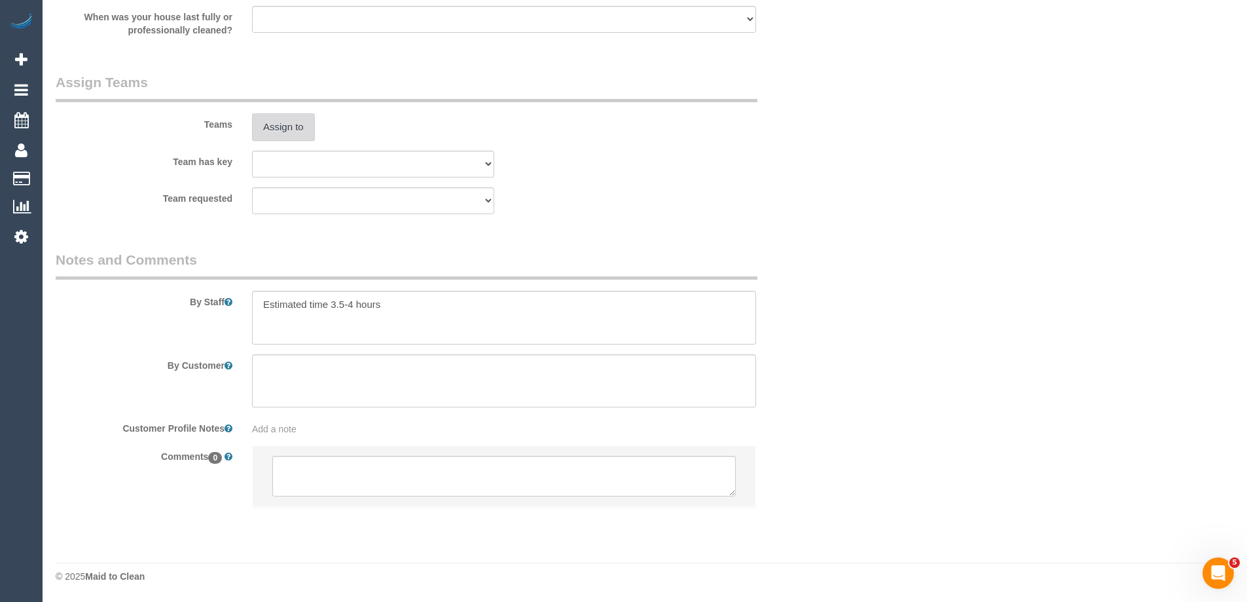
click at [272, 119] on button "Assign to" at bounding box center [283, 127] width 63 height 28
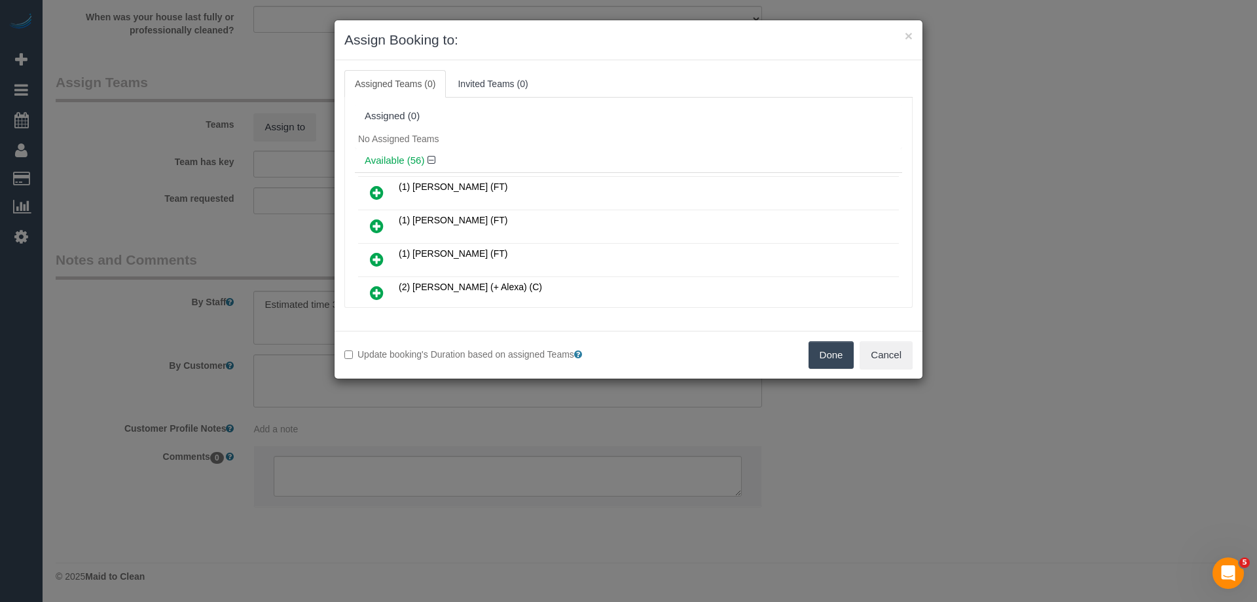
scroll to position [1391, 0]
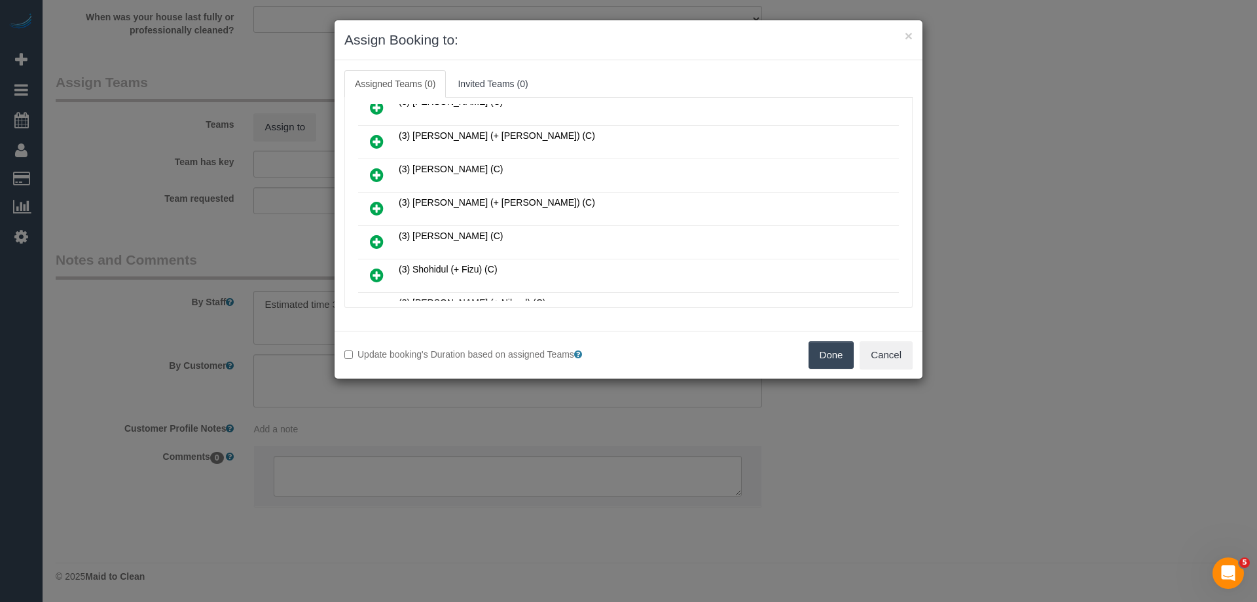
click at [379, 204] on icon at bounding box center [377, 208] width 14 height 16
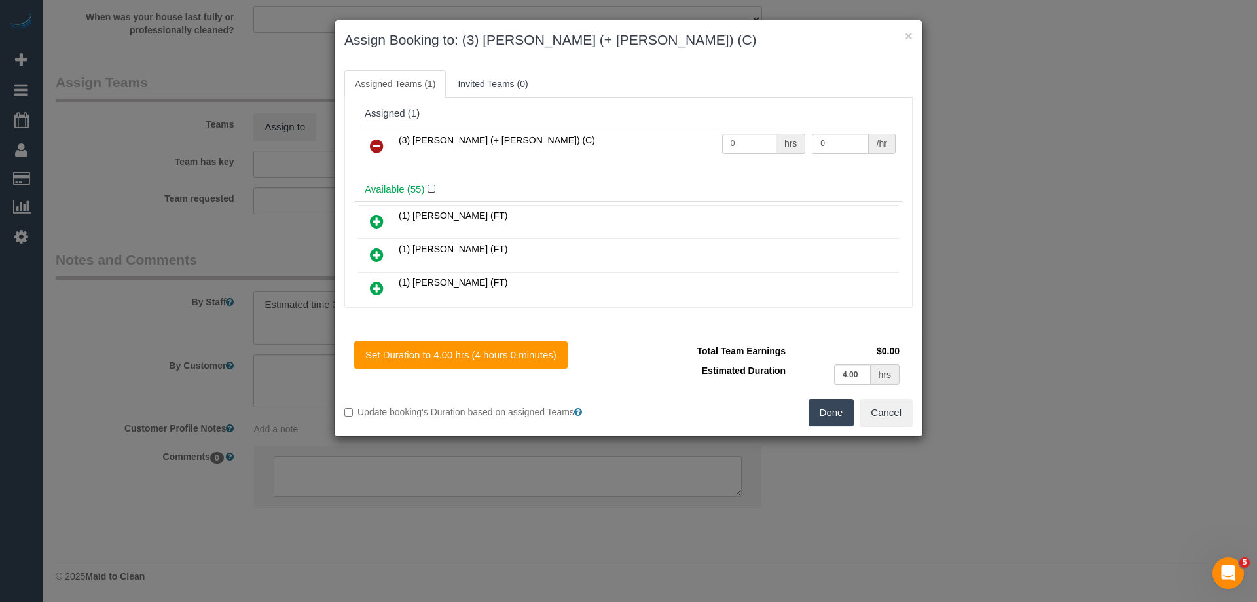
scroll to position [0, 0]
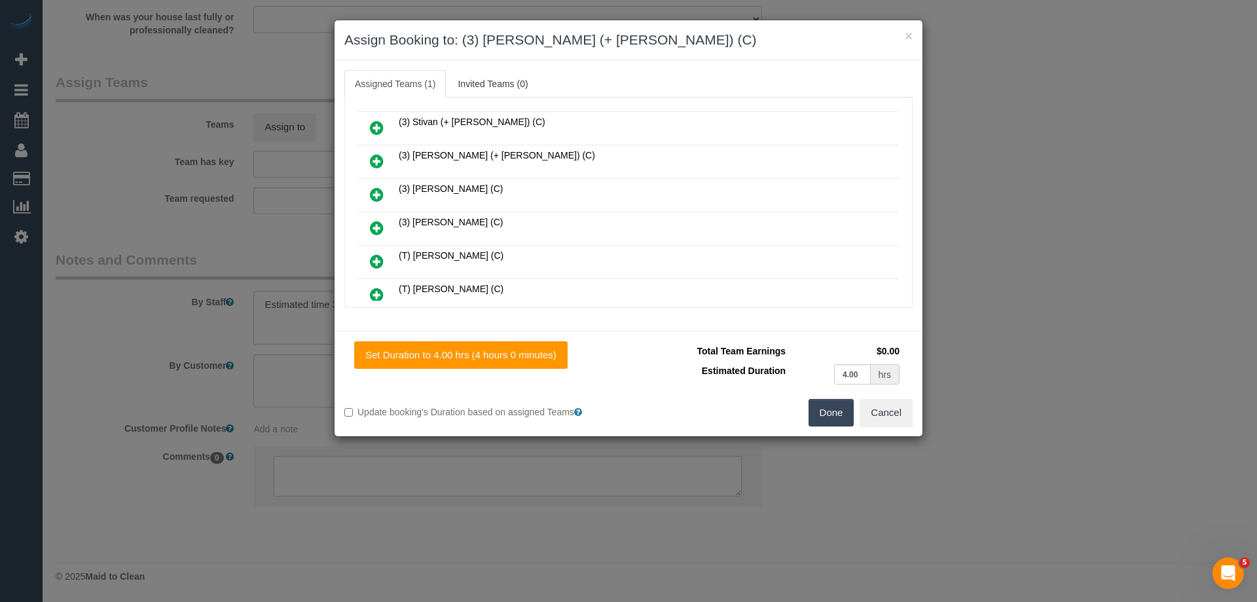
click at [367, 160] on link at bounding box center [376, 162] width 31 height 26
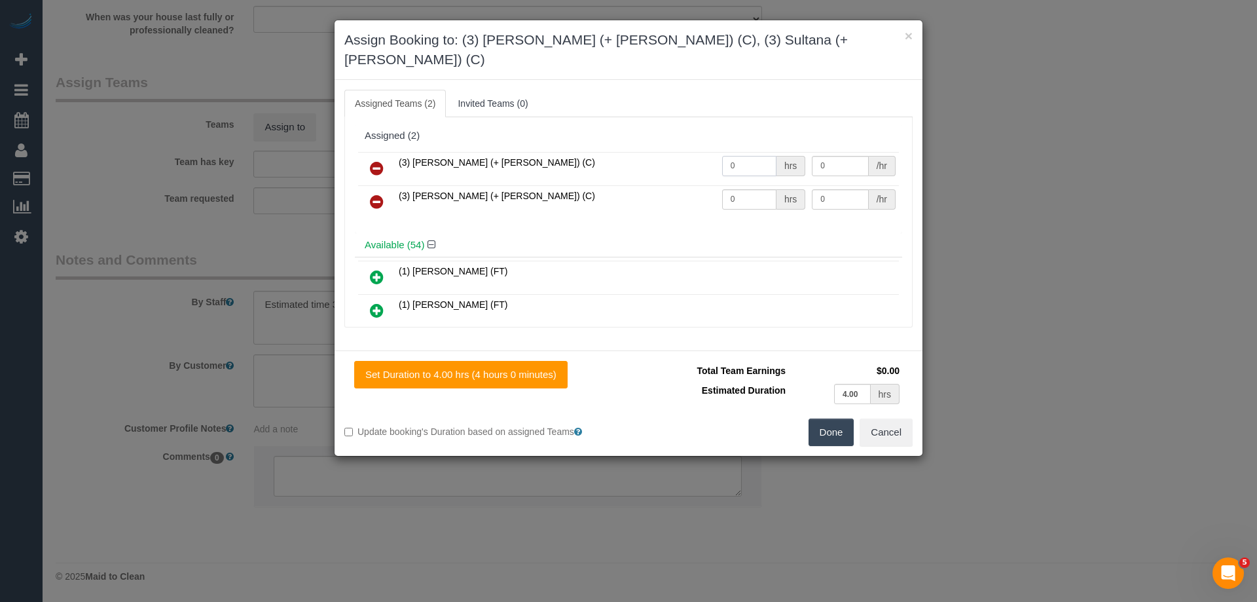
click at [730, 156] on input "0" at bounding box center [749, 166] width 54 height 20
type input "1"
click at [738, 189] on input "0" at bounding box center [749, 199] width 54 height 20
type input "1"
click at [844, 156] on input "0" at bounding box center [840, 166] width 56 height 20
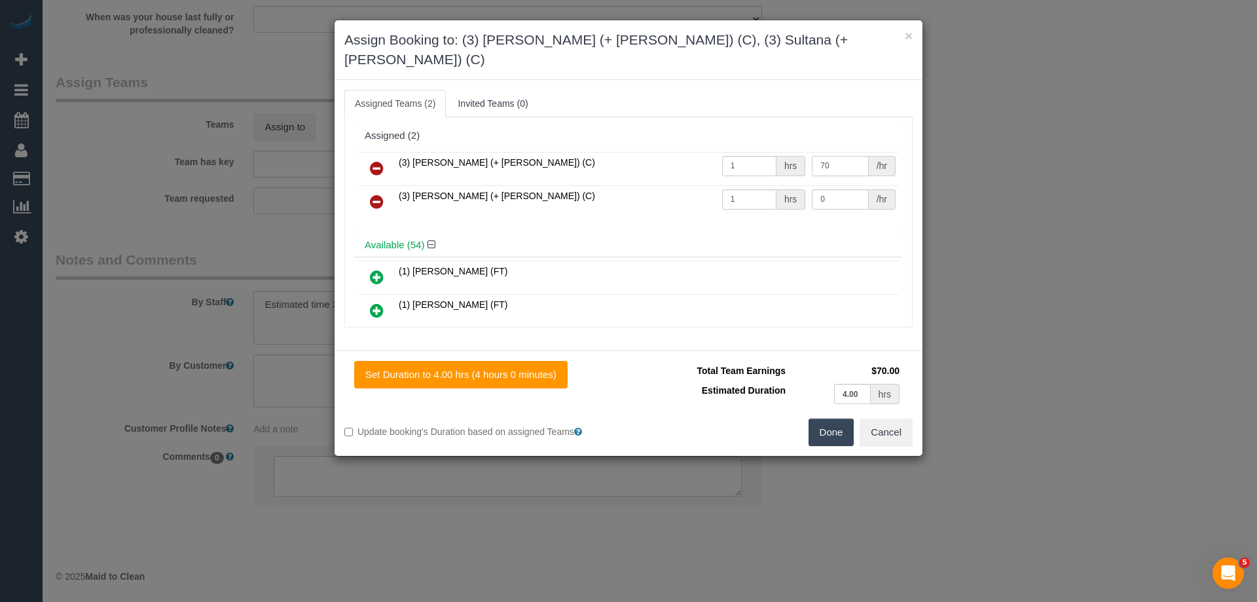
type input "70"
click at [847, 189] on input "0" at bounding box center [840, 199] width 56 height 20
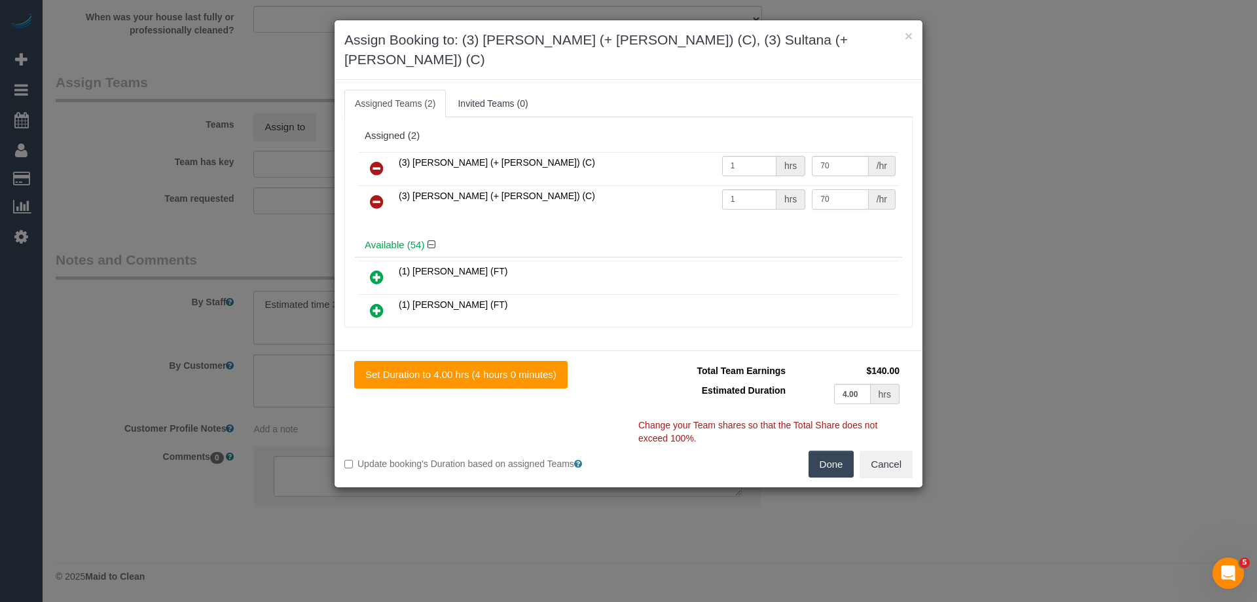
type input "70"
click at [830, 451] on button "Done" at bounding box center [832, 465] width 46 height 28
click at [830, 447] on div "× Assign Booking to: (3) Sabbir (+ Sultana) (C), (3) Sultana (+ Sabbir) (C) Ass…" at bounding box center [628, 301] width 1257 height 602
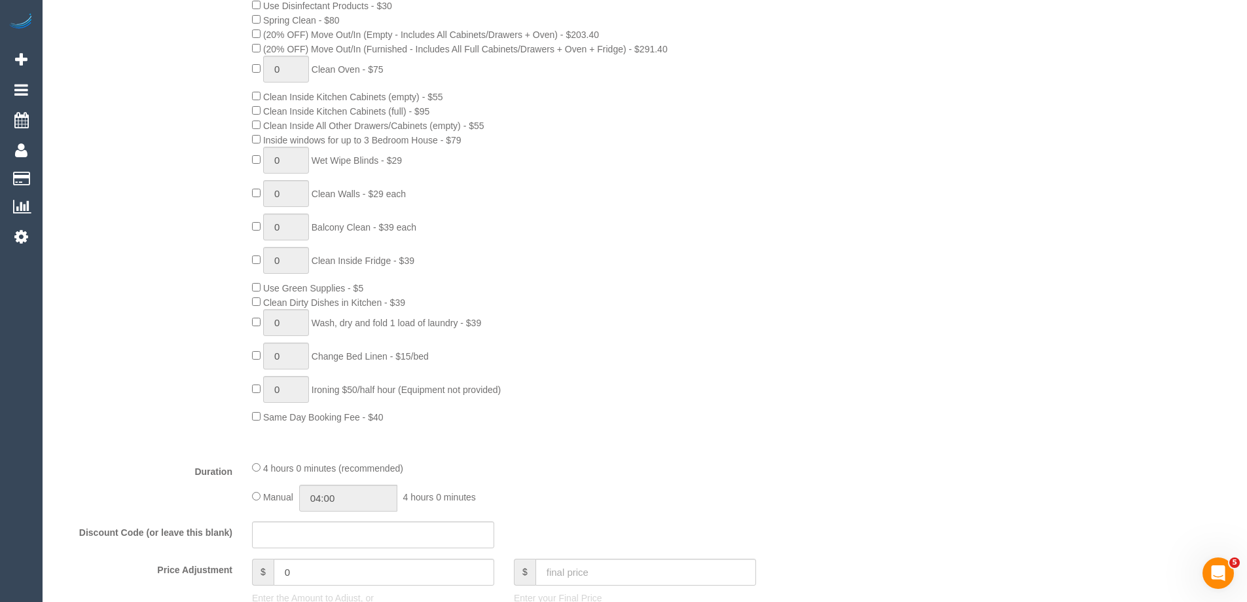
scroll to position [675, 0]
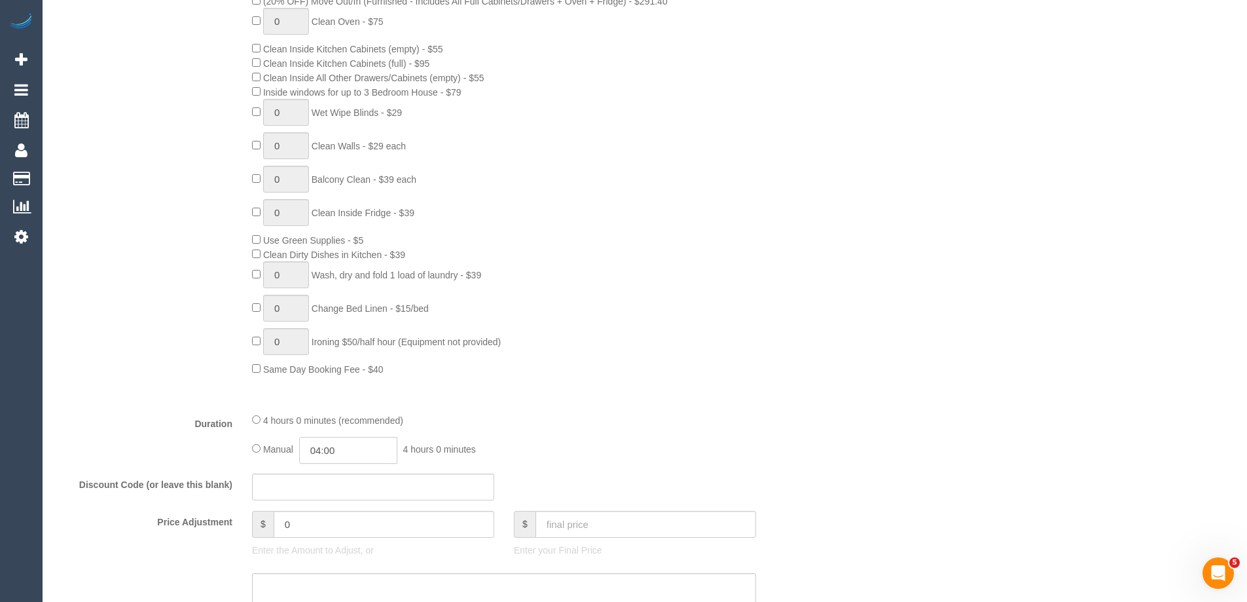
click at [345, 451] on input "04:00" at bounding box center [348, 450] width 98 height 27
click at [350, 469] on li "03:30" at bounding box center [333, 472] width 58 height 17
click at [340, 454] on input "03:30" at bounding box center [348, 450] width 98 height 27
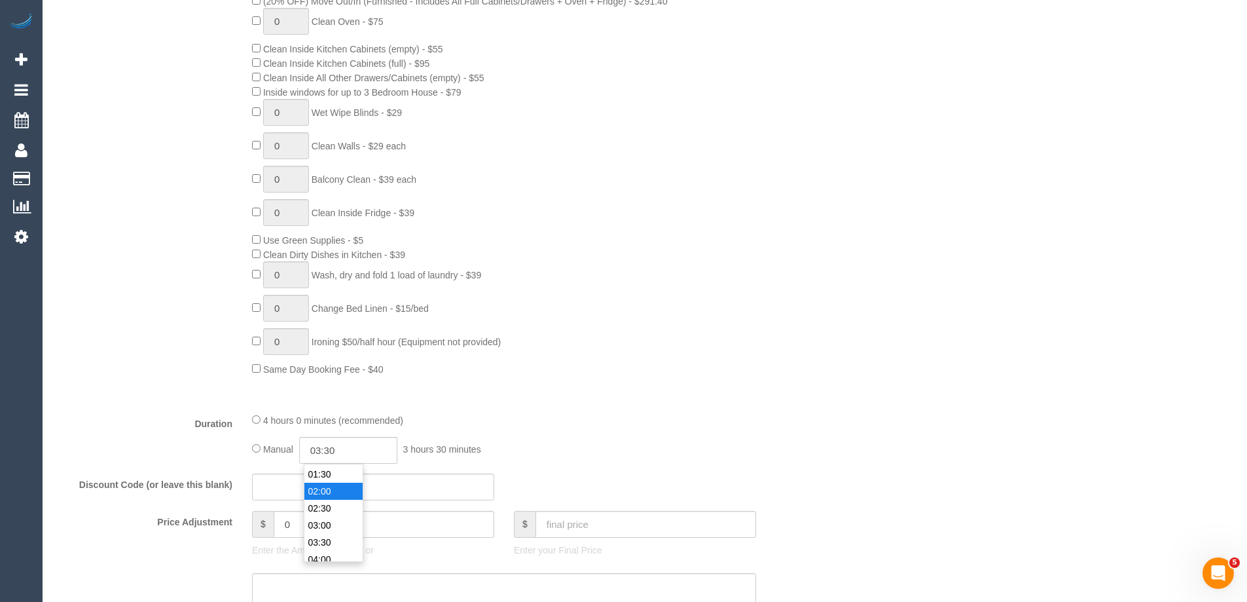
type input "02:00"
click at [340, 487] on li "02:00" at bounding box center [333, 491] width 58 height 17
drag, startPoint x: 690, startPoint y: 399, endPoint x: 735, endPoint y: 390, distance: 46.0
click at [695, 396] on div "Type of Service * Hourly Service - $70/h Hourly Service - $65/h Hourly Service …" at bounding box center [439, 141] width 766 height 522
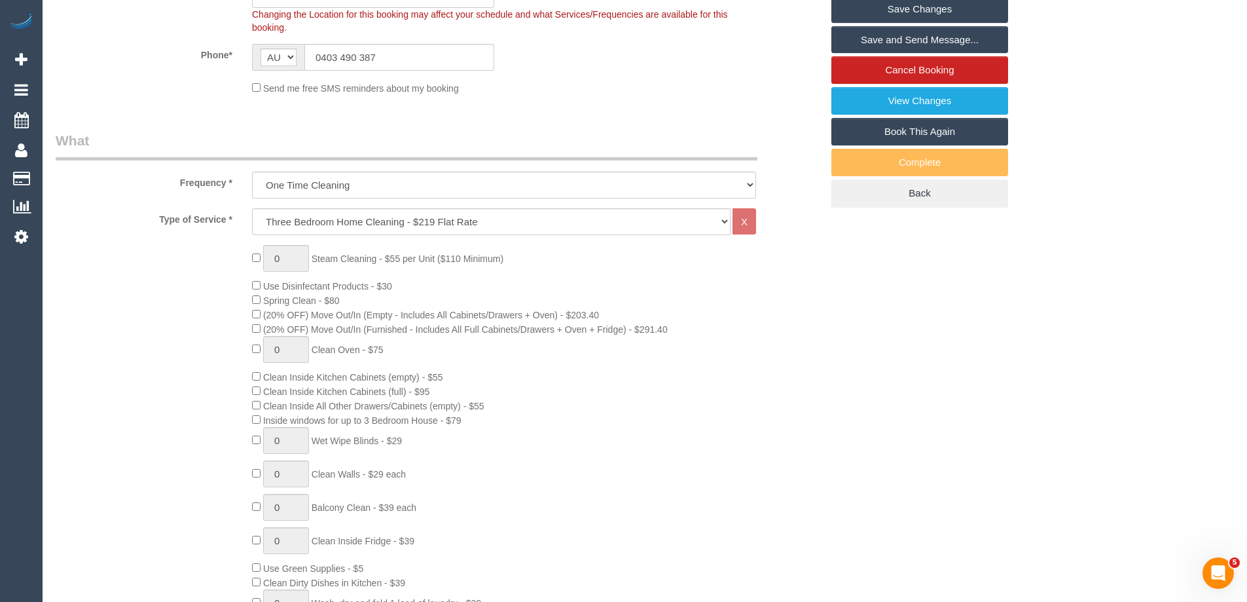
scroll to position [86, 0]
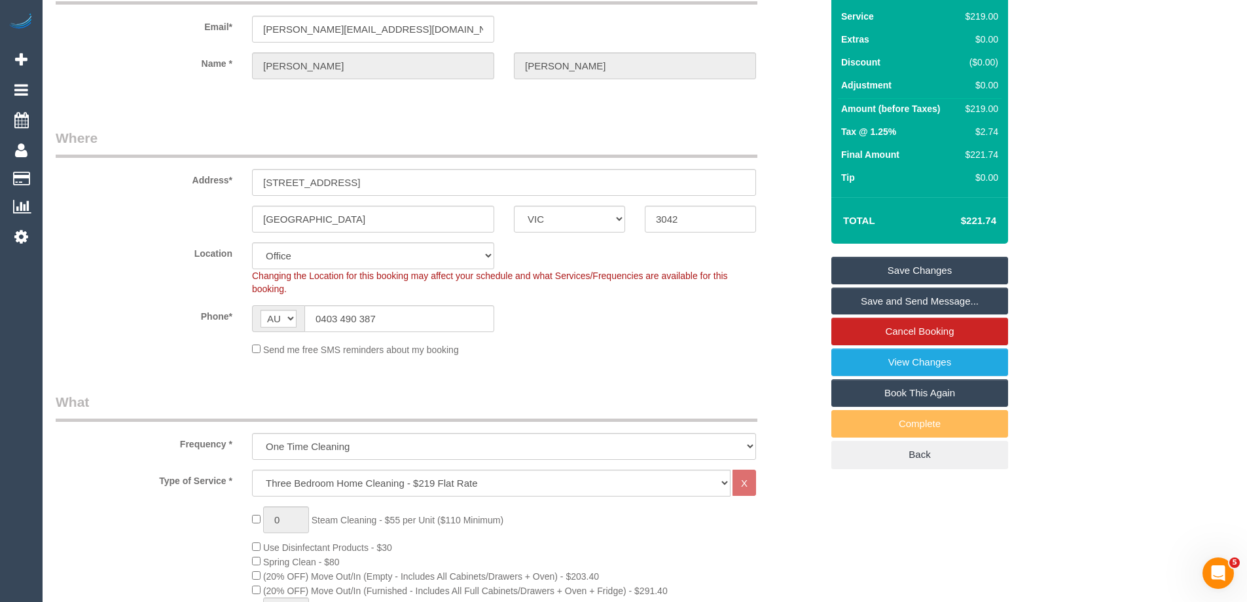
click at [704, 338] on sui-booking-location "Location Office City East (North) East (South) Inner East Inner North (East) In…" at bounding box center [439, 299] width 766 height 114
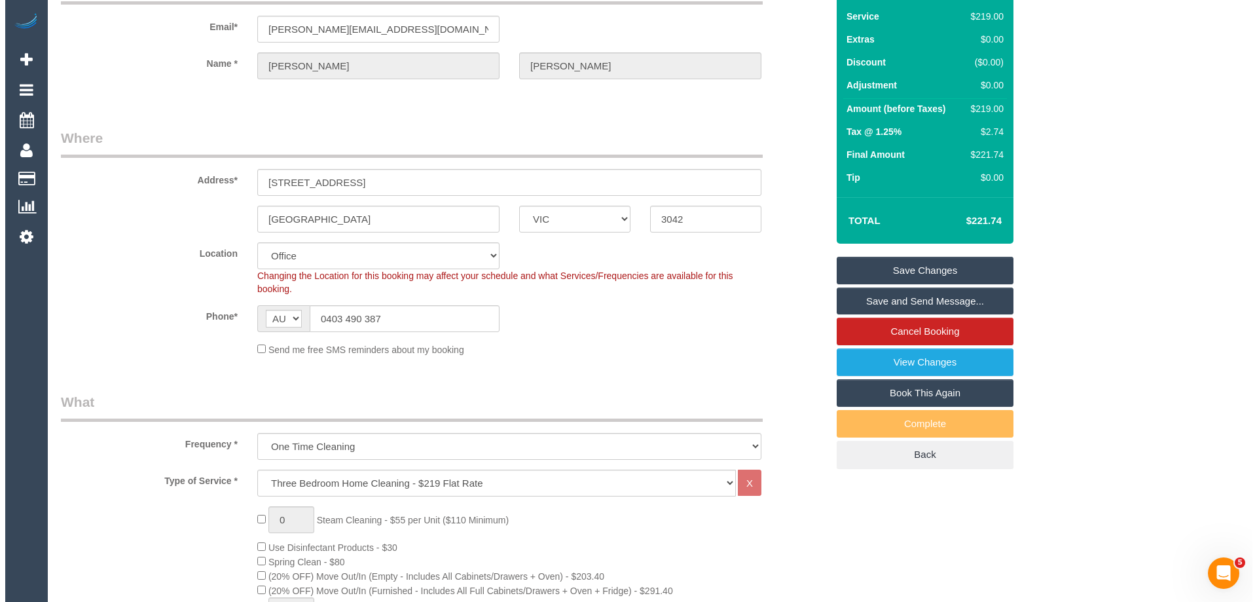
scroll to position [0, 0]
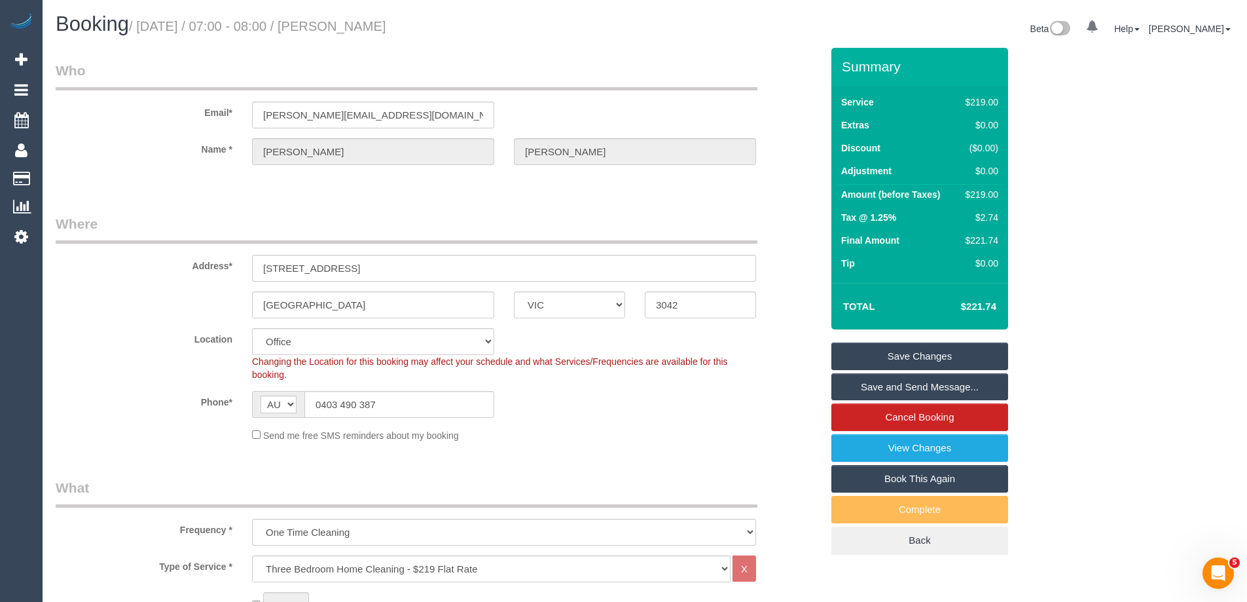
click at [882, 388] on link "Save and Send Message..." at bounding box center [920, 387] width 177 height 28
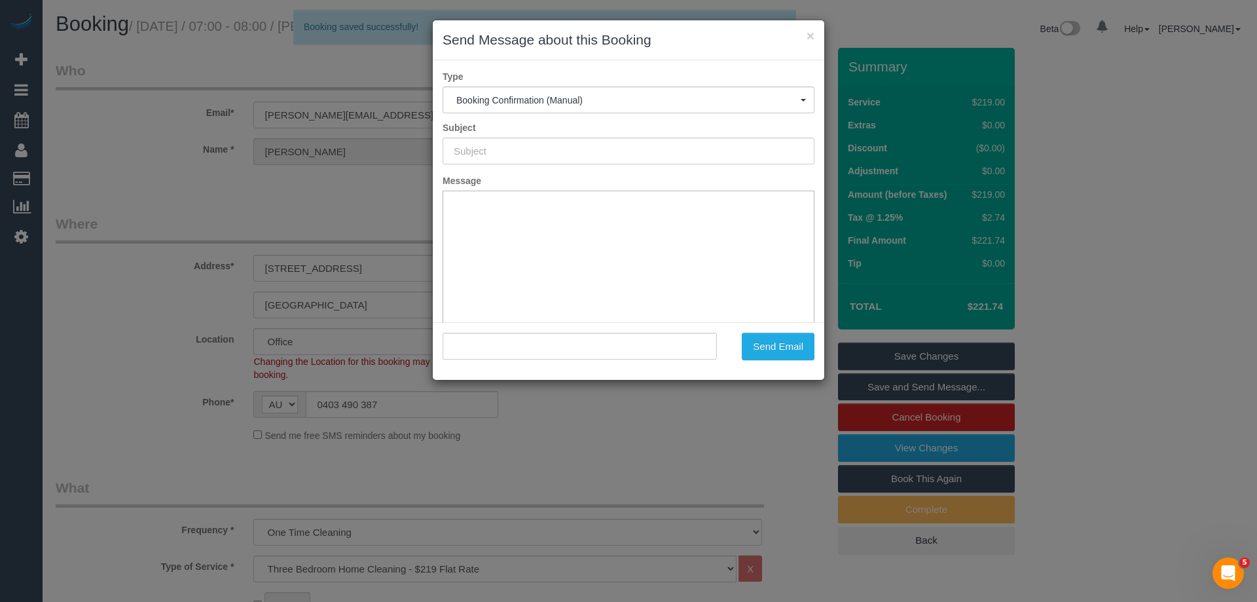
type input "Booking Confirmed"
type input ""Daniel Torres" <daniel-torres@live.com>"
click at [780, 344] on button "Send Email" at bounding box center [778, 347] width 73 height 28
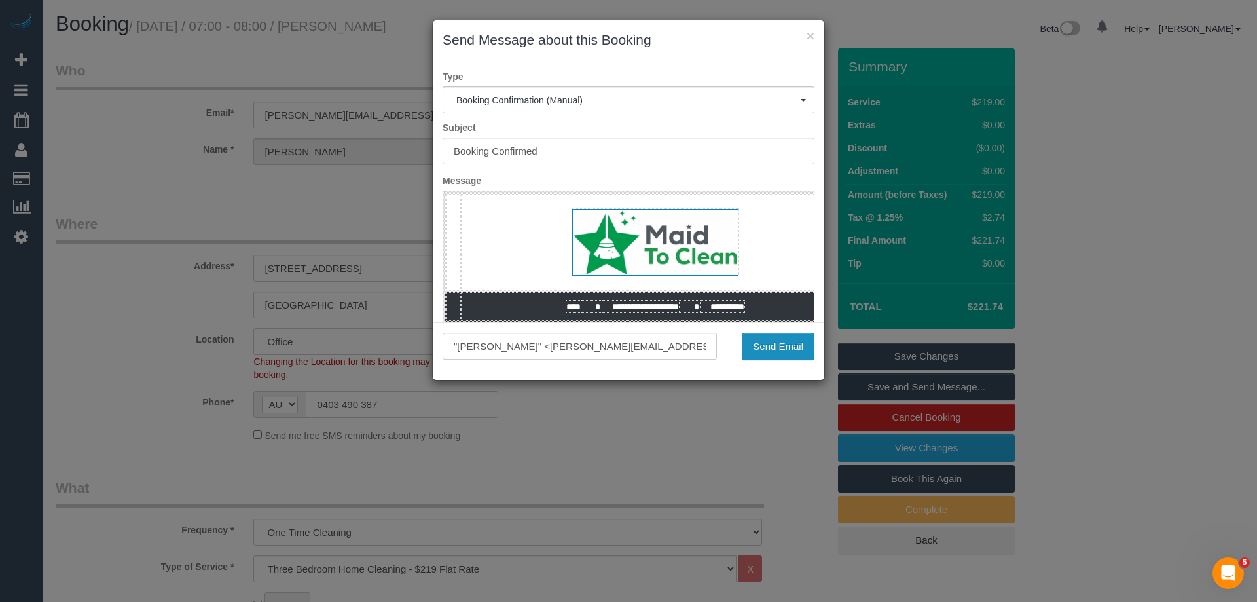
click at [796, 342] on button "Send Email" at bounding box center [778, 347] width 73 height 28
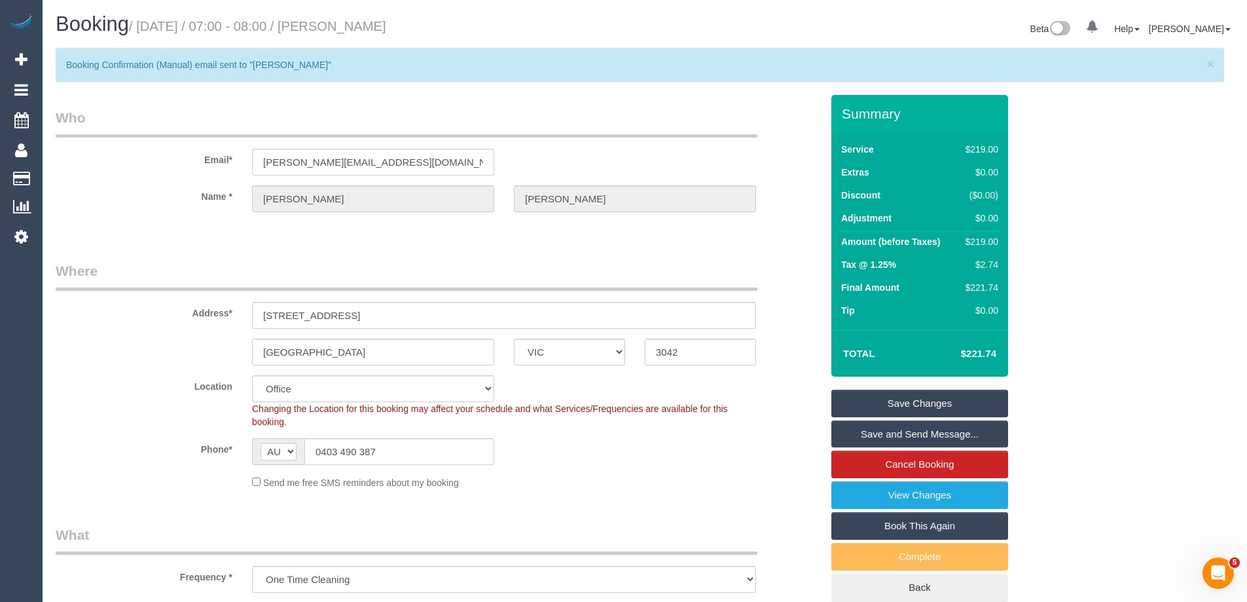
click at [443, 285] on legend "Where" at bounding box center [407, 275] width 702 height 29
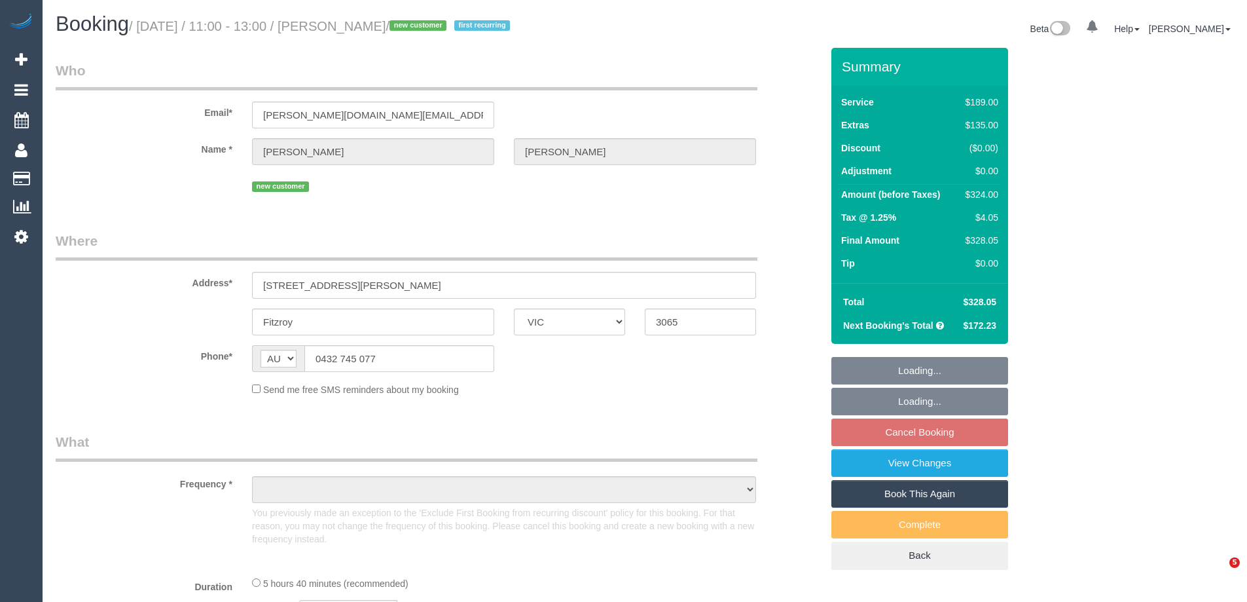
select select "VIC"
select select "string:stripe-pm_1SDIQt2GScqysDRVYNCgxORr"
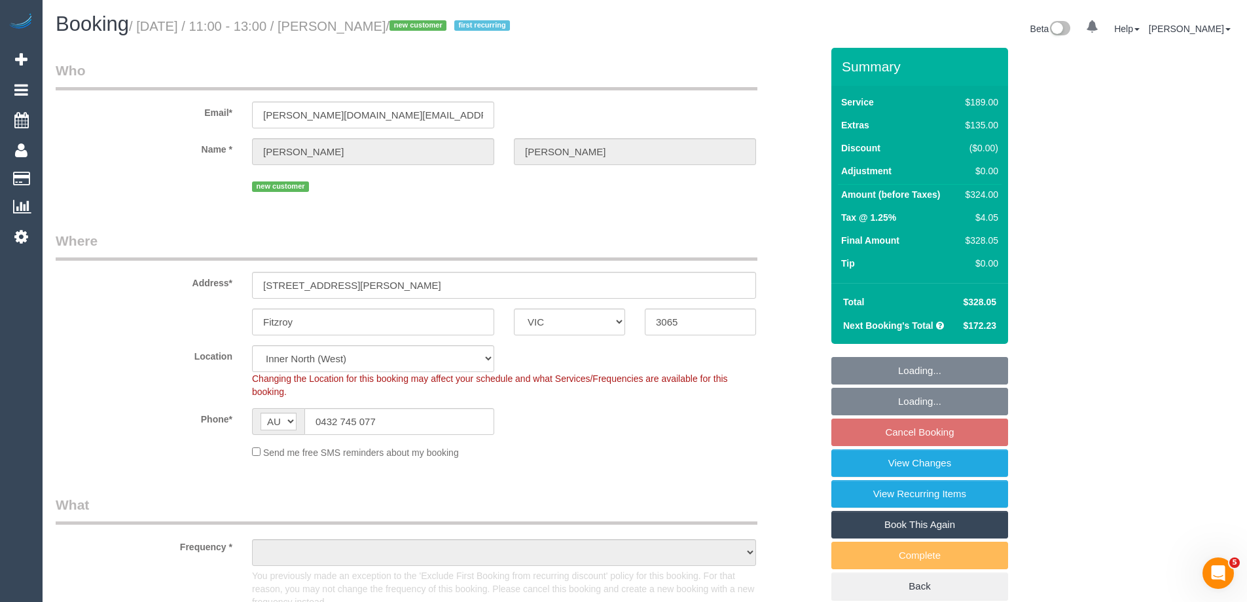
select select "object:1696"
select select "number:28"
select select "number:14"
select select "number:20"
select select "number:36"
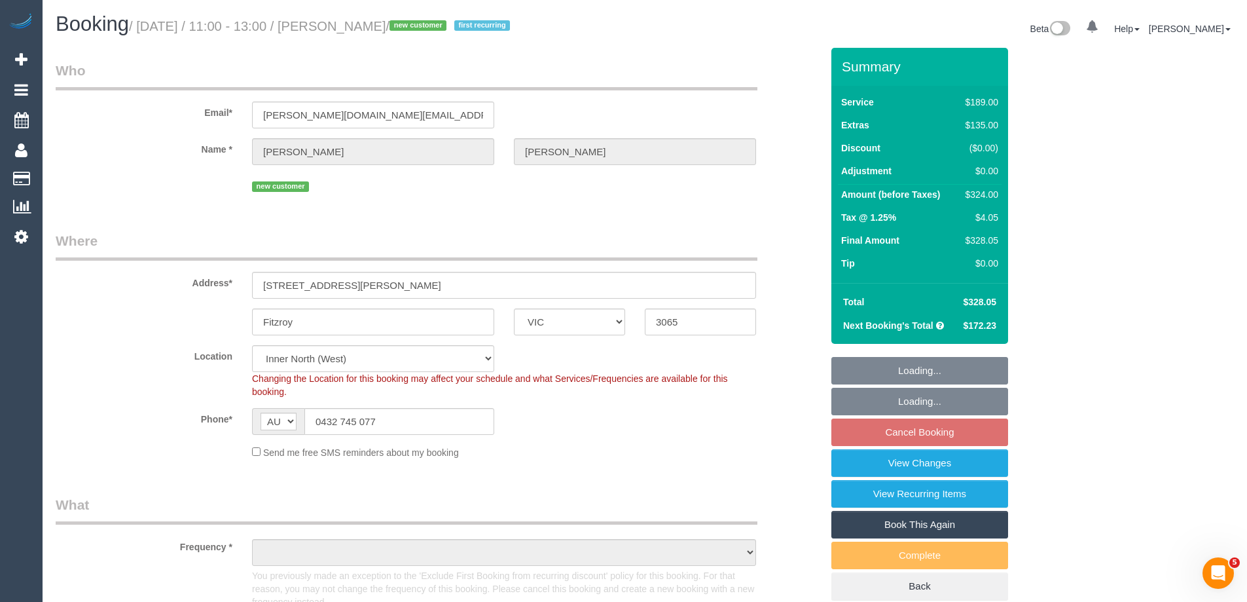
select select "number:34"
select select "number:13"
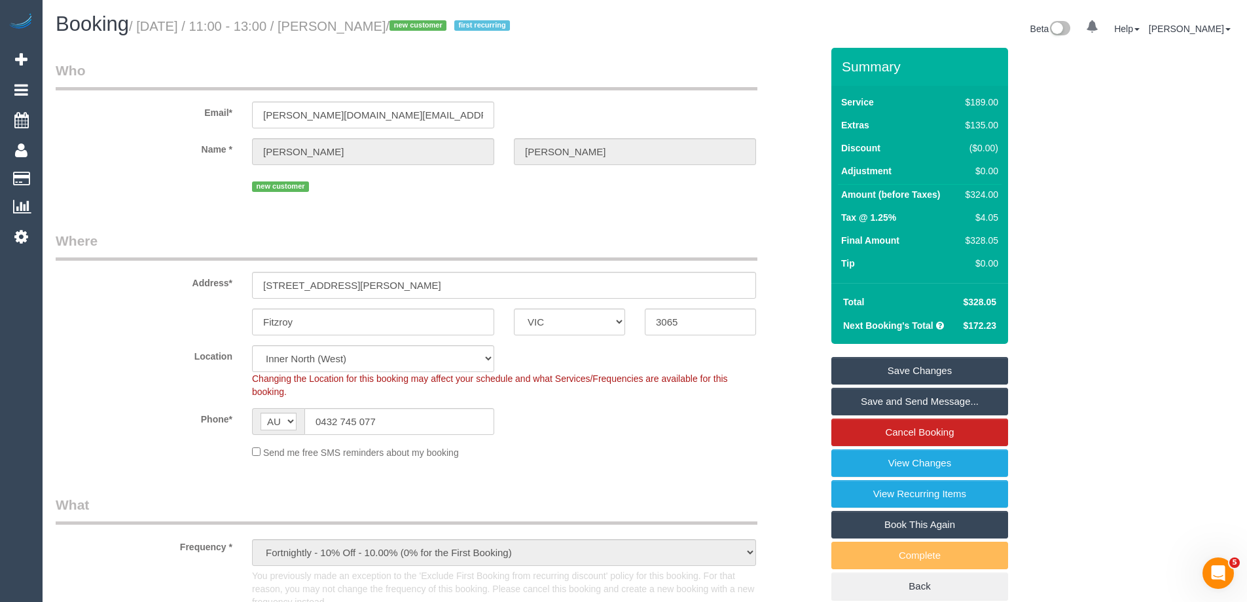
click at [144, 345] on label "Location" at bounding box center [144, 354] width 196 height 18
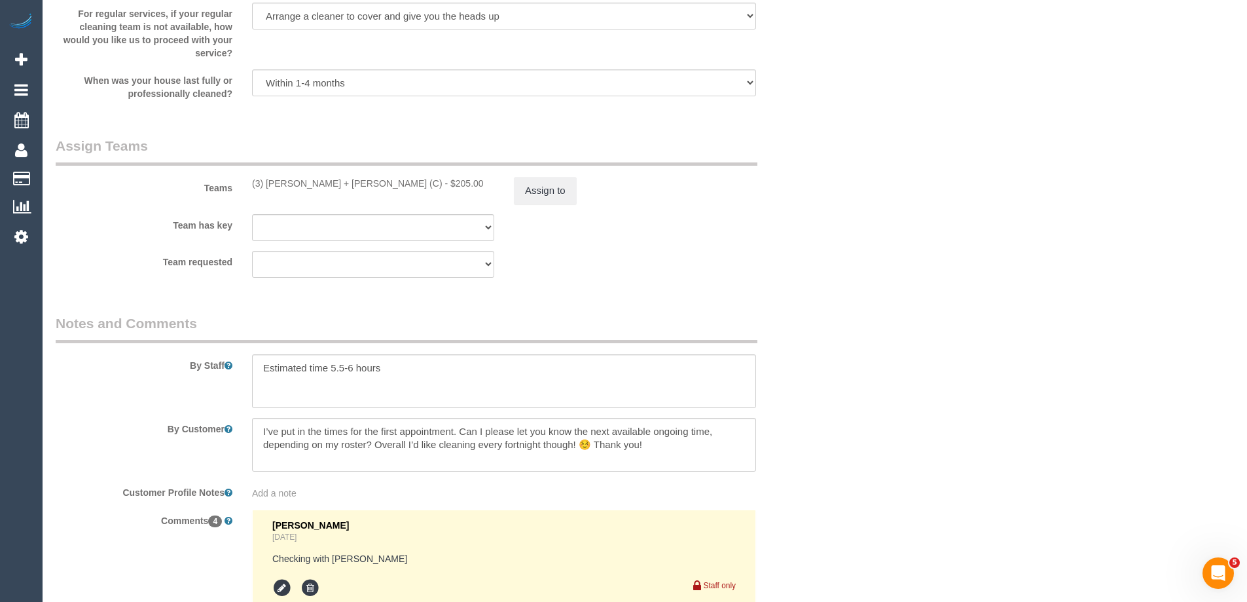
scroll to position [2475, 0]
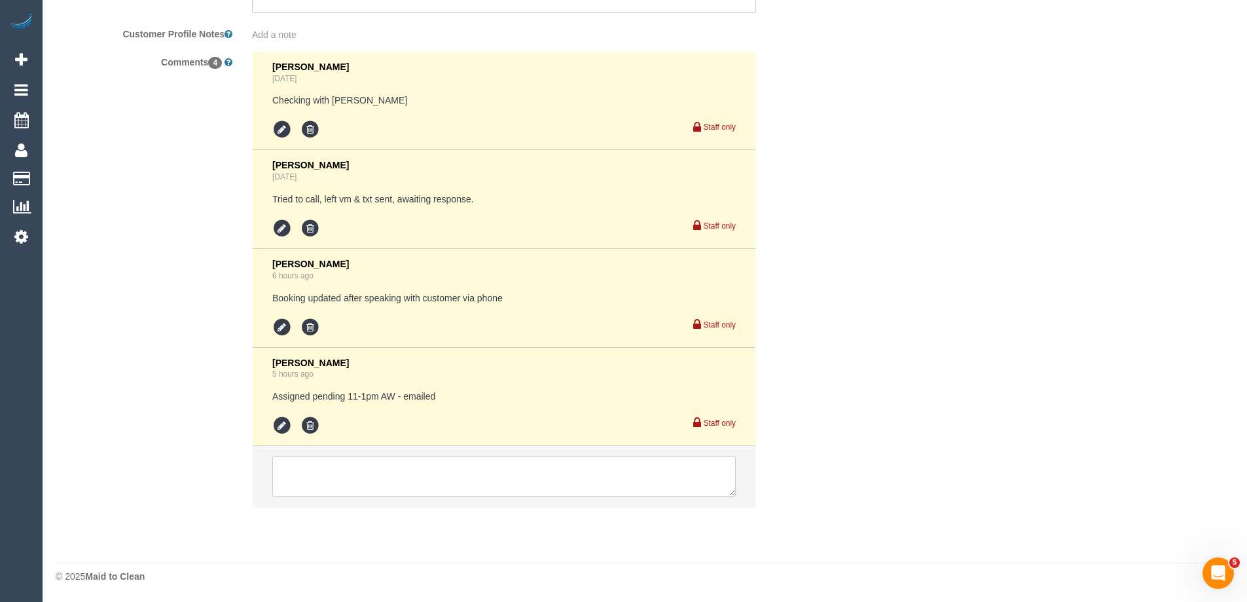
click at [361, 472] on textarea at bounding box center [504, 476] width 464 height 41
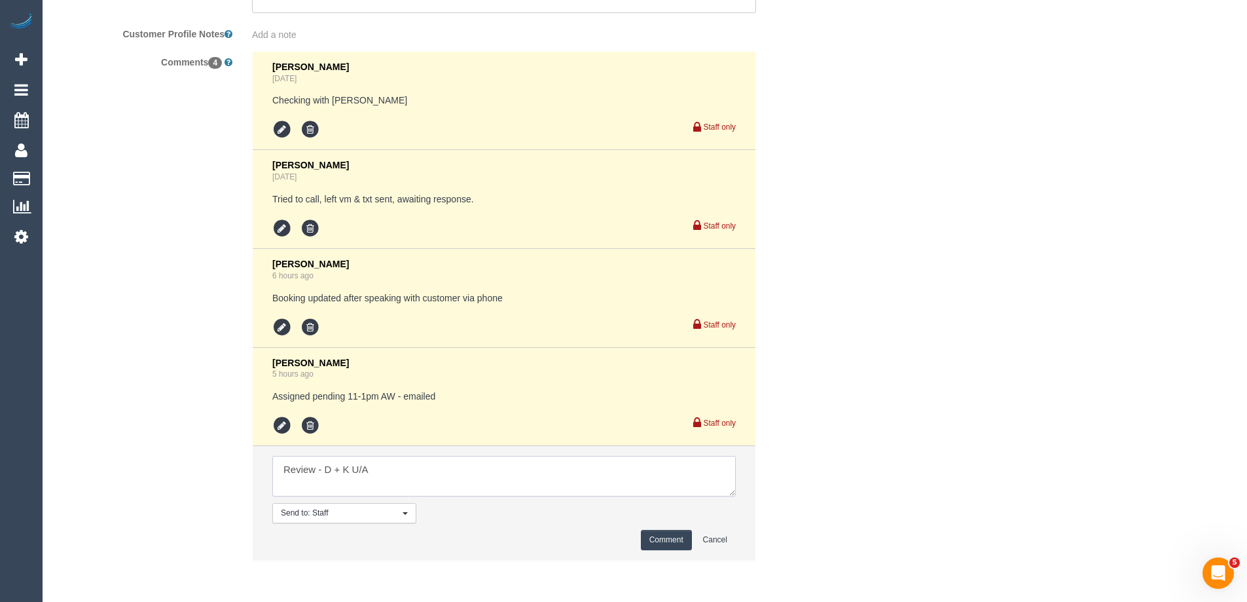
type textarea "Review - D + K U/A"
click at [665, 543] on button "Comment" at bounding box center [666, 540] width 51 height 20
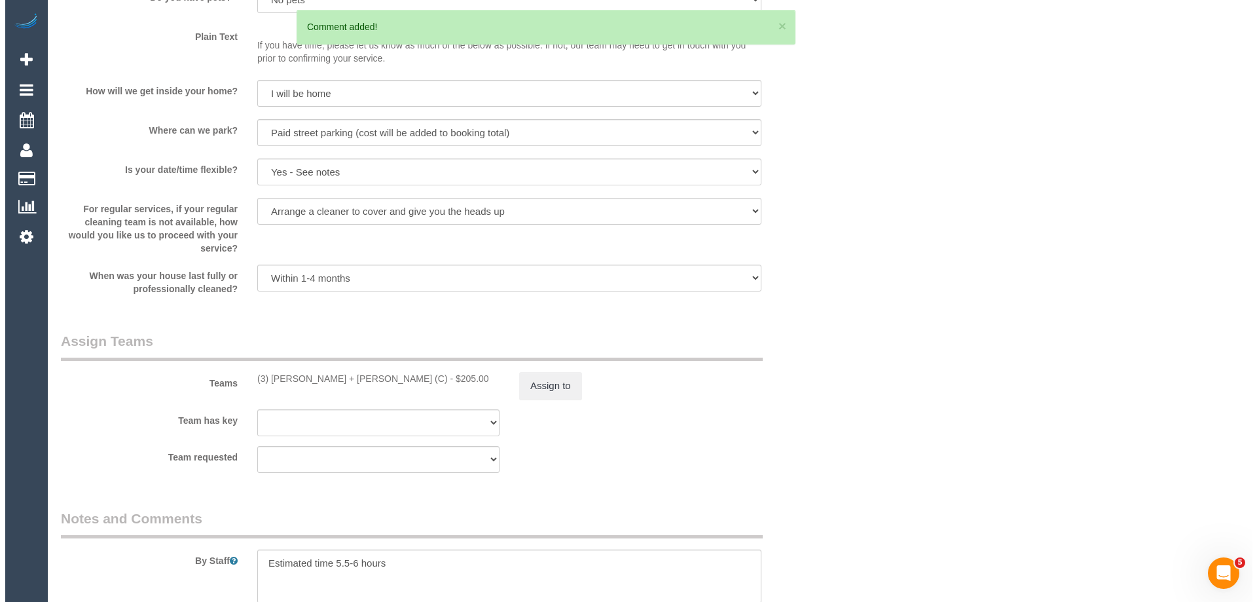
scroll to position [1689, 0]
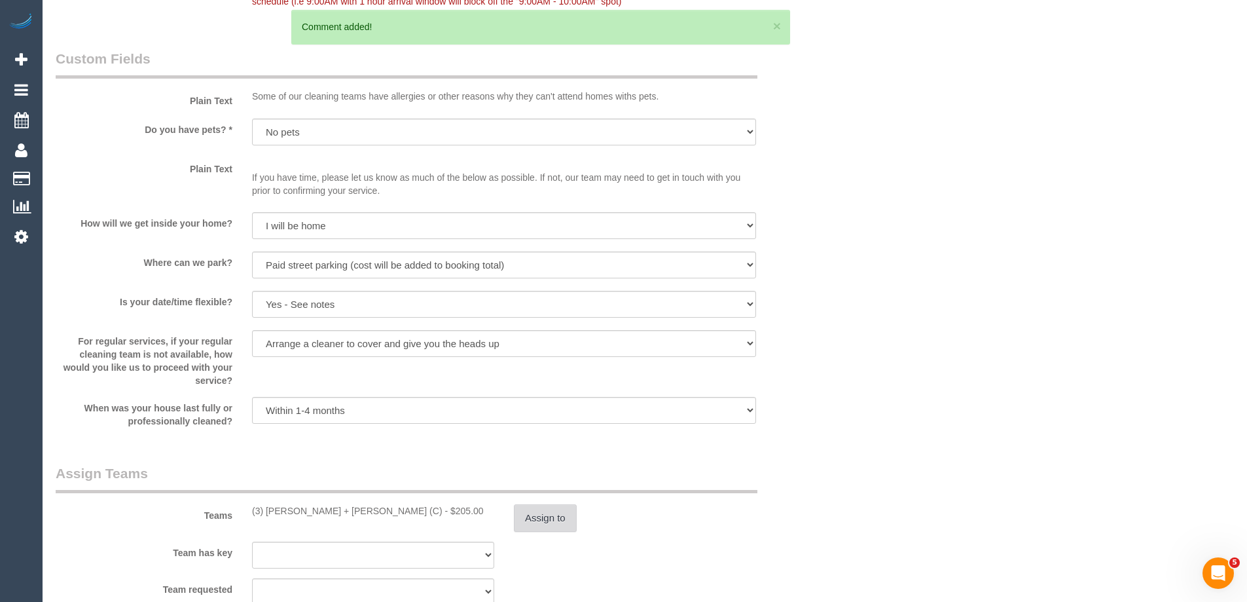
click at [547, 517] on button "Assign to" at bounding box center [545, 518] width 63 height 28
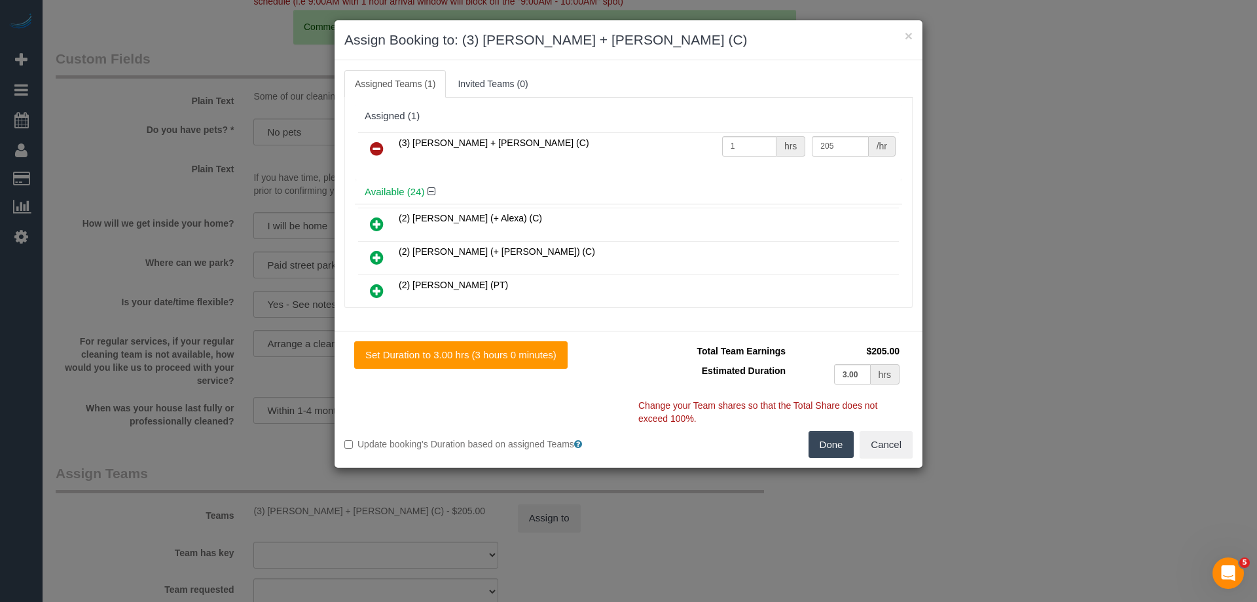
click at [519, 147] on td "(3) [PERSON_NAME] + [PERSON_NAME] (C)" at bounding box center [557, 148] width 323 height 33
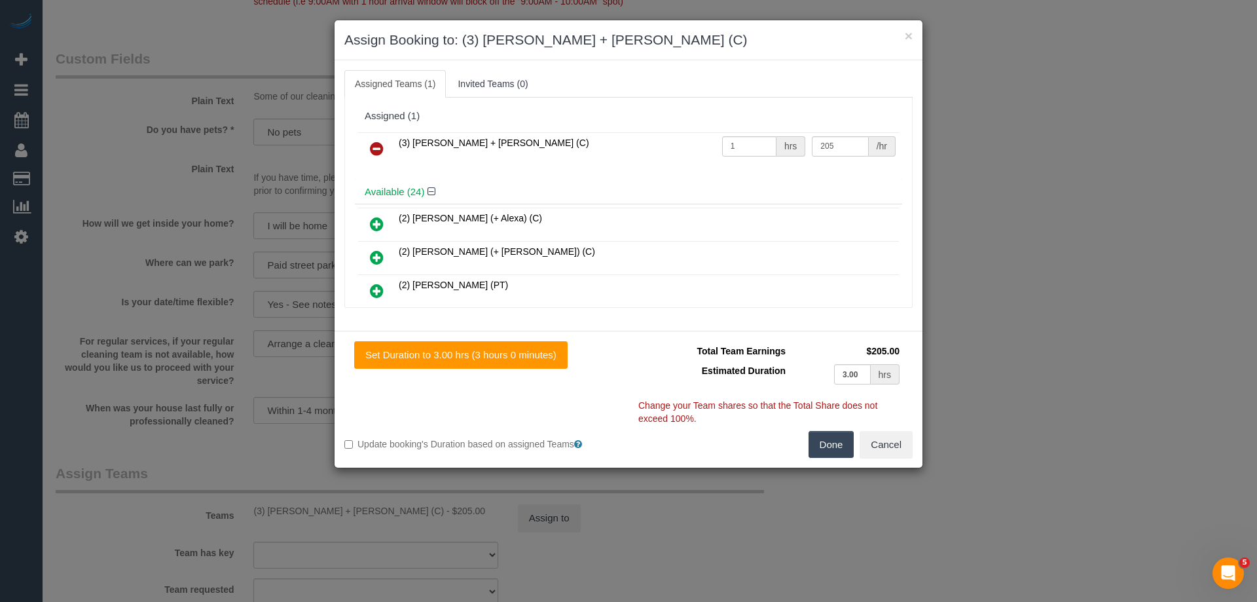
click at [499, 145] on td "(3) [PERSON_NAME] + [PERSON_NAME] (C)" at bounding box center [557, 148] width 323 height 33
click at [525, 182] on div "Available (24)" at bounding box center [628, 192] width 547 height 24
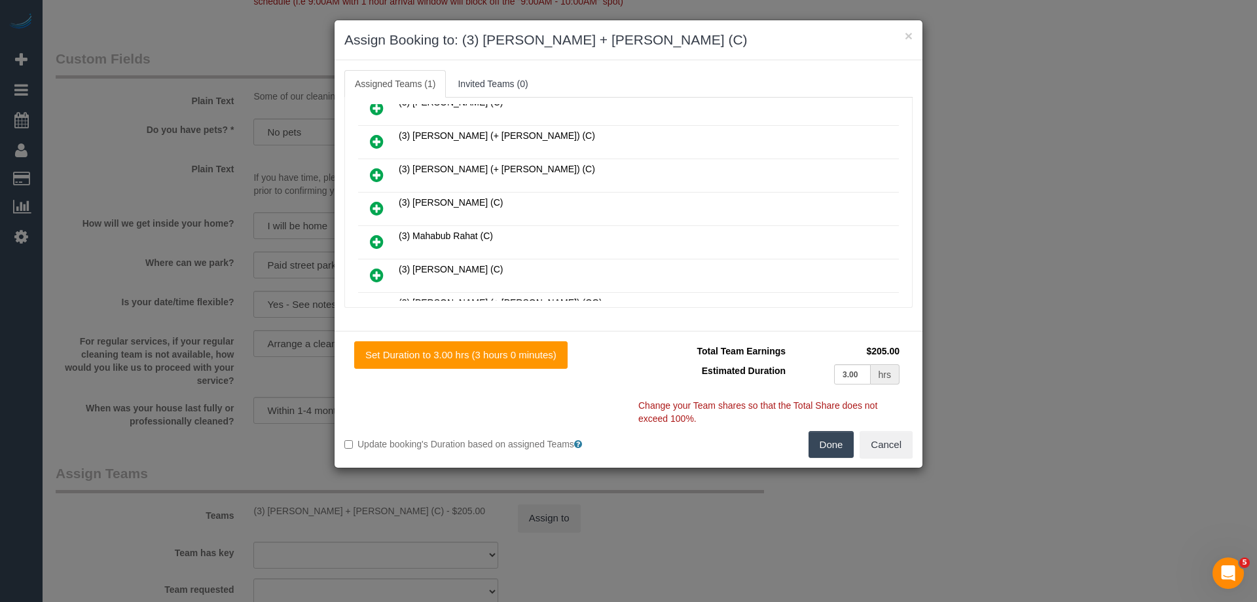
drag, startPoint x: 366, startPoint y: 207, endPoint x: 438, endPoint y: 189, distance: 74.2
click at [366, 206] on link at bounding box center [376, 209] width 31 height 26
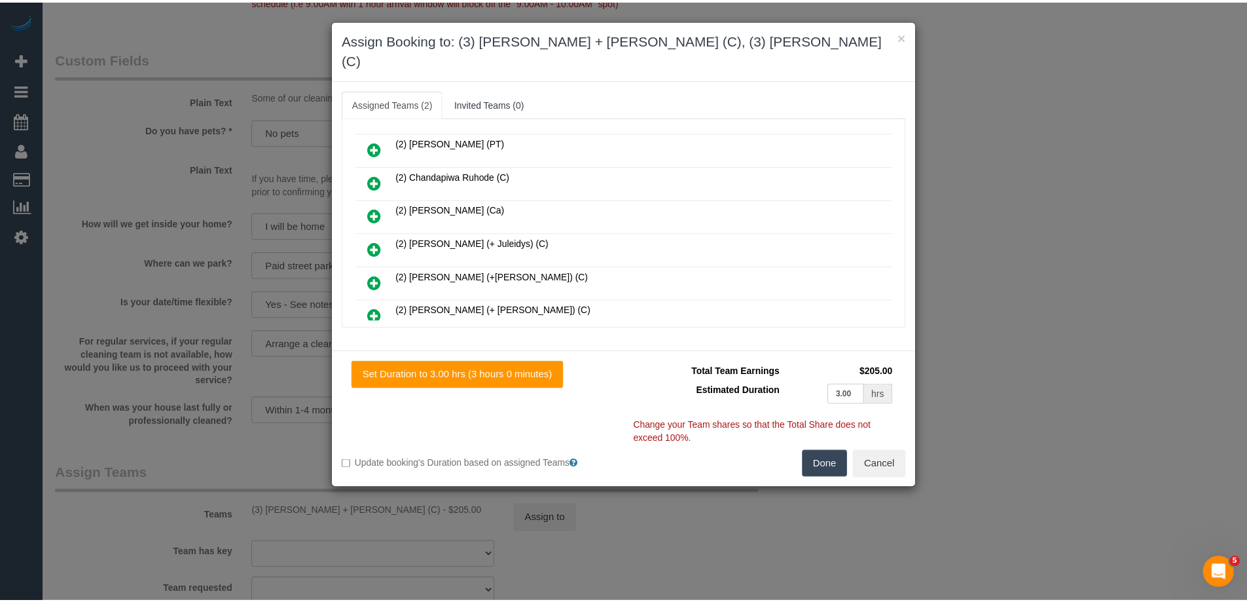
scroll to position [0, 0]
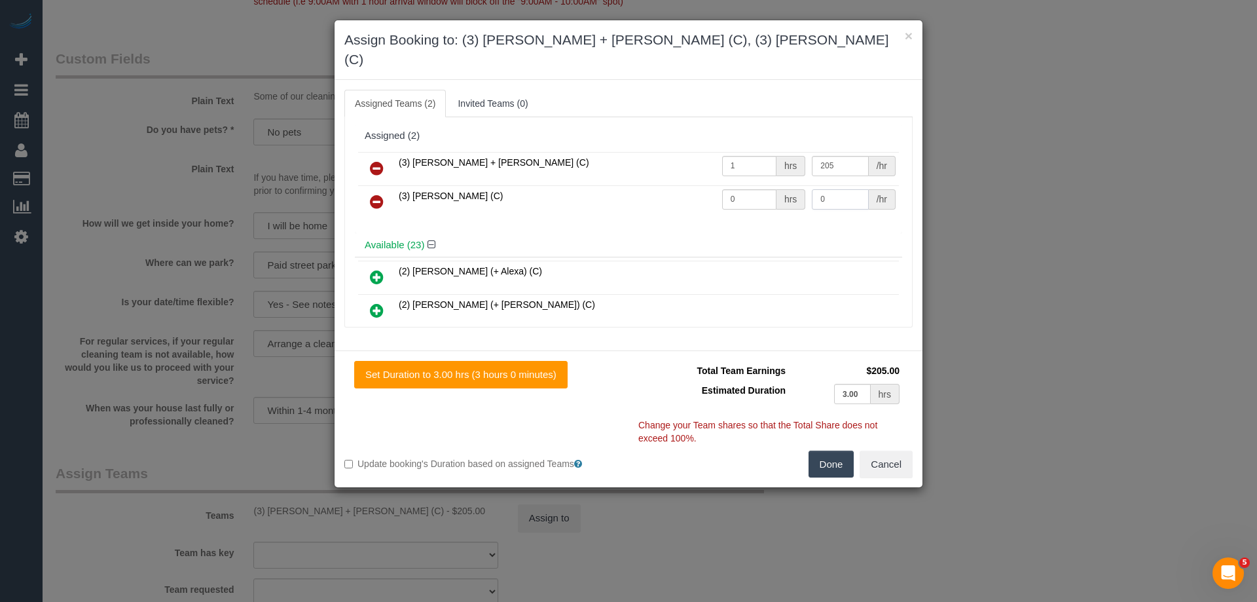
click at [823, 189] on input "0" at bounding box center [840, 199] width 56 height 20
type input "205"
click at [742, 189] on input "0" at bounding box center [749, 199] width 54 height 20
type input "1"
click at [365, 156] on link at bounding box center [376, 169] width 31 height 26
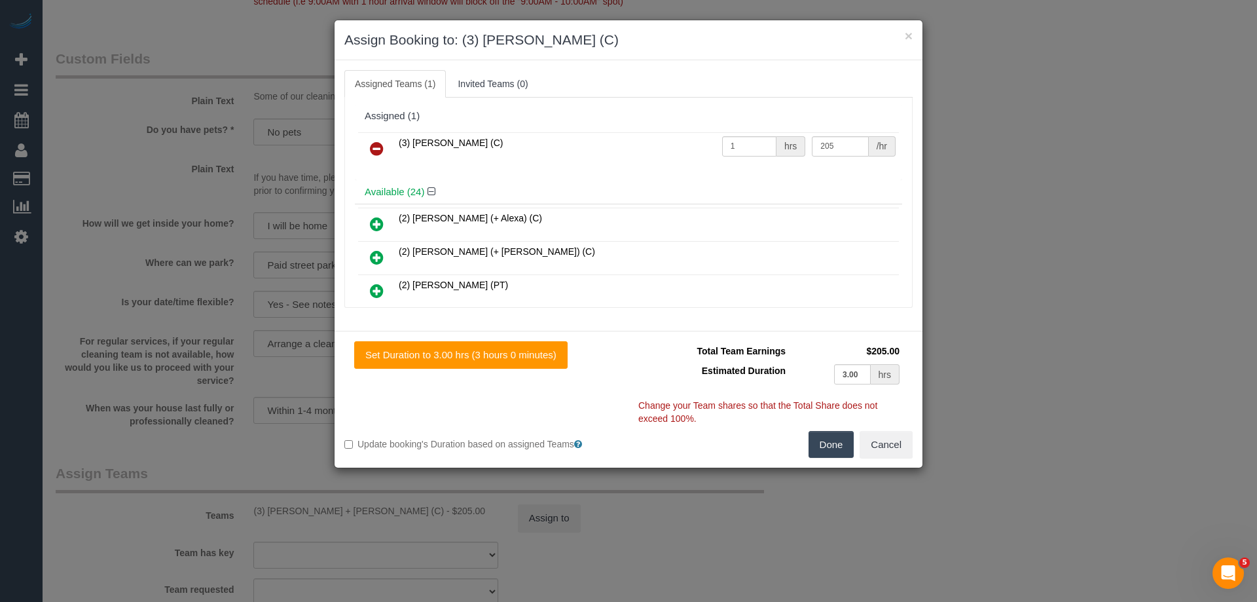
click at [836, 448] on button "Done" at bounding box center [832, 445] width 46 height 28
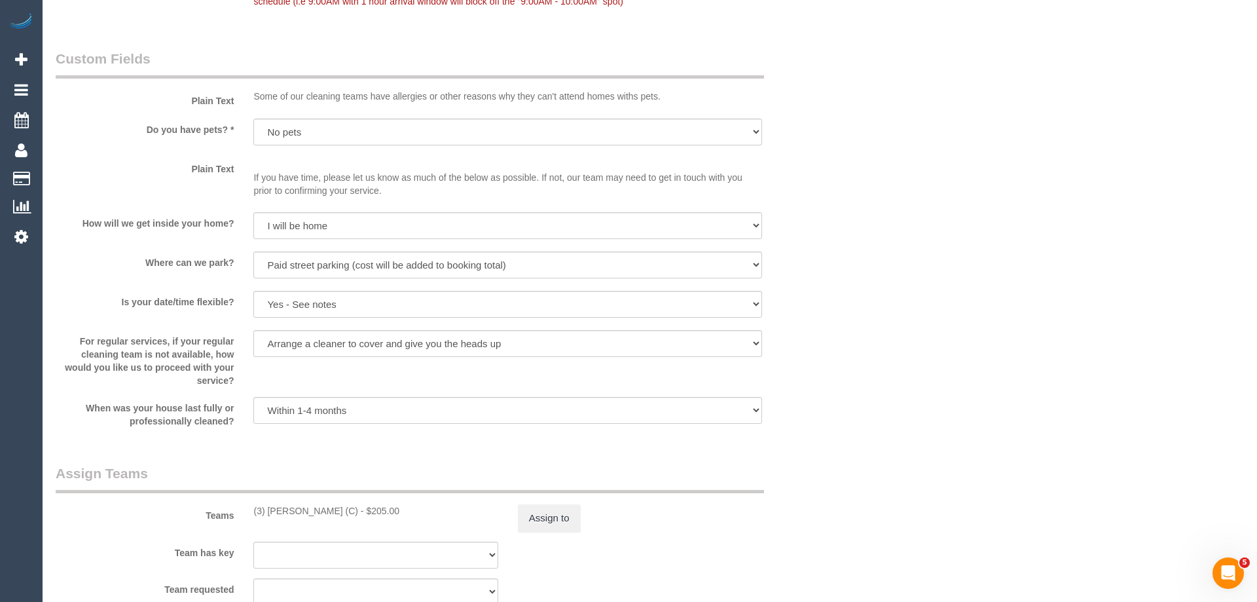
click at [836, 448] on div "× Assign Booking to: (3) Ken Ang Hua (C) Assigned Teams (1) Invited Teams (0) A…" at bounding box center [628, 301] width 1257 height 602
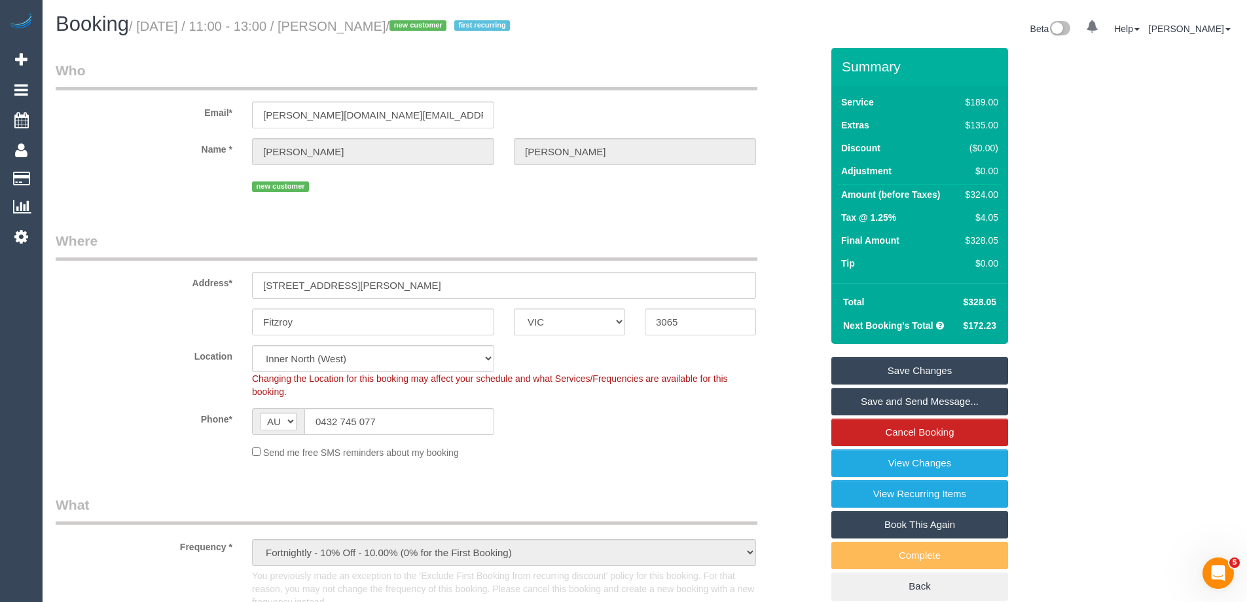
click at [929, 366] on link "Save Changes" at bounding box center [920, 371] width 177 height 28
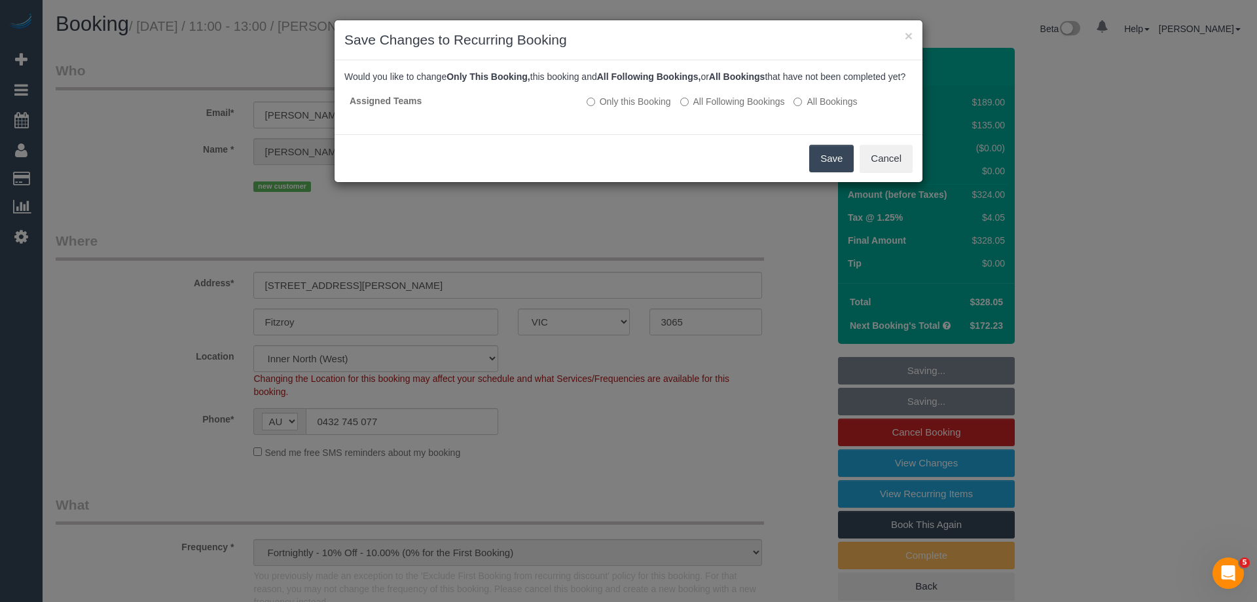
click at [834, 172] on button "Save" at bounding box center [831, 159] width 45 height 28
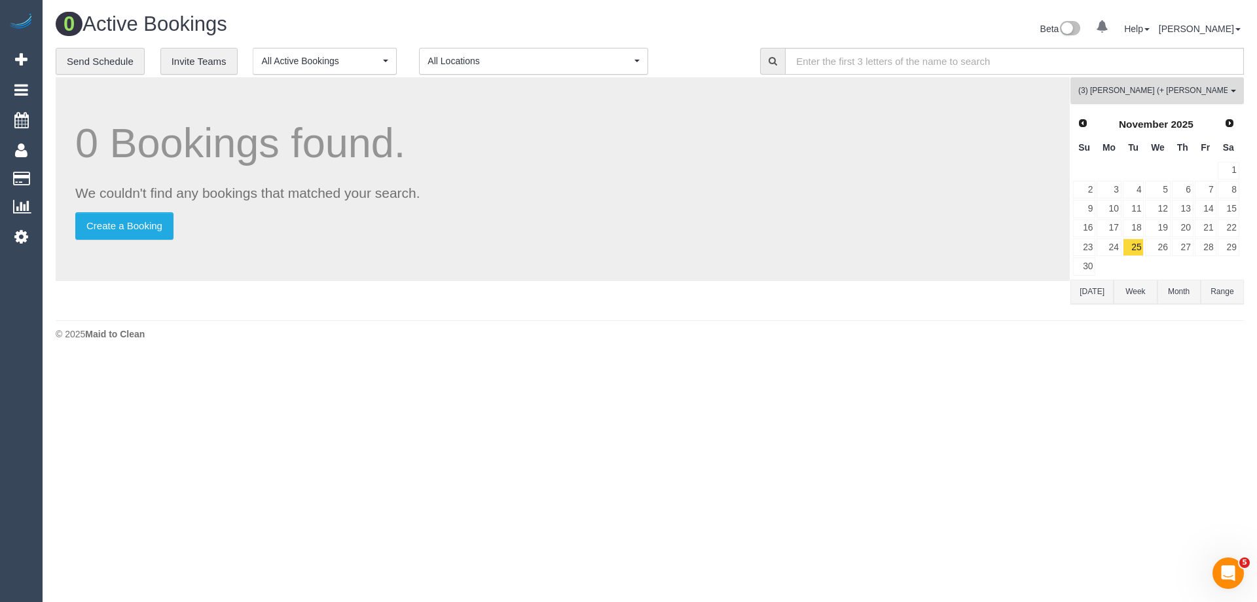
click at [1166, 98] on button "(3) Sabbir (+ Sultana) (C) All Teams" at bounding box center [1158, 90] width 174 height 27
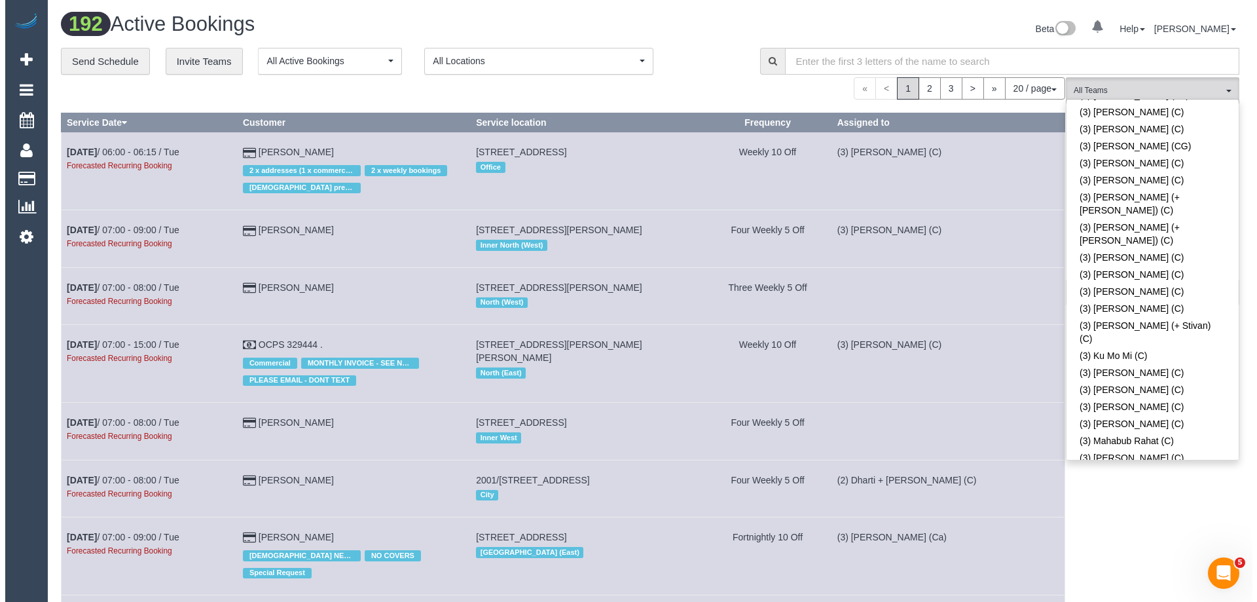
scroll to position [2296, 0]
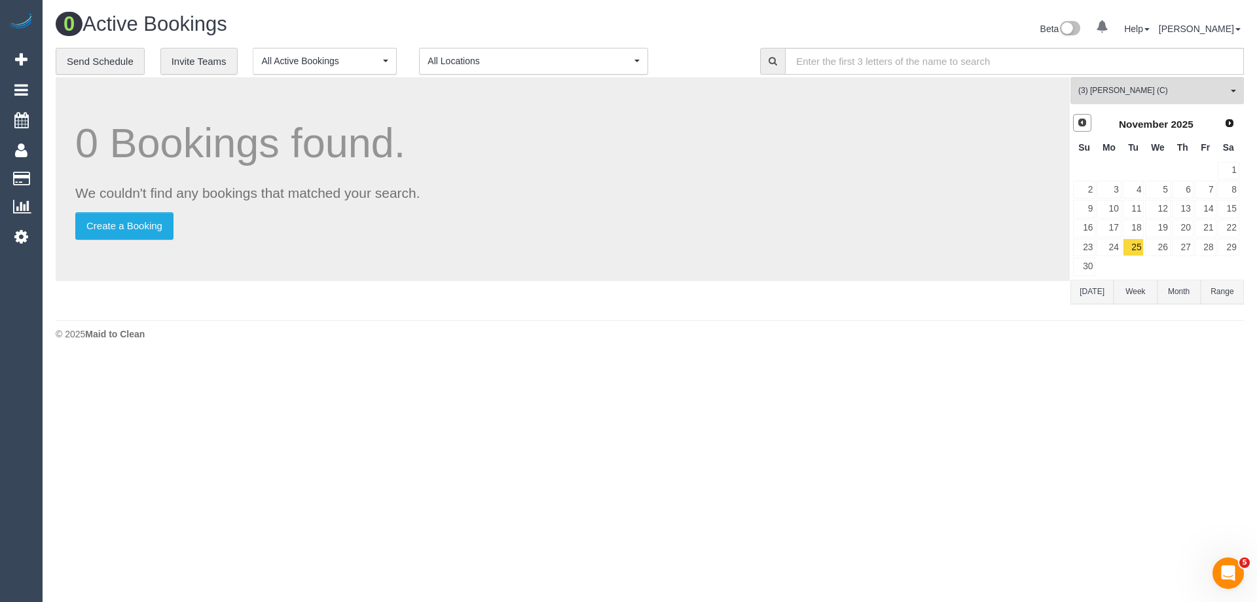
click at [1087, 124] on span "Prev" at bounding box center [1082, 122] width 10 height 10
click at [1112, 228] on link "20" at bounding box center [1109, 228] width 24 height 18
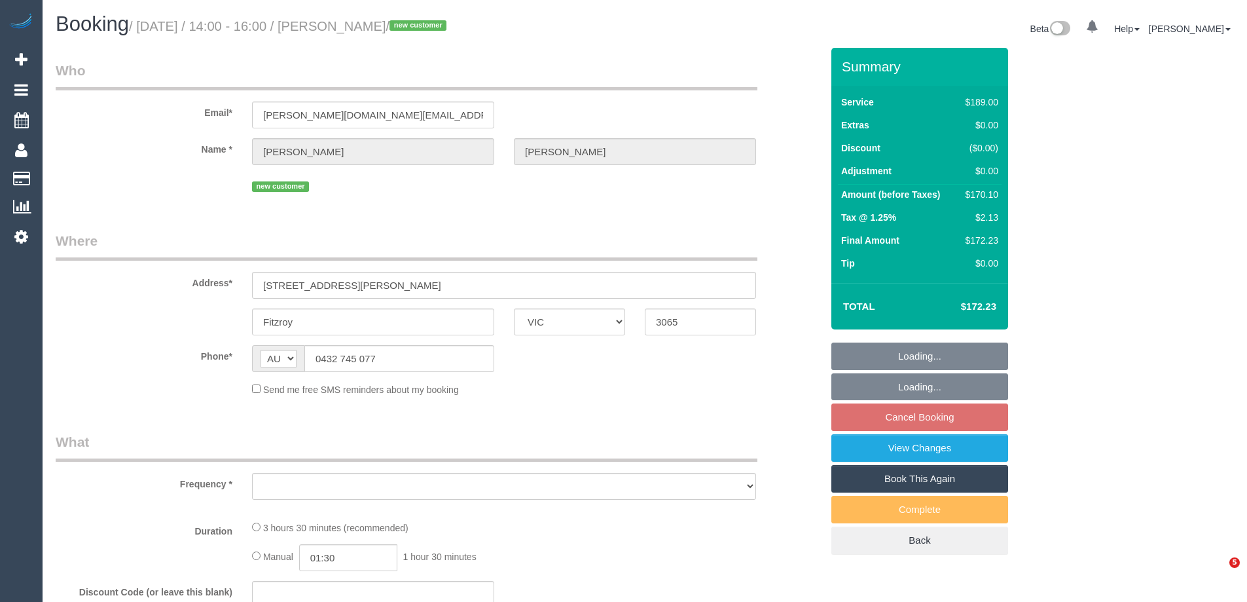
select select "VIC"
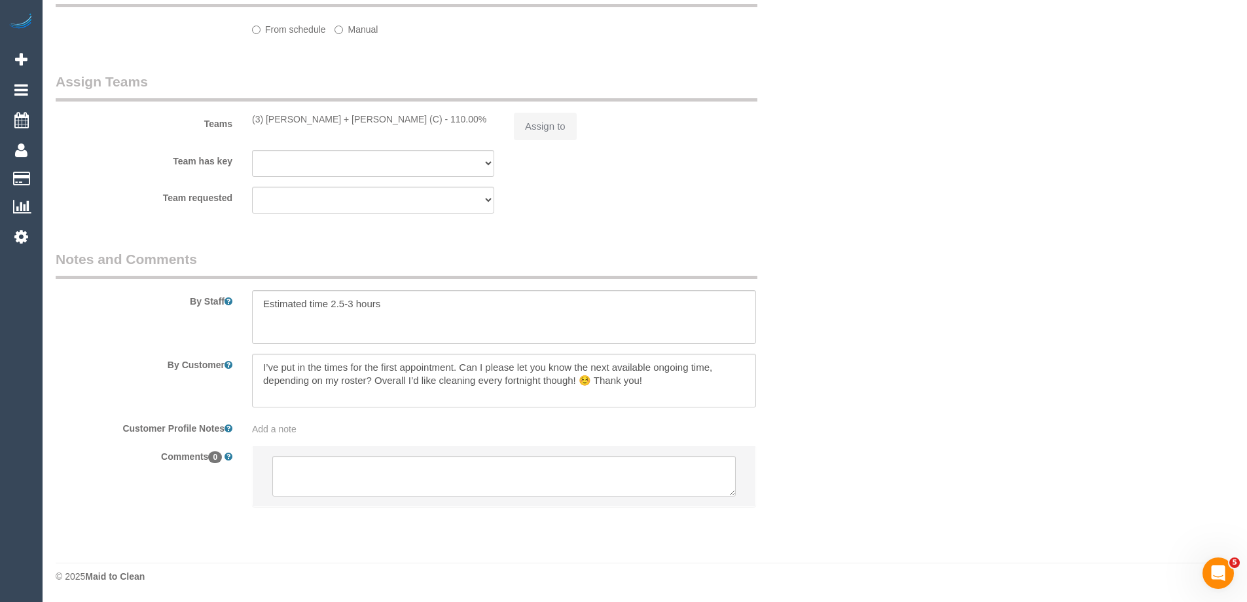
select select "string:stripe-pm_1SDIQt2GScqysDRVYNCgxORr"
select select "number:28"
select select "number:14"
select select "number:20"
select select "number:36"
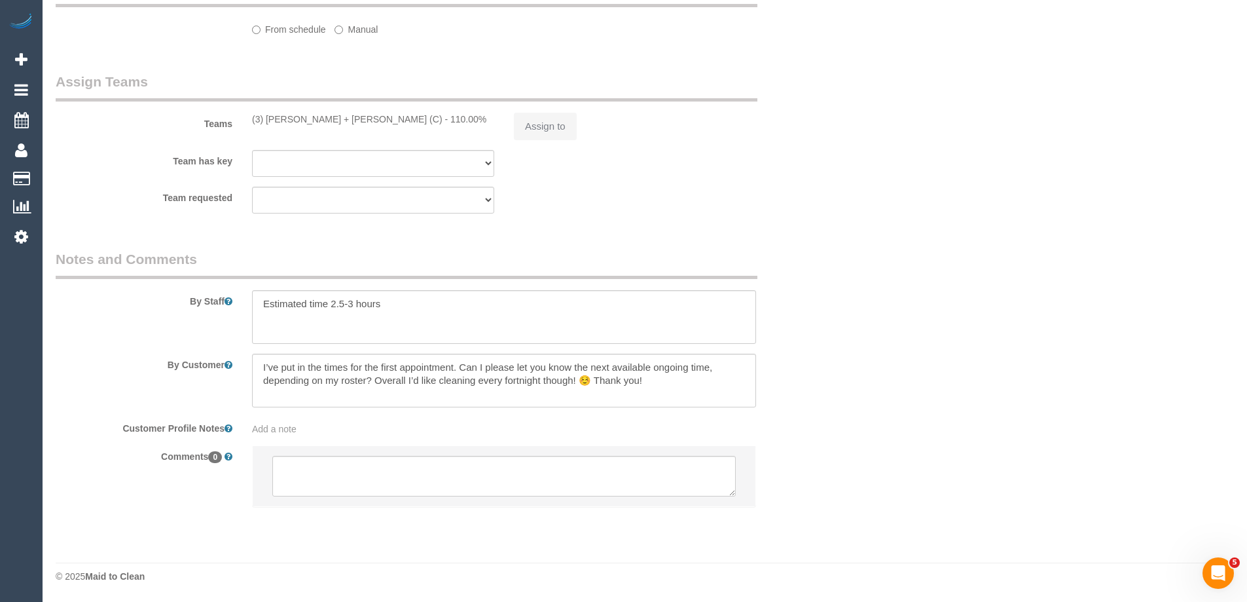
select select "number:34"
select select "number:13"
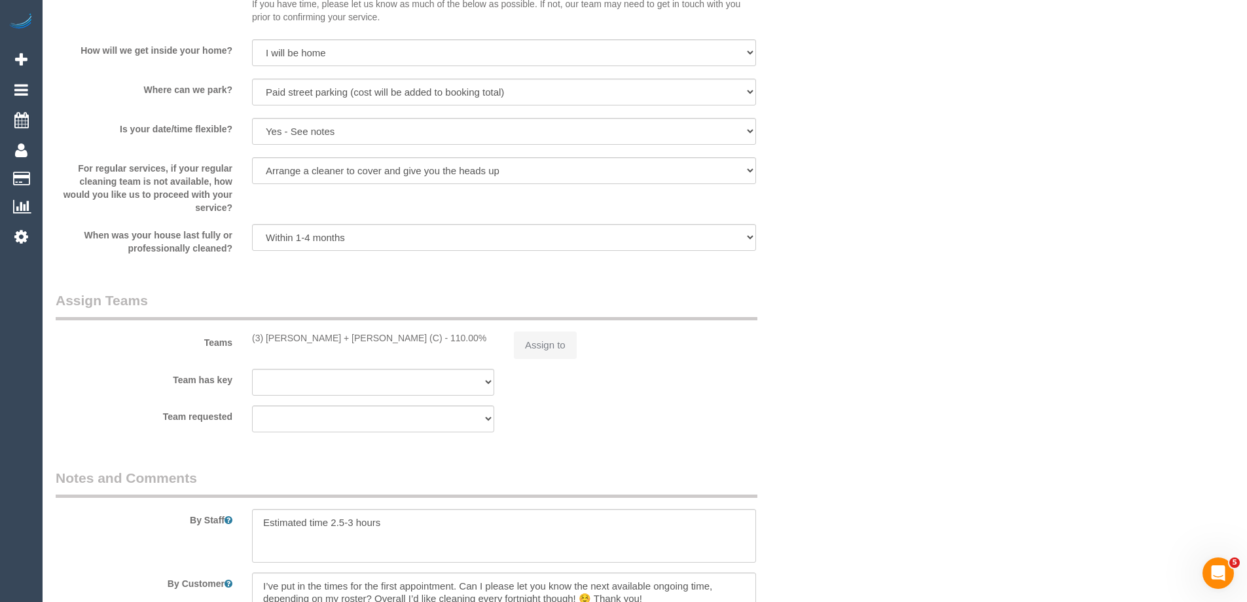
select select "object:786"
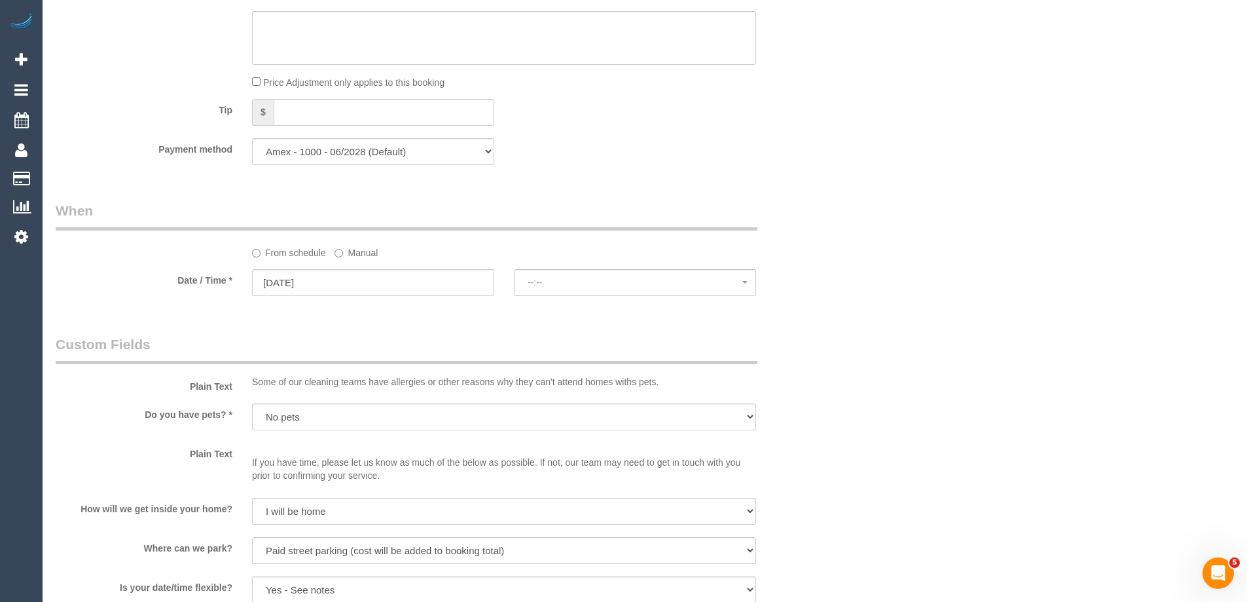
select select "spot8"
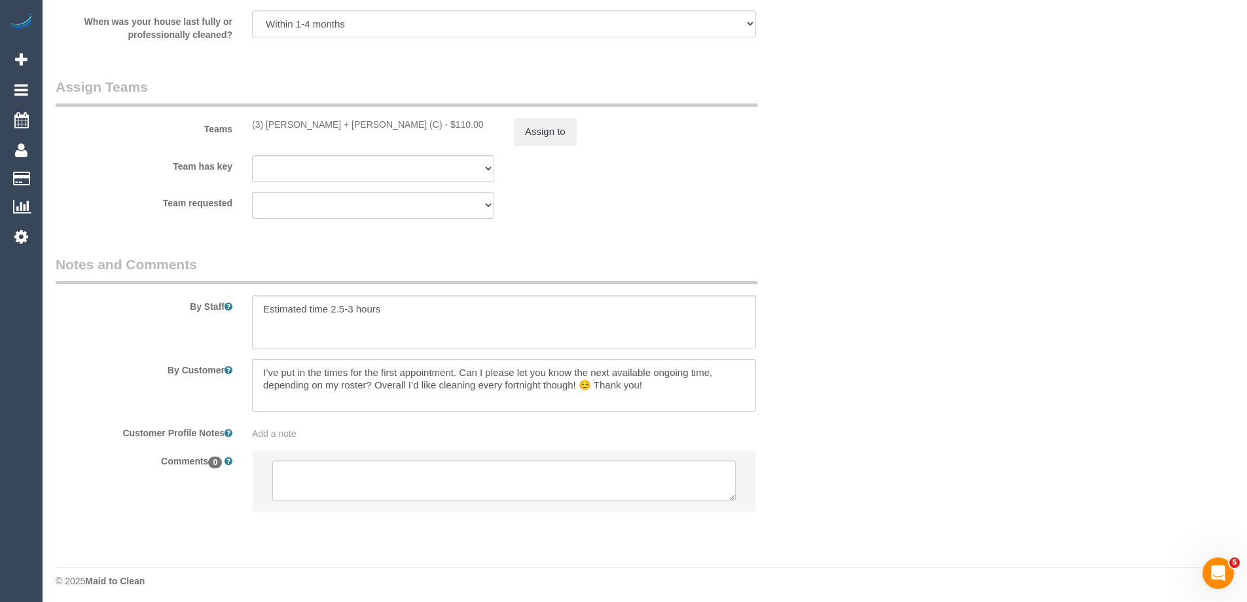
scroll to position [1930, 0]
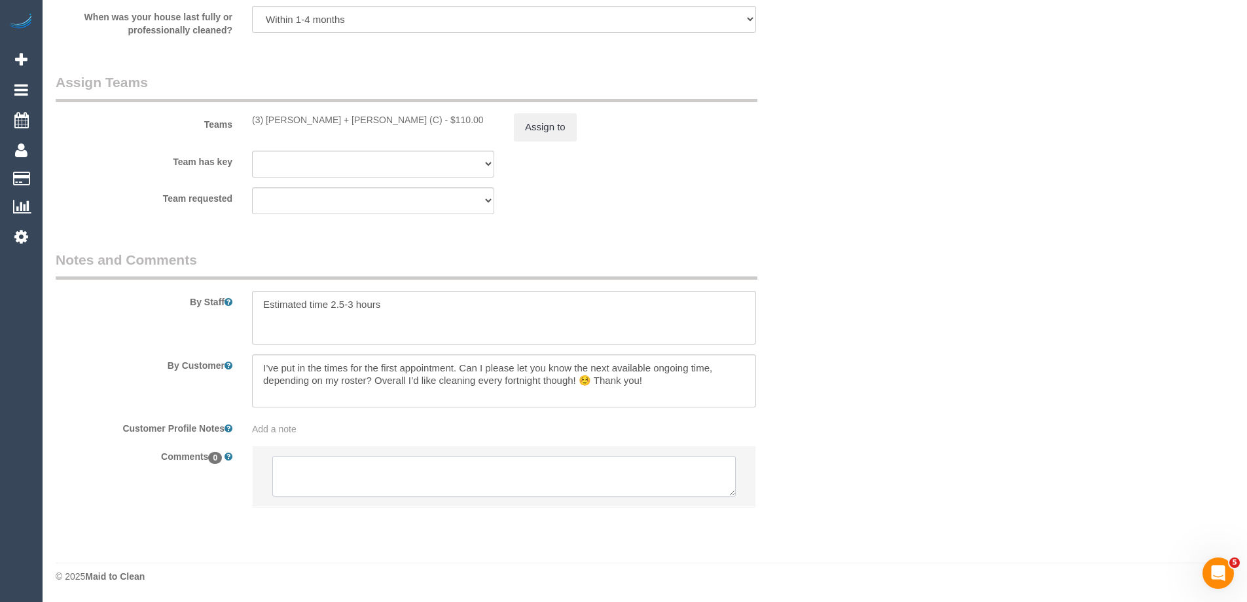
click at [314, 472] on textarea at bounding box center [504, 476] width 464 height 41
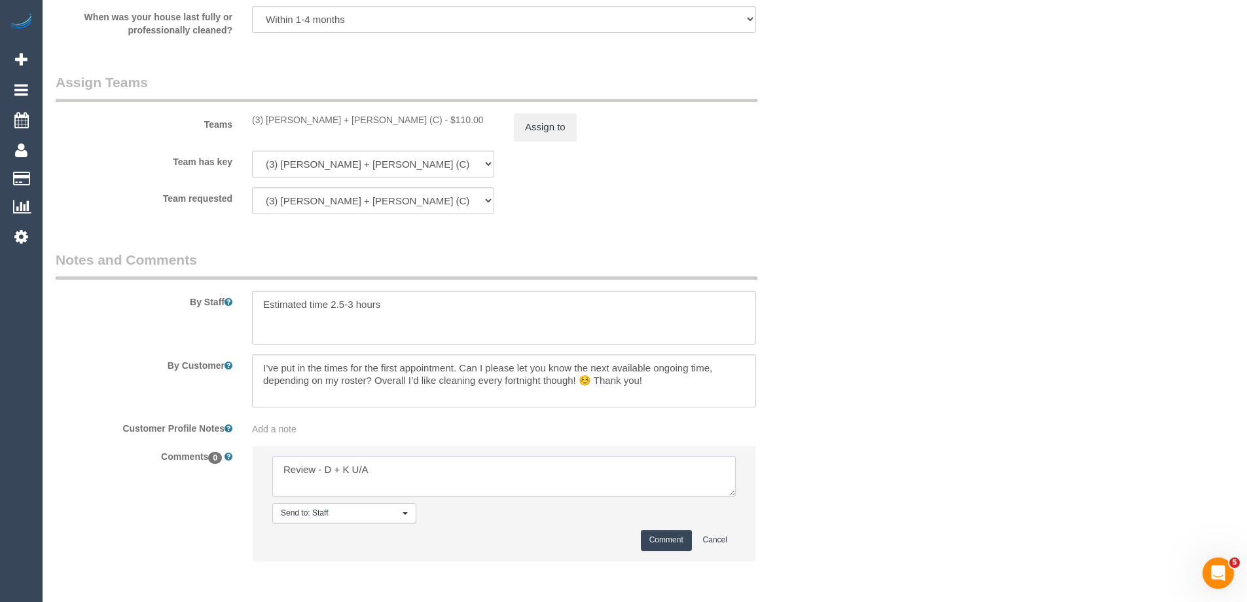
type textarea "Review - D + K U/A"
click at [658, 537] on button "Comment" at bounding box center [666, 540] width 51 height 20
drag, startPoint x: 933, startPoint y: 358, endPoint x: 940, endPoint y: 354, distance: 7.6
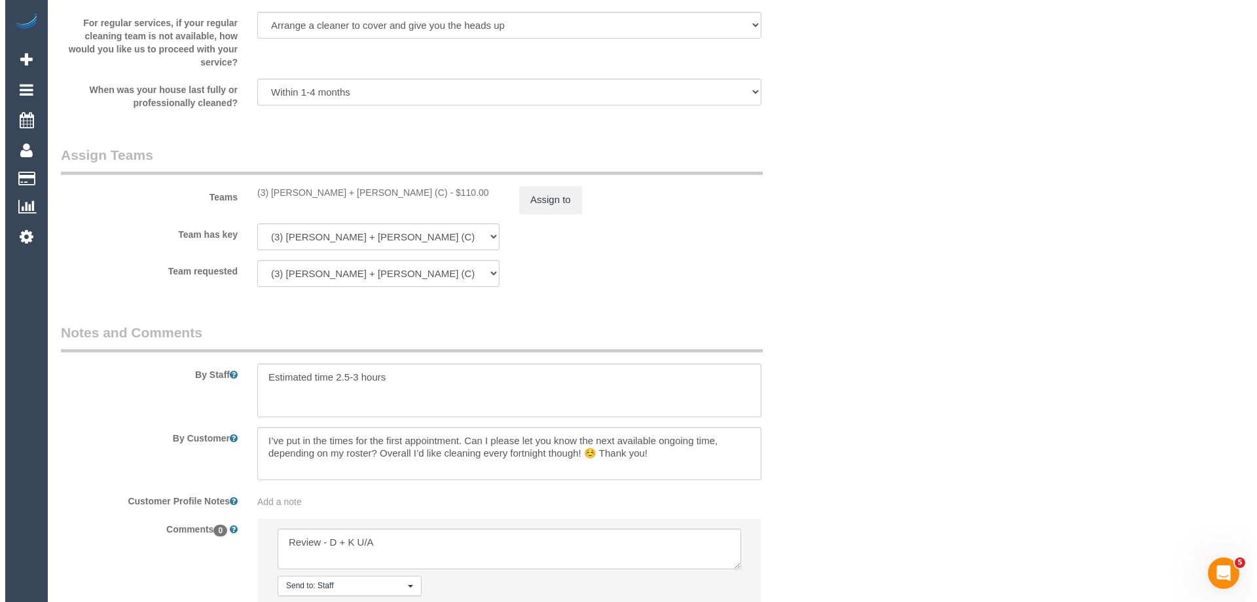
scroll to position [1734, 0]
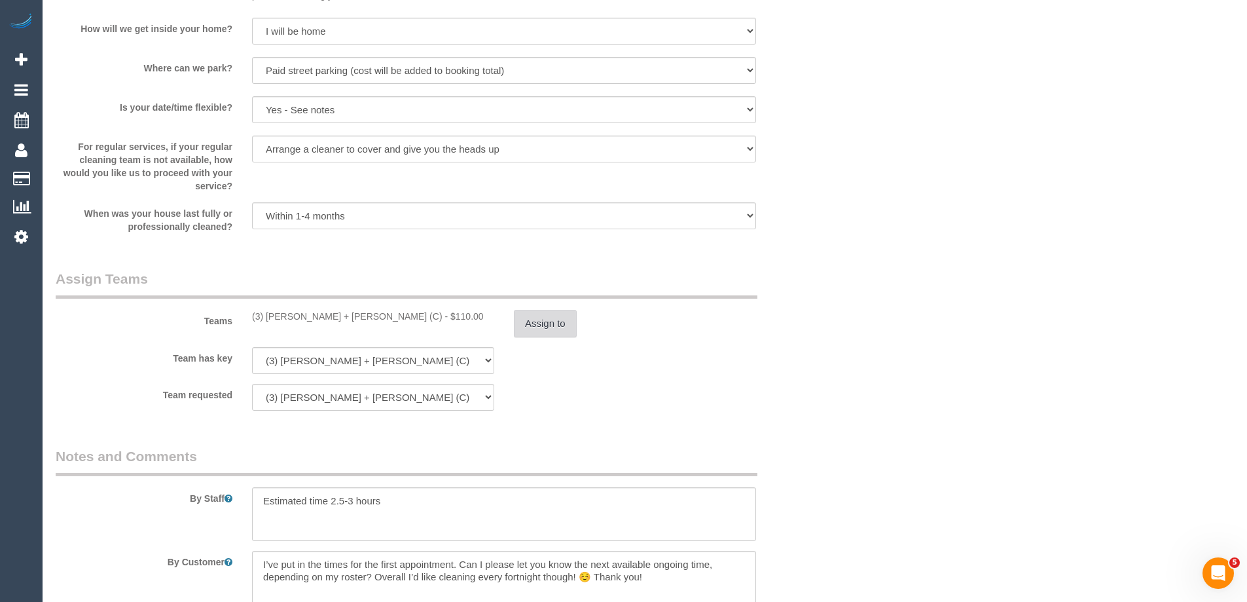
click at [544, 324] on button "Assign to" at bounding box center [545, 324] width 63 height 28
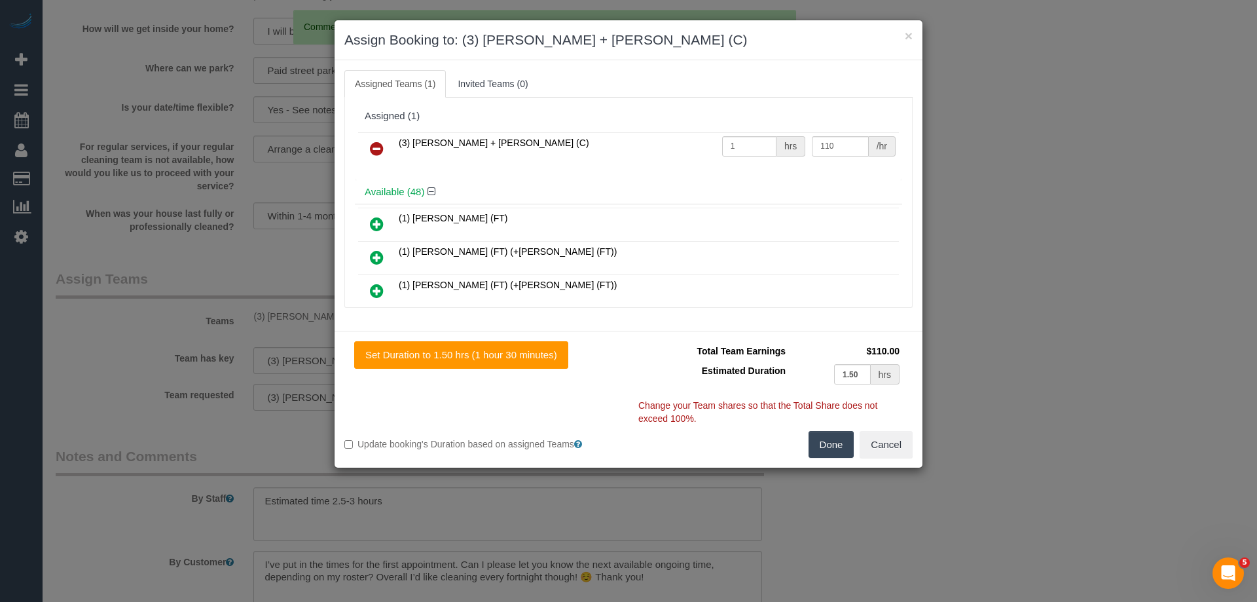
click at [607, 156] on td "(3) [PERSON_NAME] + [PERSON_NAME] (C)" at bounding box center [557, 148] width 323 height 33
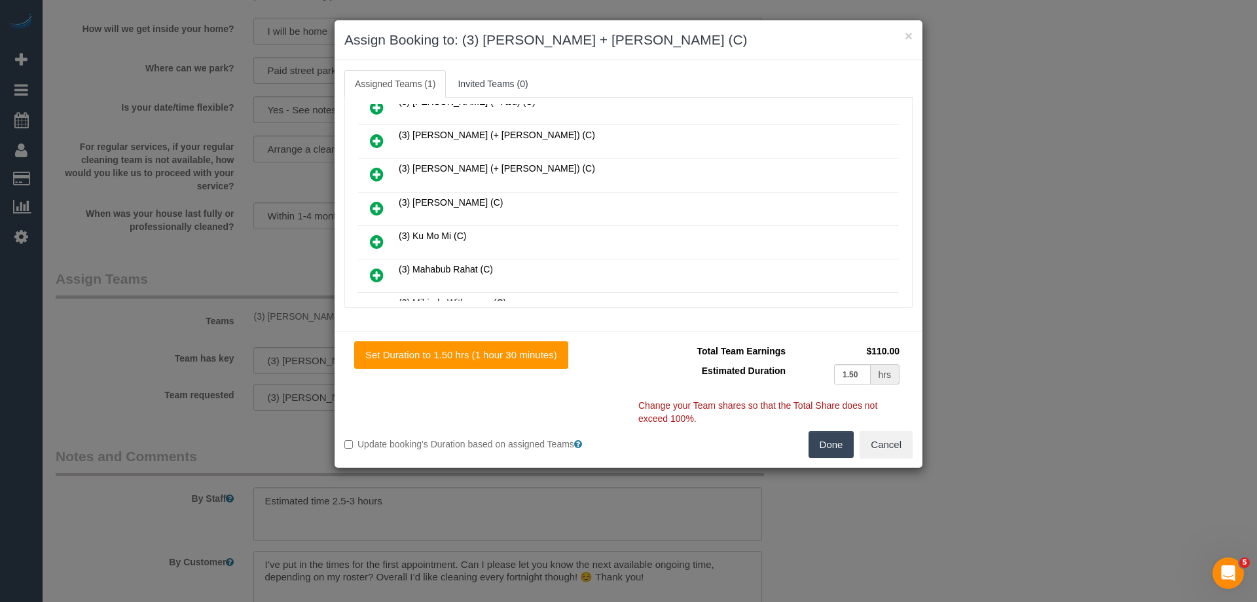
click at [368, 213] on link at bounding box center [376, 209] width 31 height 26
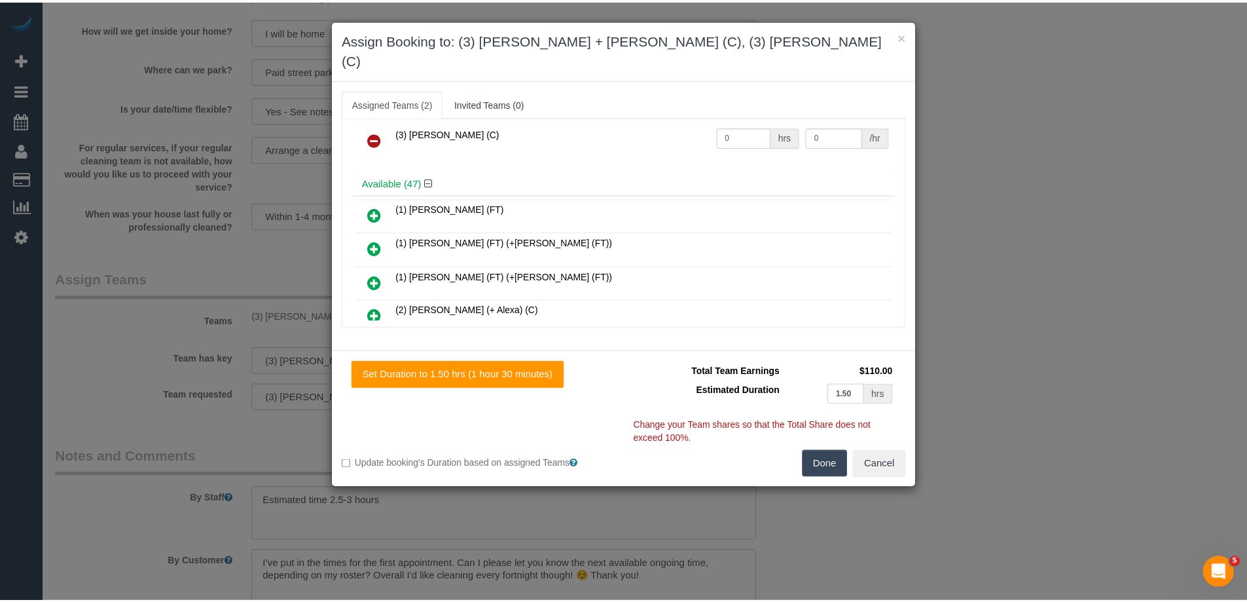
scroll to position [0, 0]
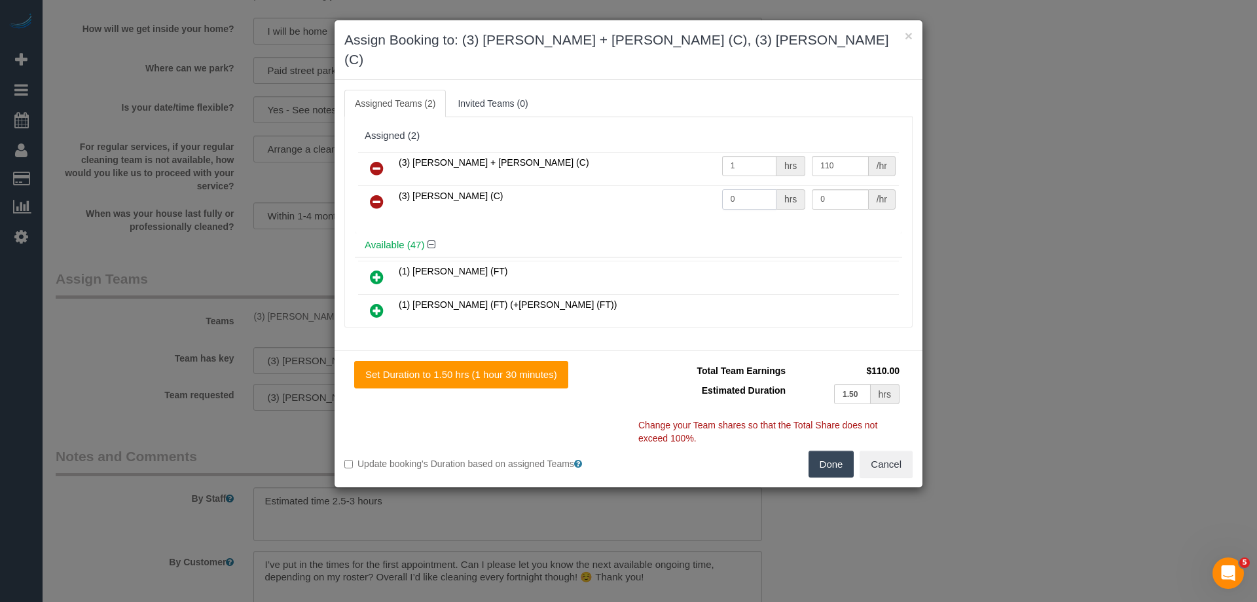
click at [751, 189] on input "0" at bounding box center [749, 199] width 54 height 20
type input "1"
click at [833, 189] on input "0" at bounding box center [840, 199] width 56 height 20
type input "110"
click at [371, 160] on icon at bounding box center [377, 168] width 14 height 16
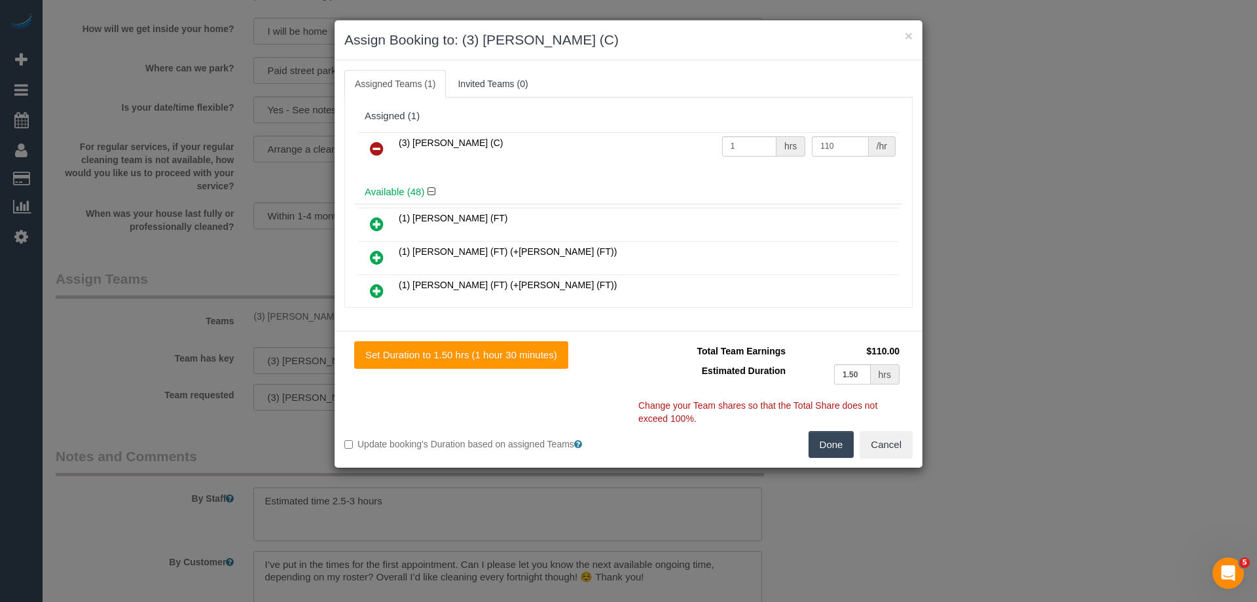
click at [834, 444] on button "Done" at bounding box center [832, 445] width 46 height 28
click at [834, 442] on div "× Assign Booking to: (3) [PERSON_NAME] (C) Assigned Teams (1) Invited Teams (0)…" at bounding box center [628, 301] width 1257 height 602
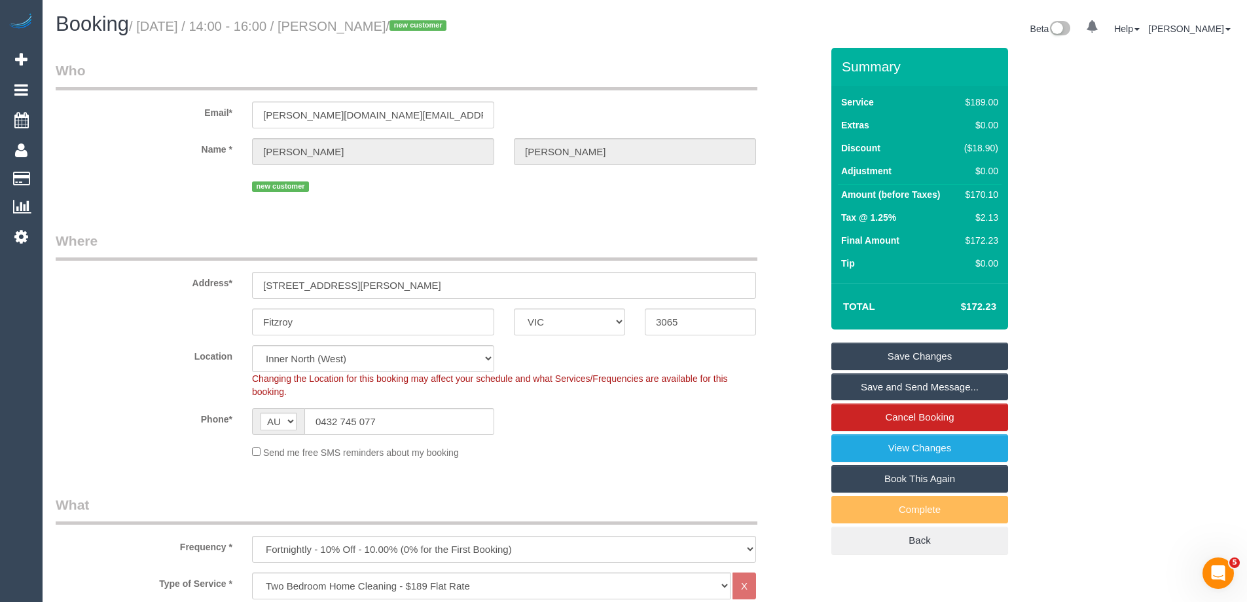
click at [872, 361] on link "Save Changes" at bounding box center [920, 356] width 177 height 28
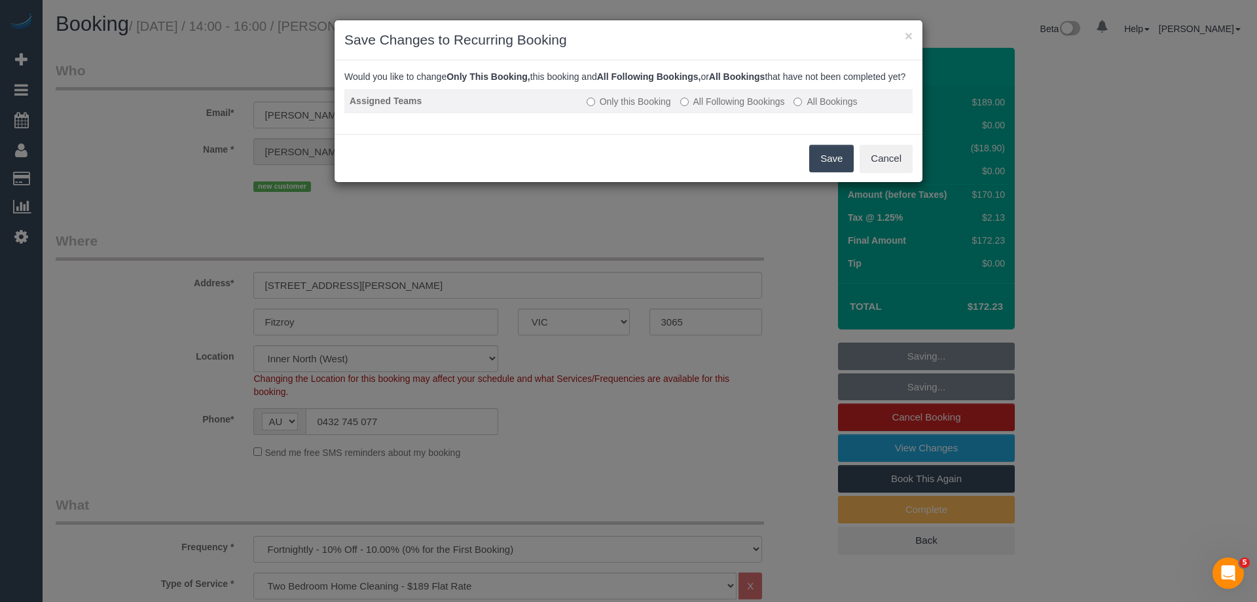
click at [768, 108] on label "All Following Bookings" at bounding box center [732, 101] width 105 height 13
click at [838, 172] on button "Save" at bounding box center [831, 159] width 45 height 28
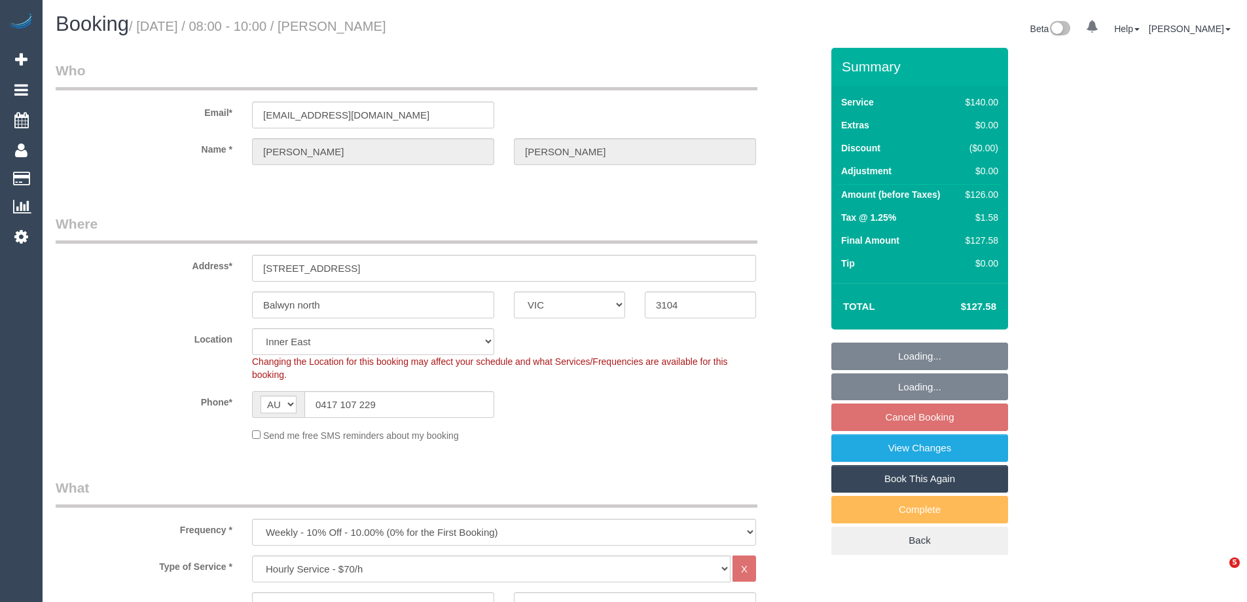
select select "VIC"
select select "number:27"
select select "number:14"
select select "number:18"
select select "number:36"
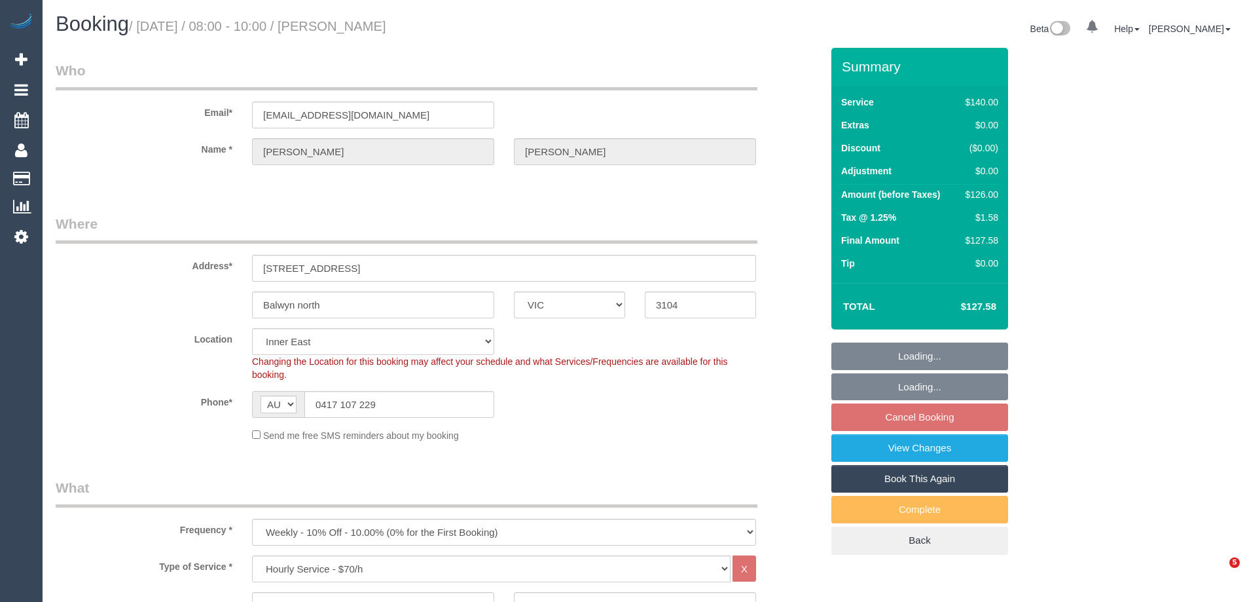
select select "number:34"
select select "number:11"
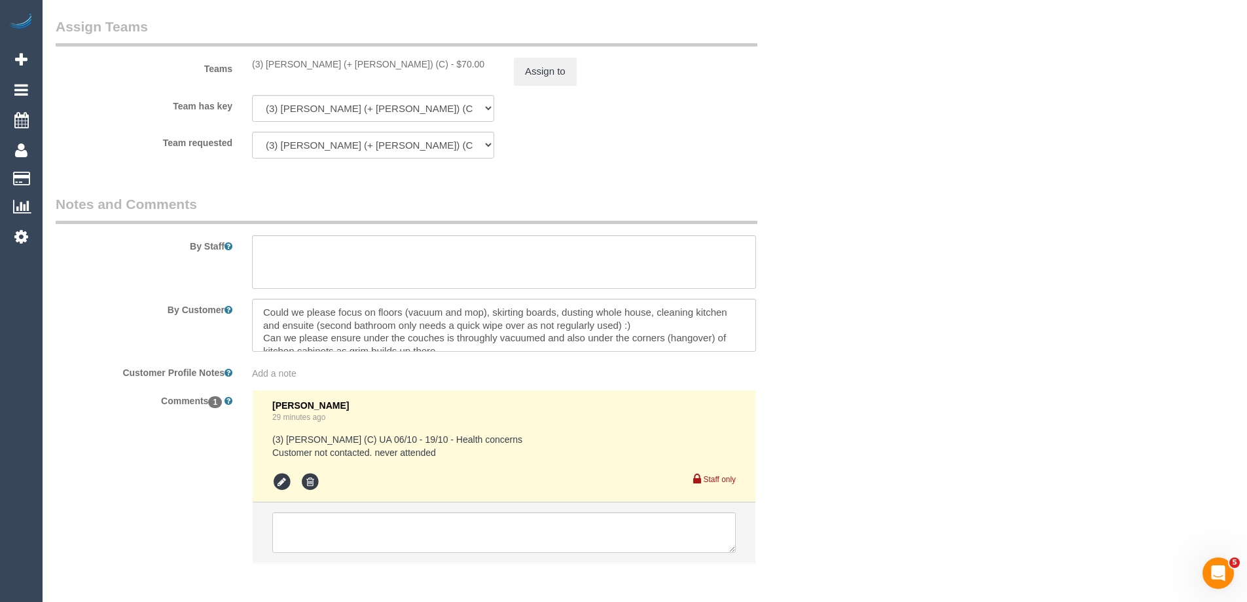
scroll to position [2084, 0]
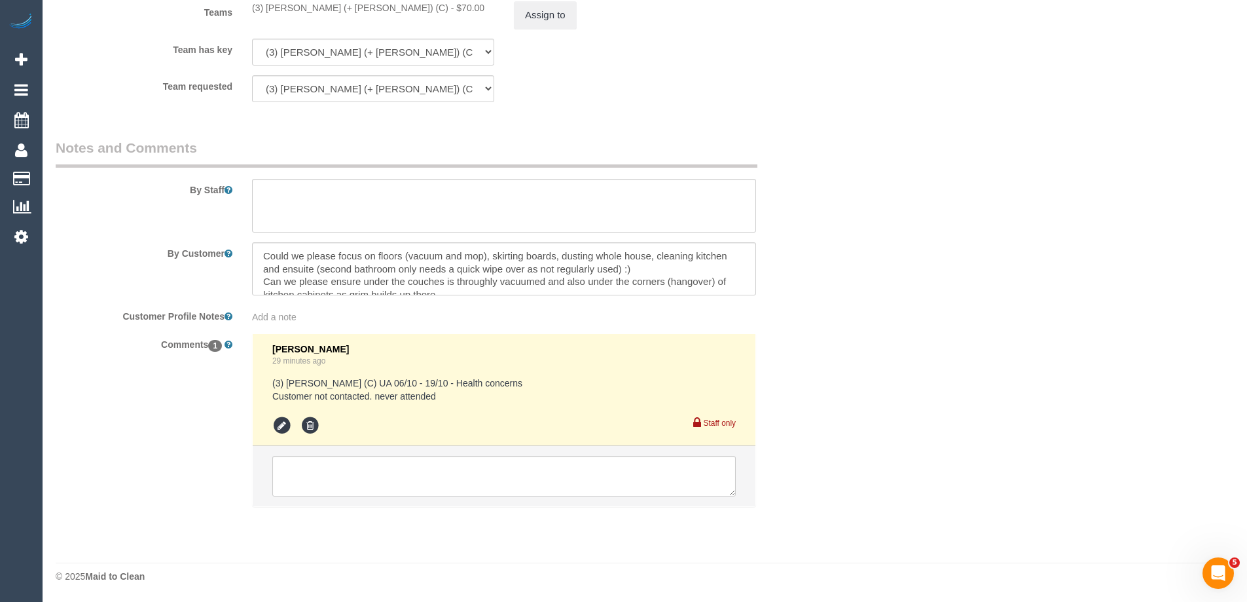
click at [164, 426] on div "Comments 1 [PERSON_NAME] 29 minutes ago (3) [PERSON_NAME] (C) UA 06/10 - 19/10 …" at bounding box center [439, 426] width 786 height 186
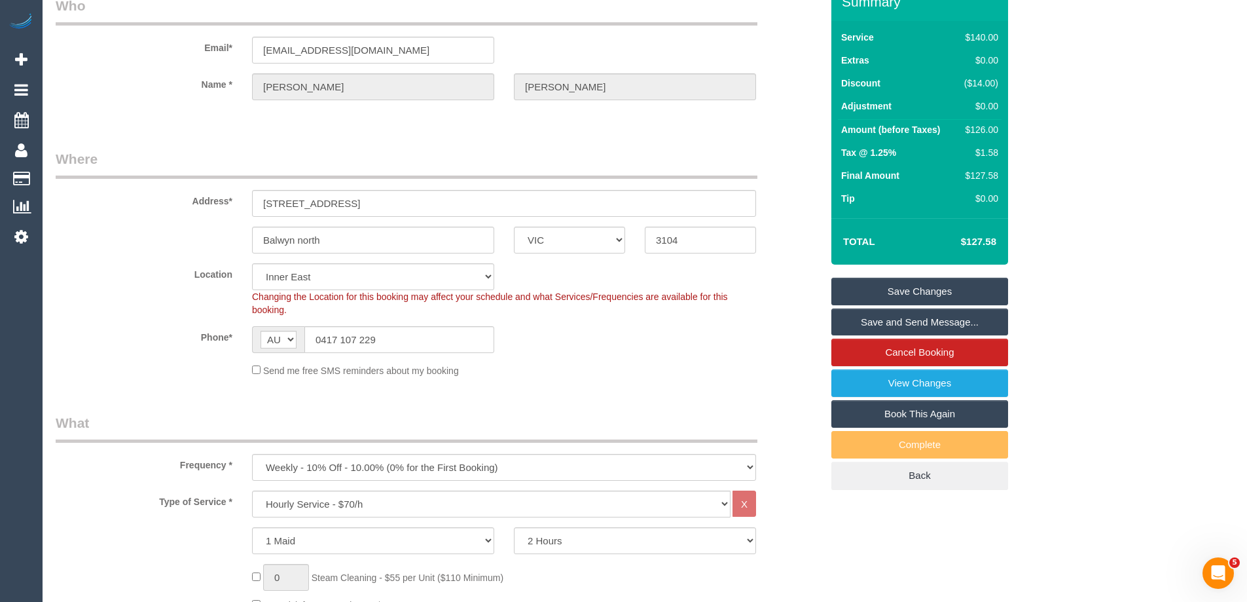
scroll to position [0, 0]
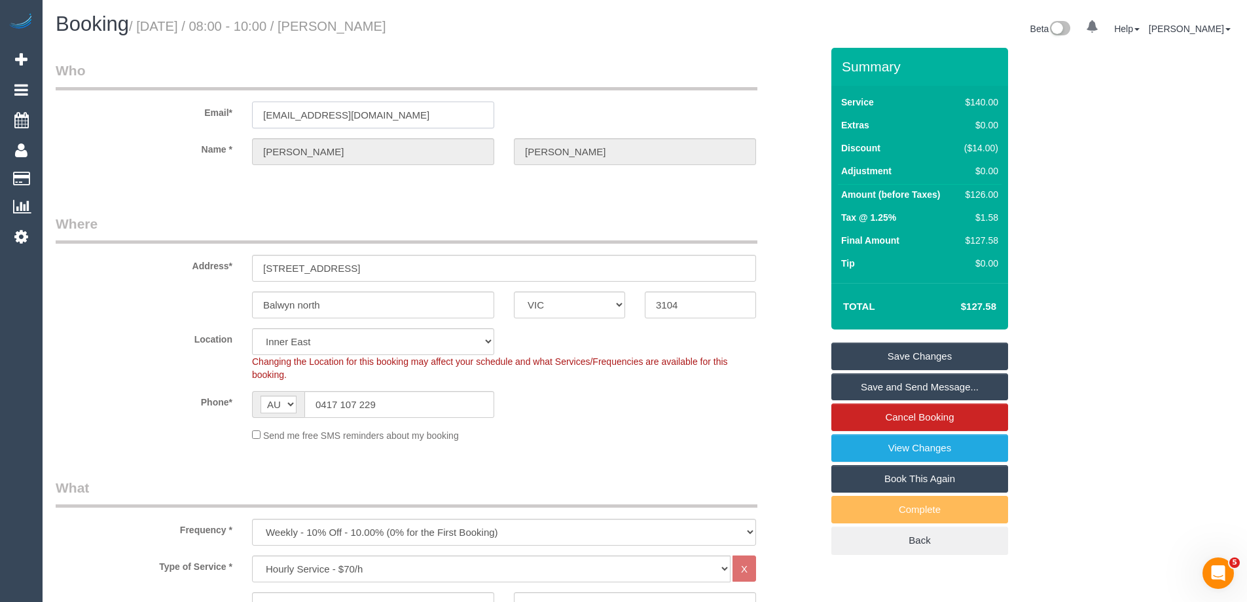
click at [361, 111] on input "[EMAIL_ADDRESS][DOMAIN_NAME]" at bounding box center [373, 114] width 242 height 27
click at [406, 214] on legend "Where" at bounding box center [407, 228] width 702 height 29
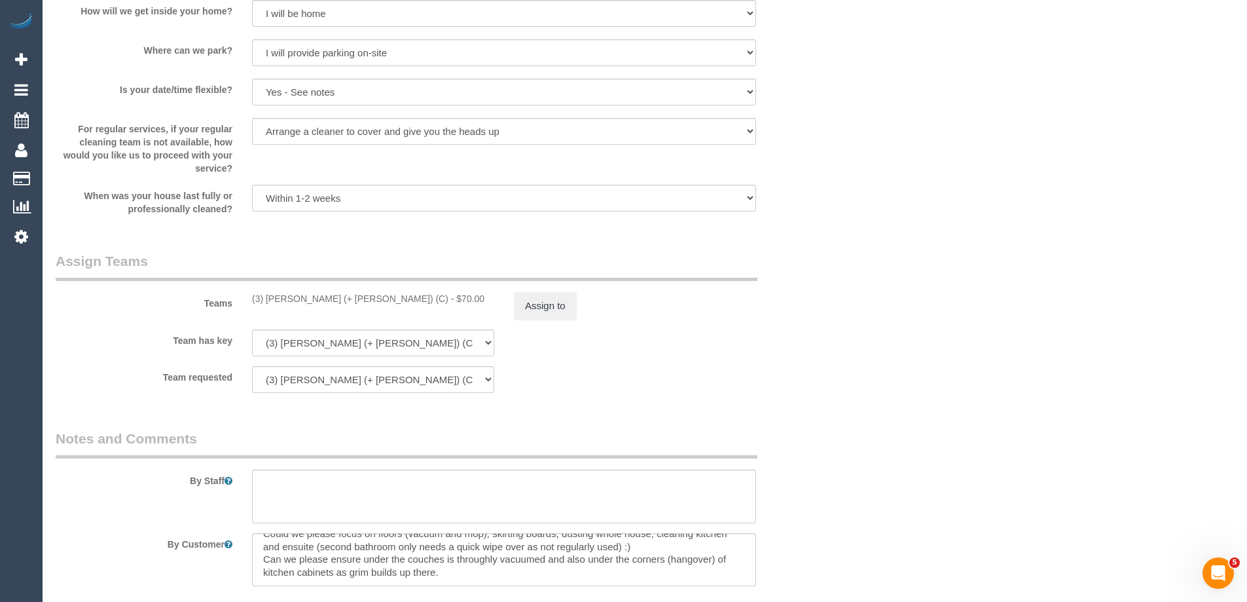
scroll to position [2084, 0]
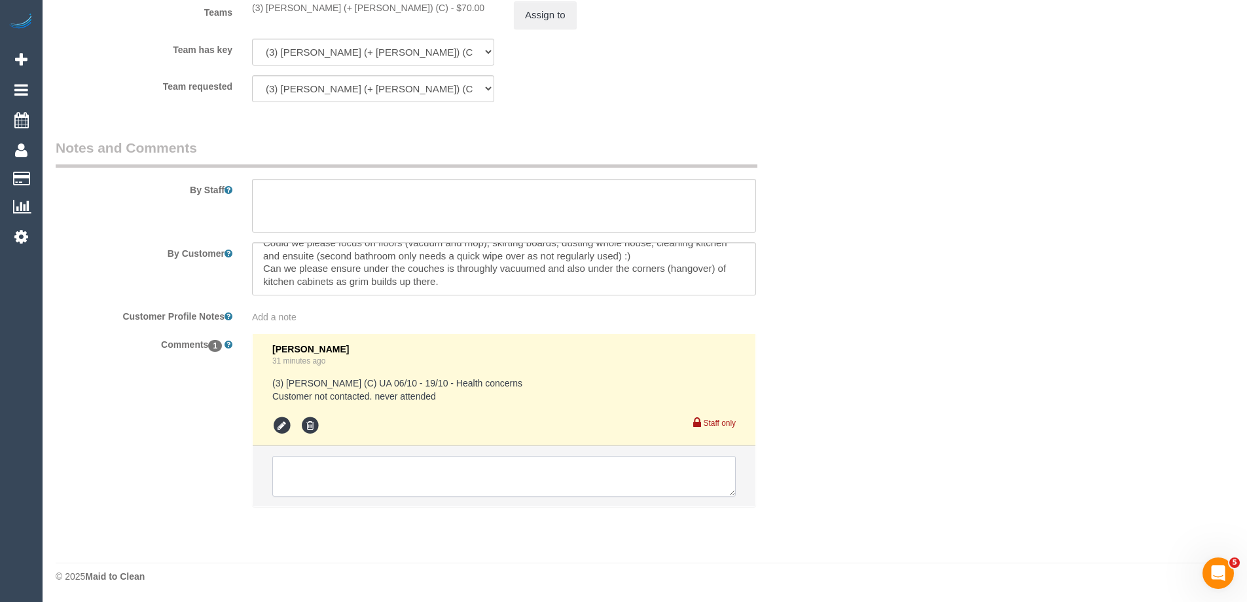
click at [329, 469] on textarea at bounding box center [504, 476] width 464 height 41
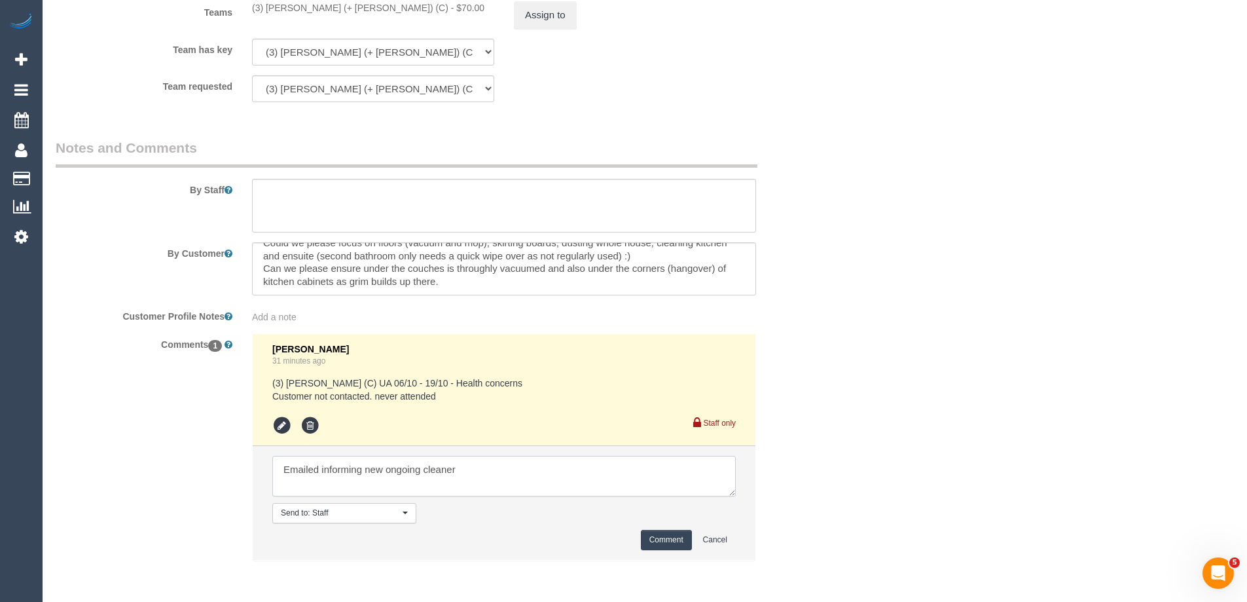
type textarea "Emailed informing new ongoing cleaner"
click at [522, 472] on textarea at bounding box center [504, 476] width 464 height 41
click at [609, 476] on textarea at bounding box center [504, 476] width 464 height 41
click at [481, 464] on textarea at bounding box center [504, 476] width 464 height 41
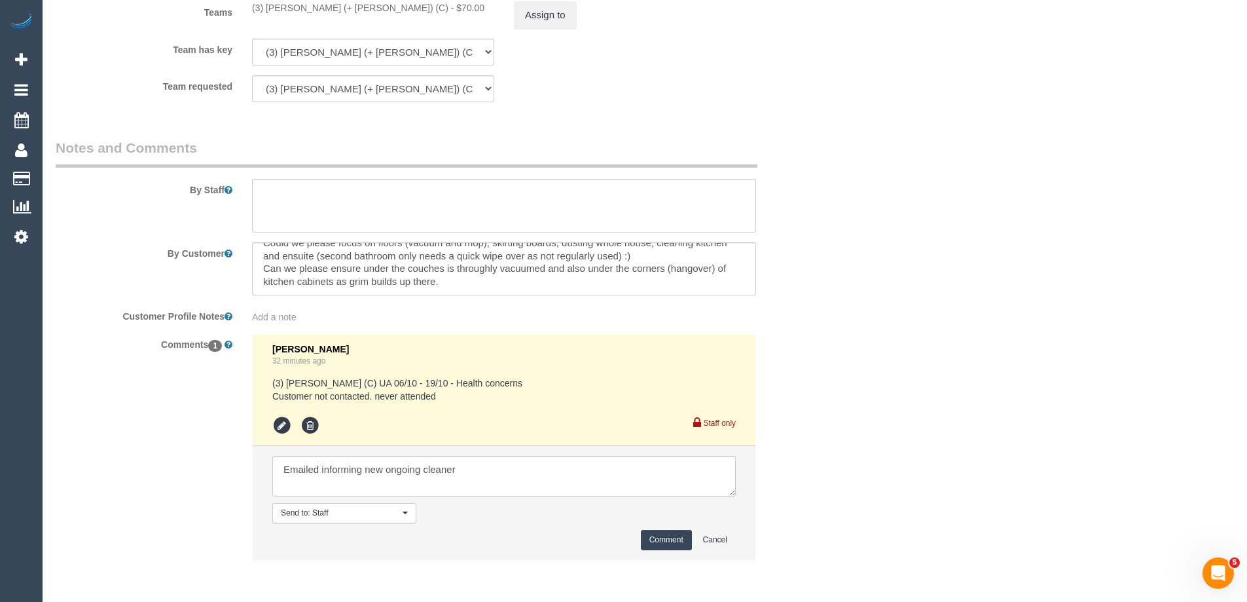
click at [678, 540] on button "Comment" at bounding box center [666, 540] width 51 height 20
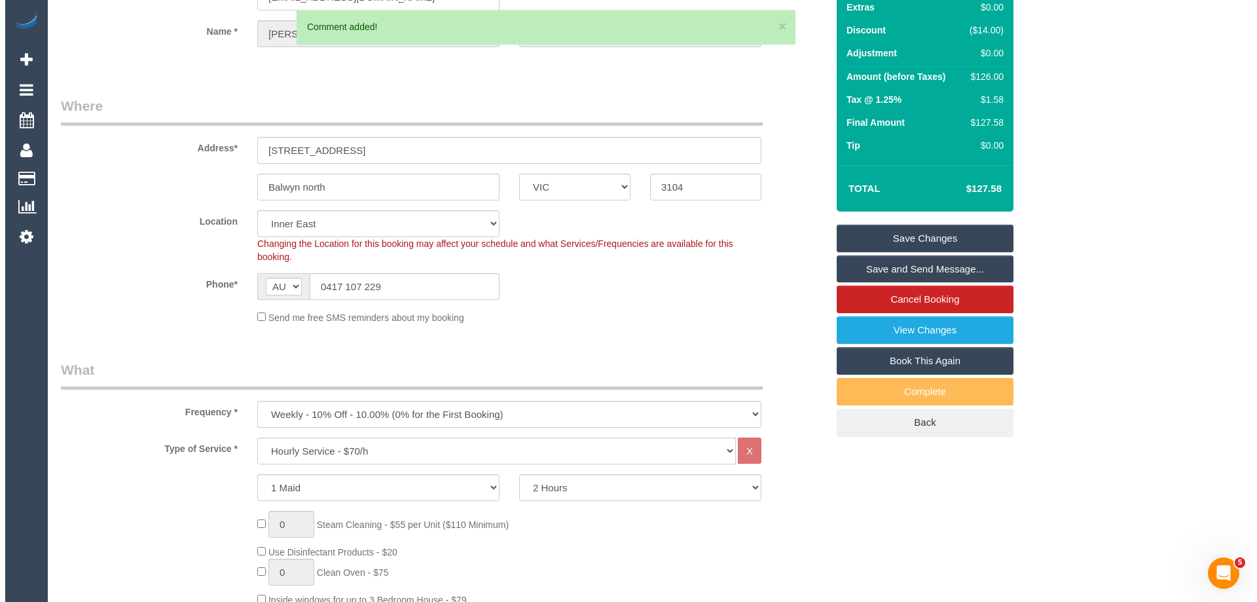
scroll to position [0, 0]
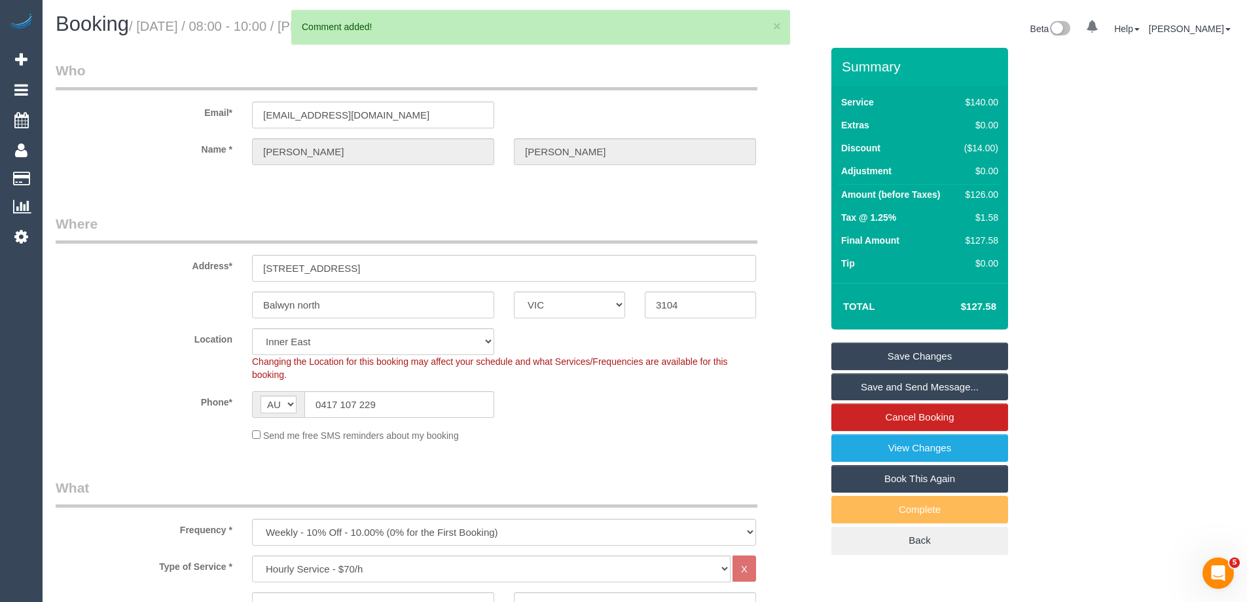
click at [961, 358] on link "Save Changes" at bounding box center [920, 356] width 177 height 28
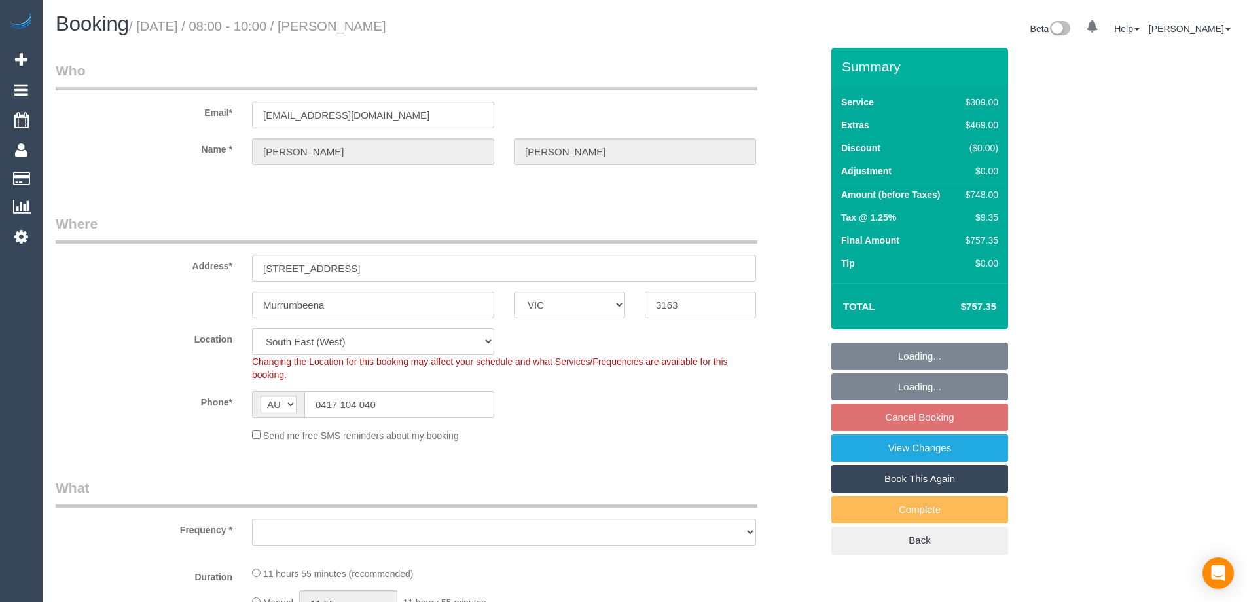
select select "VIC"
select select "string:stripe-pm_1S5yNp2GScqysDRVwdJibR5q"
select select "object:790"
select select "number:28"
select select "number:14"
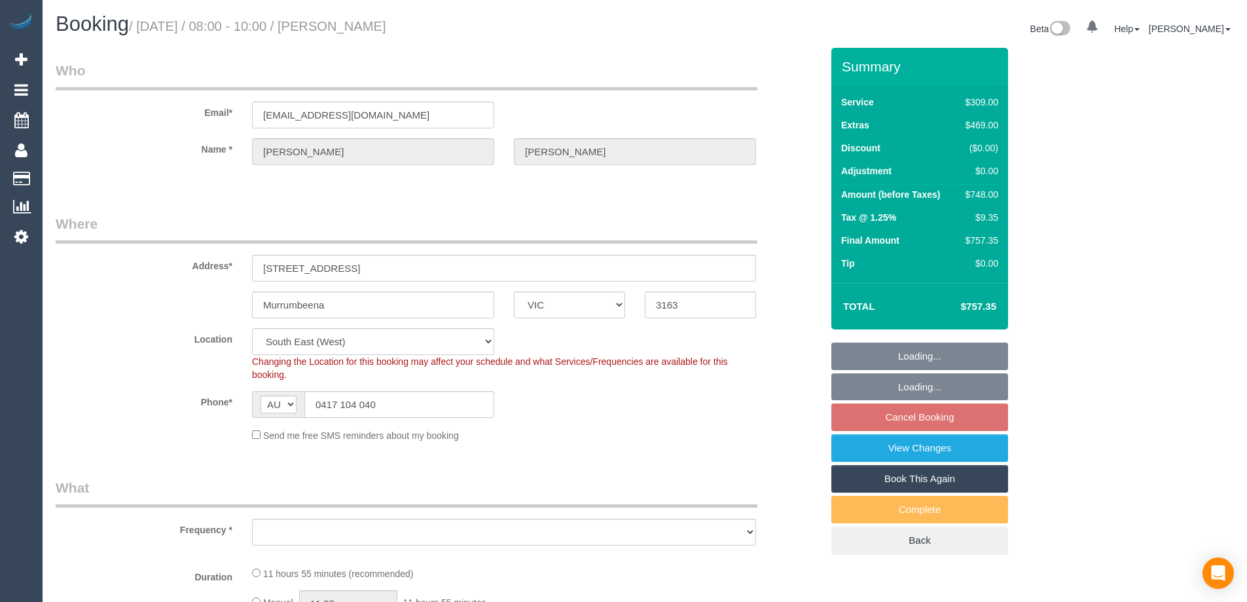
select select "number:19"
select select "number:22"
select select "number:12"
select select "object:809"
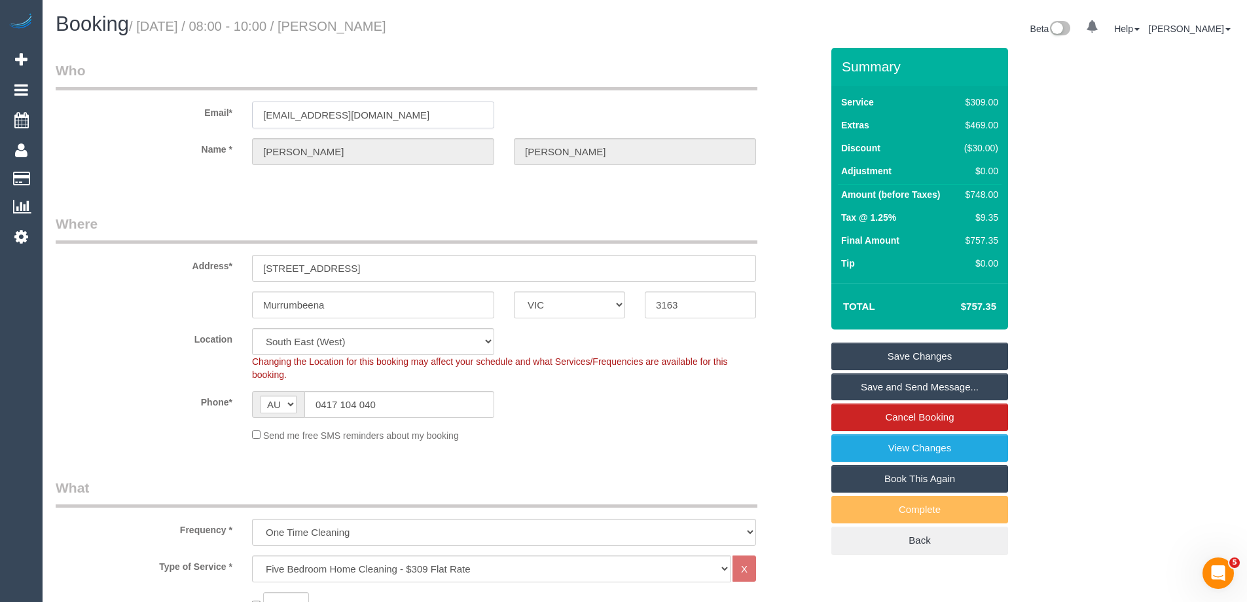
click at [366, 109] on input "[EMAIL_ADDRESS][DOMAIN_NAME]" at bounding box center [373, 114] width 242 height 27
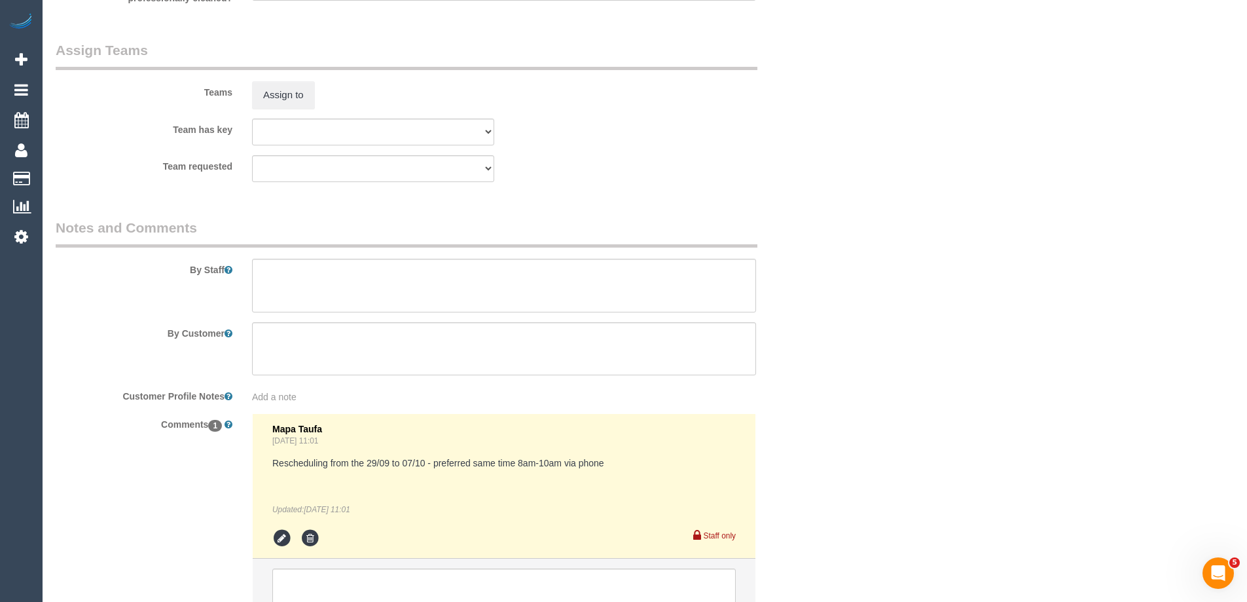
scroll to position [2129, 0]
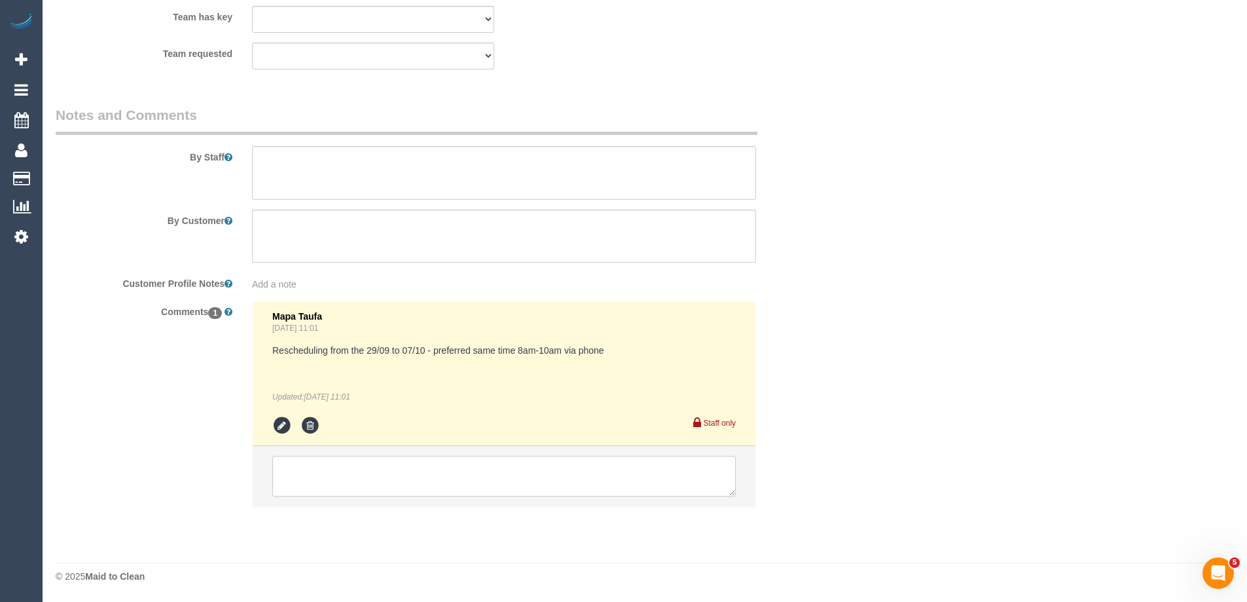
click at [367, 477] on textarea at bounding box center [504, 476] width 464 height 41
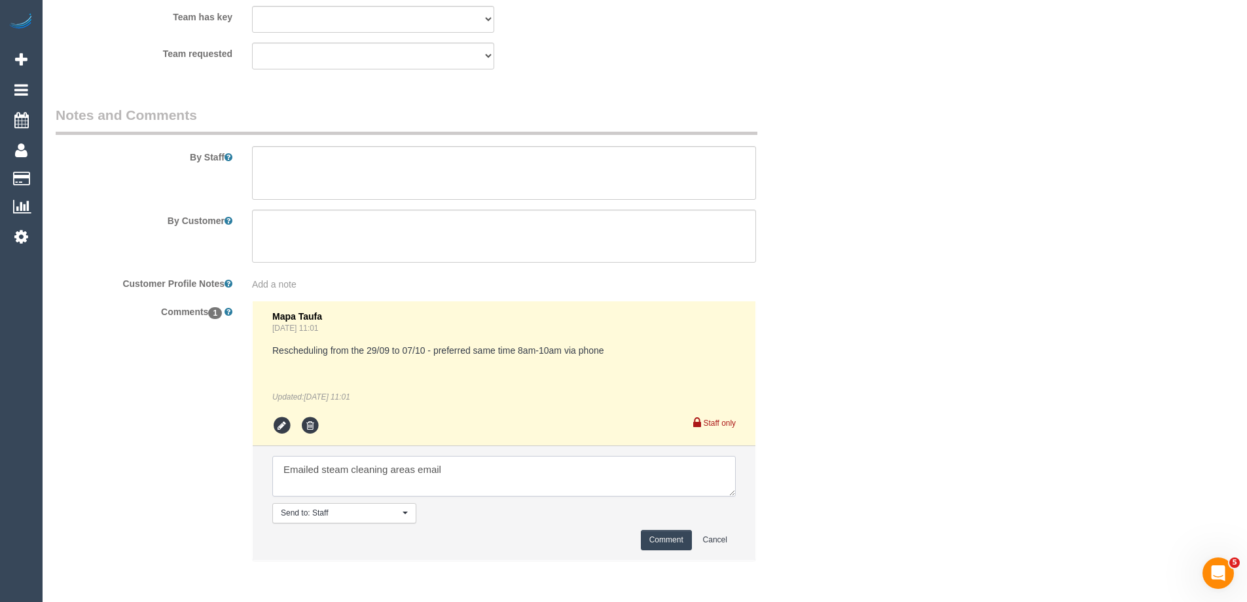
type textarea "Emailed steam cleaning areas email"
click at [676, 540] on button "Comment" at bounding box center [666, 540] width 51 height 20
drag, startPoint x: 948, startPoint y: 352, endPoint x: 41, endPoint y: 88, distance: 943.9
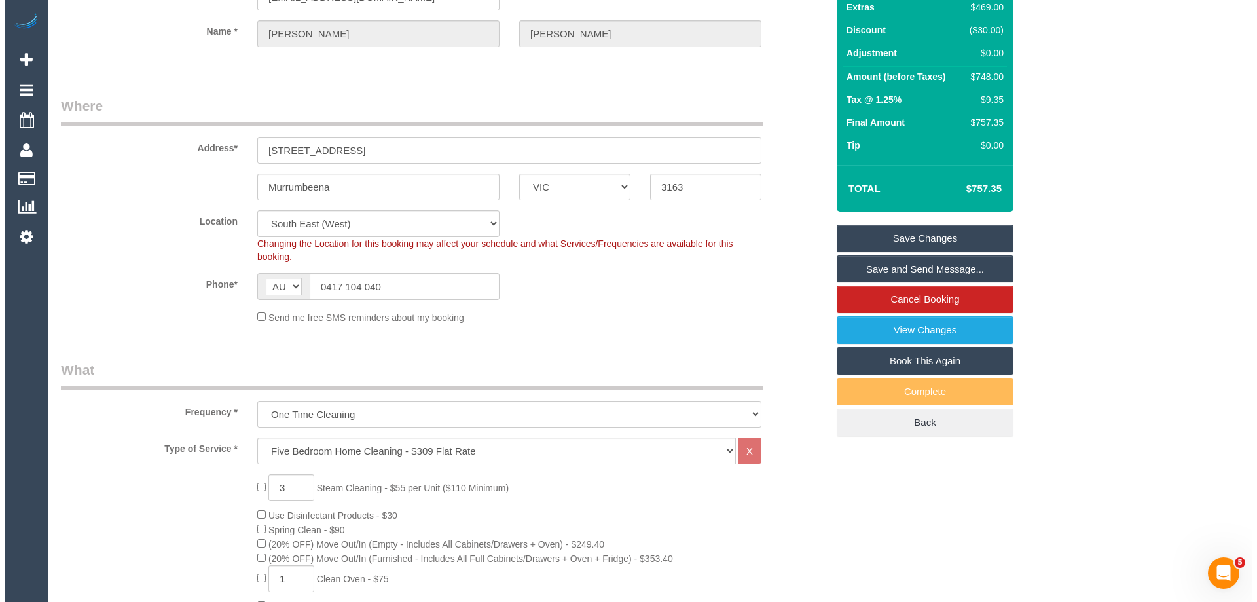
scroll to position [0, 0]
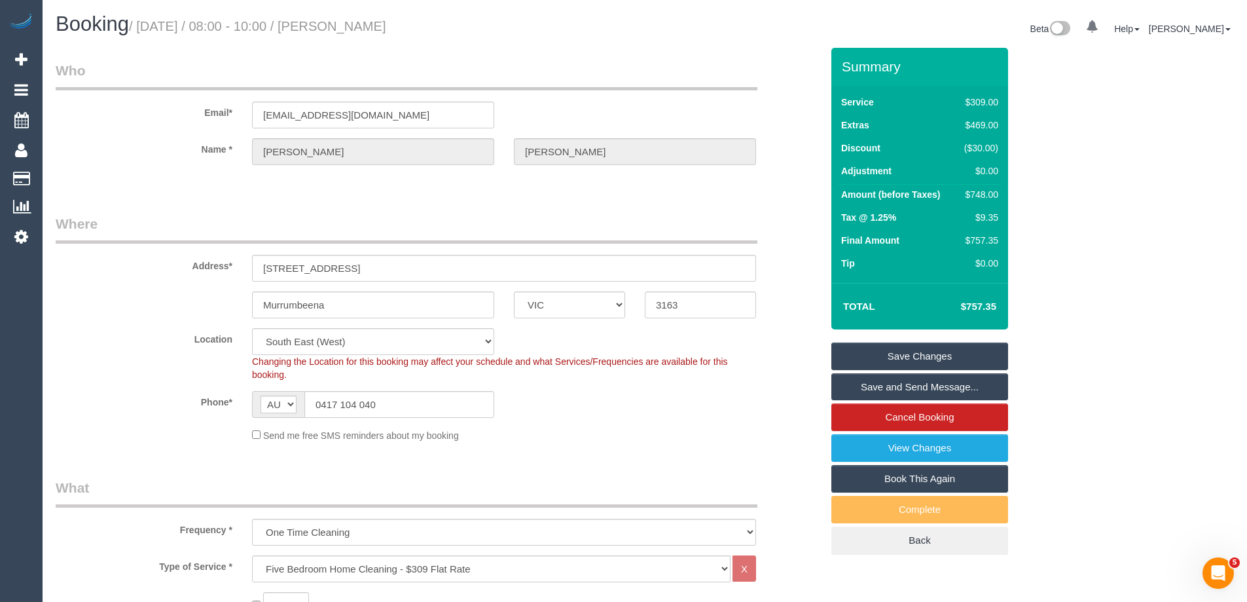
click at [941, 356] on link "Save Changes" at bounding box center [920, 356] width 177 height 28
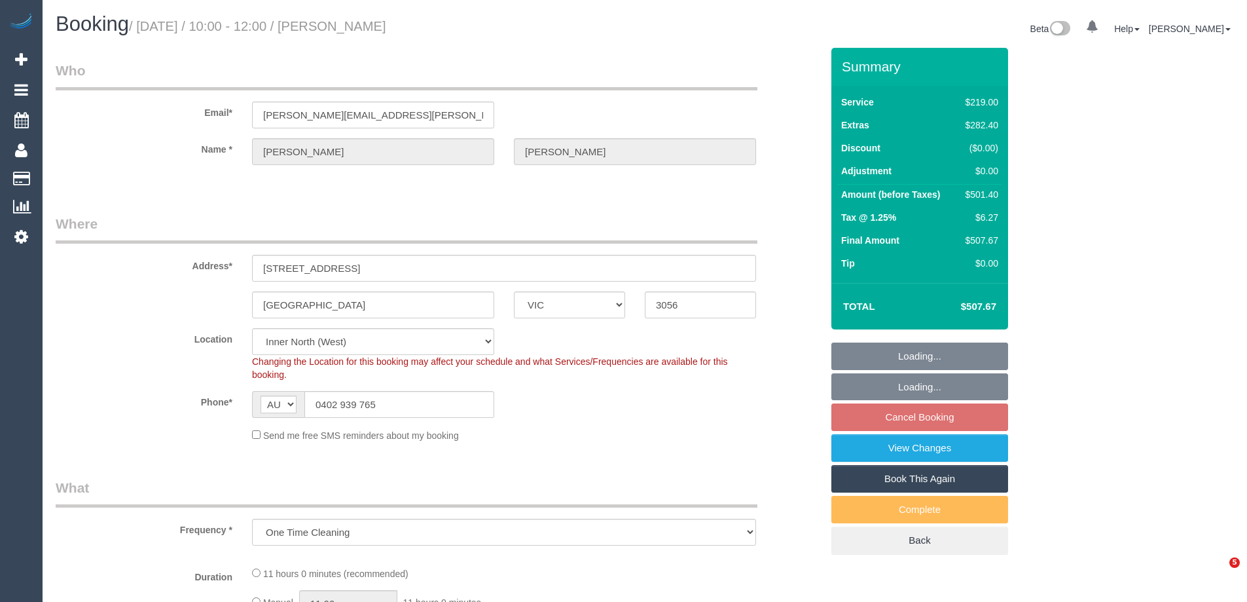
select select "VIC"
select select "object:771"
select select "string:stripe-pm_1SCYth2GScqysDRVLvQwxucg"
select select "number:28"
select select "number:14"
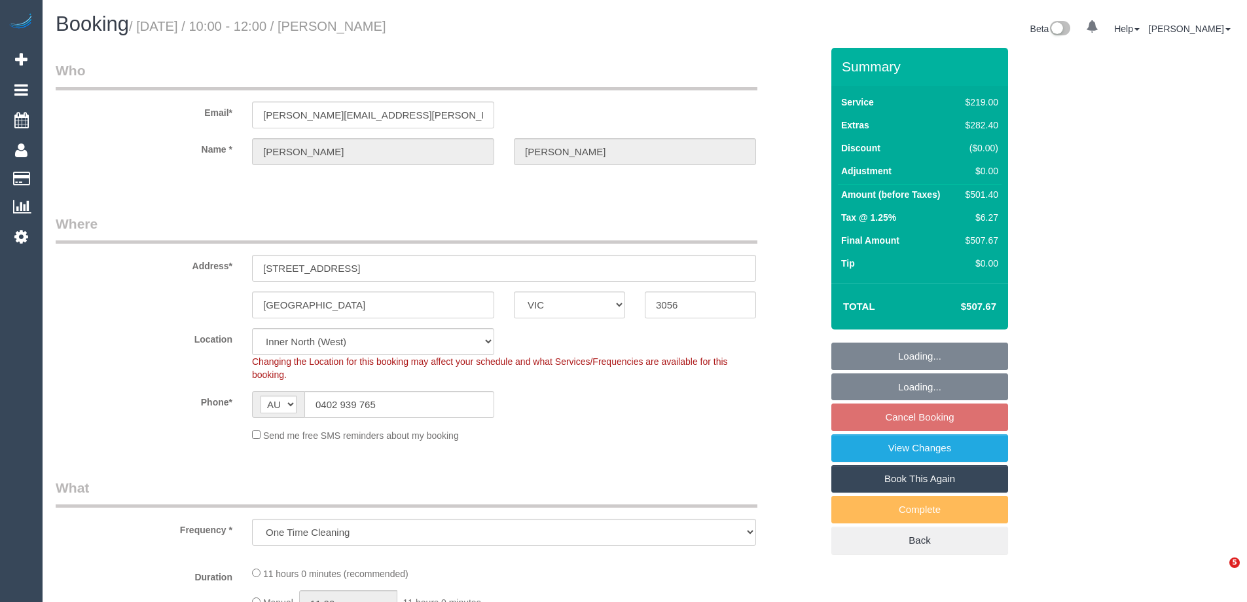
select select "number:19"
select select "number:22"
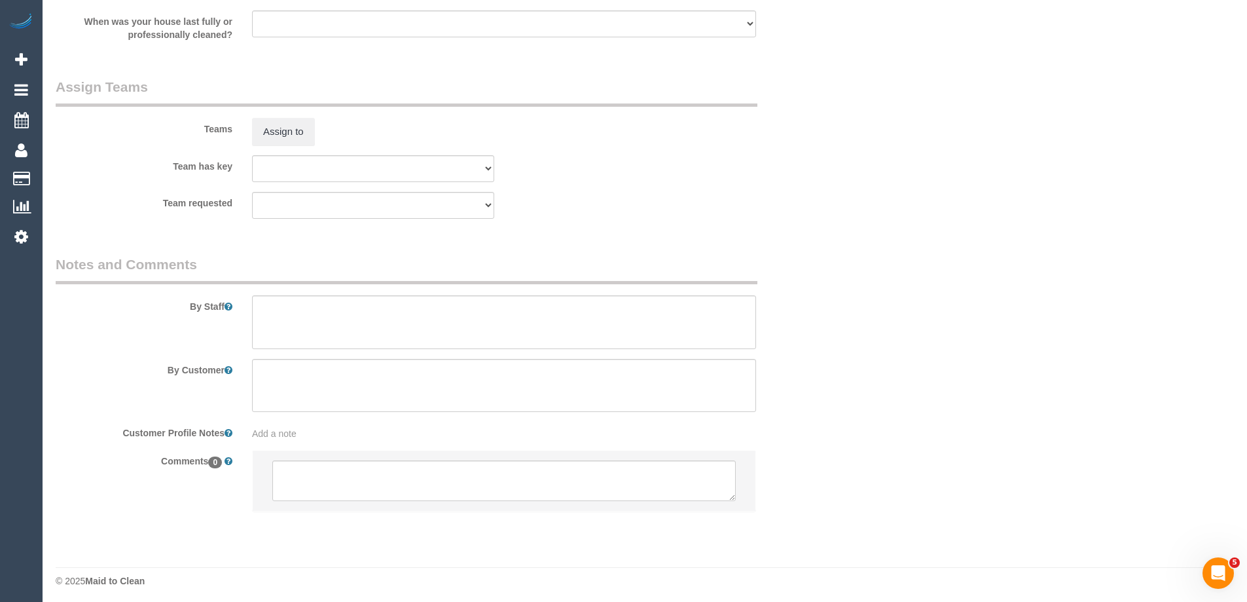
scroll to position [1985, 0]
click at [336, 479] on textarea at bounding box center [504, 476] width 464 height 41
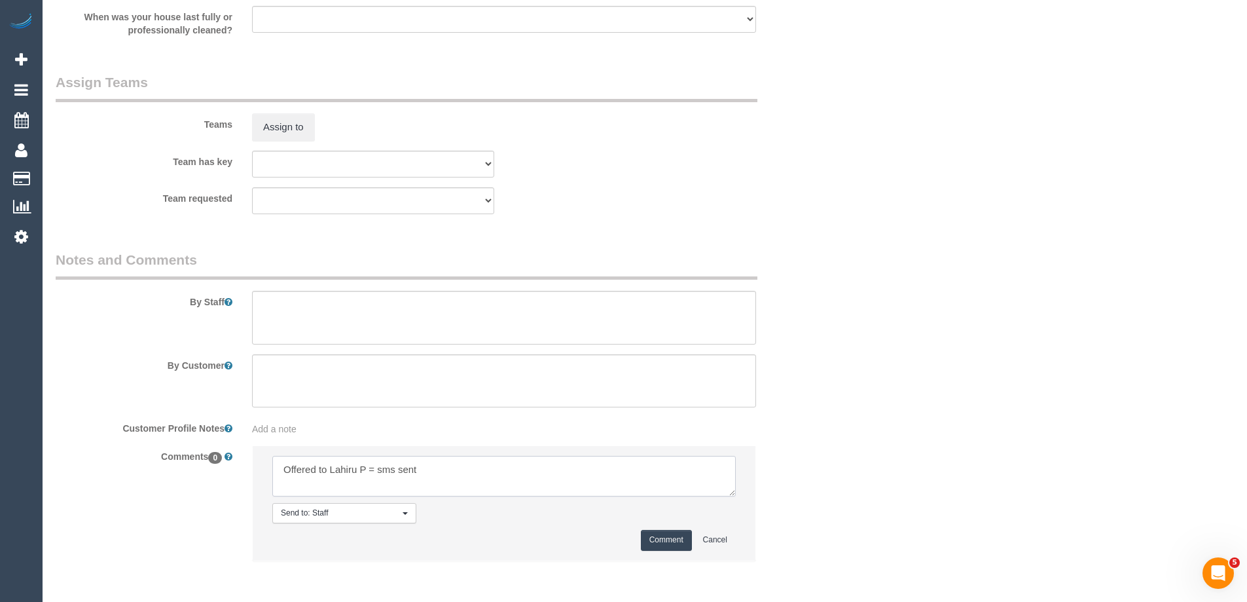
click at [373, 470] on textarea at bounding box center [504, 476] width 464 height 41
type textarea "Offered to Lahiru P - sms sent"
click at [648, 537] on button "Comment" at bounding box center [666, 540] width 51 height 20
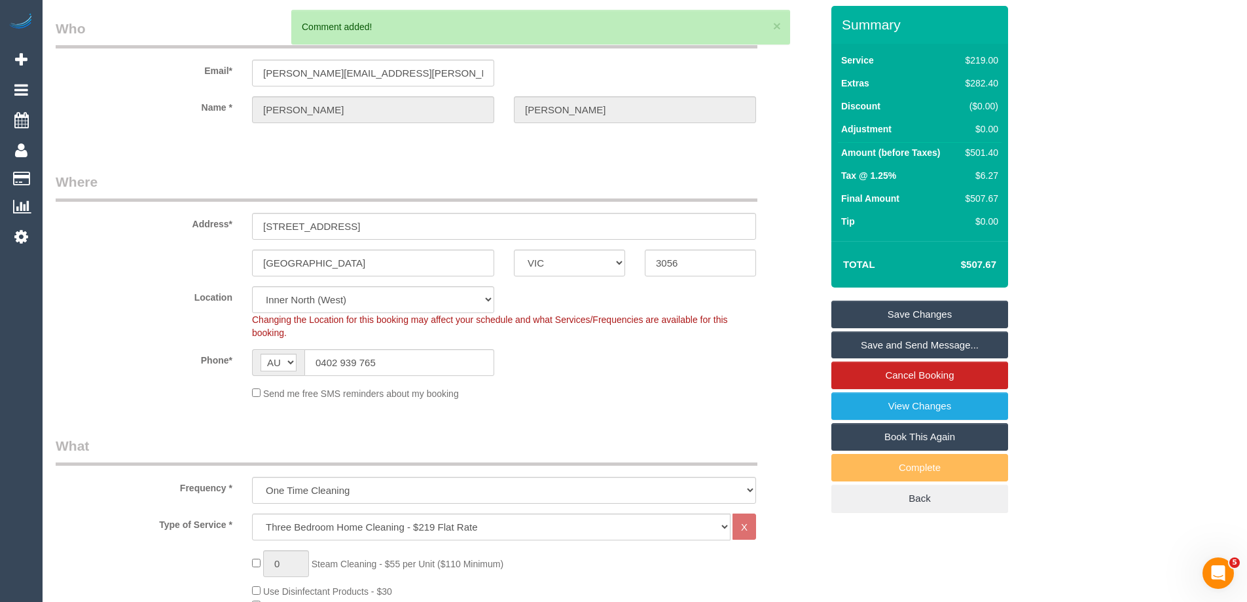
scroll to position [0, 0]
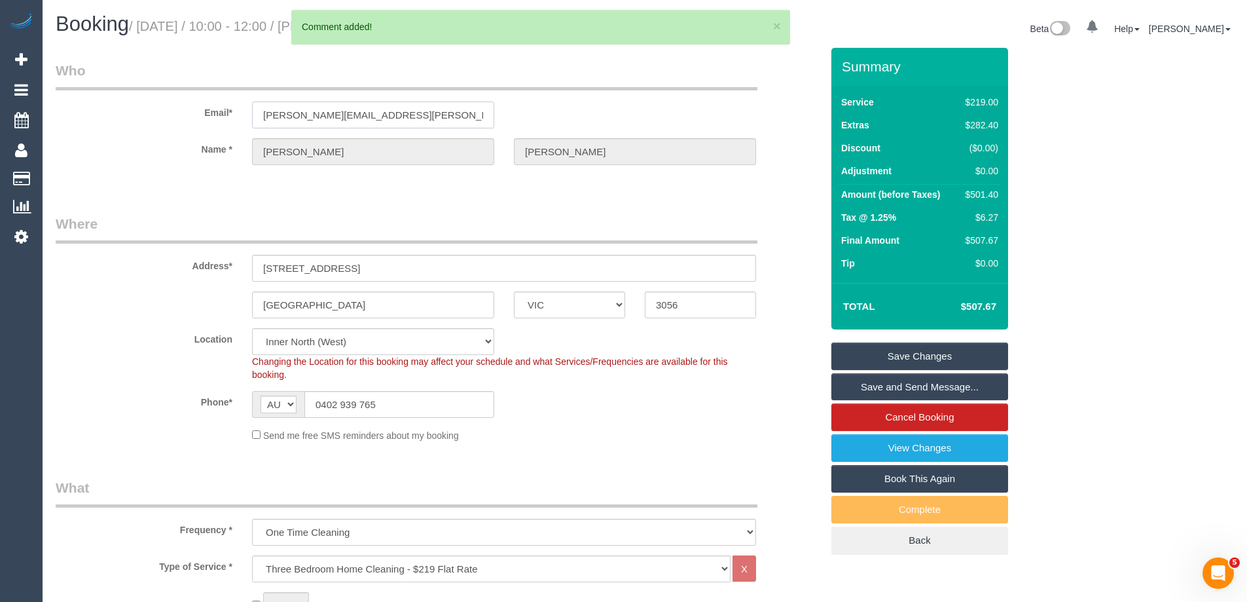
click at [313, 119] on input "jones-leah@hotmail.com" at bounding box center [373, 114] width 242 height 27
drag, startPoint x: 313, startPoint y: 119, endPoint x: 193, endPoint y: 218, distance: 155.9
click at [193, 218] on legend "Where" at bounding box center [407, 228] width 702 height 29
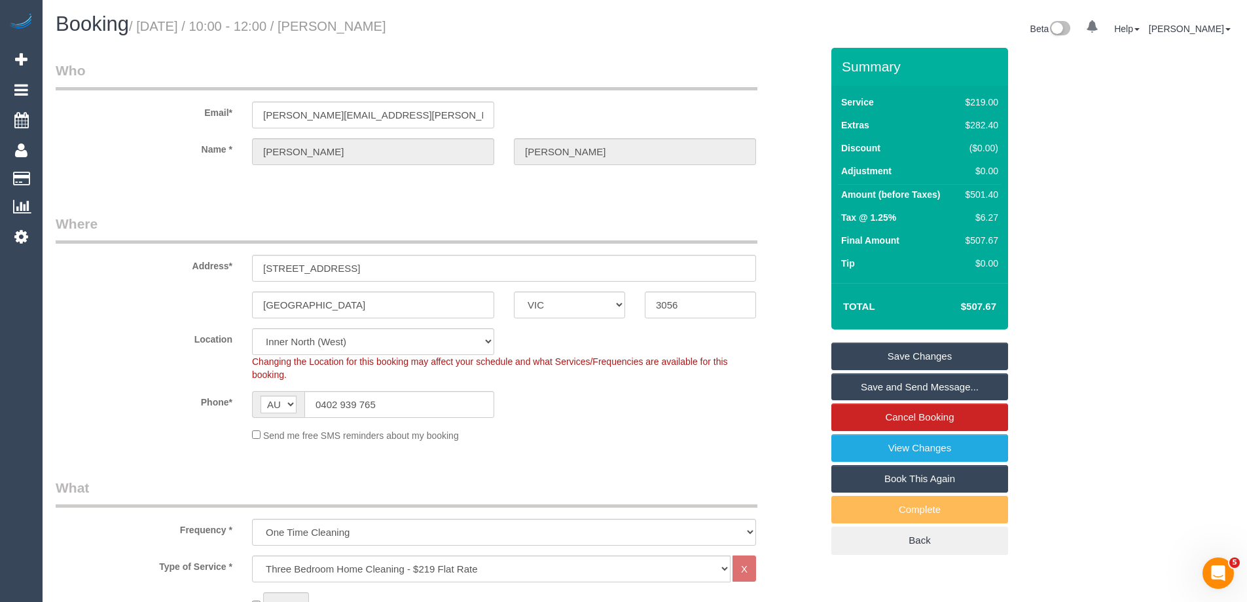
click at [982, 196] on div "$501.40" at bounding box center [980, 194] width 38 height 13
copy div "501.40"
click at [1077, 198] on div "Summary Service $219.00 Extras $282.40 Discount ($0.00) Adjustment $0.00 Amount…" at bounding box center [969, 314] width 295 height 533
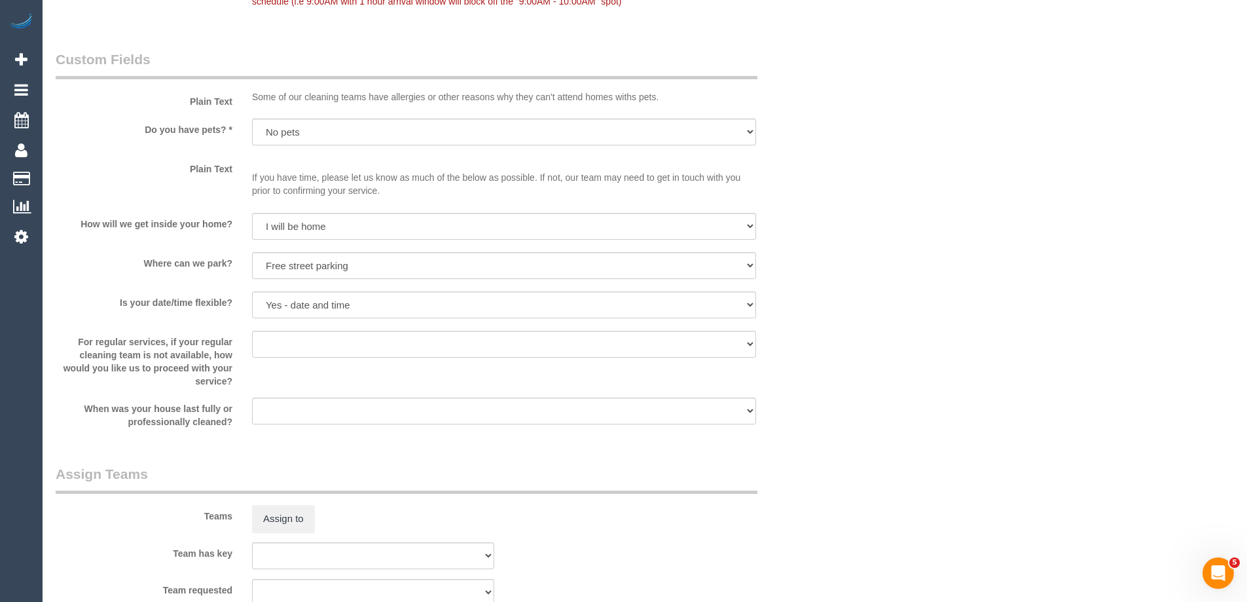
scroll to position [1899, 0]
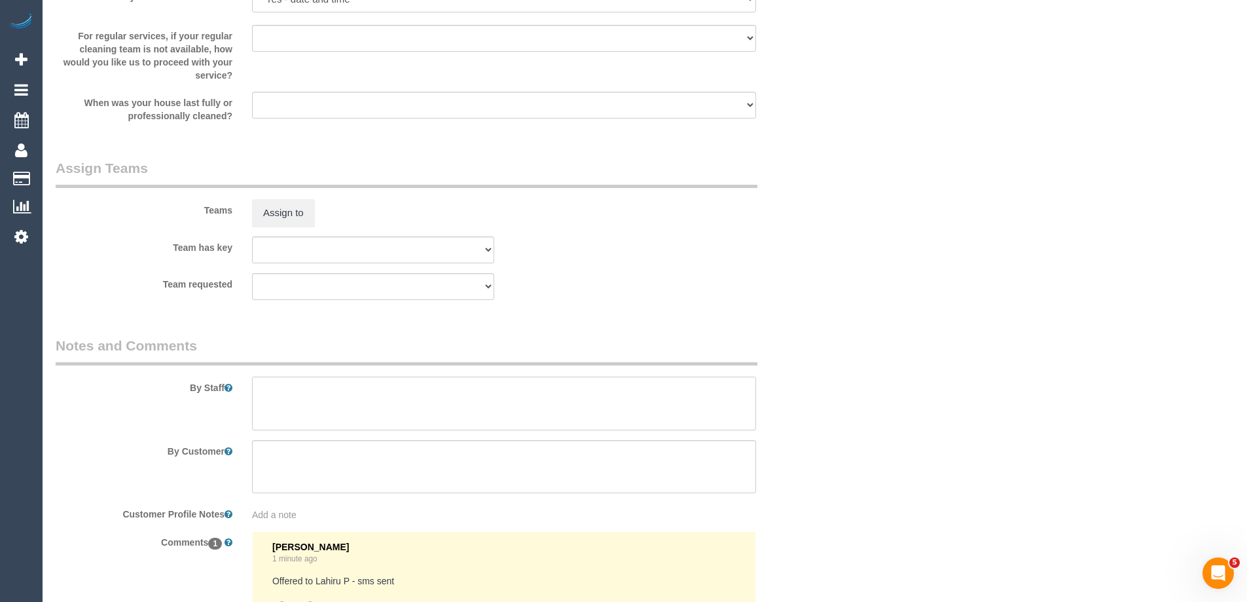
click at [562, 395] on textarea at bounding box center [504, 404] width 504 height 54
type textarea "Estimated time 8-9 hours"
click at [828, 260] on div "Team has key (0) Office (0) Raunak Test Account (1) Debbie Brodjanac (FT) (1) H…" at bounding box center [439, 249] width 786 height 27
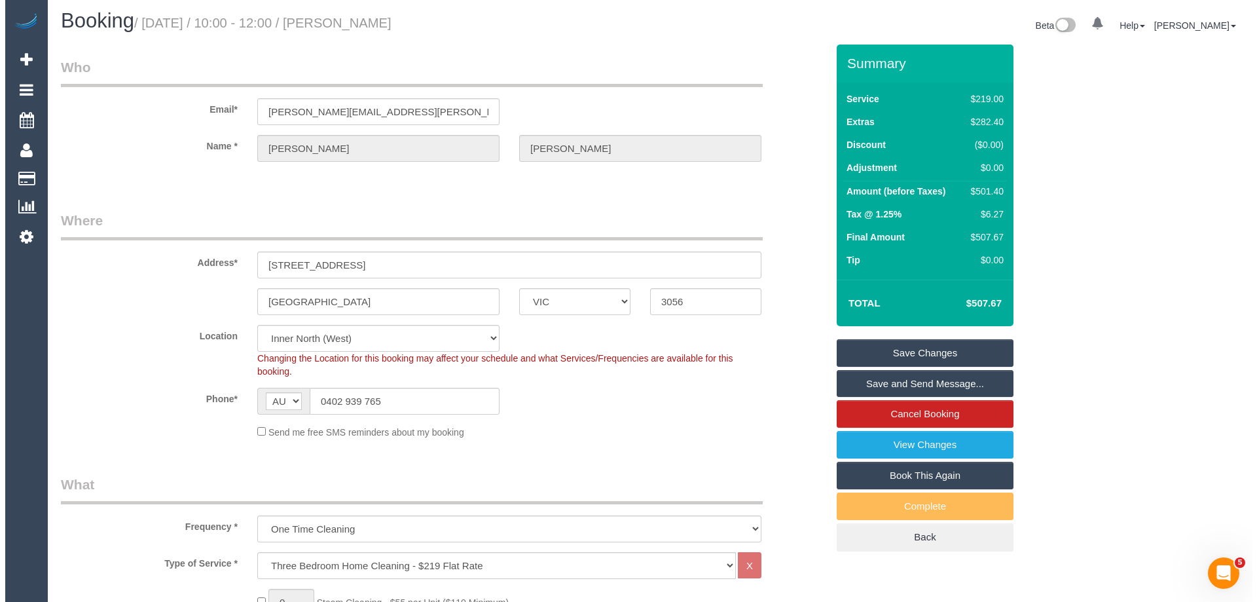
scroll to position [0, 0]
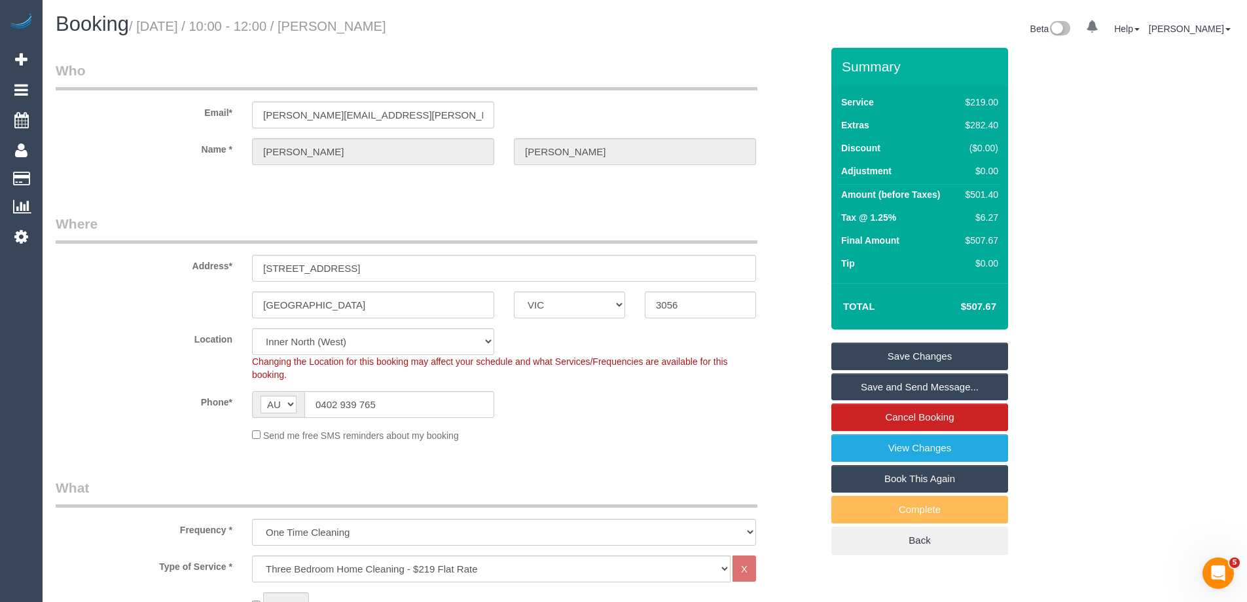
click at [885, 355] on link "Save Changes" at bounding box center [920, 356] width 177 height 28
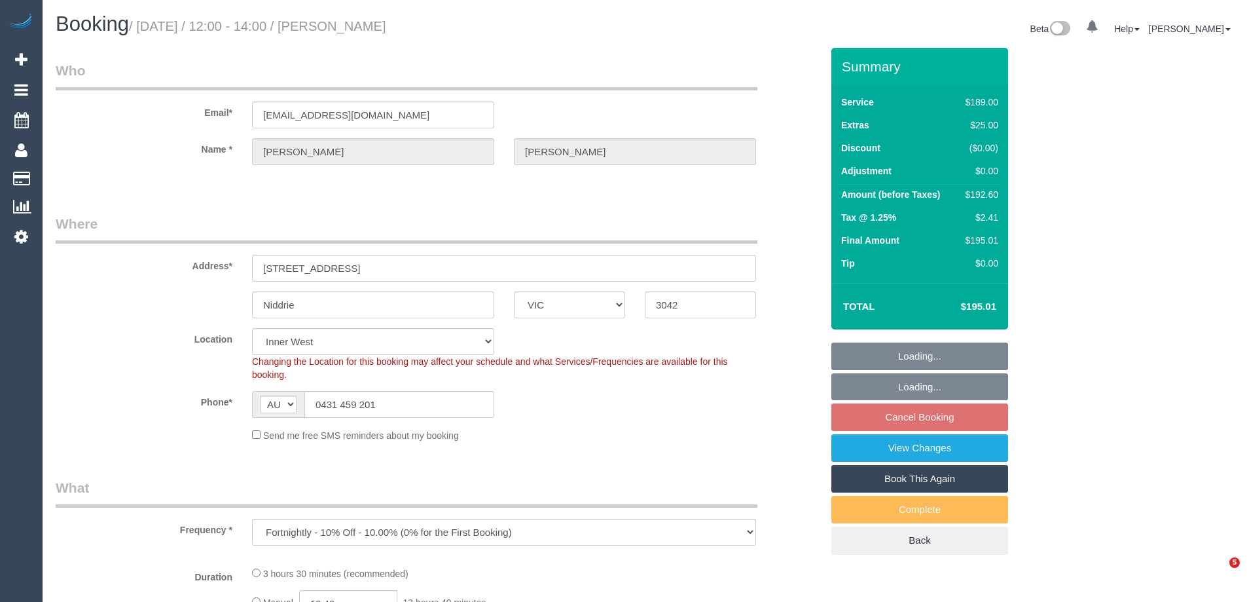
select select "VIC"
select select "number:29"
select select "number:14"
select select "number:18"
select select "number:24"
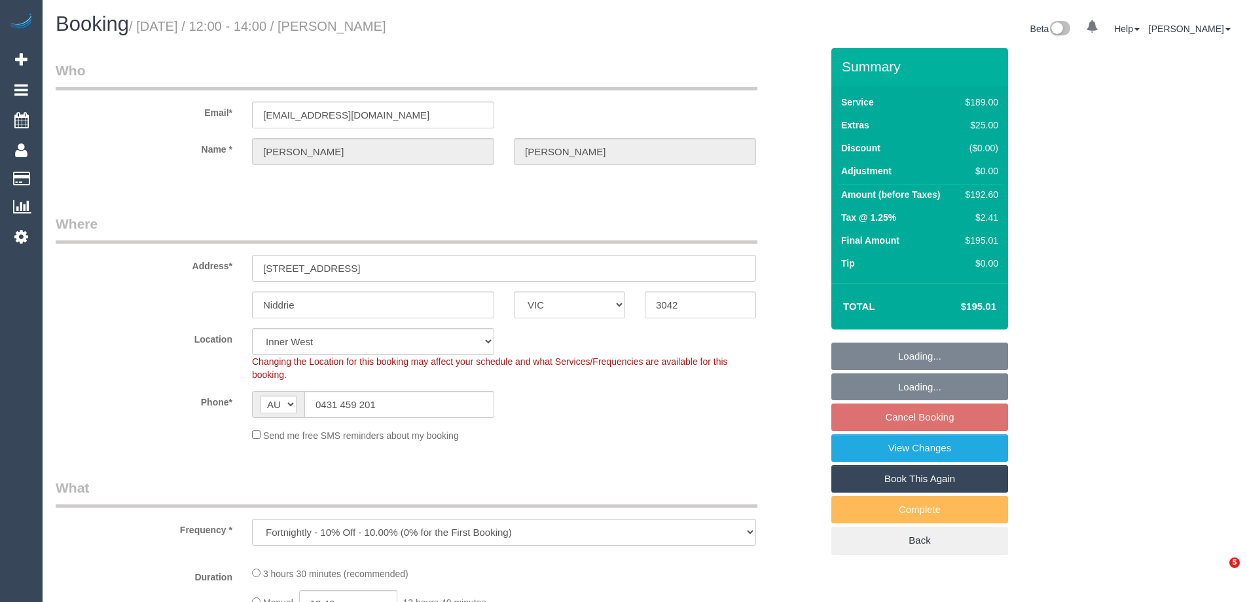
select select "number:35"
select select "number:11"
select select "object:1438"
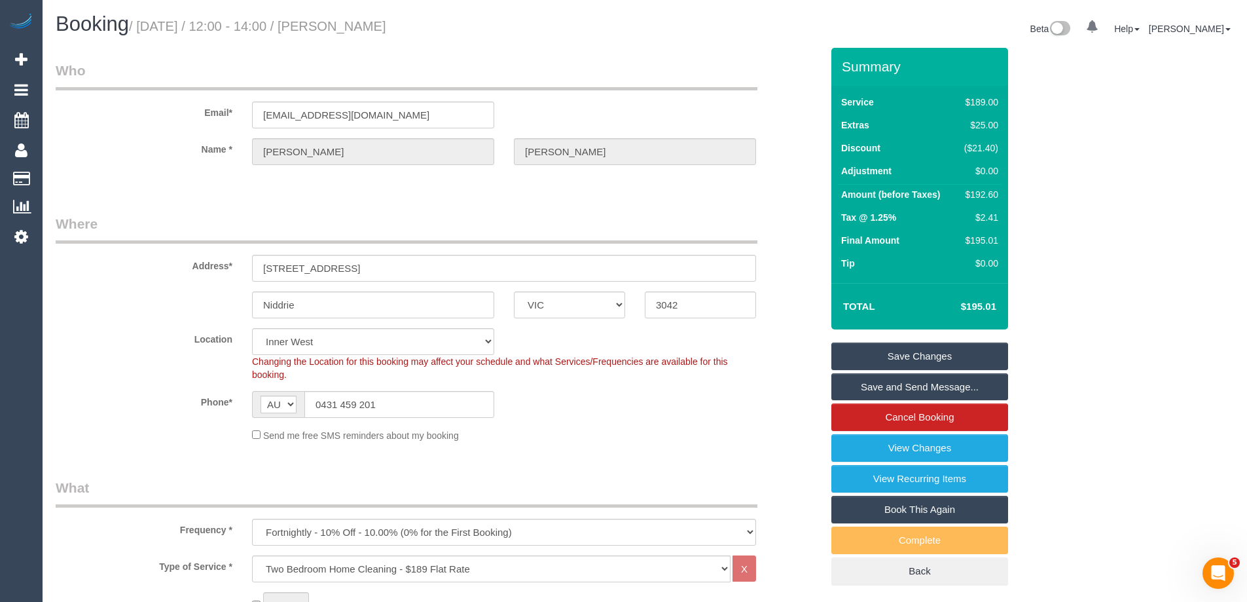
click at [989, 198] on div "$192.60" at bounding box center [978, 194] width 39 height 13
copy div "192.60"
click at [1050, 206] on div "Summary Service $189.00 Extras $25.00 Discount ($21.40) Adjustment $0.00 Amount…" at bounding box center [969, 330] width 295 height 564
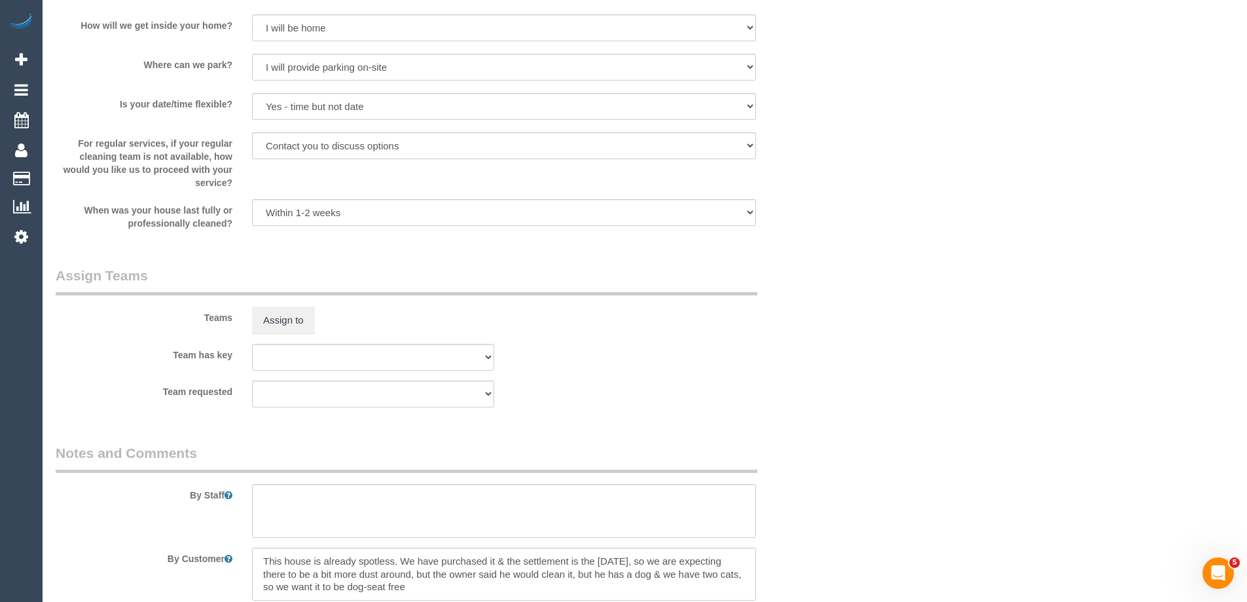
scroll to position [1834, 0]
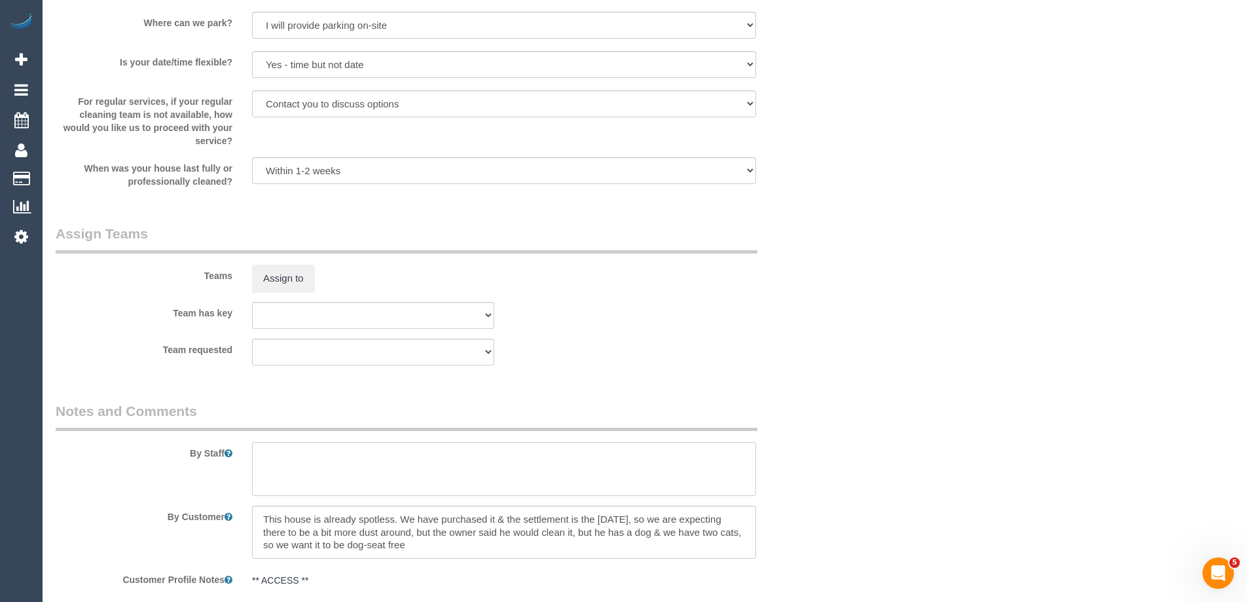
click at [319, 465] on textarea at bounding box center [504, 469] width 504 height 54
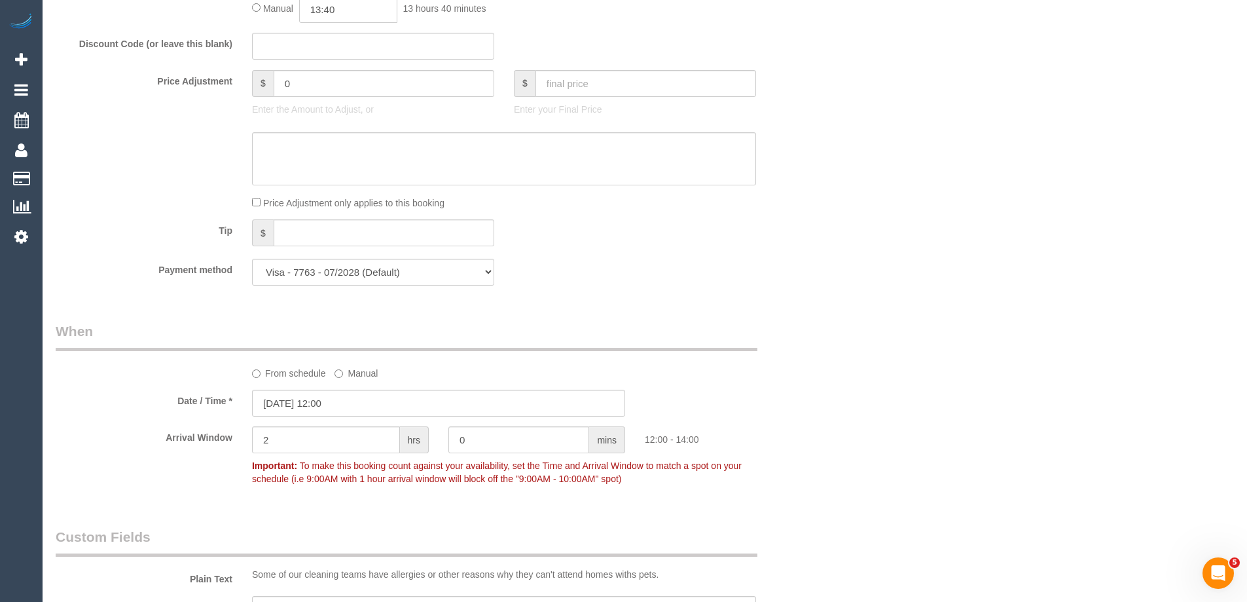
scroll to position [1048, 0]
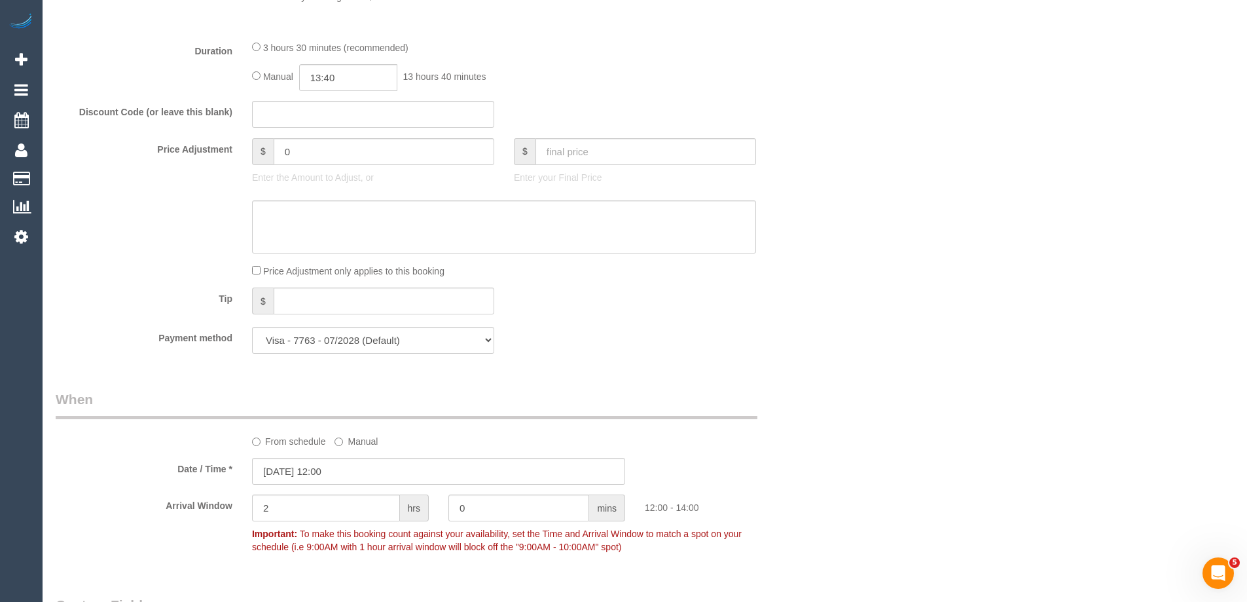
type textarea "Estimated time 3-3.5 hours"
type input "03:30"
click at [261, 46] on div "3 hours 30 minutes (recommended)" at bounding box center [504, 47] width 504 height 14
click at [509, 44] on div "3 hours 30 minutes (recommended)" at bounding box center [504, 47] width 504 height 14
click at [479, 45] on div "3 hours 30 minutes (recommended)" at bounding box center [504, 47] width 504 height 14
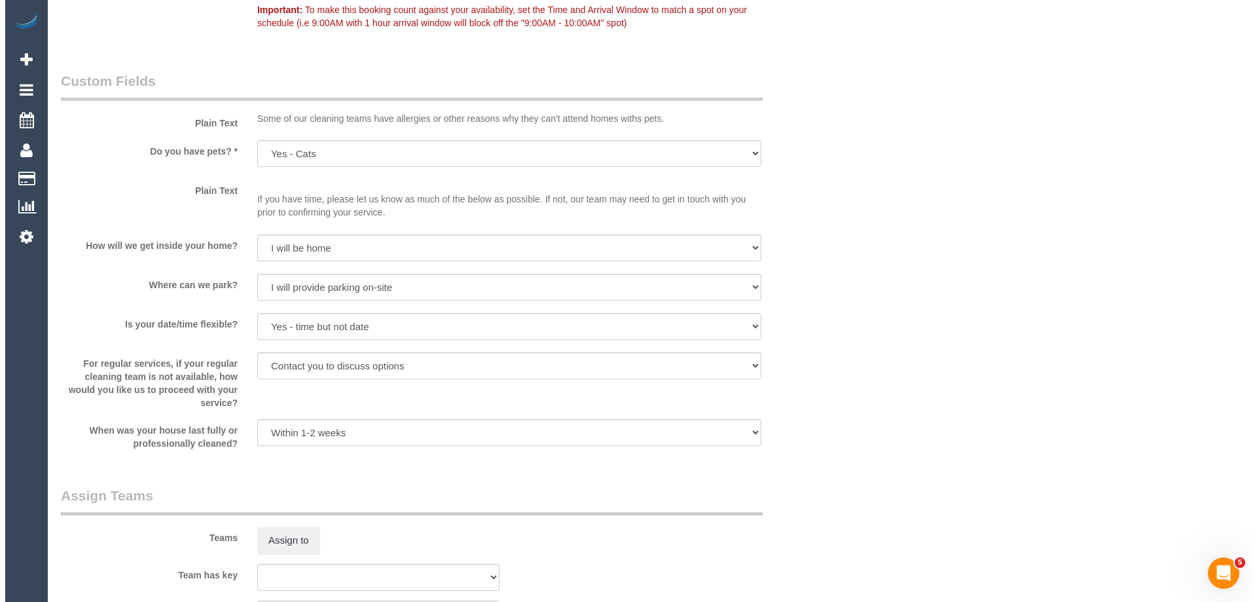
scroll to position [1834, 0]
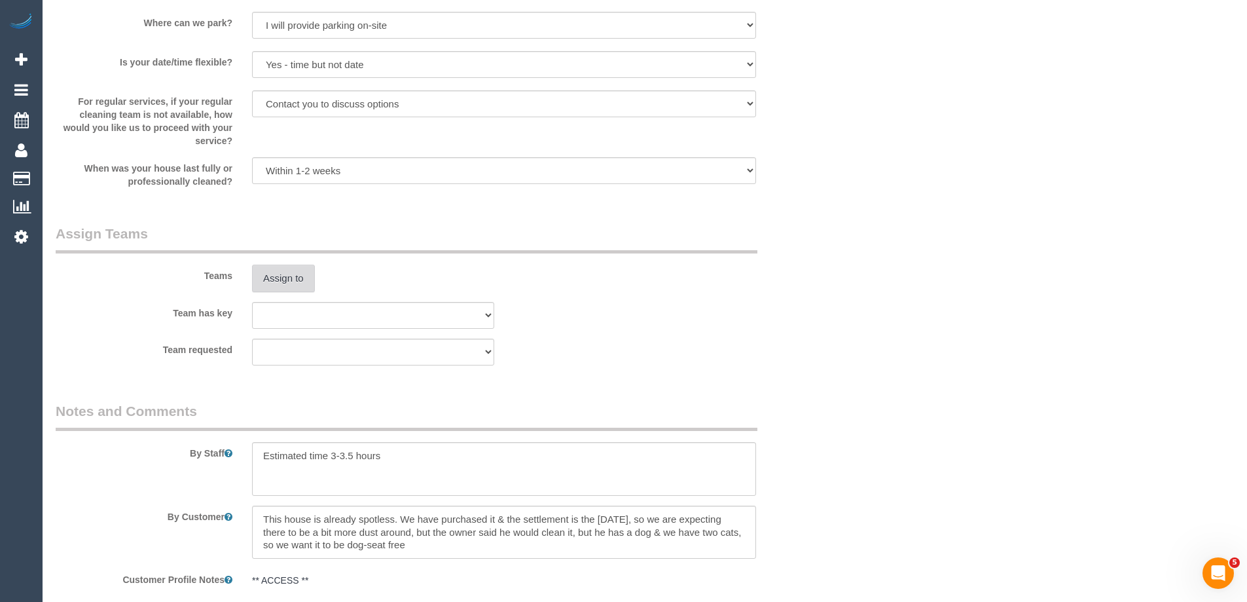
click at [273, 279] on button "Assign to" at bounding box center [283, 279] width 63 height 28
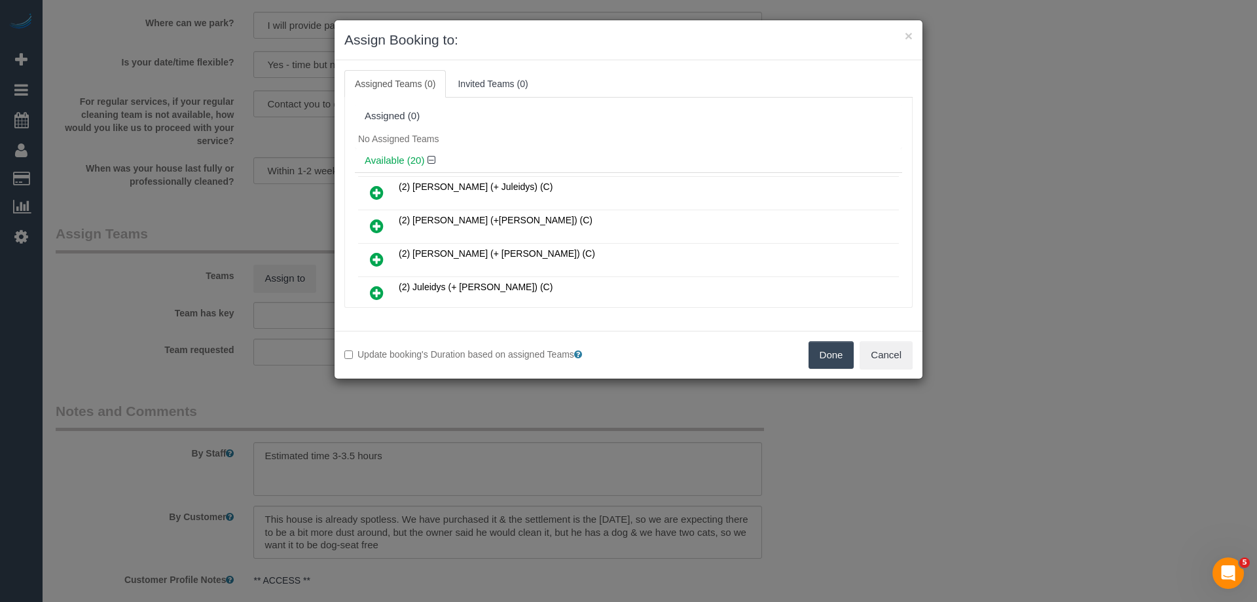
click at [523, 138] on div "No Assigned Teams" at bounding box center [628, 139] width 547 height 20
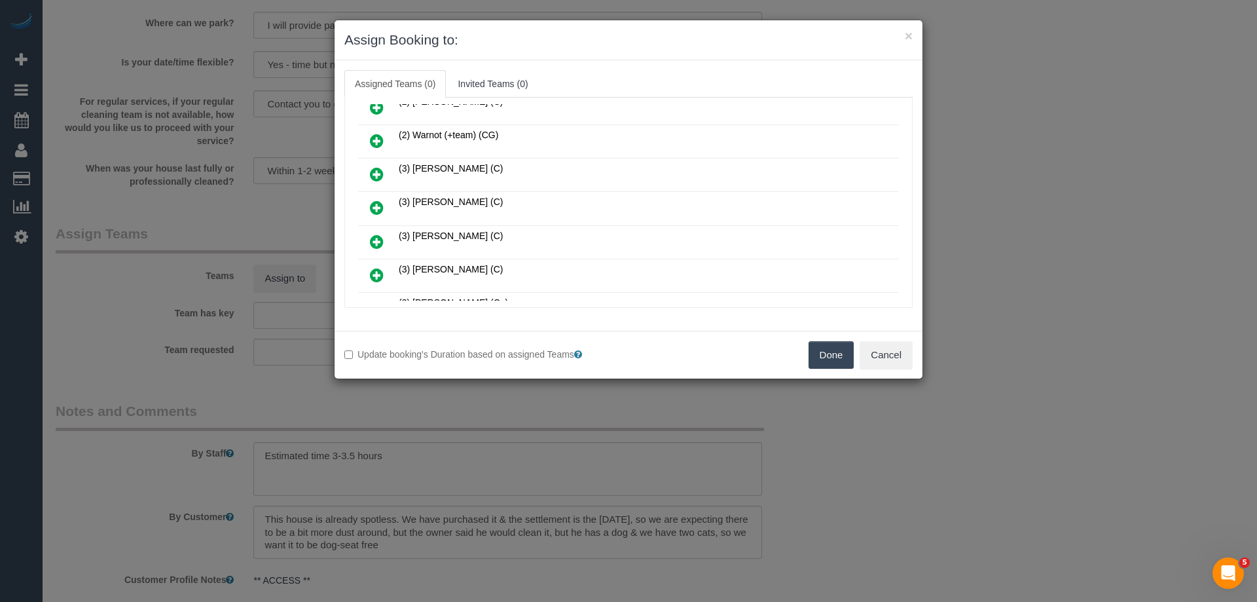
click at [377, 206] on icon at bounding box center [377, 208] width 14 height 16
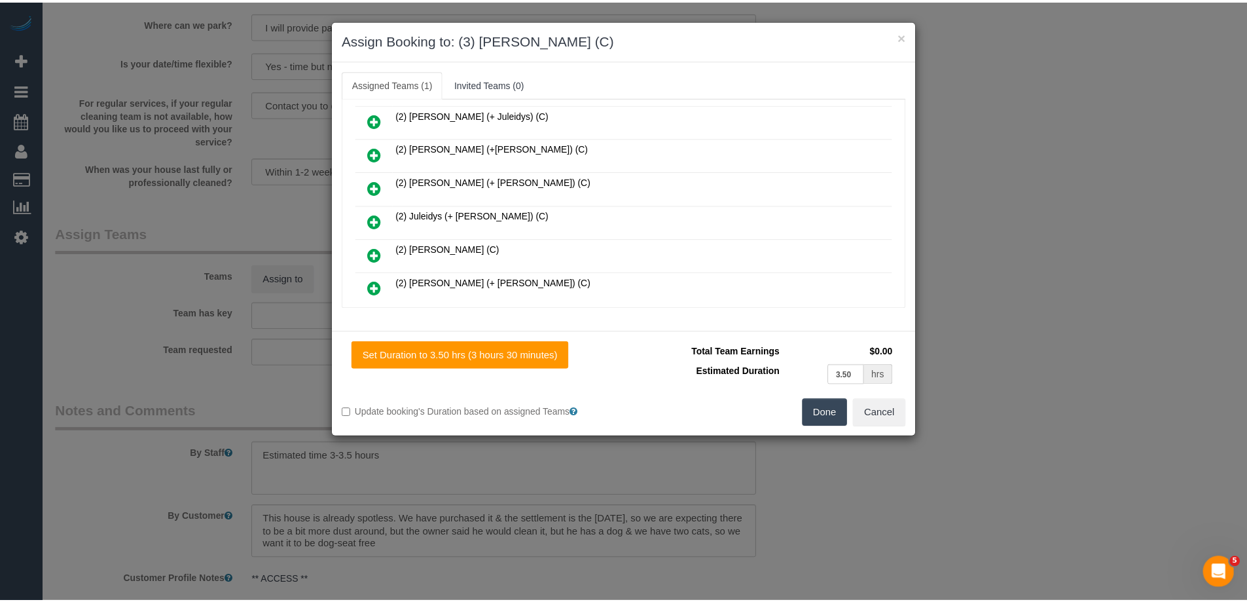
scroll to position [0, 0]
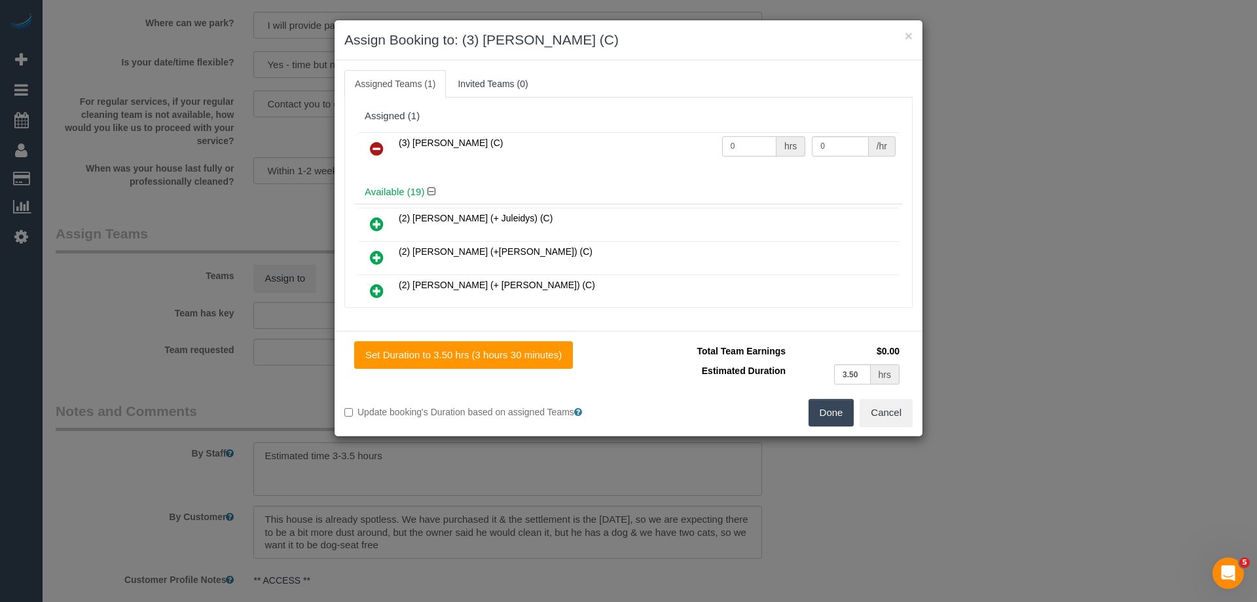
click at [739, 151] on input "0" at bounding box center [749, 146] width 54 height 20
type input "1"
click at [849, 145] on input "0" at bounding box center [840, 146] width 56 height 20
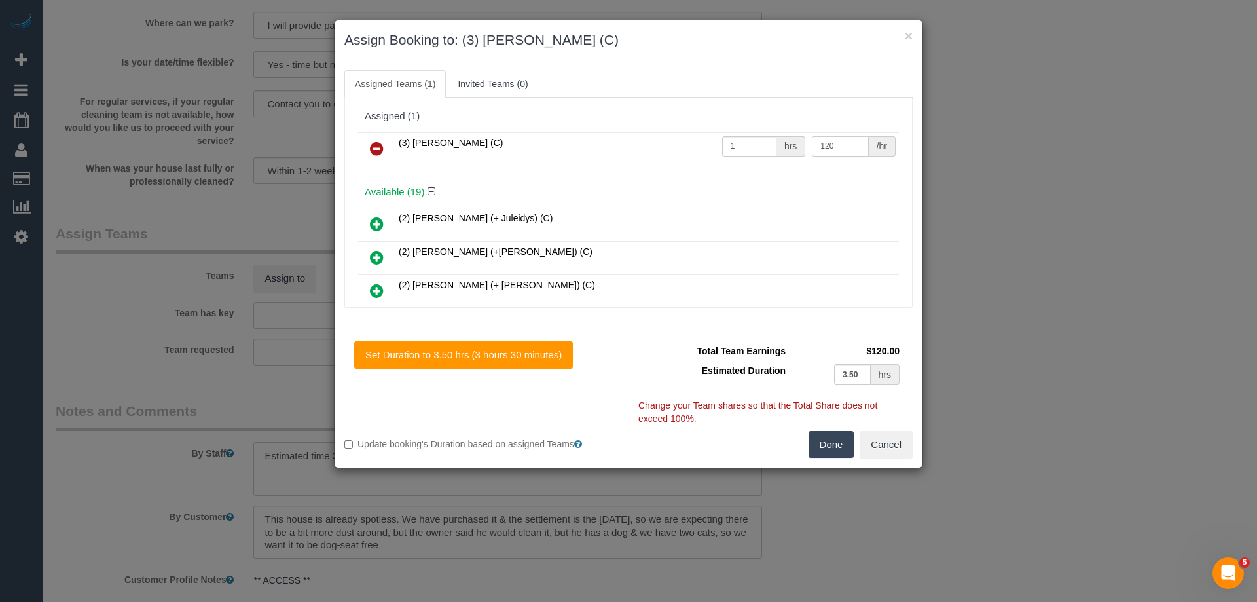
type input "120"
click at [820, 445] on button "Done" at bounding box center [832, 445] width 46 height 28
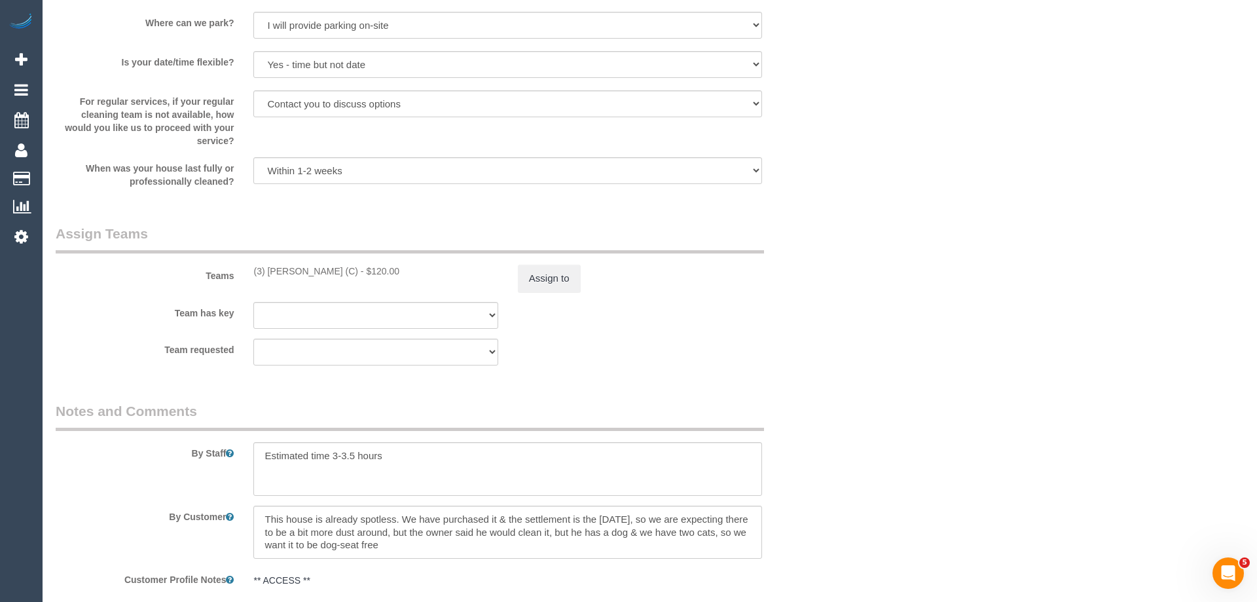
click at [820, 445] on div "× Assign Booking to: (3) Hasibul Haque (C) Assigned Teams (1) Invited Teams (0)…" at bounding box center [628, 301] width 1257 height 602
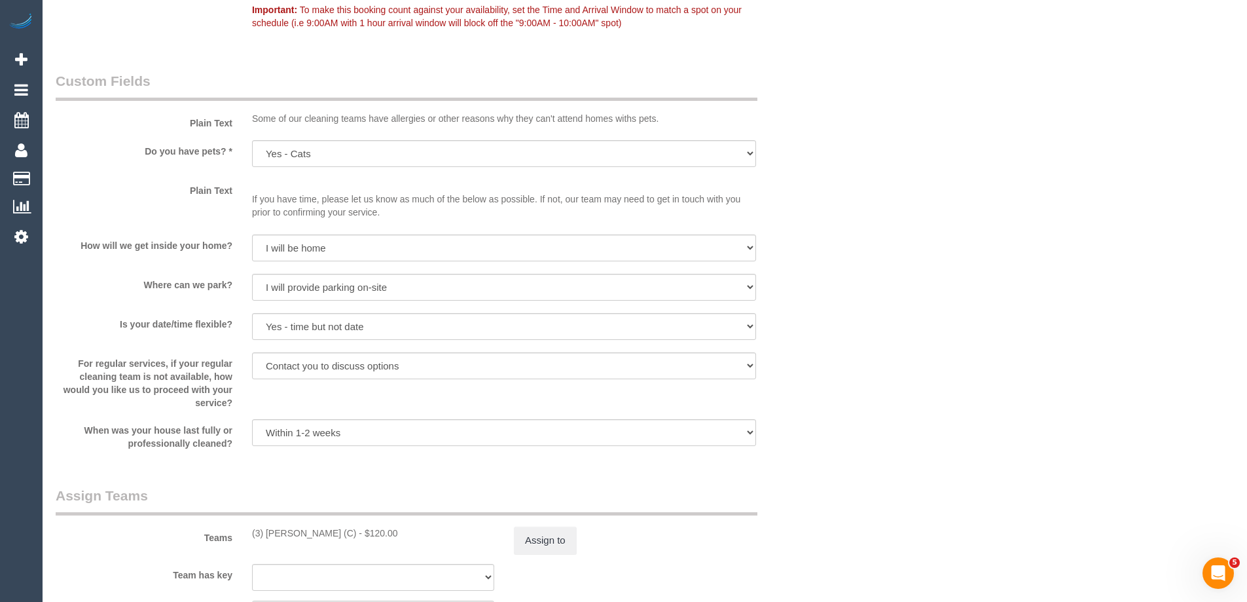
scroll to position [1768, 0]
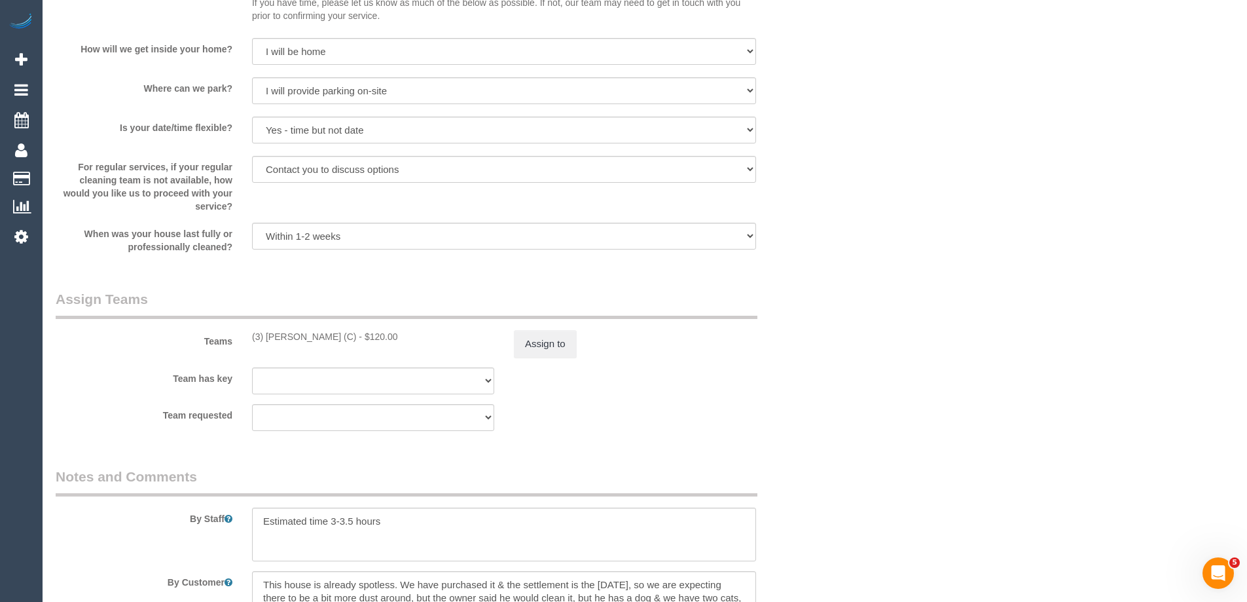
click at [282, 335] on div "(3) Hasibul Haque (C) - $120.00" at bounding box center [373, 336] width 242 height 13
copy div "Hasibul"
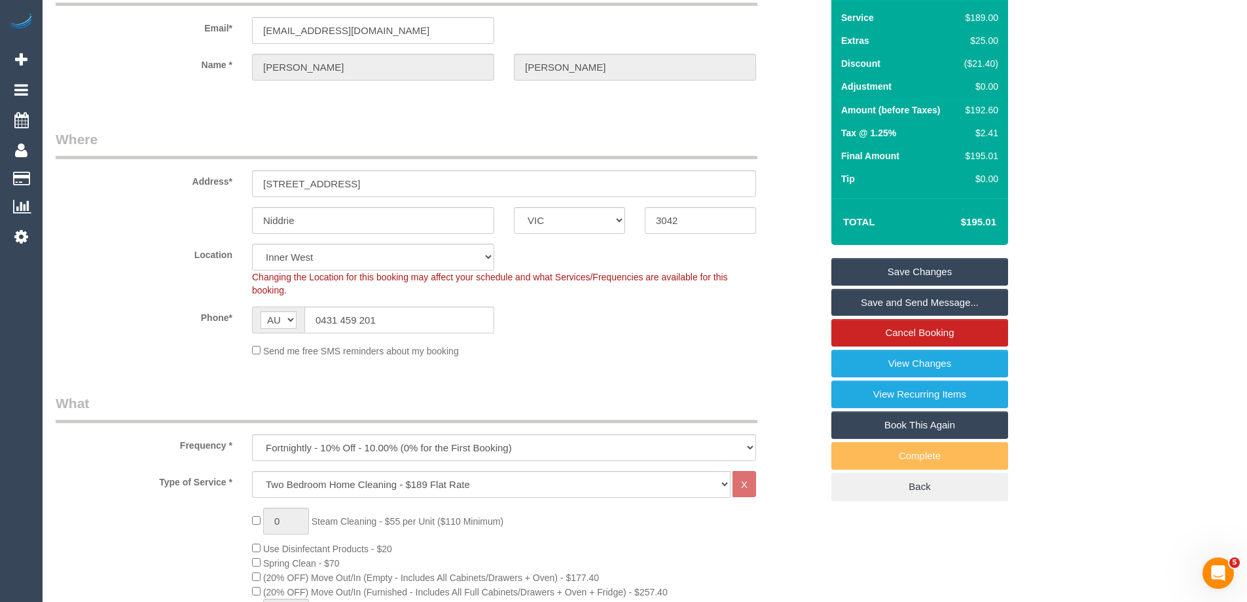
scroll to position [0, 0]
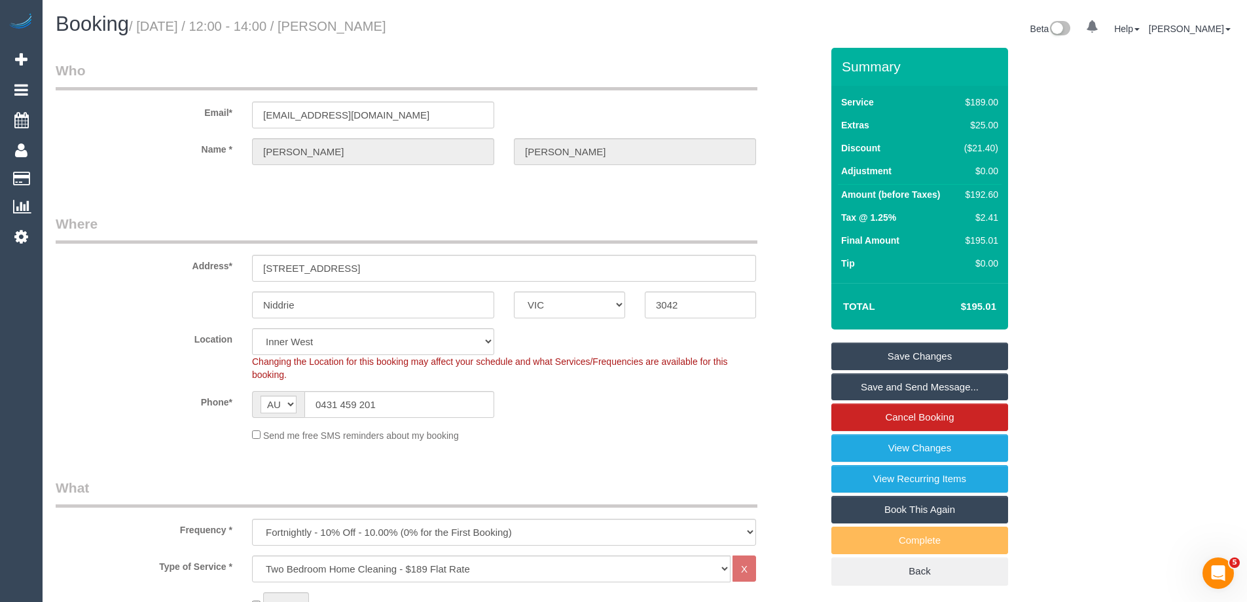
drag, startPoint x: 397, startPoint y: 31, endPoint x: 345, endPoint y: 28, distance: 52.5
click at [345, 28] on h1 "Booking / October 07, 2025 / 12:00 - 14:00 / Jessica McCloughan" at bounding box center [346, 24] width 580 height 22
copy small "Jessica McCloughan"
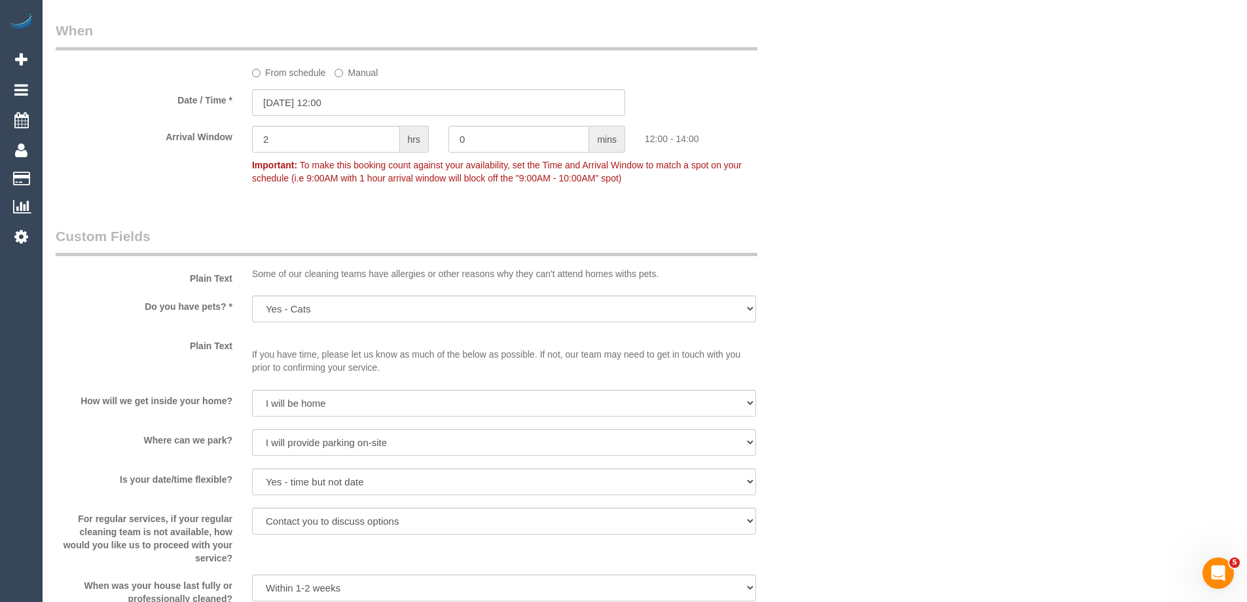
scroll to position [1768, 0]
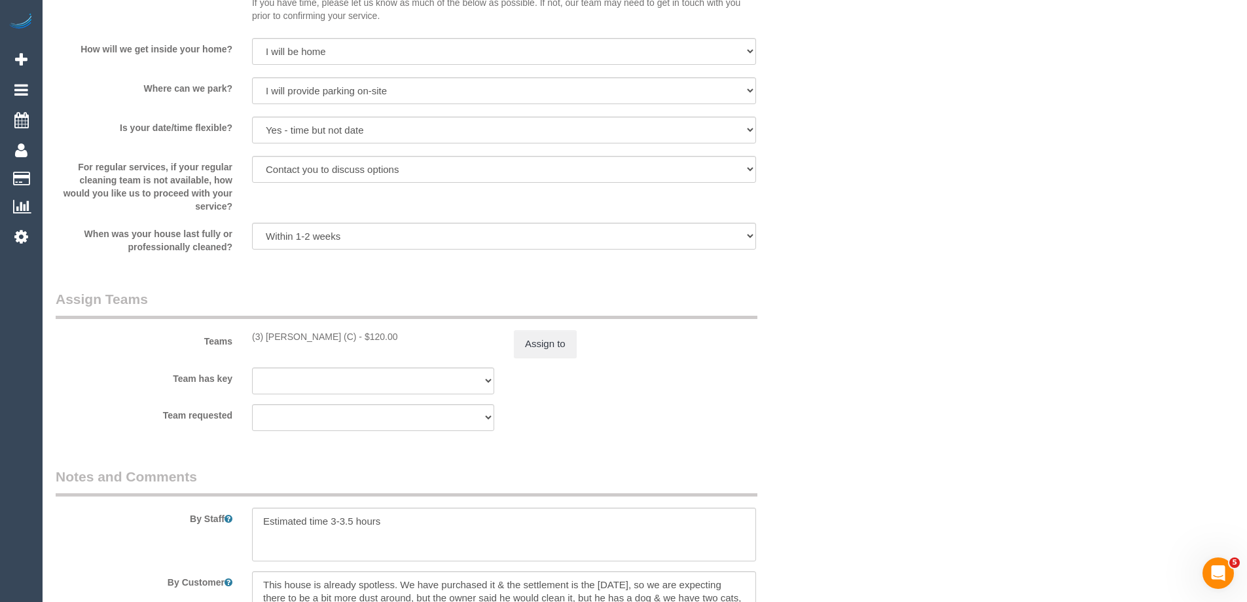
click at [281, 331] on div "(3) Hasibul Haque (C) - $120.00" at bounding box center [373, 336] width 242 height 13
copy div "Hasibul"
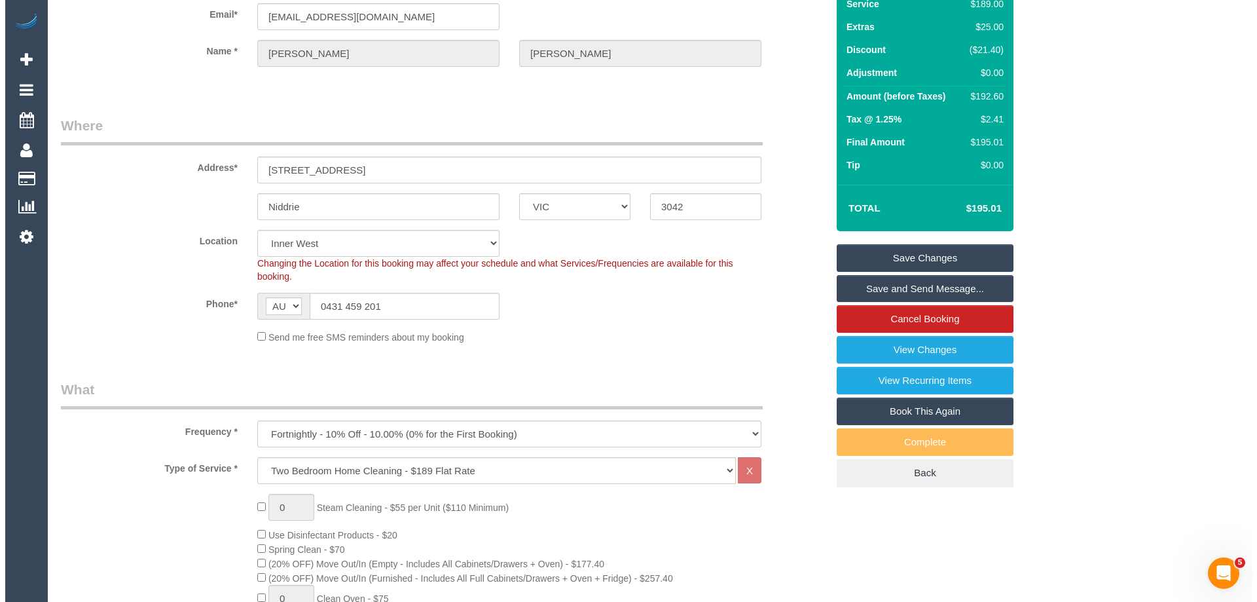
scroll to position [0, 0]
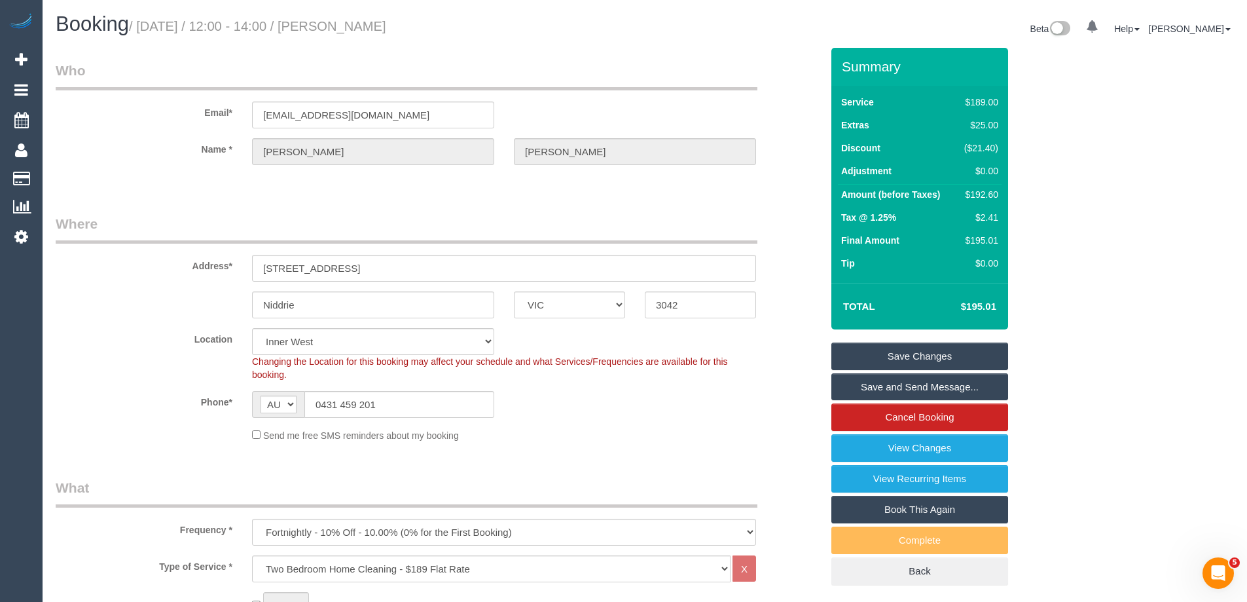
click at [865, 381] on link "Save and Send Message..." at bounding box center [920, 387] width 177 height 28
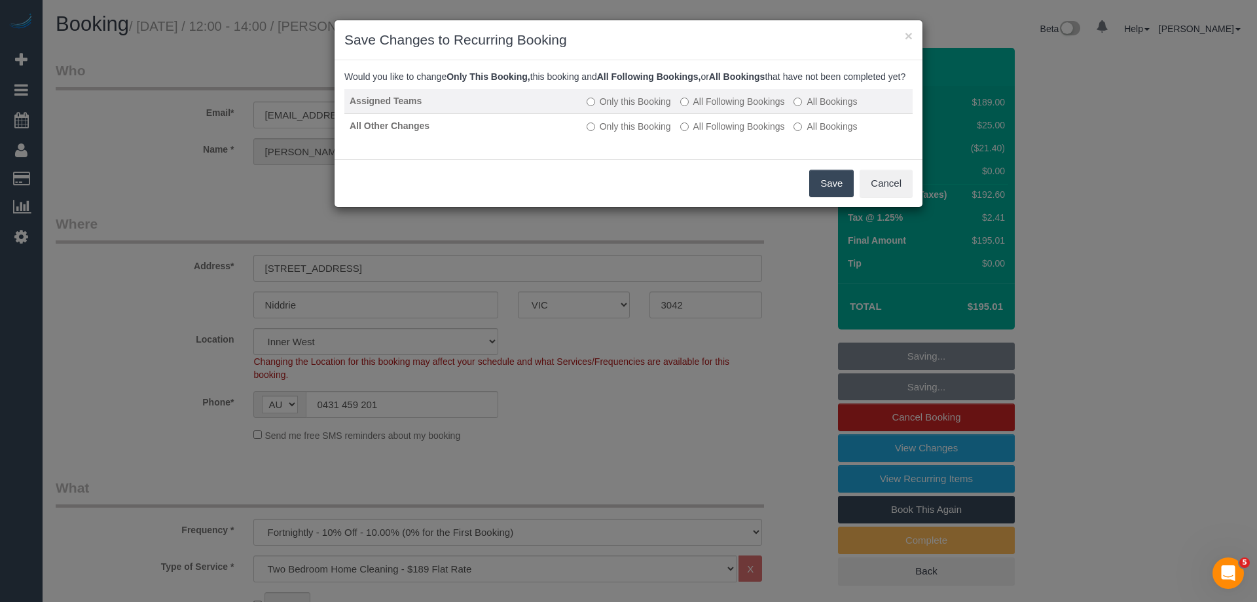
click at [731, 108] on label "All Following Bookings" at bounding box center [732, 101] width 105 height 13
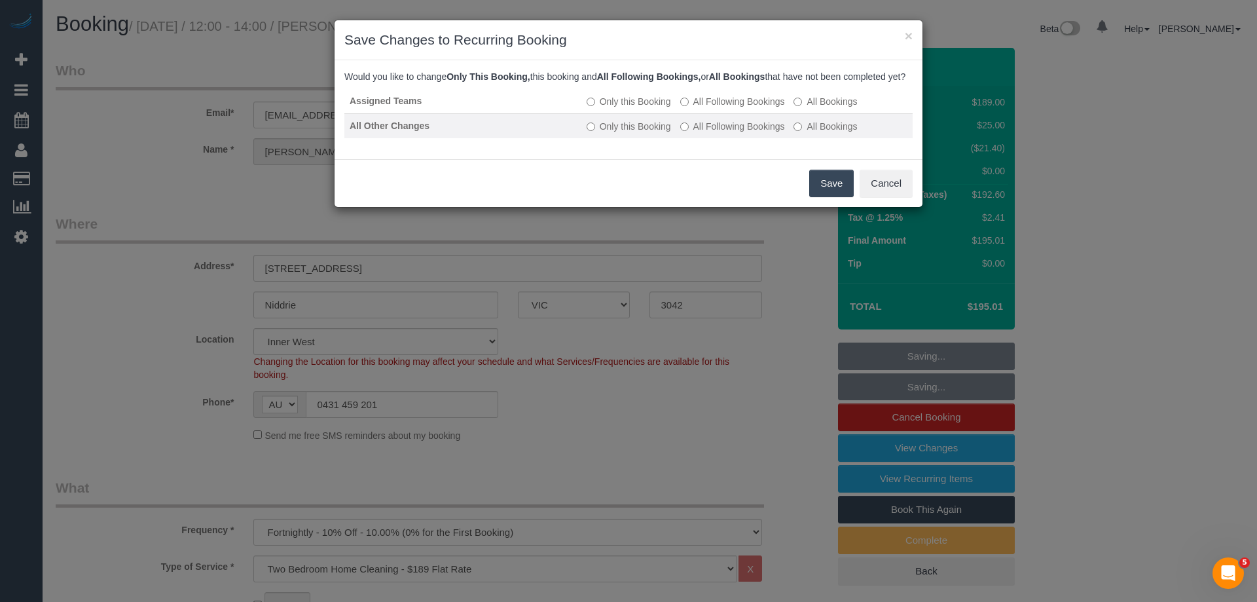
click at [728, 133] on label "All Following Bookings" at bounding box center [732, 126] width 105 height 13
click at [820, 192] on button "Save" at bounding box center [831, 184] width 45 height 28
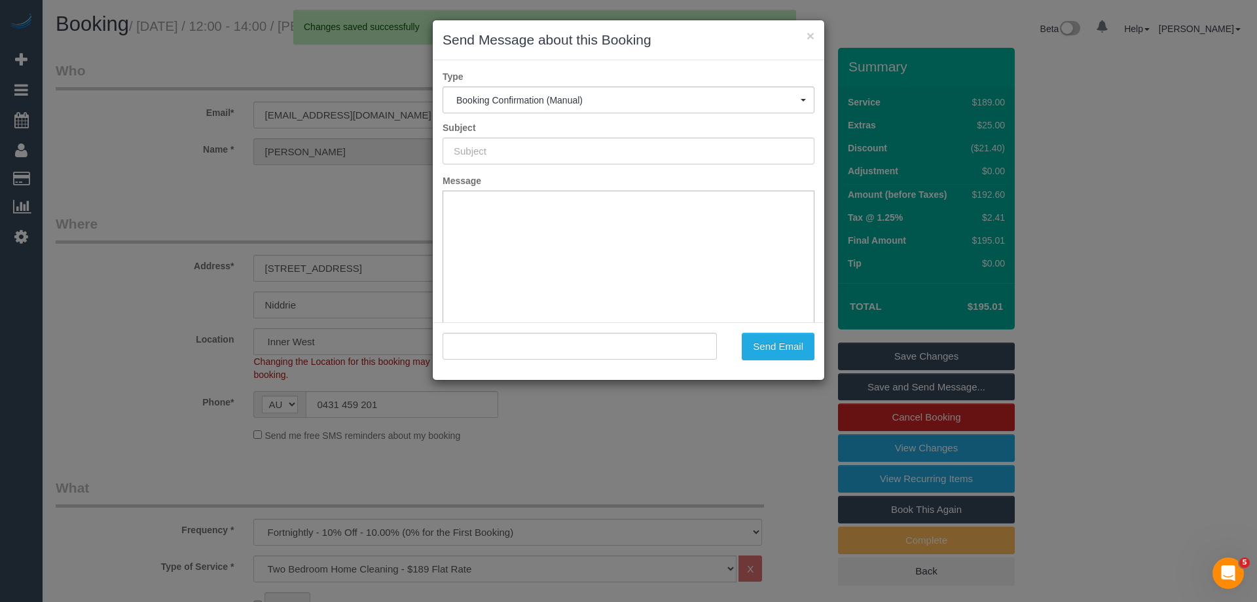
type input "Booking Confirmed"
type input ""Jessica McCloughan" <jezznjess@gmail.com>"
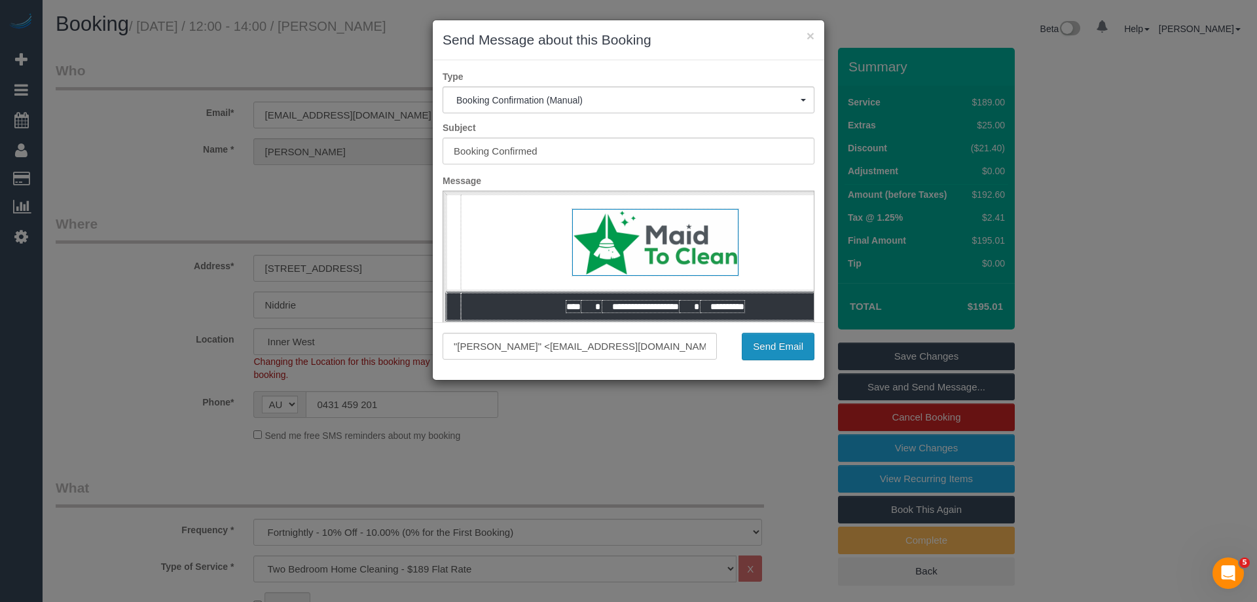
click at [760, 346] on button "Send Email" at bounding box center [778, 347] width 73 height 28
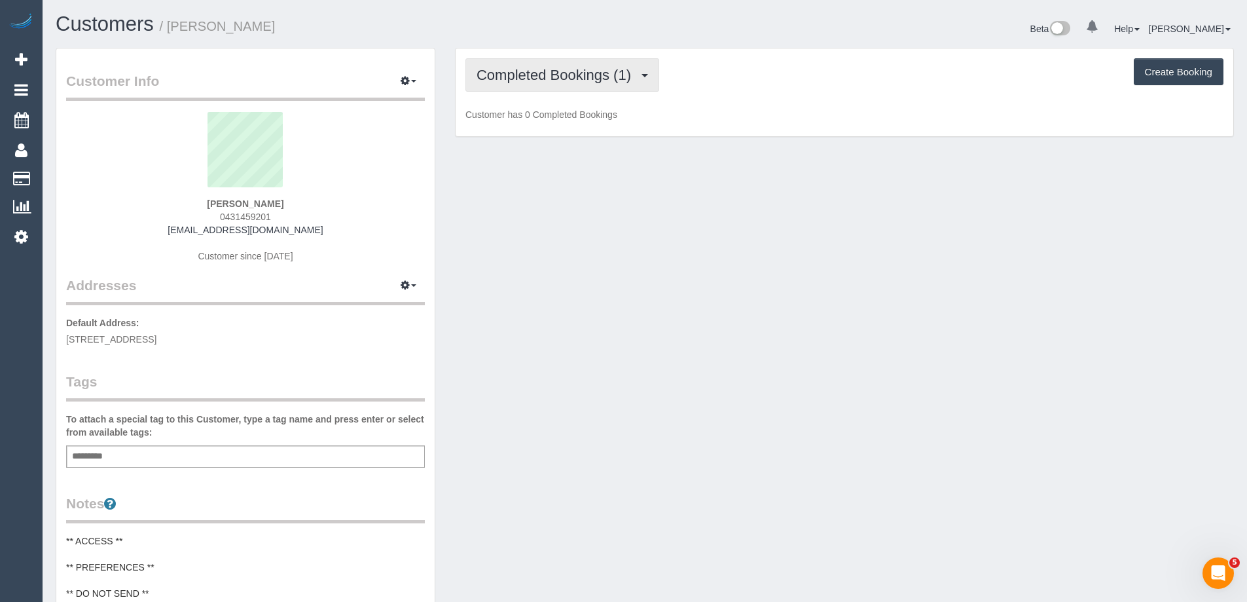
click at [612, 76] on span "Completed Bookings (1)" at bounding box center [557, 75] width 161 height 16
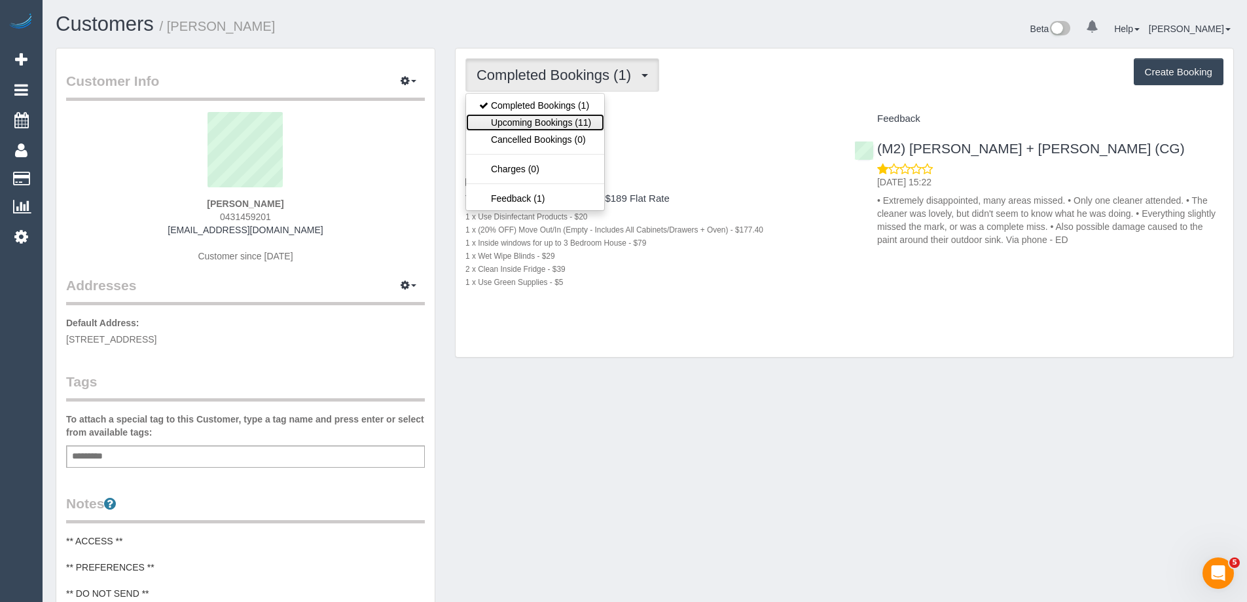
click at [586, 124] on link "Upcoming Bookings (11)" at bounding box center [535, 122] width 138 height 17
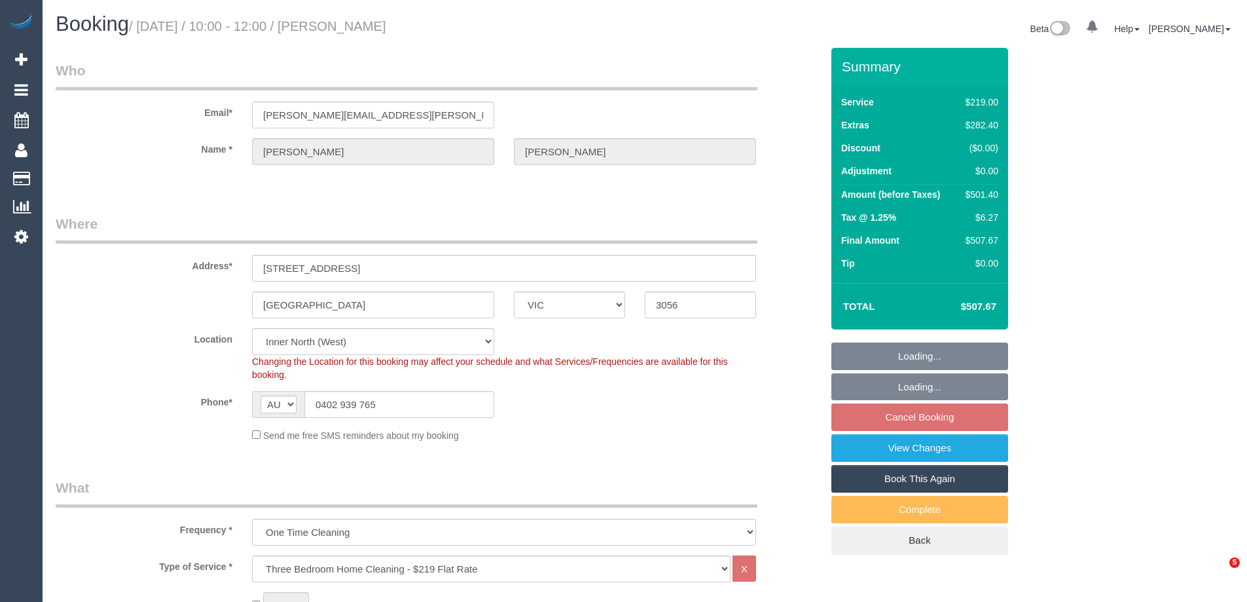
select select "VIC"
select select "string:stripe-pm_1SCYth2GScqysDRVLvQwxucg"
select select "number:28"
select select "number:14"
select select "number:19"
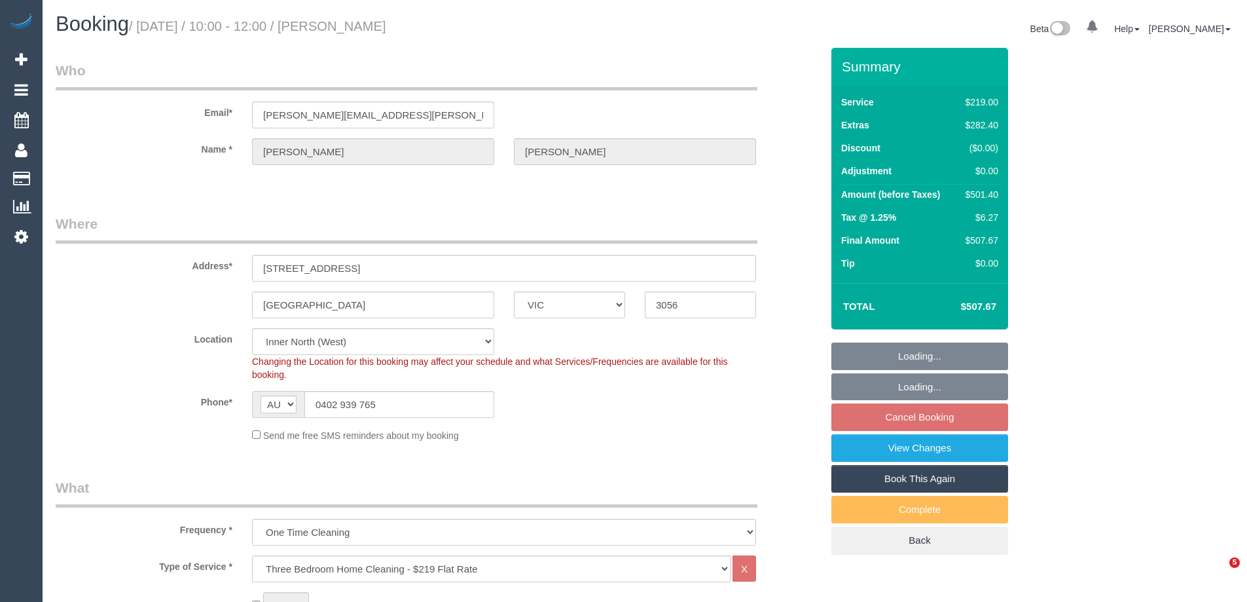
select select "number:22"
select select "object:806"
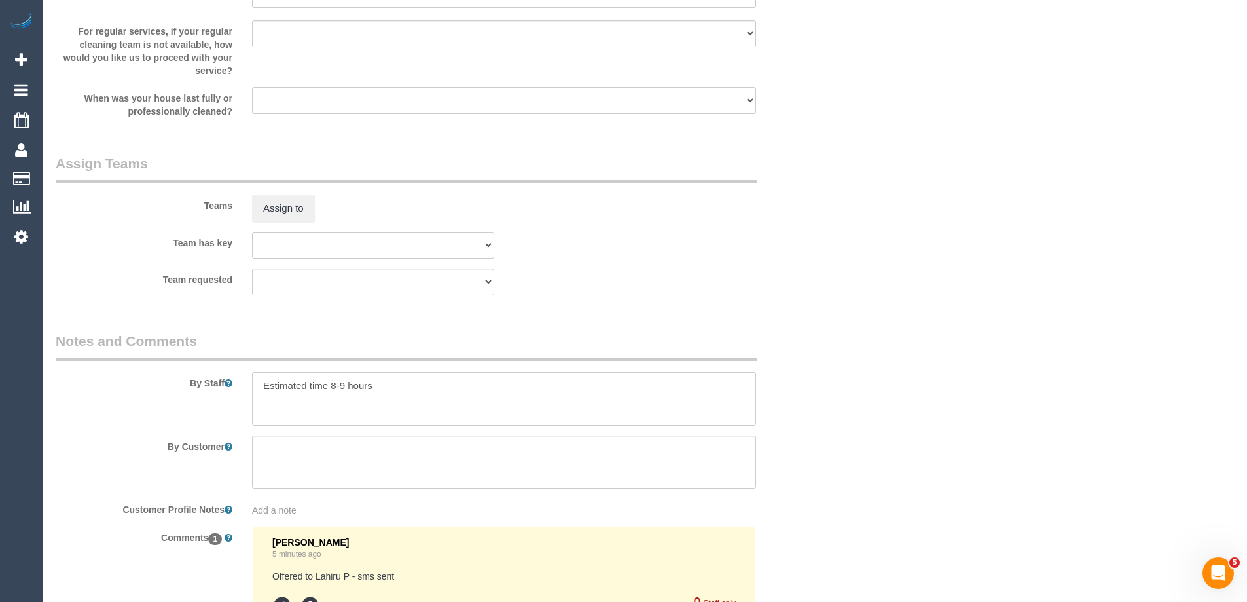
scroll to position [2084, 0]
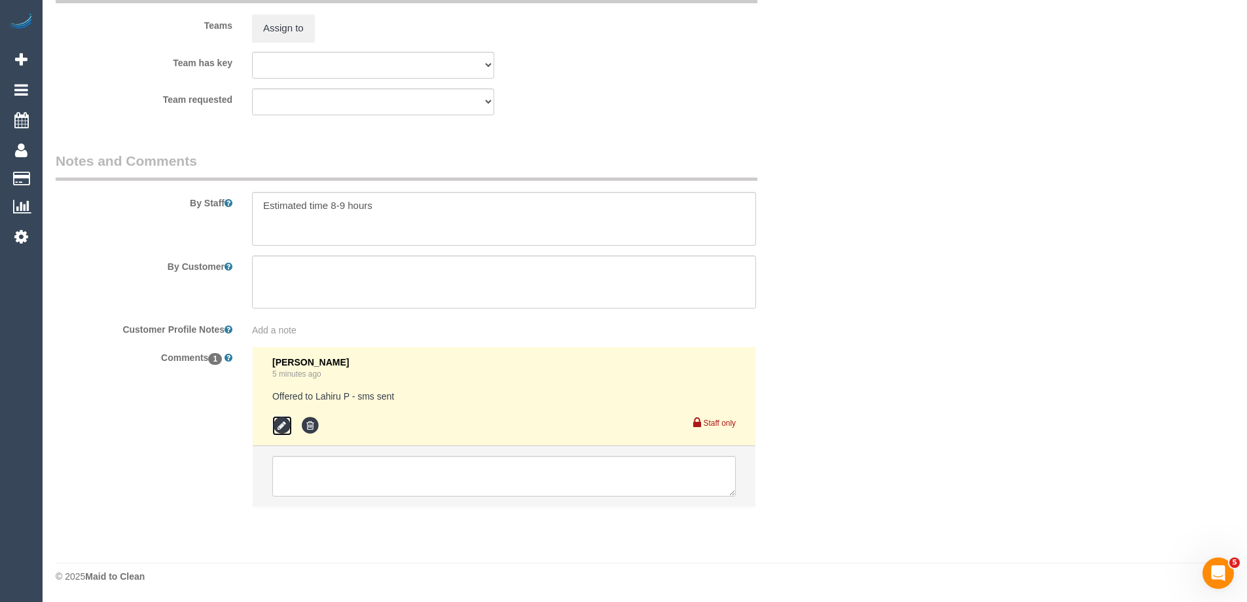
click at [274, 422] on icon at bounding box center [282, 426] width 20 height 20
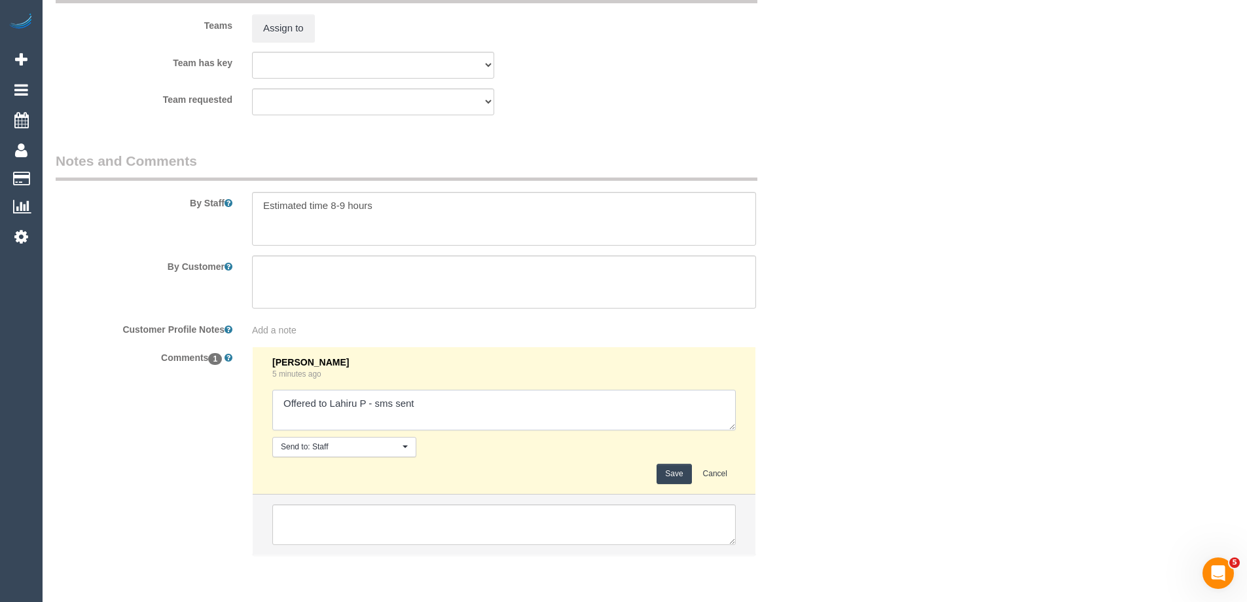
click at [475, 410] on textarea at bounding box center [504, 410] width 464 height 41
type textarea "Offered to Lahiru P - sms sent - Agreed"
click at [671, 471] on button "Save" at bounding box center [674, 474] width 35 height 20
drag, startPoint x: 985, startPoint y: 348, endPoint x: 1001, endPoint y: 339, distance: 18.8
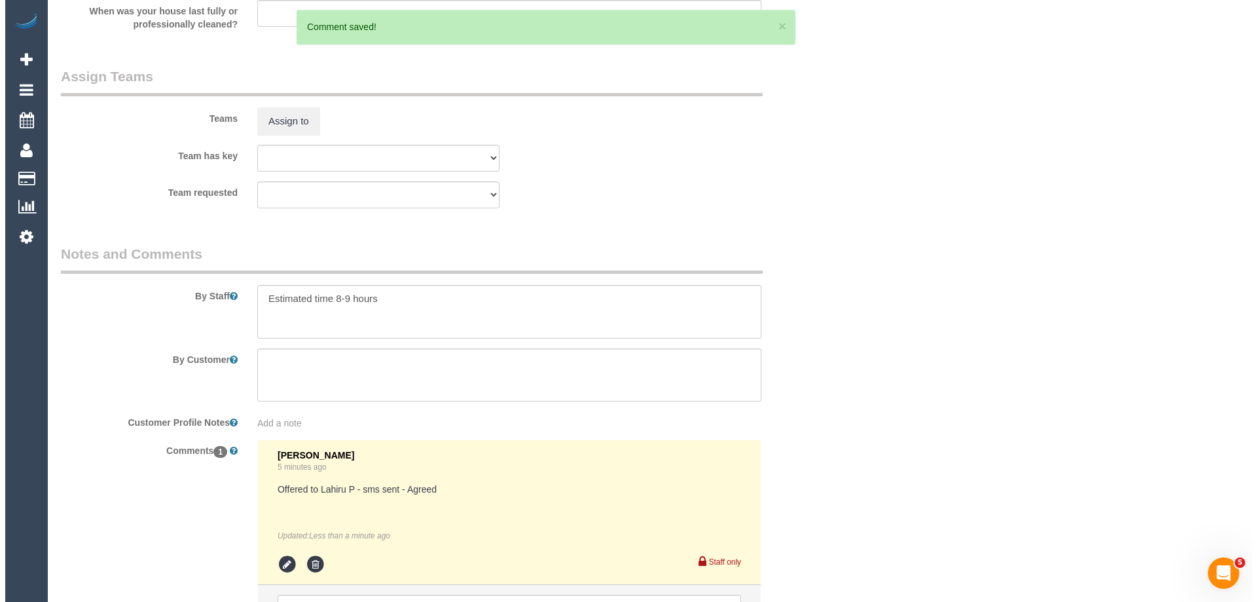
scroll to position [1822, 0]
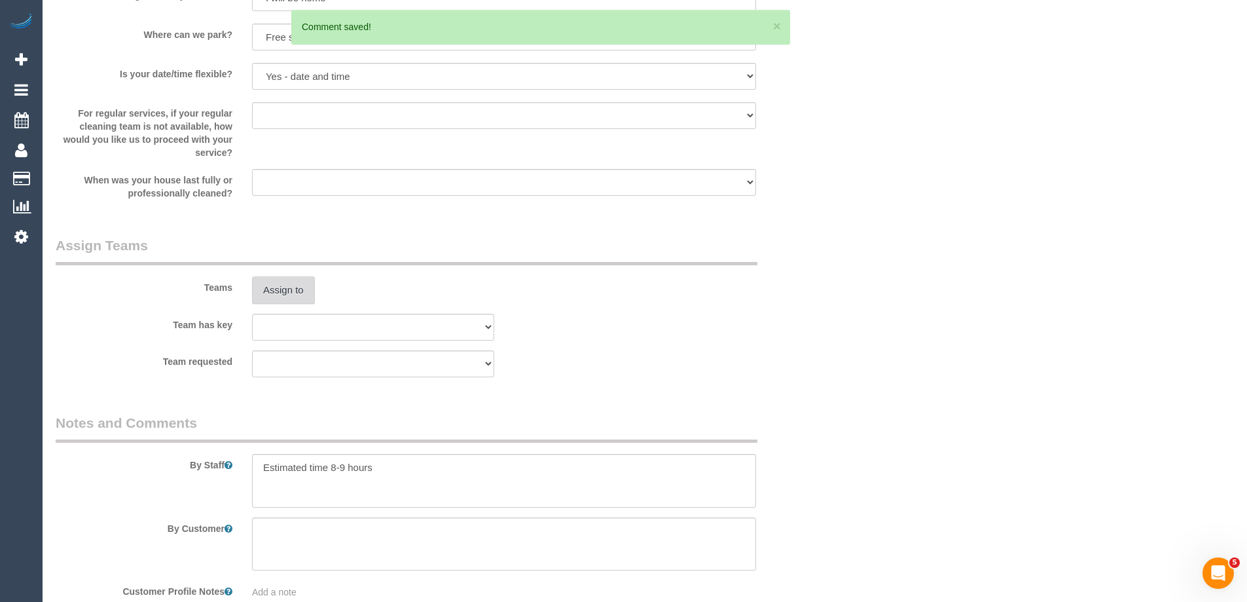
click at [297, 288] on button "Assign to" at bounding box center [283, 290] width 63 height 28
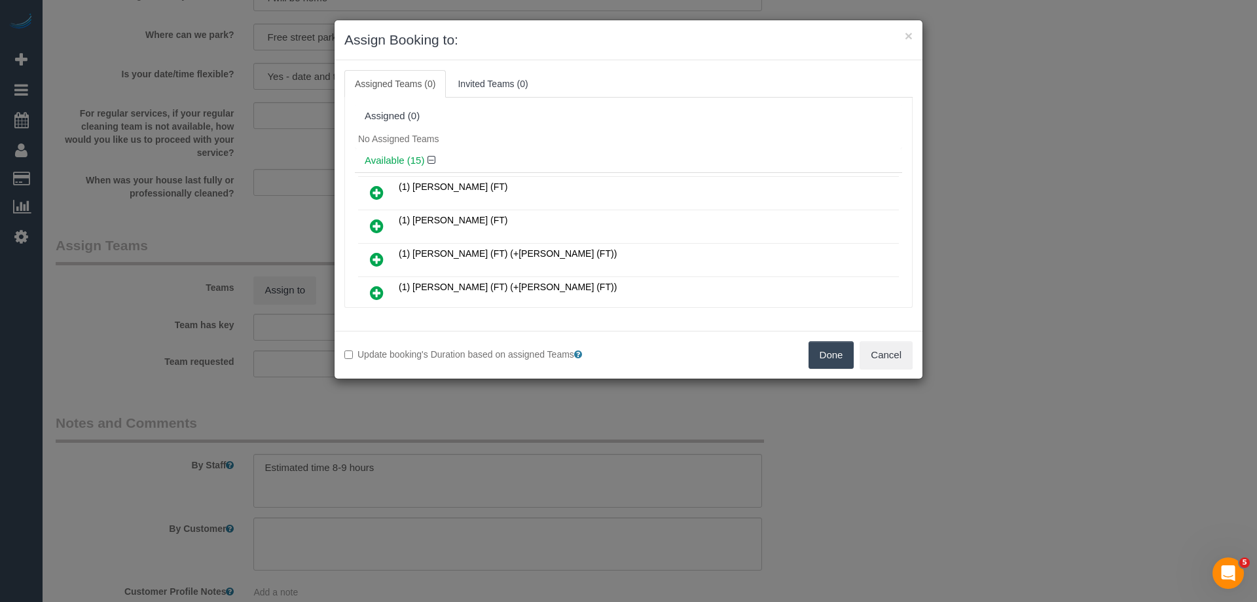
click at [557, 134] on div "No Assigned Teams" at bounding box center [628, 139] width 547 height 20
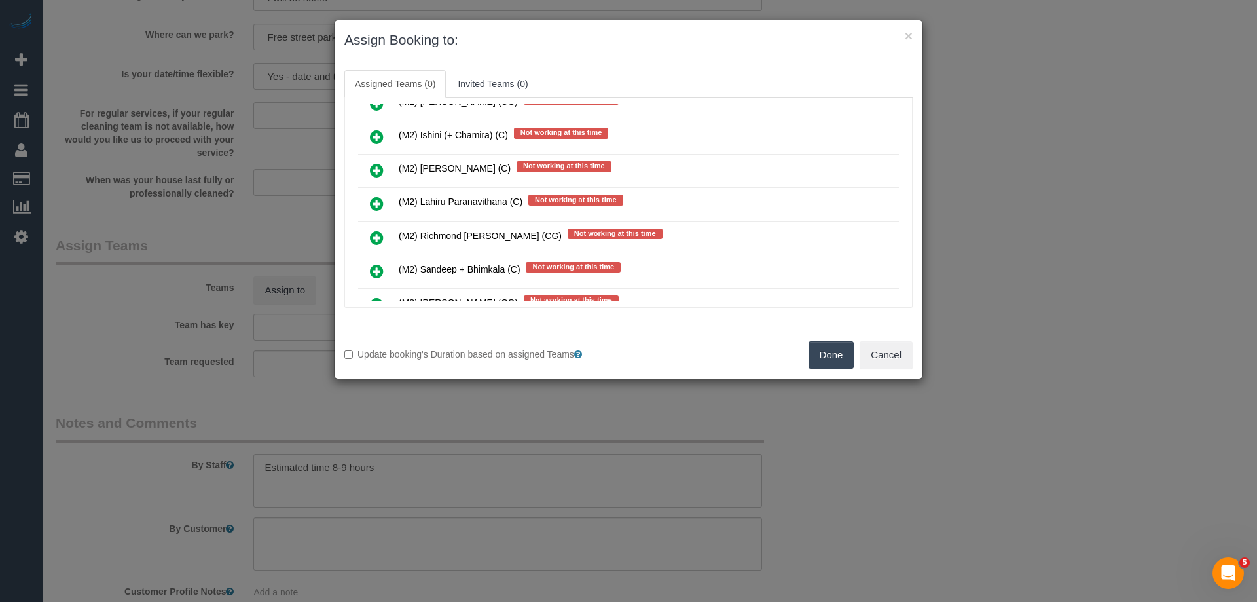
click at [375, 207] on icon at bounding box center [377, 204] width 14 height 16
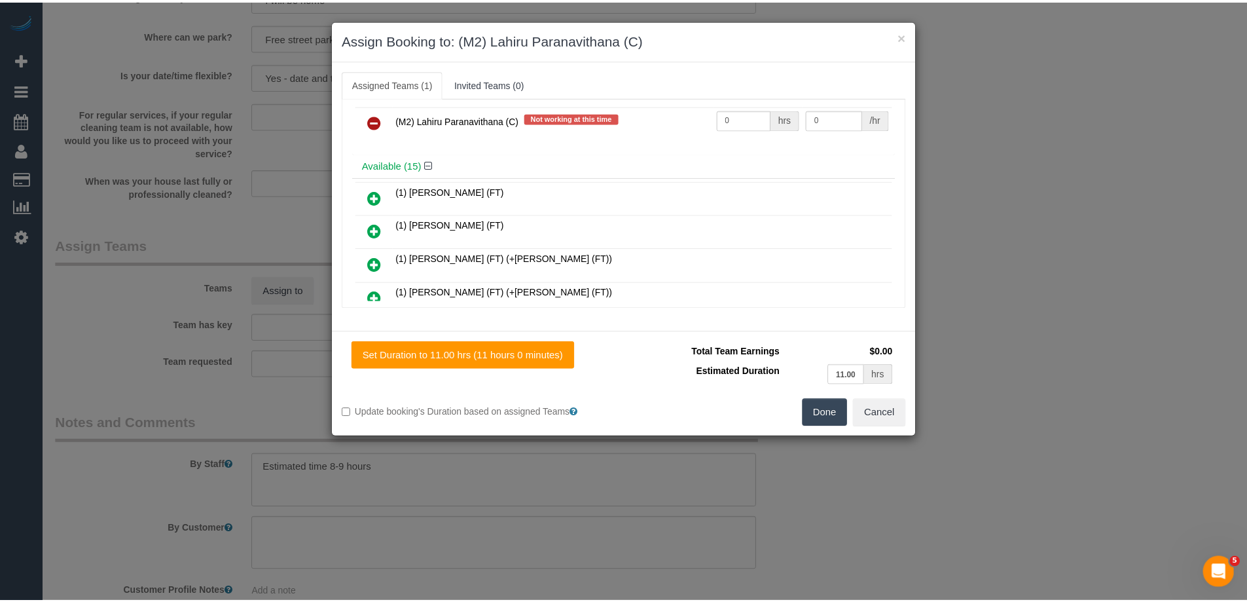
scroll to position [0, 0]
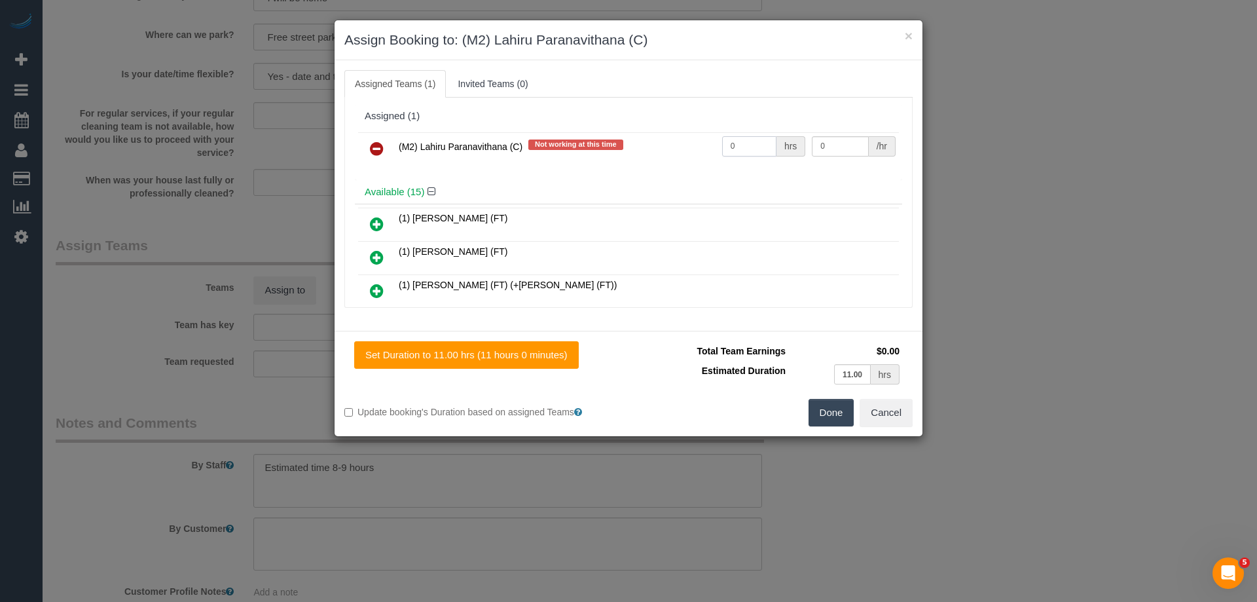
click at [748, 143] on input "0" at bounding box center [749, 146] width 54 height 20
type input "1"
click at [832, 147] on input "0" at bounding box center [840, 146] width 56 height 20
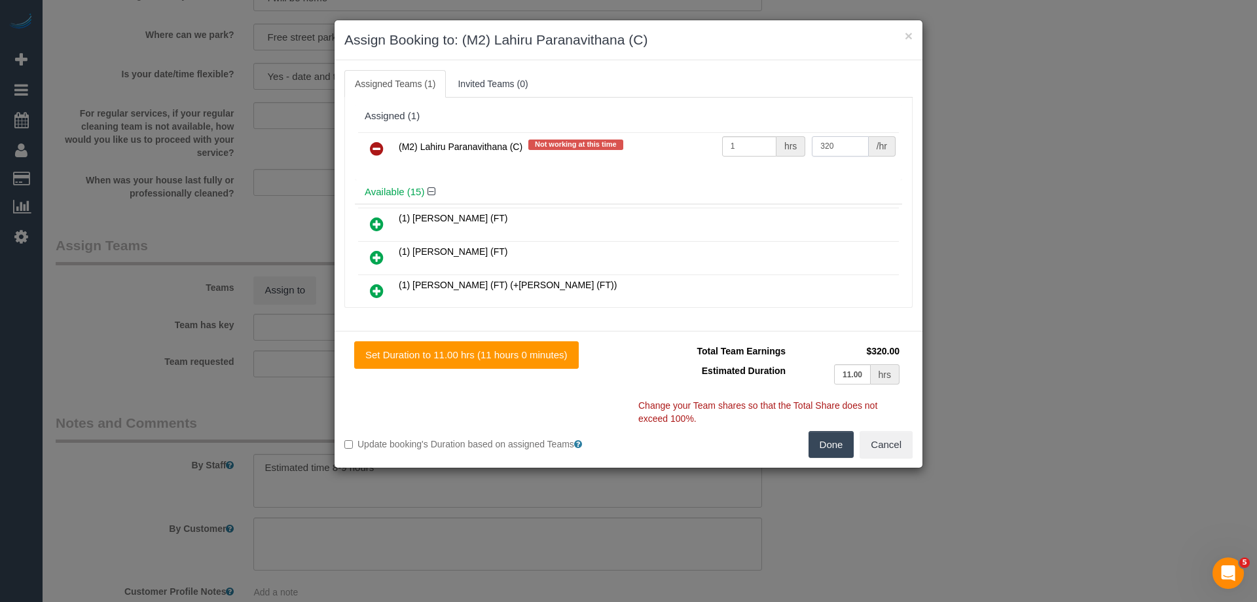
type input "320"
click at [832, 443] on button "Done" at bounding box center [832, 445] width 46 height 28
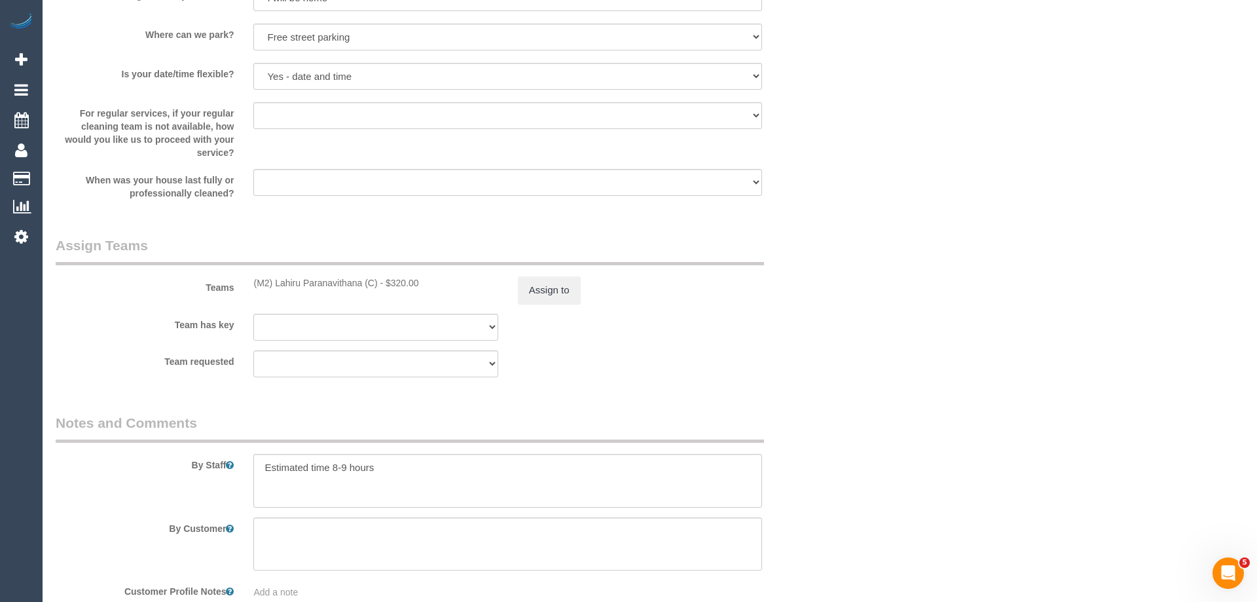
click at [832, 443] on div "× Assign Booking to: (M2) Lahiru Paranavithana (C) Assigned Teams (1) Invited T…" at bounding box center [628, 301] width 1257 height 602
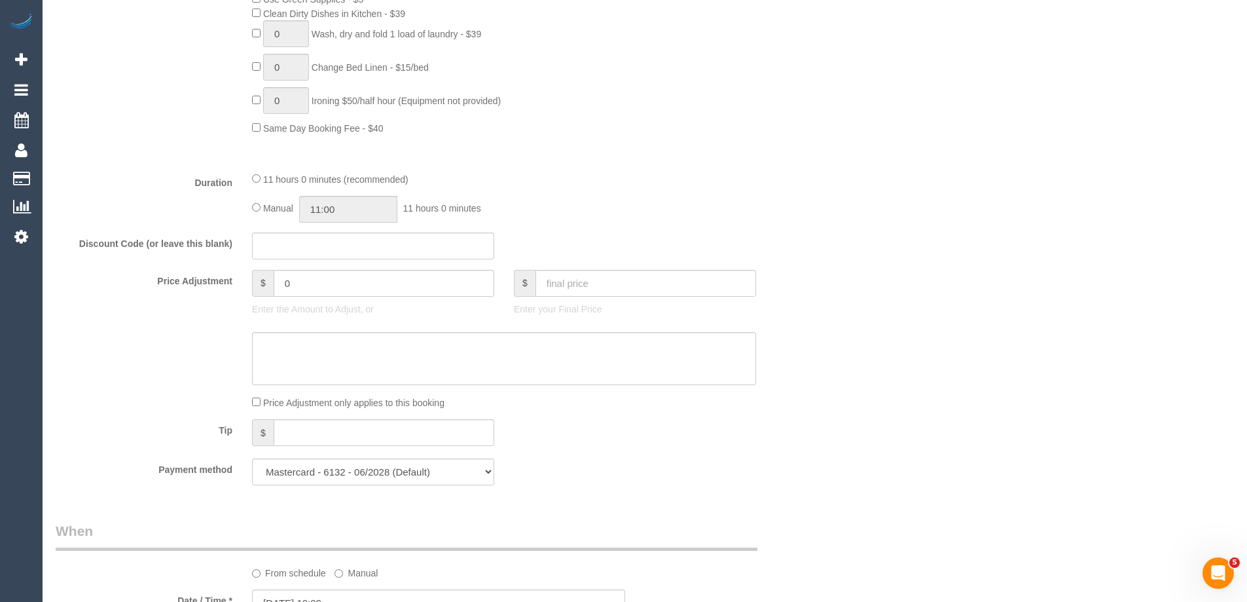
scroll to position [905, 0]
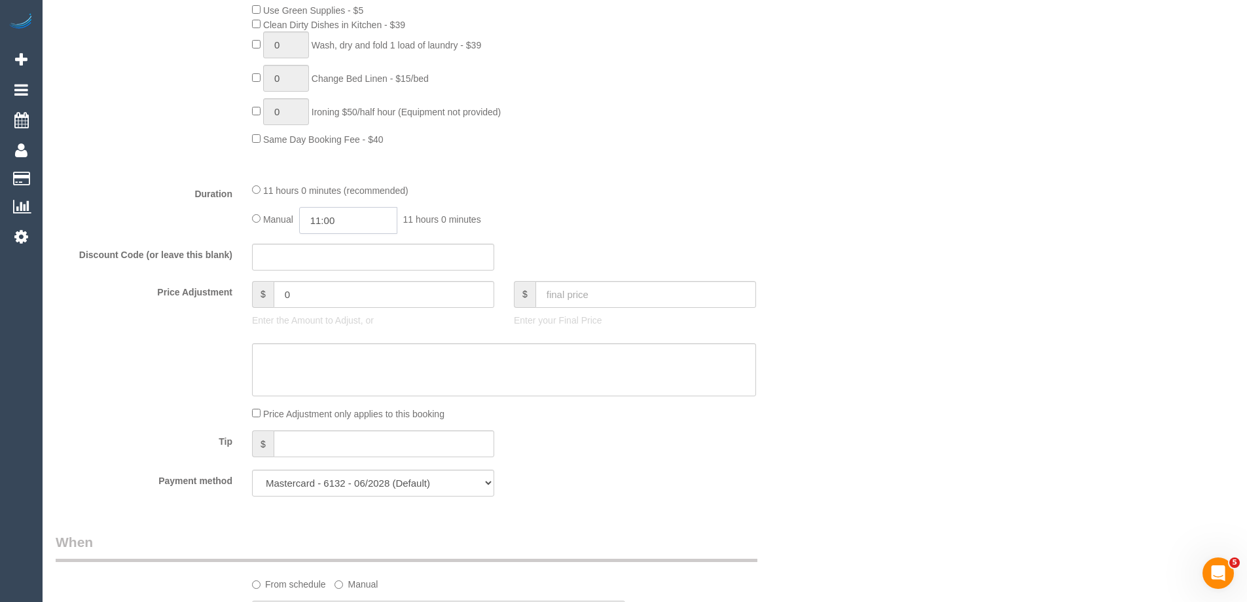
click at [341, 222] on input "11:00" at bounding box center [348, 220] width 98 height 27
type input "09:00"
click at [335, 266] on li "09:00" at bounding box center [333, 270] width 58 height 17
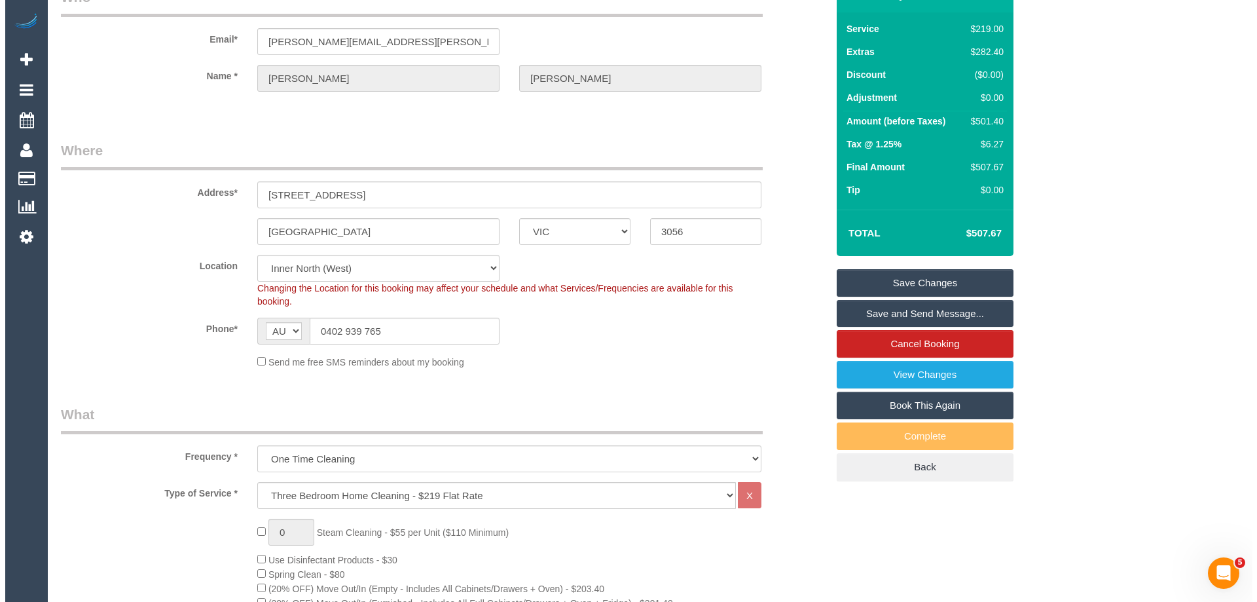
scroll to position [0, 0]
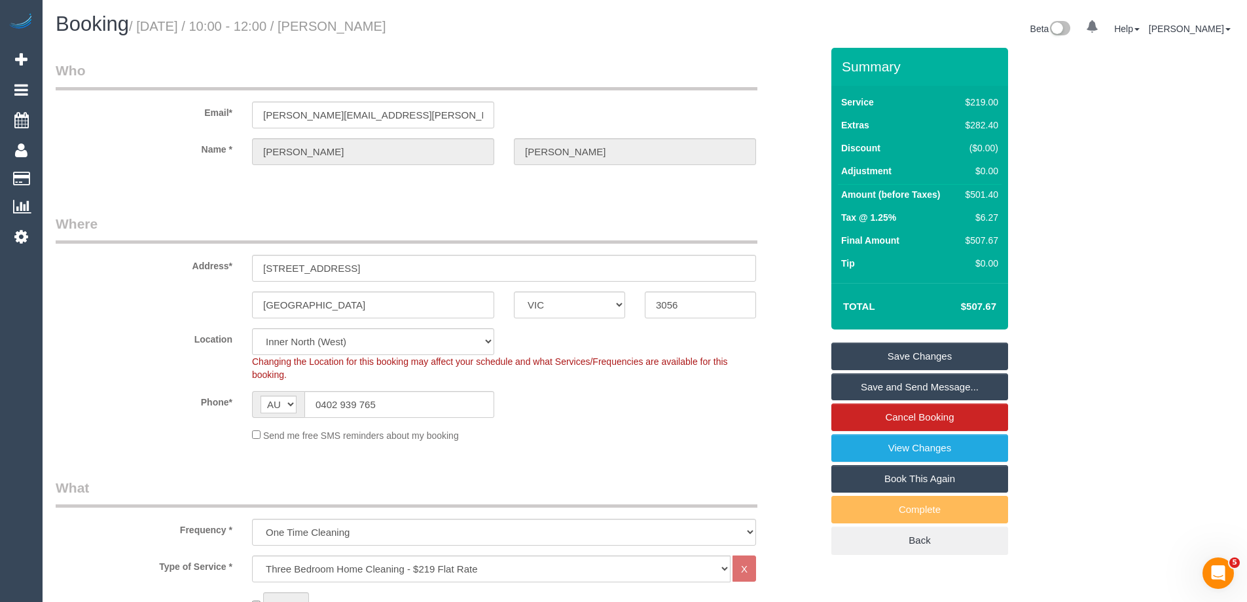
click at [888, 388] on link "Save and Send Message..." at bounding box center [920, 387] width 177 height 28
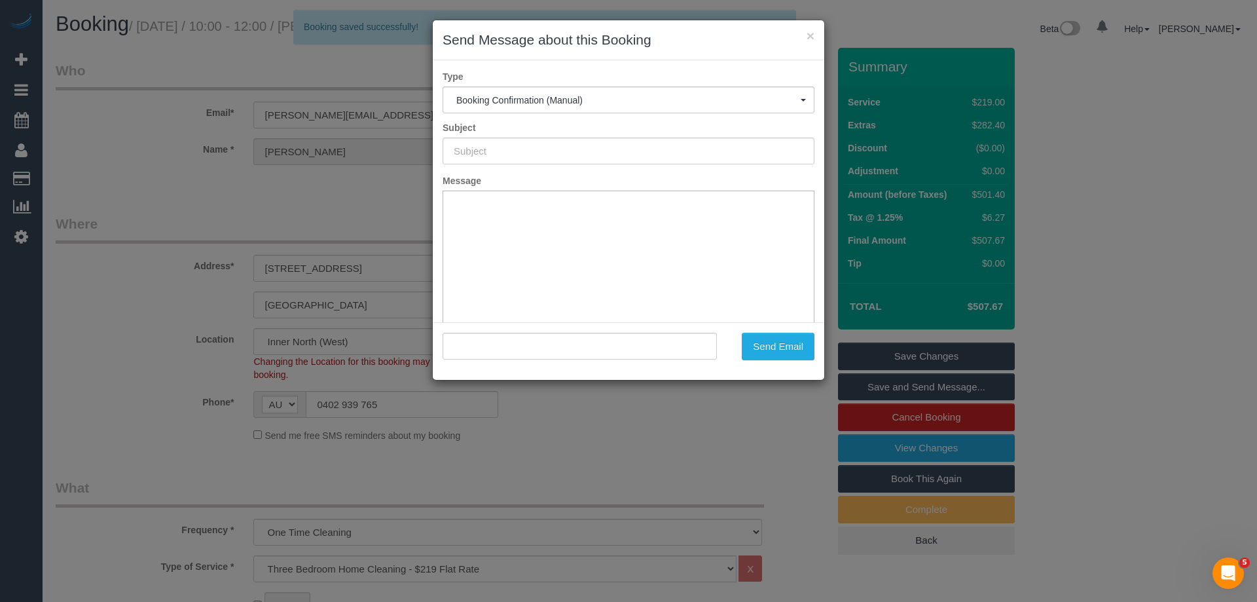
type input "Booking Confirmed"
type input ""[PERSON_NAME]" <[PERSON_NAME][EMAIL_ADDRESS][PERSON_NAME][DOMAIN_NAME]>"
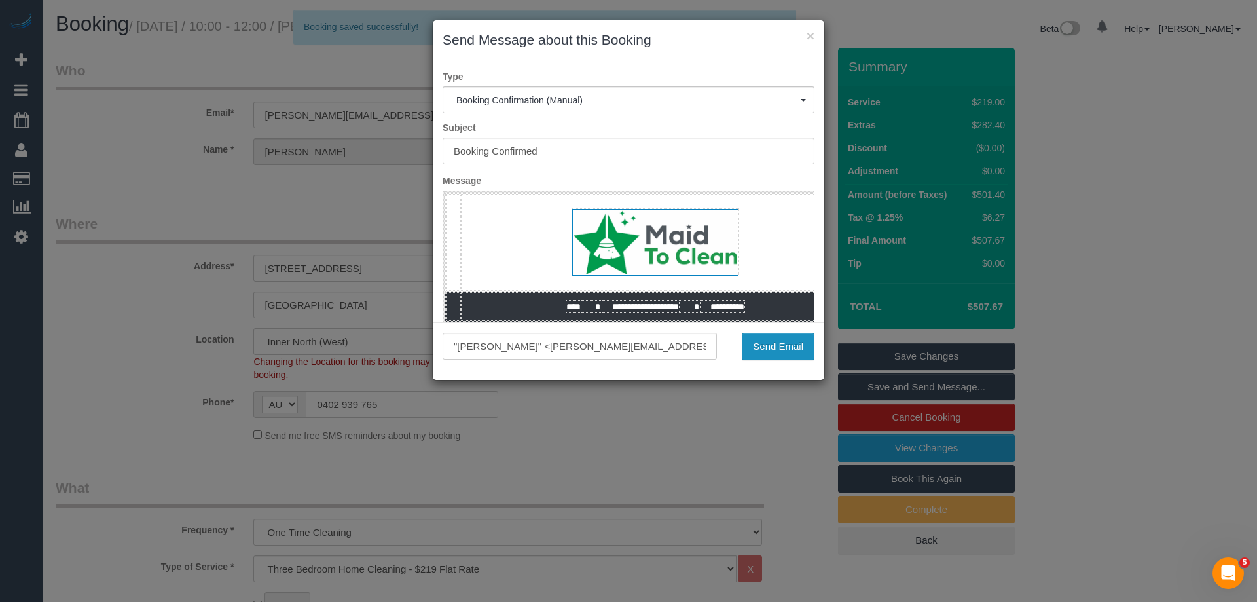
click at [771, 345] on button "Send Email" at bounding box center [778, 347] width 73 height 28
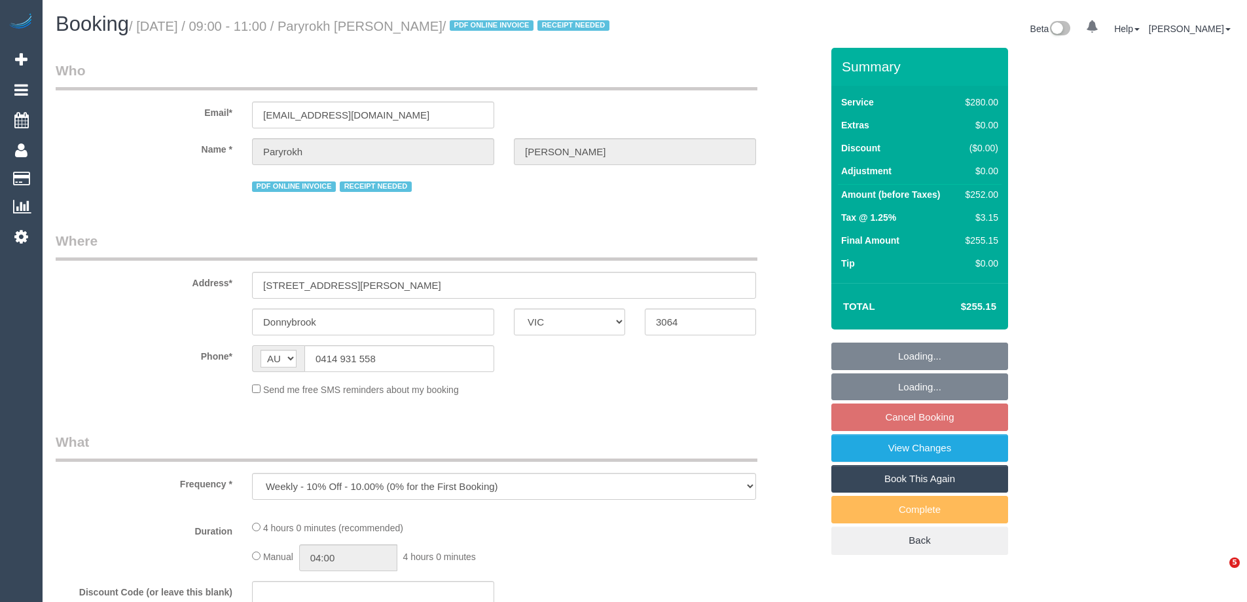
select select "VIC"
select select "240"
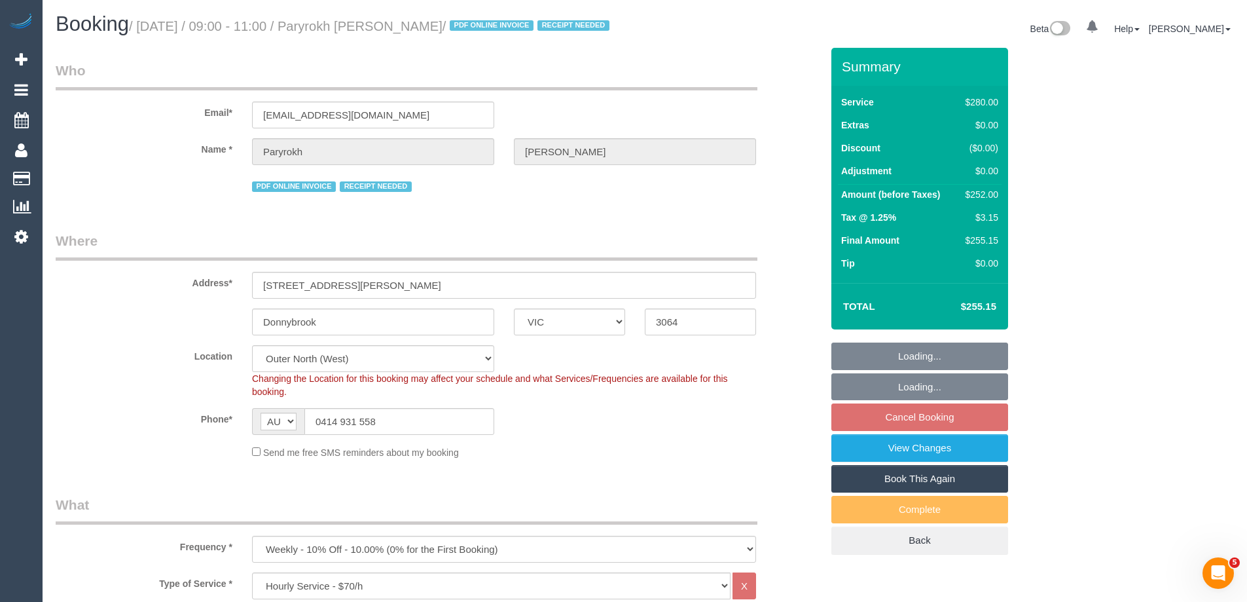
select select "object:1093"
select select "number:29"
select select "number:14"
select select "number:19"
select select "number:22"
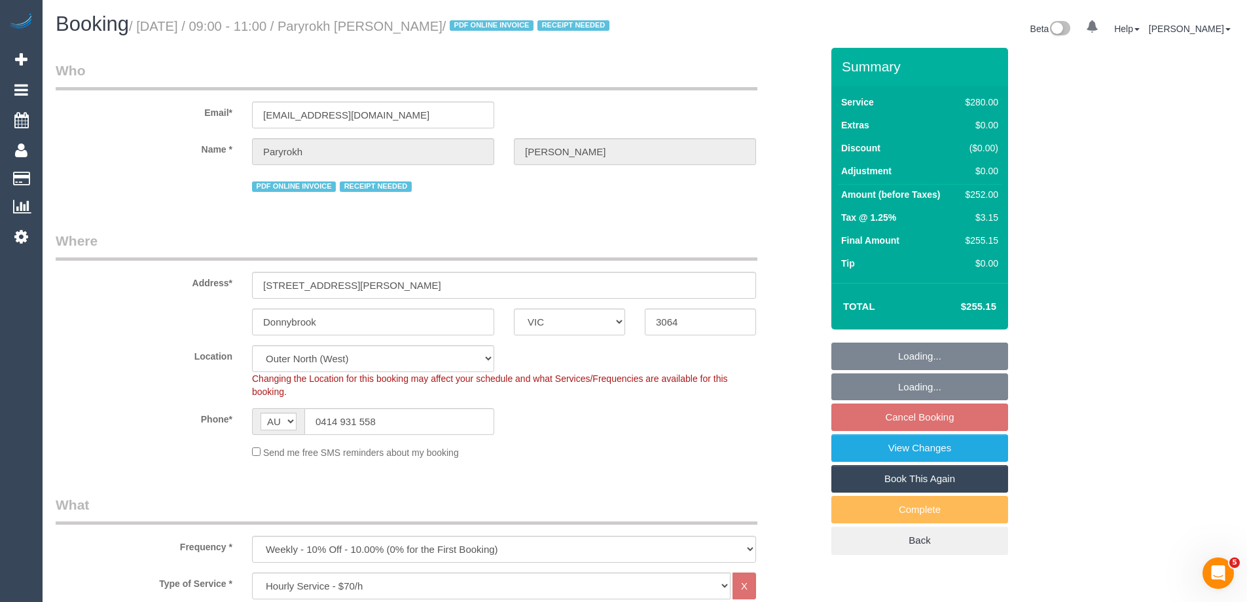
select select "number:34"
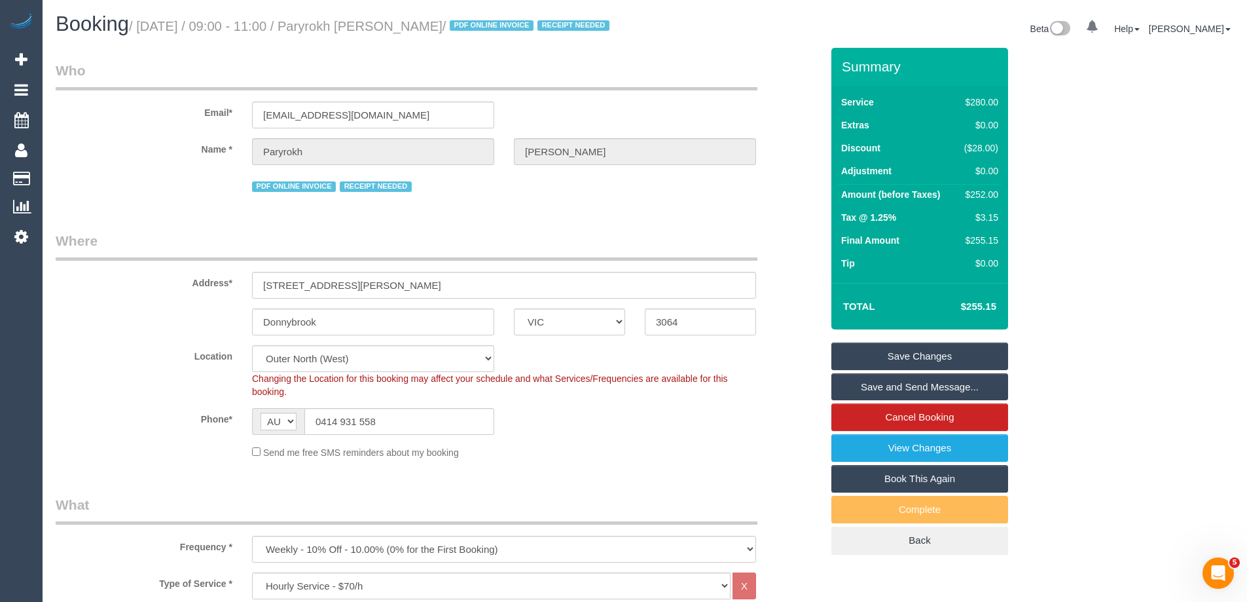
drag, startPoint x: 478, startPoint y: 31, endPoint x: 347, endPoint y: 29, distance: 131.0
click at [347, 29] on small "/ [DATE] / 09:00 - 11:00 / Paryrokh [PERSON_NAME] / PDF ONLINE INVOICE RECEIPT …" at bounding box center [371, 26] width 485 height 14
click at [534, 469] on fieldset "Where Address* [STREET_ADDRESS][PERSON_NAME] [GEOGRAPHIC_DATA] ACT [GEOGRAPHIC_…" at bounding box center [439, 350] width 766 height 238
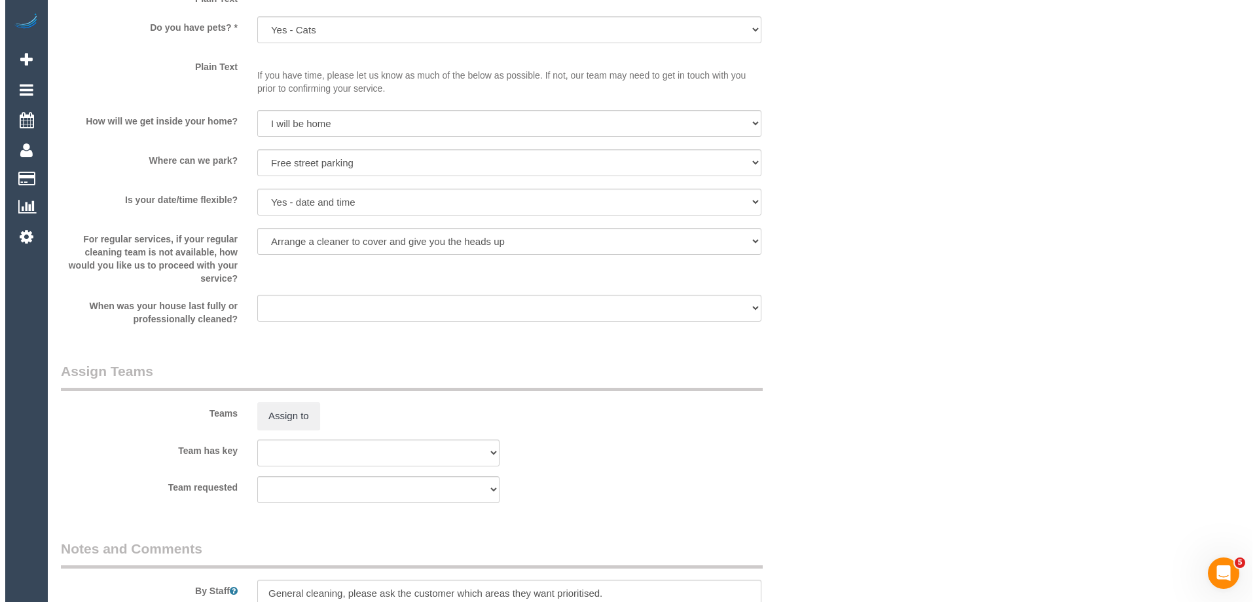
scroll to position [1703, 0]
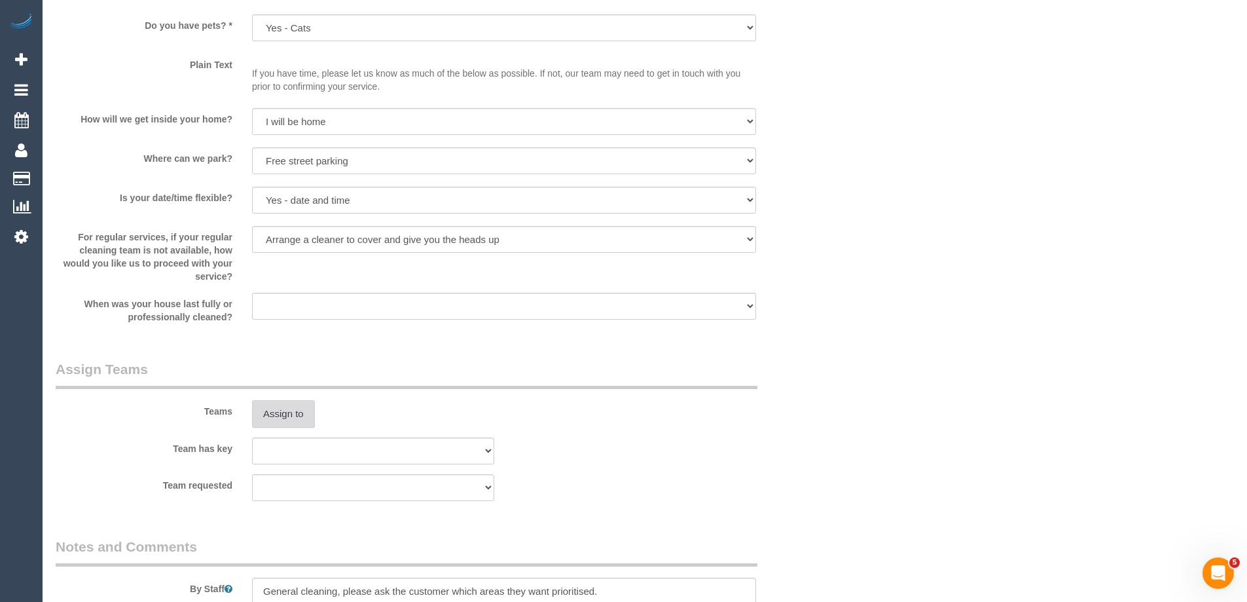
click at [275, 428] on button "Assign to" at bounding box center [283, 414] width 63 height 28
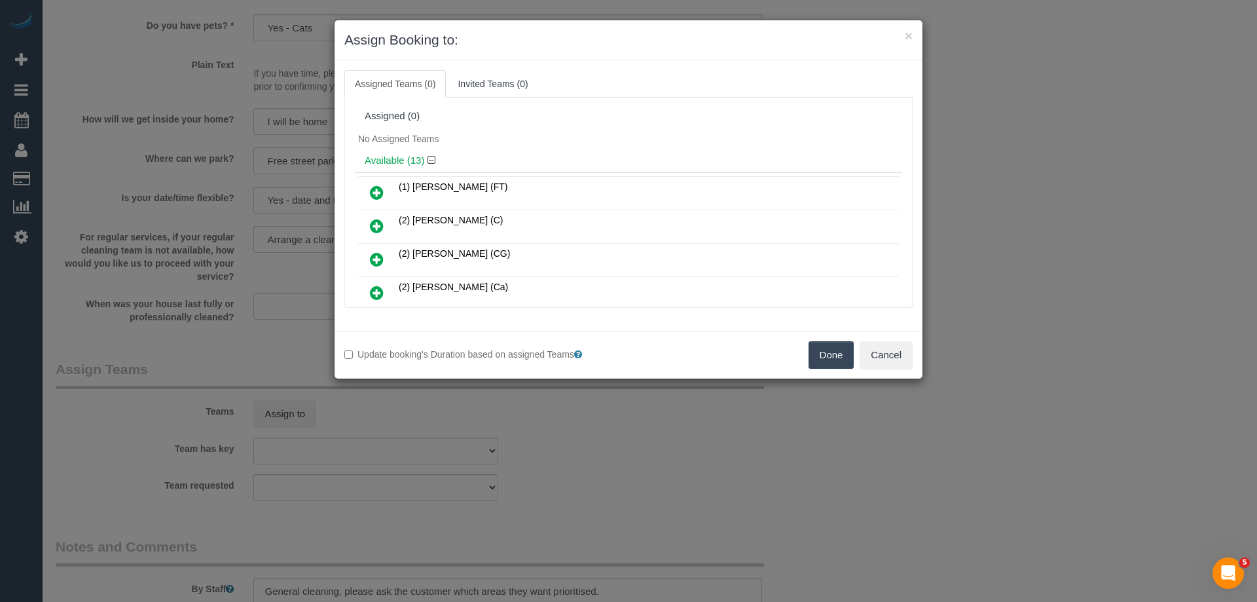
click at [578, 145] on div "No Assigned Teams" at bounding box center [628, 139] width 547 height 20
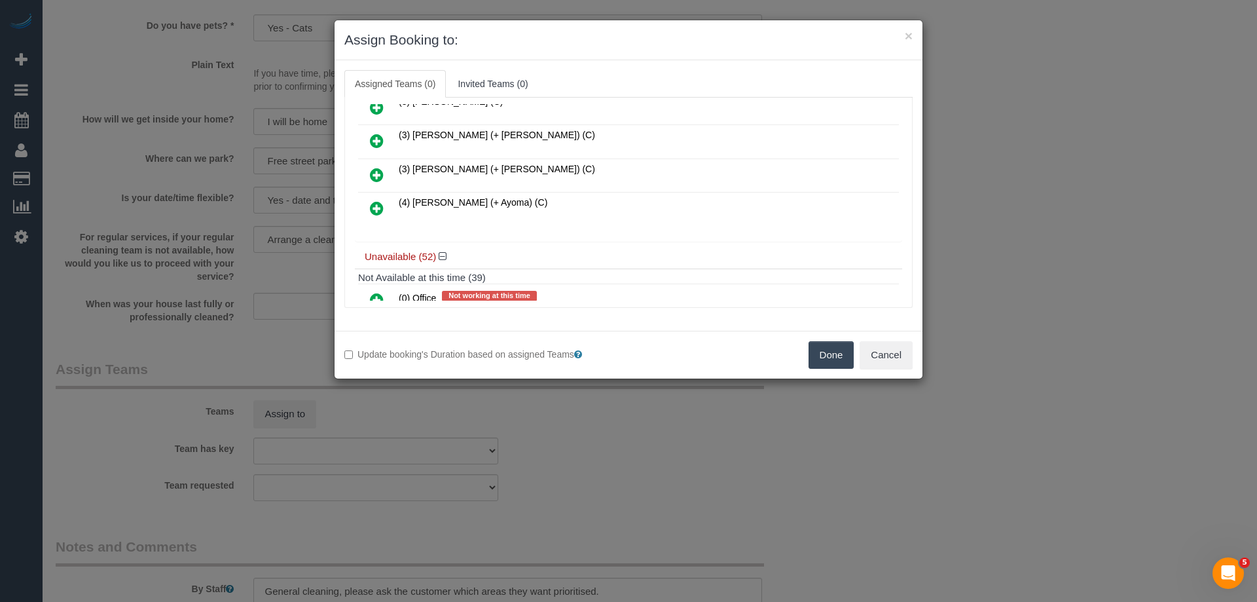
click at [384, 213] on link at bounding box center [376, 209] width 31 height 26
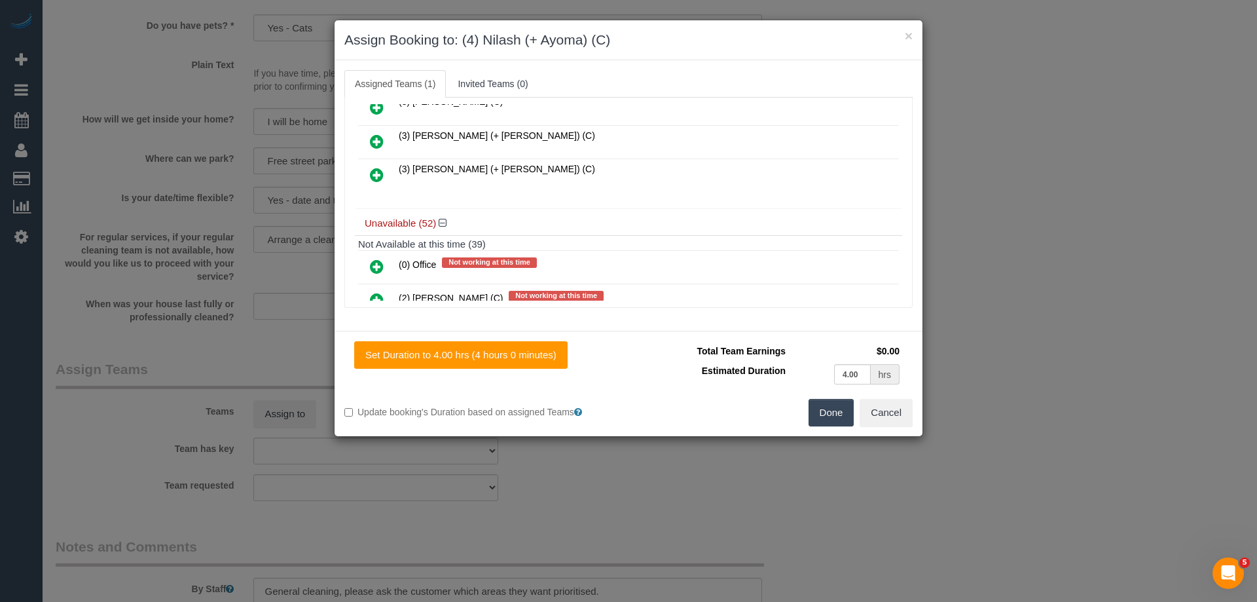
click at [832, 418] on button "Done" at bounding box center [832, 413] width 46 height 28
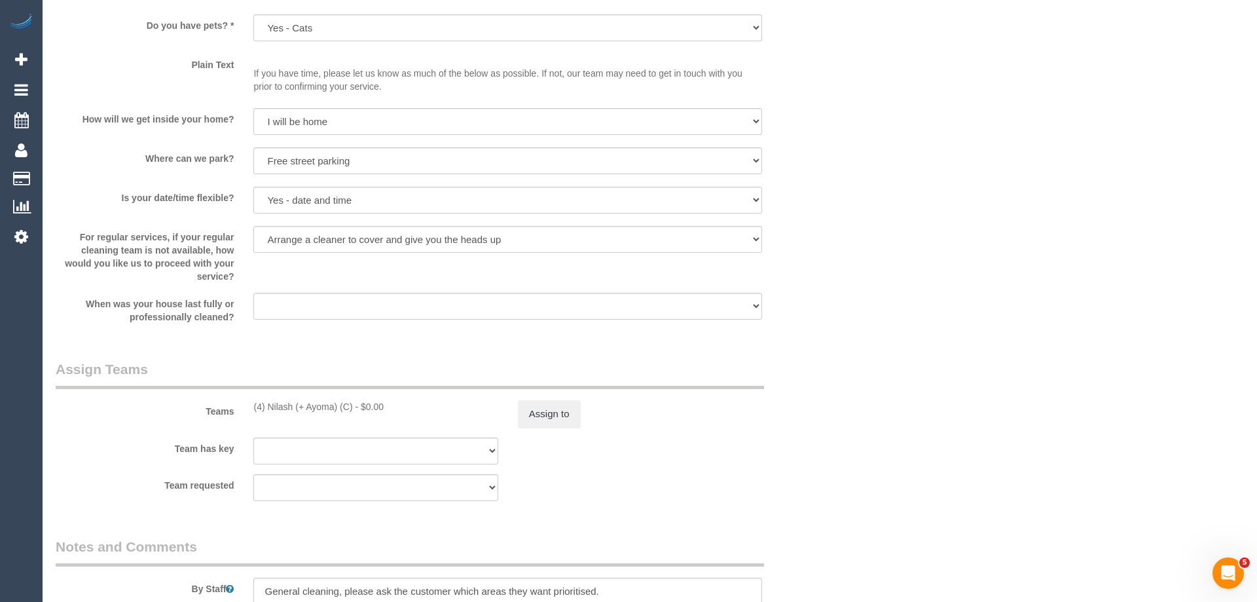
click at [832, 418] on div "× Assign Booking to: (4) Nilash (+ Ayoma) (C) Assigned Teams (1) Invited Teams …" at bounding box center [628, 301] width 1257 height 602
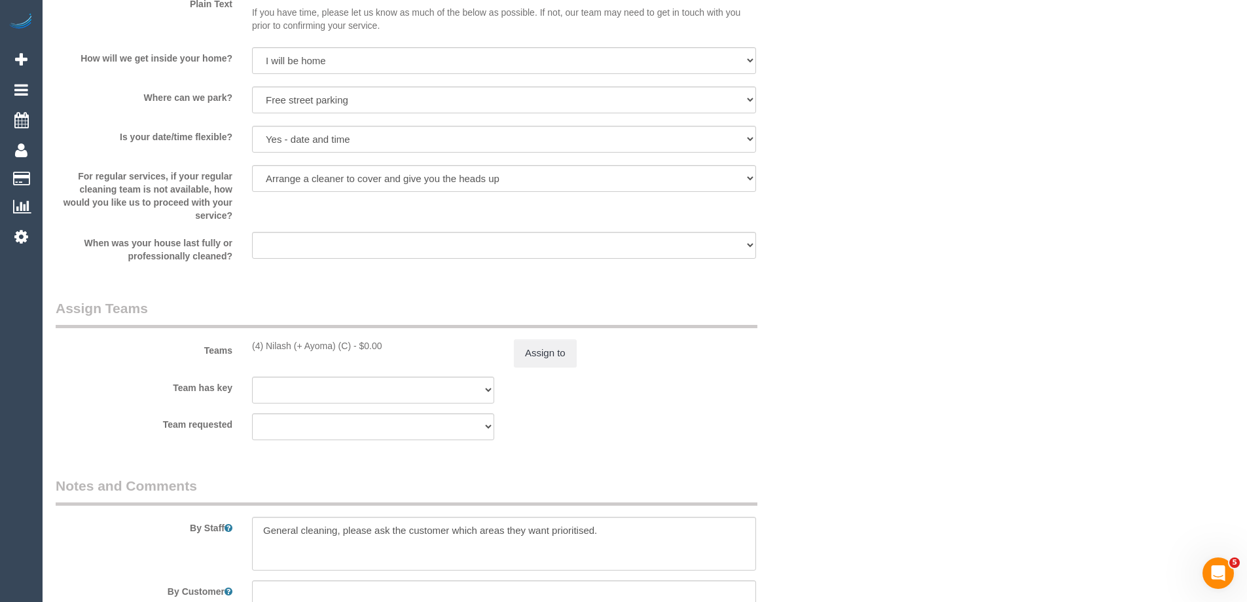
scroll to position [1899, 0]
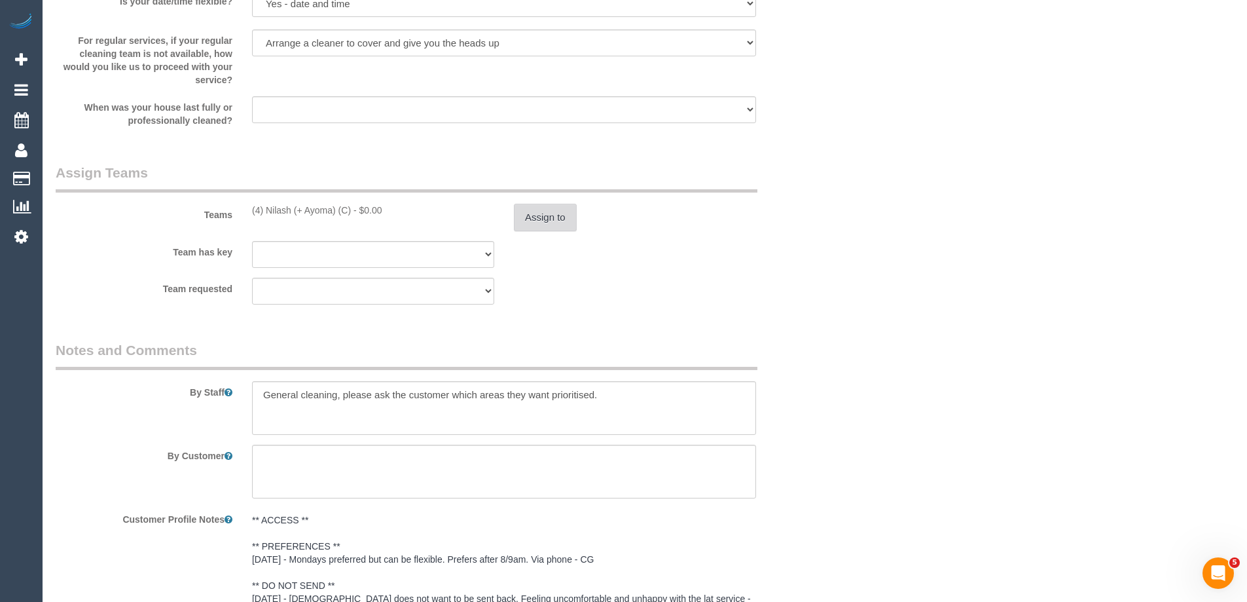
click at [536, 226] on button "Assign to" at bounding box center [545, 218] width 63 height 28
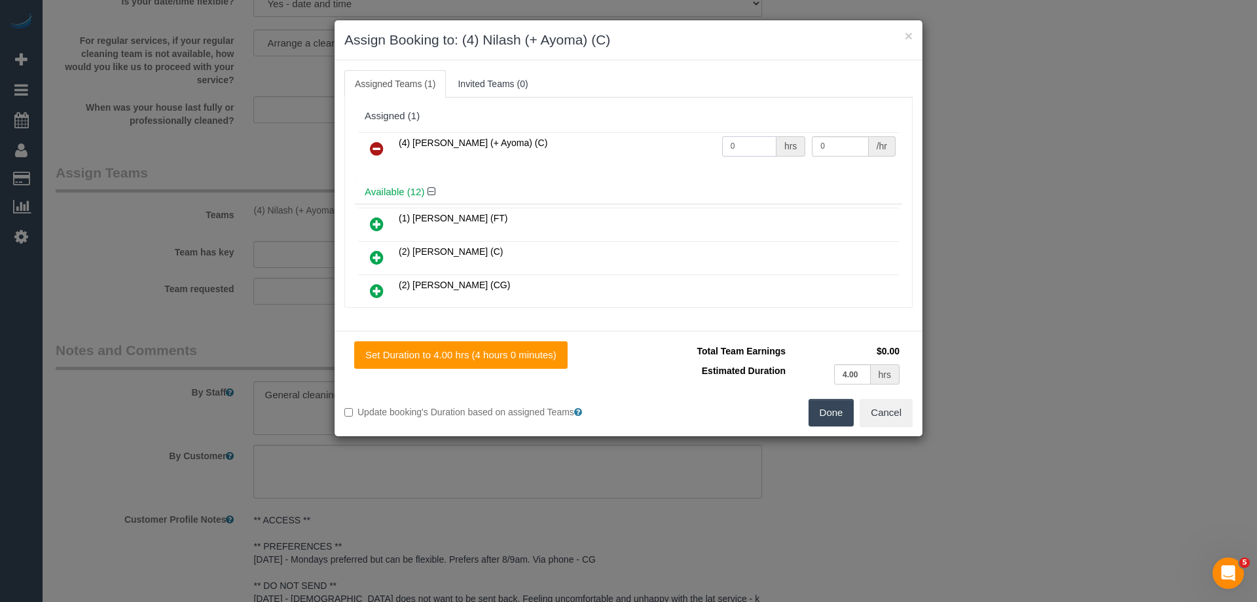
click at [754, 148] on input "0" at bounding box center [749, 146] width 54 height 20
type input "4"
click at [843, 143] on input "0" at bounding box center [840, 146] width 56 height 20
type input "35"
click at [828, 414] on button "Done" at bounding box center [832, 413] width 46 height 28
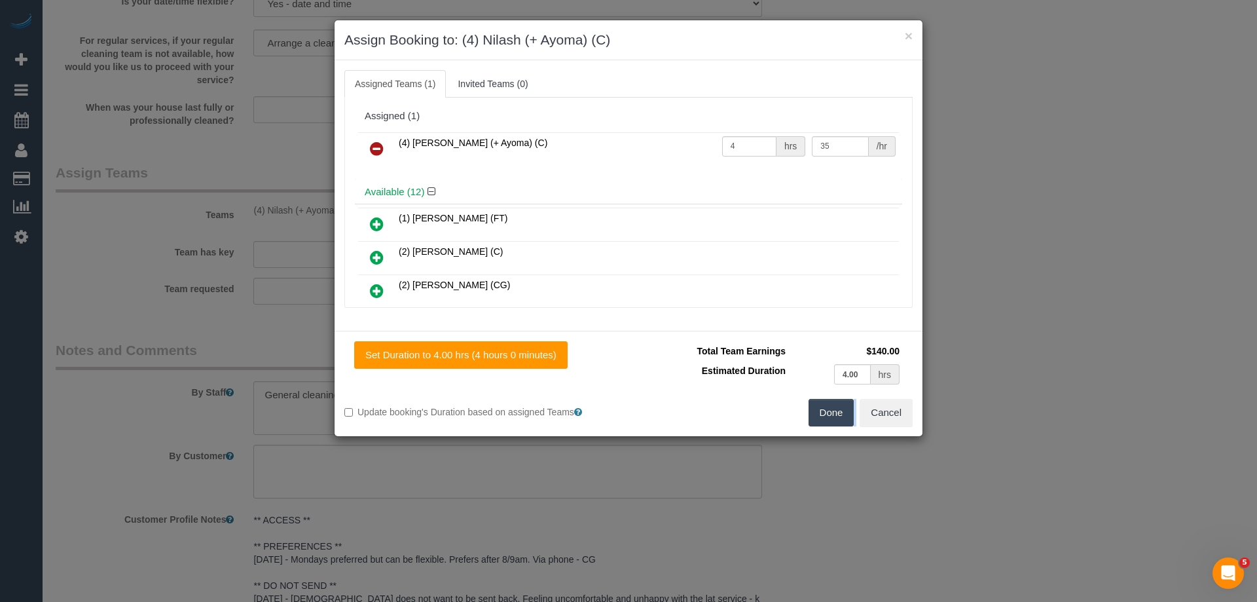
click at [828, 414] on div "× Assign Booking to: (4) Nilash (+ Ayoma) (C) Assigned Teams (1) Invited Teams …" at bounding box center [628, 301] width 1257 height 602
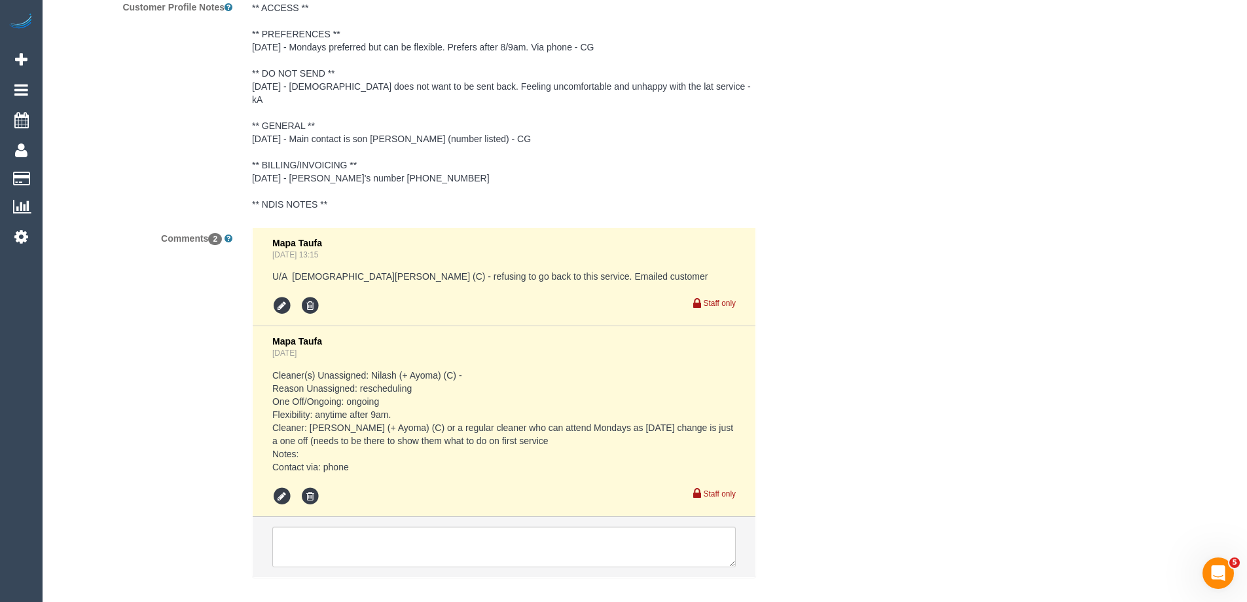
scroll to position [2423, 0]
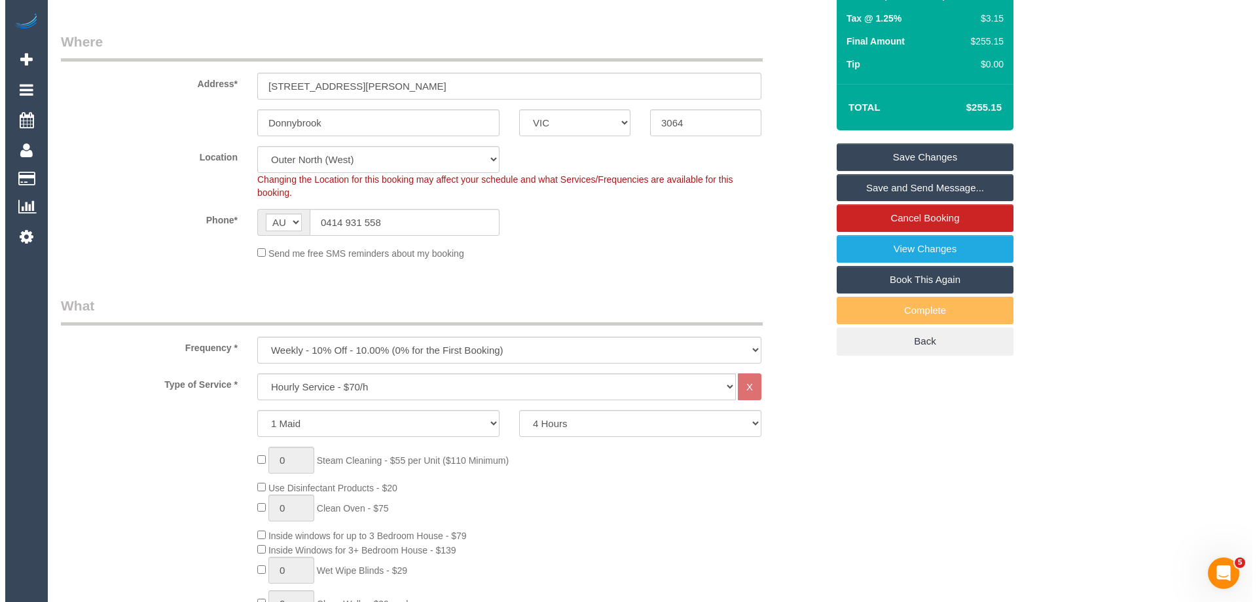
scroll to position [193, 0]
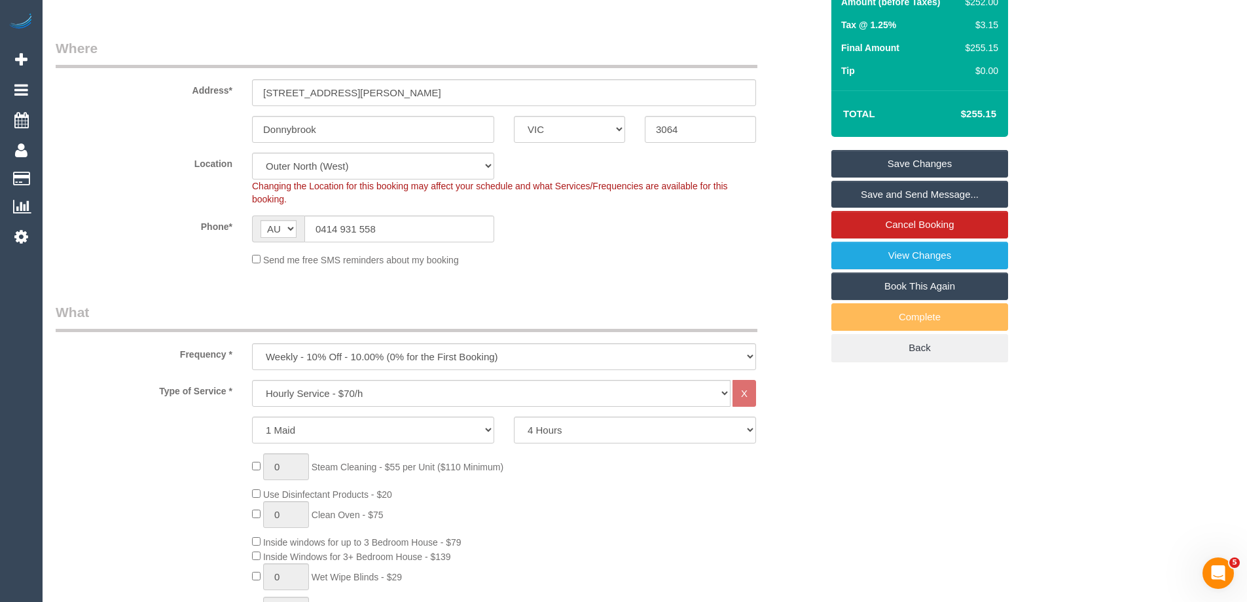
click at [914, 208] on link "Save and Send Message..." at bounding box center [920, 195] width 177 height 28
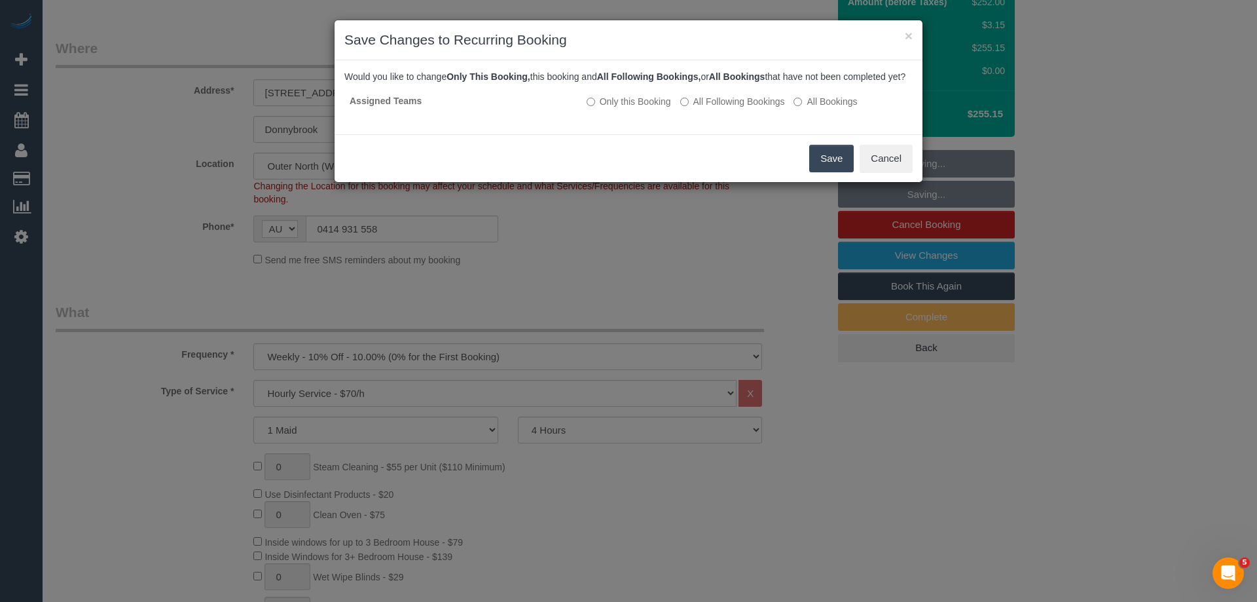
click at [817, 171] on button "Save" at bounding box center [831, 159] width 45 height 28
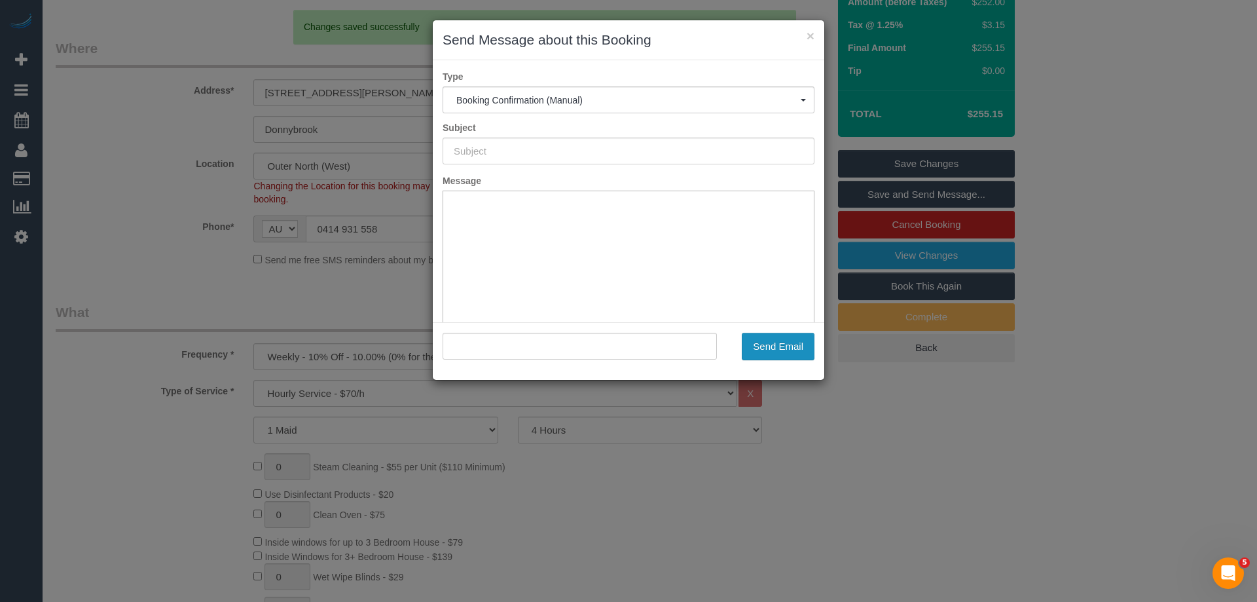
scroll to position [0, 0]
type input "Booking Confirmed"
type input ""Paryrokh Ghashghaee" <gramchandani27@gmail.com>"
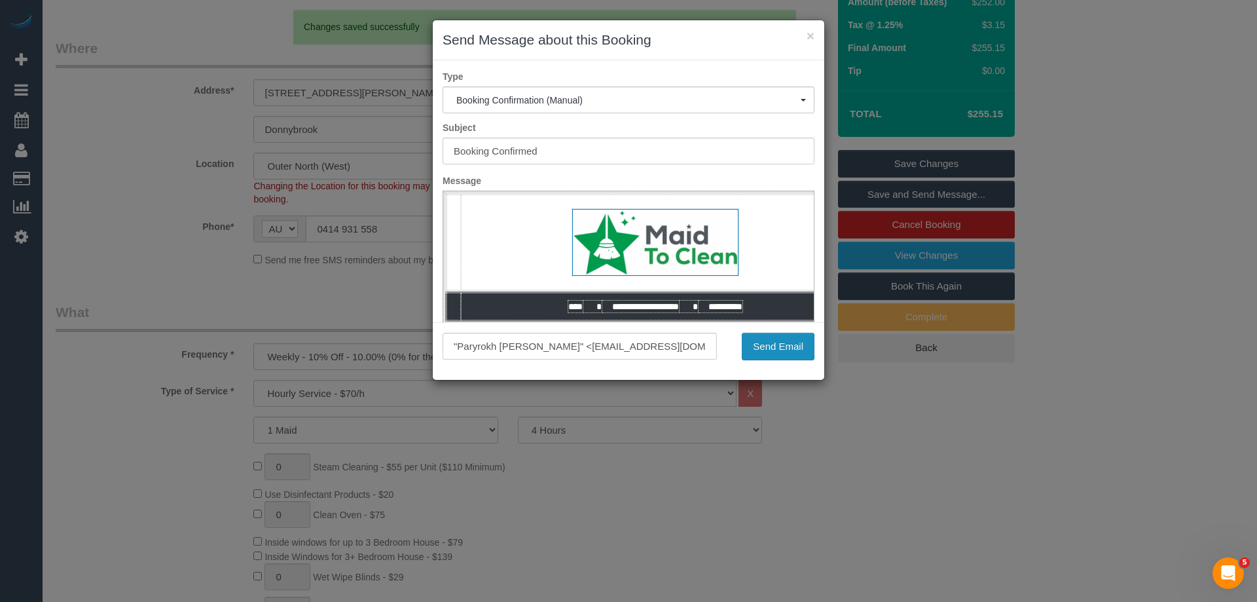
click at [778, 350] on button "Send Email" at bounding box center [778, 347] width 73 height 28
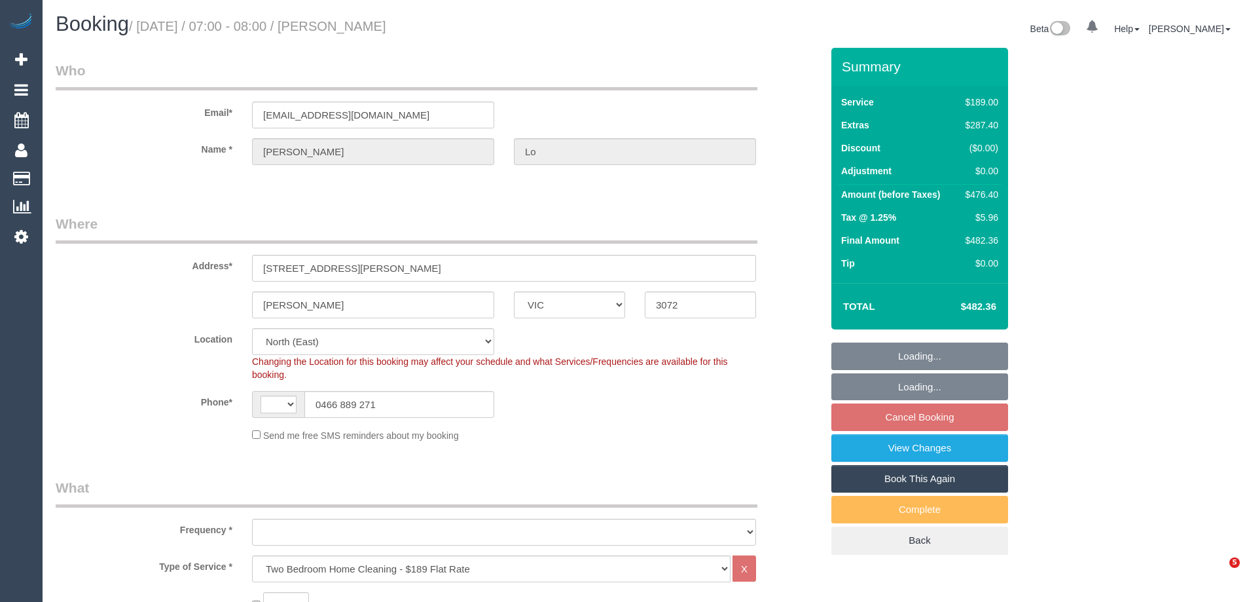
select select "VIC"
select select "number:30"
select select "number:16"
select select "number:19"
select select "number:25"
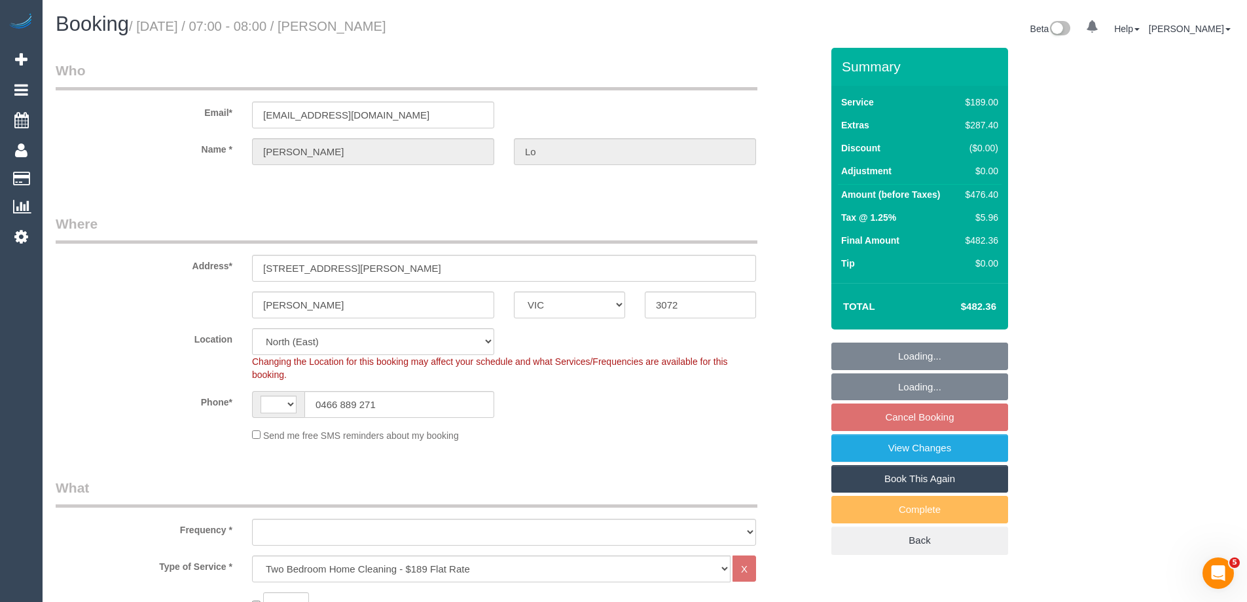
select select "number:34"
select select "number:26"
select select "string:AU"
select select "object:1336"
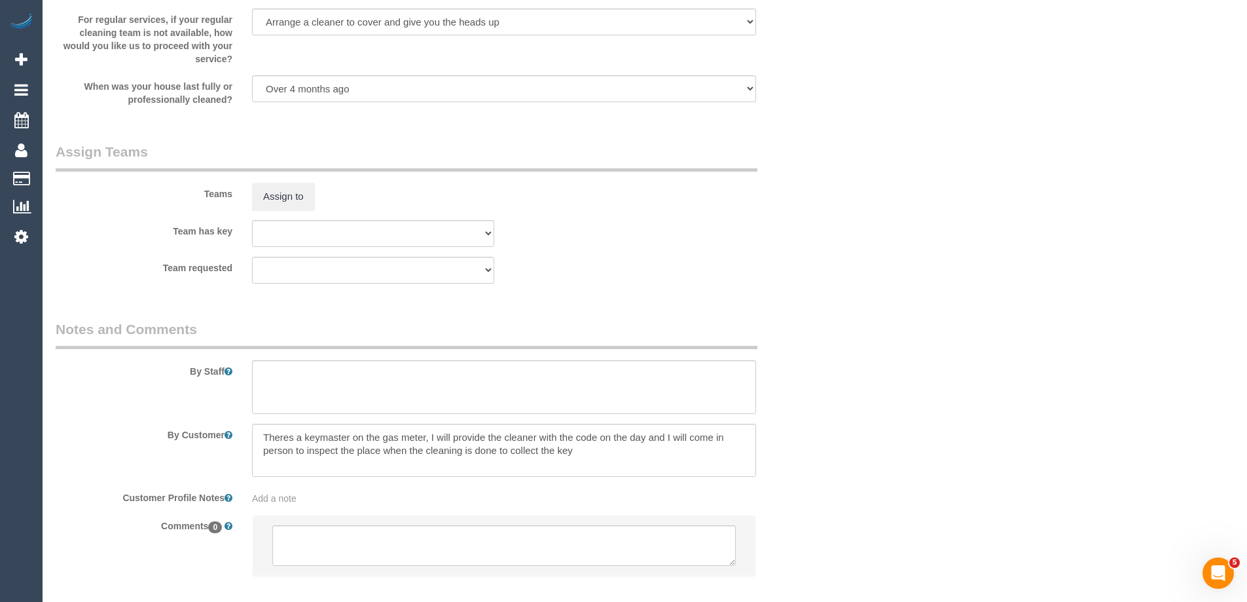
scroll to position [1985, 0]
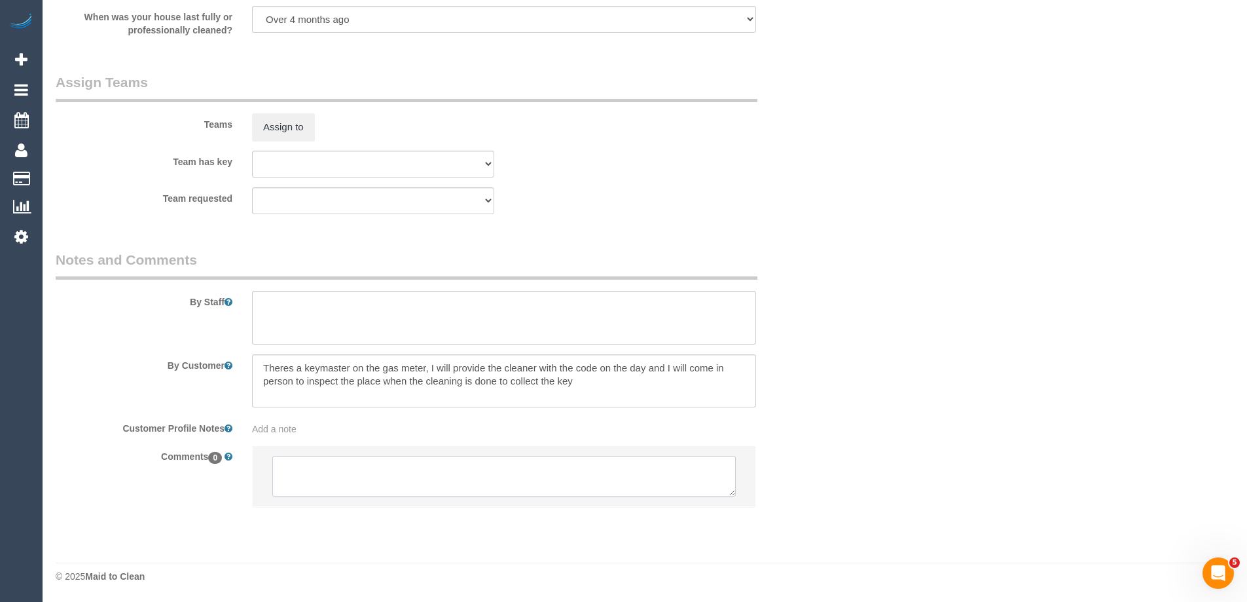
click at [329, 483] on textarea at bounding box center [504, 476] width 464 height 41
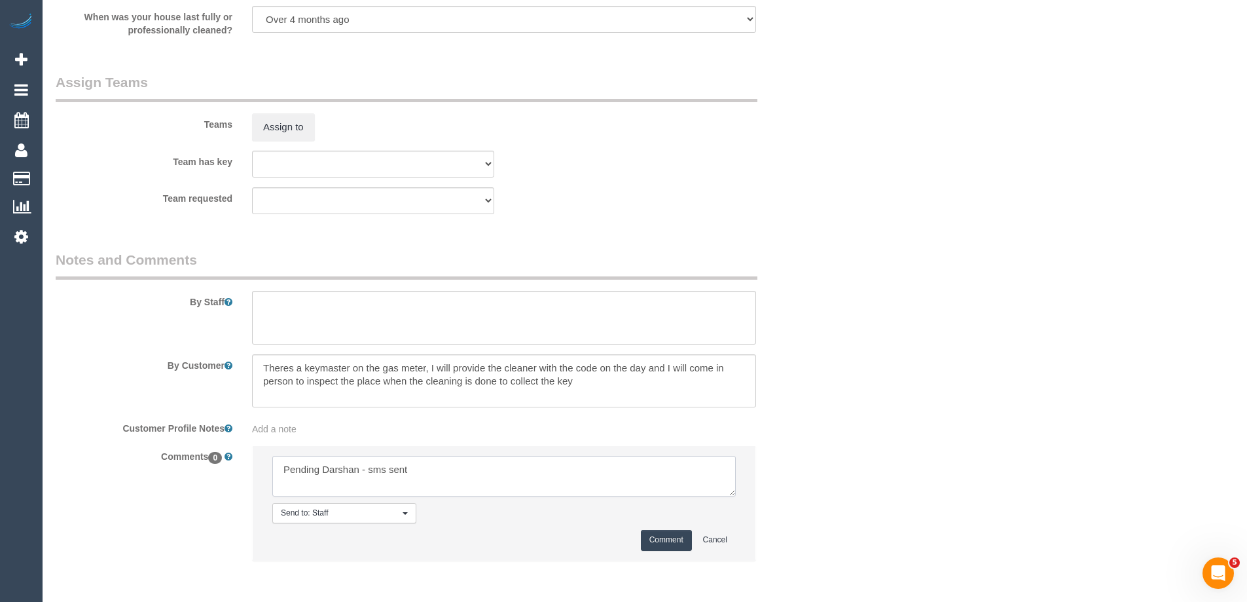
type textarea "Pending Darshan - sms sent"
click at [673, 536] on button "Comment" at bounding box center [666, 540] width 51 height 20
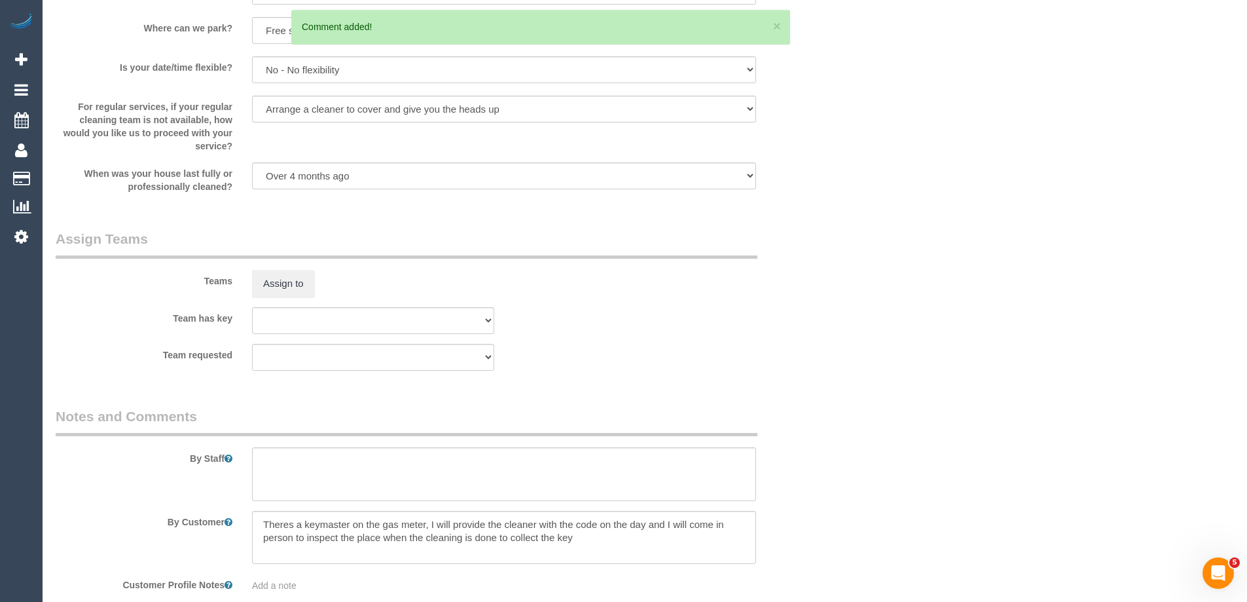
scroll to position [2050, 0]
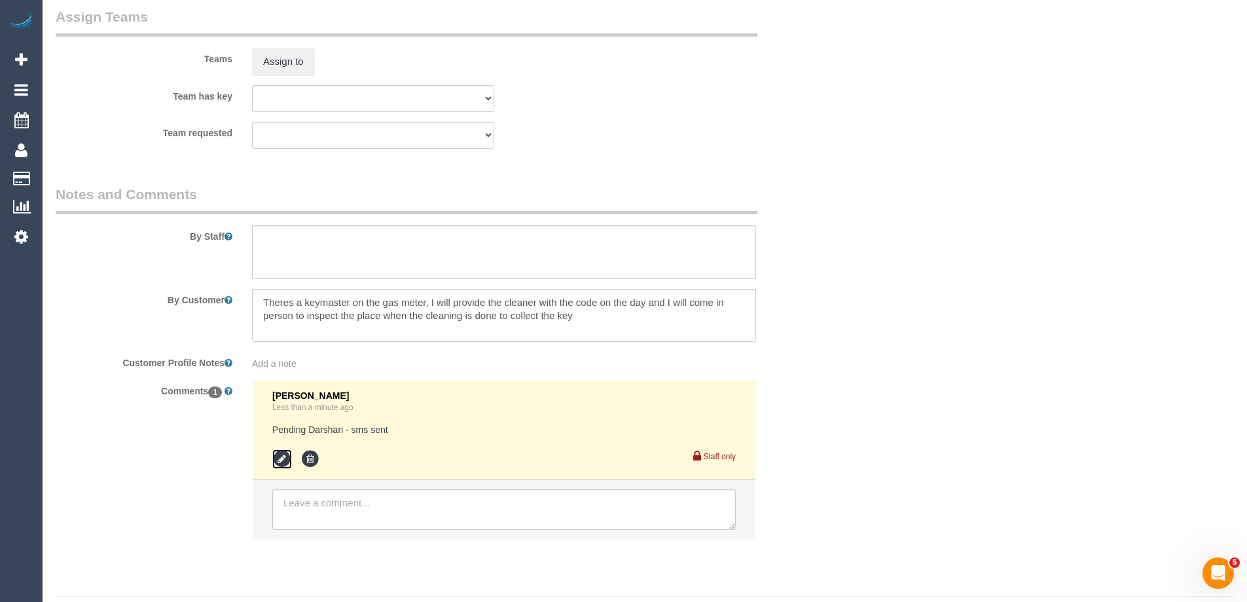
click at [283, 457] on icon at bounding box center [282, 459] width 20 height 20
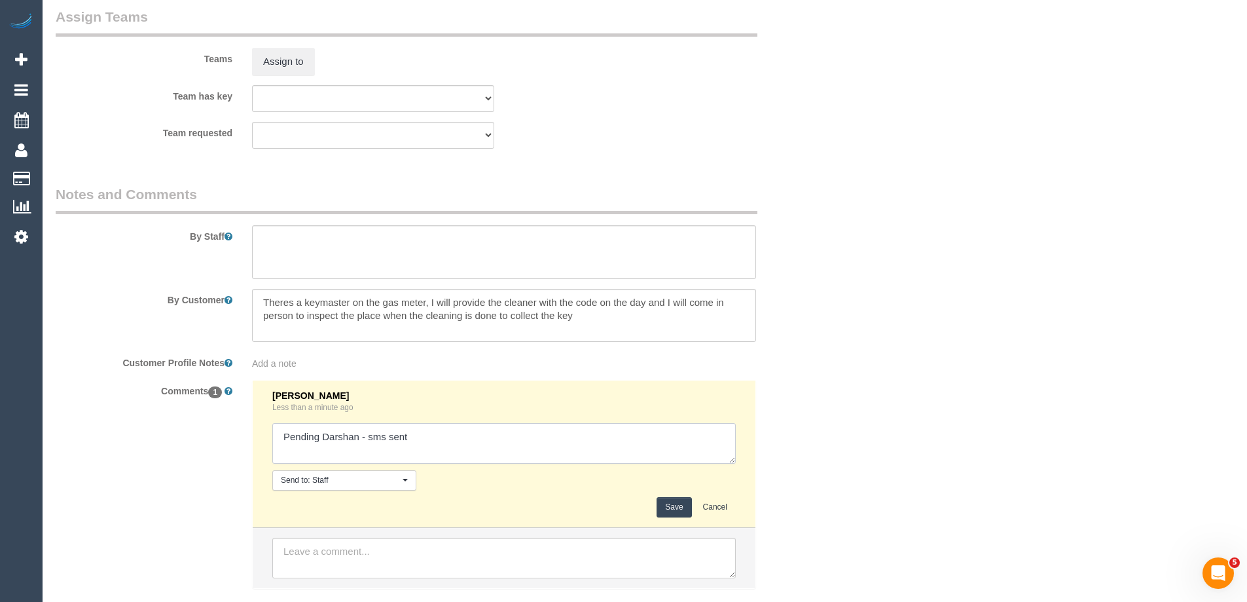
click at [304, 443] on textarea at bounding box center [504, 443] width 464 height 41
drag, startPoint x: 323, startPoint y: 436, endPoint x: 181, endPoint y: 428, distance: 141.7
click at [198, 431] on div "Comments 1 Laura Butera Less than a minute ago Send to: Staff Nothing selected …" at bounding box center [439, 491] width 786 height 222
drag, startPoint x: 312, startPoint y: 434, endPoint x: 321, endPoint y: 435, distance: 9.3
click at [321, 435] on textarea at bounding box center [504, 443] width 464 height 41
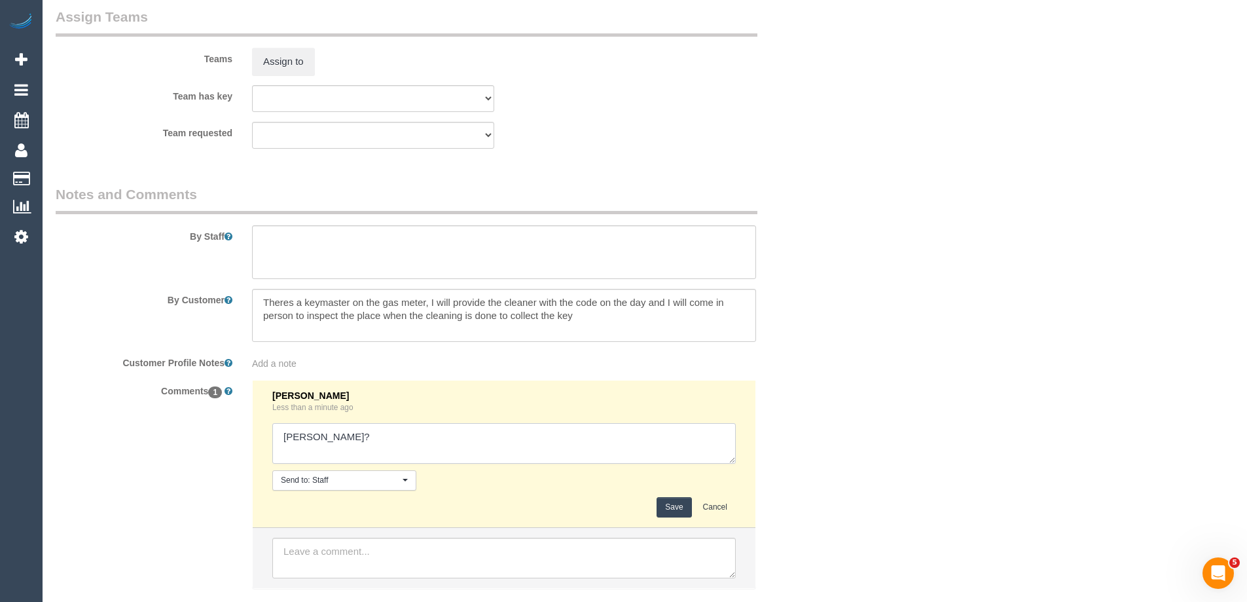
type textarea "Darshan?"
click at [674, 504] on button "Save" at bounding box center [674, 507] width 35 height 20
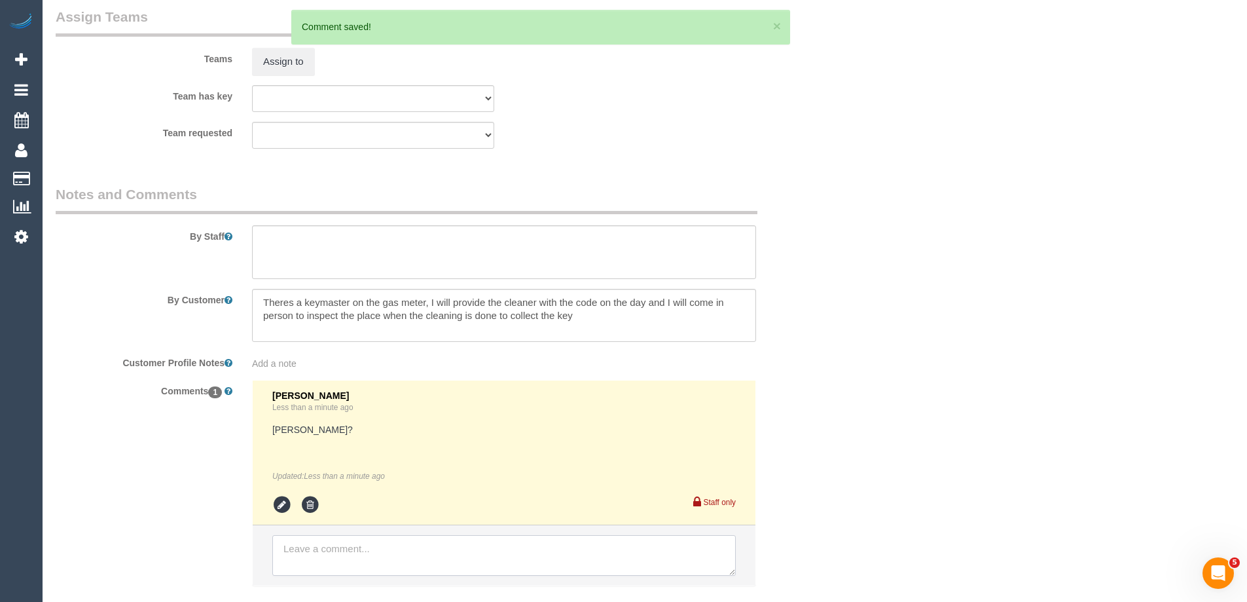
click at [310, 565] on textarea at bounding box center [504, 555] width 464 height 41
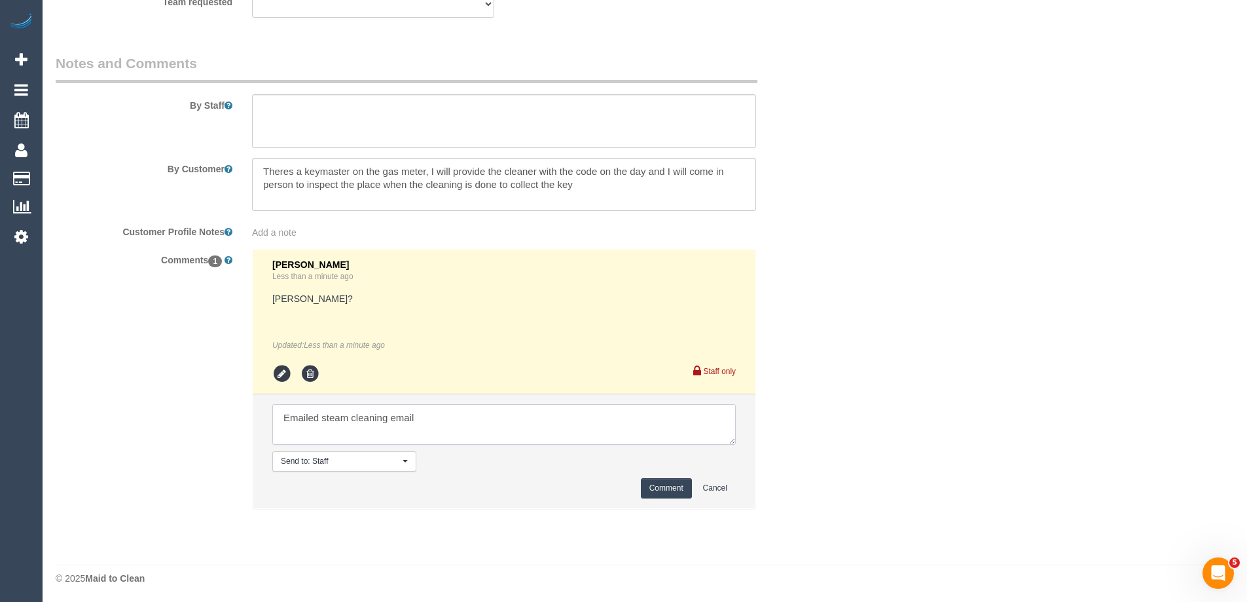
type textarea "Emailed steam cleaning email"
click at [665, 488] on button "Comment" at bounding box center [666, 488] width 51 height 20
drag, startPoint x: 953, startPoint y: 352, endPoint x: 1019, endPoint y: 357, distance: 66.3
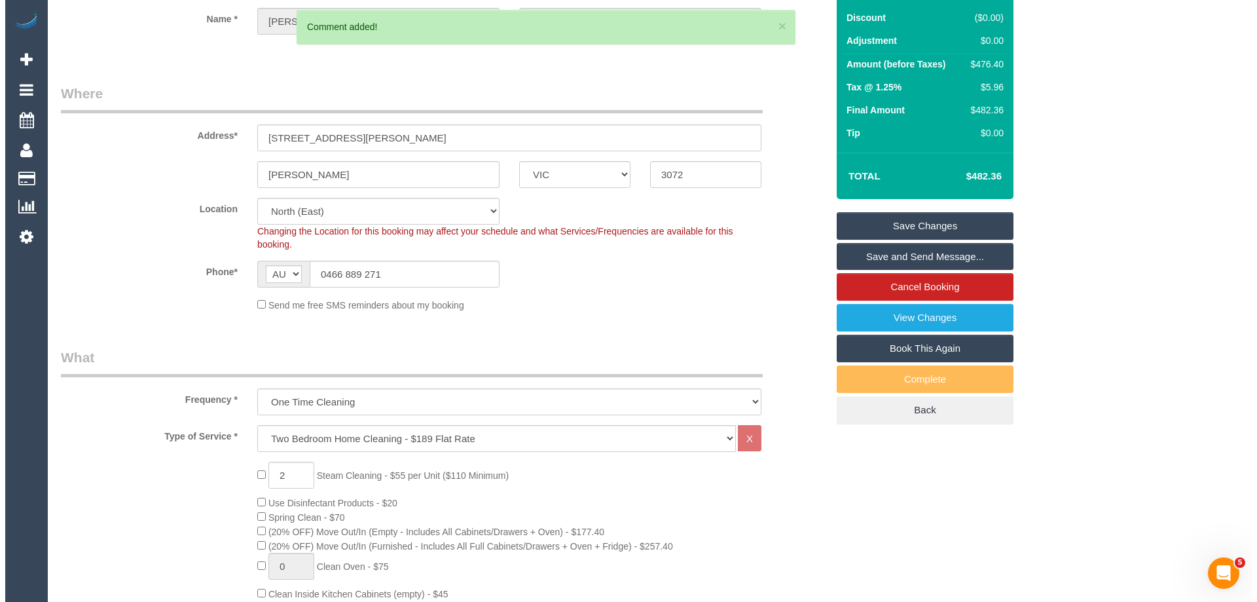
scroll to position [0, 0]
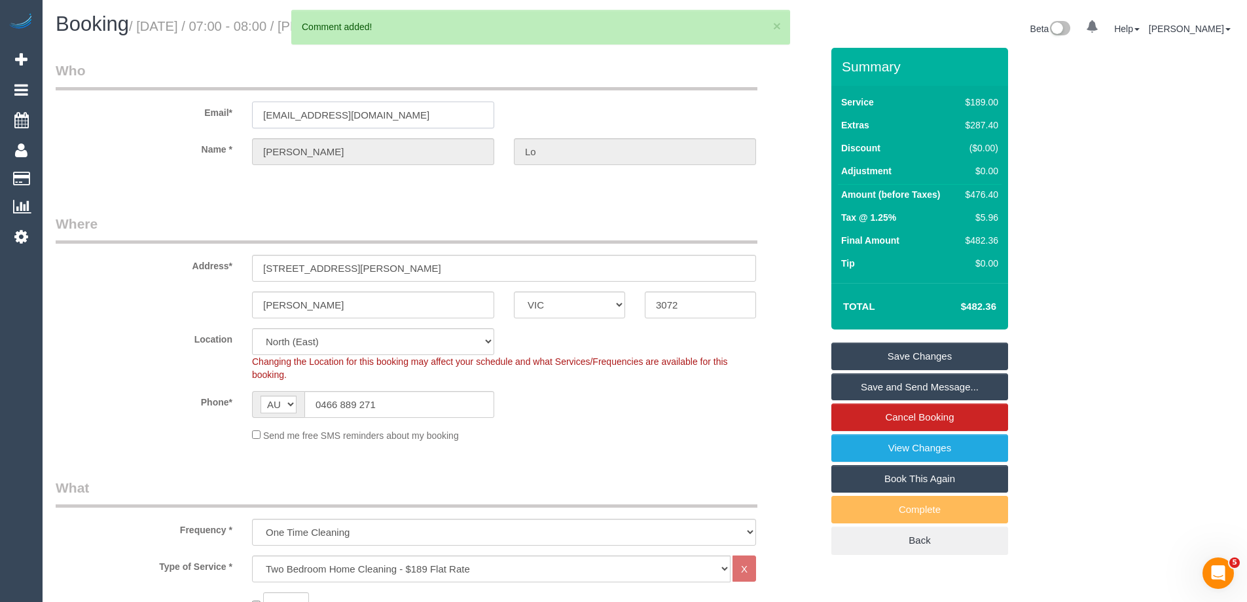
click at [320, 119] on input "lowanman@gmail.com" at bounding box center [373, 114] width 242 height 27
click at [289, 117] on input "lowanman@gmail.com" at bounding box center [373, 114] width 242 height 27
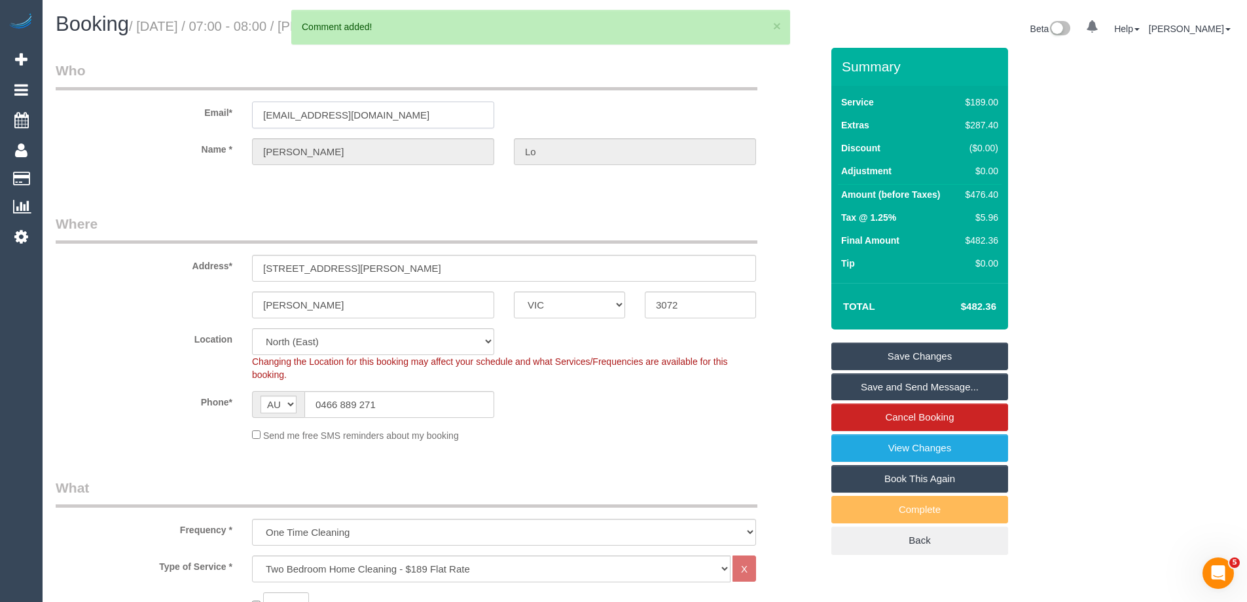
click at [289, 117] on input "lowanman@gmail.com" at bounding box center [373, 114] width 242 height 27
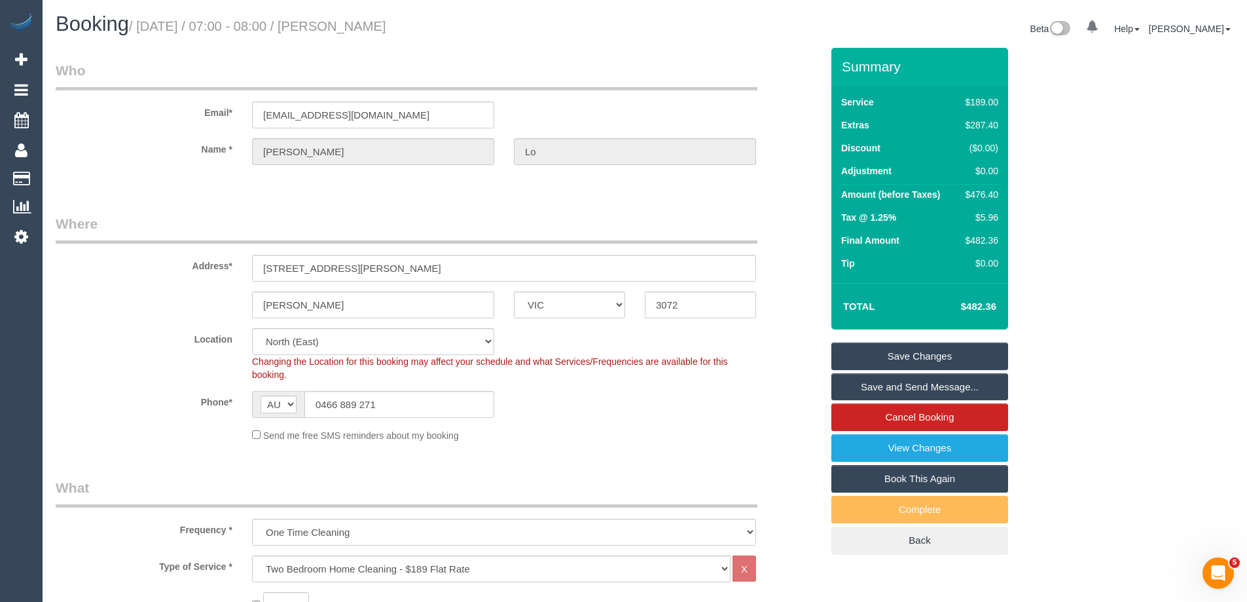
click at [917, 356] on link "Save Changes" at bounding box center [920, 356] width 177 height 28
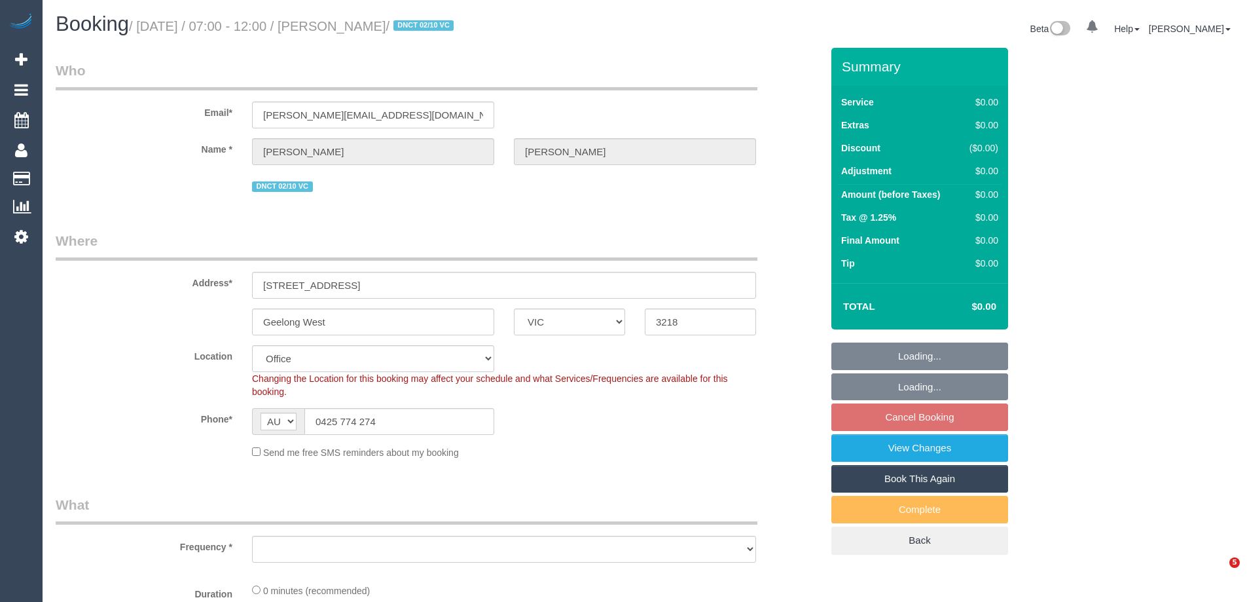
select select "VIC"
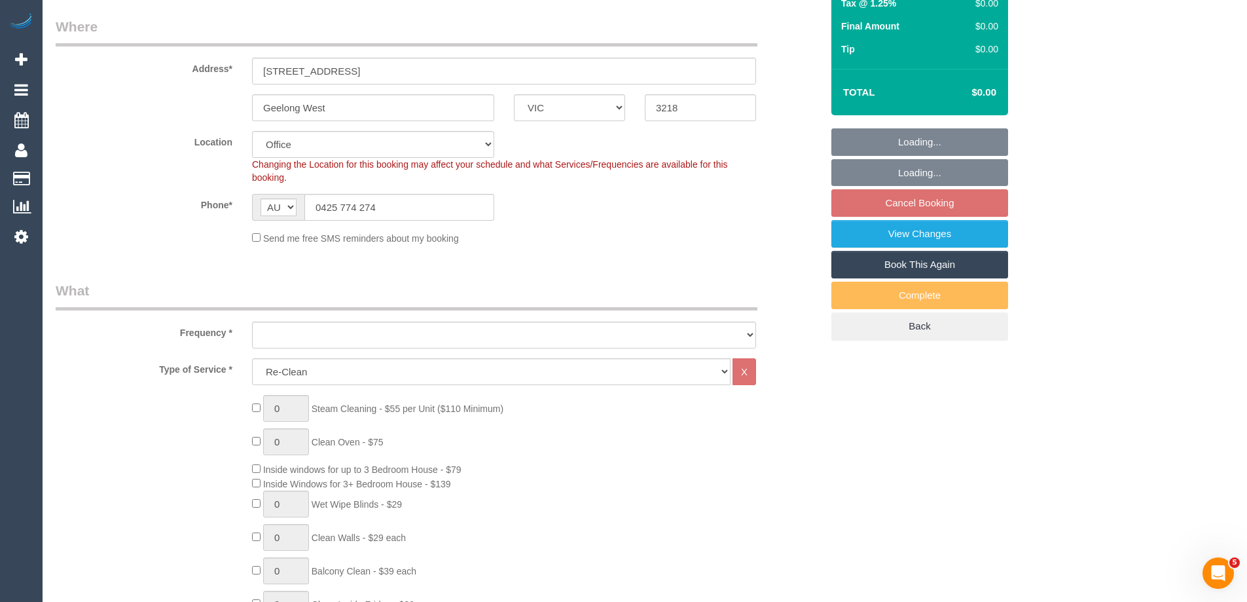
scroll to position [524, 0]
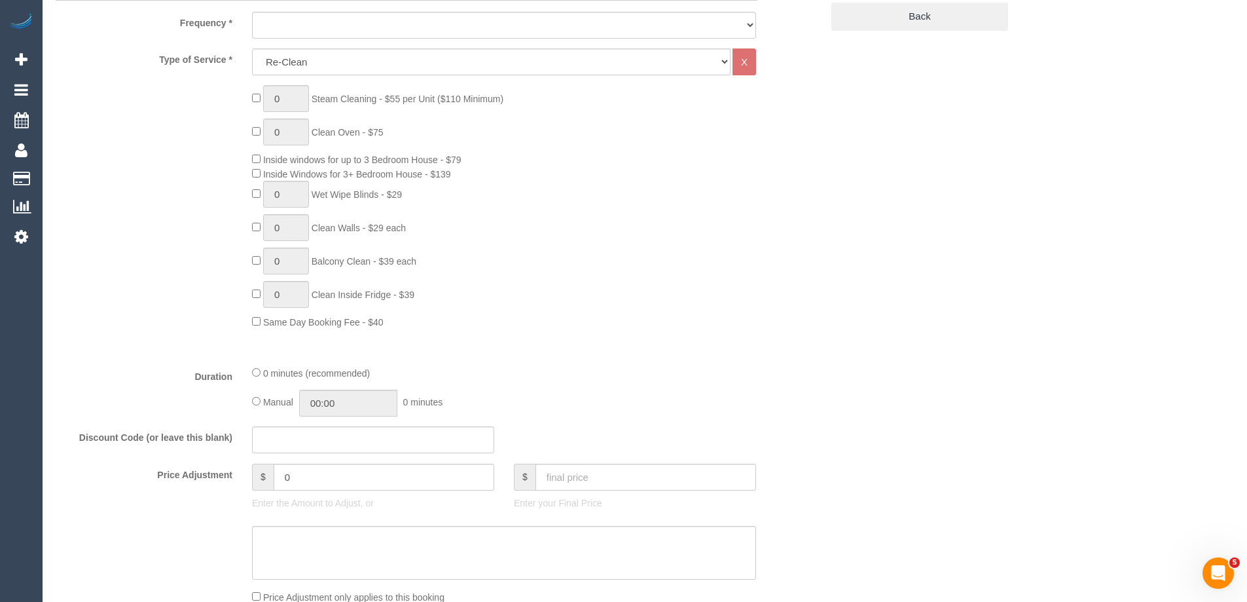
select select "number:28"
select select "number:15"
select select "number:19"
select select "object:2018"
select select "string:stripe-pm_1SBq7G2GScqysDRVu3NOUJl8"
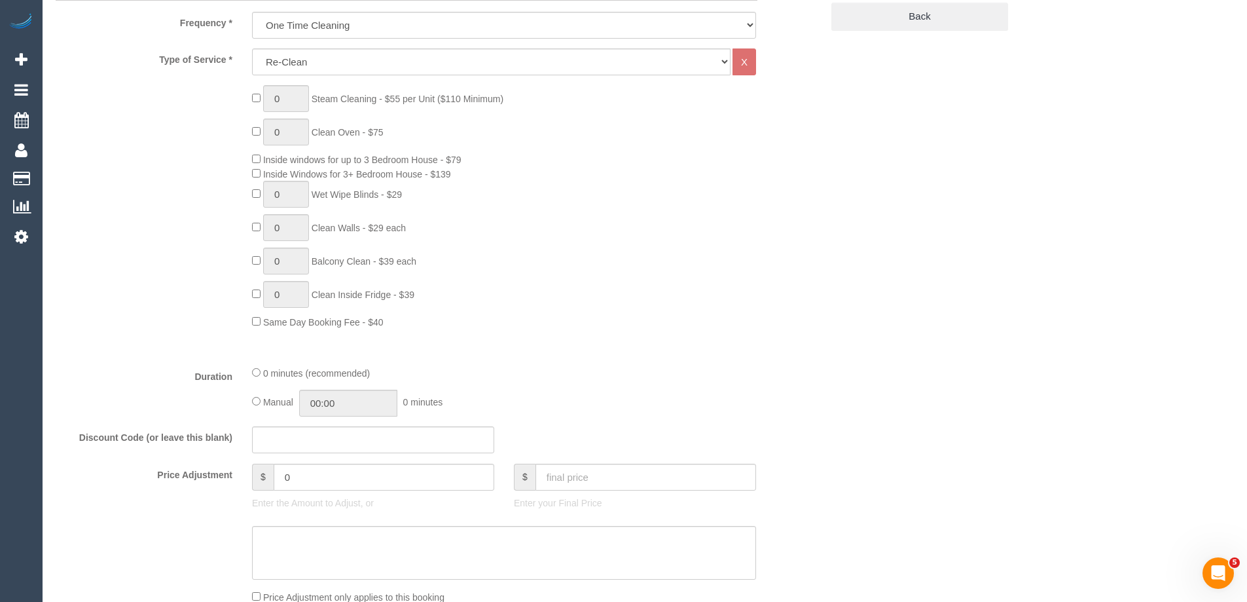
scroll to position [2154, 0]
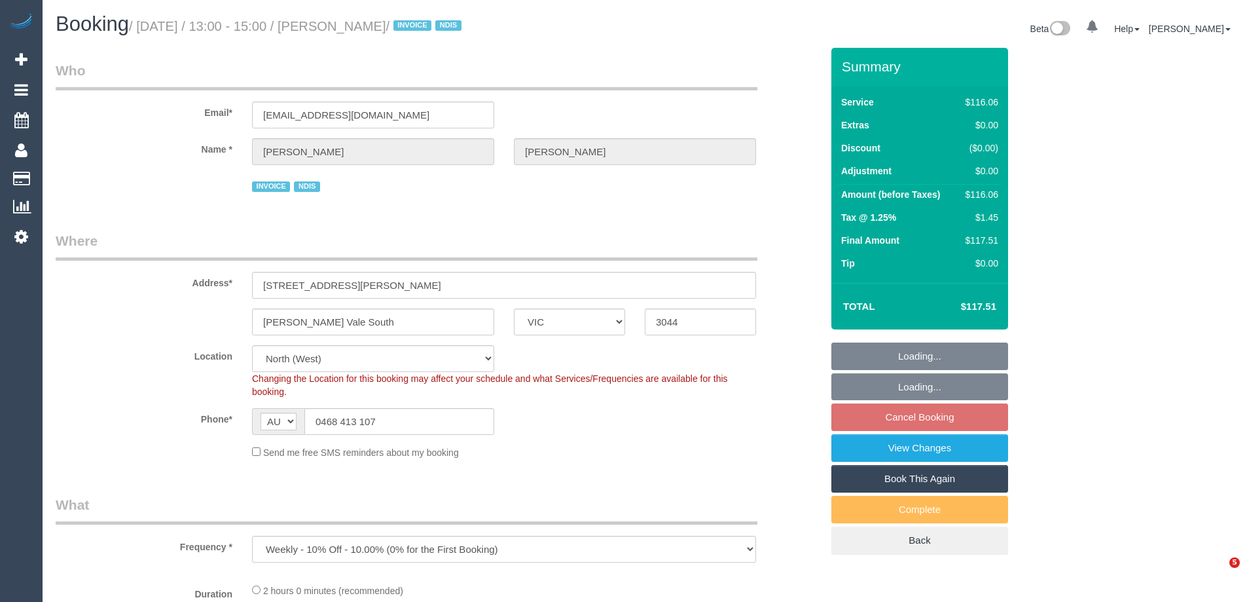
select select "VIC"
select select "object:672"
select select "number:29"
select select "number:14"
select select "number:19"
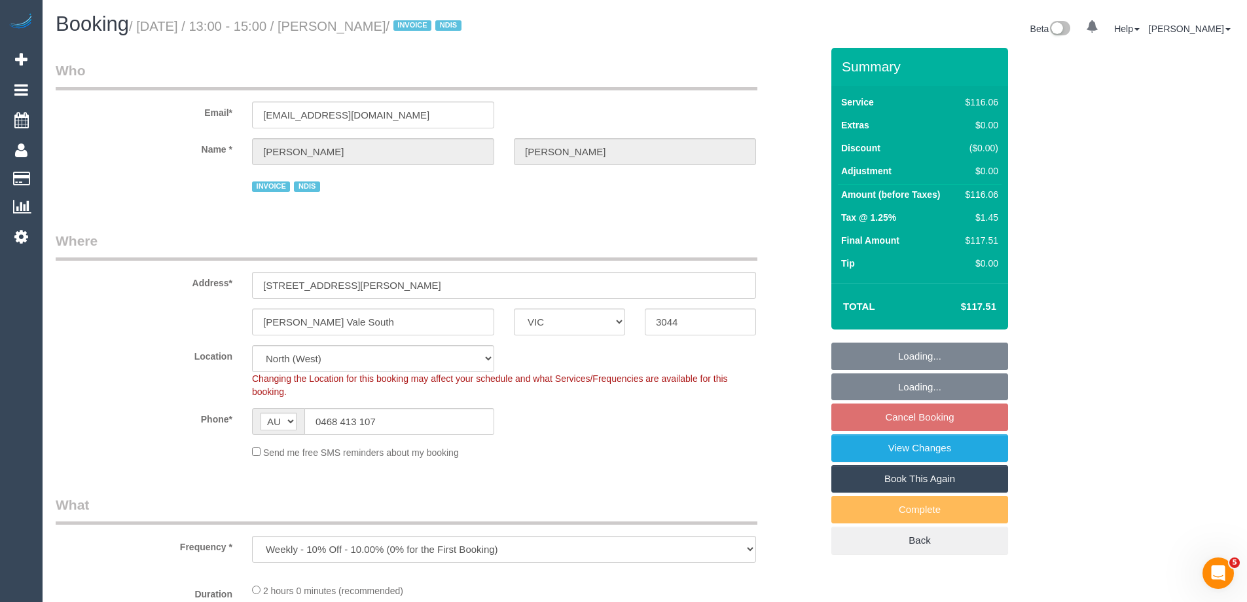
select select "number:23"
select select "number:34"
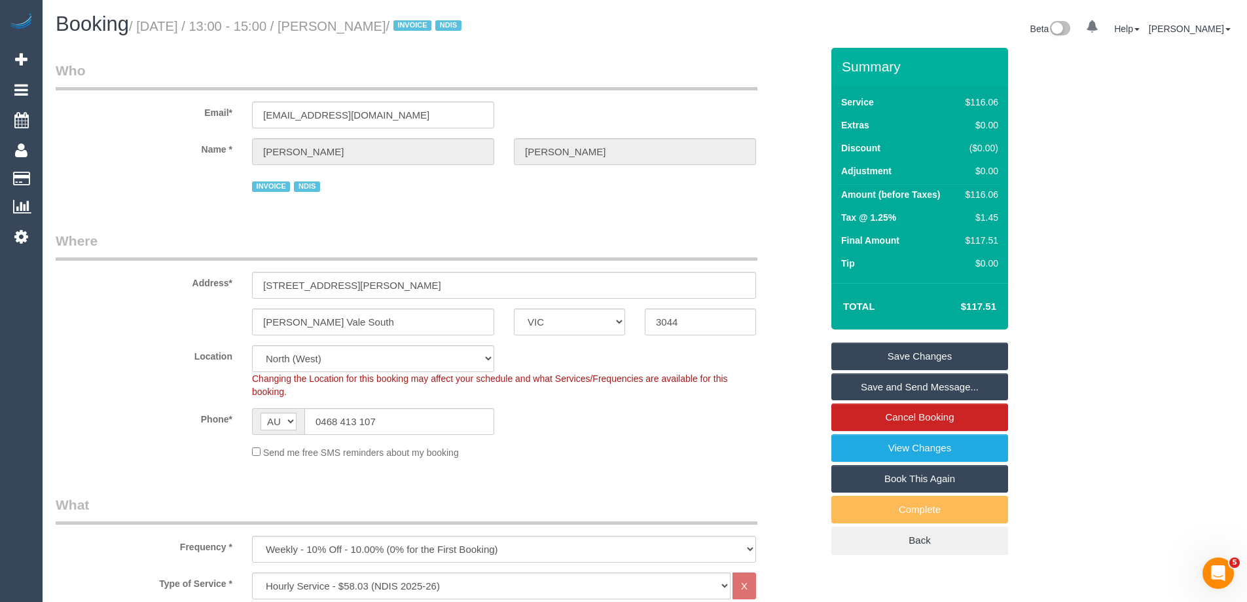
drag, startPoint x: 473, startPoint y: 20, endPoint x: 344, endPoint y: 28, distance: 128.6
click at [344, 28] on small "/ October 07, 2025 / 13:00 - 15:00 / Giuseppe Guarnaccia / INVOICE NDIS" at bounding box center [297, 26] width 337 height 14
drag, startPoint x: 663, startPoint y: 204, endPoint x: 781, endPoint y: 213, distance: 118.9
click at [663, 204] on fieldset "Who Email* kandleko@yahoo.com.au Name * Giuseppe Guarnaccia INVOICE NDIS" at bounding box center [439, 133] width 766 height 144
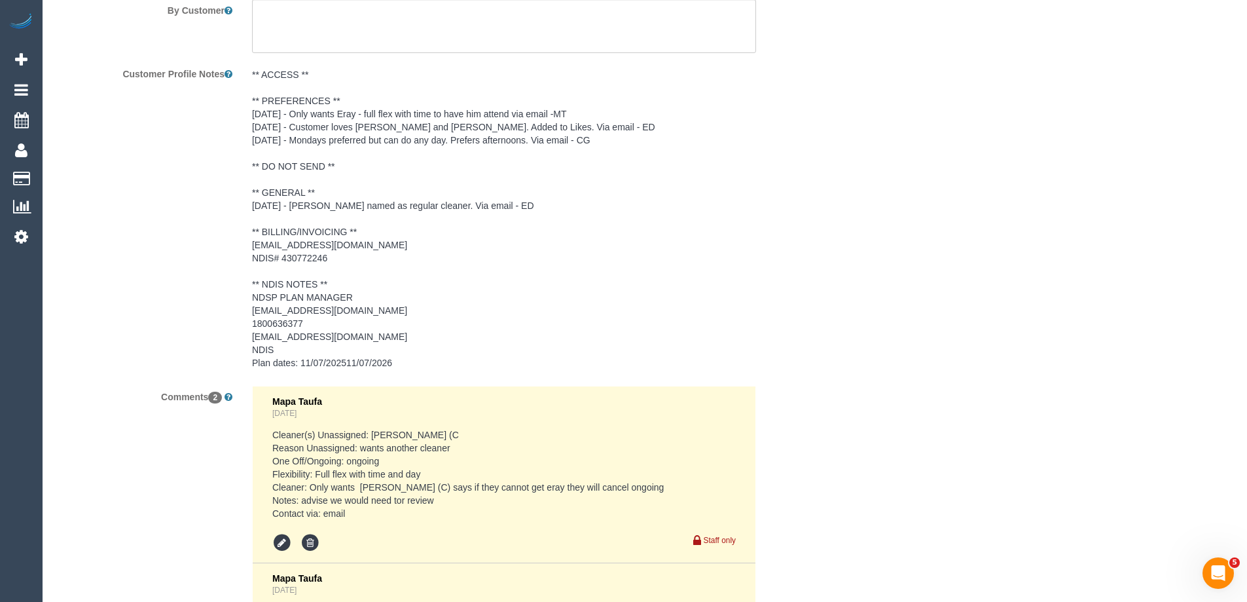
scroll to position [2151, 0]
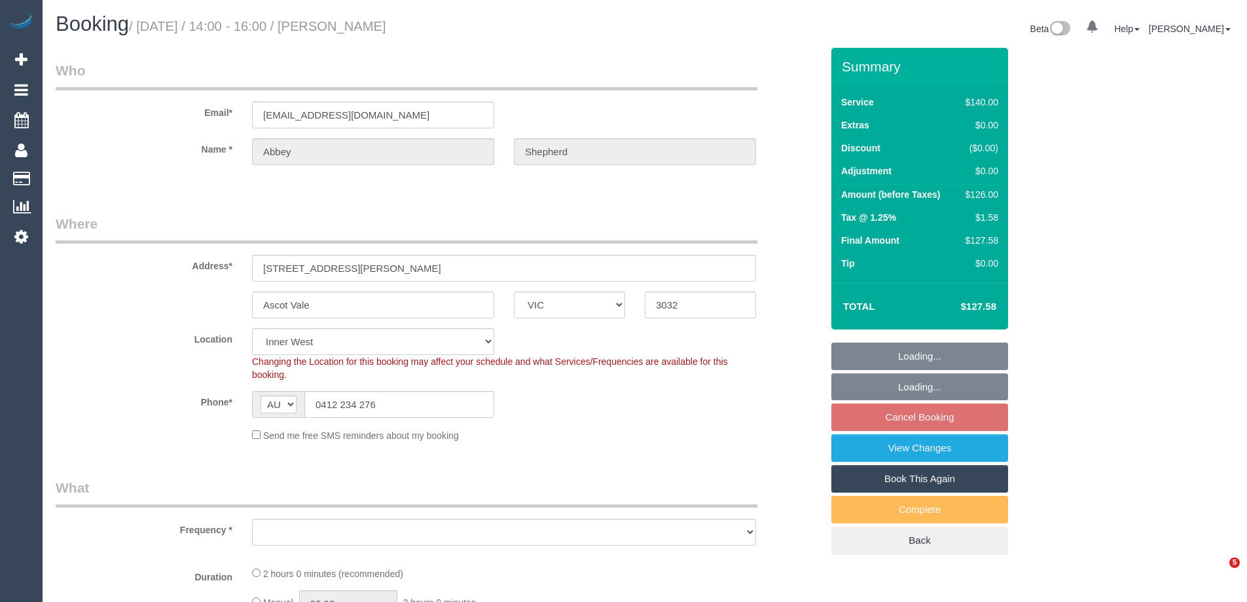
select select "VIC"
select select "number:29"
select select "number:14"
select select "number:19"
select select "number:36"
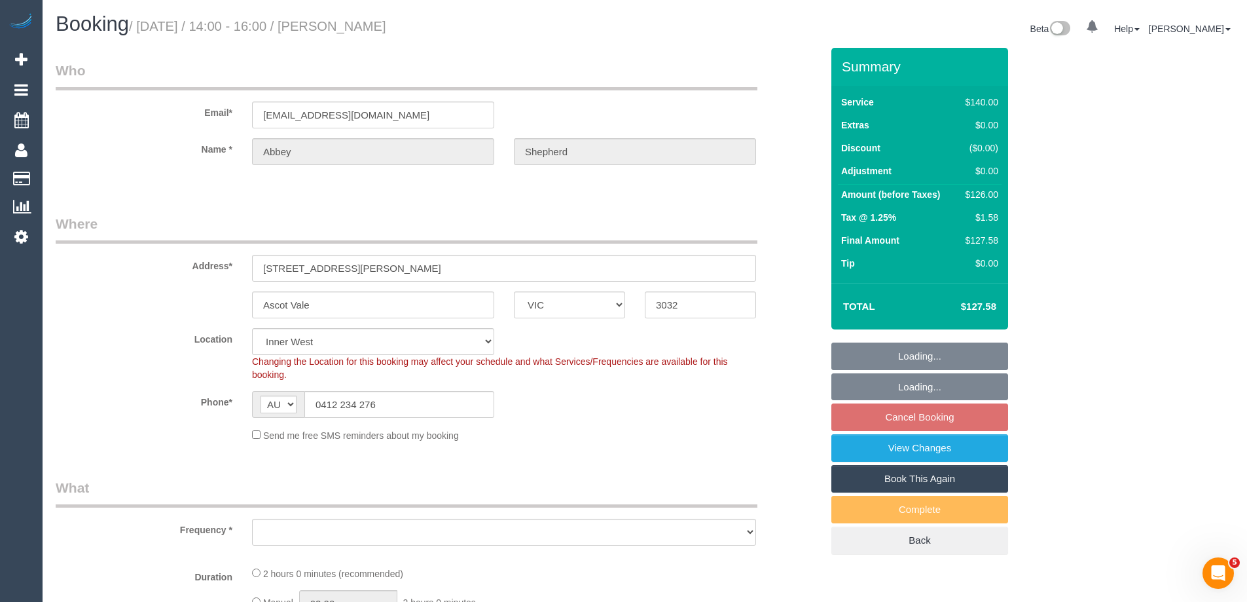
select select "number:34"
select select "number:13"
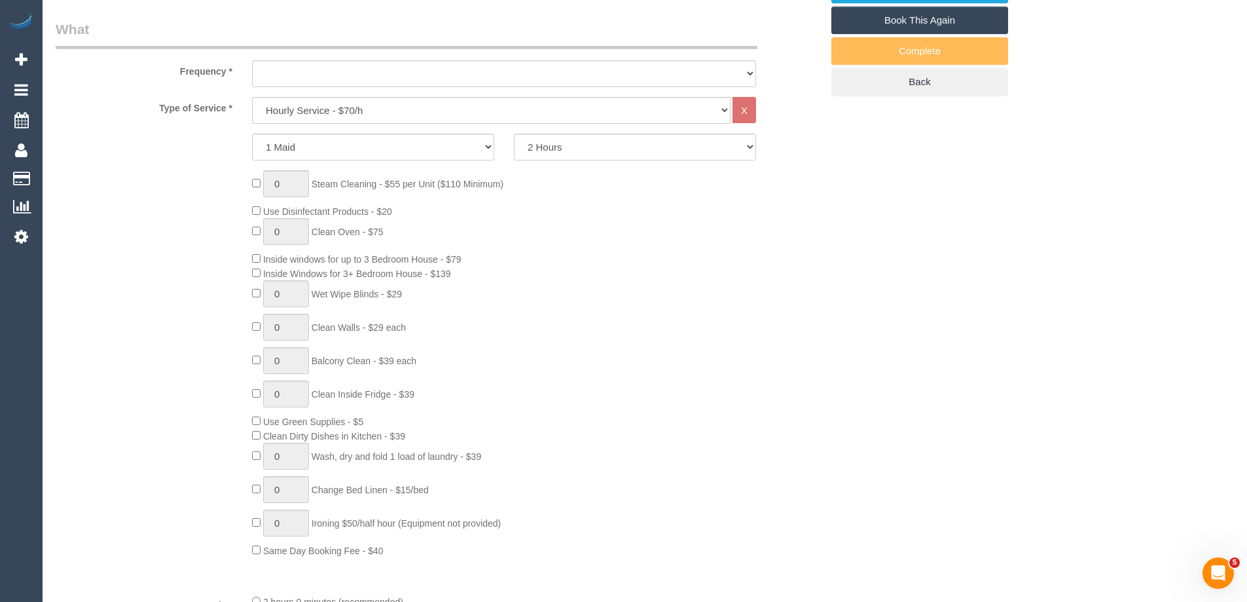
select select "object:855"
select select "string:stripe-pm_1RrXzx2GScqysDRVVE0cZmos"
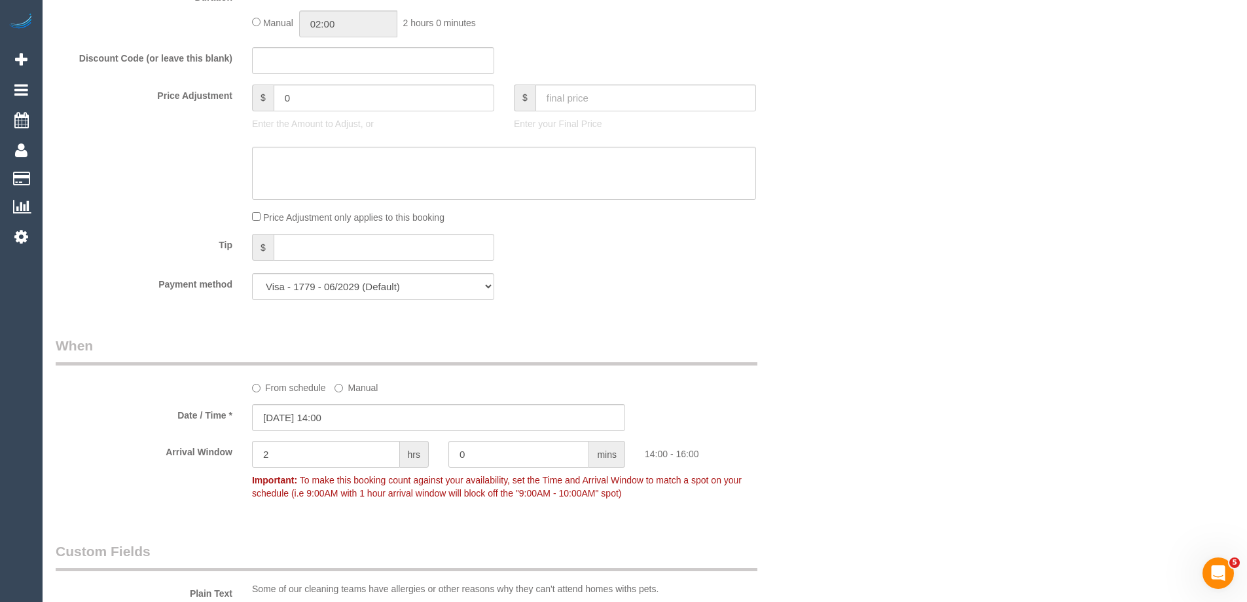
select select "object:1511"
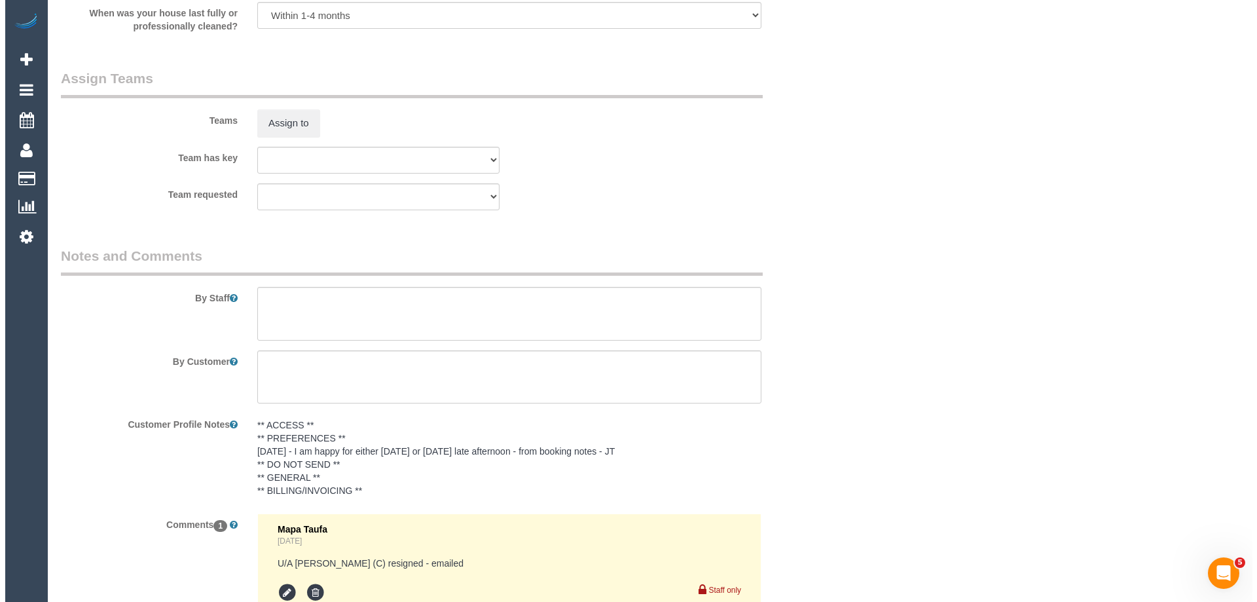
scroll to position [1834, 0]
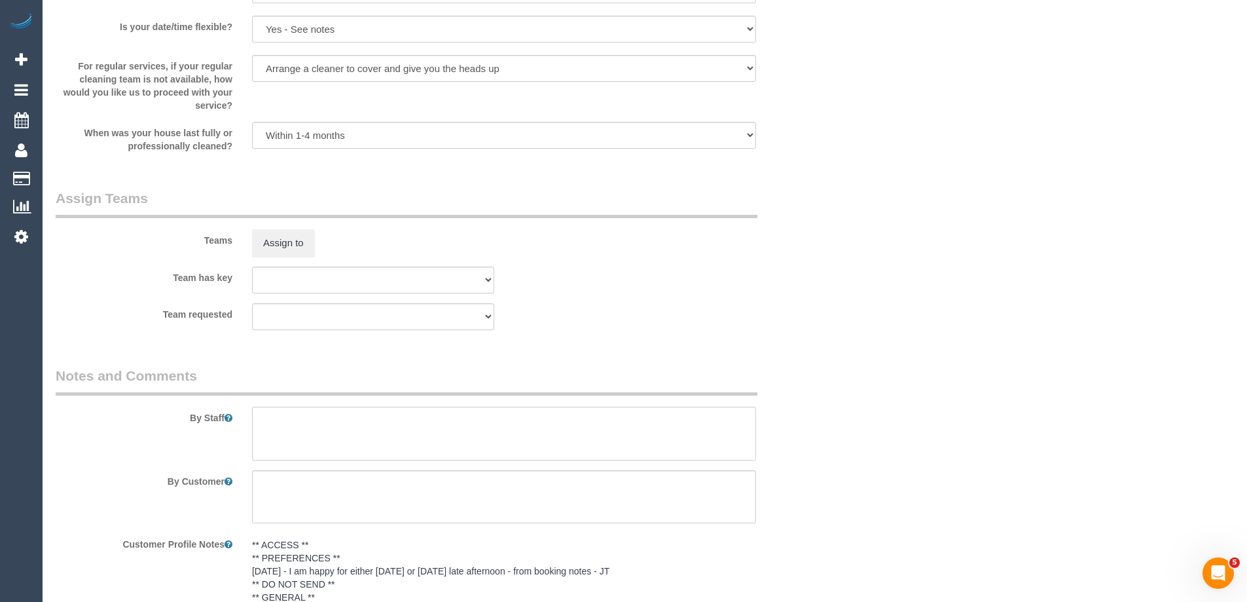
click at [382, 432] on textarea at bounding box center [504, 434] width 504 height 54
type textarea "*cover*"
click at [293, 247] on button "Assign to" at bounding box center [283, 243] width 63 height 28
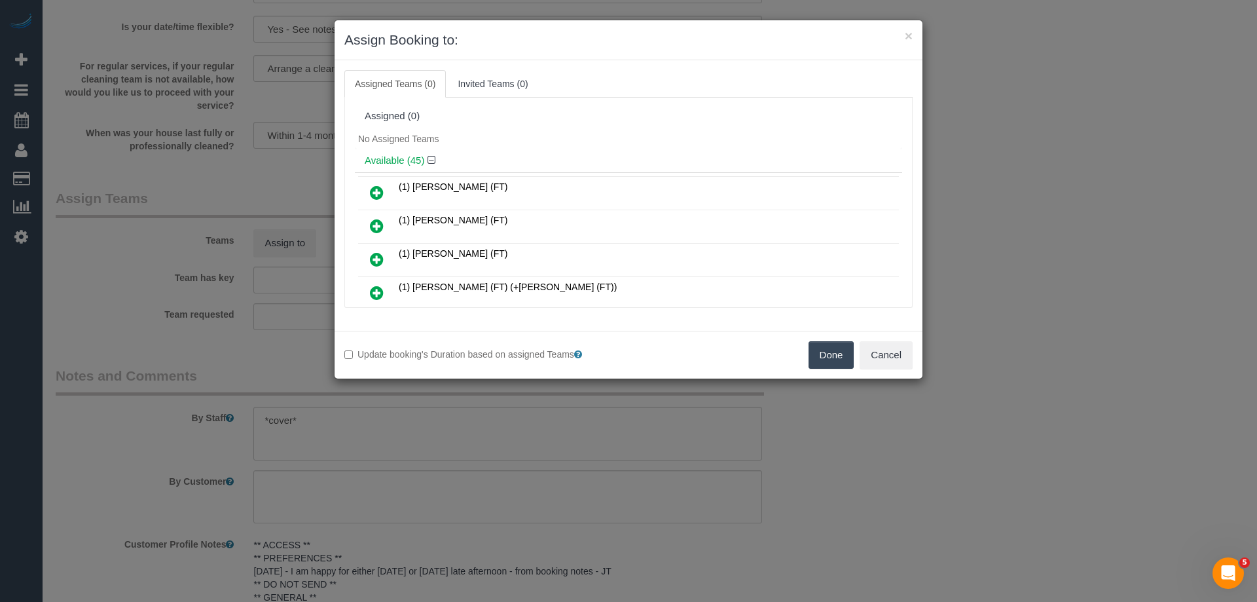
click at [545, 140] on div "No Assigned Teams" at bounding box center [628, 139] width 547 height 20
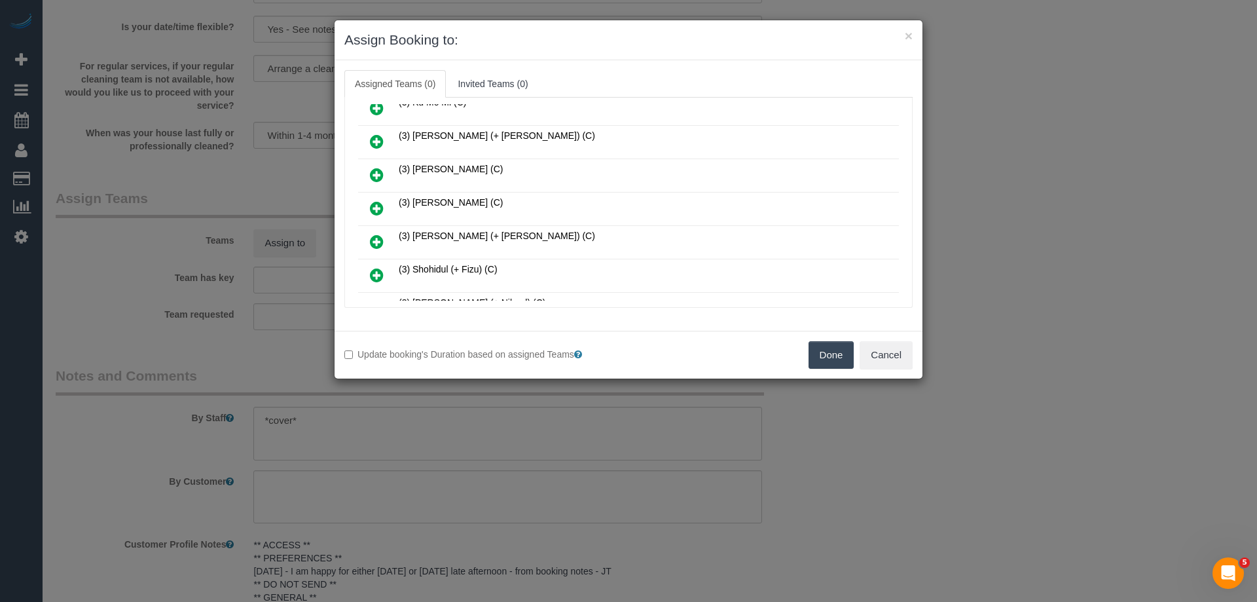
click at [375, 208] on icon at bounding box center [377, 208] width 14 height 16
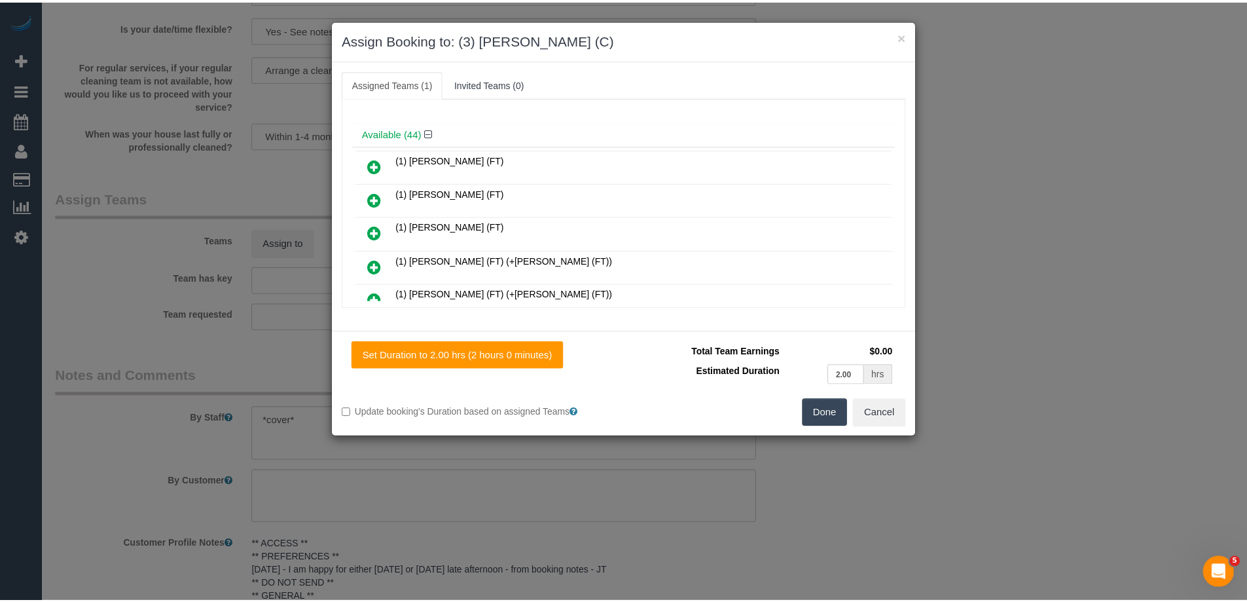
scroll to position [0, 0]
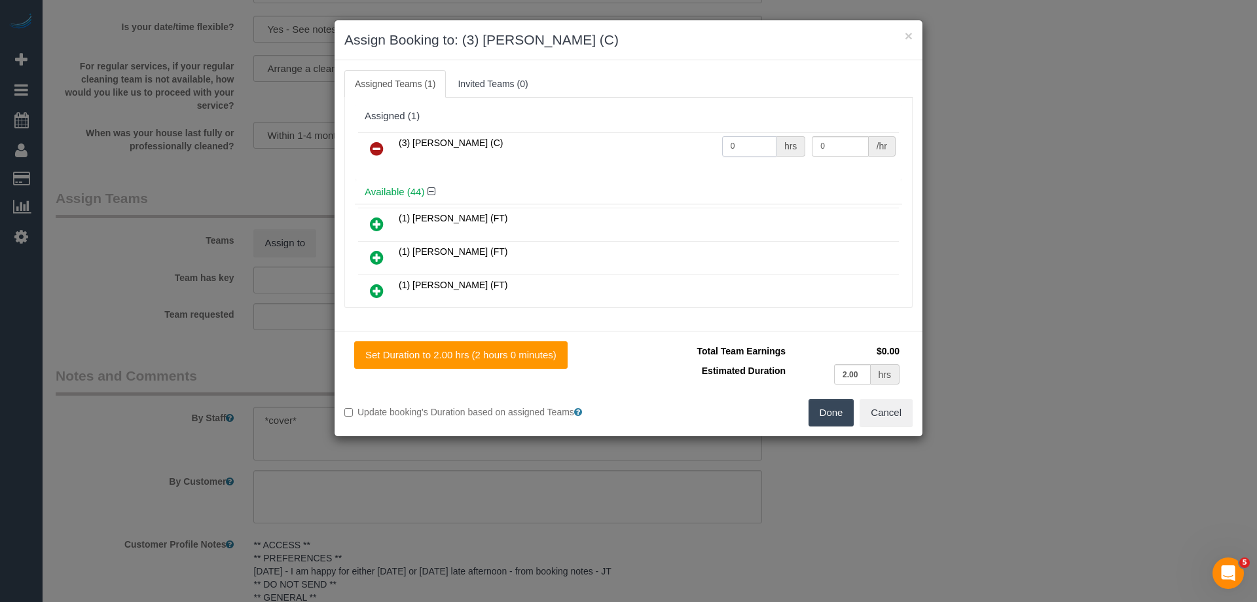
click at [757, 143] on input "0" at bounding box center [749, 146] width 54 height 20
type input "2"
click at [841, 142] on input "0" at bounding box center [840, 146] width 56 height 20
type input "35"
click at [834, 418] on button "Done" at bounding box center [832, 413] width 46 height 28
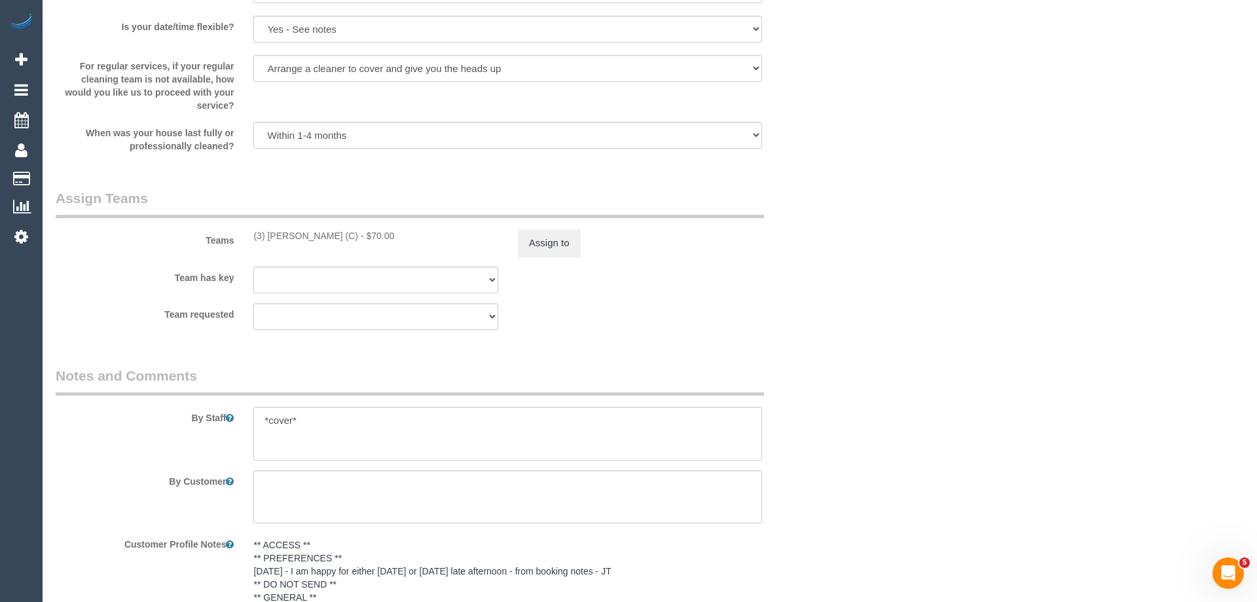
click at [834, 418] on div "× Assign Booking to: (3) [PERSON_NAME] (C) Assigned Teams (1) Invited Teams (0)…" at bounding box center [628, 301] width 1257 height 602
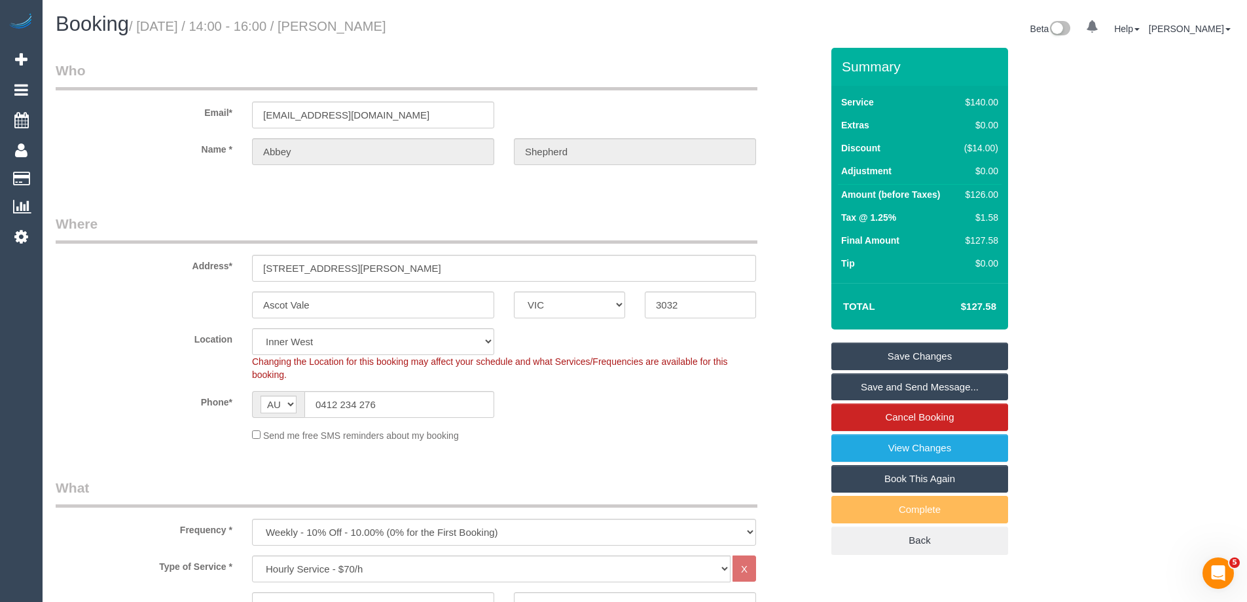
drag, startPoint x: 374, startPoint y: 28, endPoint x: 346, endPoint y: 27, distance: 27.5
click at [346, 27] on h1 "Booking / [DATE] / 14:00 - 16:00 / [PERSON_NAME]" at bounding box center [346, 24] width 580 height 22
copy small "[PERSON_NAME]"
click at [602, 430] on div "Send me free SMS reminders about my booking" at bounding box center [504, 435] width 524 height 14
click at [885, 356] on link "Save Changes" at bounding box center [920, 356] width 177 height 28
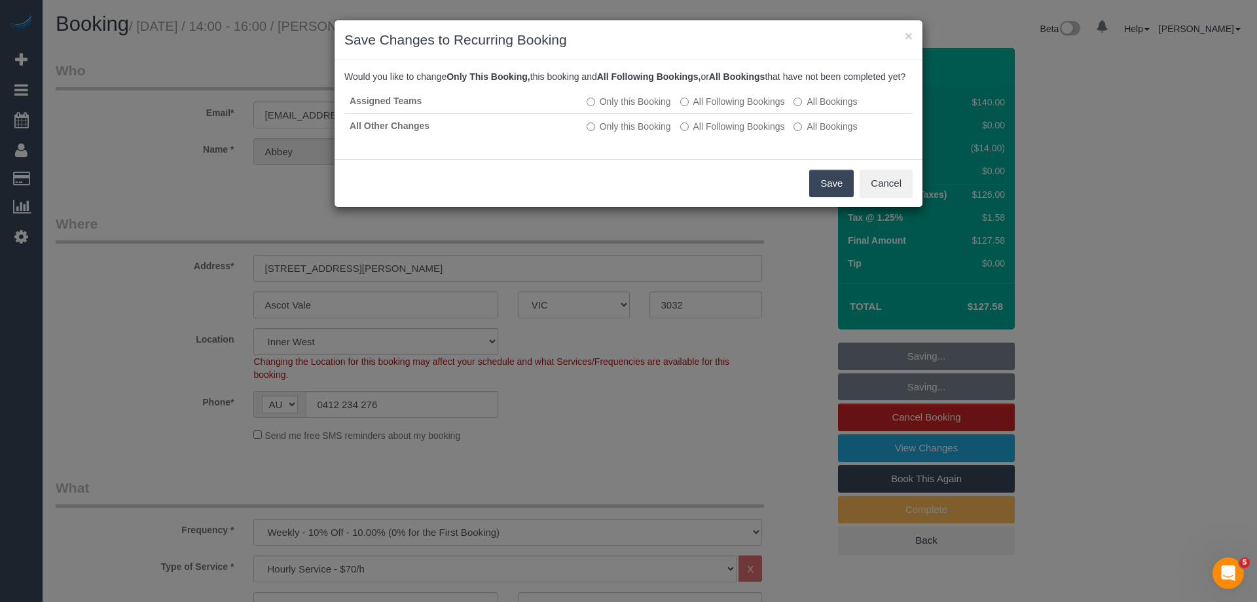
click at [831, 197] on button "Save" at bounding box center [831, 184] width 45 height 28
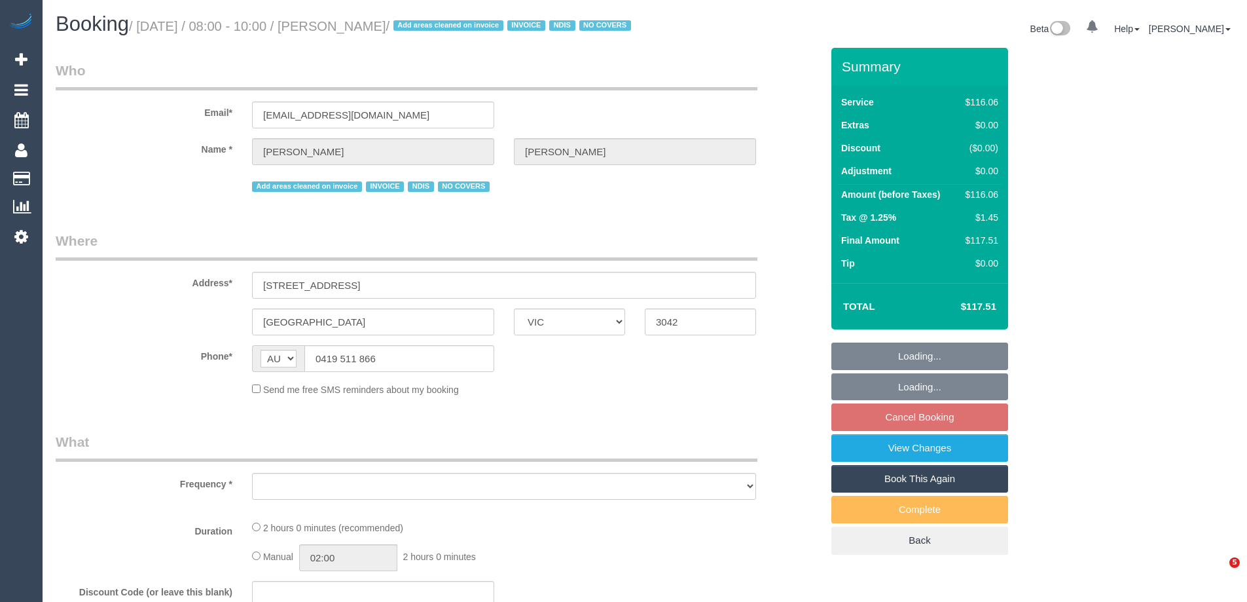
select select "VIC"
select select "number:27"
select select "number:14"
select select "number:19"
select select "number:22"
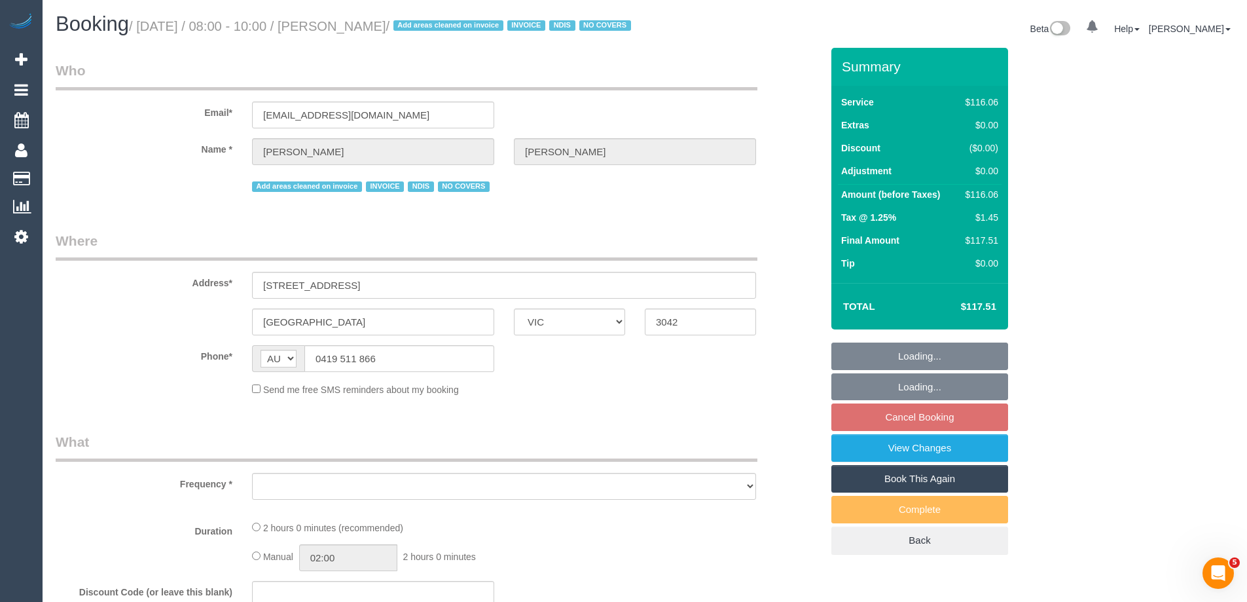
select select "number:35"
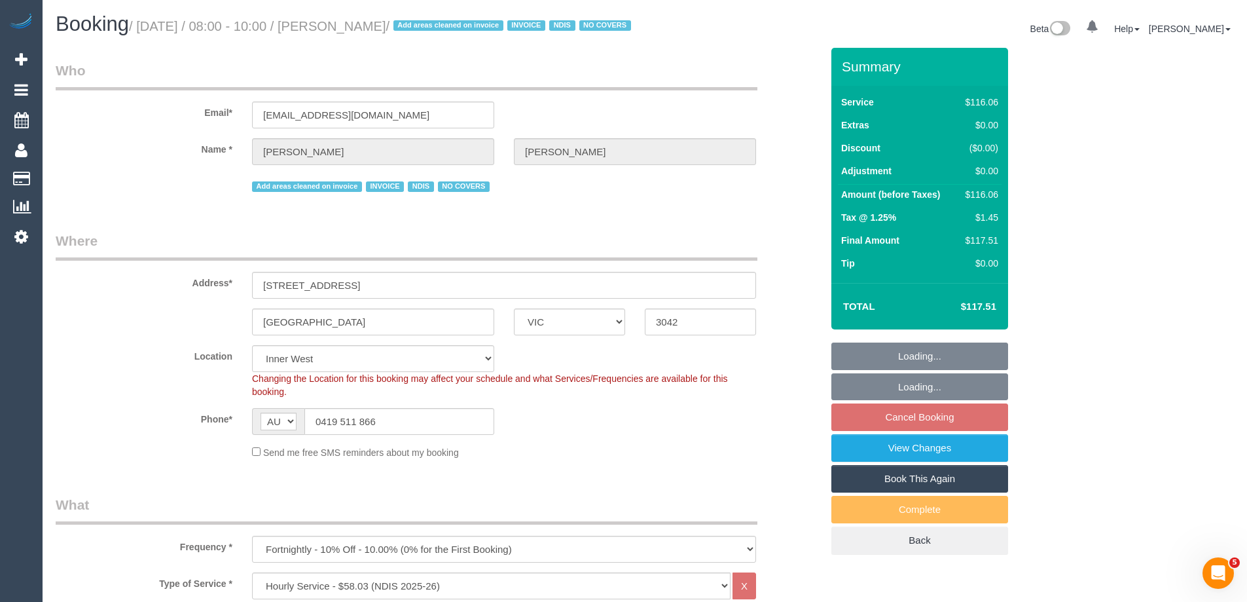
select select "object:1366"
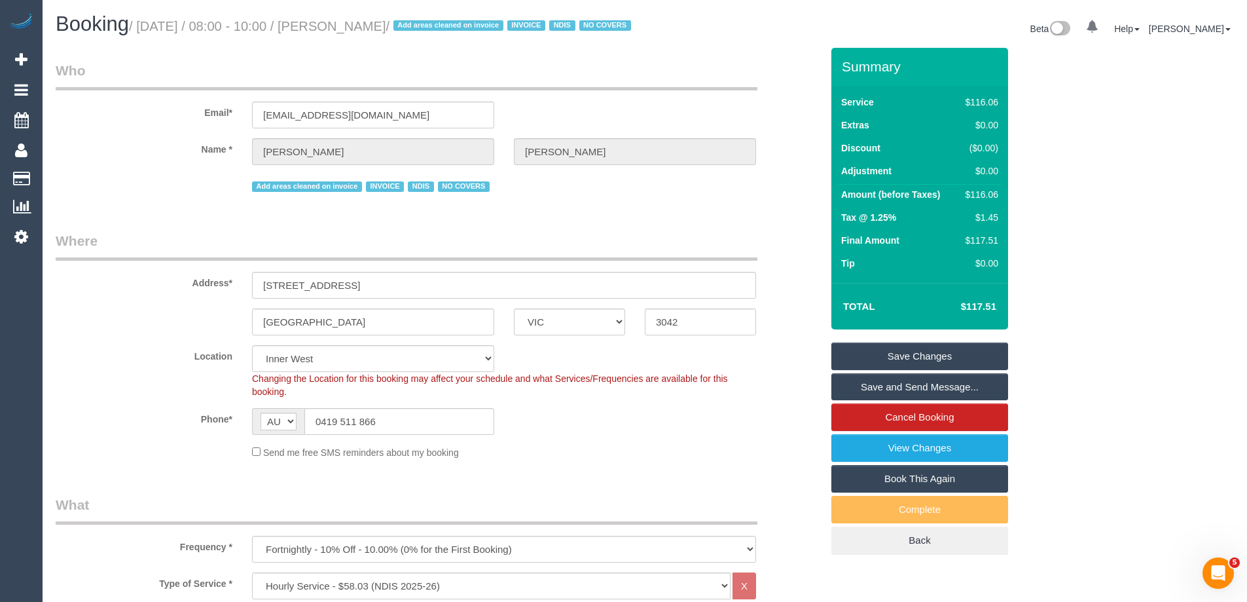
drag, startPoint x: 449, startPoint y: 28, endPoint x: 344, endPoint y: 26, distance: 105.4
click at [344, 26] on small "/ [DATE] / 08:00 - 10:00 / [PERSON_NAME] / Add areas cleaned on invoice INVOICE…" at bounding box center [382, 26] width 506 height 14
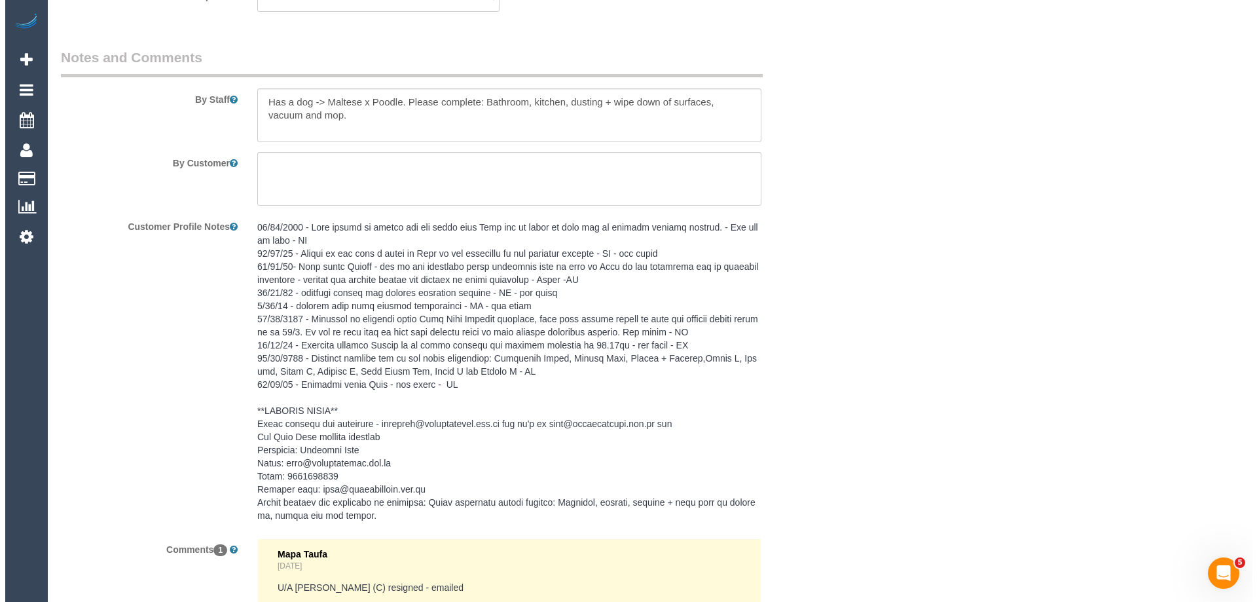
scroll to position [1532, 0]
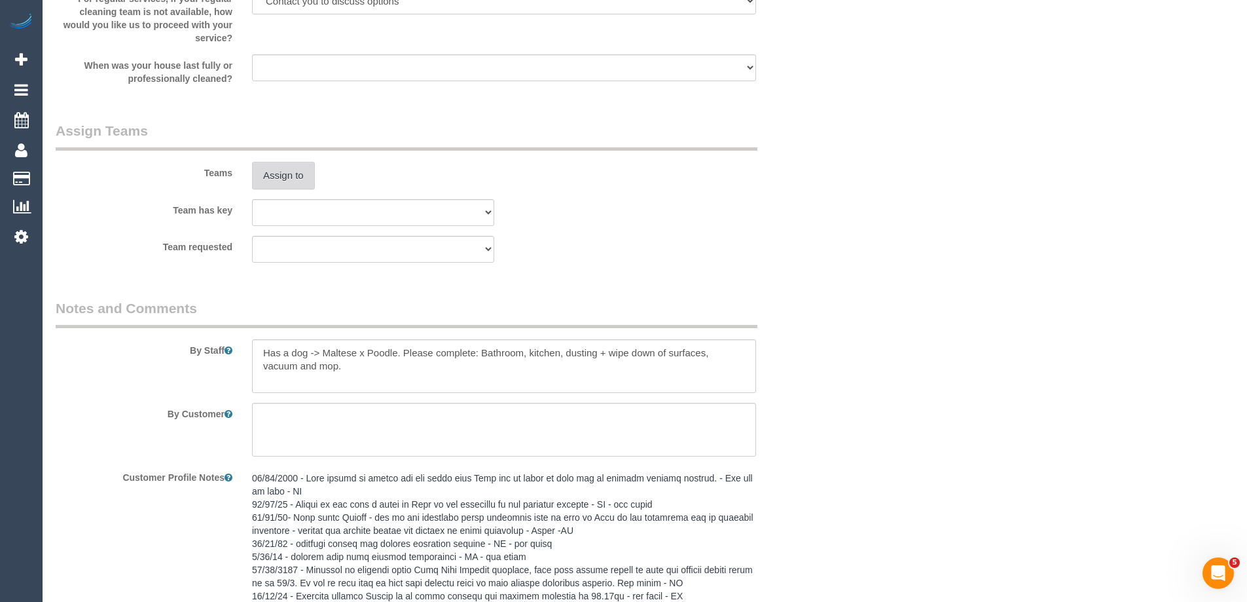
click at [271, 189] on button "Assign to" at bounding box center [283, 176] width 63 height 28
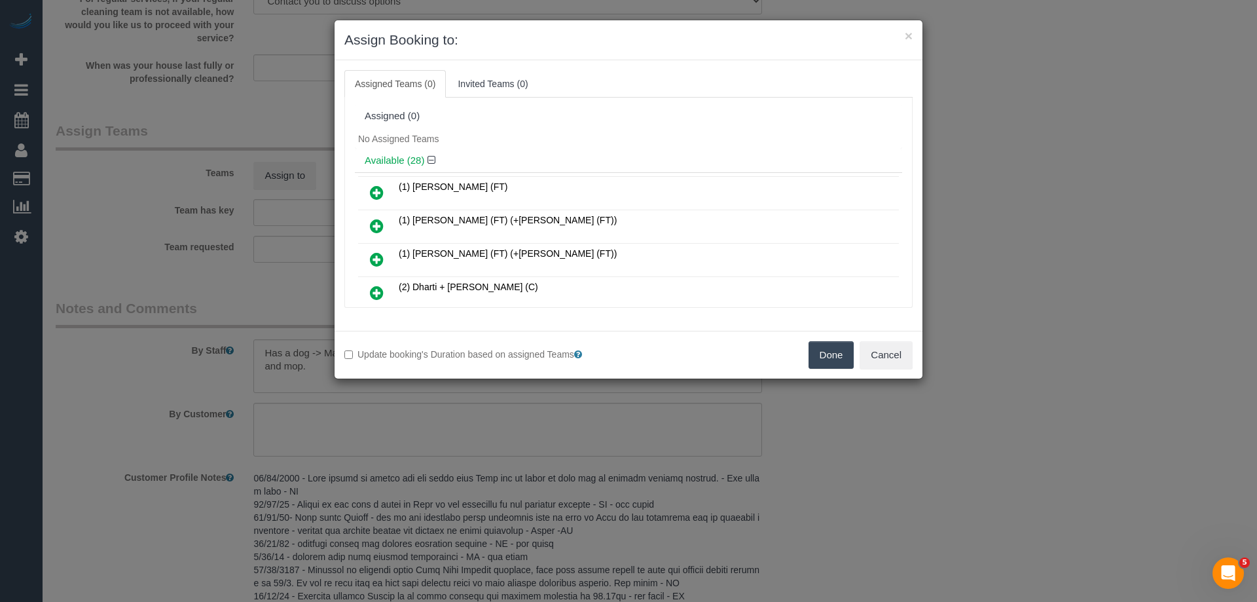
click at [541, 160] on h4 "Available (28)" at bounding box center [629, 160] width 528 height 11
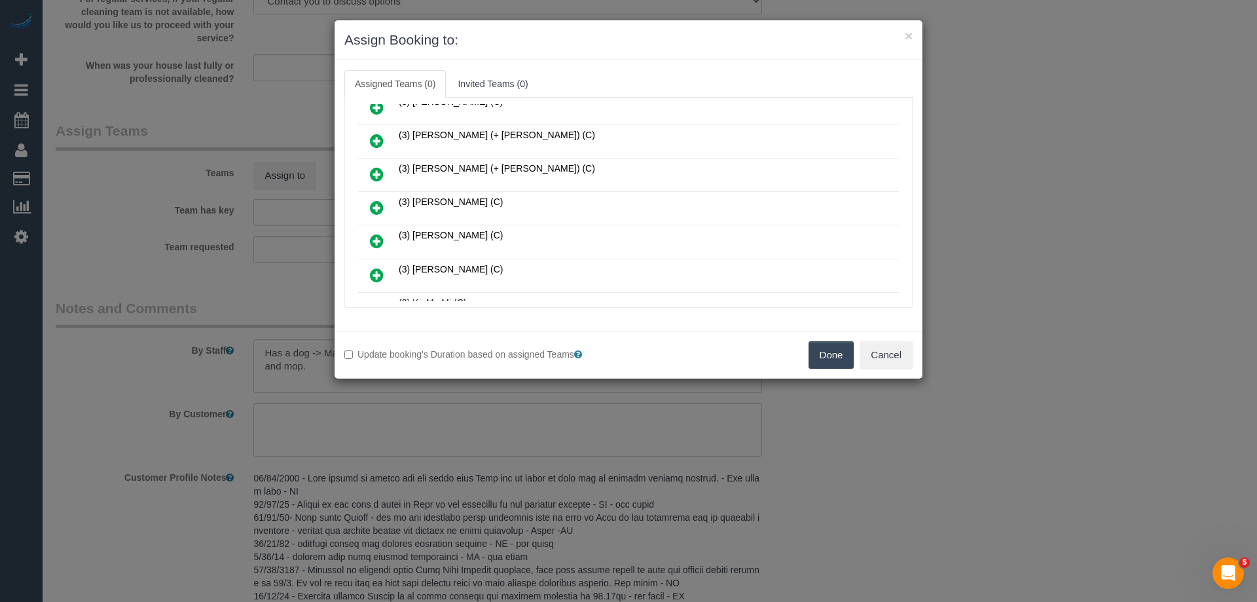
click at [371, 207] on icon at bounding box center [377, 208] width 14 height 16
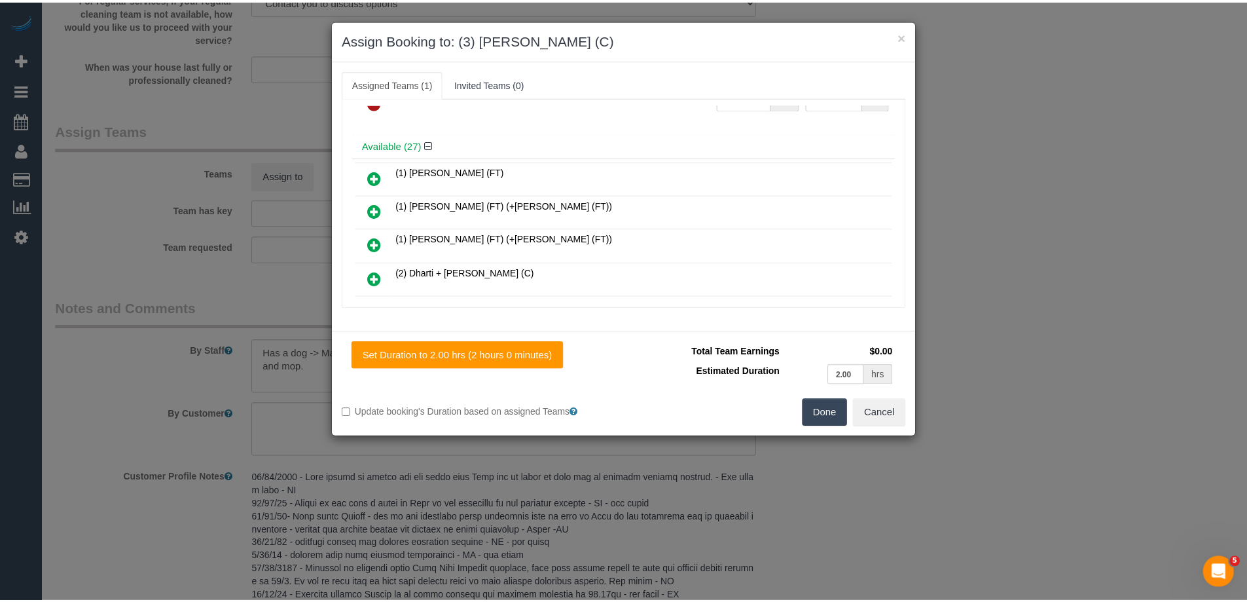
scroll to position [0, 0]
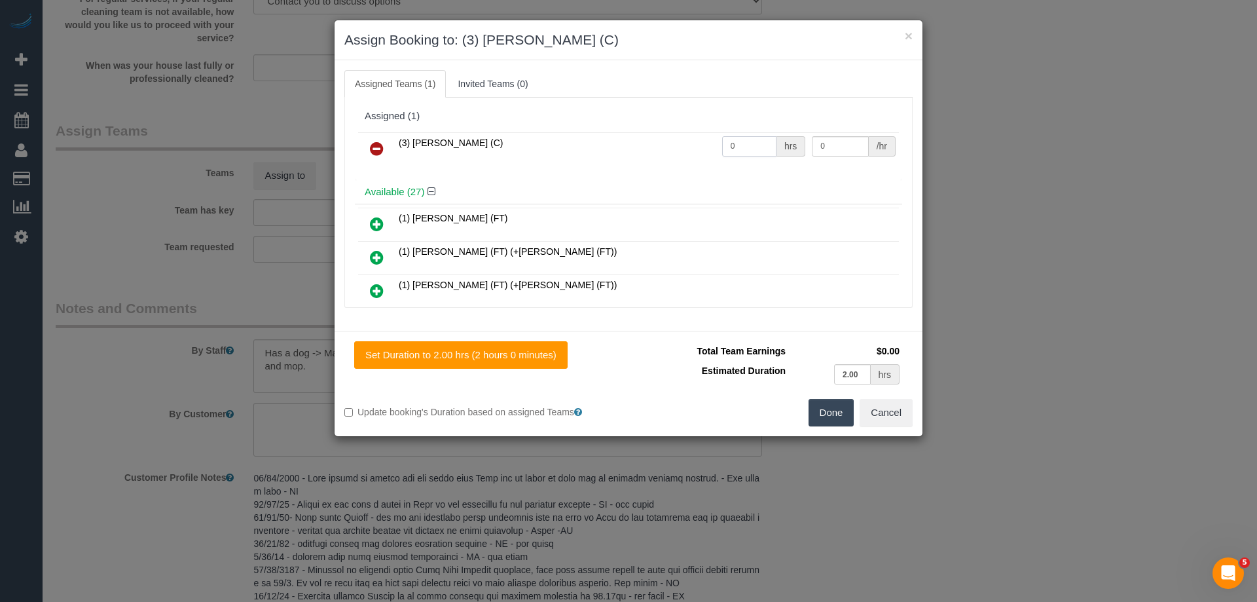
click at [742, 142] on input "0" at bounding box center [749, 146] width 54 height 20
type input "2"
click at [843, 148] on input "0" at bounding box center [840, 146] width 56 height 20
type input "35"
click at [826, 410] on button "Done" at bounding box center [832, 413] width 46 height 28
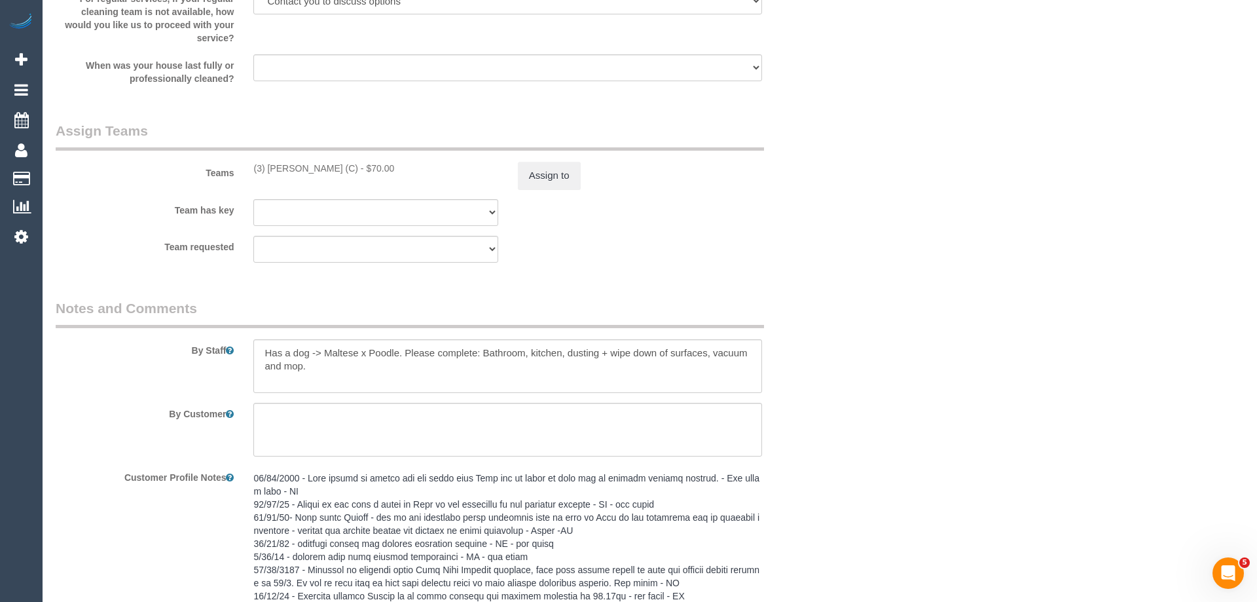
click at [826, 410] on div "× Assign Booking to: (3) [PERSON_NAME] (C) Assigned Teams (1) Invited Teams (0)…" at bounding box center [628, 301] width 1257 height 602
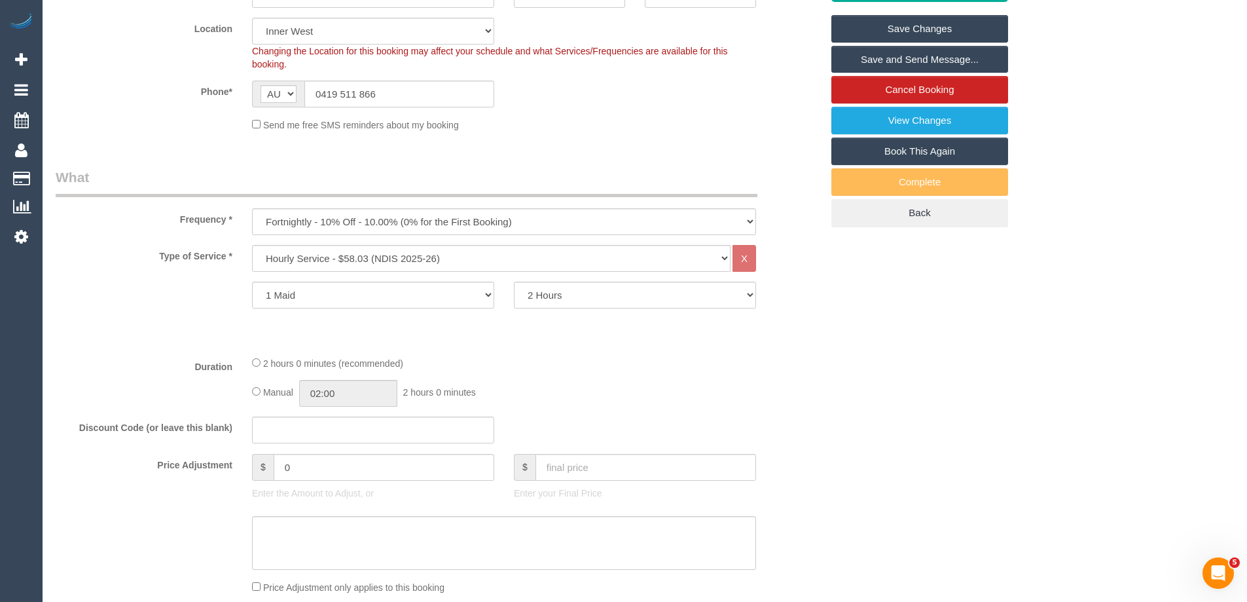
scroll to position [65, 0]
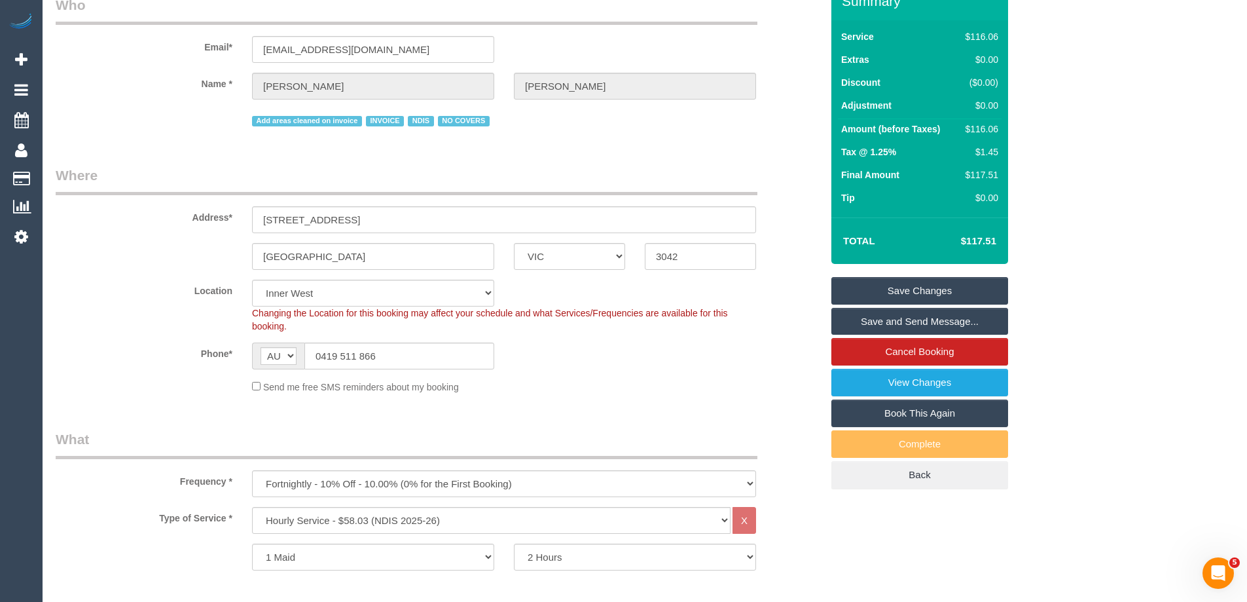
click at [692, 386] on sui-booking-location "Location [GEOGRAPHIC_DATA] (North) East (South) [GEOGRAPHIC_DATA] (East) [GEOGR…" at bounding box center [439, 337] width 766 height 114
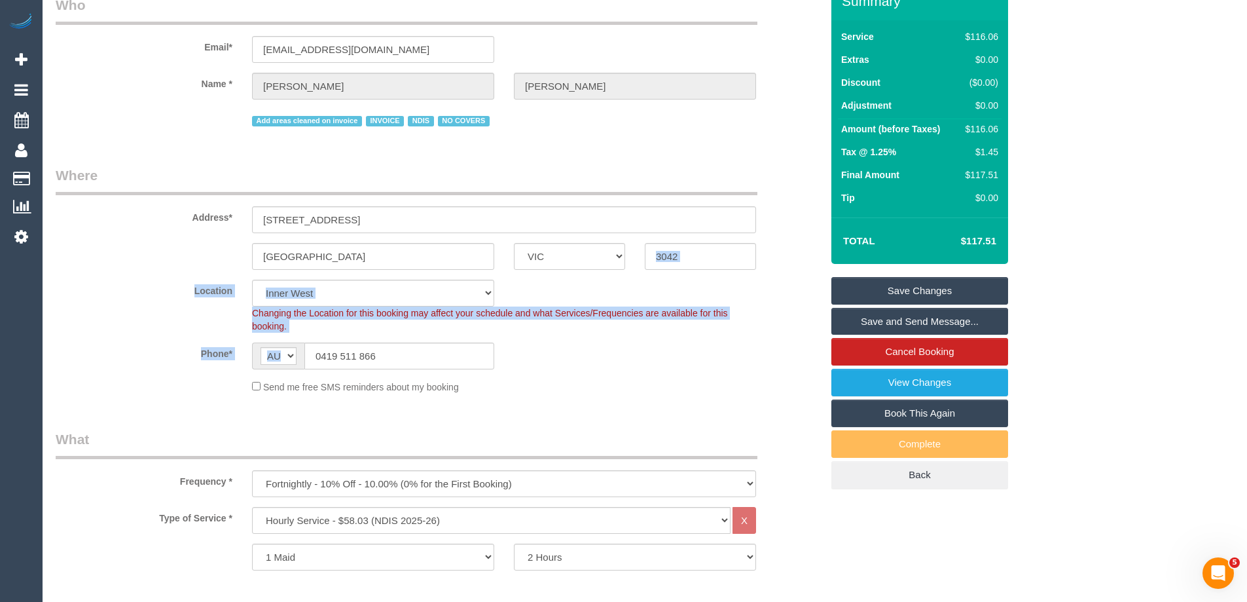
click at [912, 304] on link "Save Changes" at bounding box center [920, 291] width 177 height 28
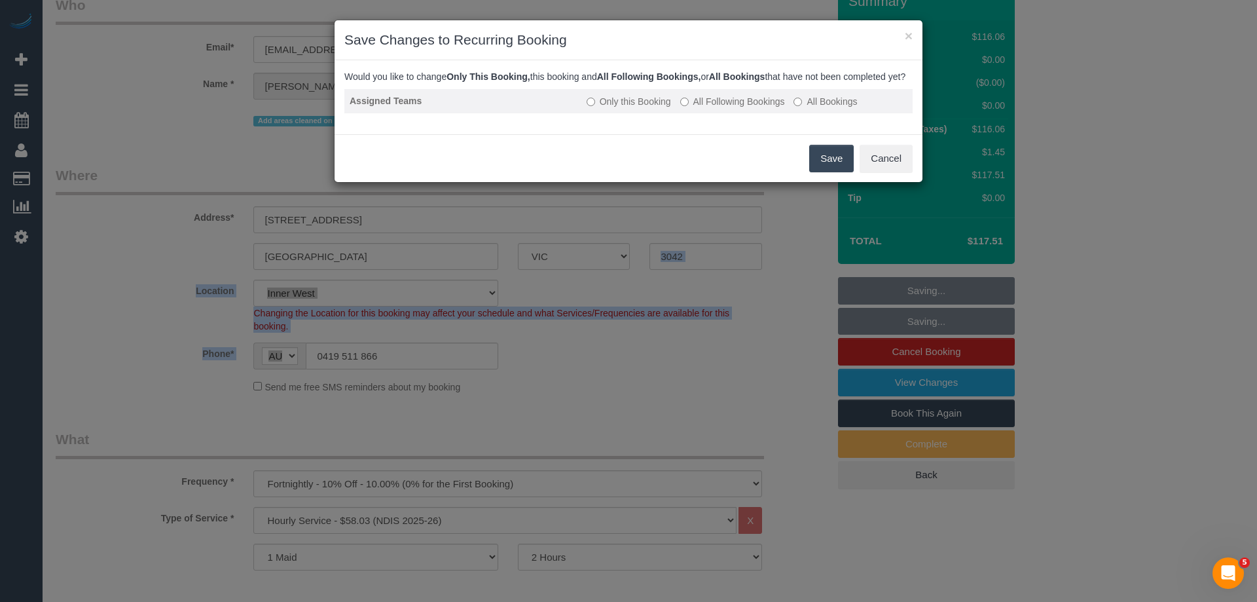
click at [763, 108] on label "All Following Bookings" at bounding box center [732, 101] width 105 height 13
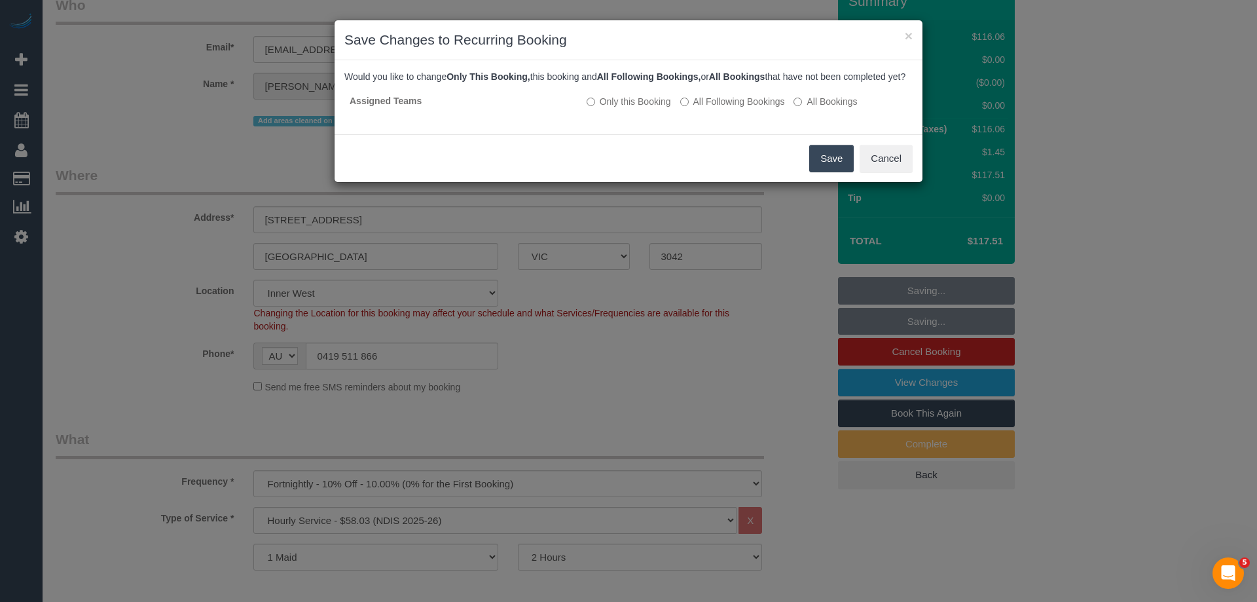
click at [819, 170] on button "Save" at bounding box center [831, 159] width 45 height 28
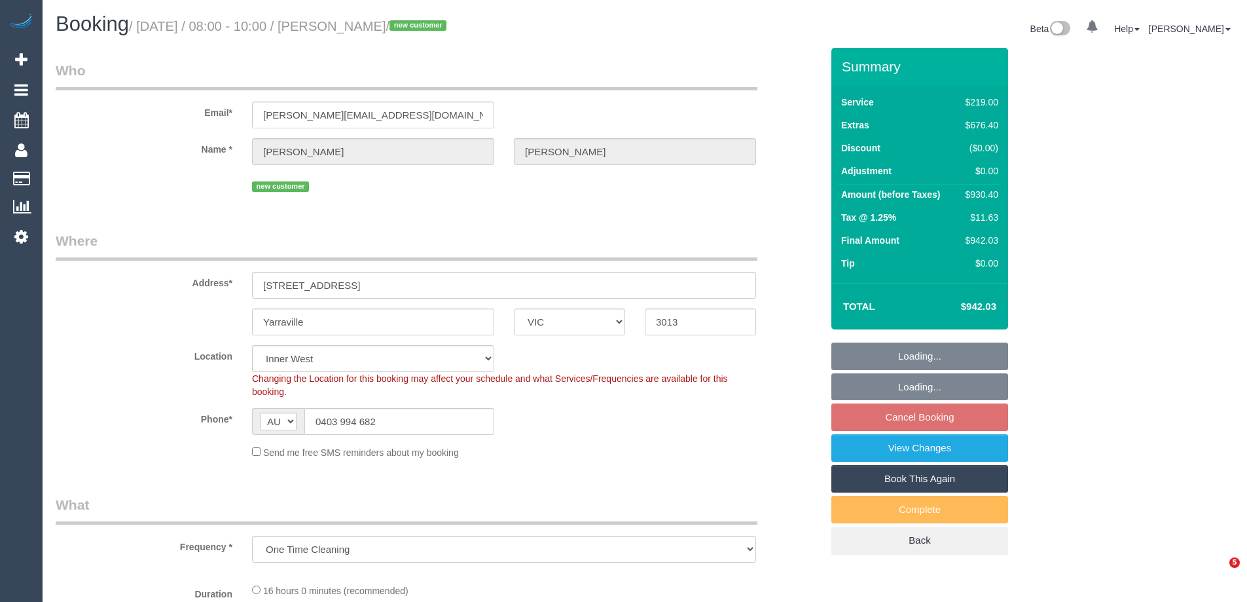
select select "VIC"
select select "number:28"
select select "number:14"
select select "number:18"
select select "object:833"
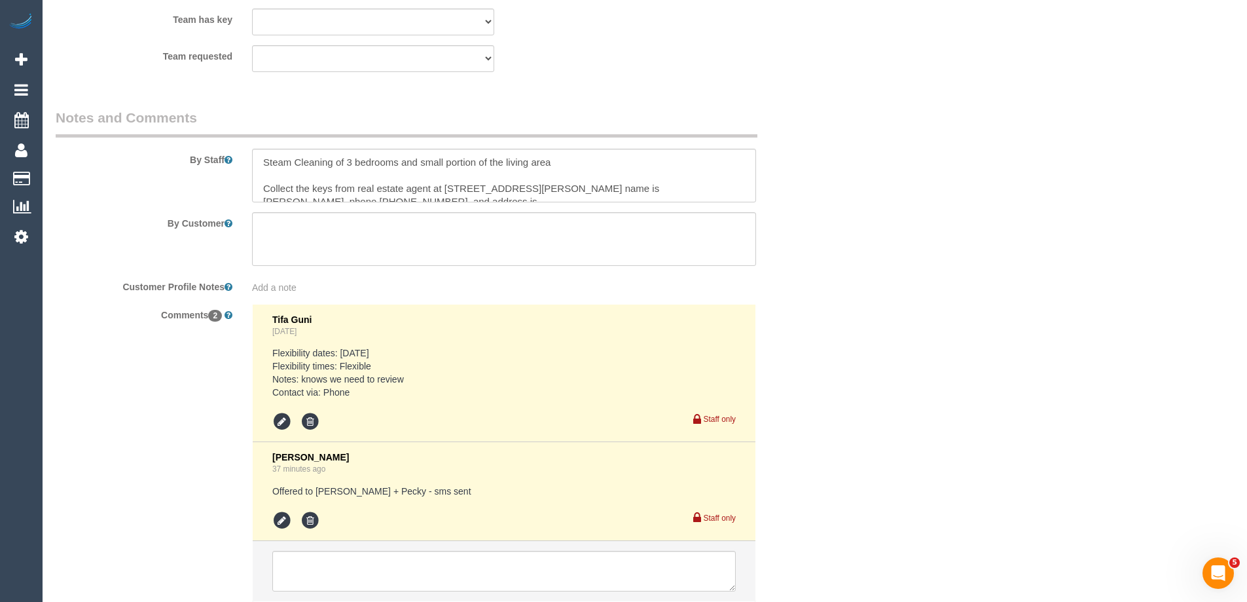
scroll to position [2239, 0]
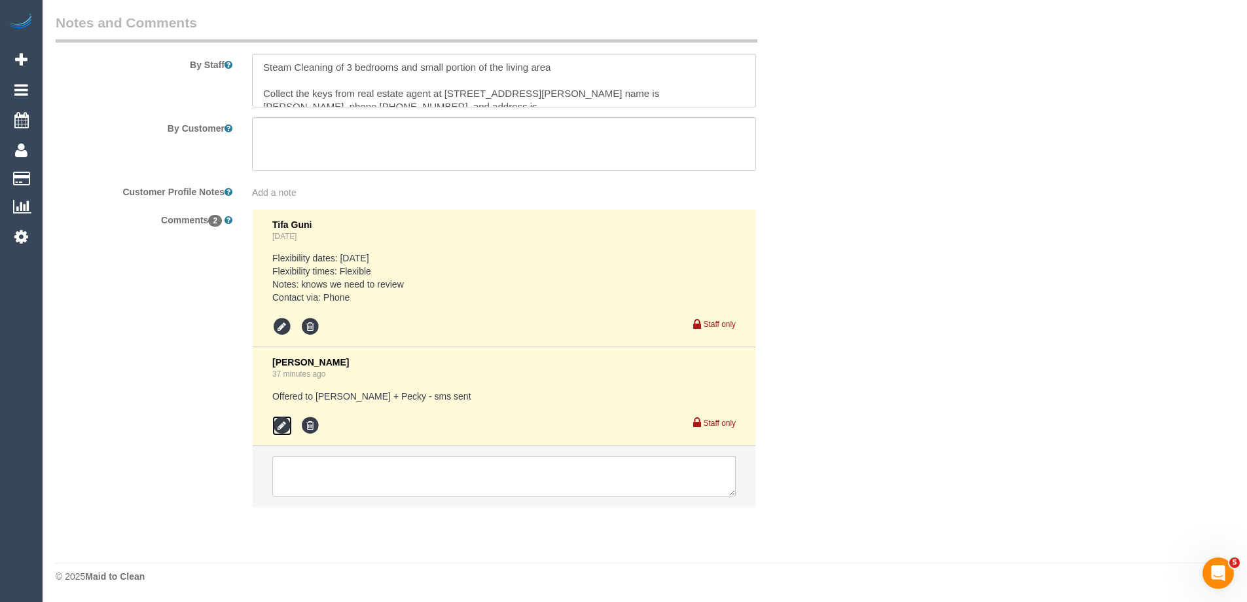
click at [278, 427] on icon at bounding box center [282, 426] width 20 height 20
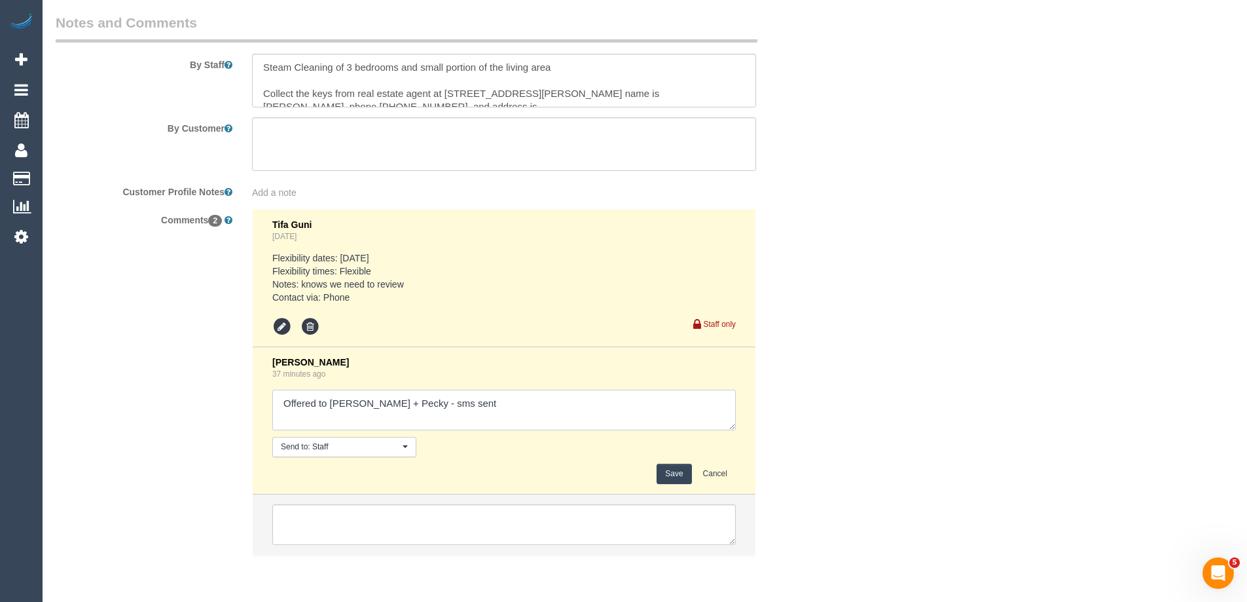
click at [430, 407] on textarea at bounding box center [504, 410] width 464 height 41
click at [528, 403] on textarea at bounding box center [504, 410] width 464 height 41
type textarea "Offered to [PERSON_NAME] + Pecky - sms sent - N/A"
click at [684, 477] on button "Save" at bounding box center [674, 474] width 35 height 20
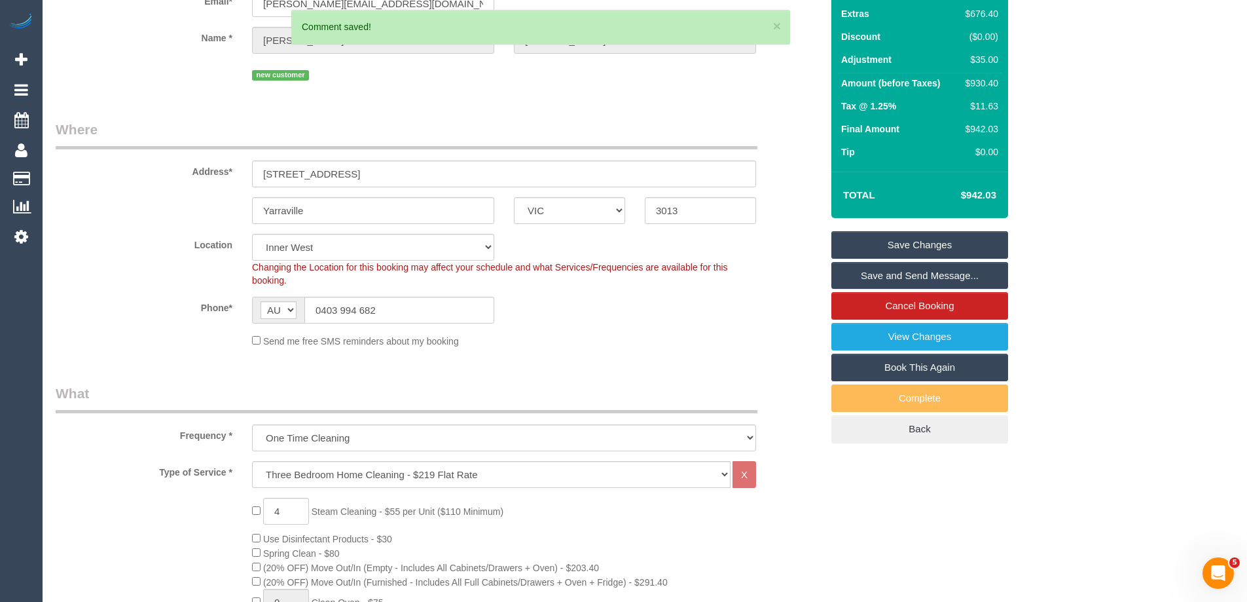
scroll to position [12, 0]
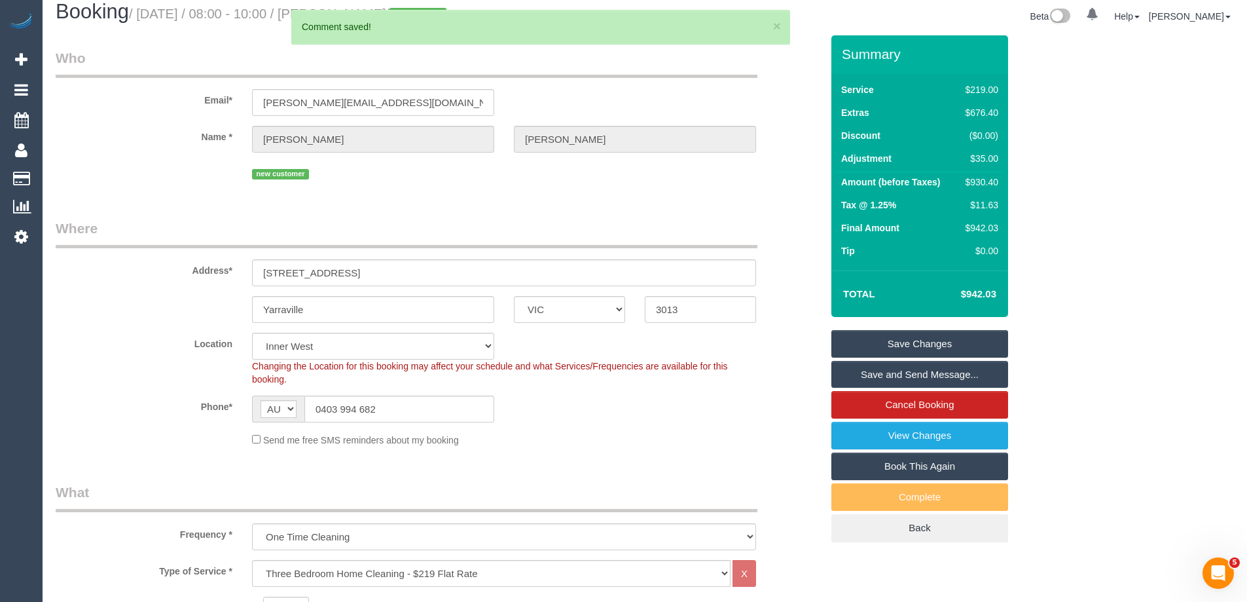
click at [924, 342] on link "Save Changes" at bounding box center [920, 344] width 177 height 28
